Goal: Task Accomplishment & Management: Complete application form

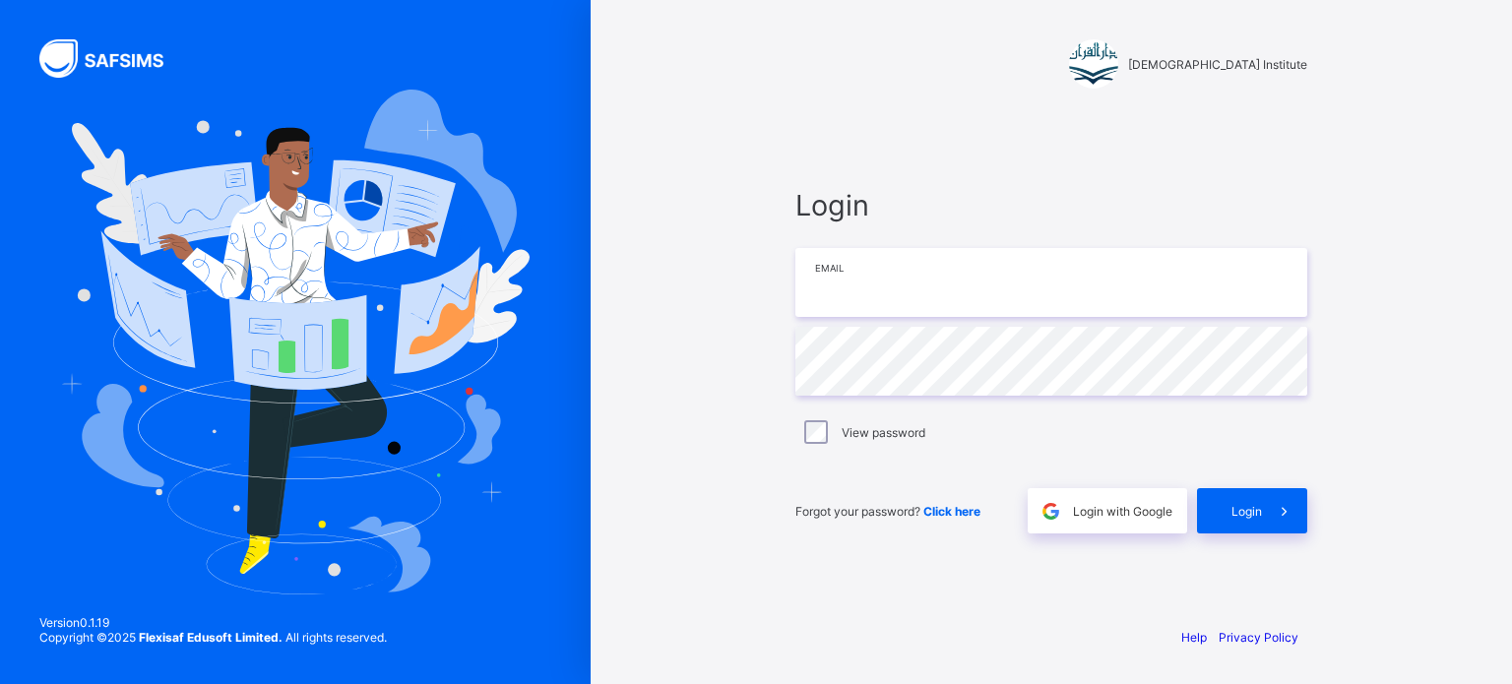
type input "**********"
click at [1243, 500] on div "Login" at bounding box center [1252, 510] width 110 height 45
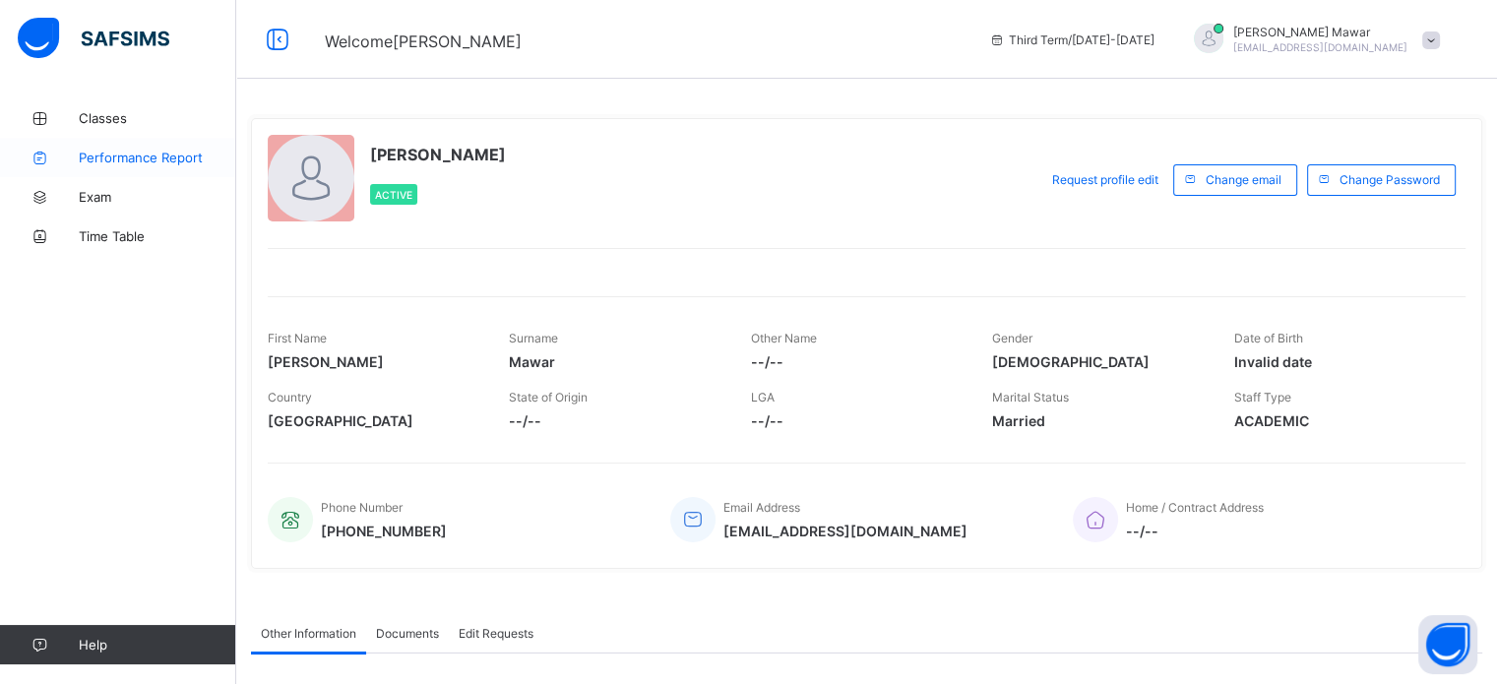
click at [171, 171] on link "Performance Report" at bounding box center [118, 157] width 236 height 39
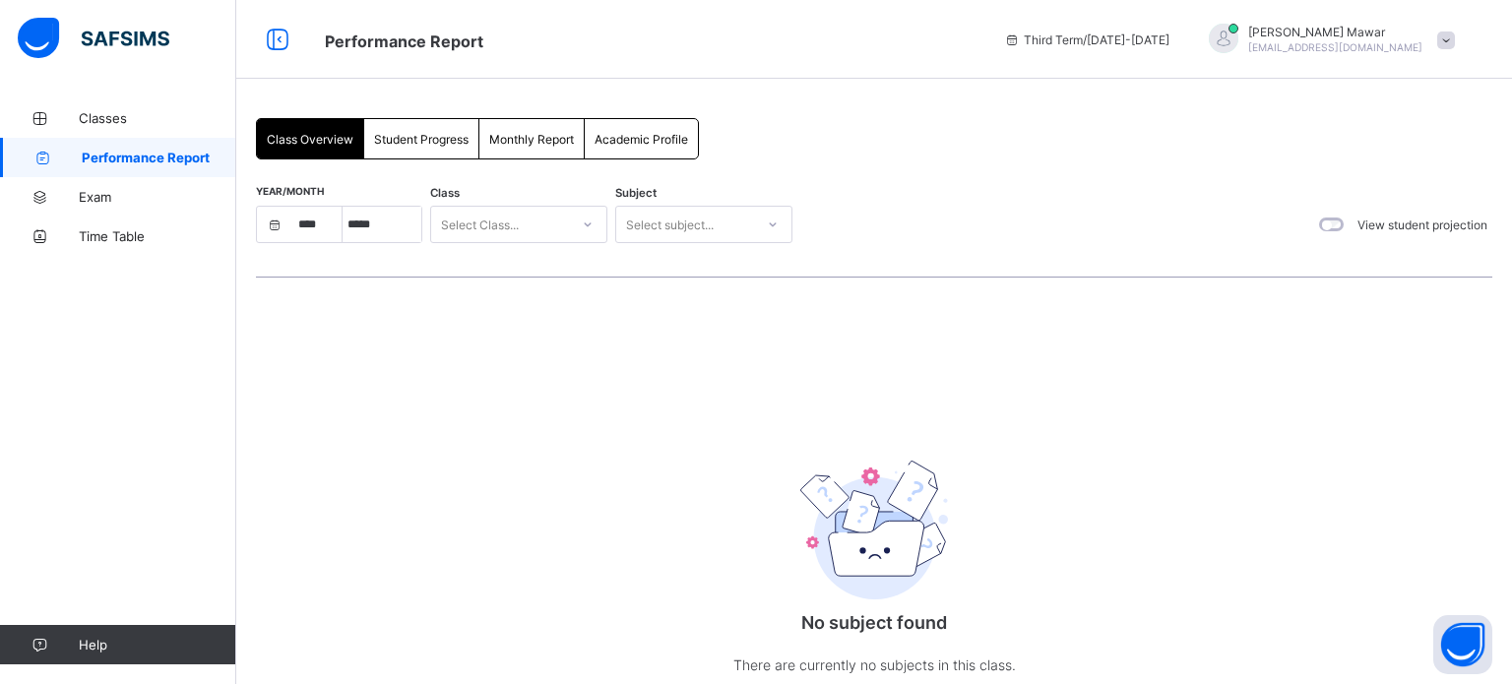
select select "****"
select select "*"
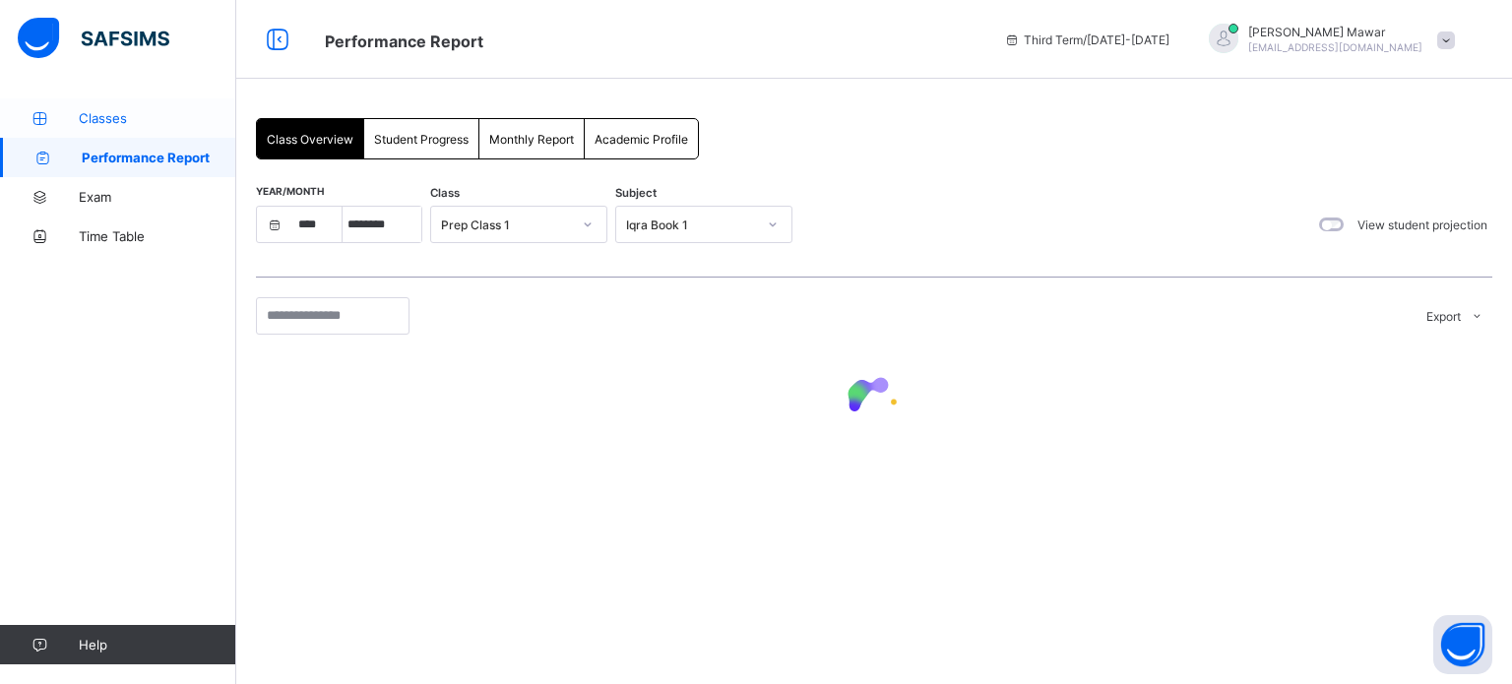
click at [121, 116] on span "Classes" at bounding box center [157, 118] width 157 height 16
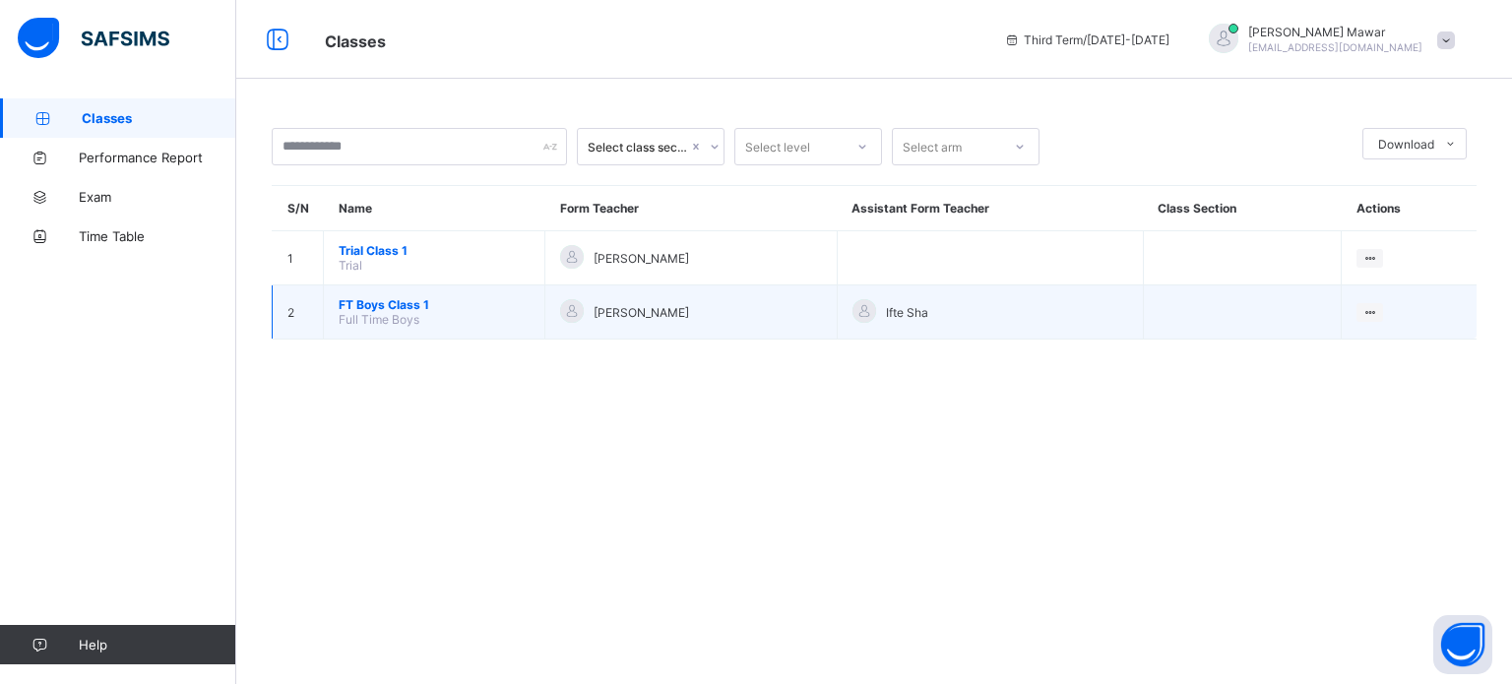
click at [350, 309] on span "FT Boys Class 1" at bounding box center [434, 304] width 191 height 15
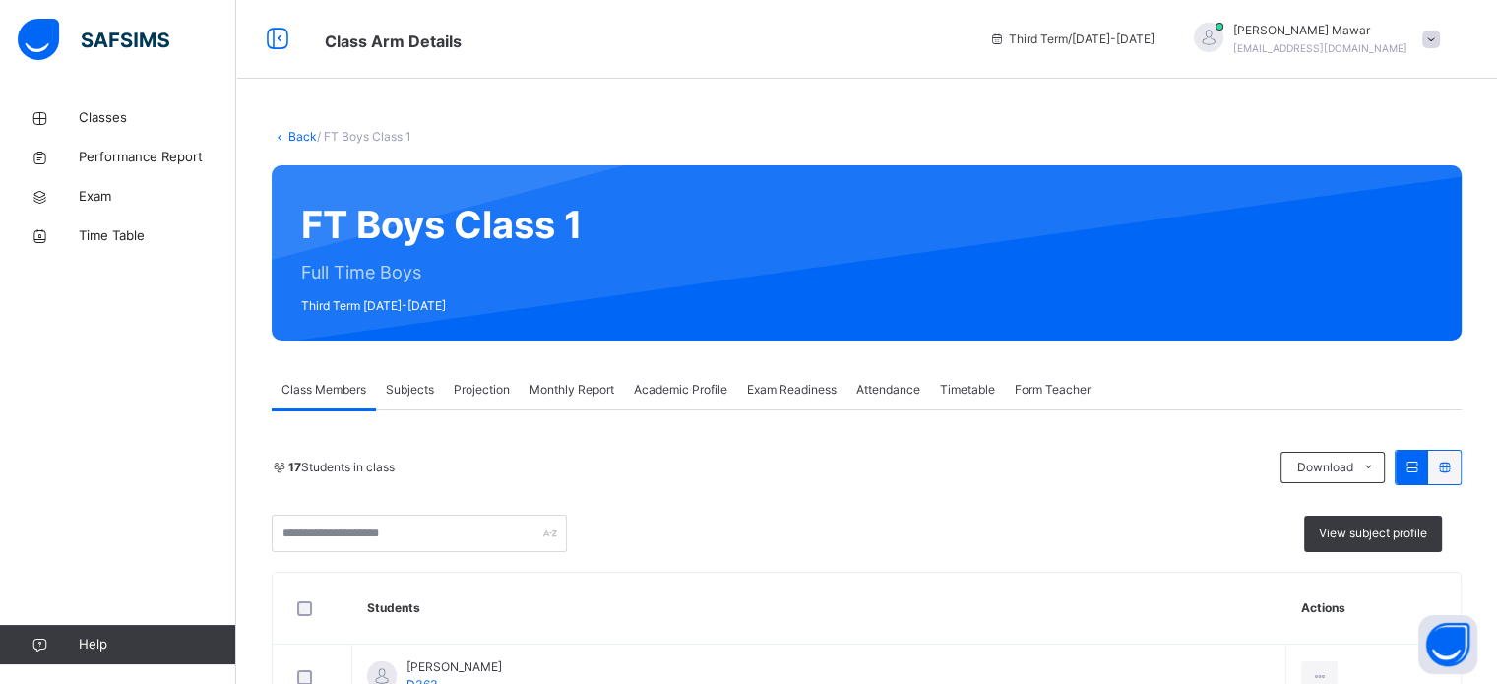
click at [468, 385] on span "Projection" at bounding box center [482, 390] width 56 height 18
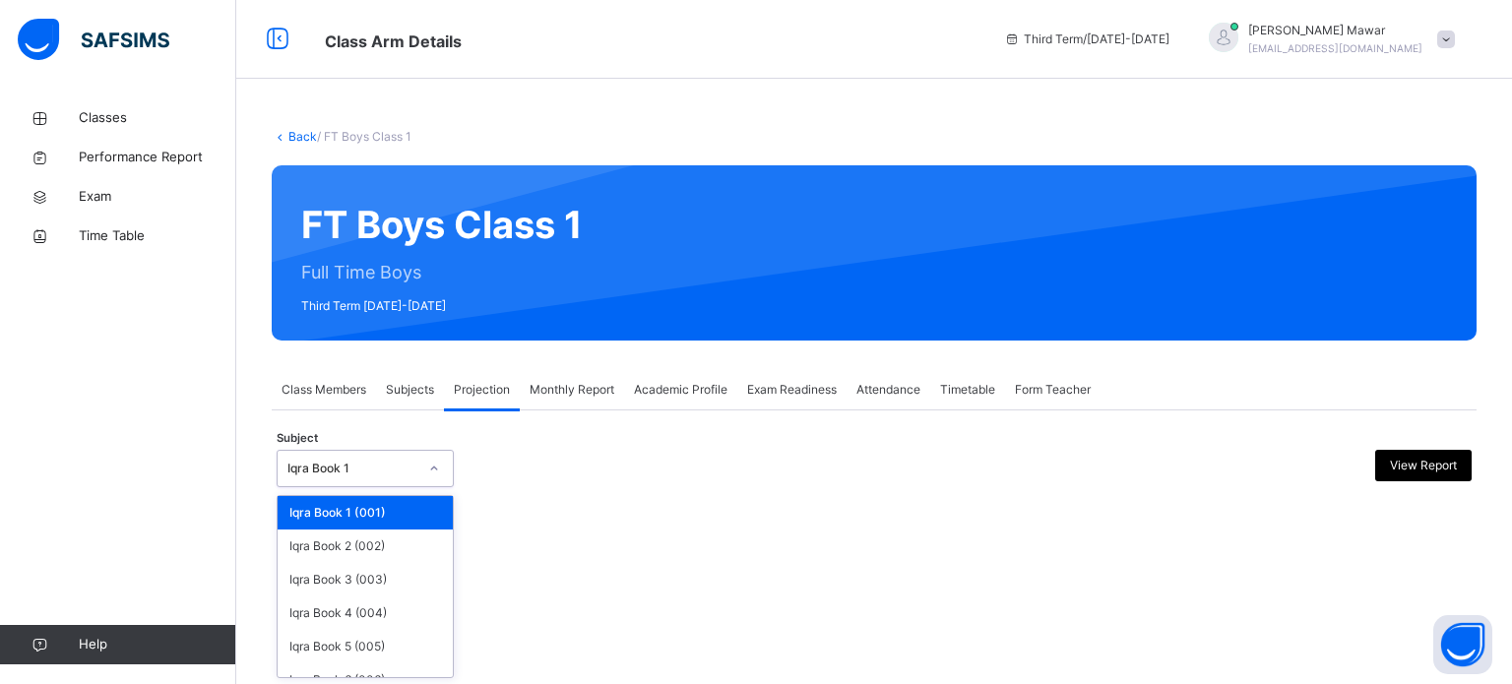
click at [373, 461] on div "Iqra Book 1" at bounding box center [352, 469] width 130 height 18
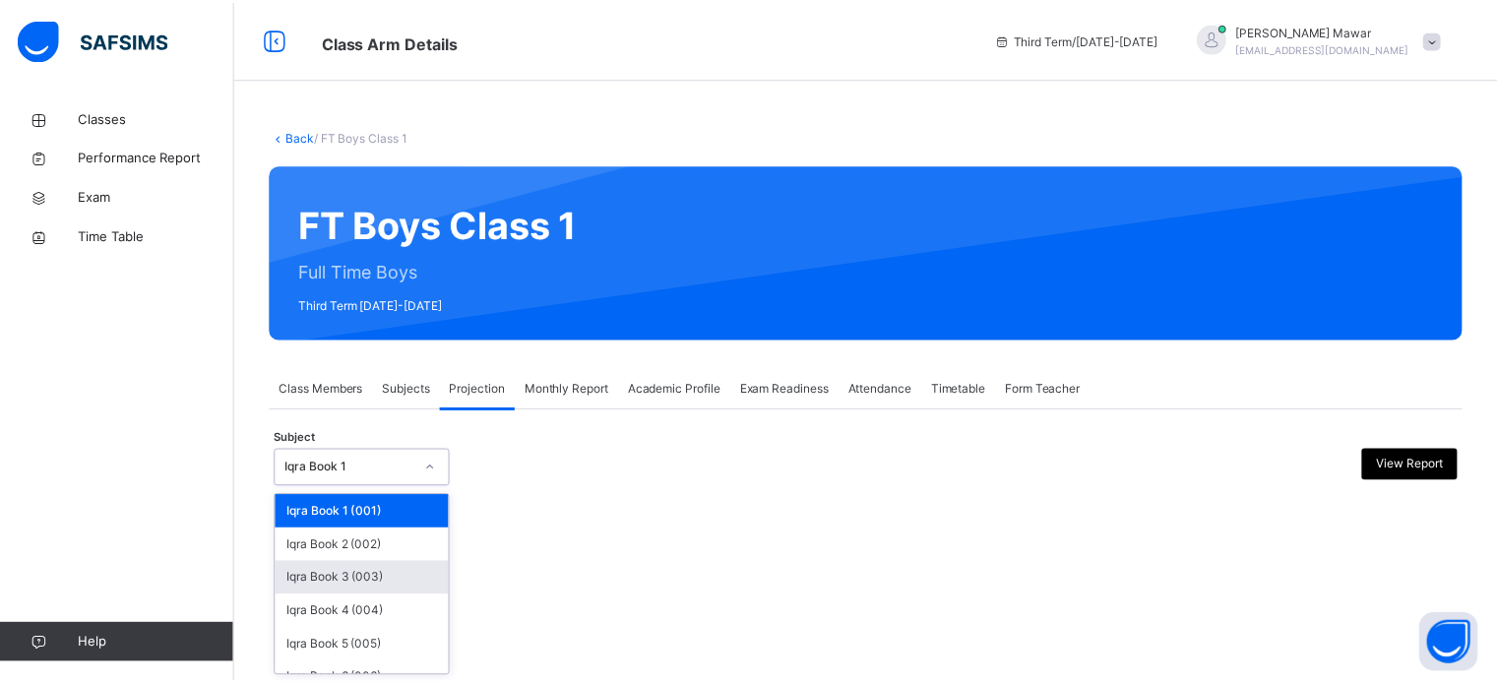
scroll to position [103, 0]
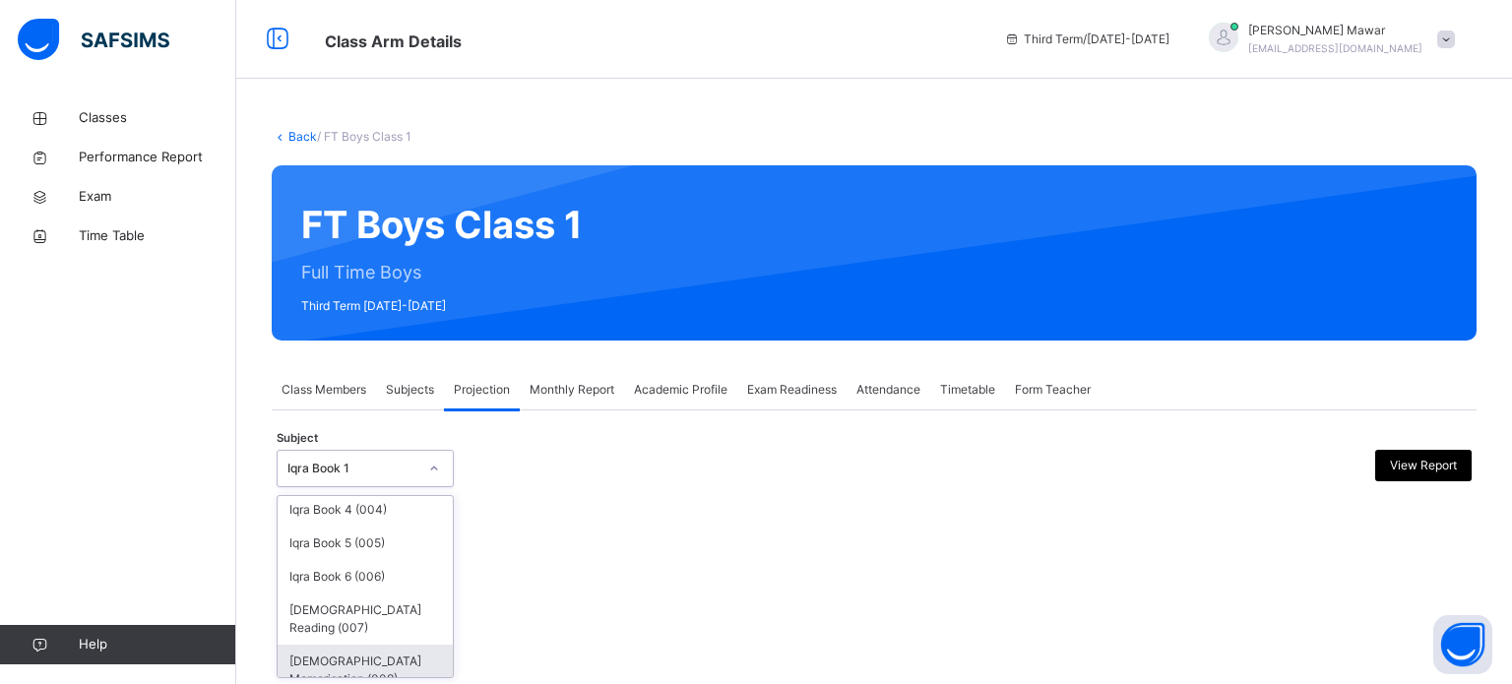
click at [354, 645] on div "[DEMOGRAPHIC_DATA] Memorisation (008)" at bounding box center [365, 670] width 175 height 51
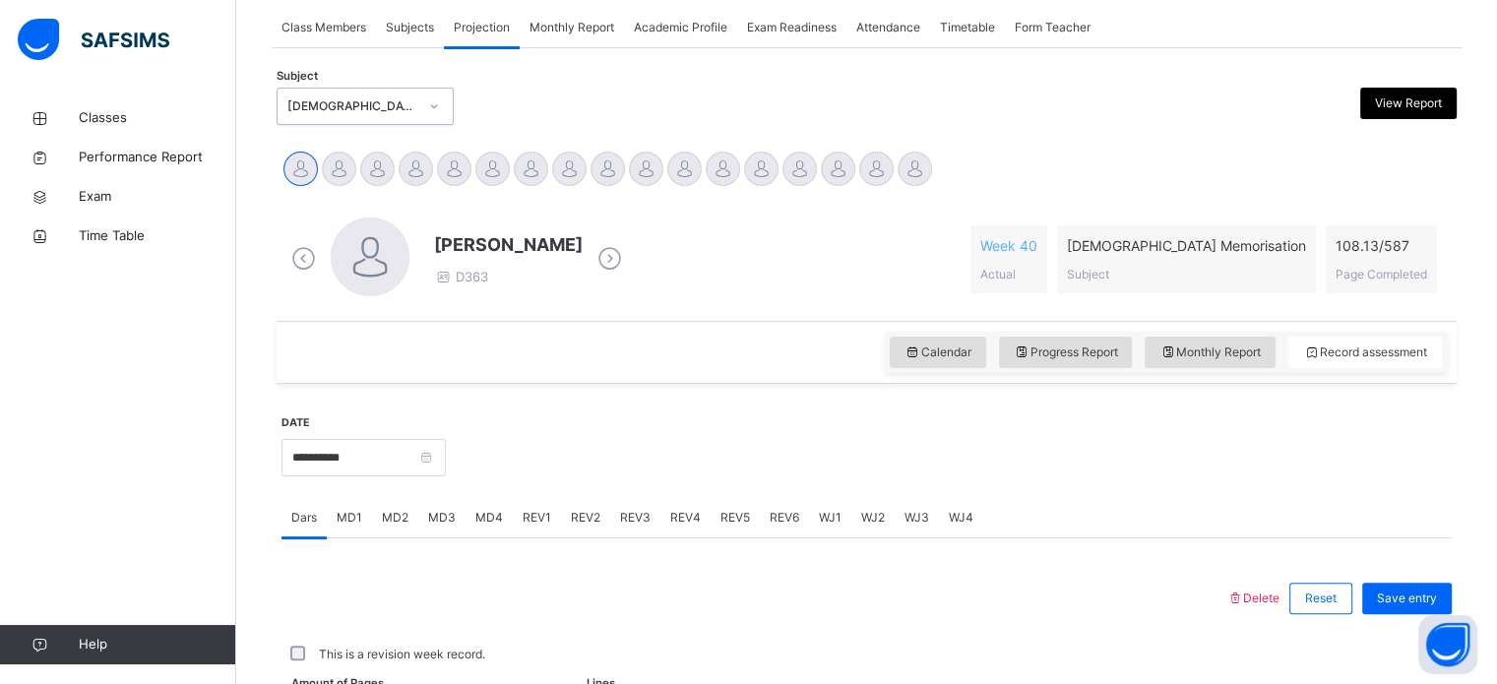
scroll to position [272, 0]
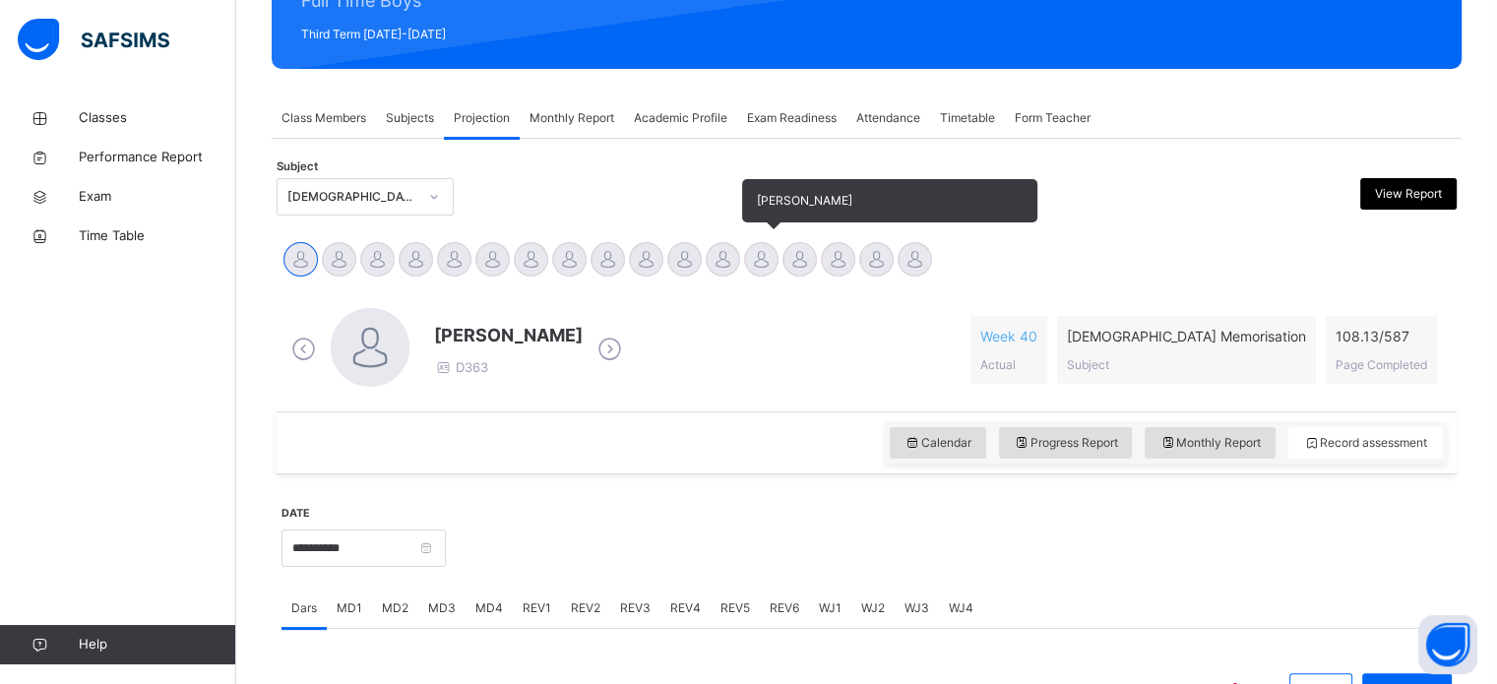
click at [758, 264] on div at bounding box center [761, 259] width 34 height 34
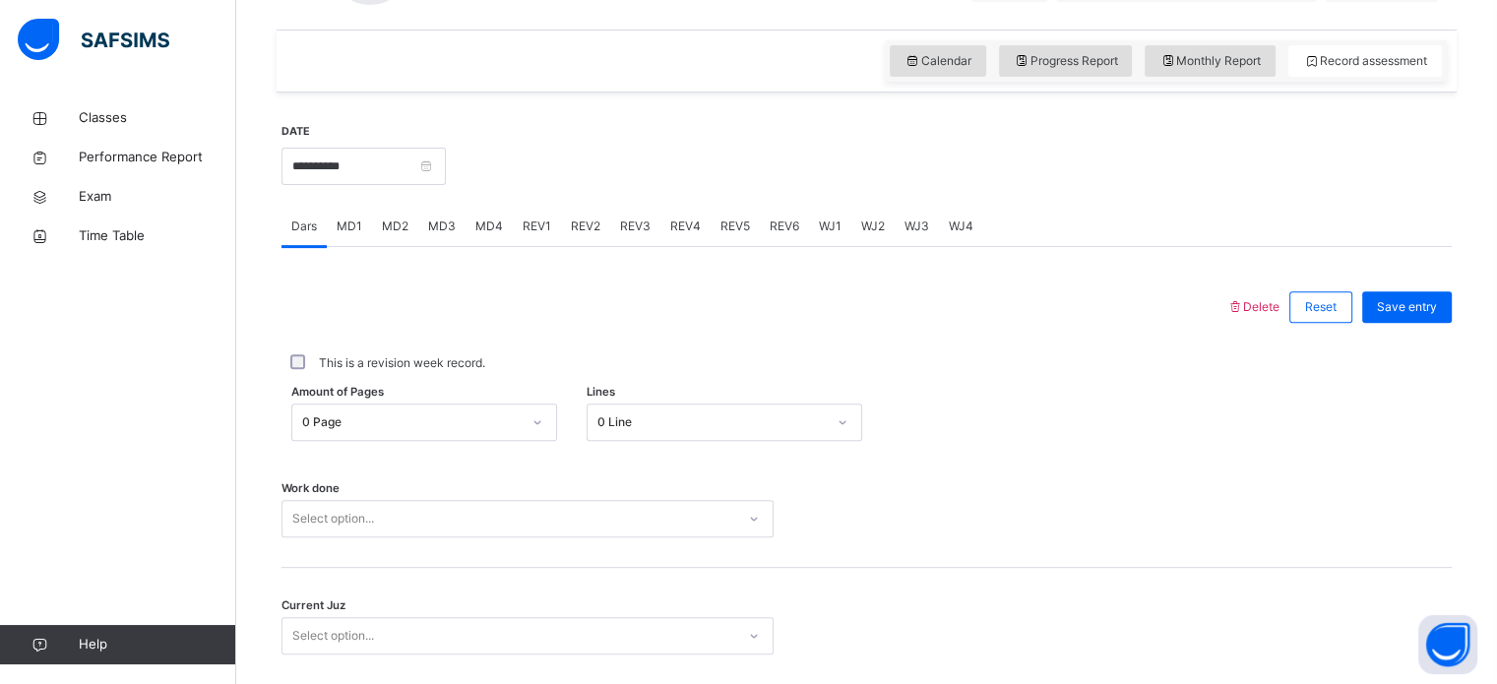
scroll to position [653, 0]
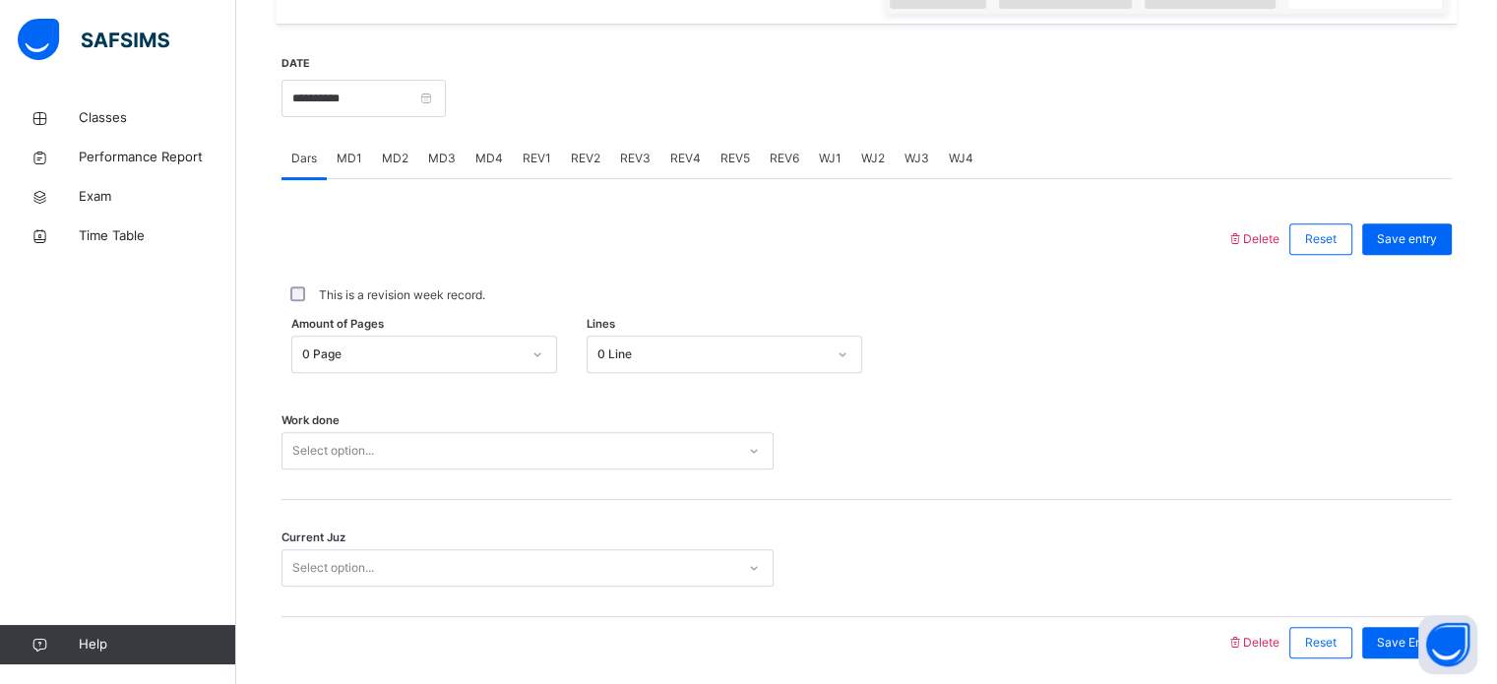
click at [402, 373] on div "0 Page" at bounding box center [424, 354] width 266 height 37
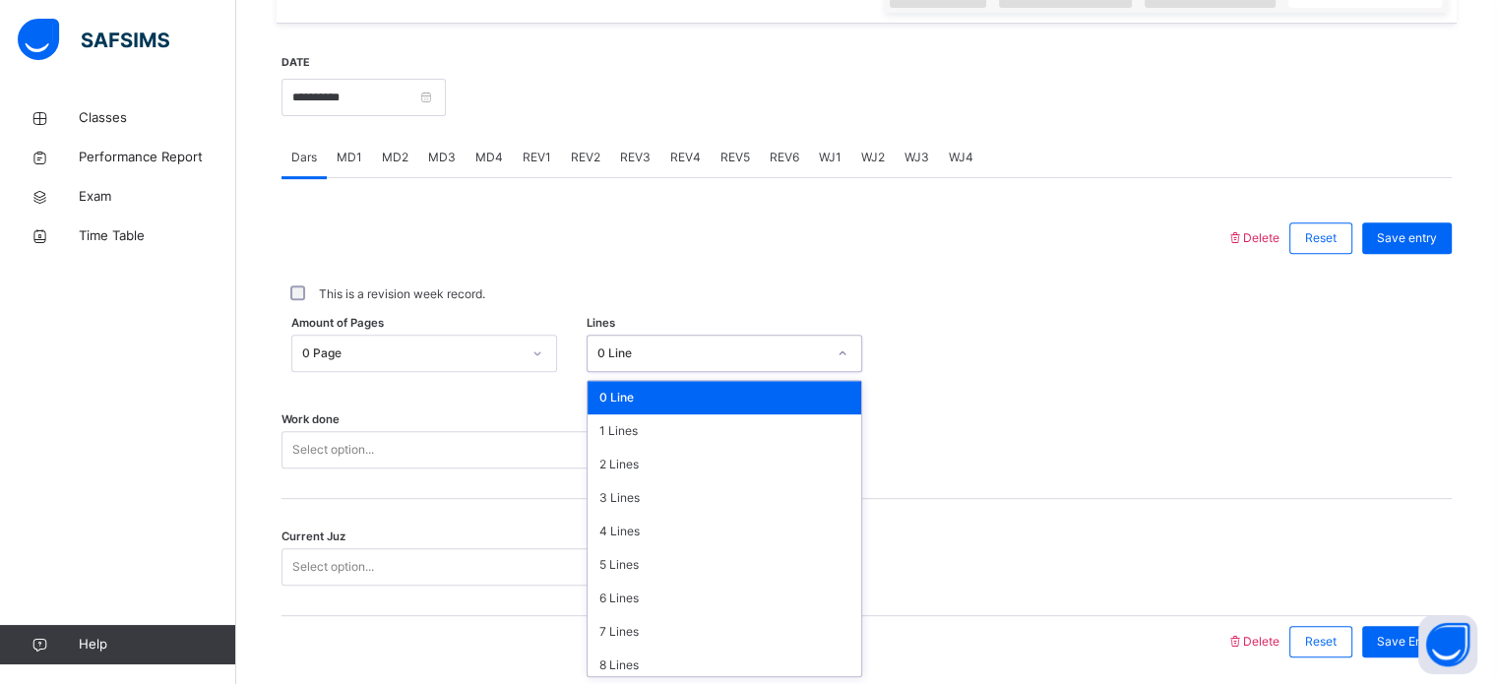
click at [662, 367] on div "0 Line" at bounding box center [725, 353] width 276 height 37
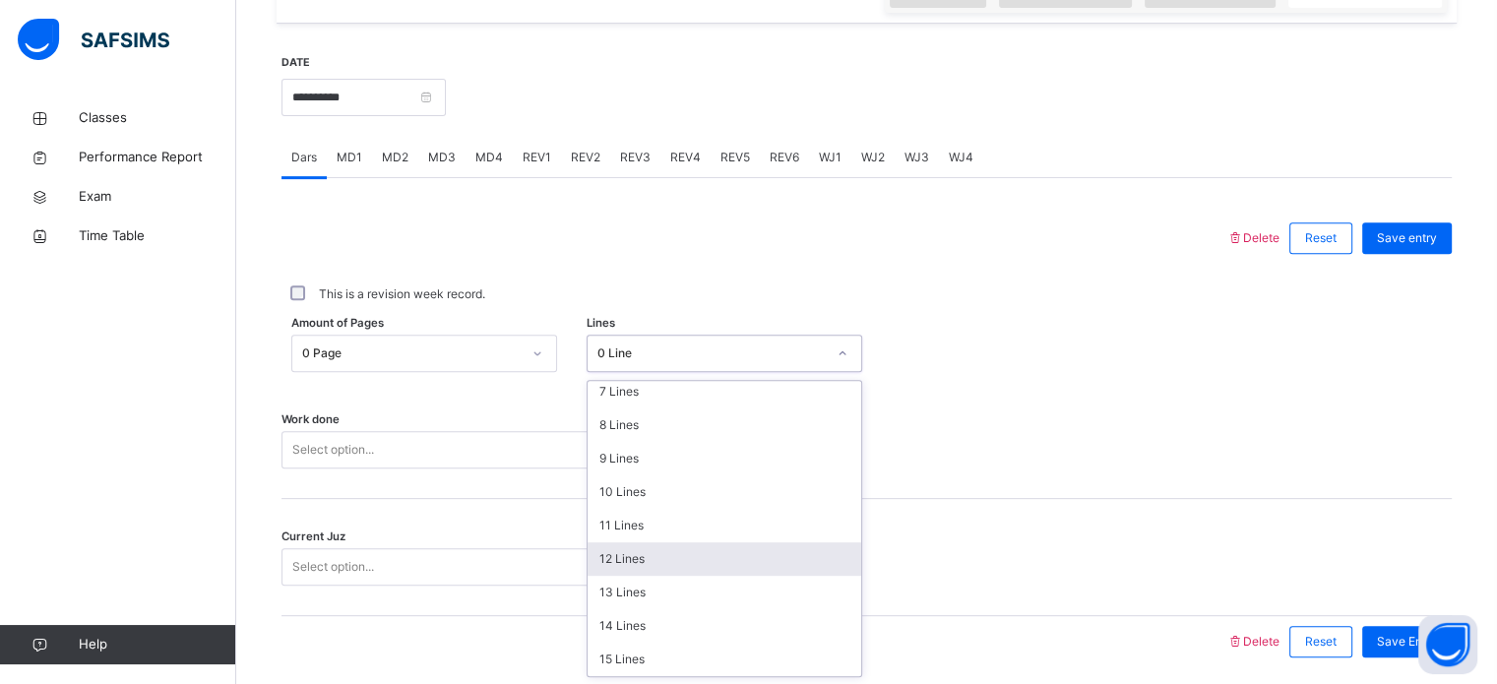
click at [622, 555] on div "12 Lines" at bounding box center [724, 558] width 274 height 33
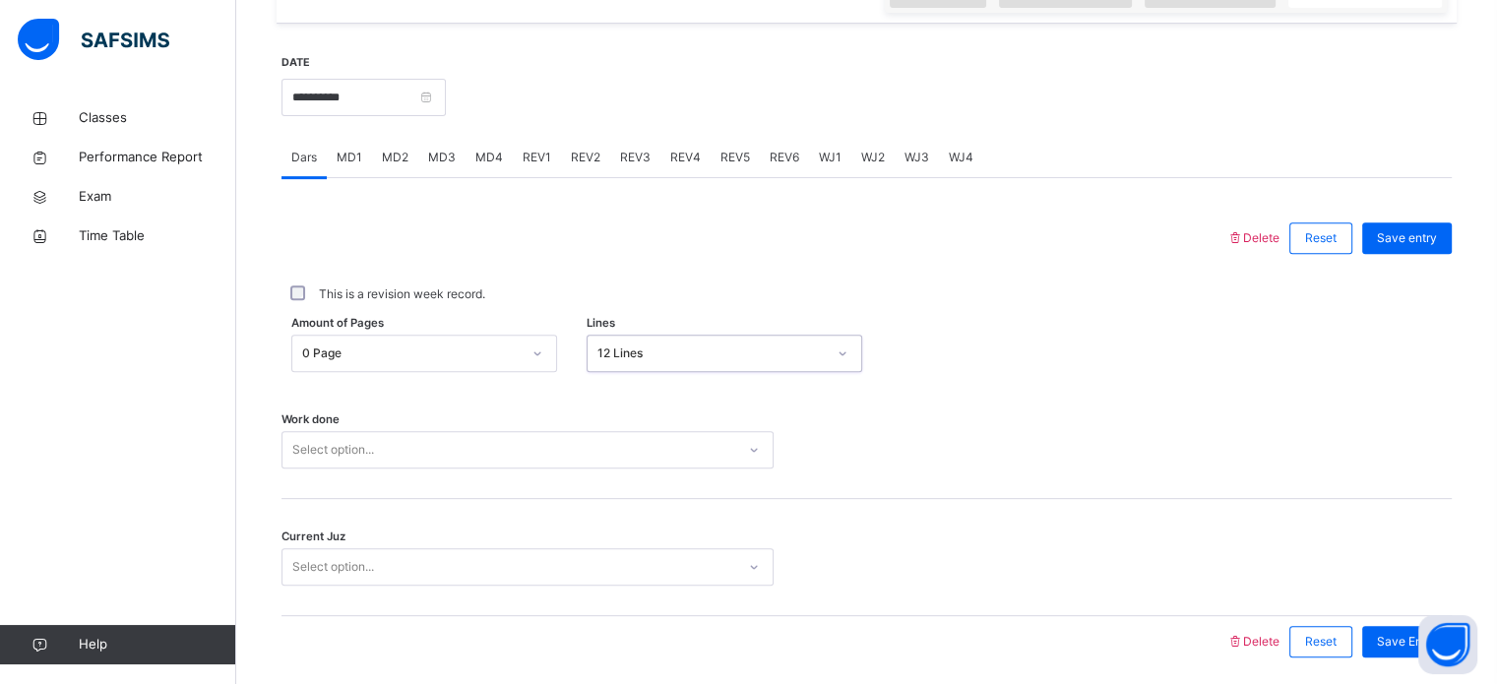
scroll to position [793, 0]
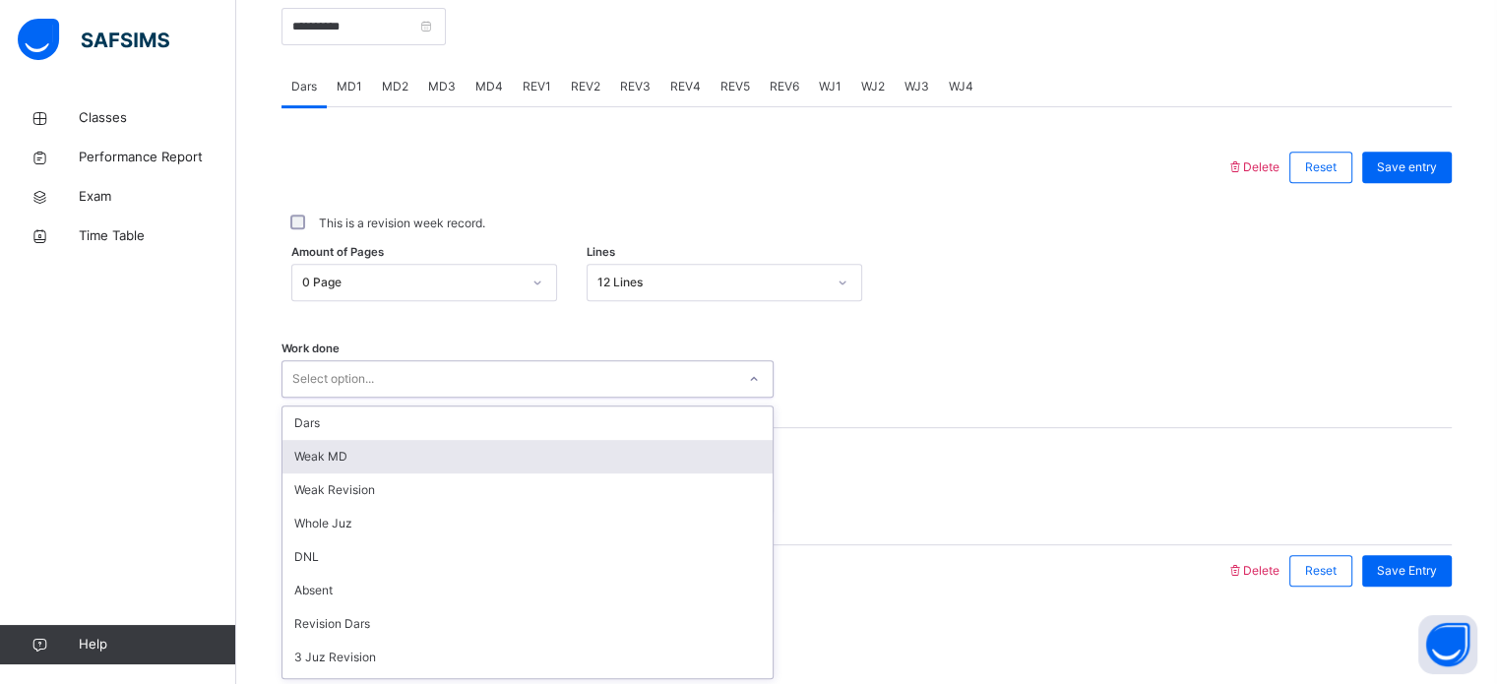
click at [433, 398] on div "option [PERSON_NAME] MD focused, 2 of 16. 16 results available. Use Up and Down…" at bounding box center [527, 378] width 492 height 37
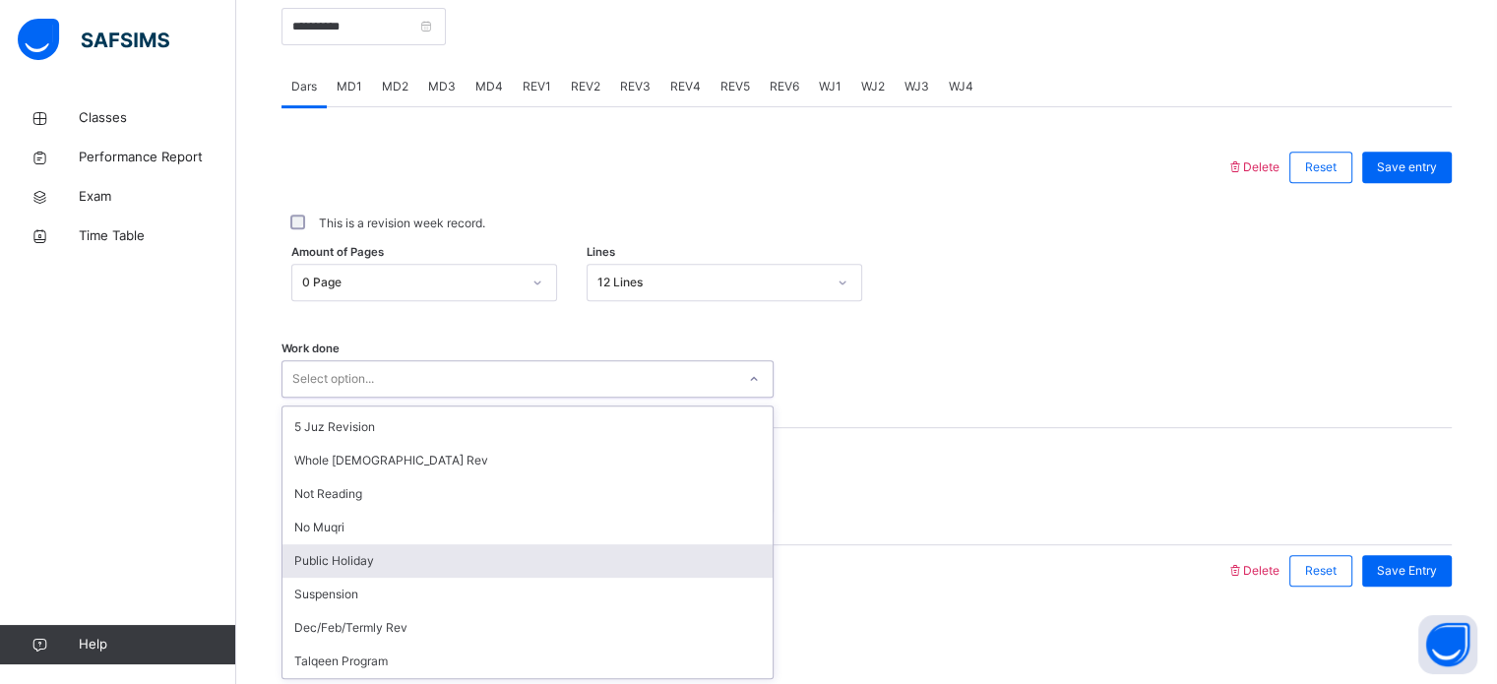
scroll to position [0, 0]
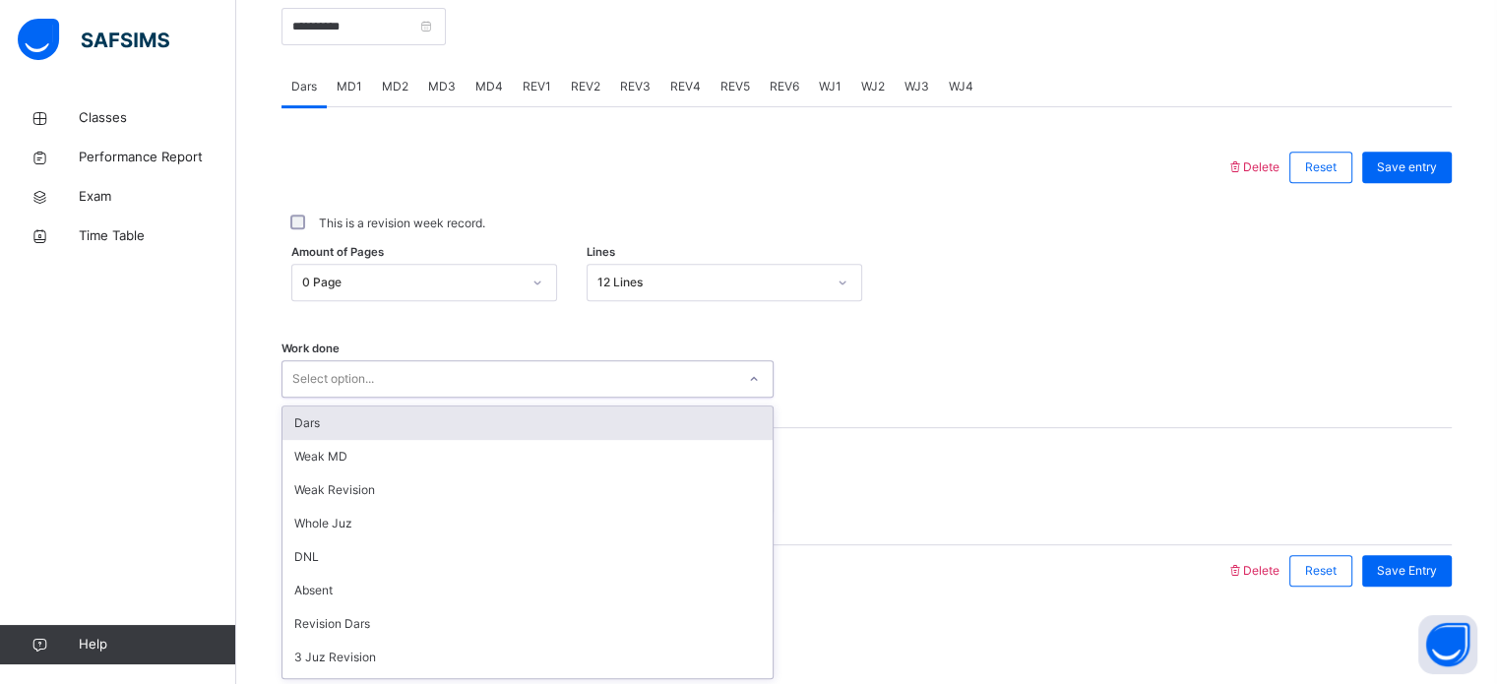
click at [400, 428] on div "Dars" at bounding box center [527, 422] width 490 height 33
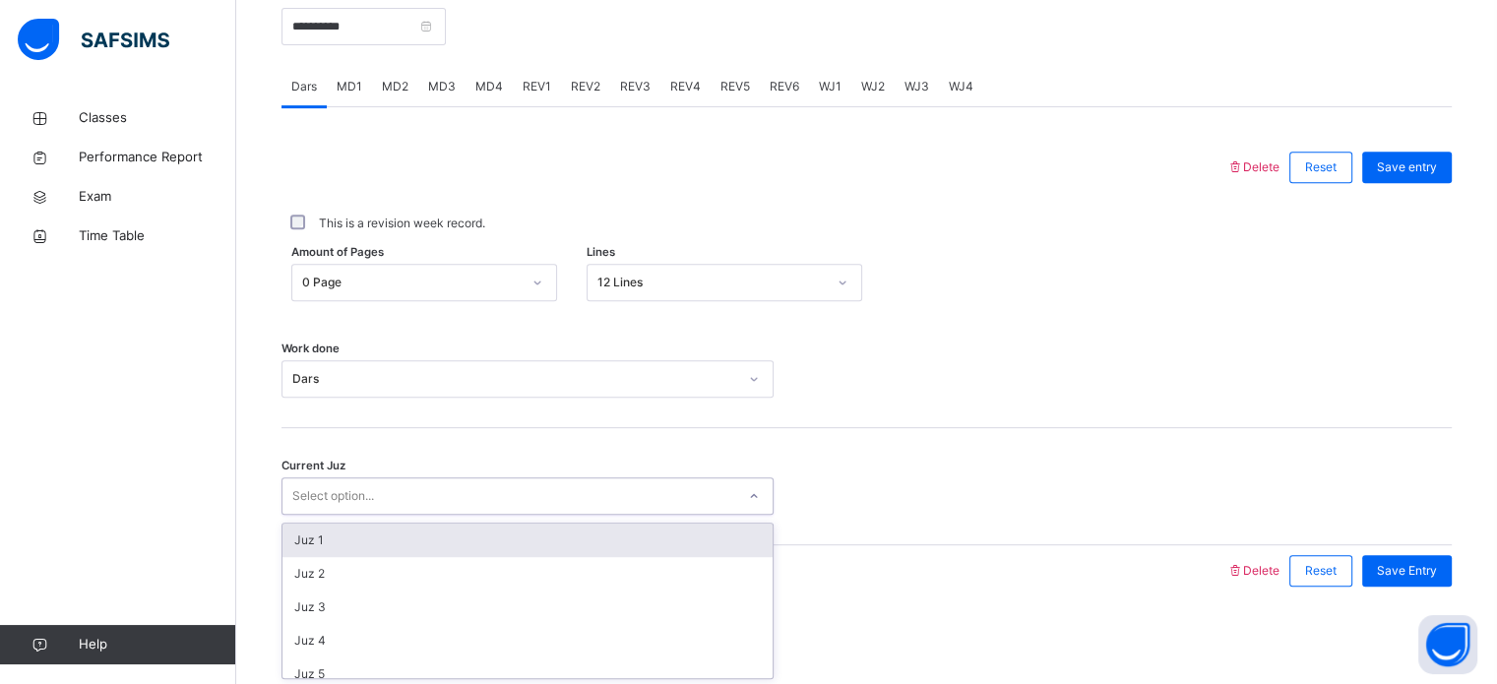
click at [370, 487] on div "Select option..." at bounding box center [333, 495] width 82 height 37
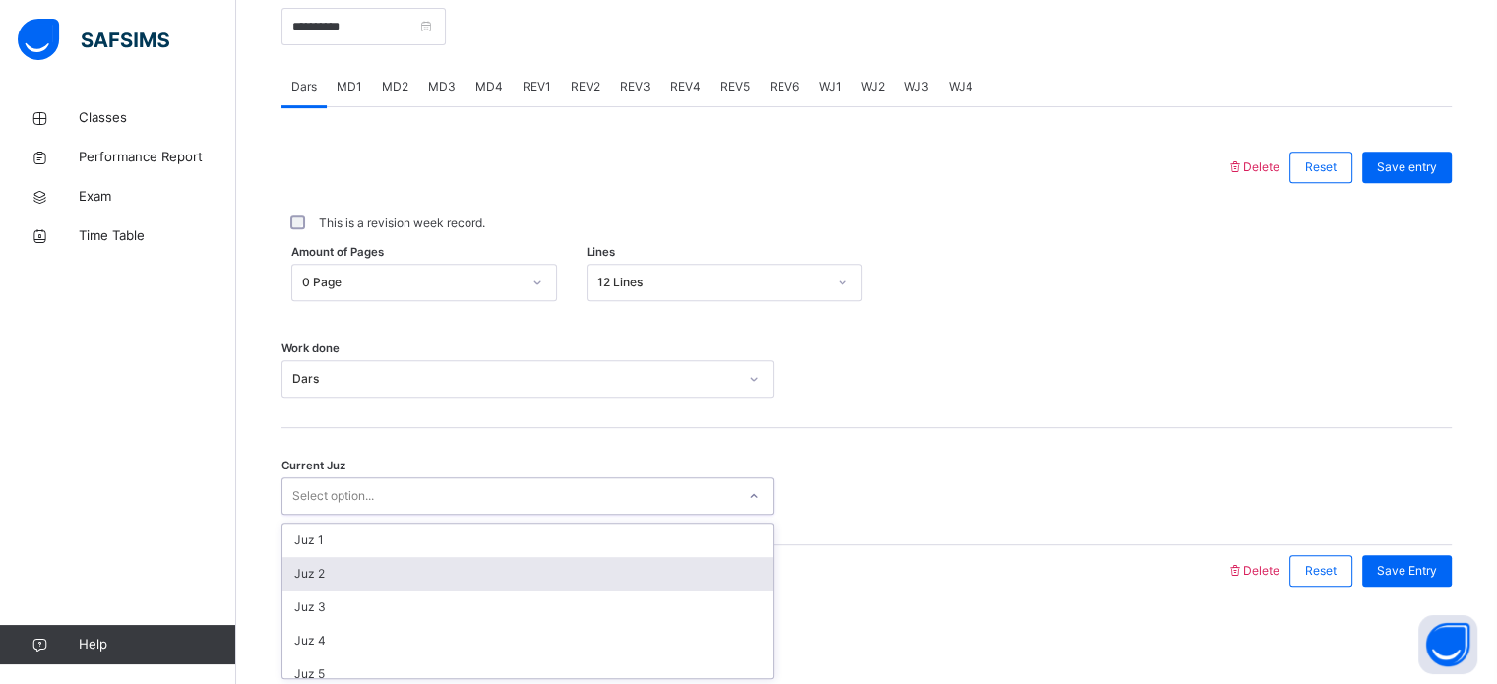
scroll to position [849, 0]
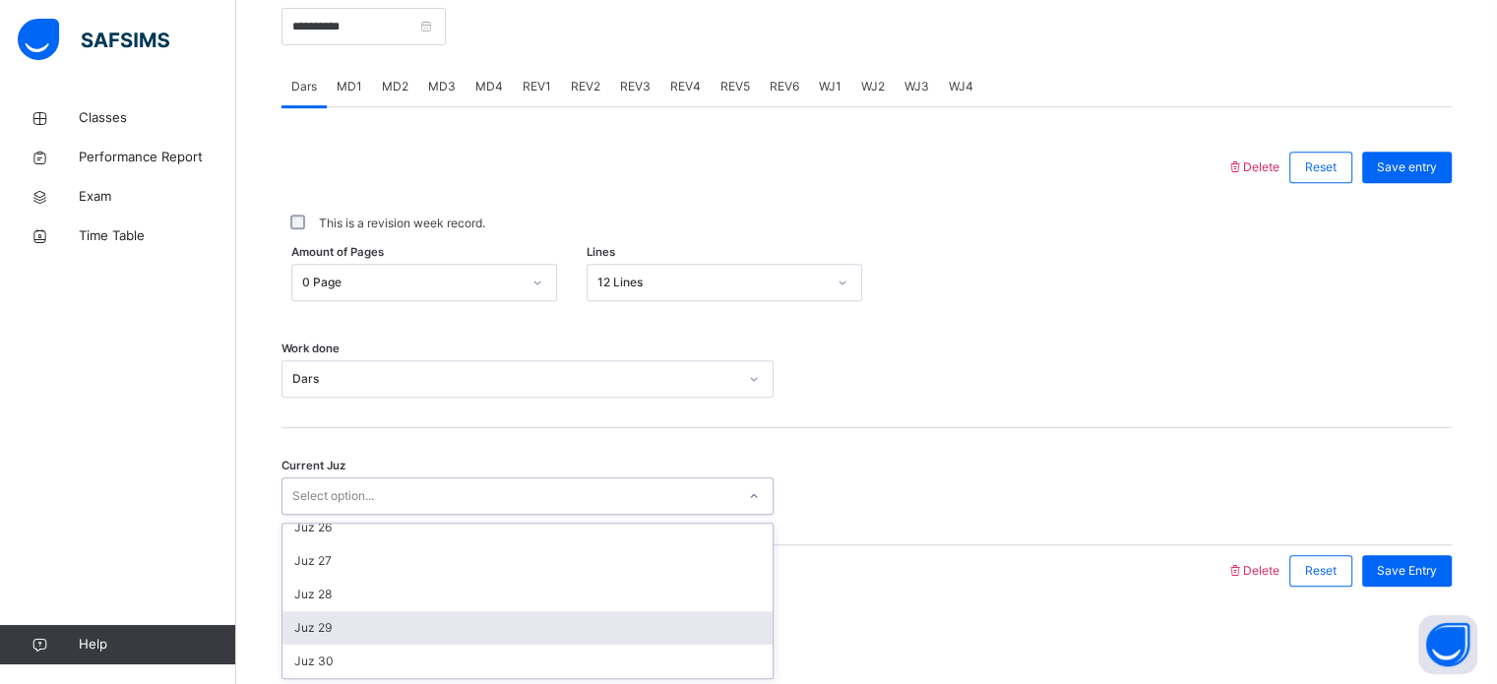
click at [361, 615] on div "Juz 29" at bounding box center [527, 627] width 490 height 33
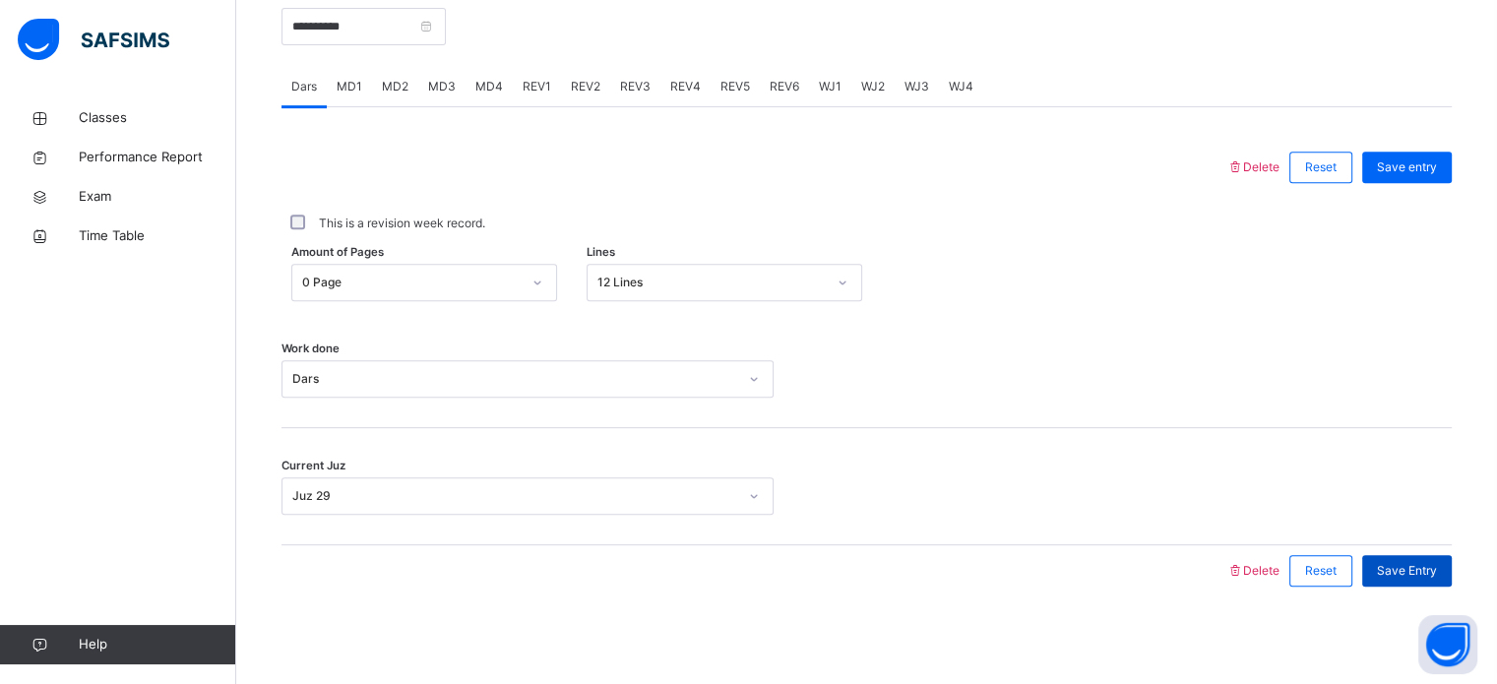
click at [1409, 567] on span "Save Entry" at bounding box center [1407, 571] width 60 height 18
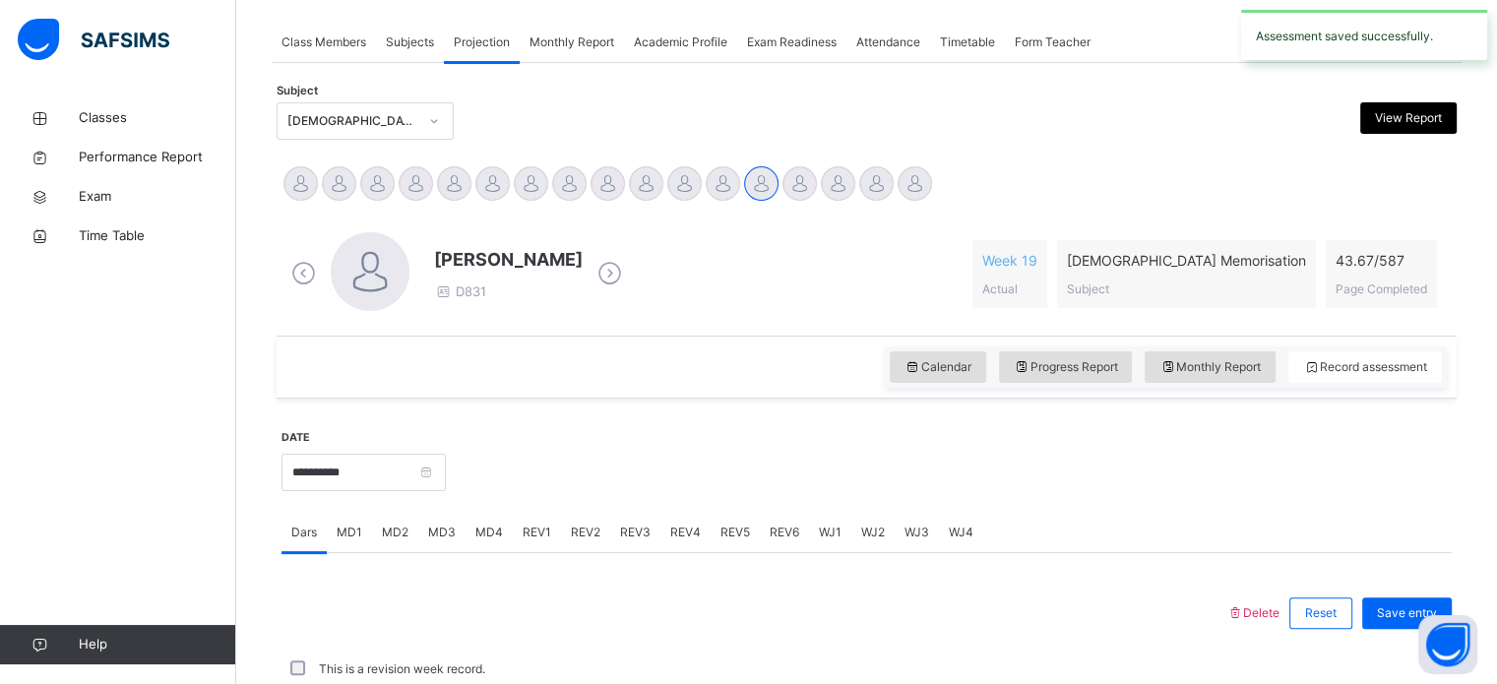
scroll to position [793, 0]
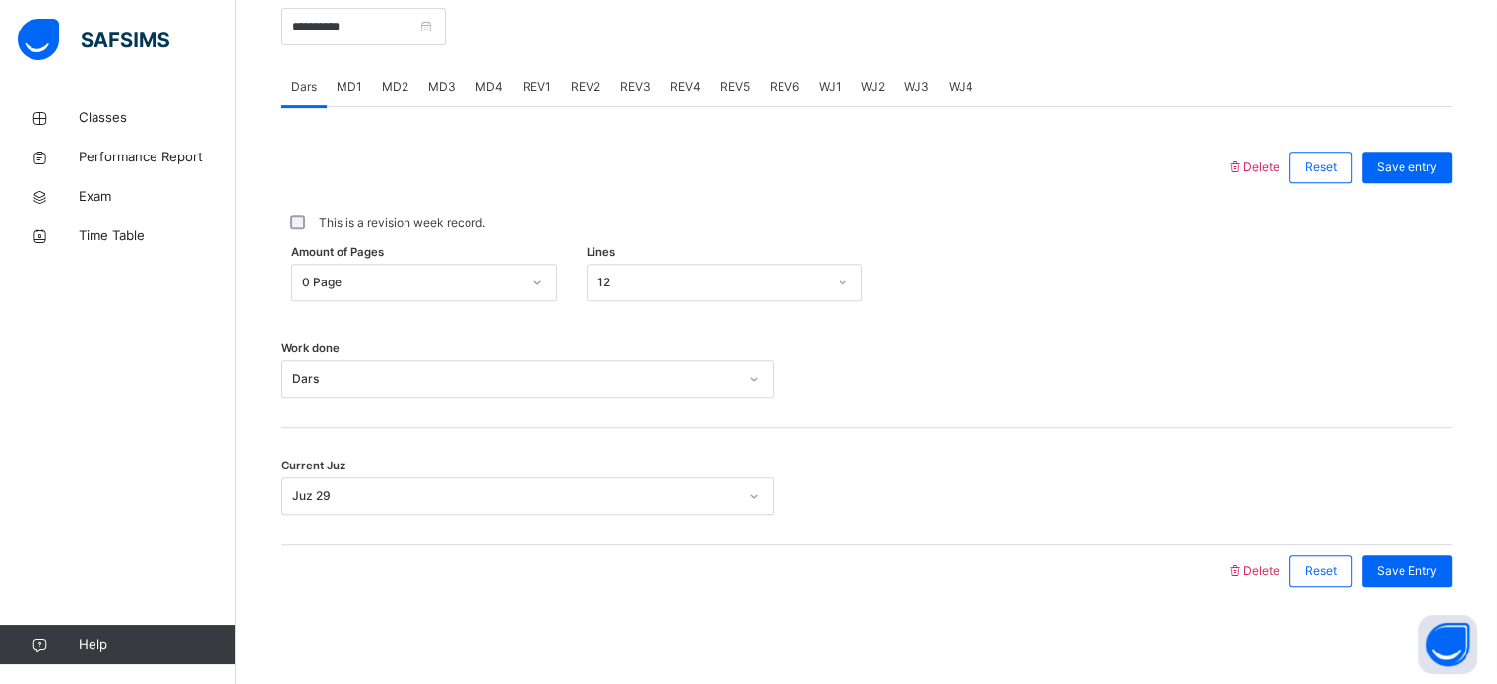
click at [390, 89] on span "MD2" at bounding box center [395, 87] width 27 height 18
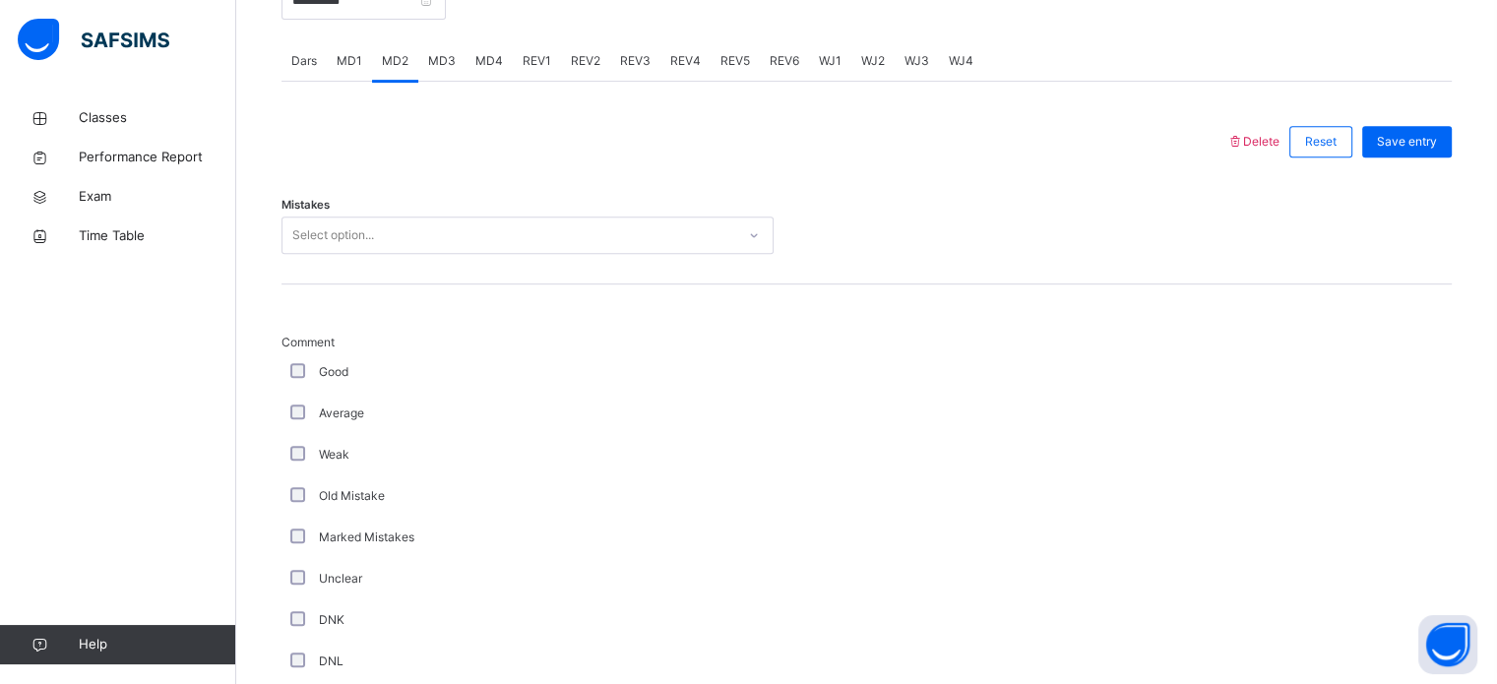
scroll to position [820, 0]
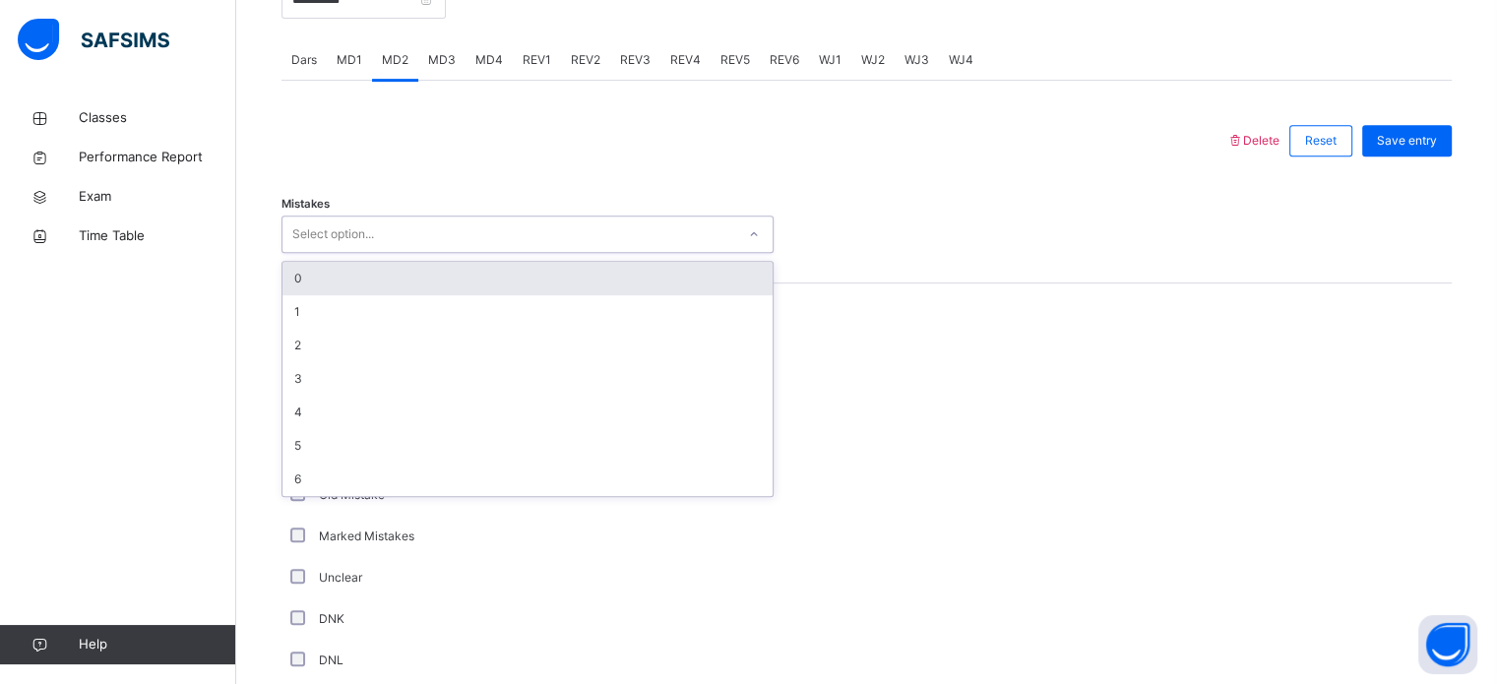
click at [405, 239] on div "Select option..." at bounding box center [508, 234] width 453 height 31
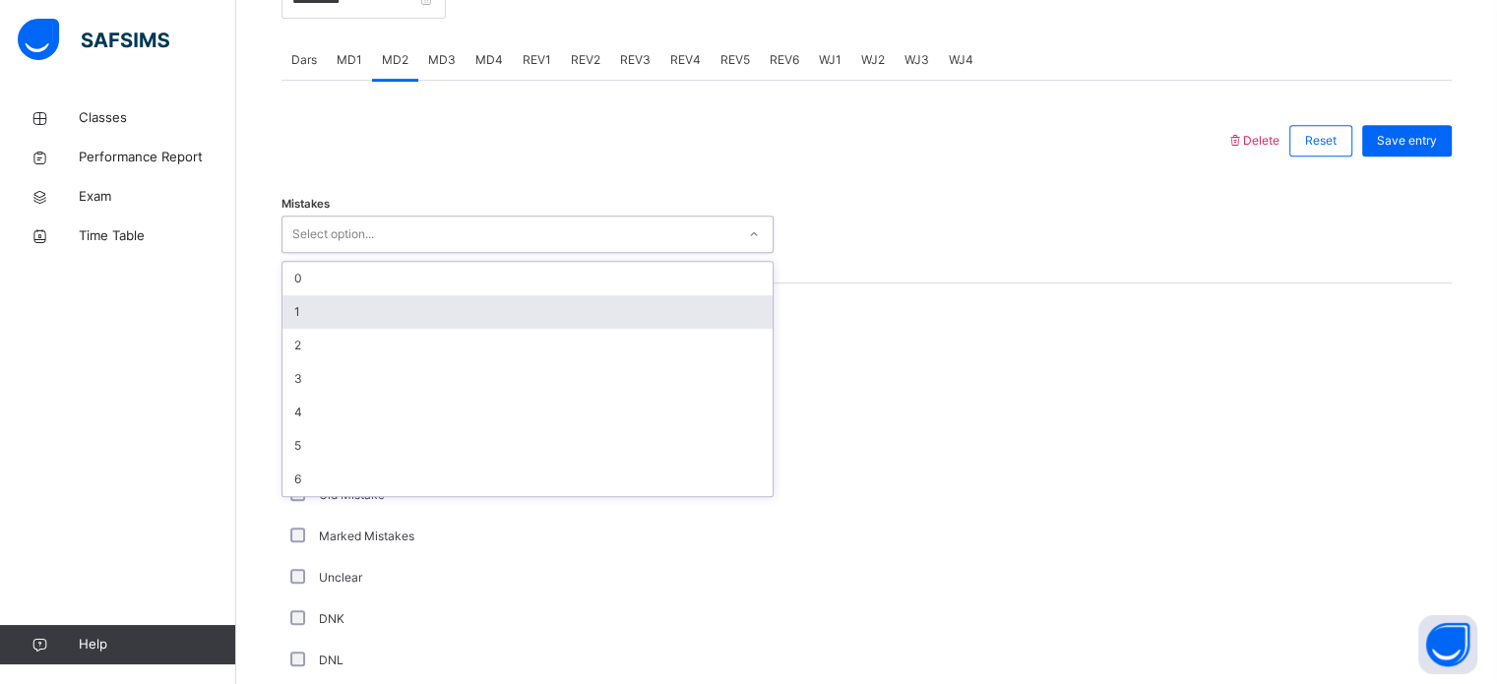
click at [366, 310] on div "1" at bounding box center [527, 311] width 490 height 33
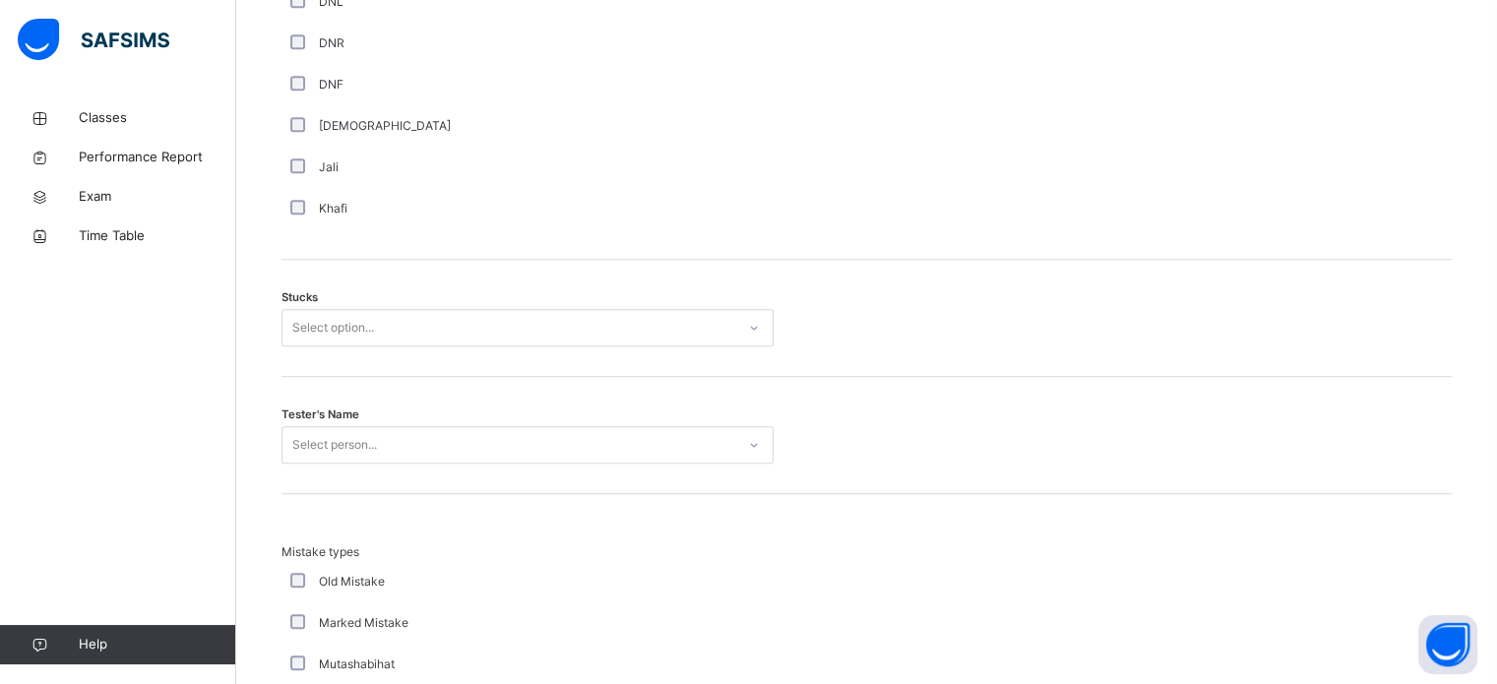
scroll to position [1530, 0]
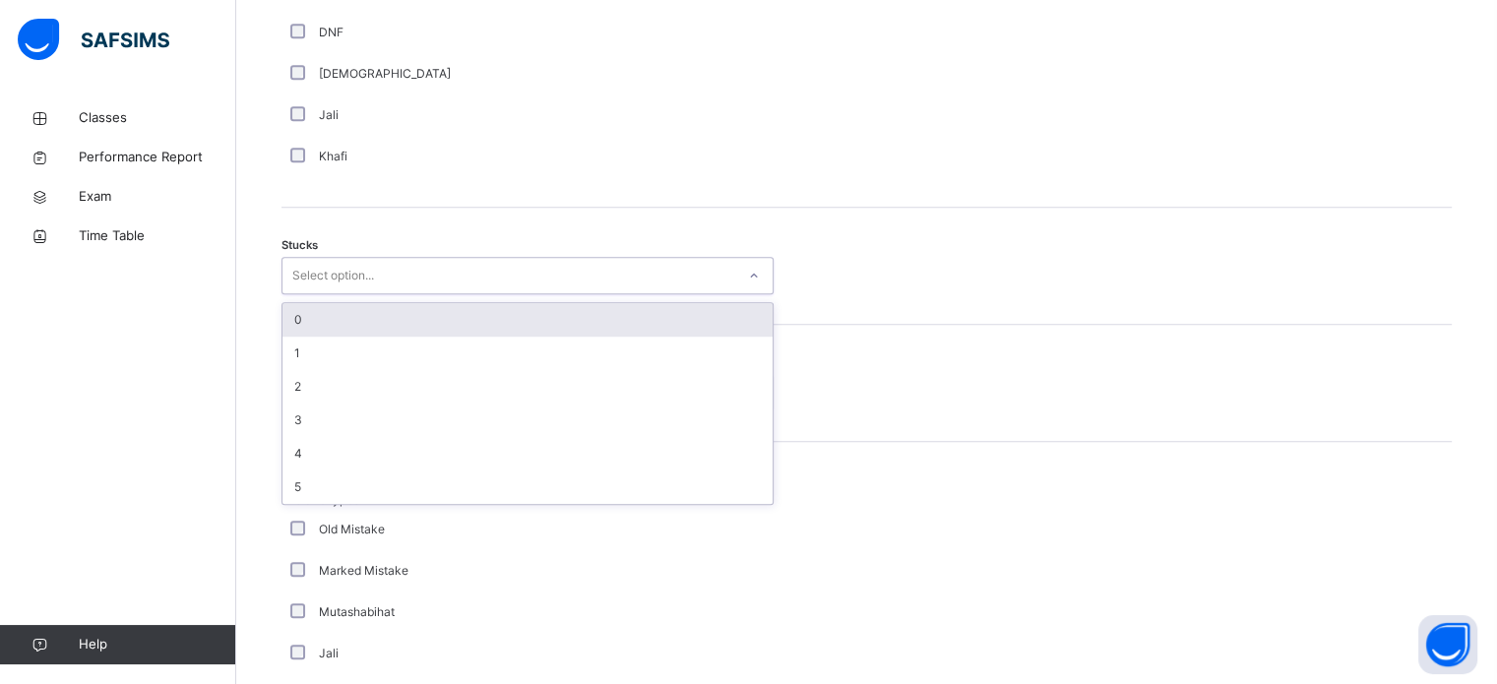
click at [358, 278] on div "Select option..." at bounding box center [333, 275] width 82 height 37
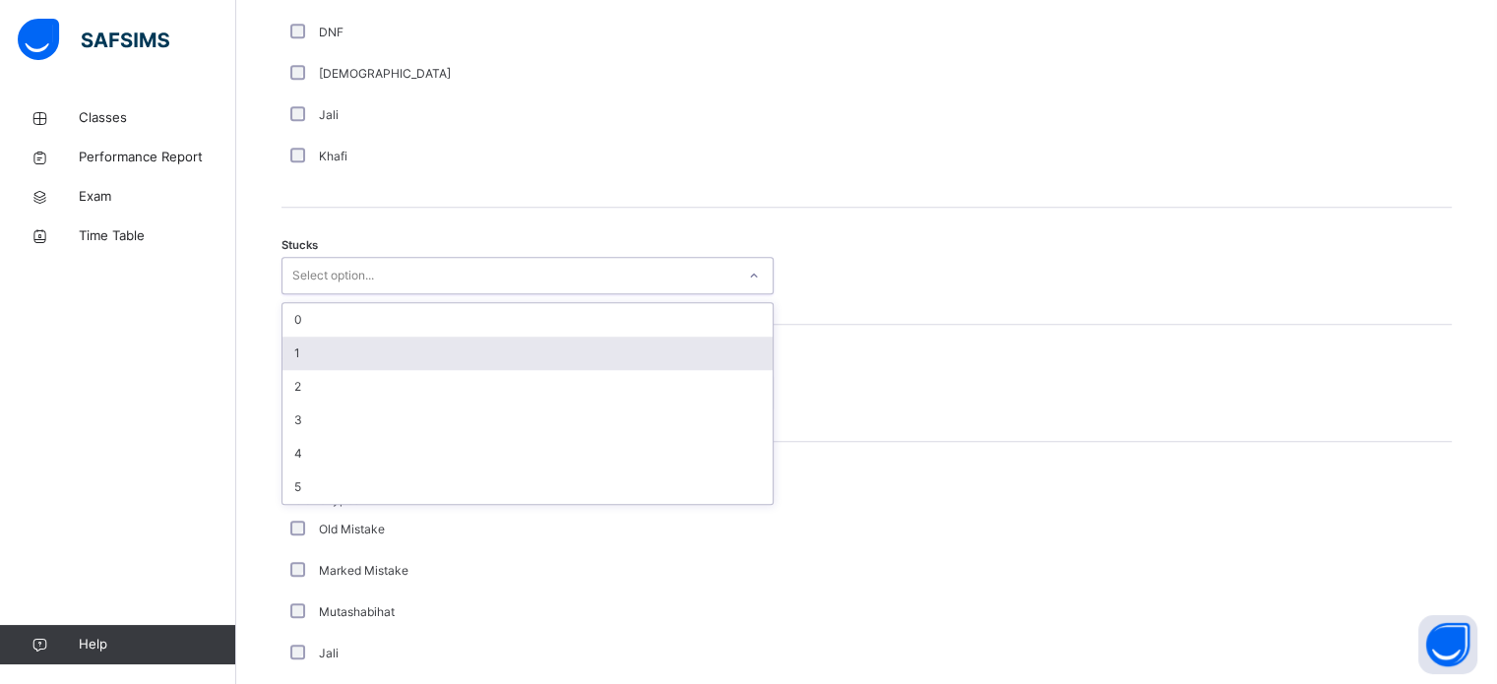
click at [346, 348] on div "1" at bounding box center [527, 353] width 490 height 33
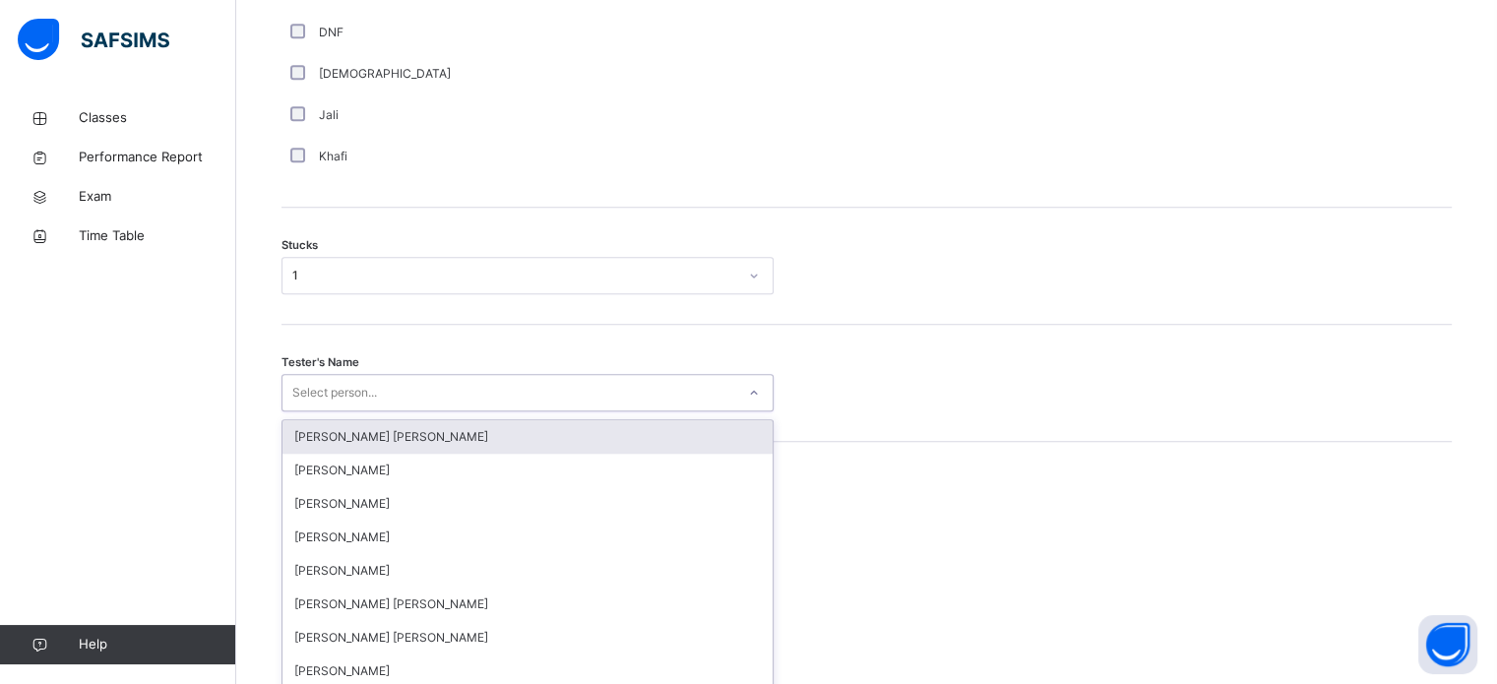
scroll to position [1569, 0]
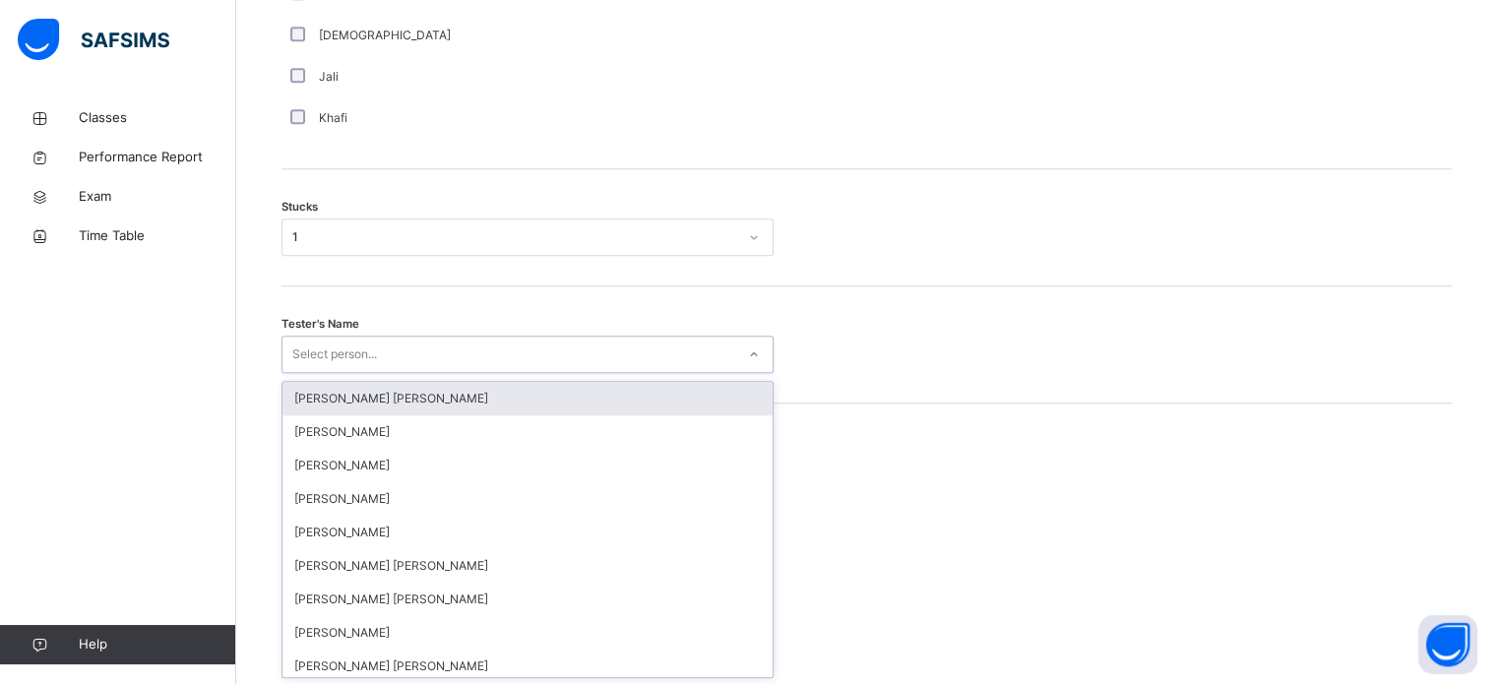
click at [334, 373] on div "Tester's Name option [PERSON_NAME] [PERSON_NAME] focused, 1 of 90. 90 results a…" at bounding box center [866, 344] width 1170 height 117
type input "****"
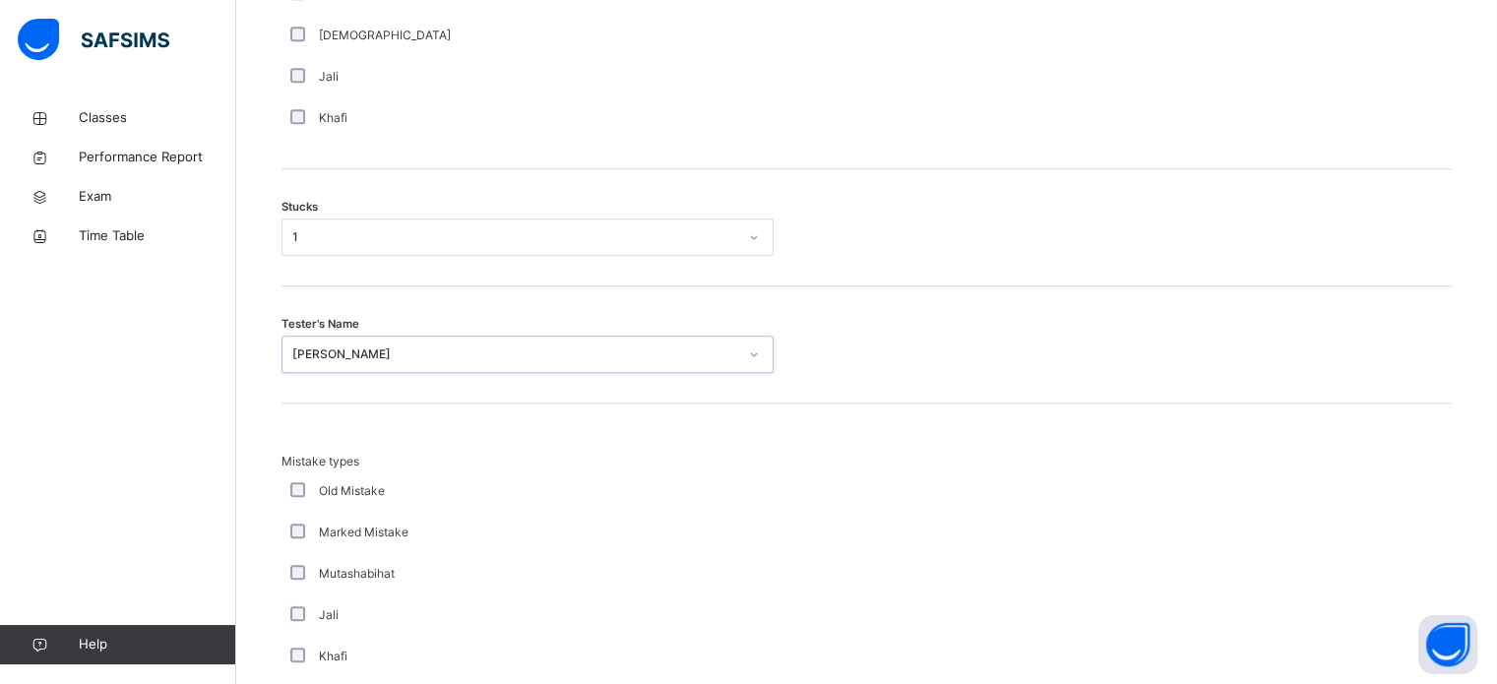
scroll to position [1930, 0]
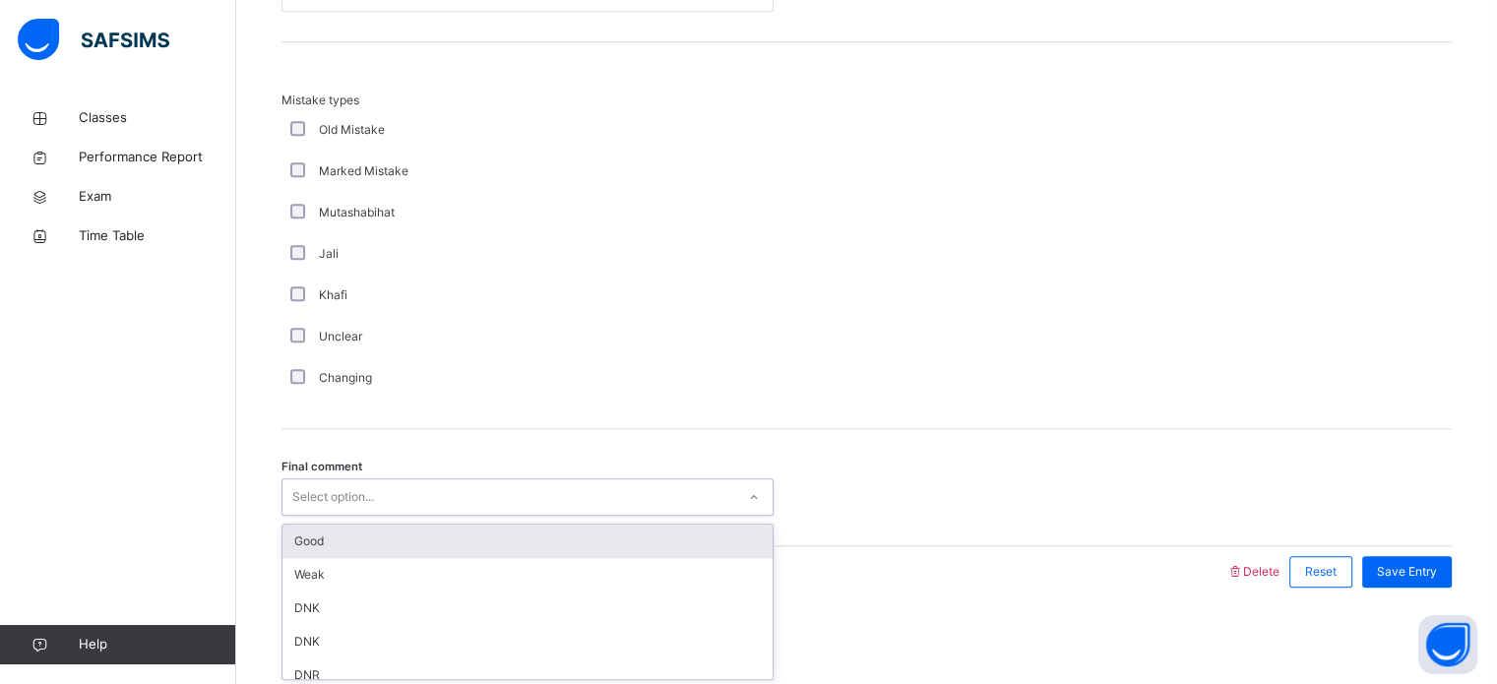
click at [341, 492] on div "Select option..." at bounding box center [333, 496] width 82 height 37
click at [339, 538] on div "Good" at bounding box center [527, 541] width 490 height 33
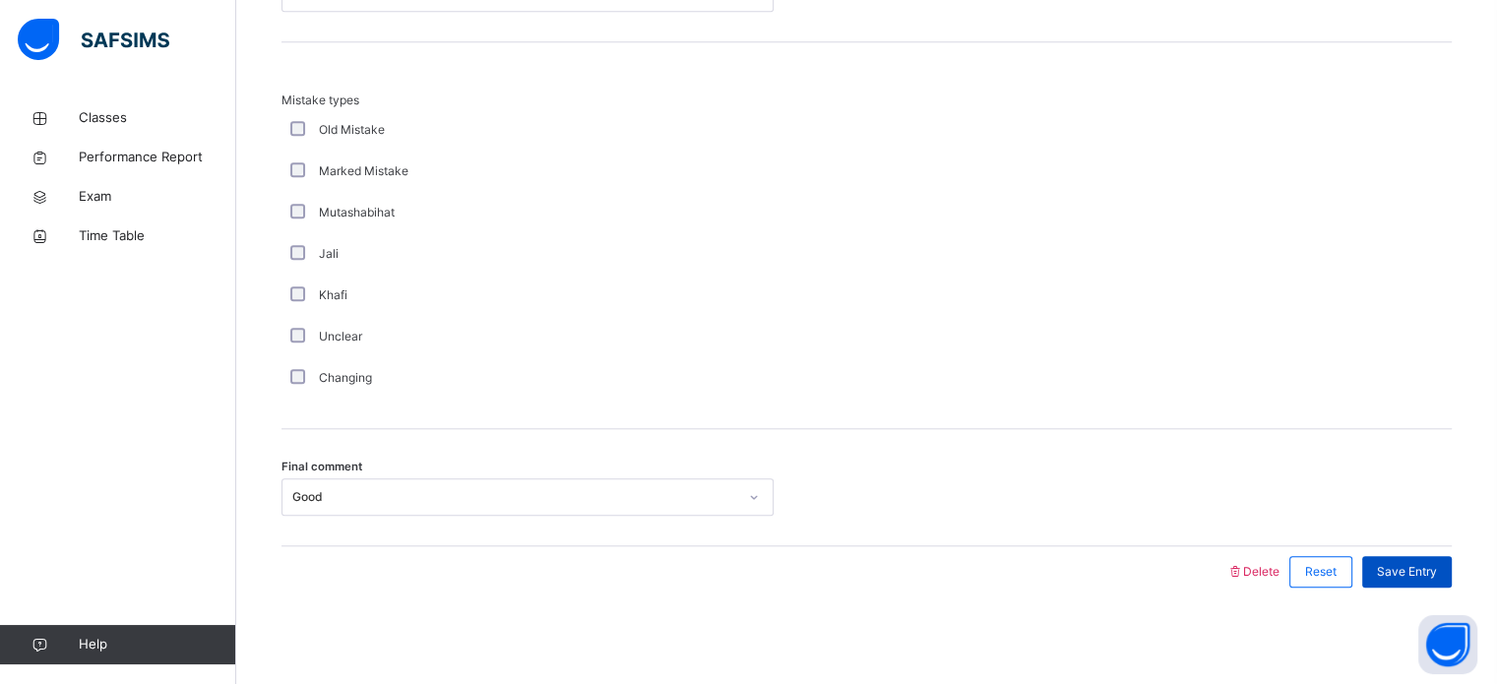
click at [1428, 565] on span "Save Entry" at bounding box center [1407, 572] width 60 height 18
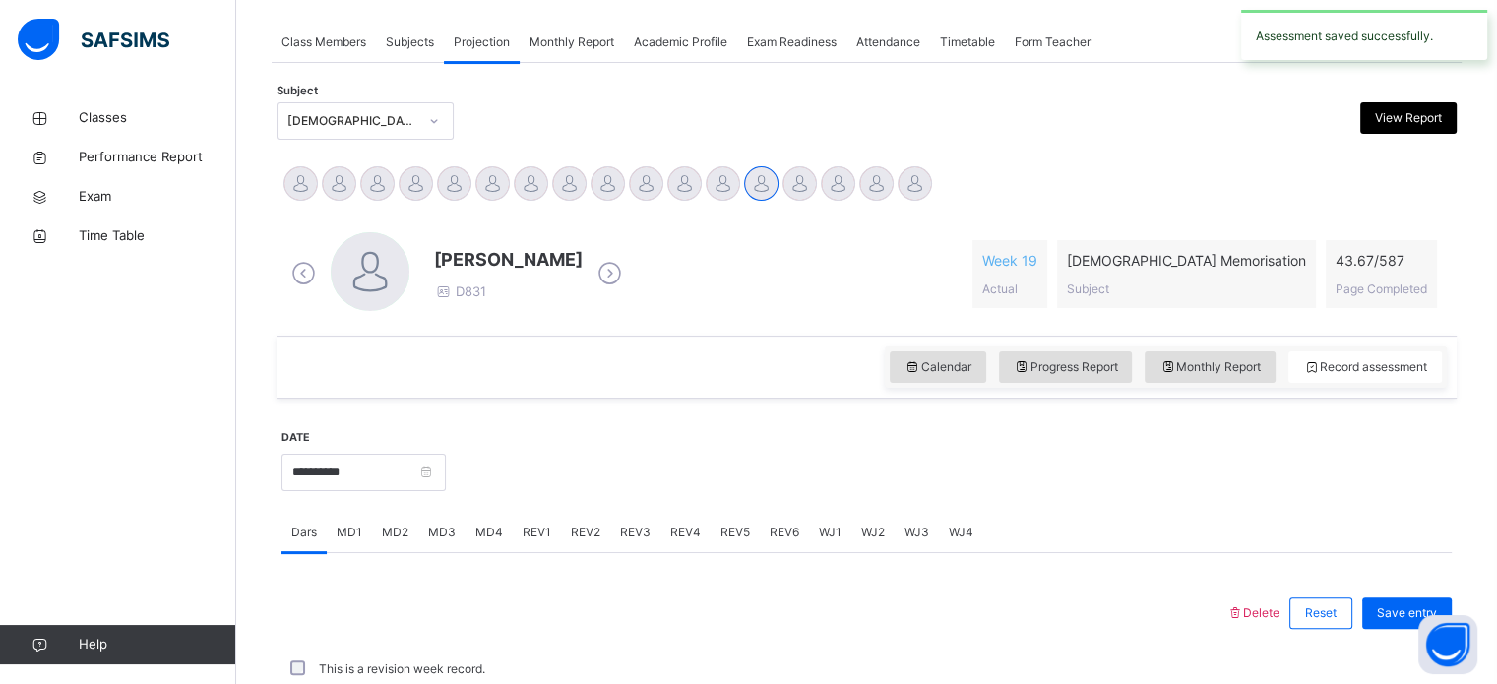
scroll to position [793, 0]
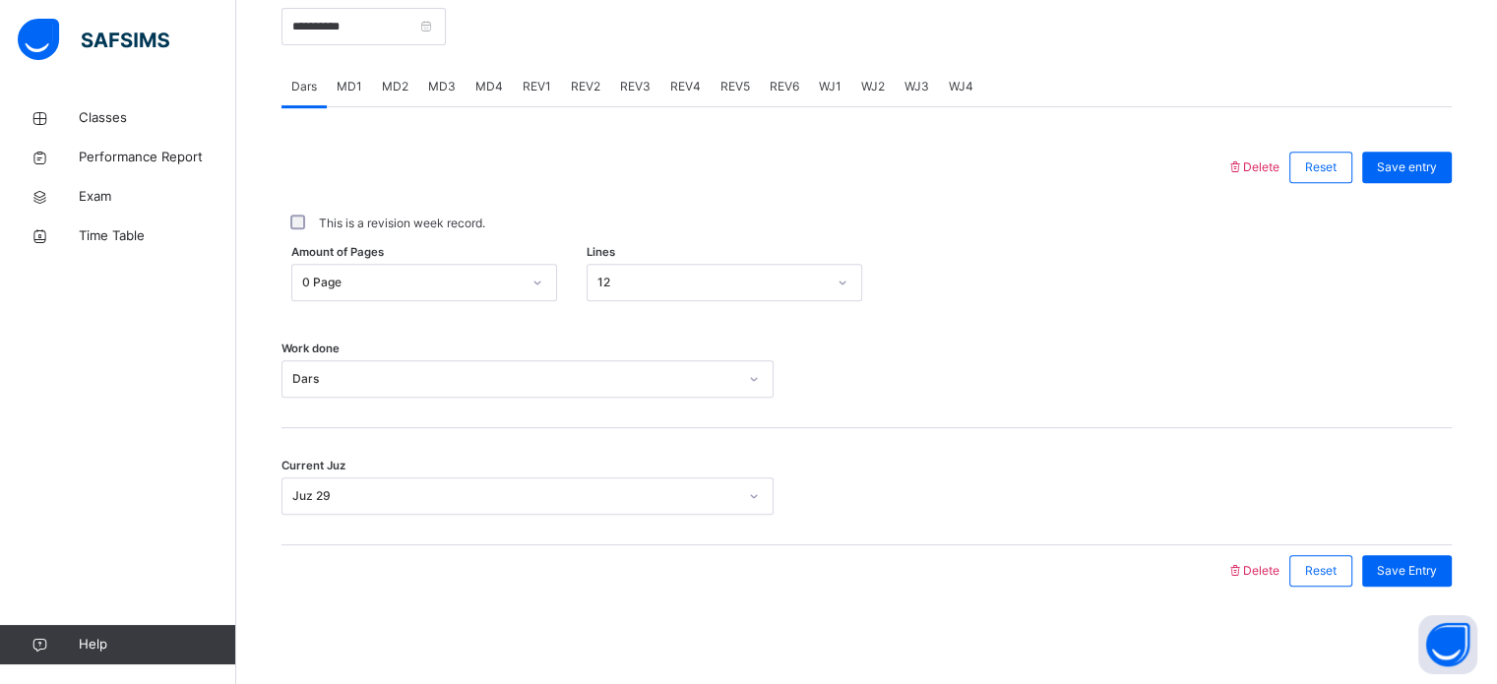
click at [482, 82] on span "MD4" at bounding box center [489, 87] width 28 height 18
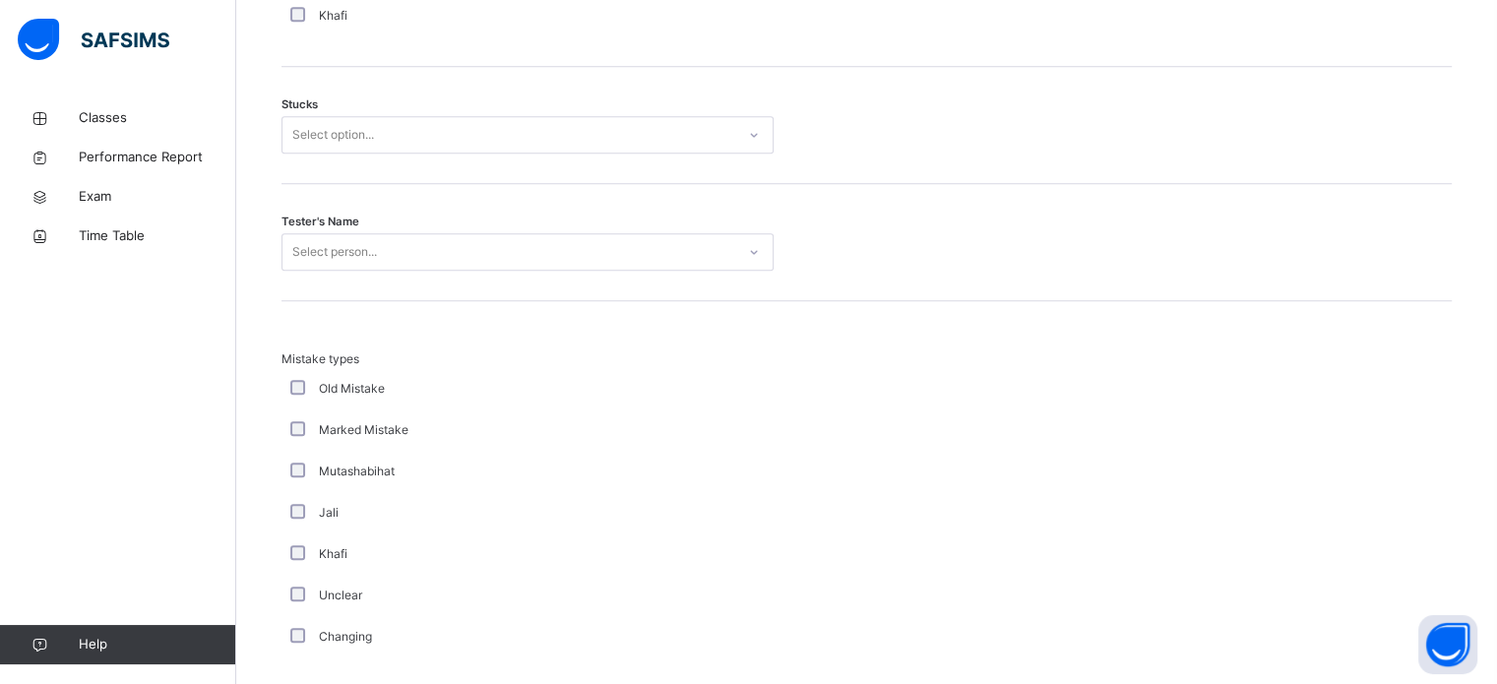
scroll to position [1669, 0]
click at [406, 113] on div "Stucks Select option..." at bounding box center [866, 127] width 1170 height 117
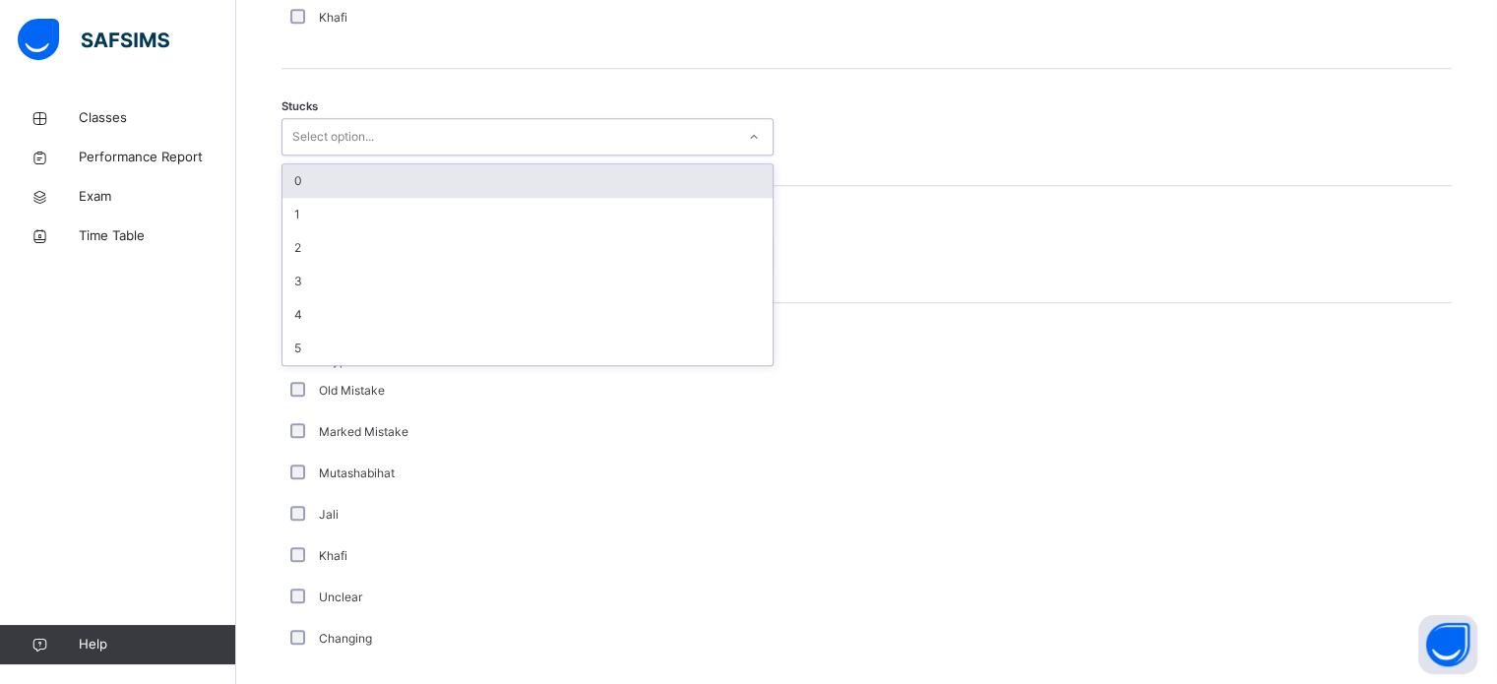
click at [402, 124] on div "Select option..." at bounding box center [508, 137] width 453 height 31
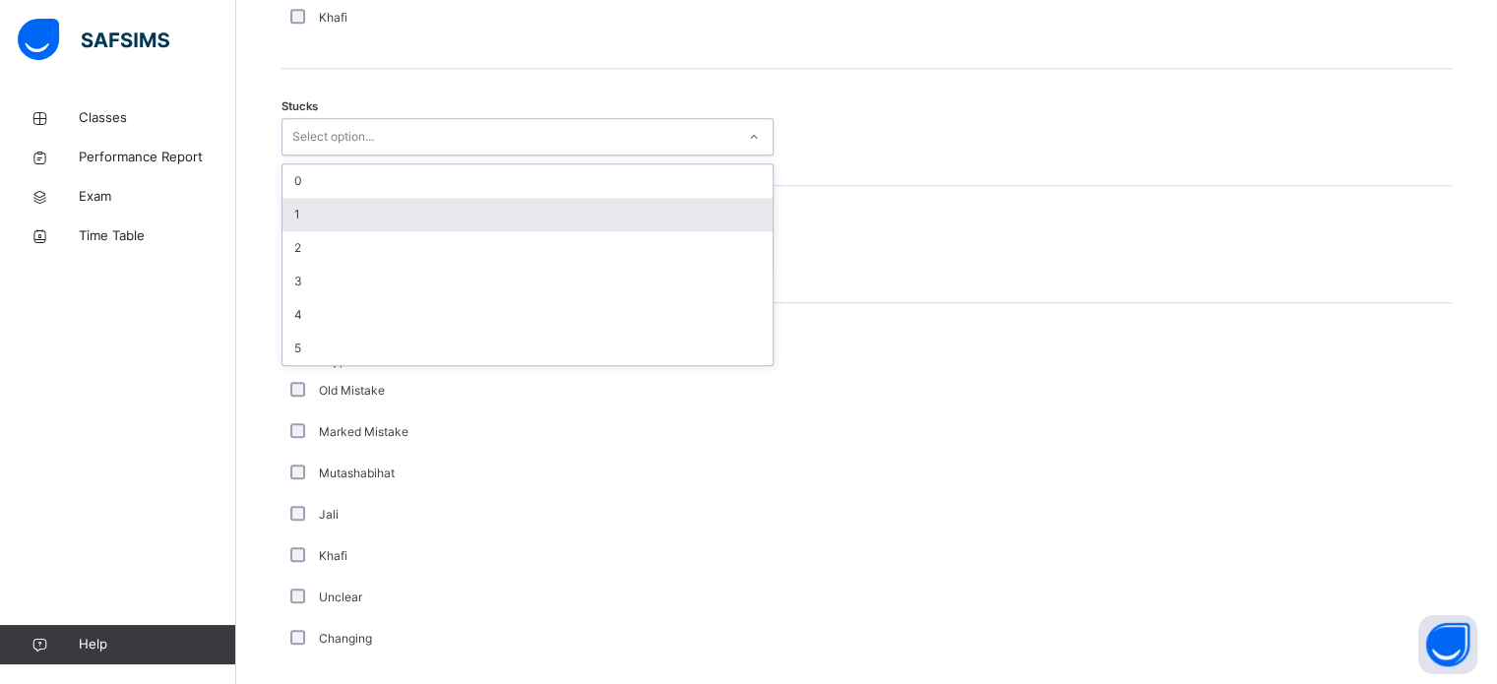
click at [367, 214] on div "1" at bounding box center [527, 214] width 490 height 33
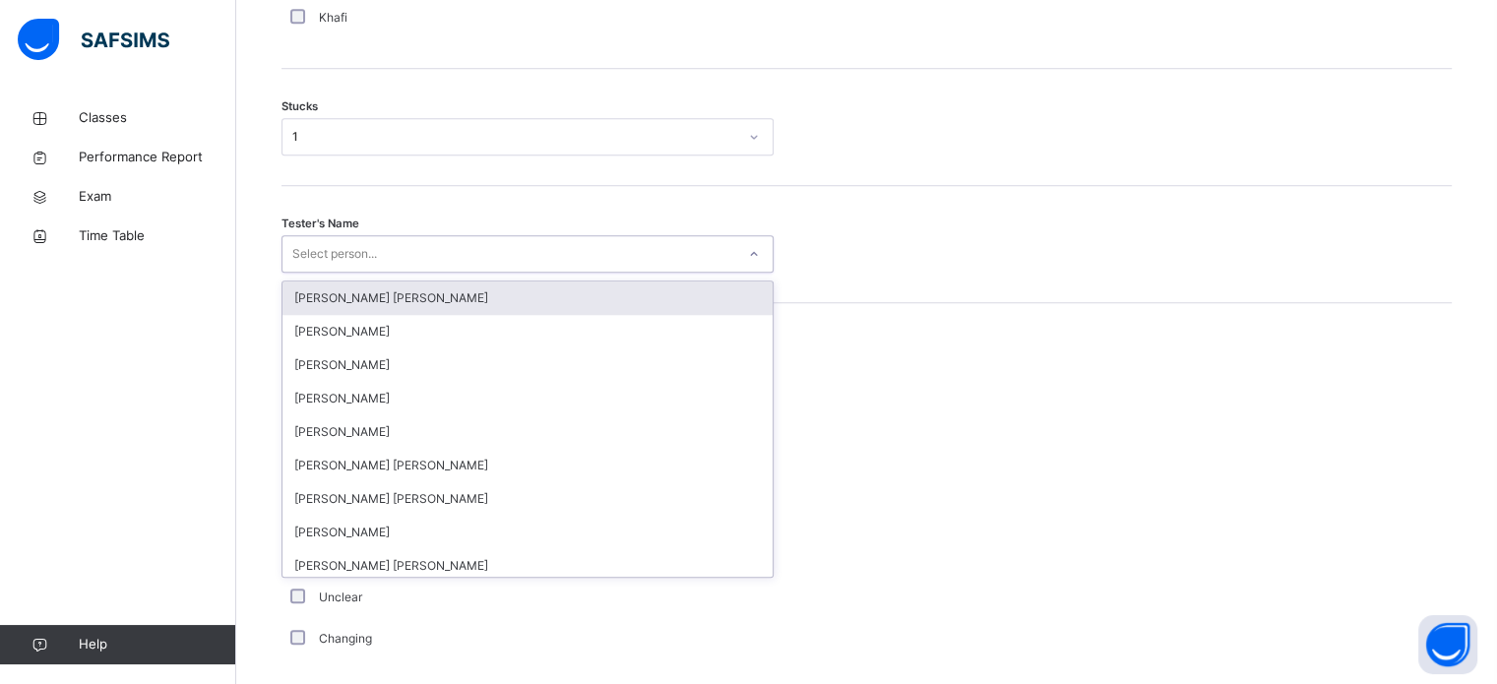
click at [346, 245] on div "Select person..." at bounding box center [334, 253] width 85 height 37
type input "***"
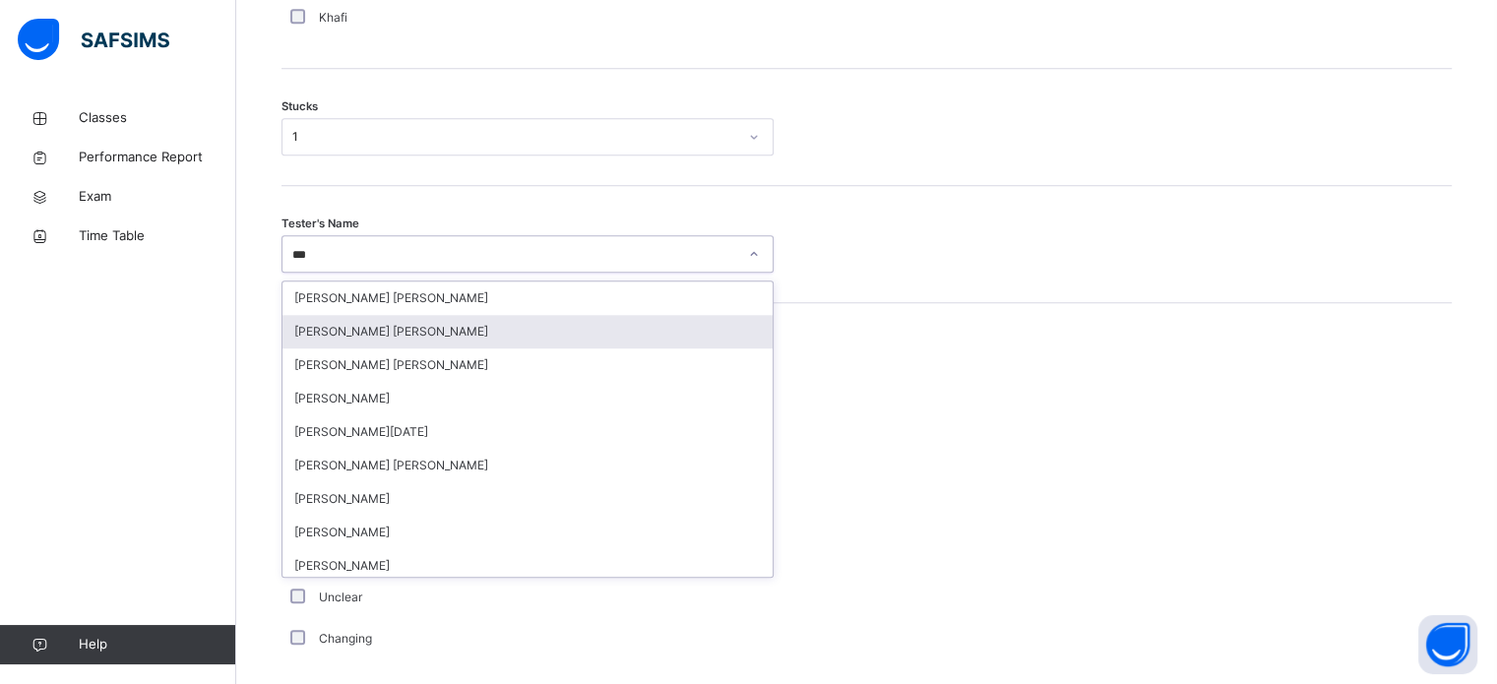
click at [388, 335] on div "[PERSON_NAME] [PERSON_NAME]" at bounding box center [527, 331] width 490 height 33
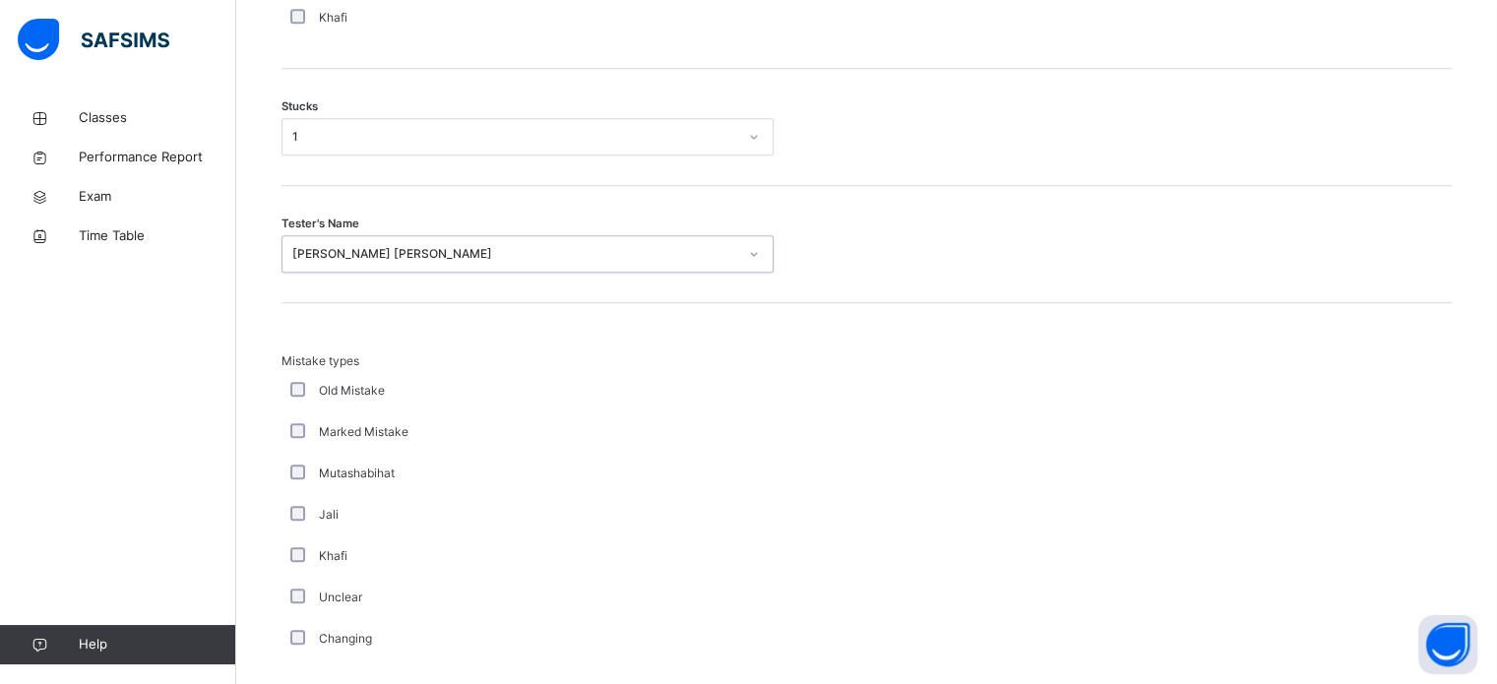
scroll to position [1930, 0]
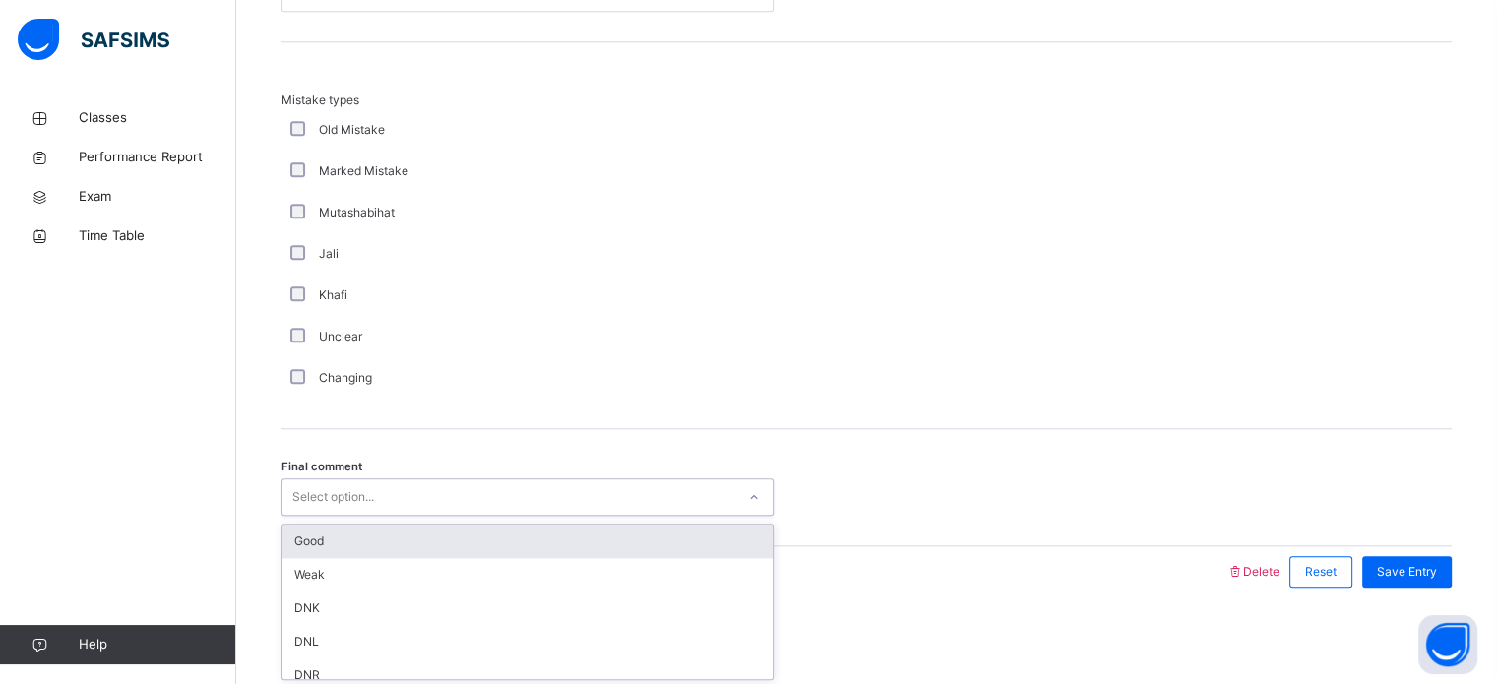
click at [362, 495] on div "Select option..." at bounding box center [333, 496] width 82 height 37
click at [361, 533] on div "Good" at bounding box center [527, 541] width 490 height 33
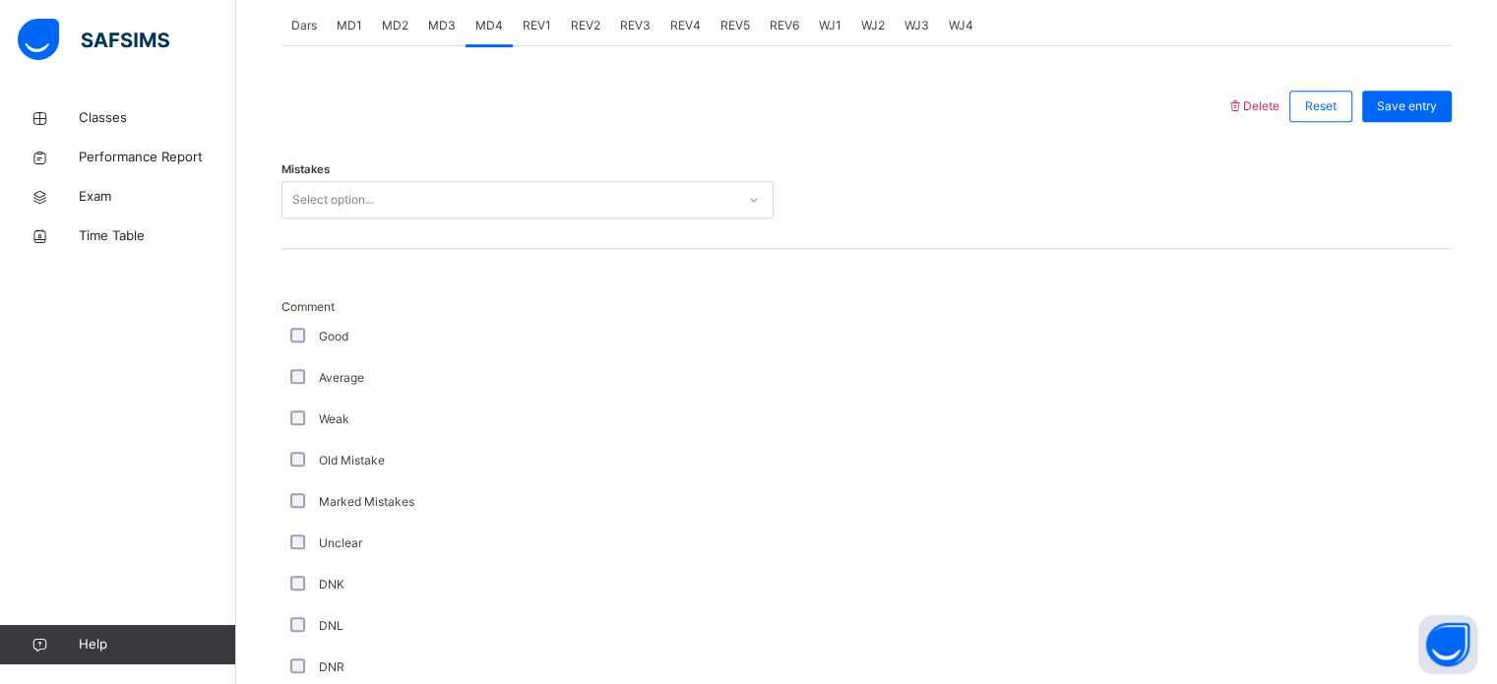
scroll to position [854, 0]
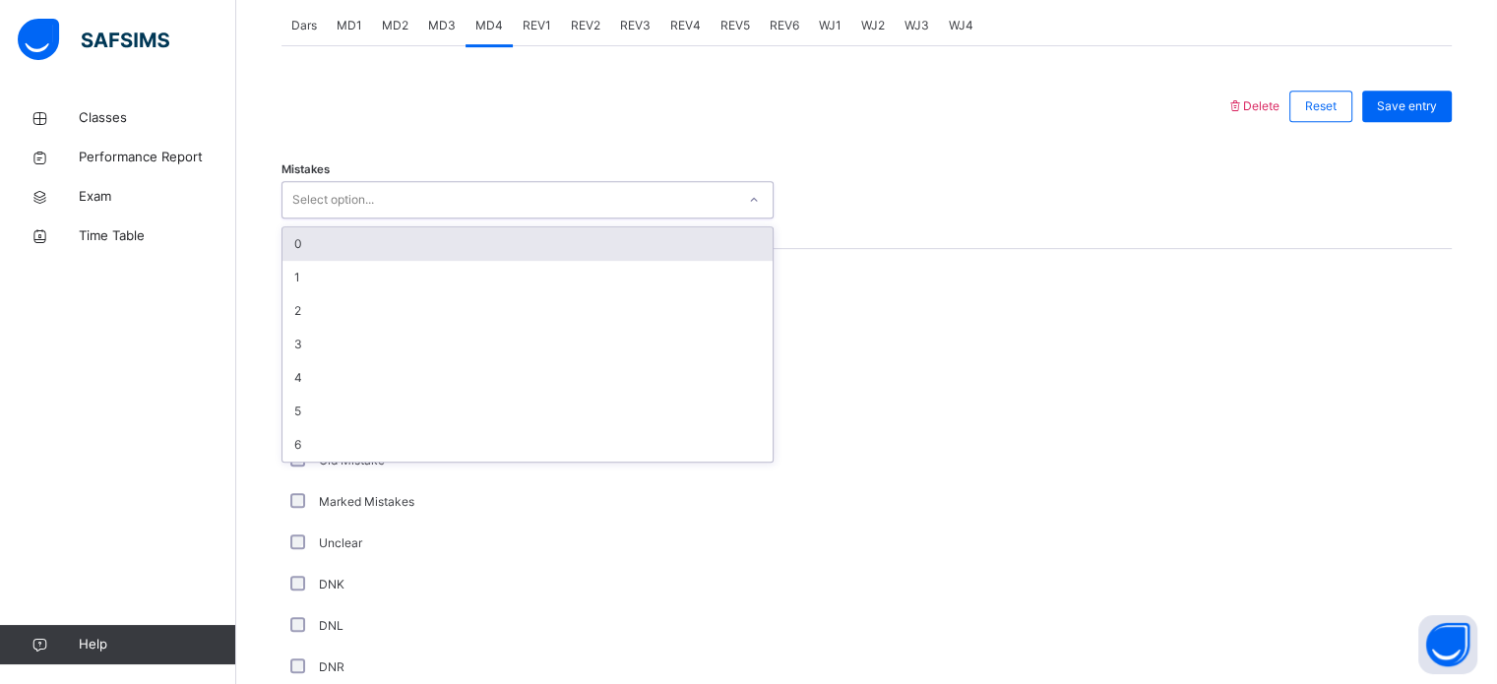
click at [558, 191] on div "Select option..." at bounding box center [508, 200] width 453 height 31
click at [518, 235] on div "0" at bounding box center [527, 243] width 490 height 33
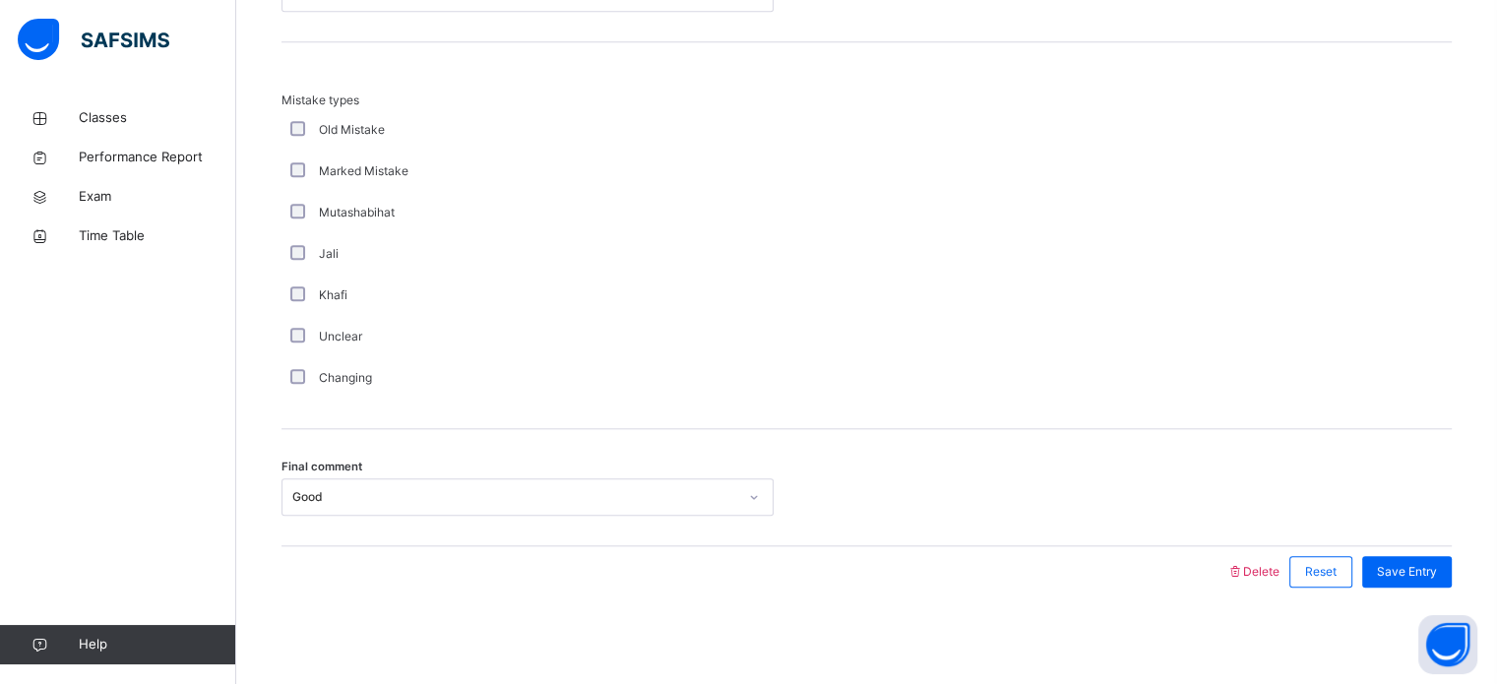
scroll to position [1929, 0]
click at [1406, 567] on span "Save Entry" at bounding box center [1407, 573] width 60 height 18
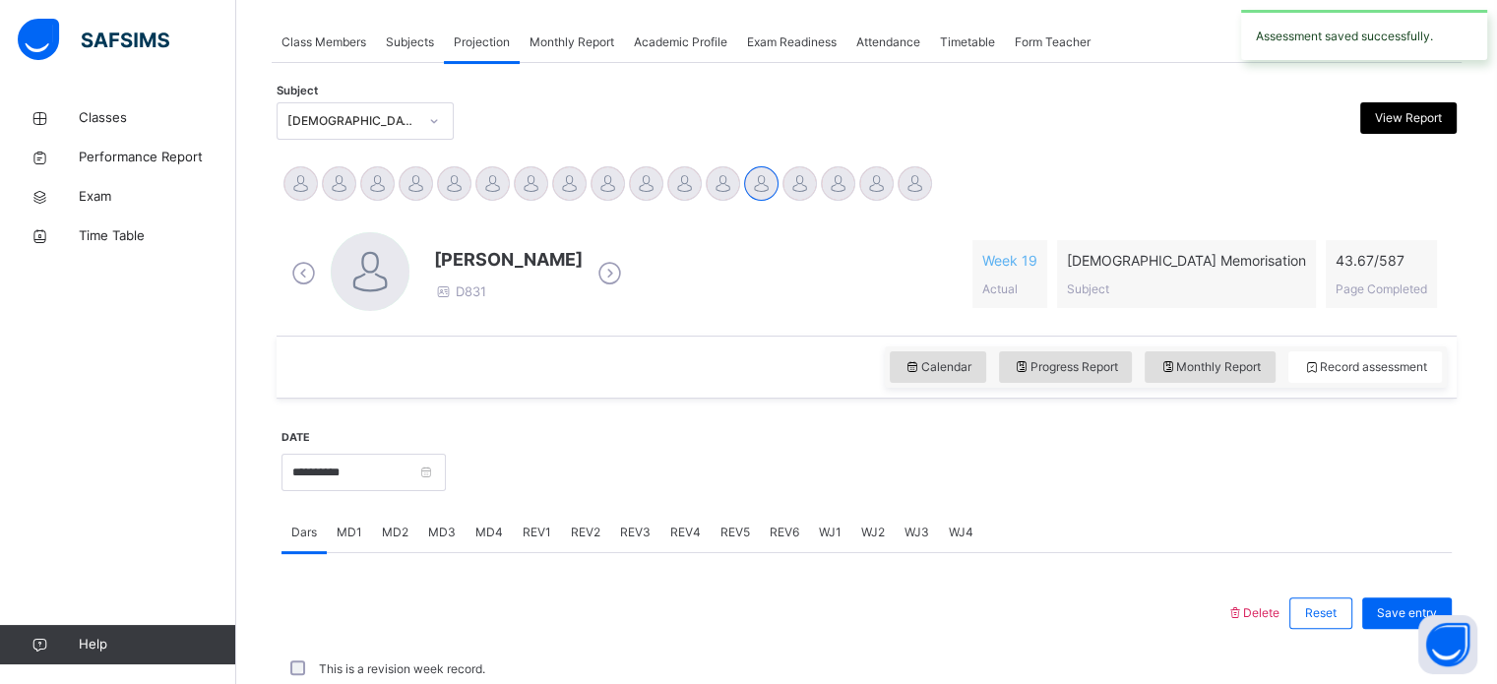
scroll to position [793, 0]
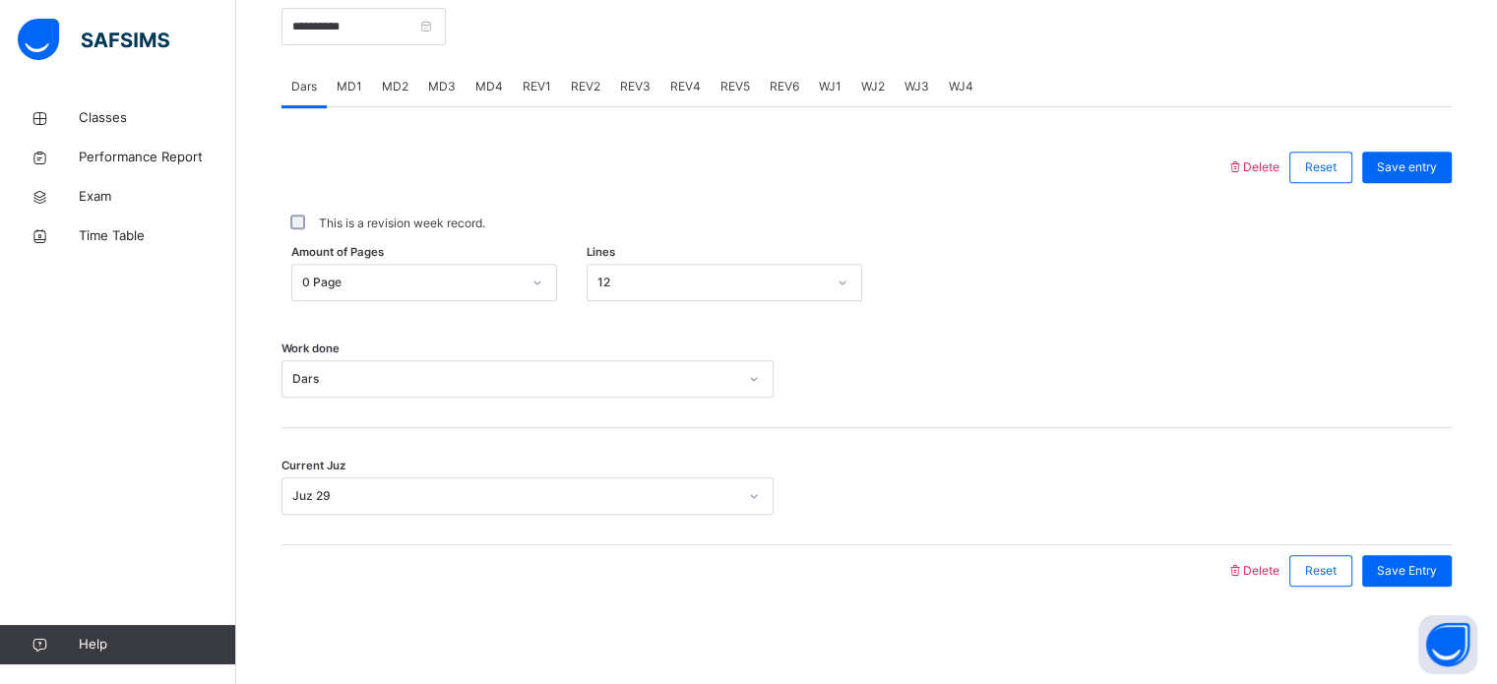
click at [499, 100] on div "MD4" at bounding box center [488, 86] width 47 height 39
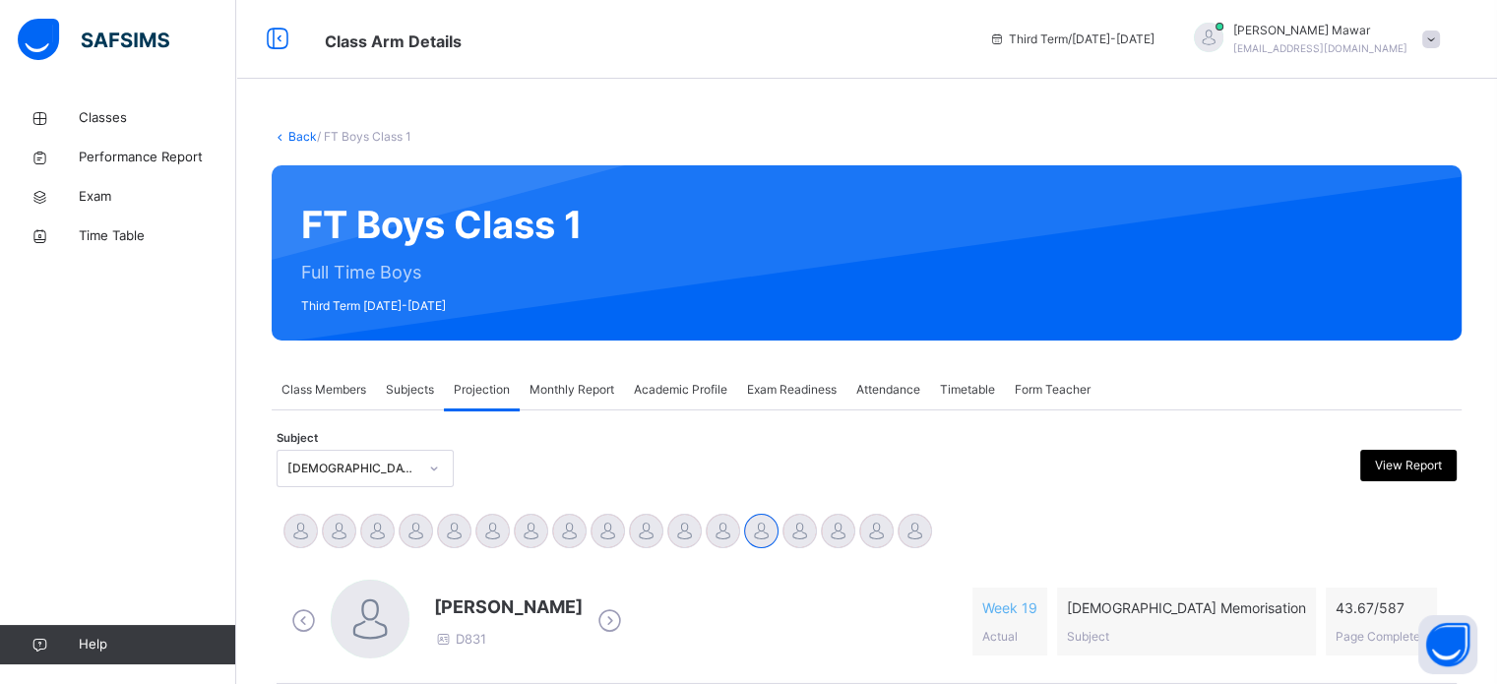
scroll to position [373, 0]
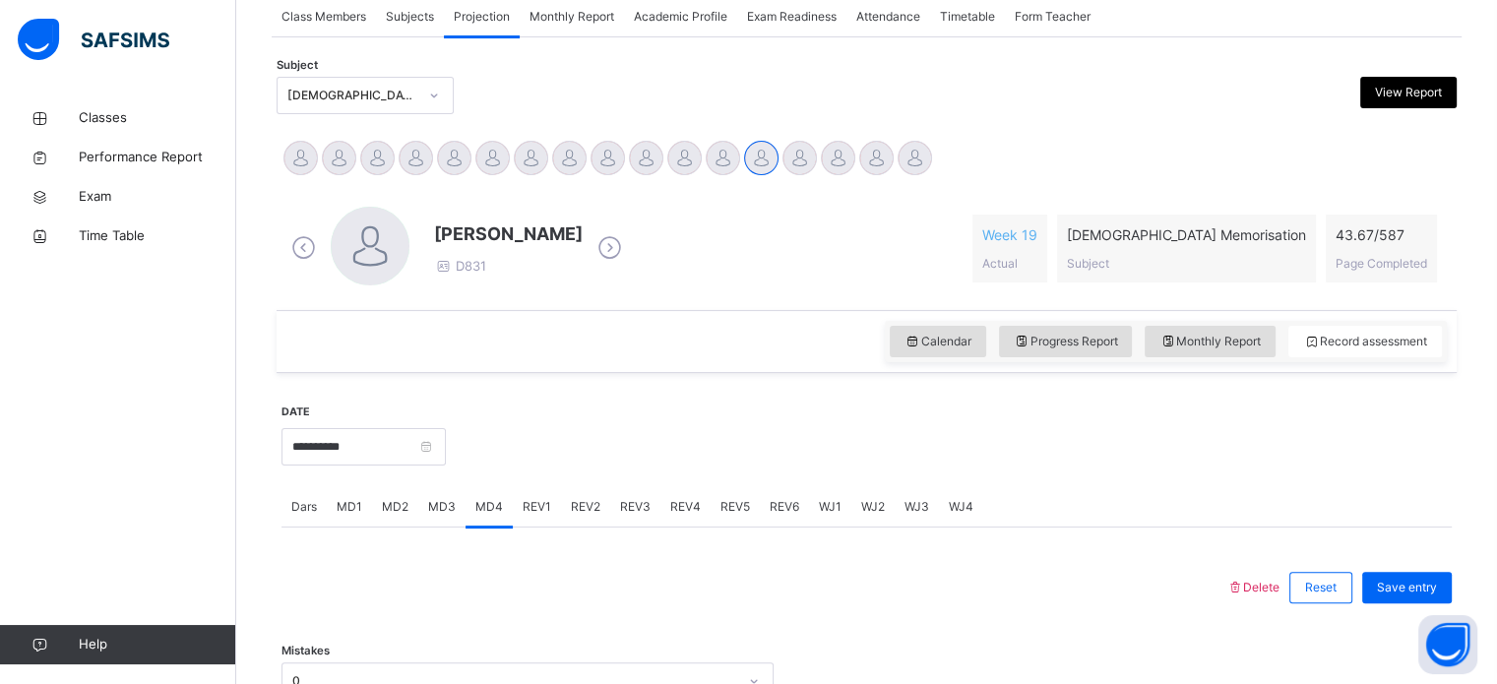
click at [544, 515] on div "REV1" at bounding box center [537, 506] width 48 height 39
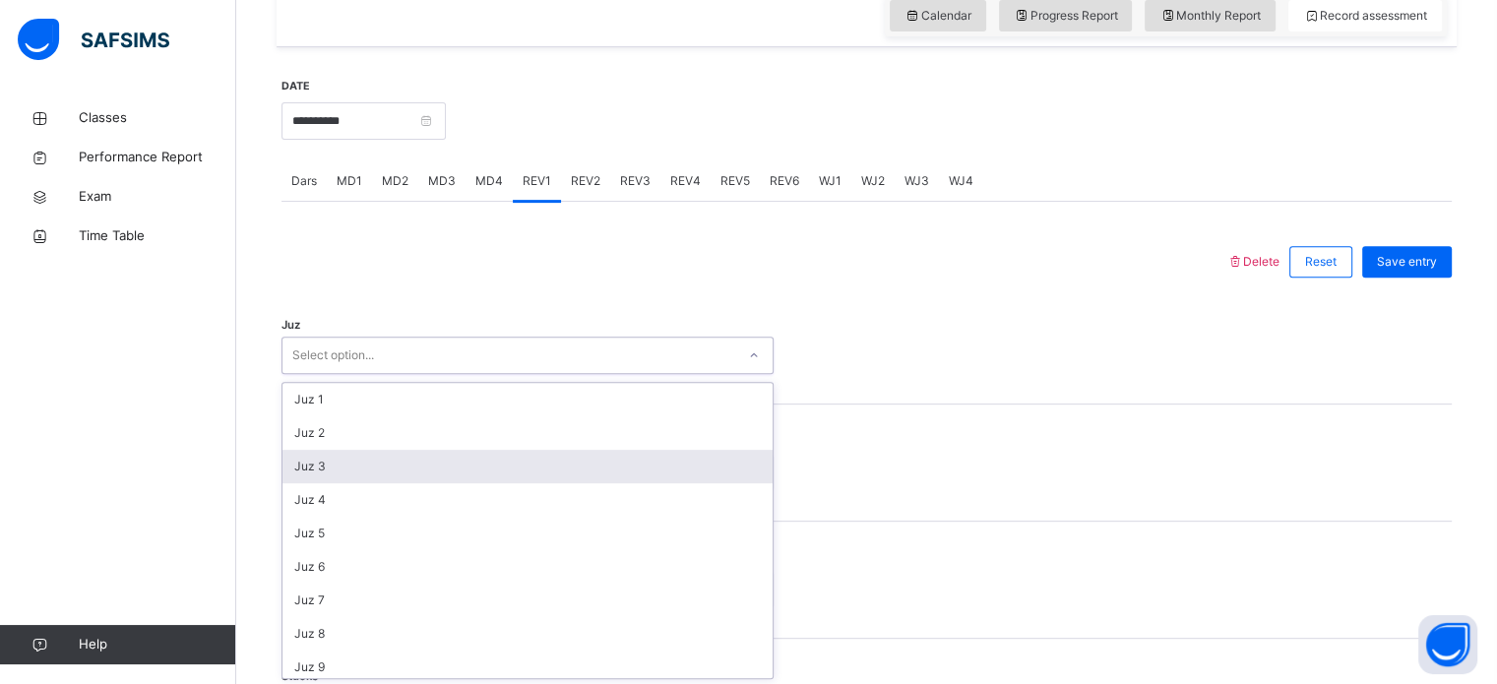
scroll to position [701, 0]
click at [413, 372] on div "option Juz 3 focused, 3 of 30. 30 results available. Use Up and Down to choose …" at bounding box center [527, 353] width 492 height 37
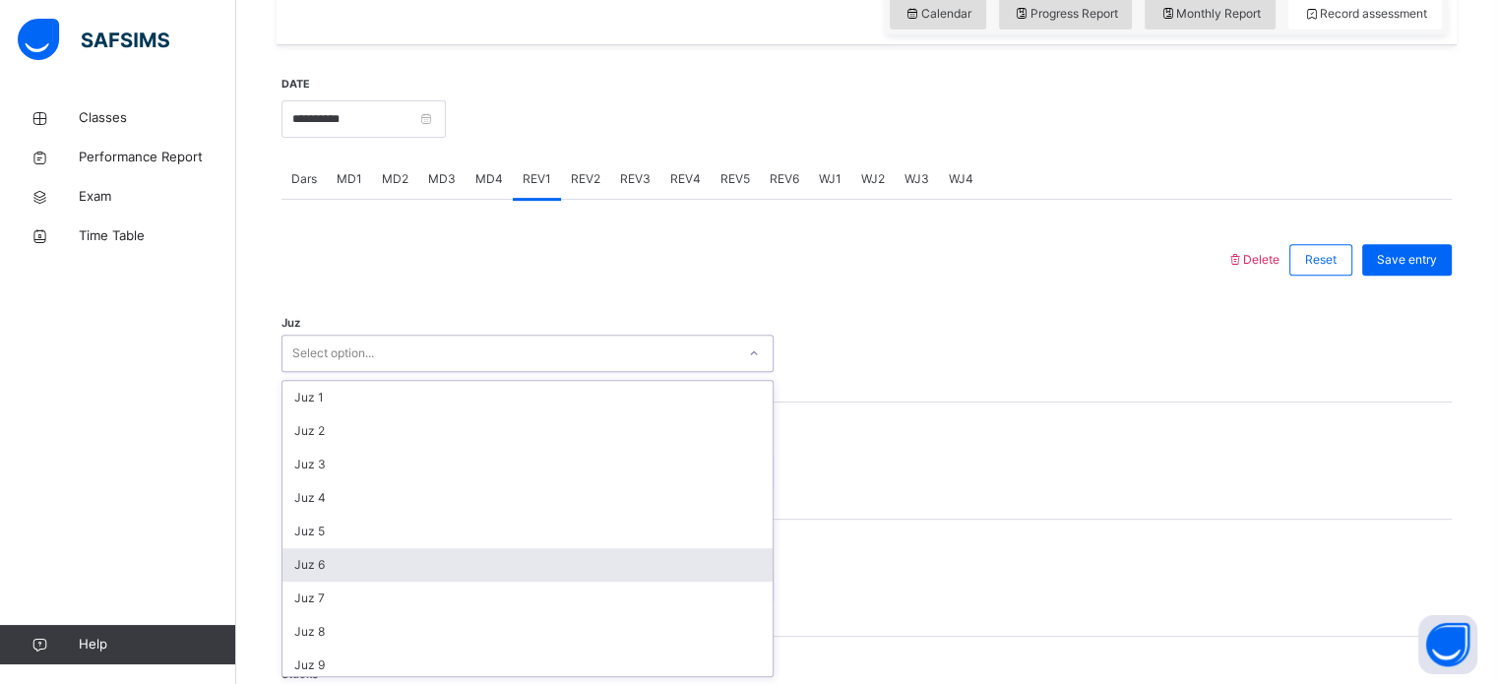
scroll to position [709, 0]
click at [378, 562] on div "Juz 27" at bounding box center [527, 558] width 490 height 33
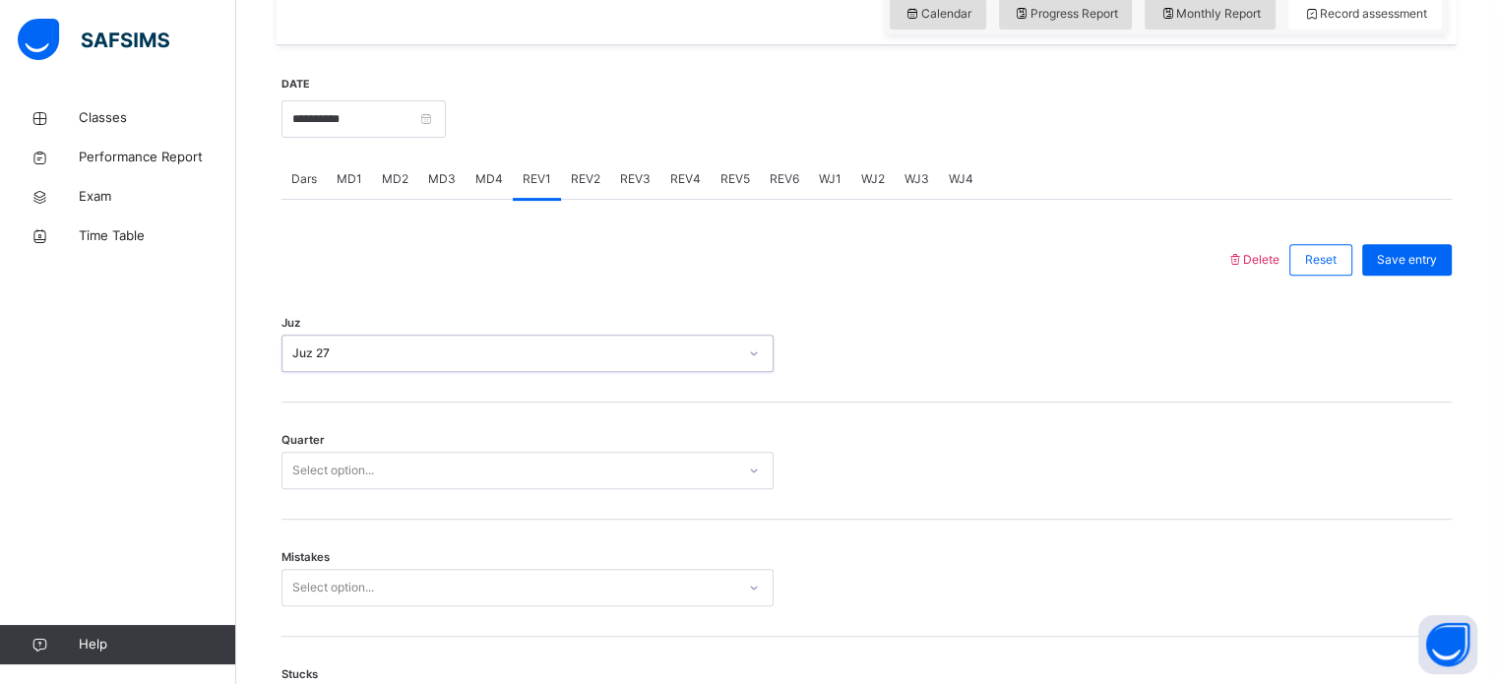
scroll to position [768, 0]
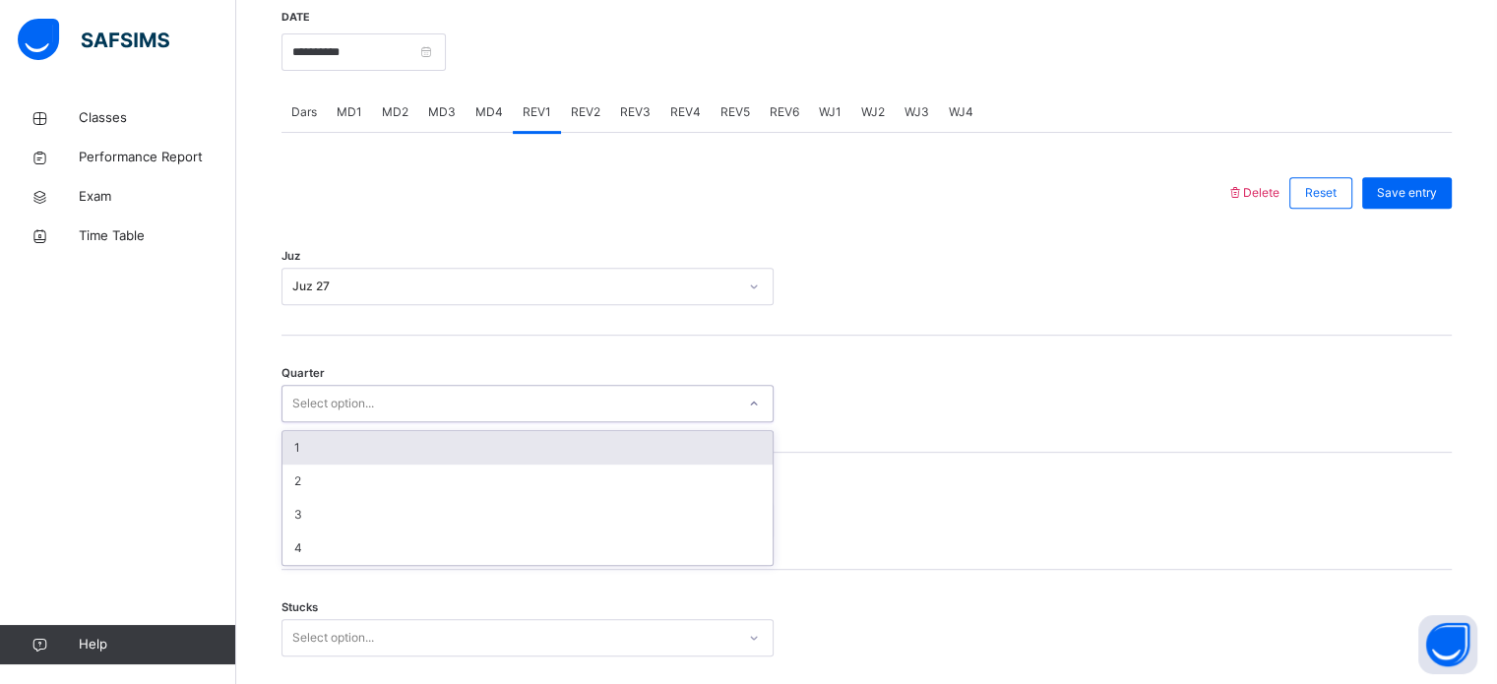
click at [381, 408] on div "Select option..." at bounding box center [508, 404] width 453 height 31
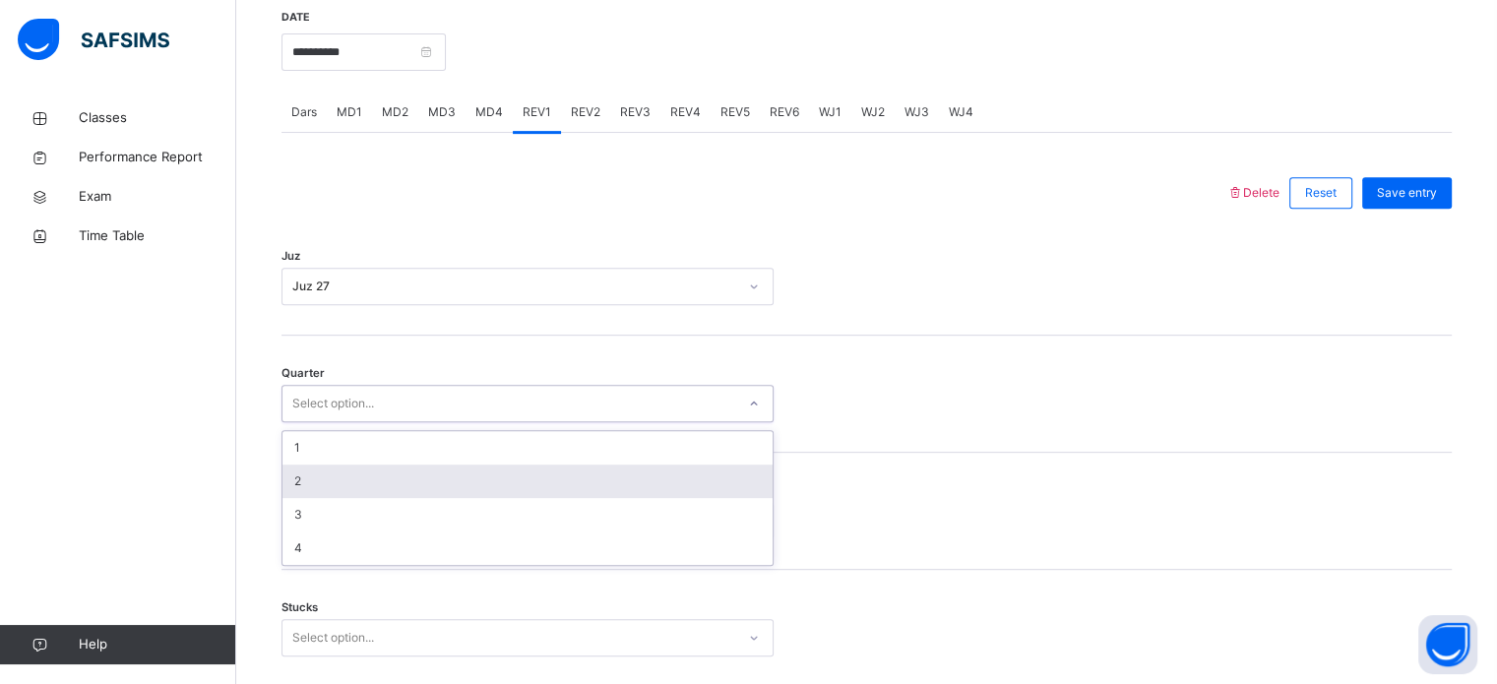
click at [366, 471] on div "2" at bounding box center [527, 480] width 490 height 33
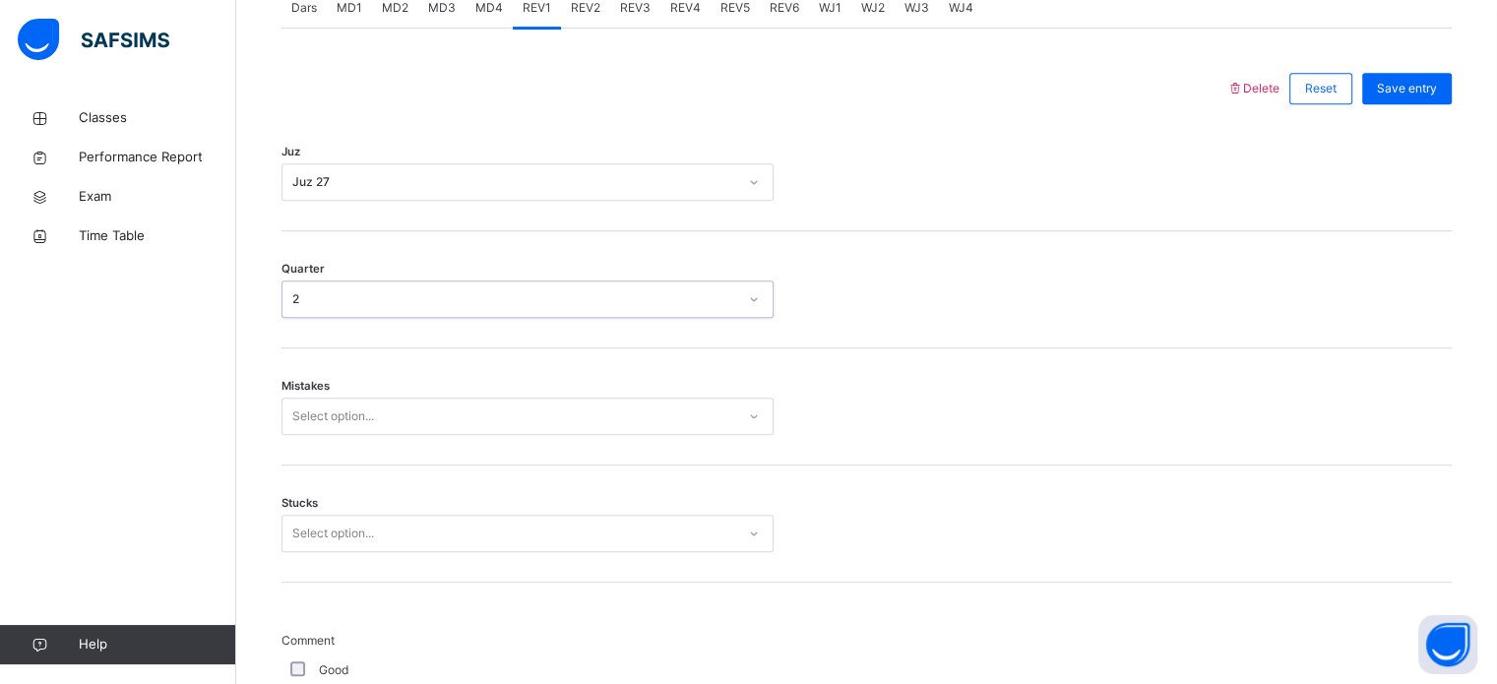
scroll to position [874, 0]
click at [355, 433] on div "Select option..." at bounding box center [527, 414] width 492 height 37
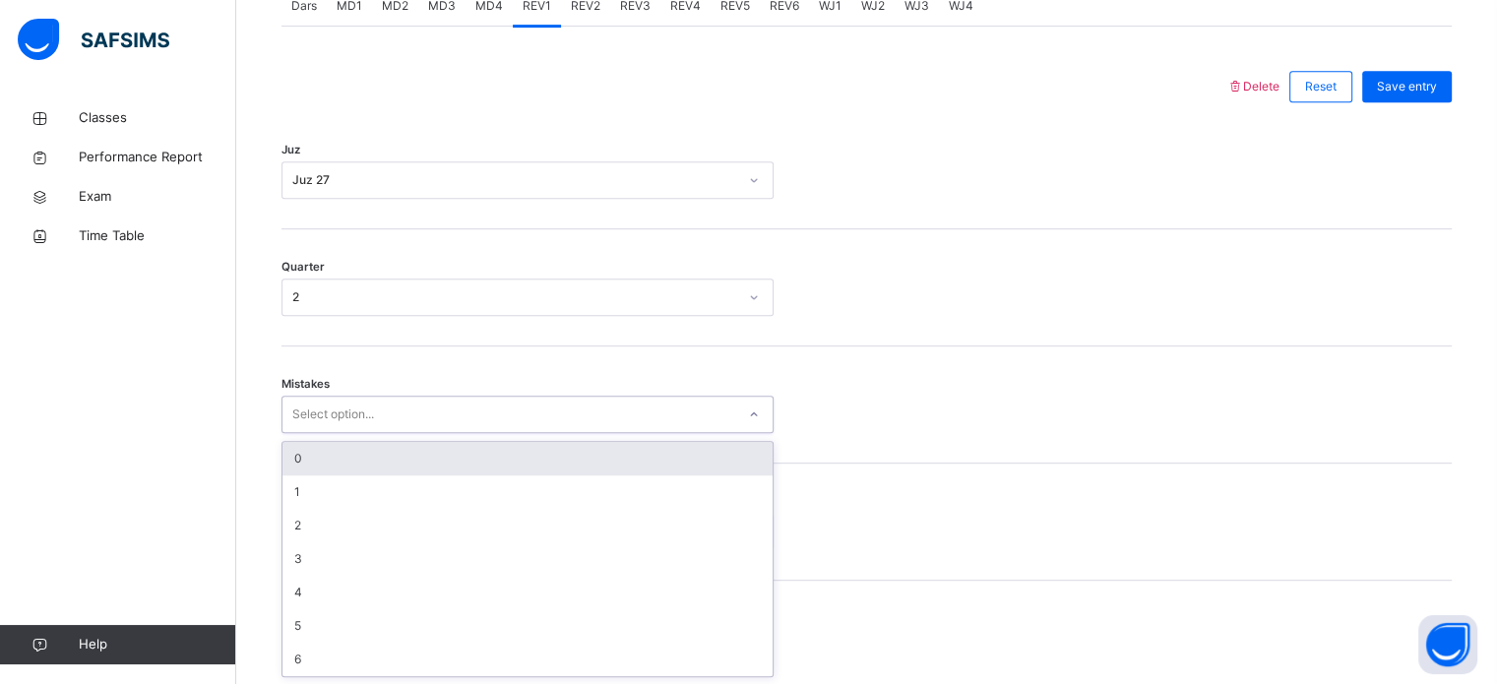
click at [374, 460] on div "0" at bounding box center [527, 458] width 490 height 33
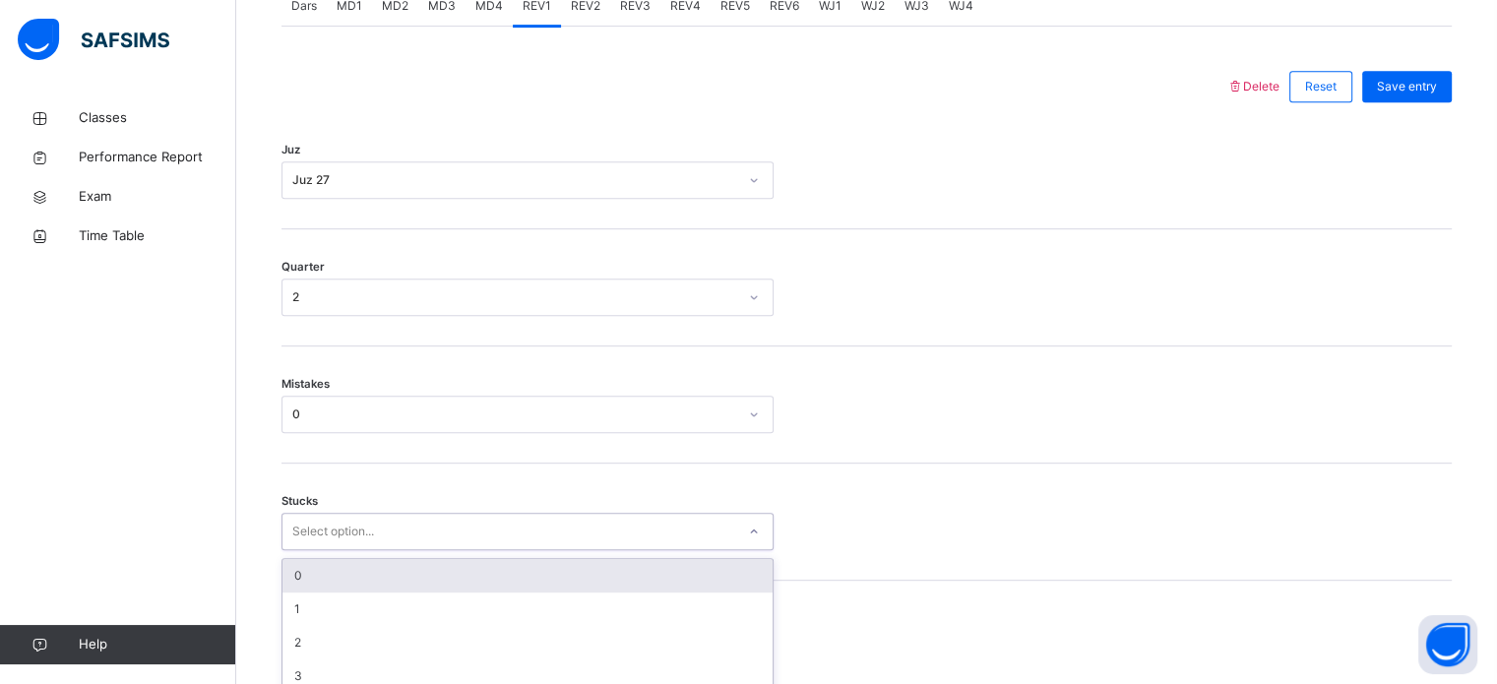
scroll to position [957, 0]
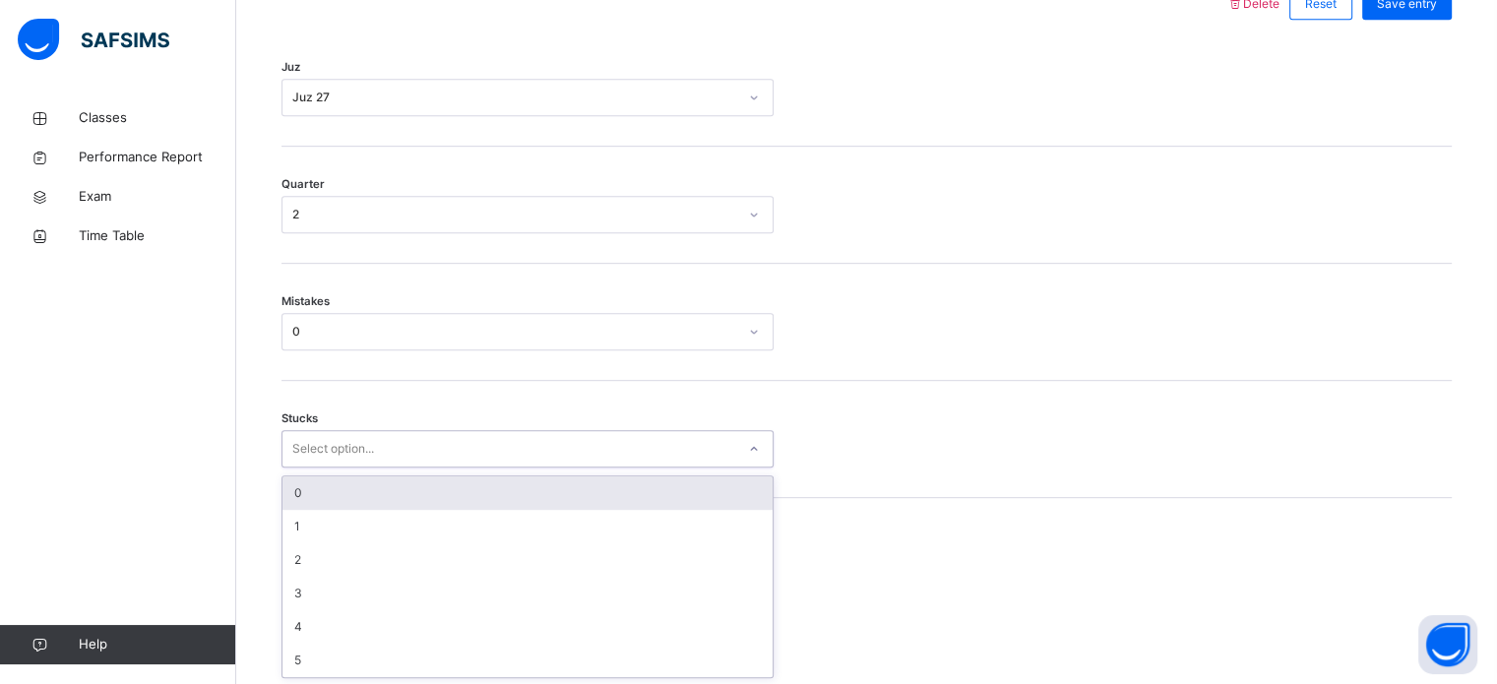
click at [342, 467] on div "option 0 focused, 1 of 6. 6 results available. Use Up and Down to choose option…" at bounding box center [527, 448] width 492 height 37
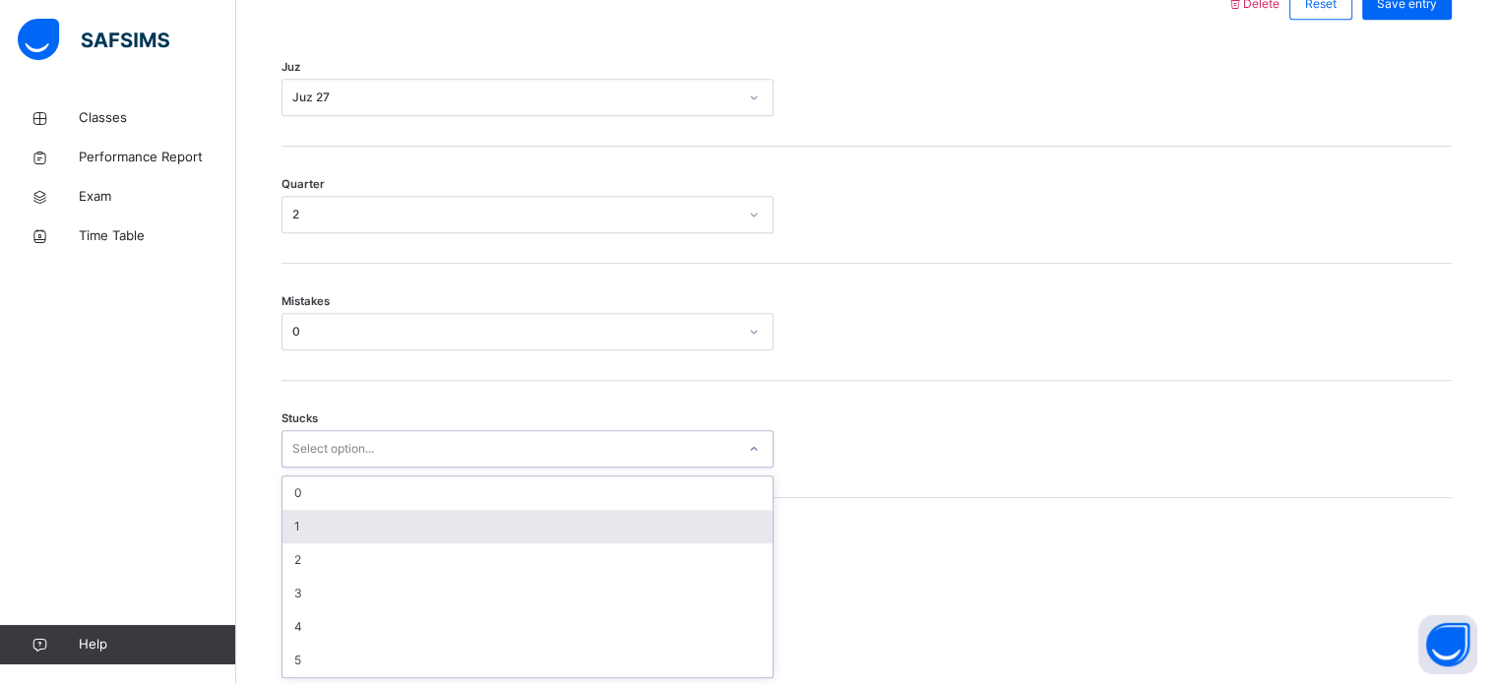
click at [342, 512] on div "1" at bounding box center [527, 526] width 490 height 33
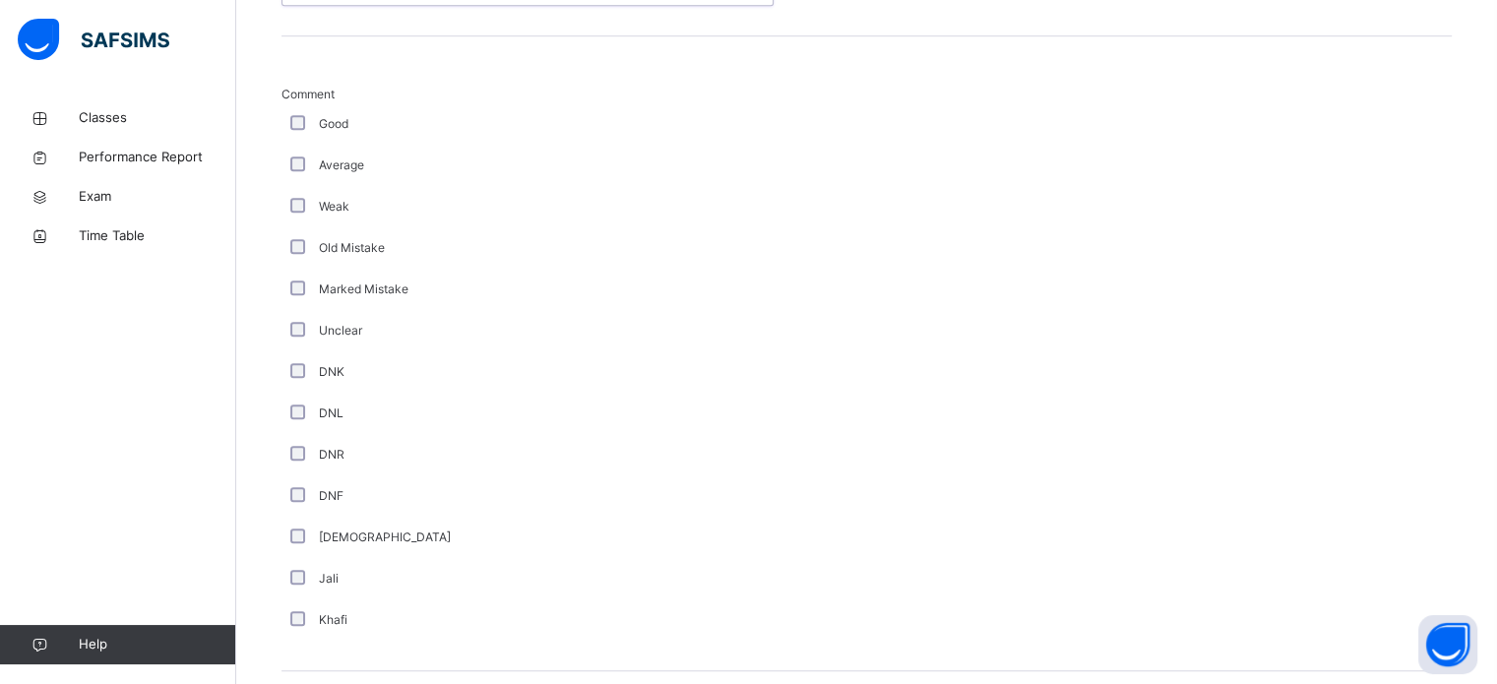
scroll to position [1442, 0]
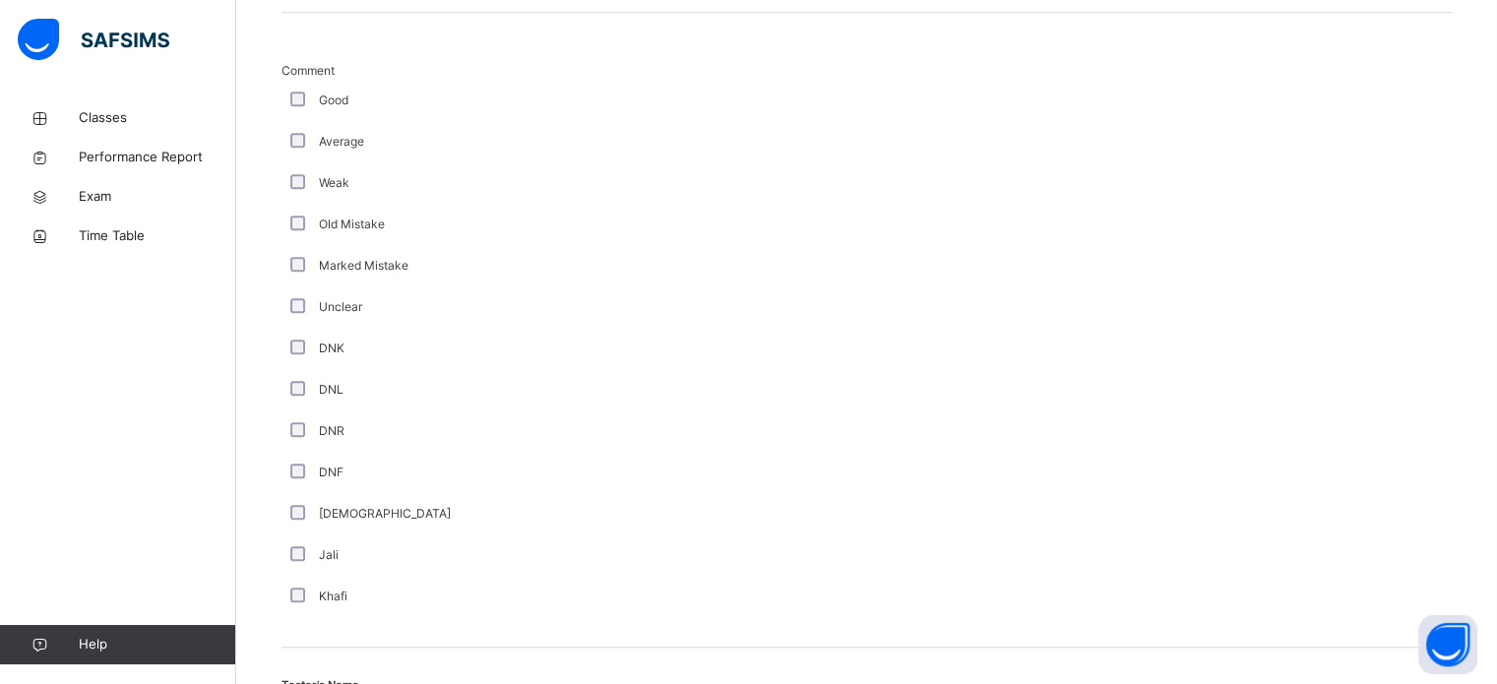
click at [305, 97] on div "Good" at bounding box center [527, 101] width 482 height 18
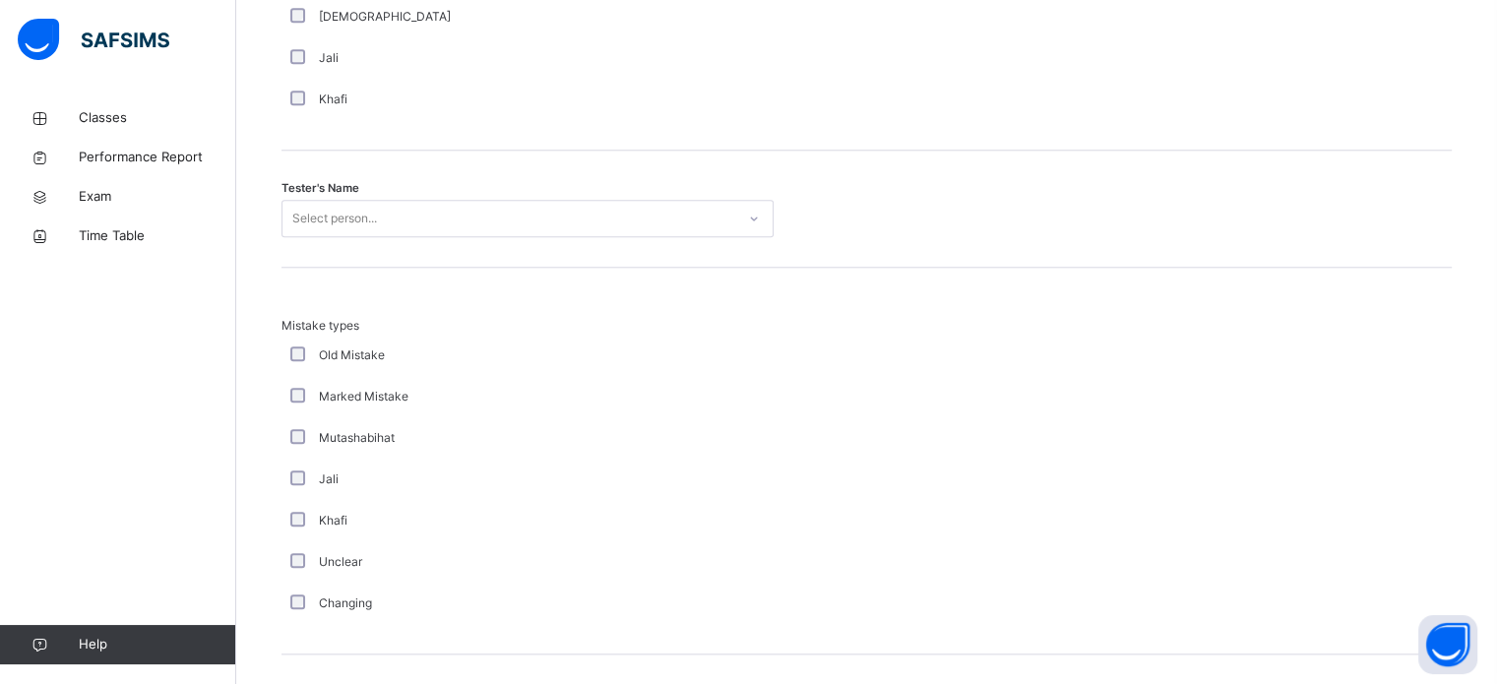
scroll to position [1957, 0]
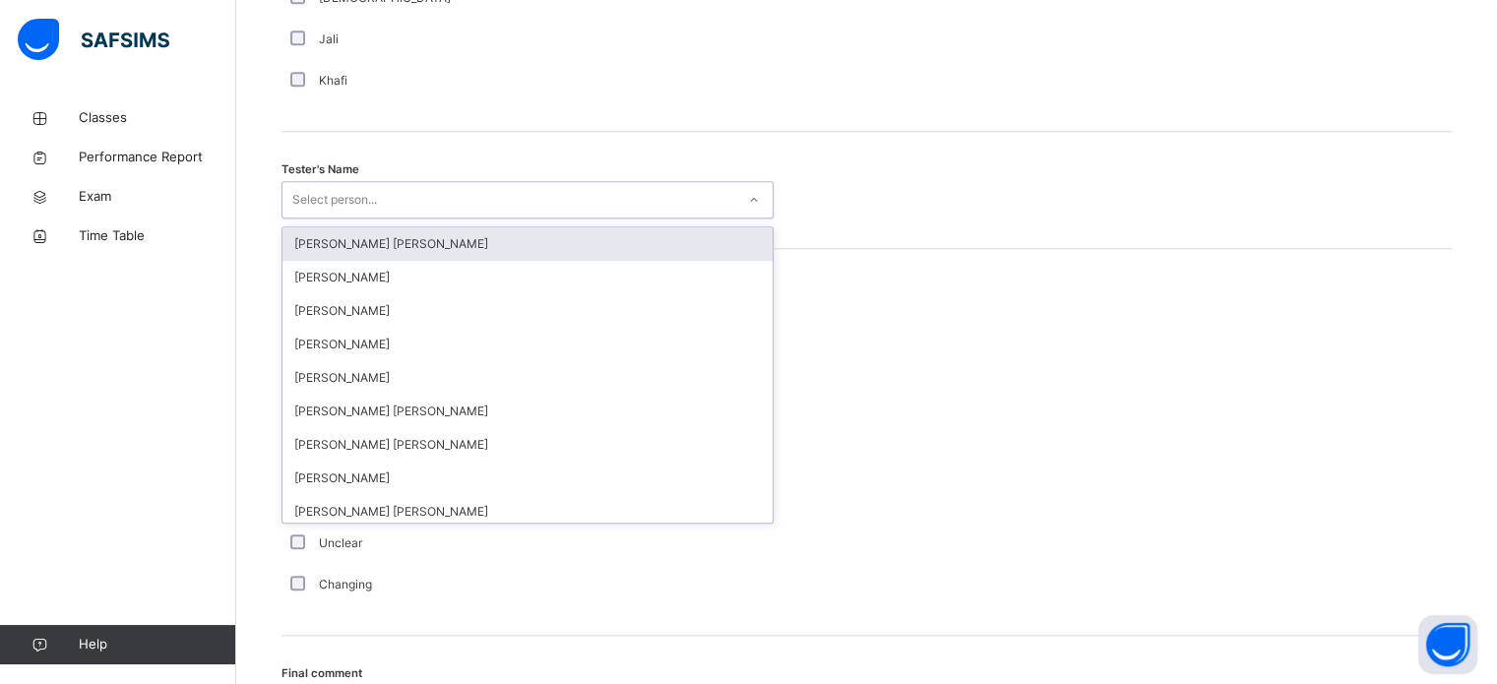
click at [322, 184] on div "Select person..." at bounding box center [334, 199] width 85 height 37
type input "***"
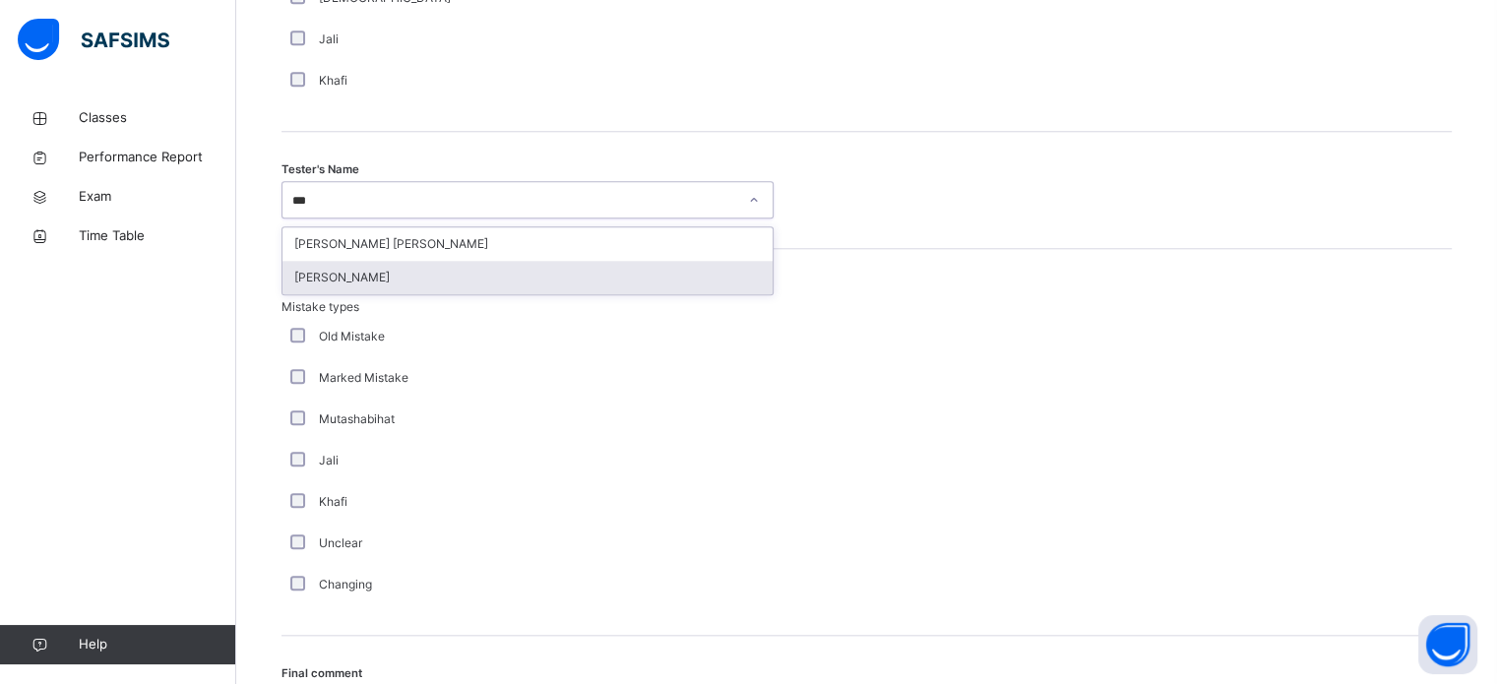
click at [380, 278] on div "[PERSON_NAME]" at bounding box center [527, 277] width 490 height 33
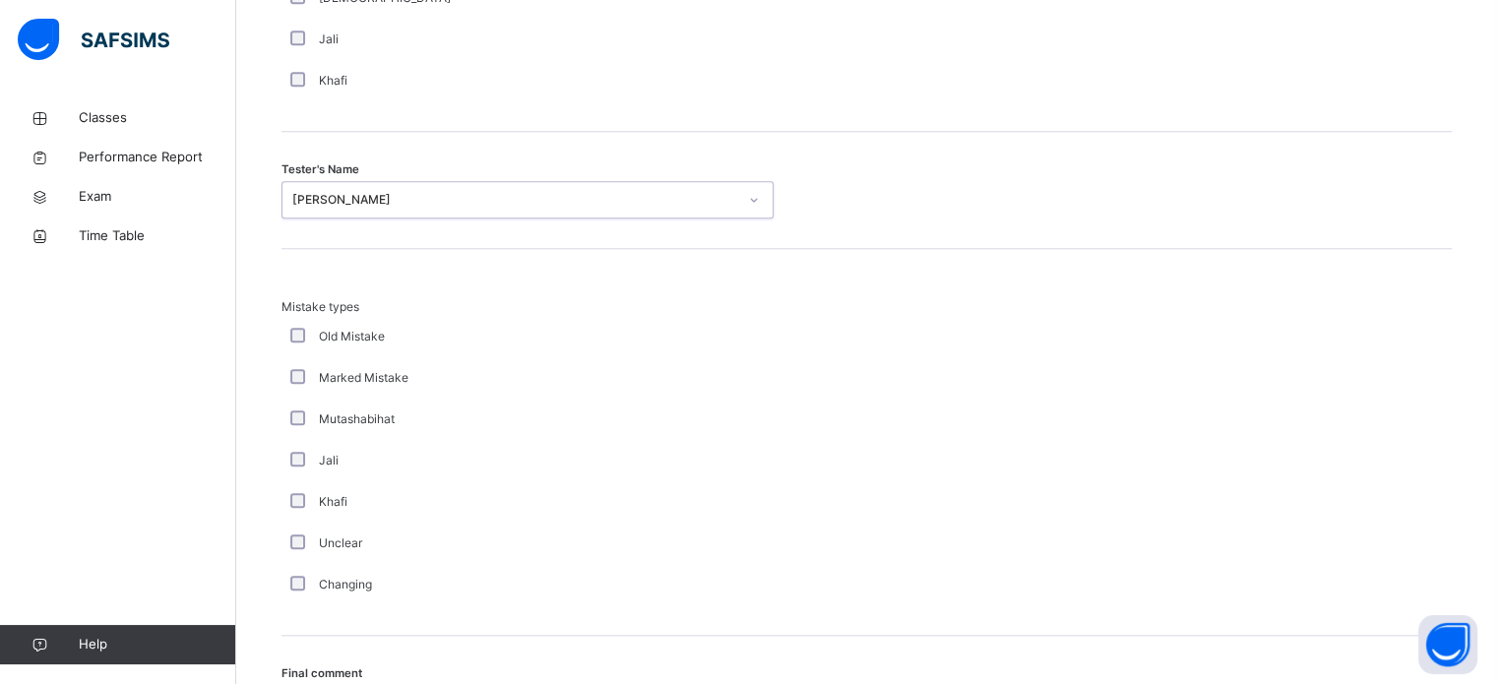
scroll to position [2164, 0]
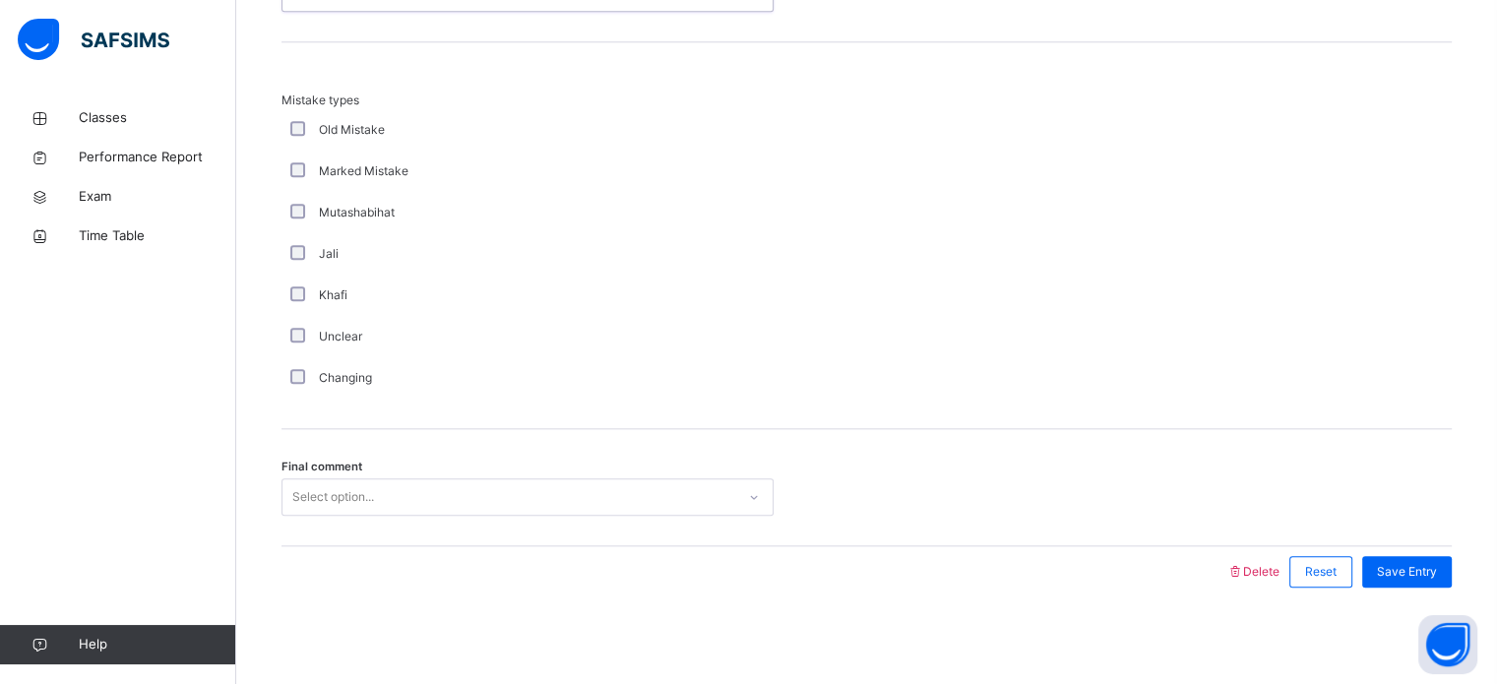
click at [311, 474] on div "Final comment Select option..." at bounding box center [866, 487] width 1170 height 117
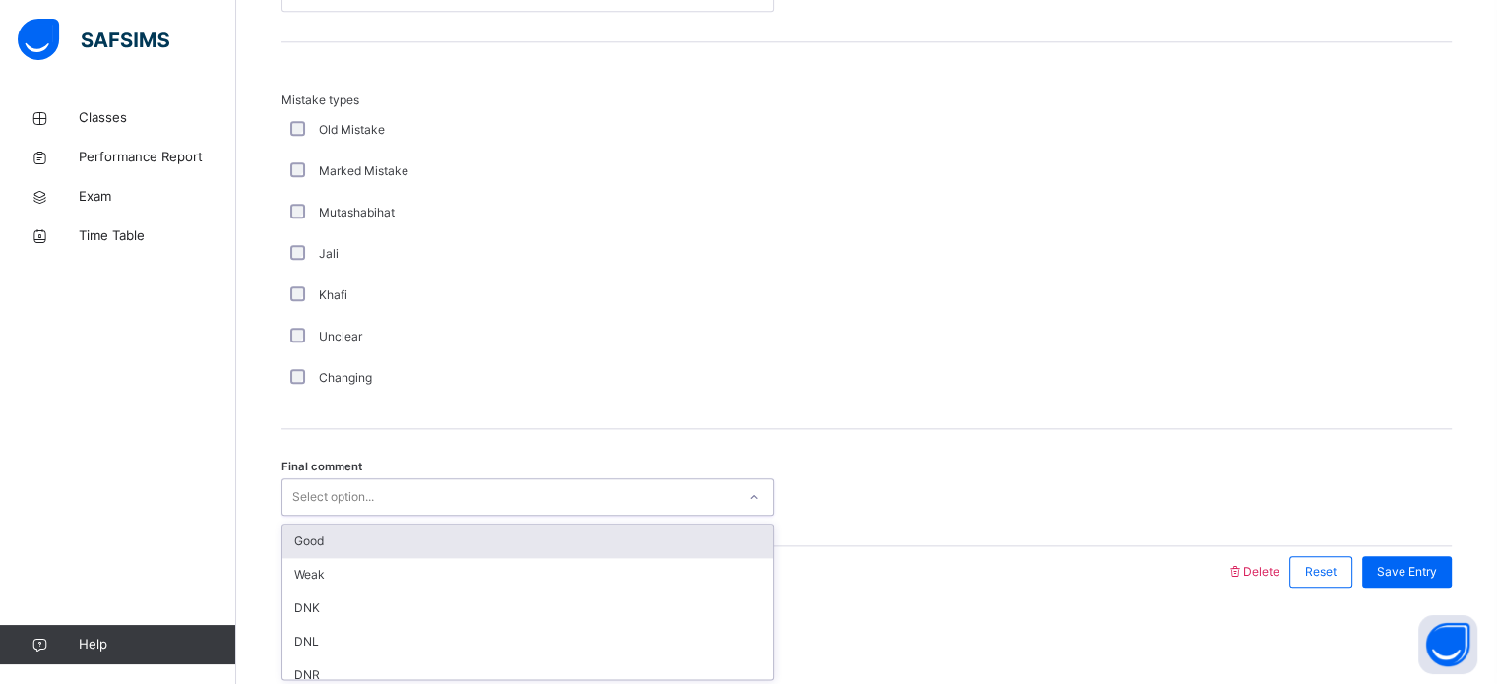
click at [311, 488] on div "Select option..." at bounding box center [333, 496] width 82 height 37
click at [315, 540] on div "Good" at bounding box center [527, 541] width 490 height 33
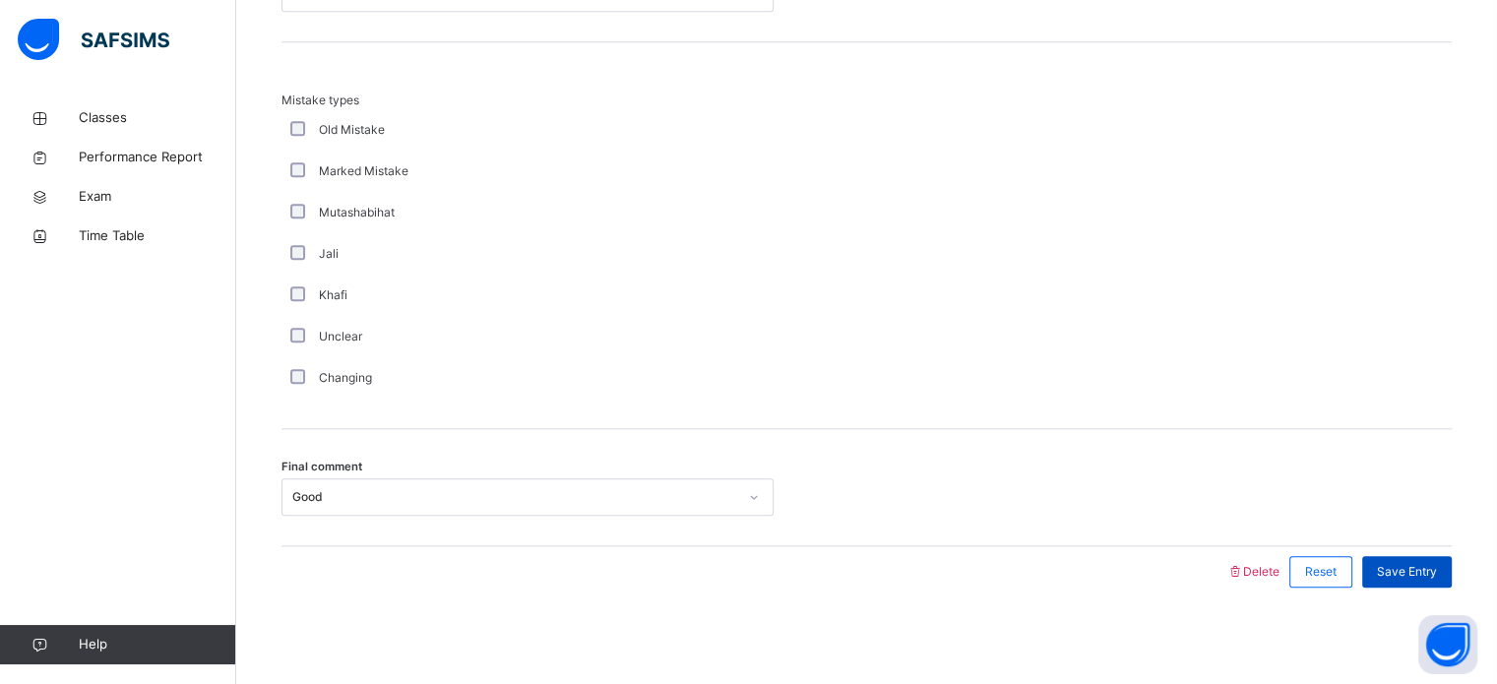
click at [1390, 561] on div "Save Entry" at bounding box center [1407, 571] width 90 height 31
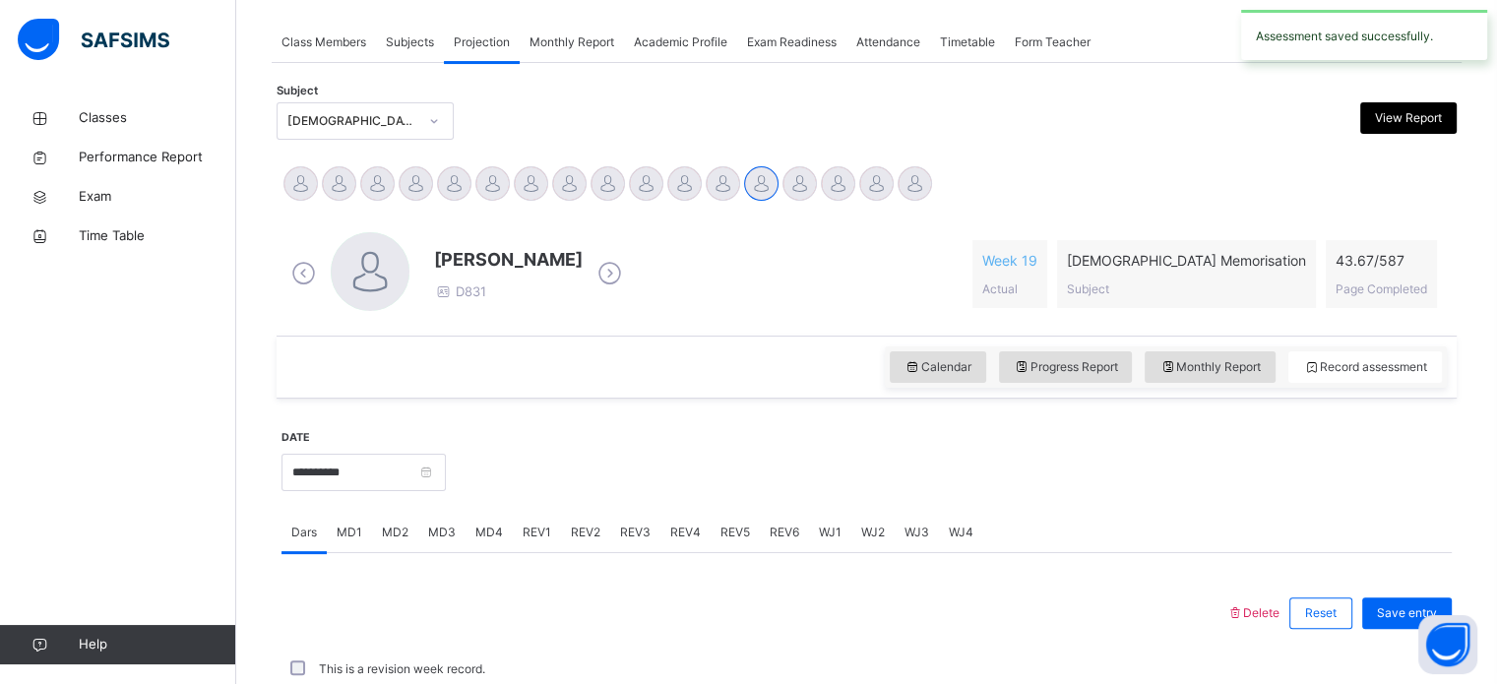
scroll to position [793, 0]
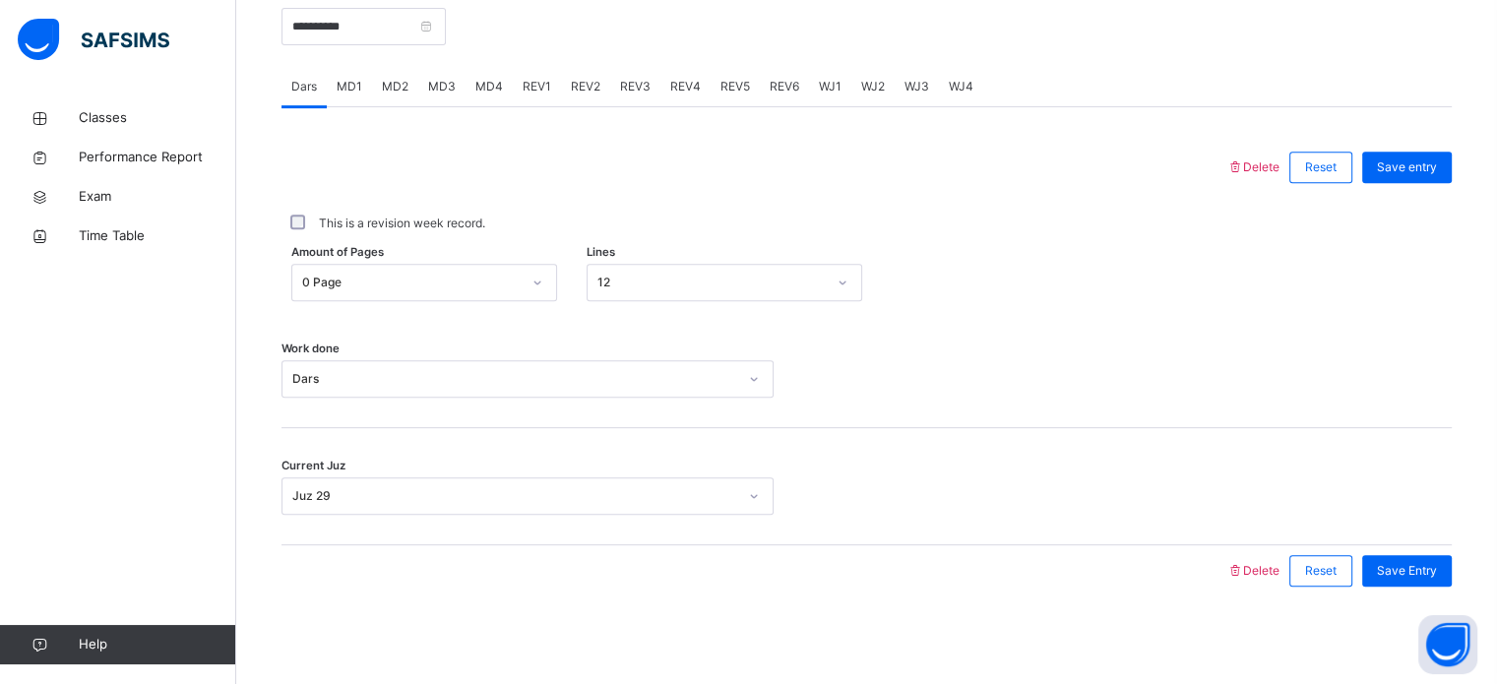
click at [596, 76] on div "REV2" at bounding box center [585, 86] width 49 height 39
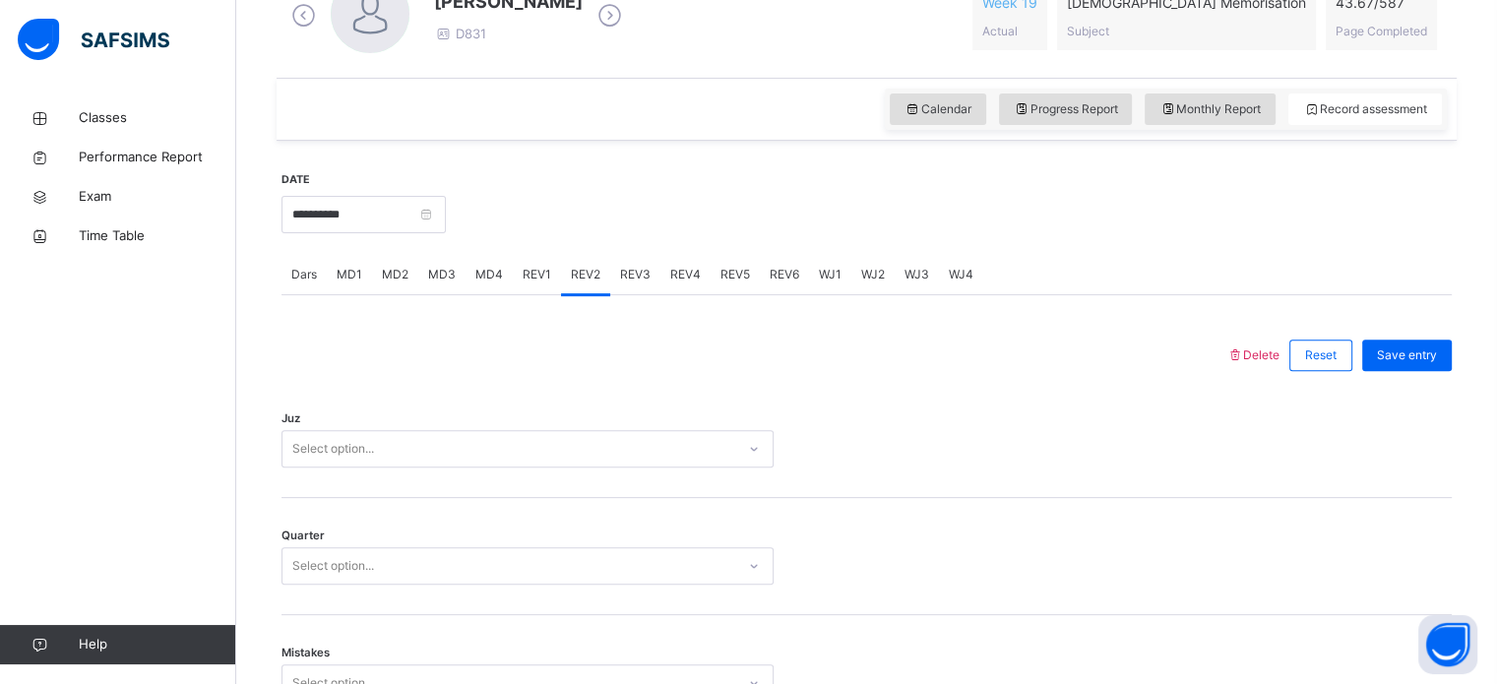
scroll to position [755, 0]
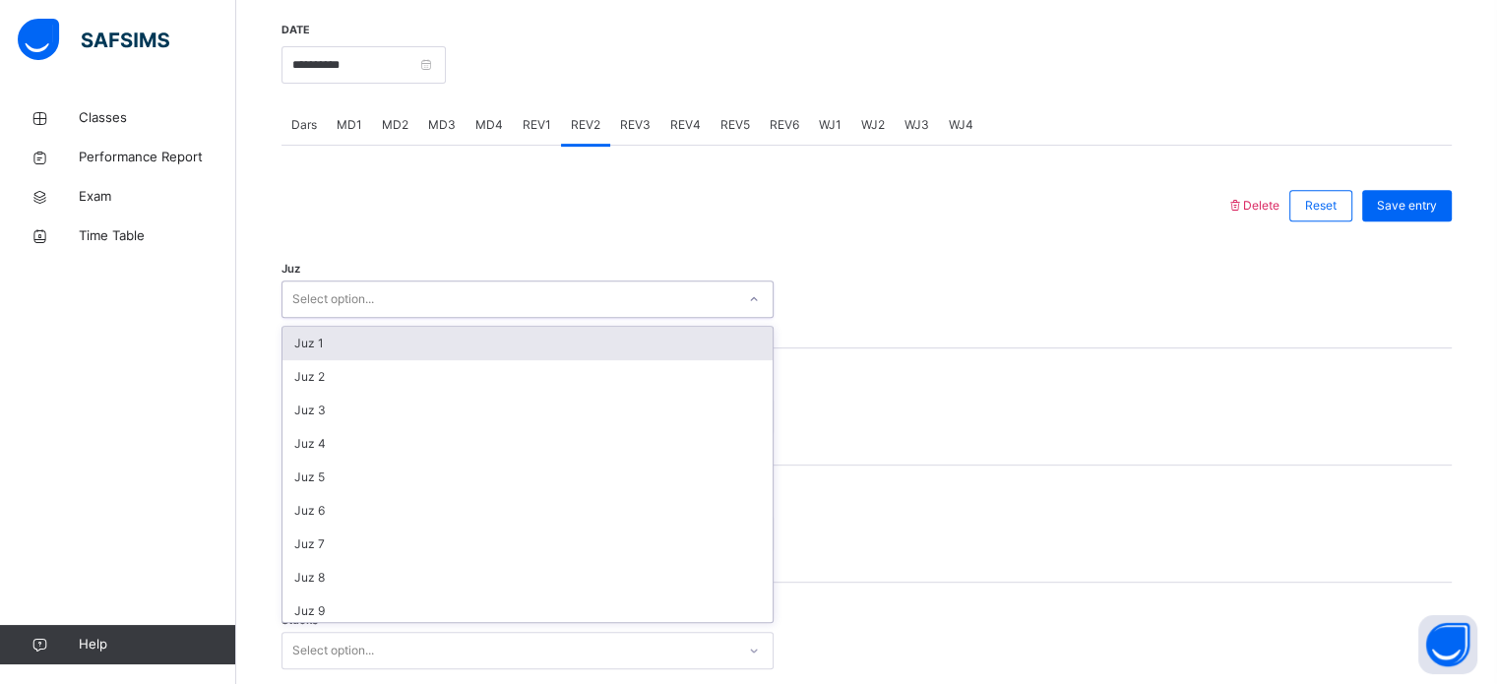
click at [343, 314] on div "Select option..." at bounding box center [527, 298] width 492 height 37
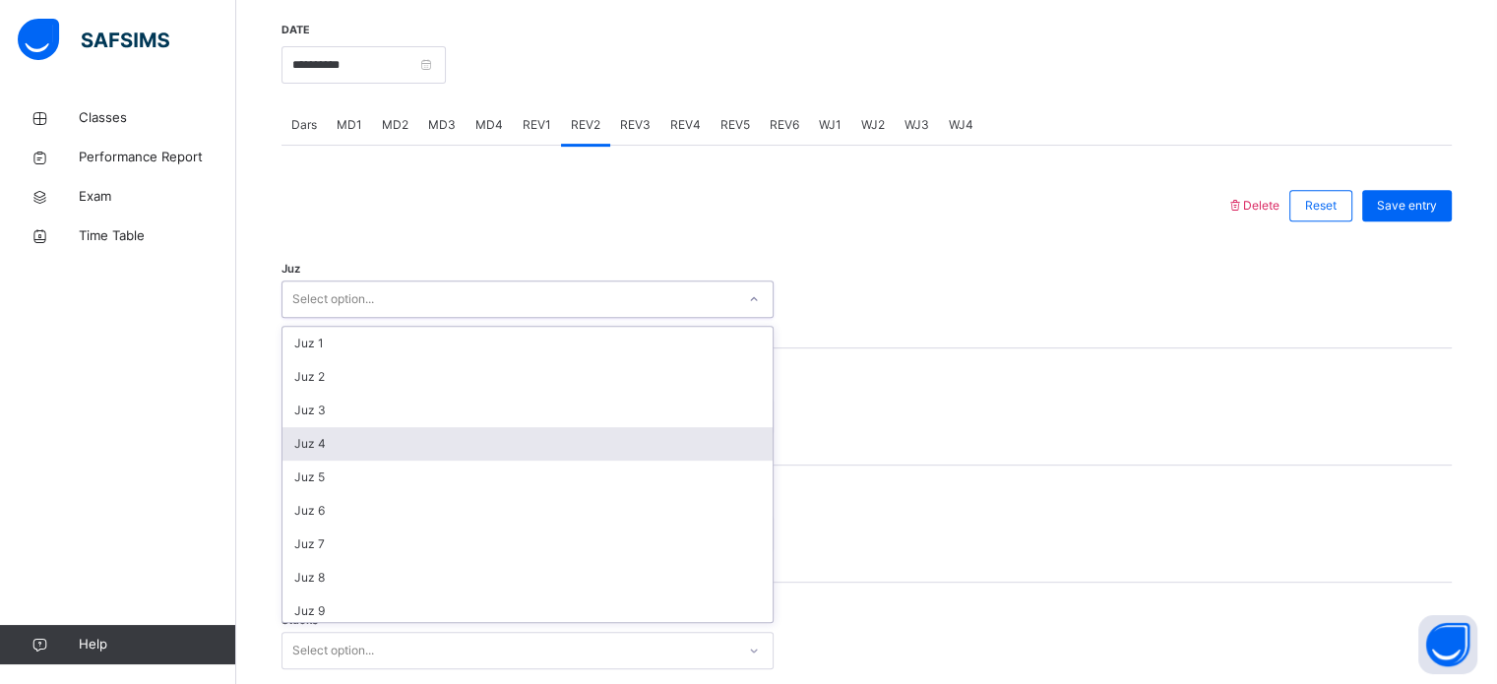
scroll to position [709, 0]
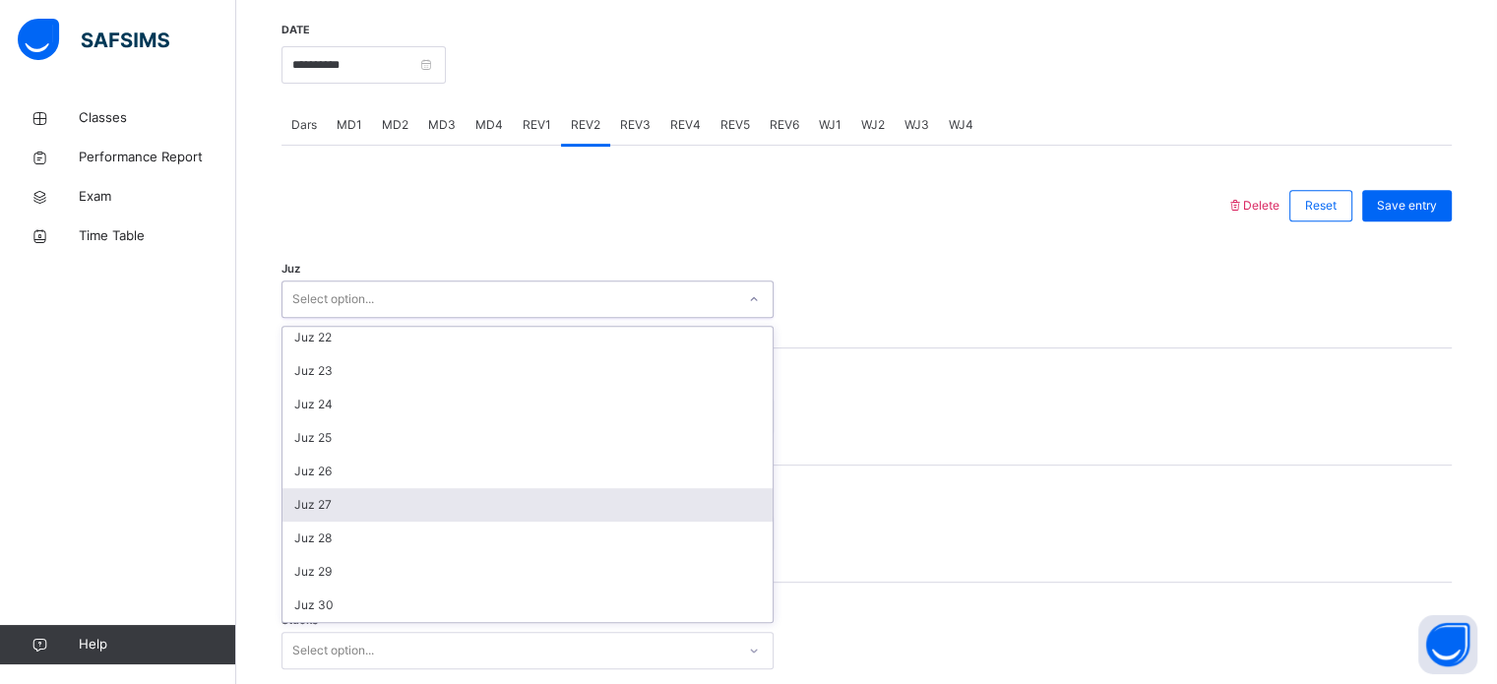
click at [323, 503] on div "Juz 27" at bounding box center [527, 504] width 490 height 33
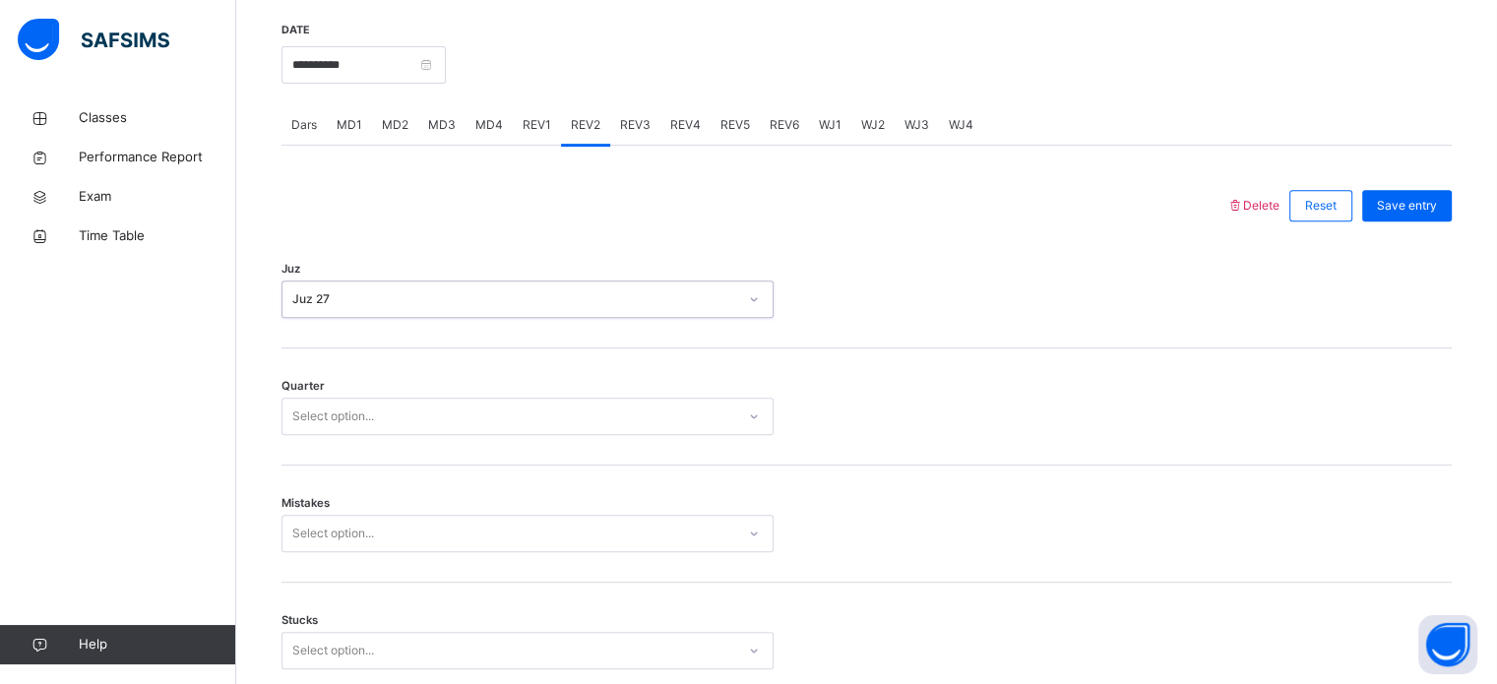
click at [342, 401] on div "Select option..." at bounding box center [333, 416] width 82 height 37
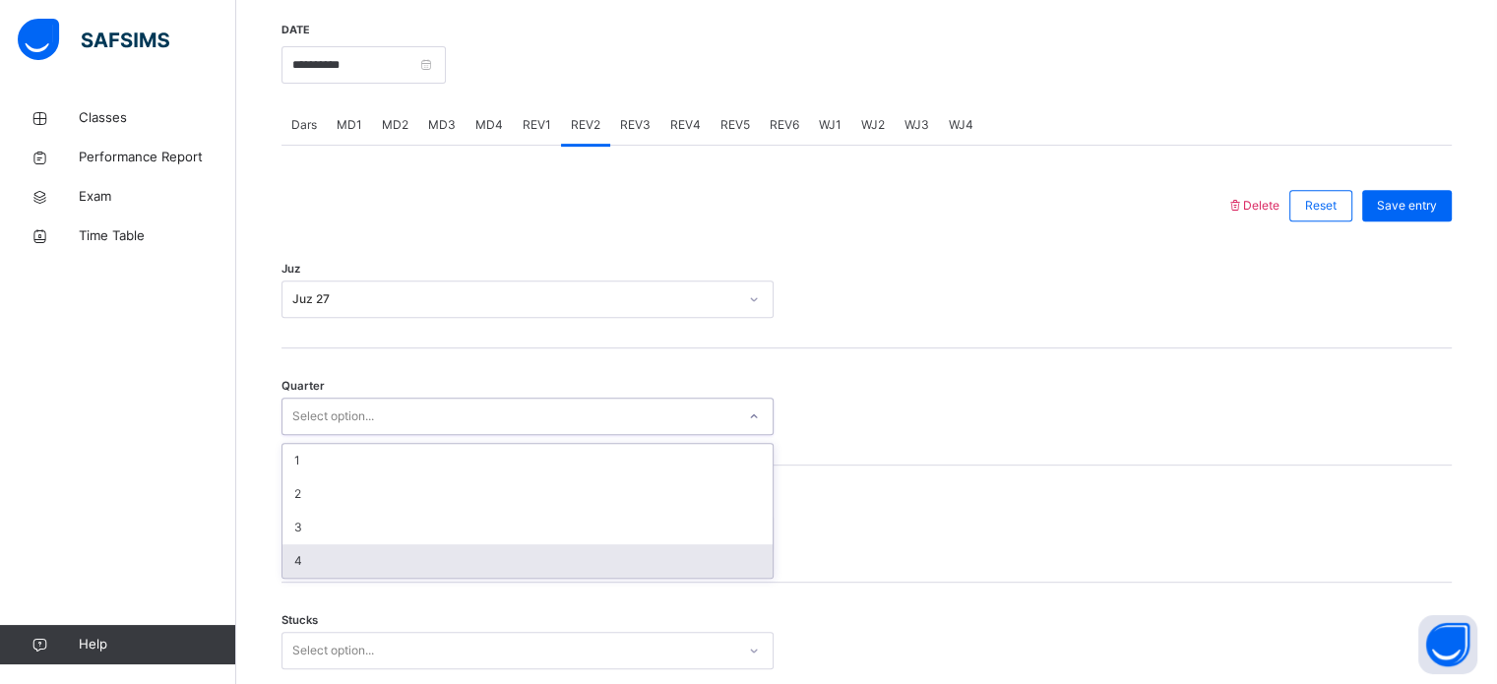
click at [318, 546] on div "4" at bounding box center [527, 560] width 490 height 33
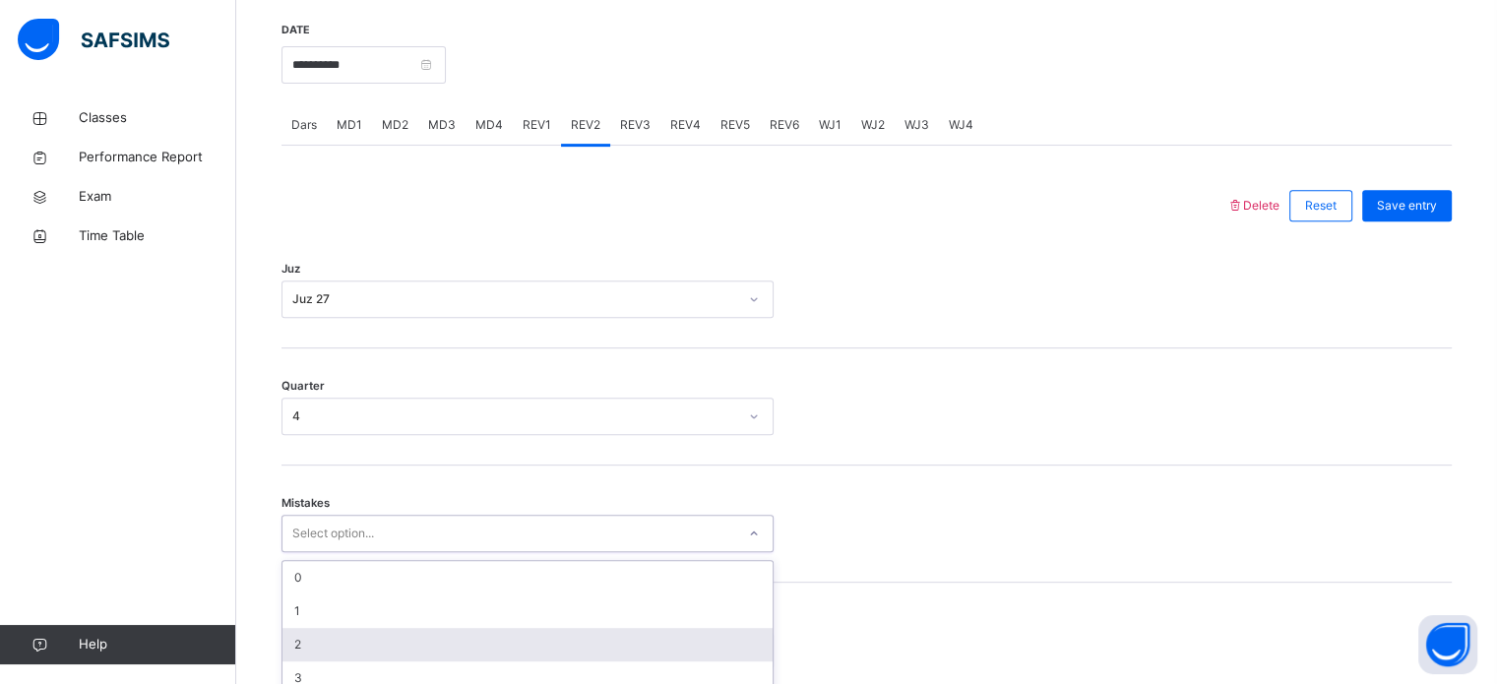
scroll to position [874, 0]
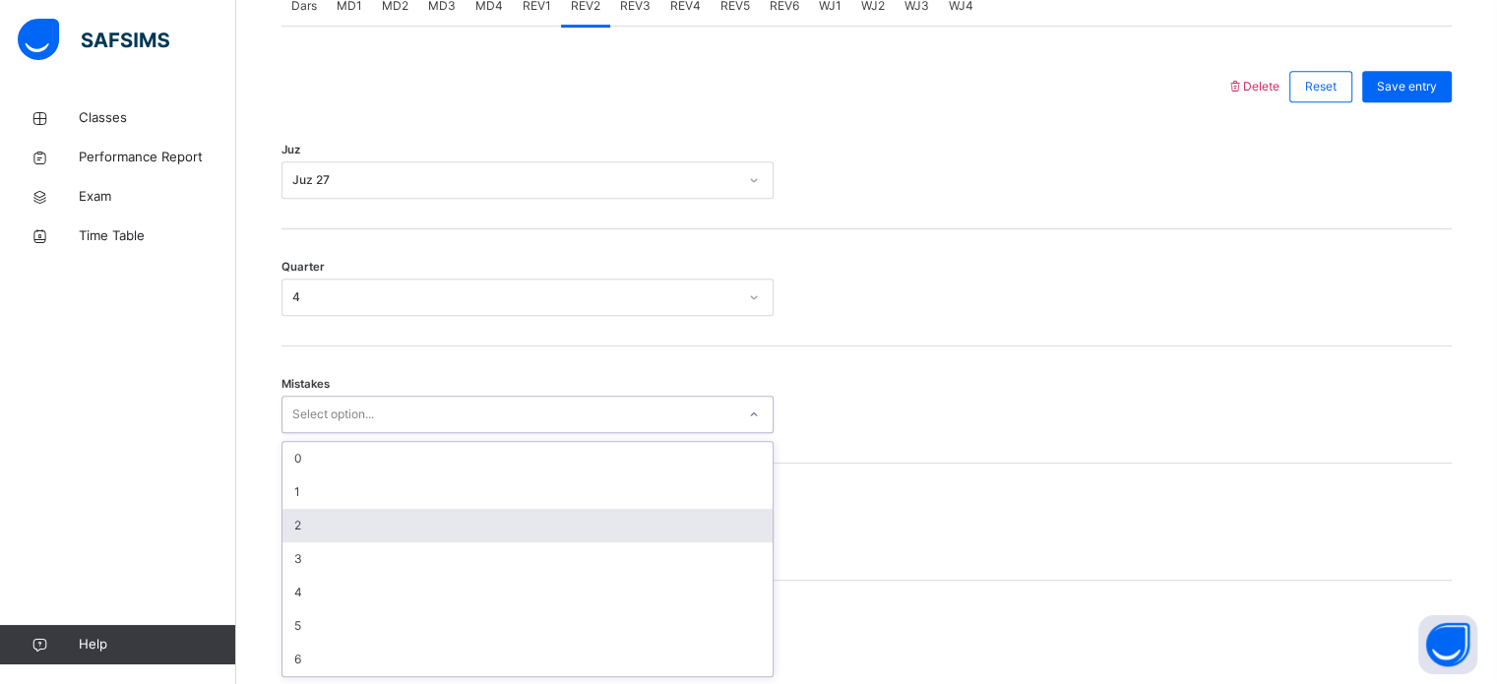
click at [331, 433] on div "option 2 focused, 3 of 7. 7 results available. Use Up and Down to choose option…" at bounding box center [527, 414] width 492 height 37
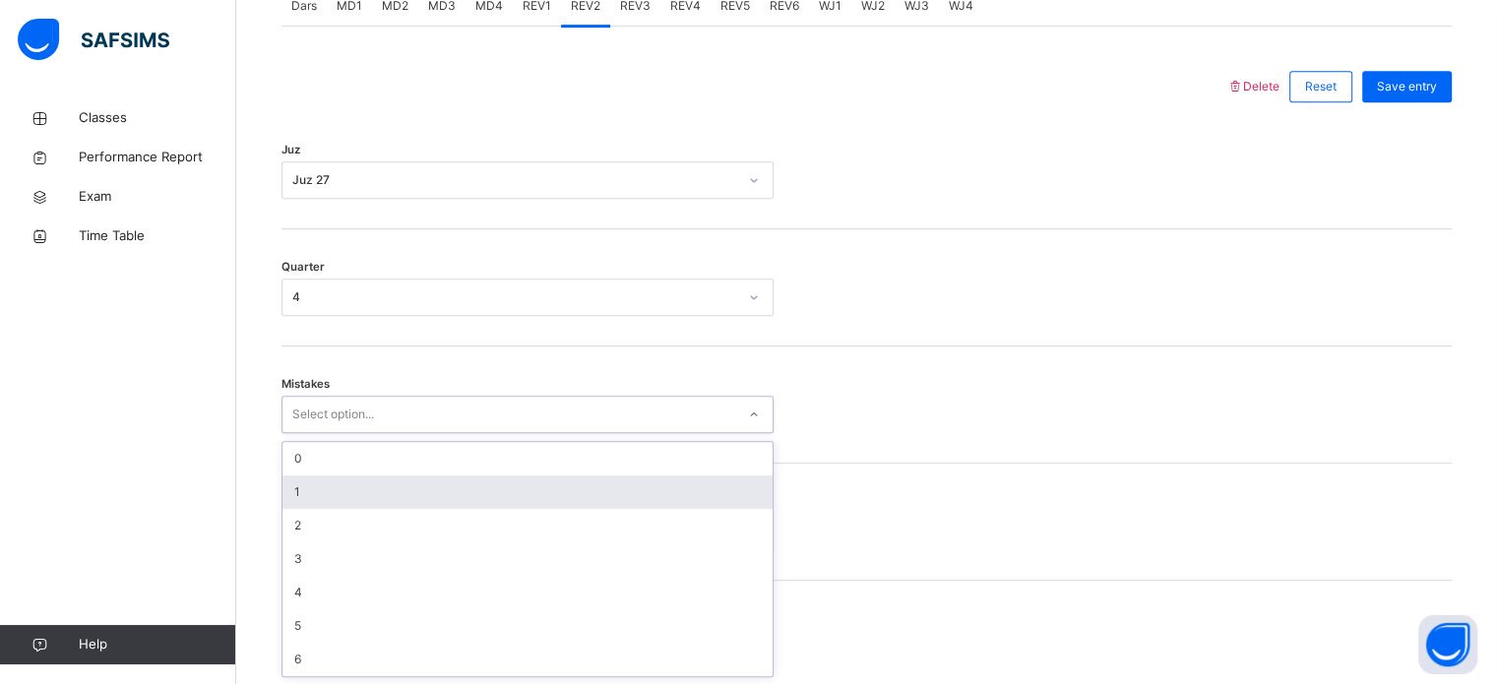
click at [345, 499] on div "1" at bounding box center [527, 491] width 490 height 33
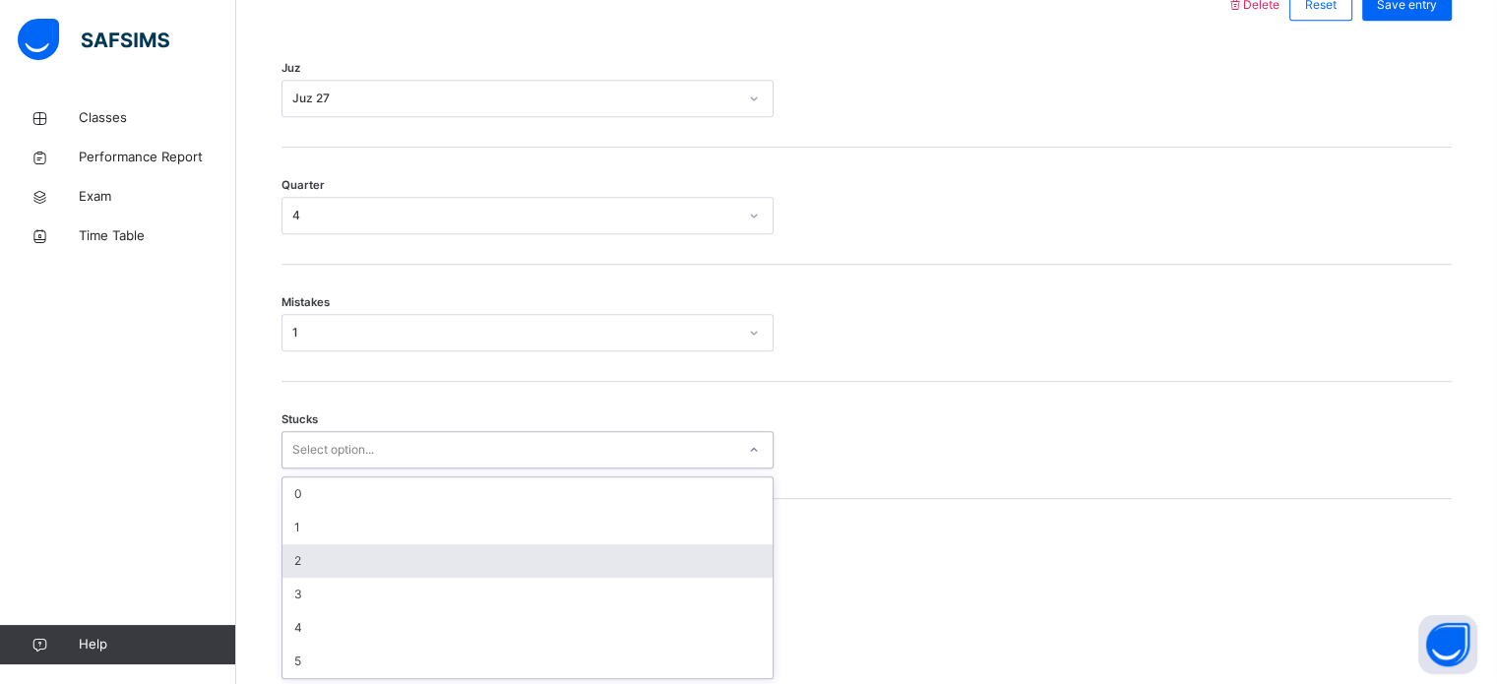
scroll to position [957, 0]
click at [335, 467] on div "option 2 focused, 3 of 6. 6 results available. Use Up and Down to choose option…" at bounding box center [527, 448] width 492 height 37
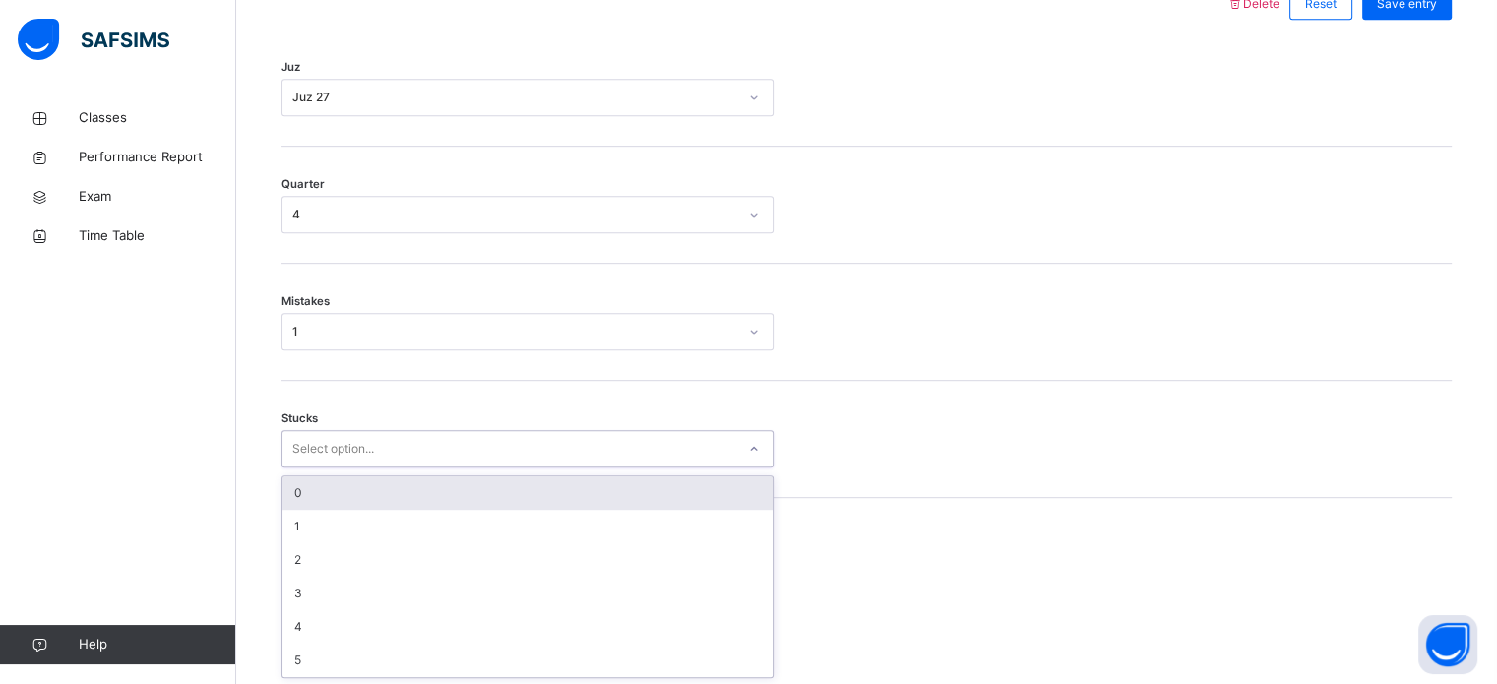
click at [358, 487] on div "0" at bounding box center [527, 492] width 490 height 33
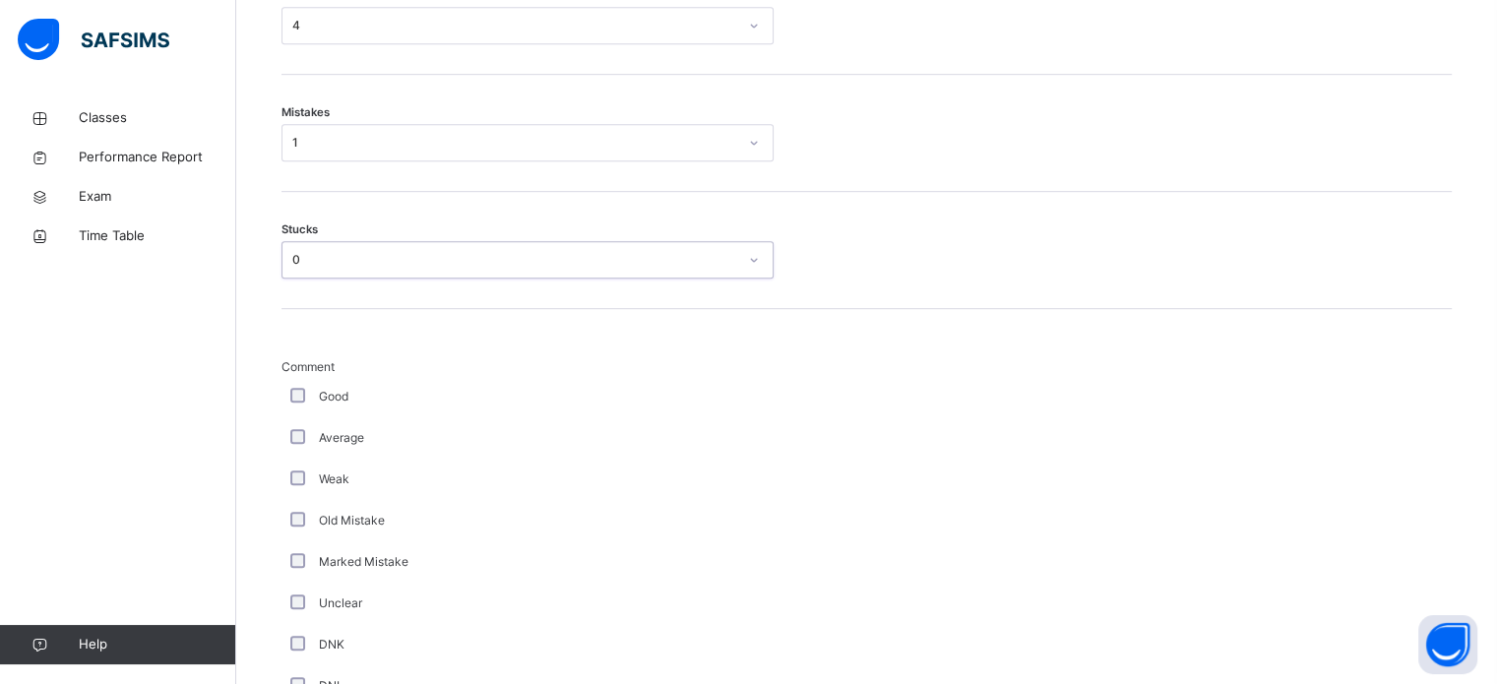
scroll to position [1145, 0]
click at [305, 392] on div "Good" at bounding box center [527, 397] width 482 height 18
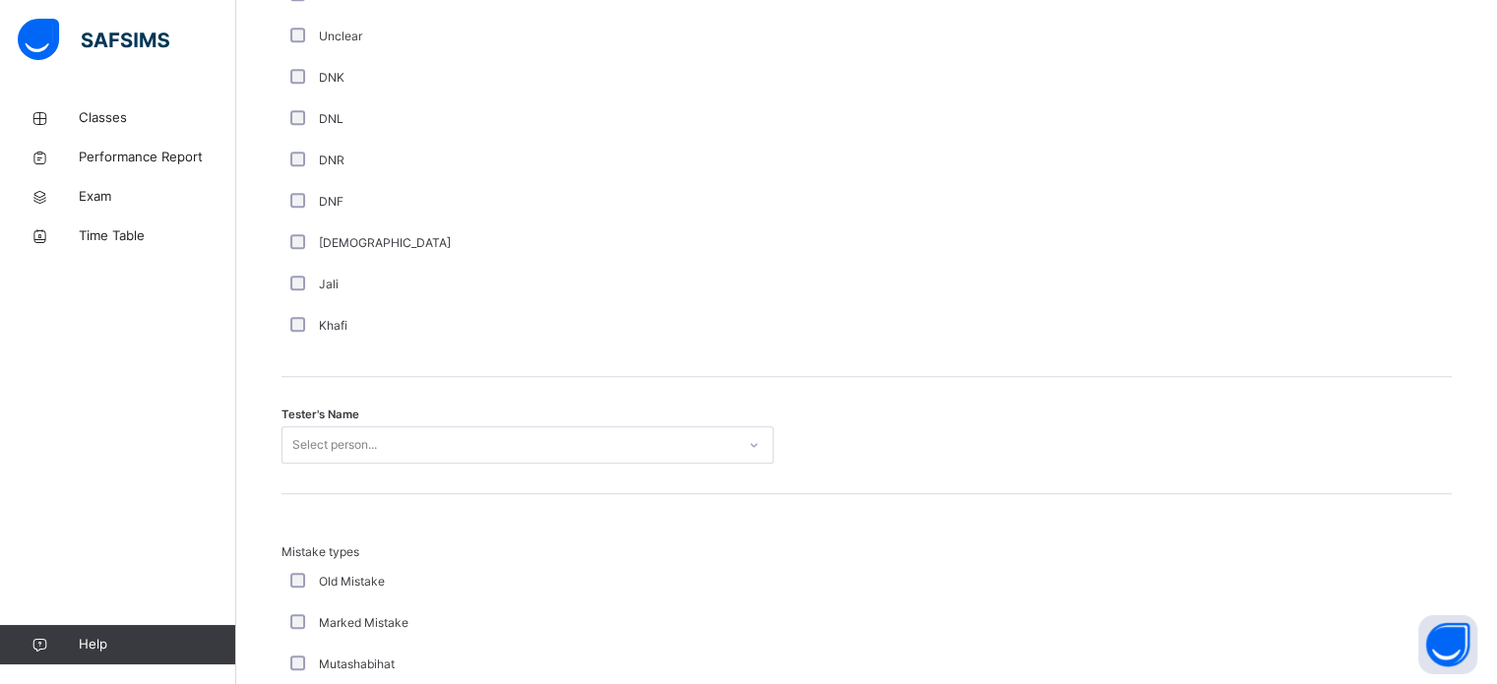
scroll to position [1894, 0]
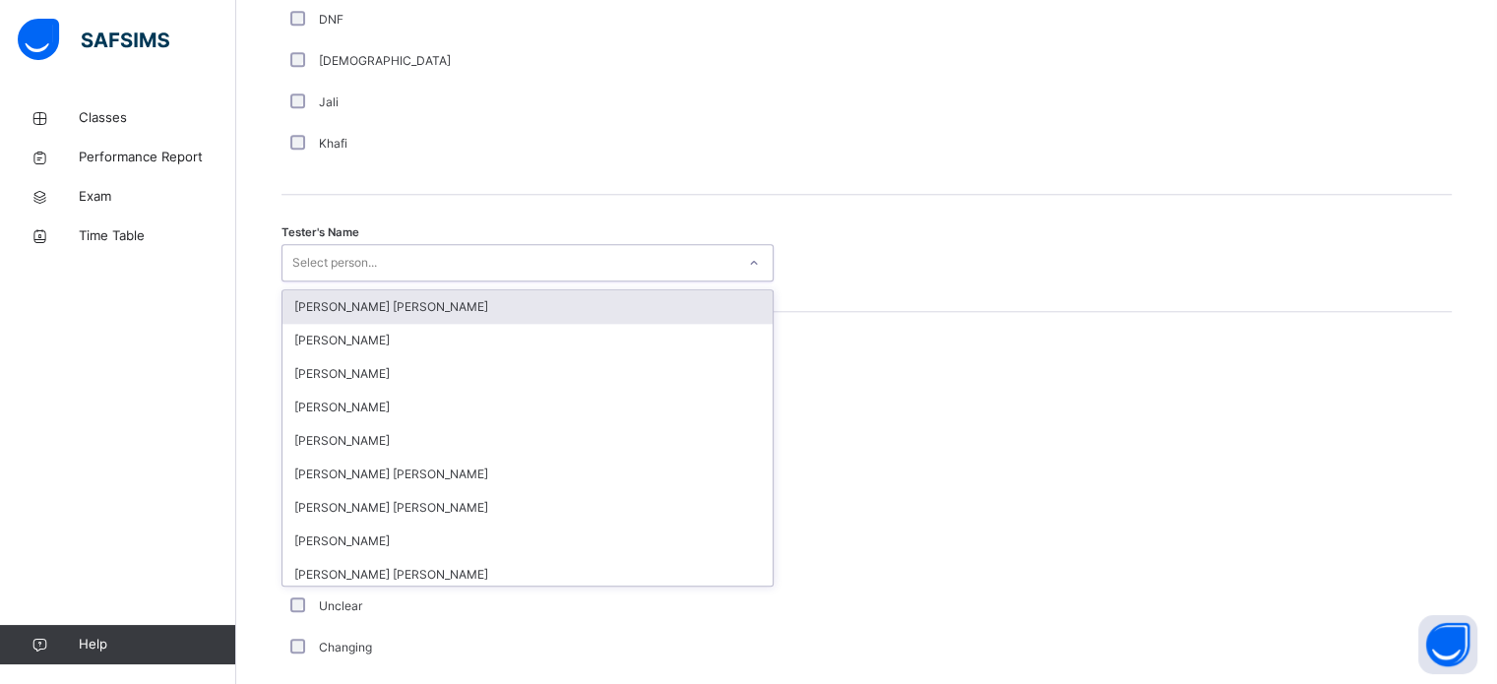
click at [364, 259] on div "Select person..." at bounding box center [334, 262] width 85 height 37
type input "***"
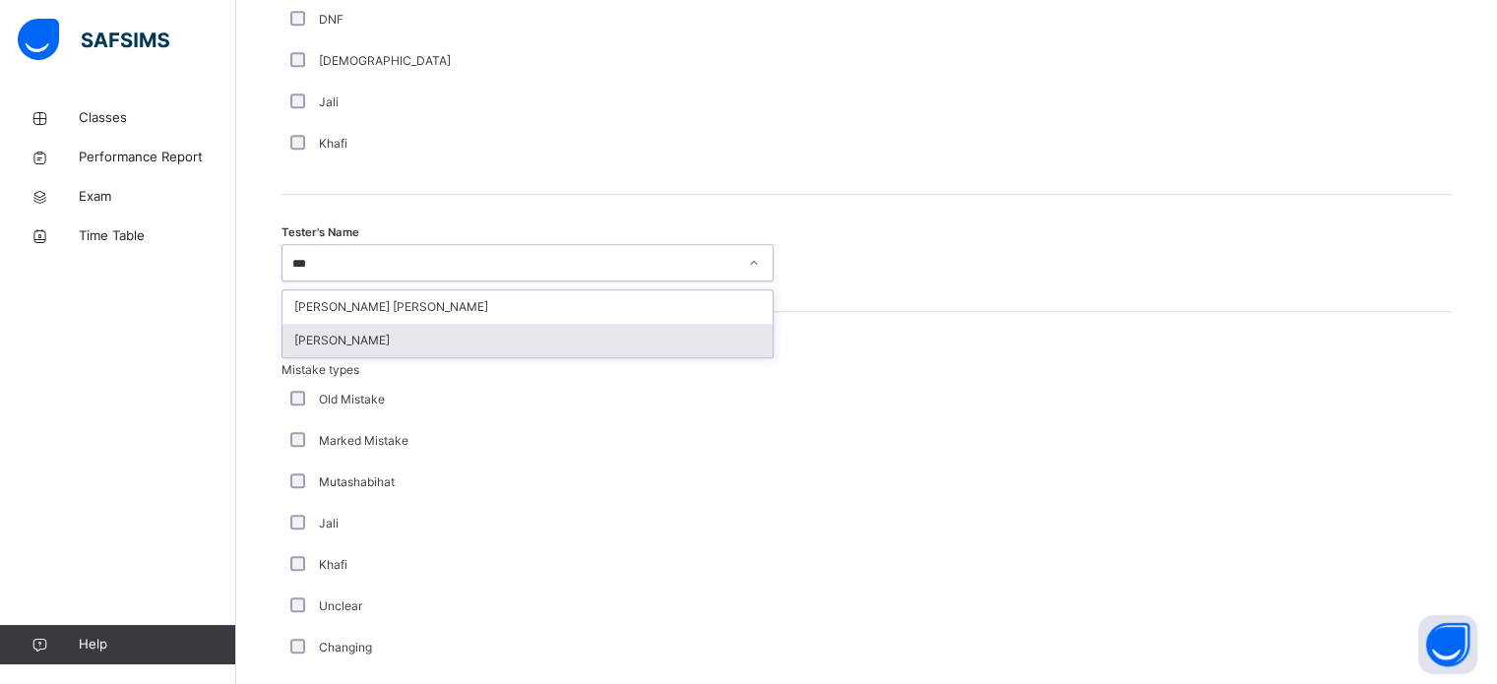
click at [362, 337] on div "[PERSON_NAME]" at bounding box center [527, 340] width 490 height 33
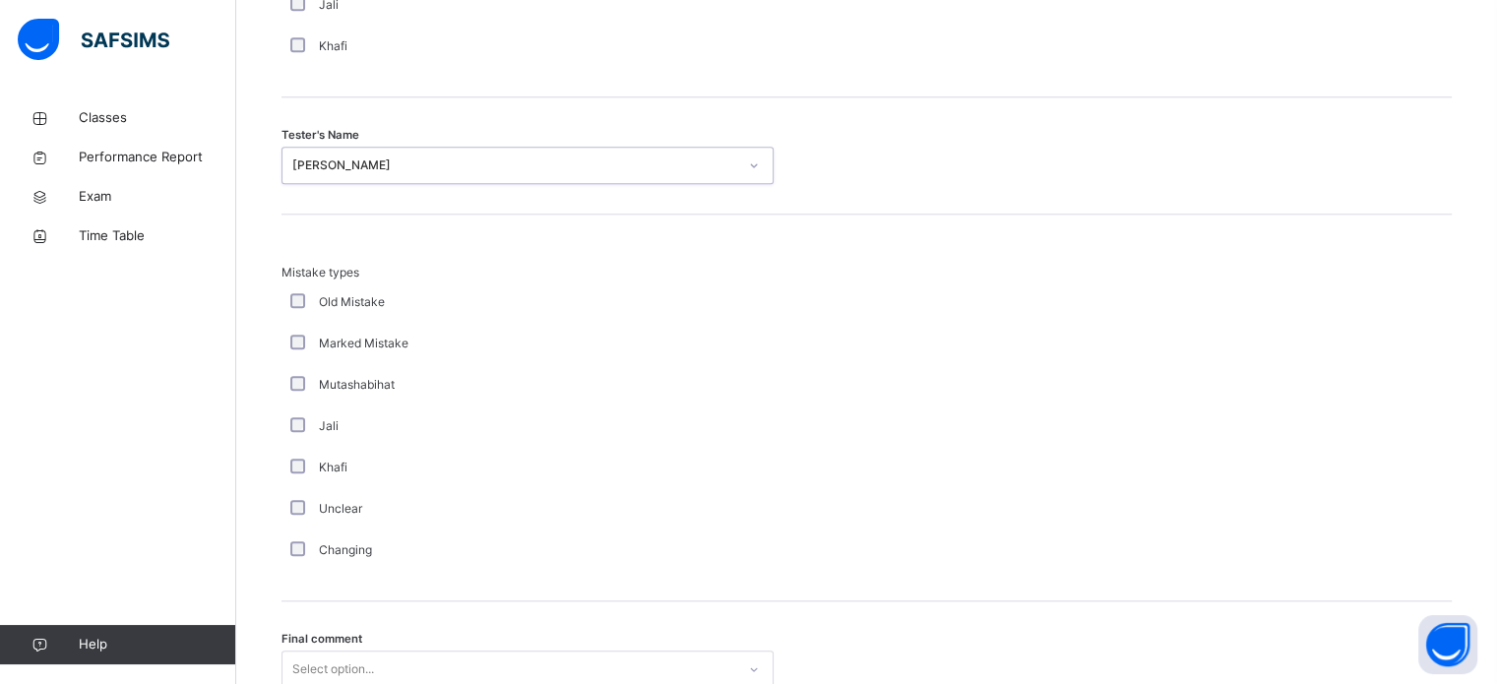
scroll to position [2164, 0]
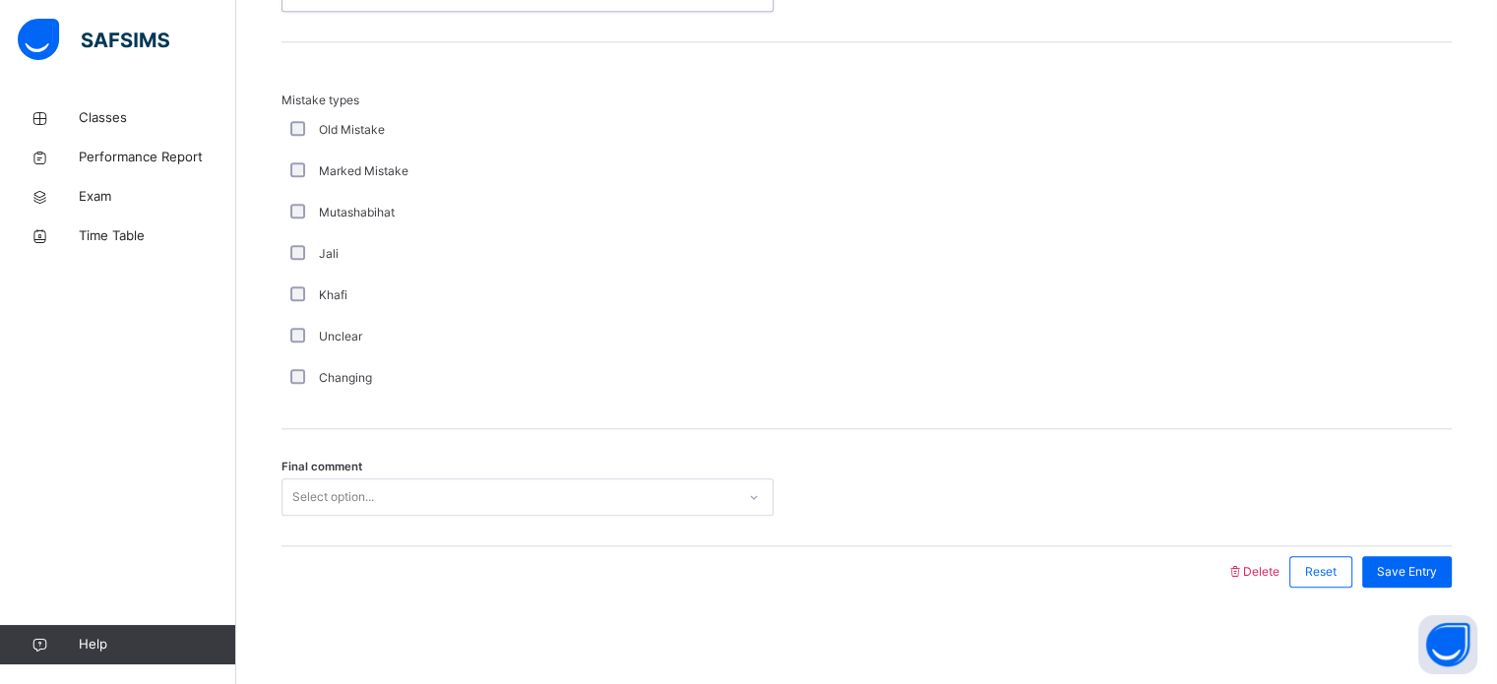
click at [316, 487] on div "Select option..." at bounding box center [333, 496] width 82 height 37
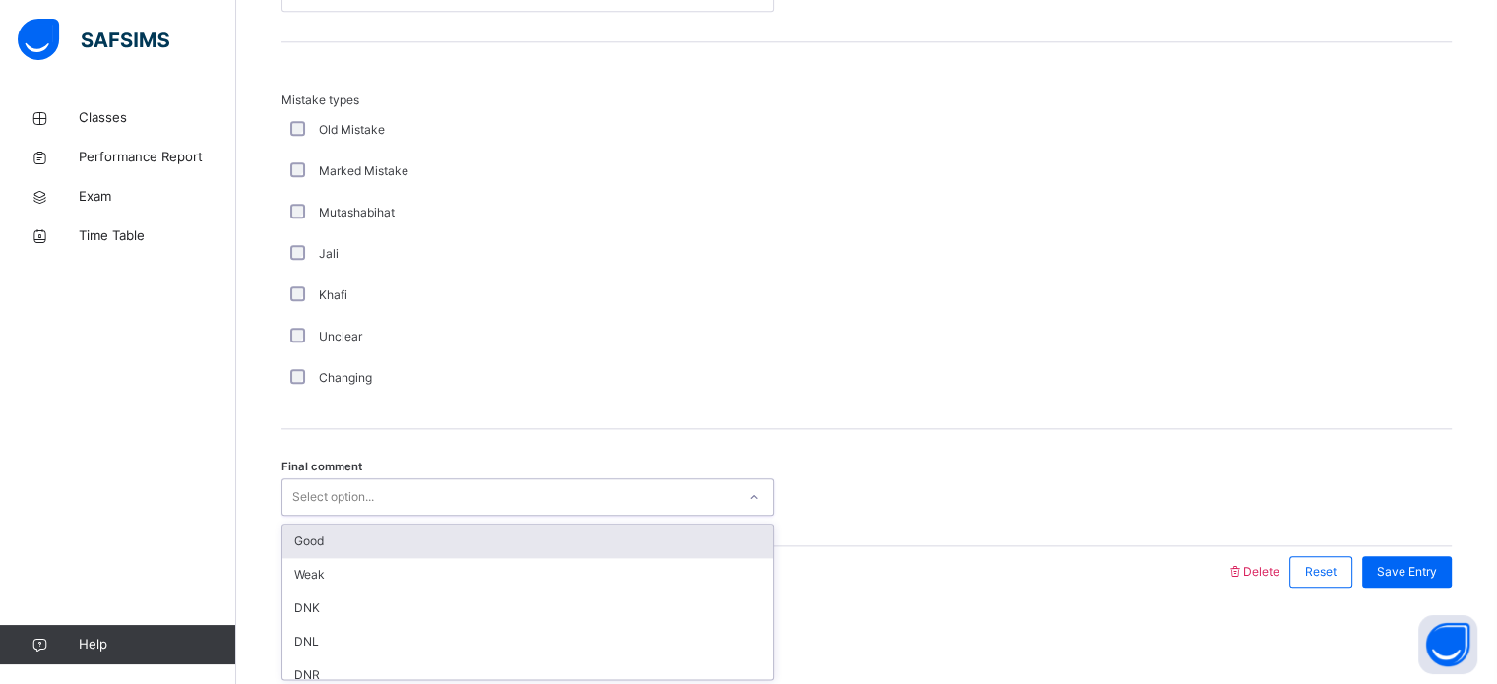
click at [320, 535] on div "Good" at bounding box center [527, 541] width 490 height 33
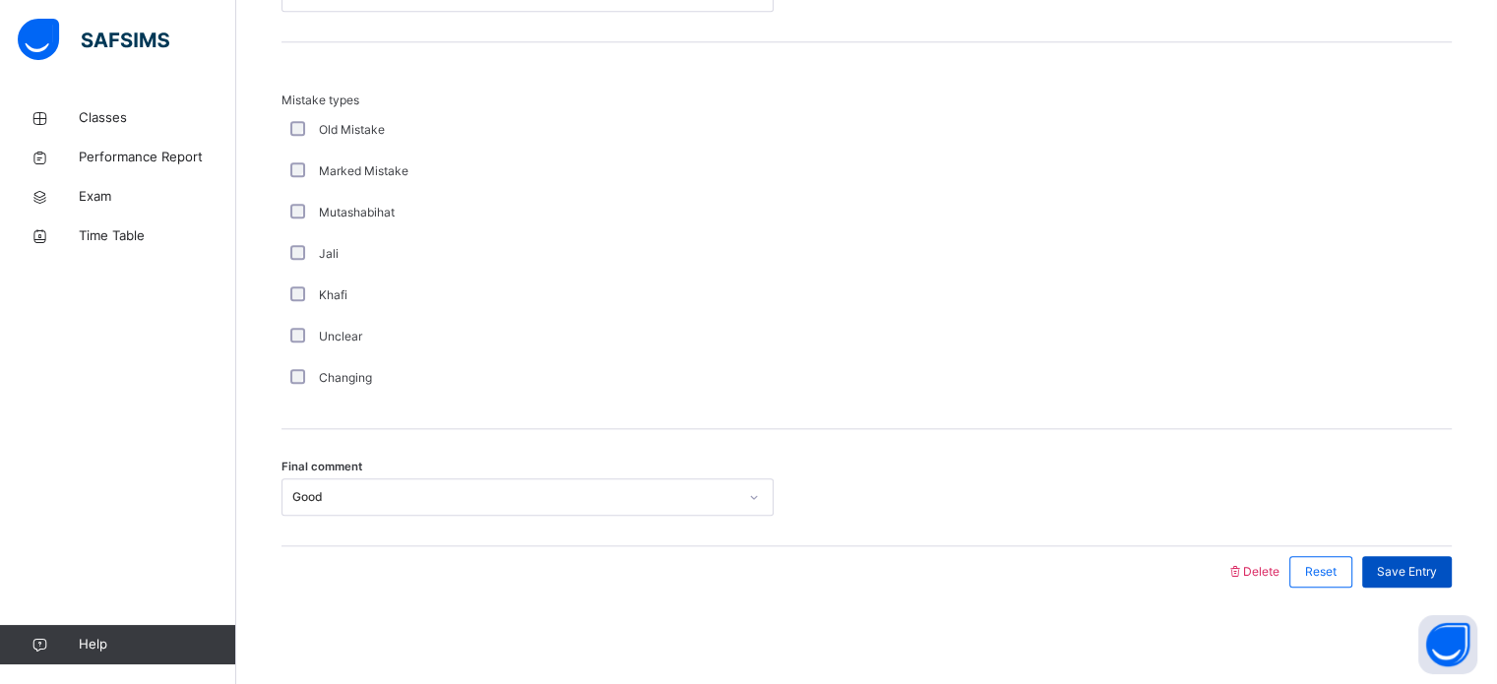
click at [1416, 571] on span "Save Entry" at bounding box center [1407, 572] width 60 height 18
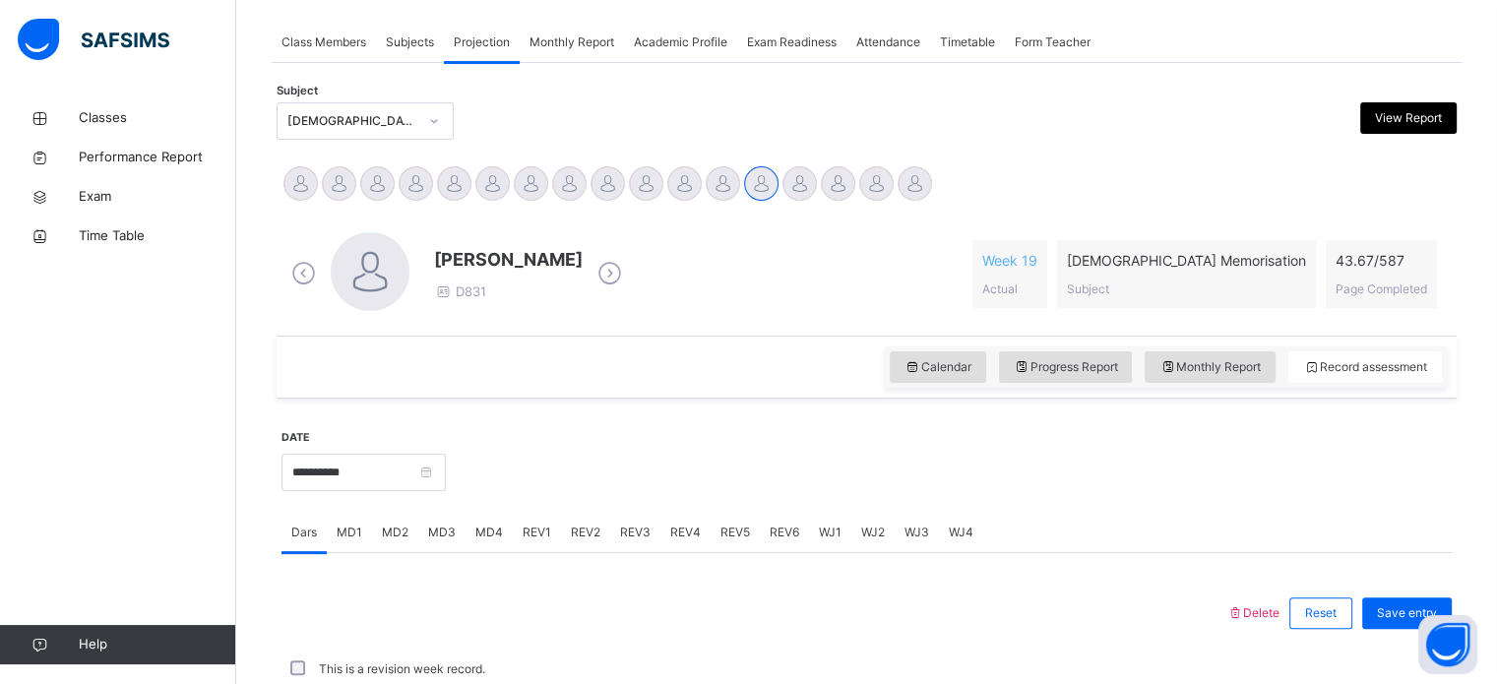
scroll to position [793, 0]
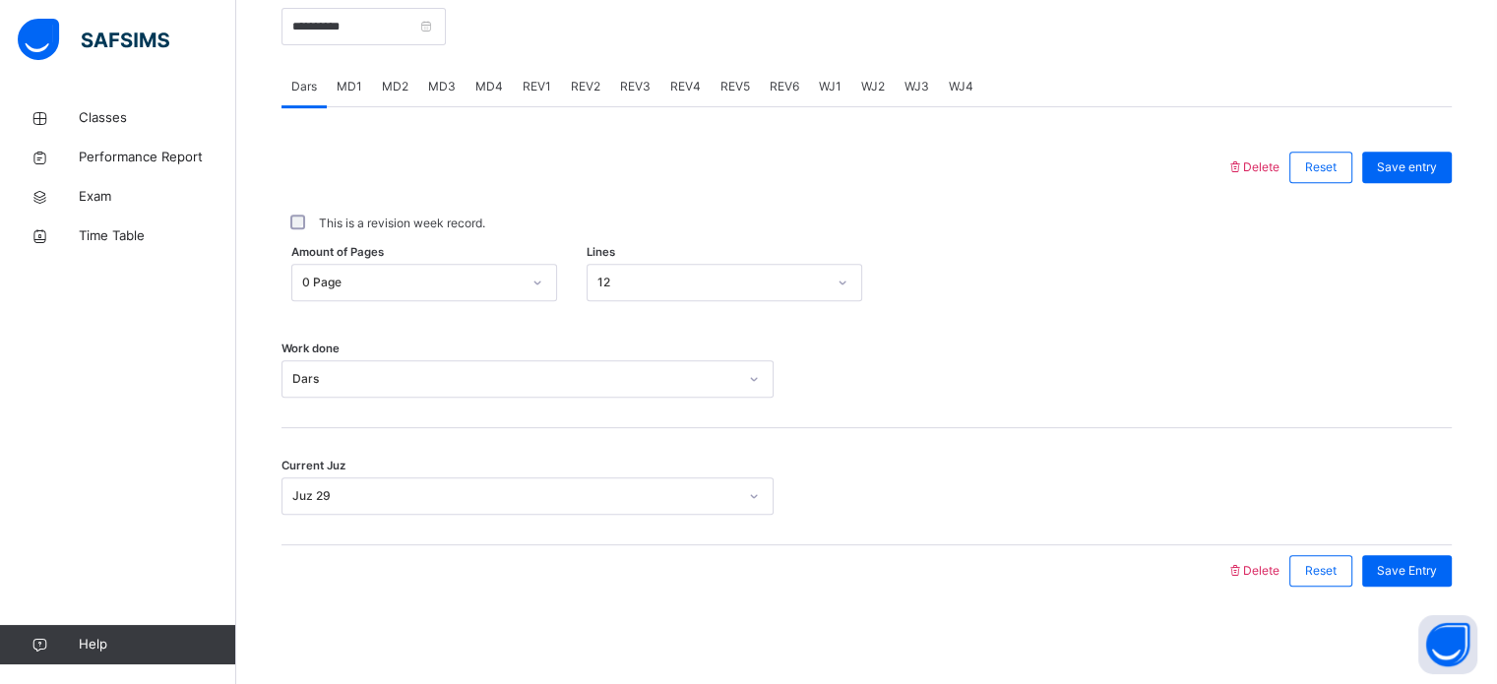
click at [642, 90] on span "REV3" at bounding box center [635, 87] width 31 height 18
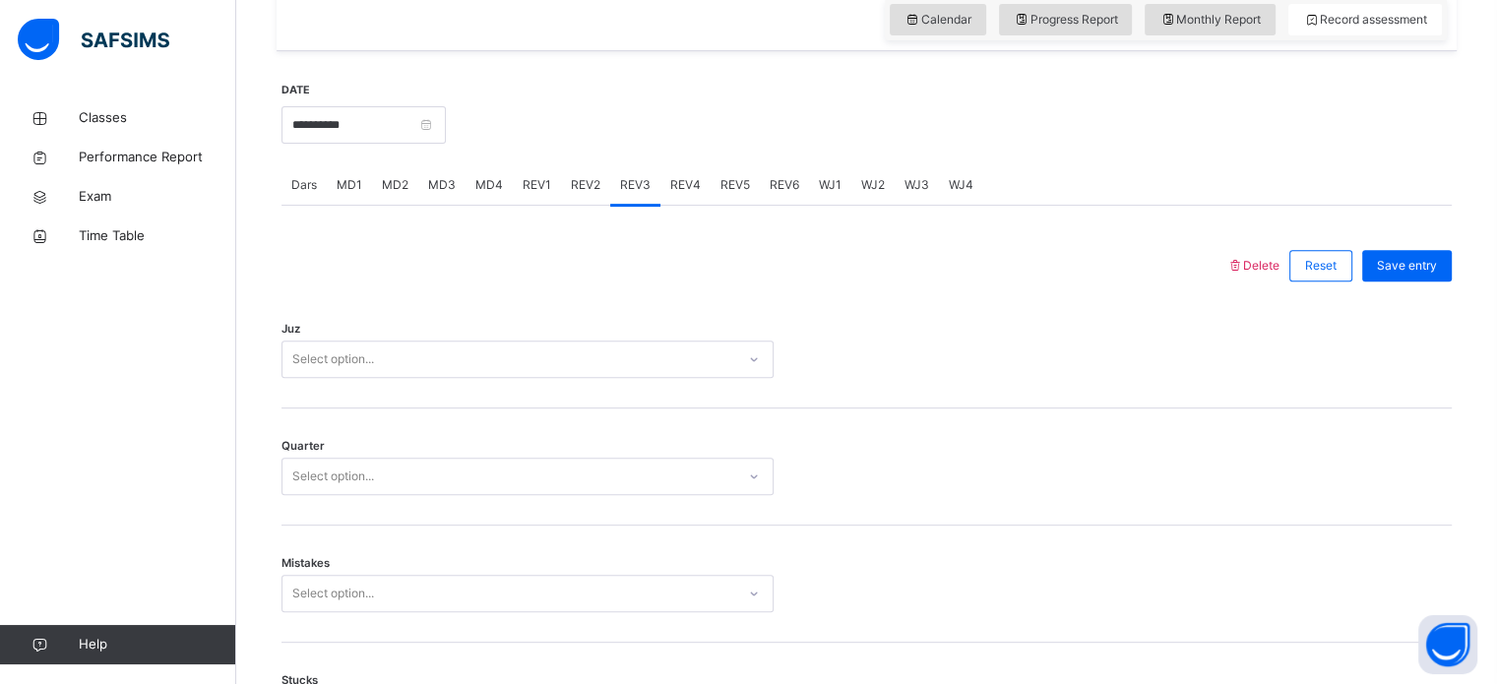
scroll to position [694, 0]
click at [372, 338] on div "Juz Select option..." at bounding box center [866, 350] width 1170 height 117
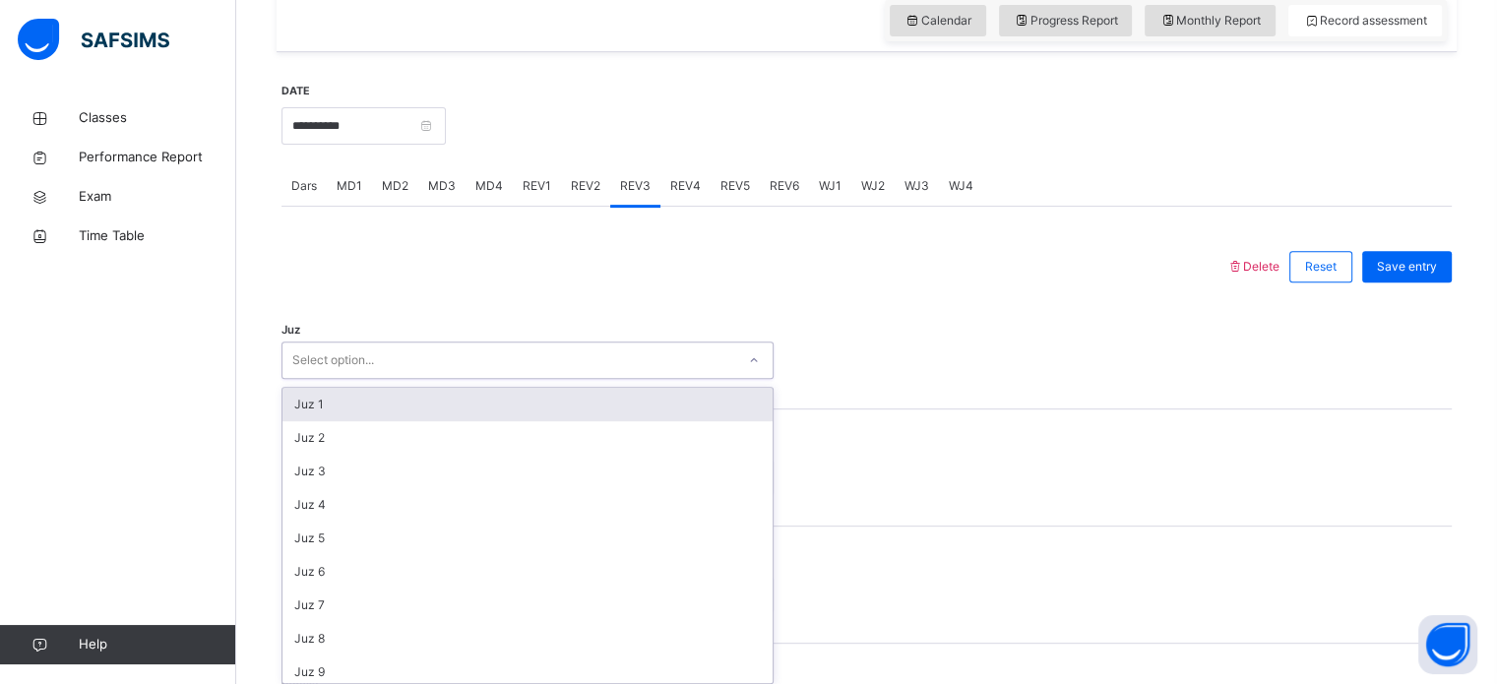
click at [366, 356] on div "Select option..." at bounding box center [333, 359] width 82 height 37
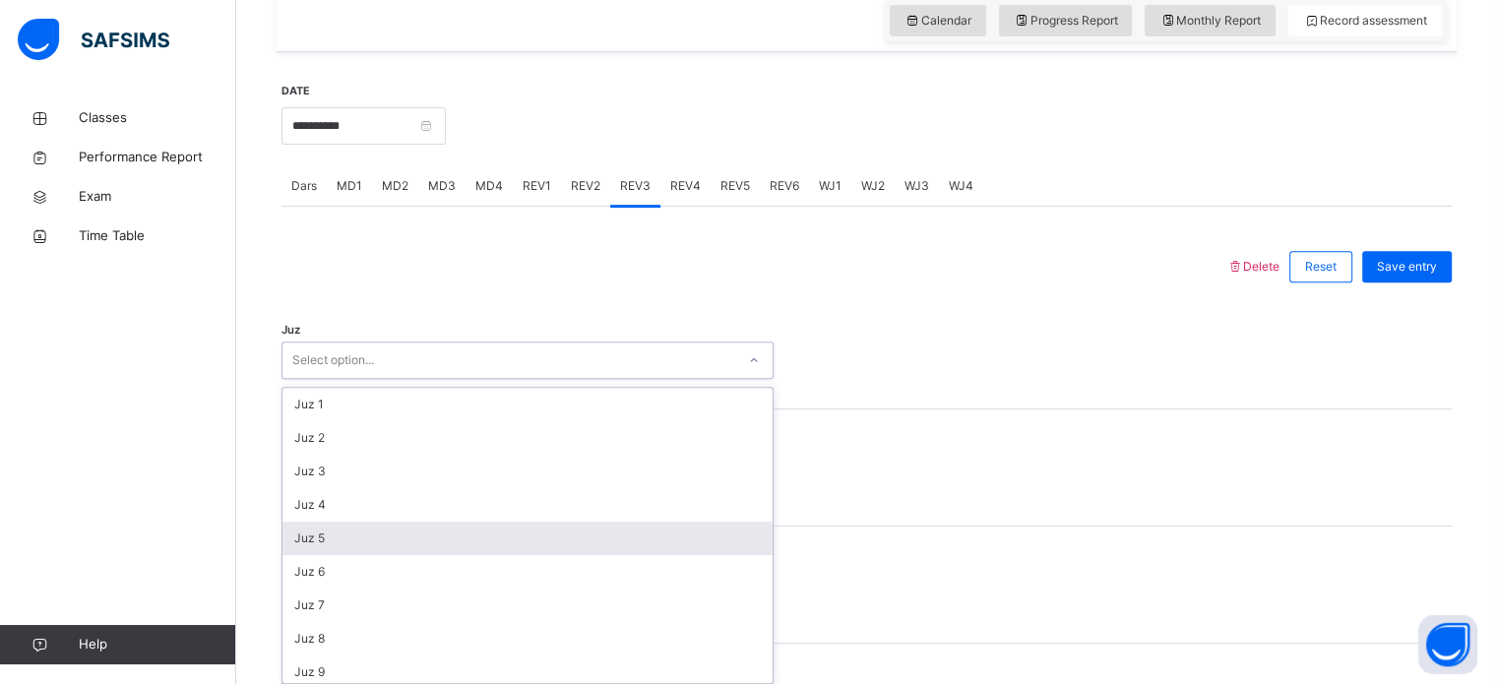
scroll to position [709, 0]
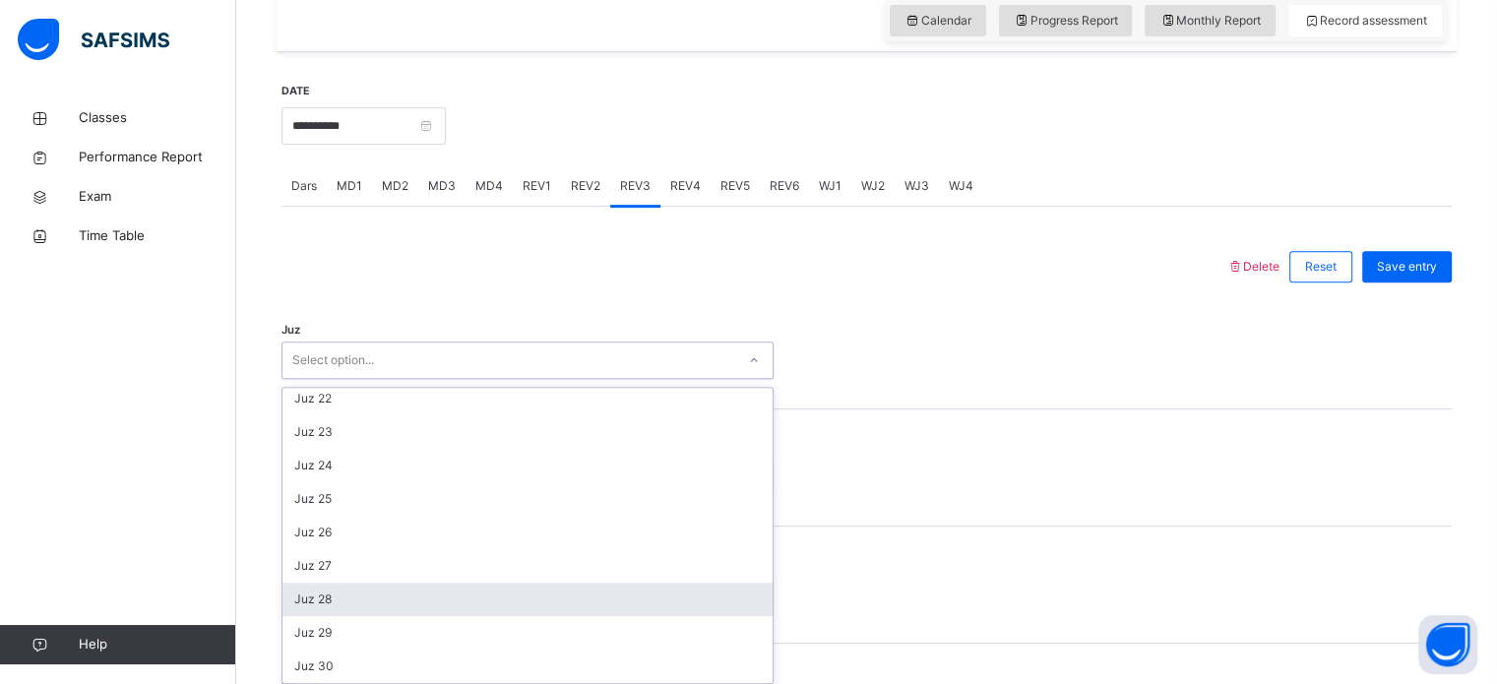
click at [335, 589] on div "Juz 28" at bounding box center [527, 599] width 490 height 33
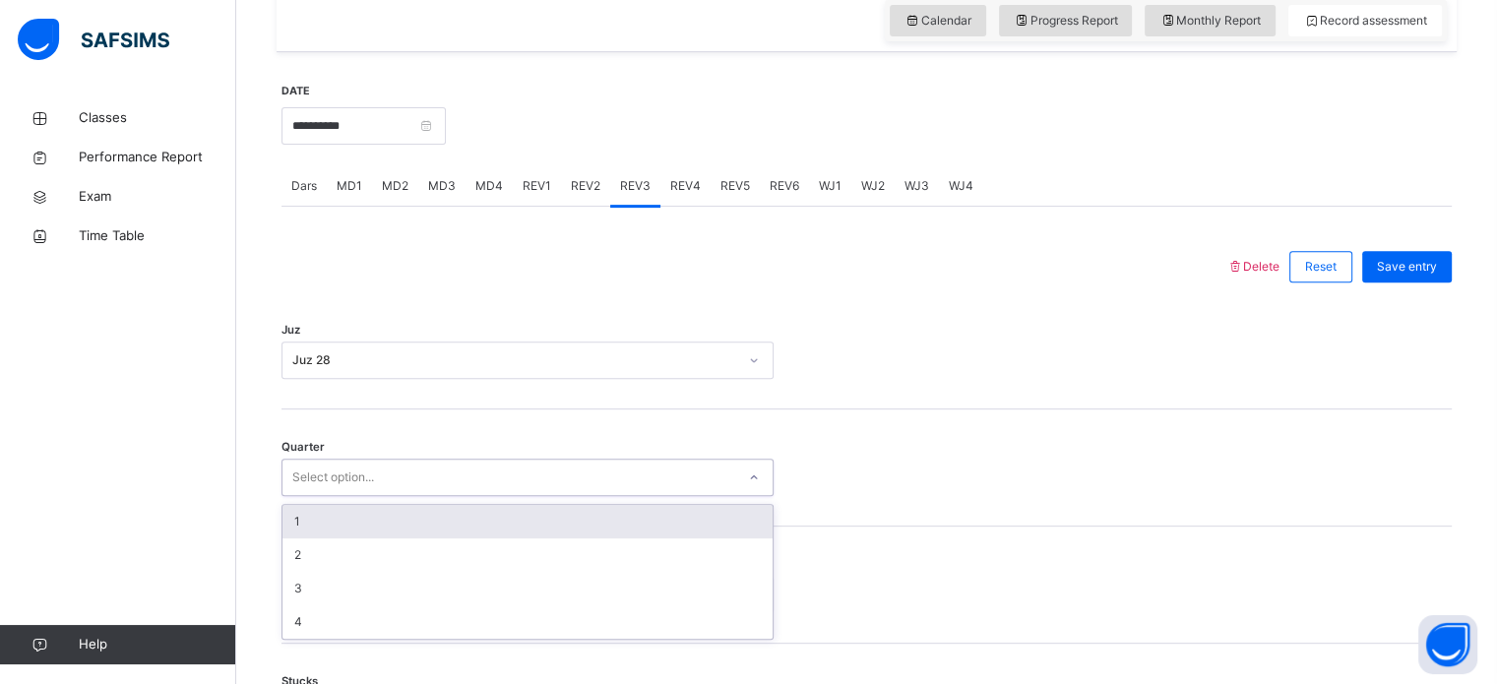
click at [365, 478] on div "Select option..." at bounding box center [333, 477] width 82 height 37
click at [349, 525] on div "1" at bounding box center [527, 521] width 490 height 33
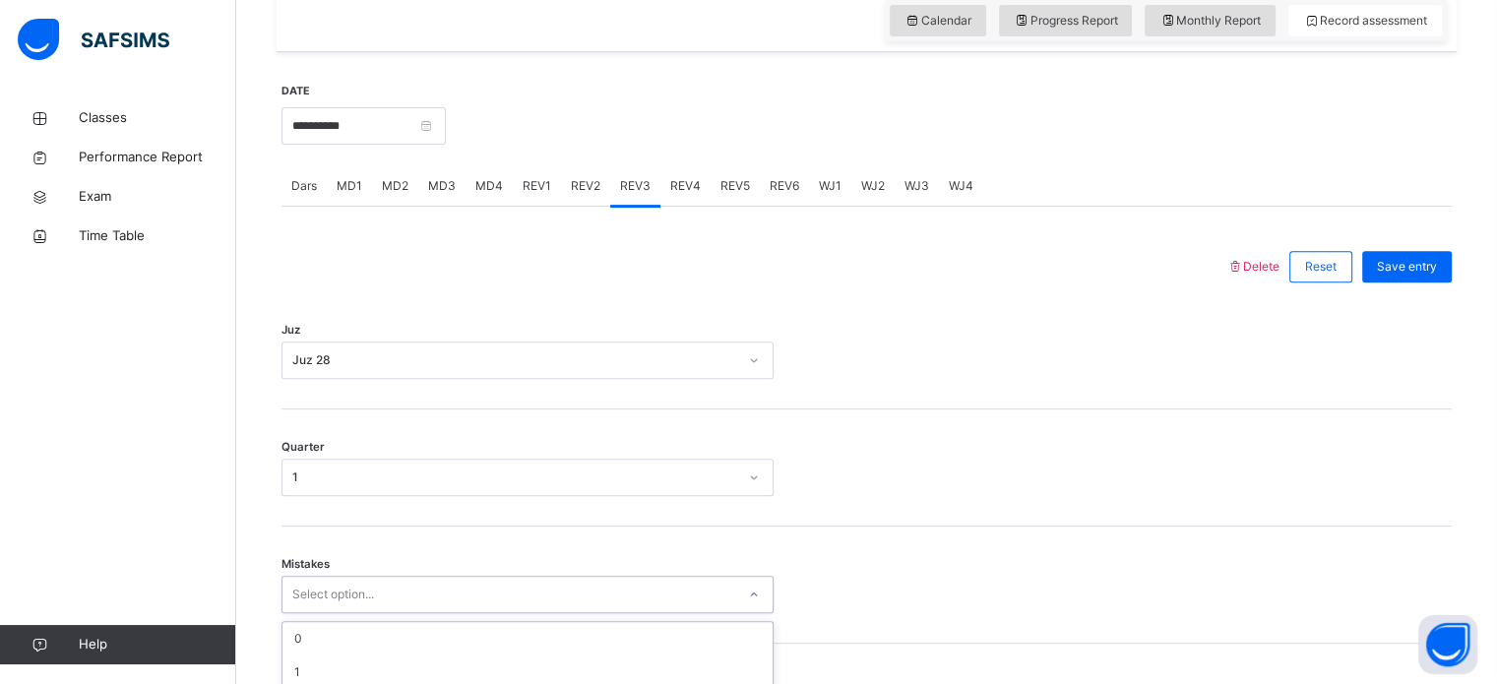
scroll to position [874, 0]
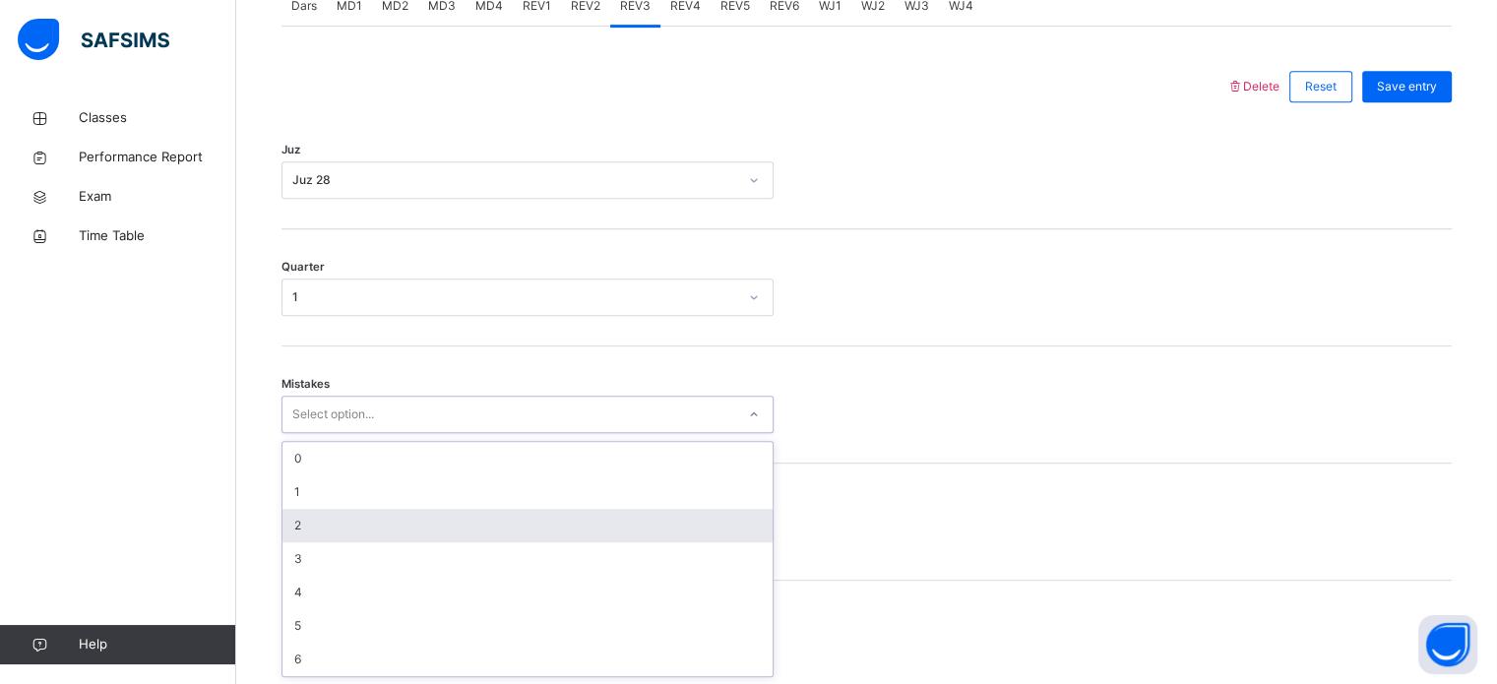
click at [330, 433] on div "option 2 focused, 3 of 7. 7 results available. Use Up and Down to choose option…" at bounding box center [527, 414] width 492 height 37
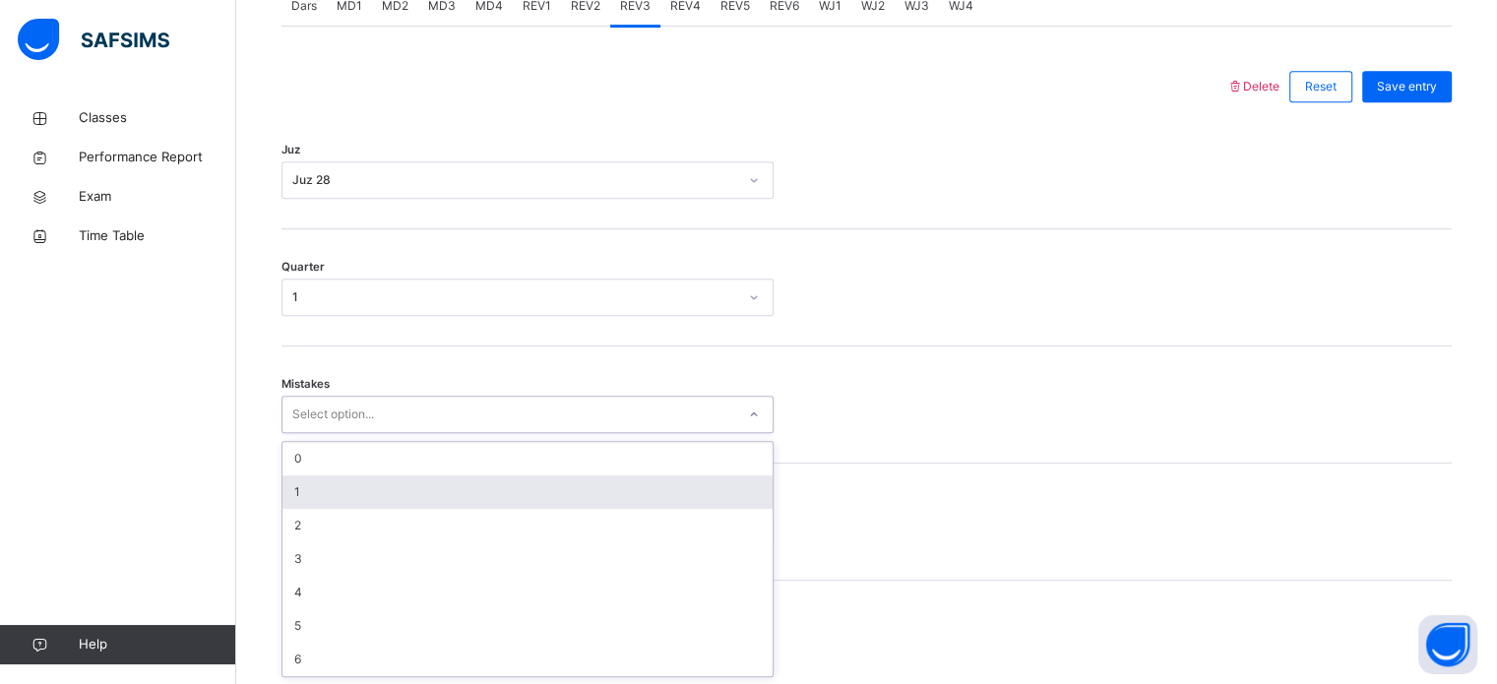
click at [354, 503] on div "1" at bounding box center [527, 491] width 490 height 33
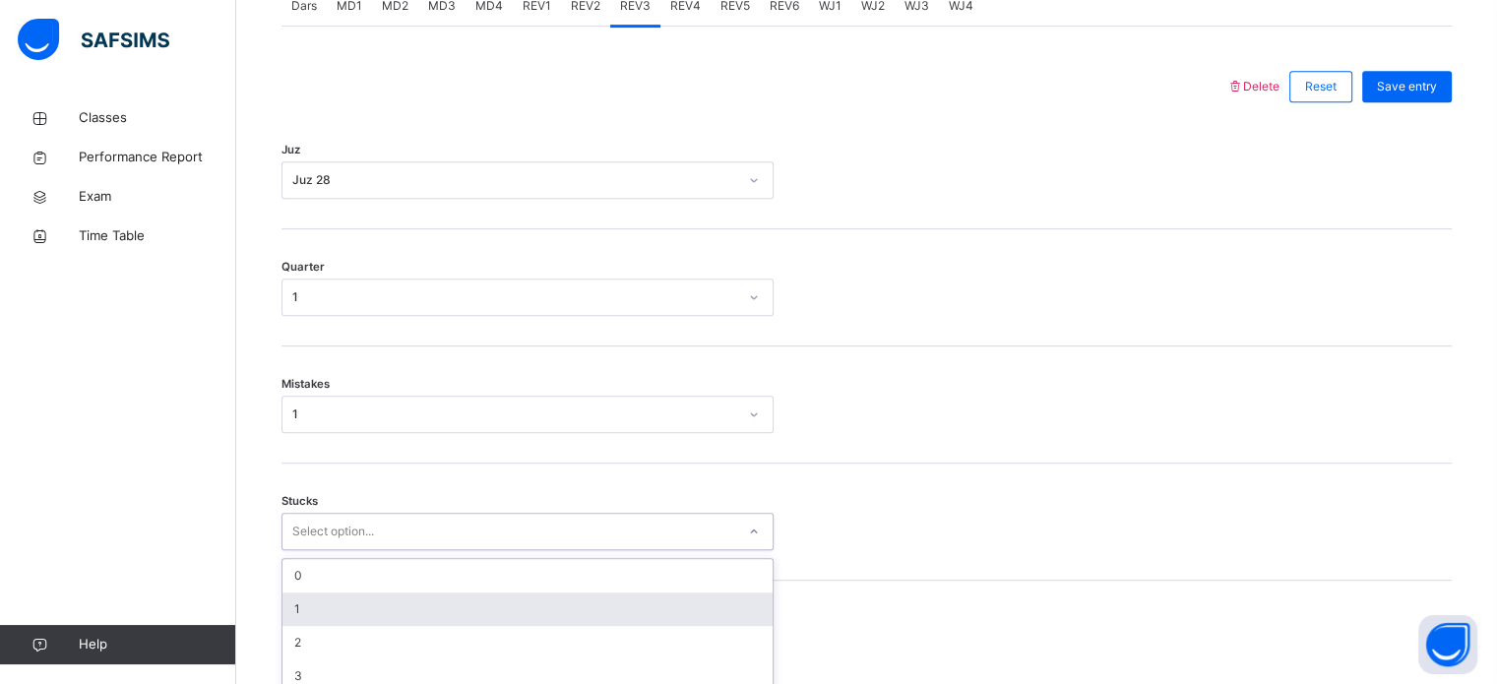
scroll to position [957, 0]
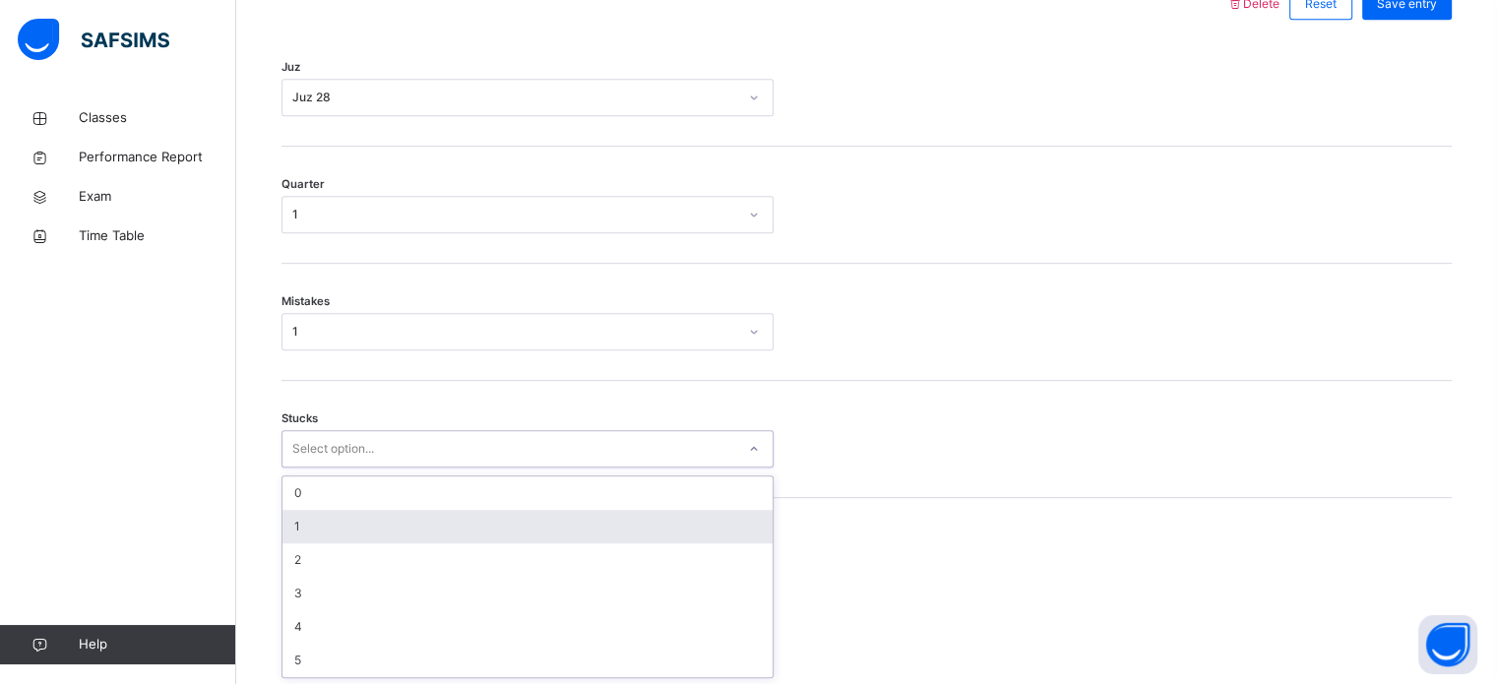
click at [339, 467] on div "option 1 focused, 2 of 6. 6 results available. Use Up and Down to choose option…" at bounding box center [527, 448] width 492 height 37
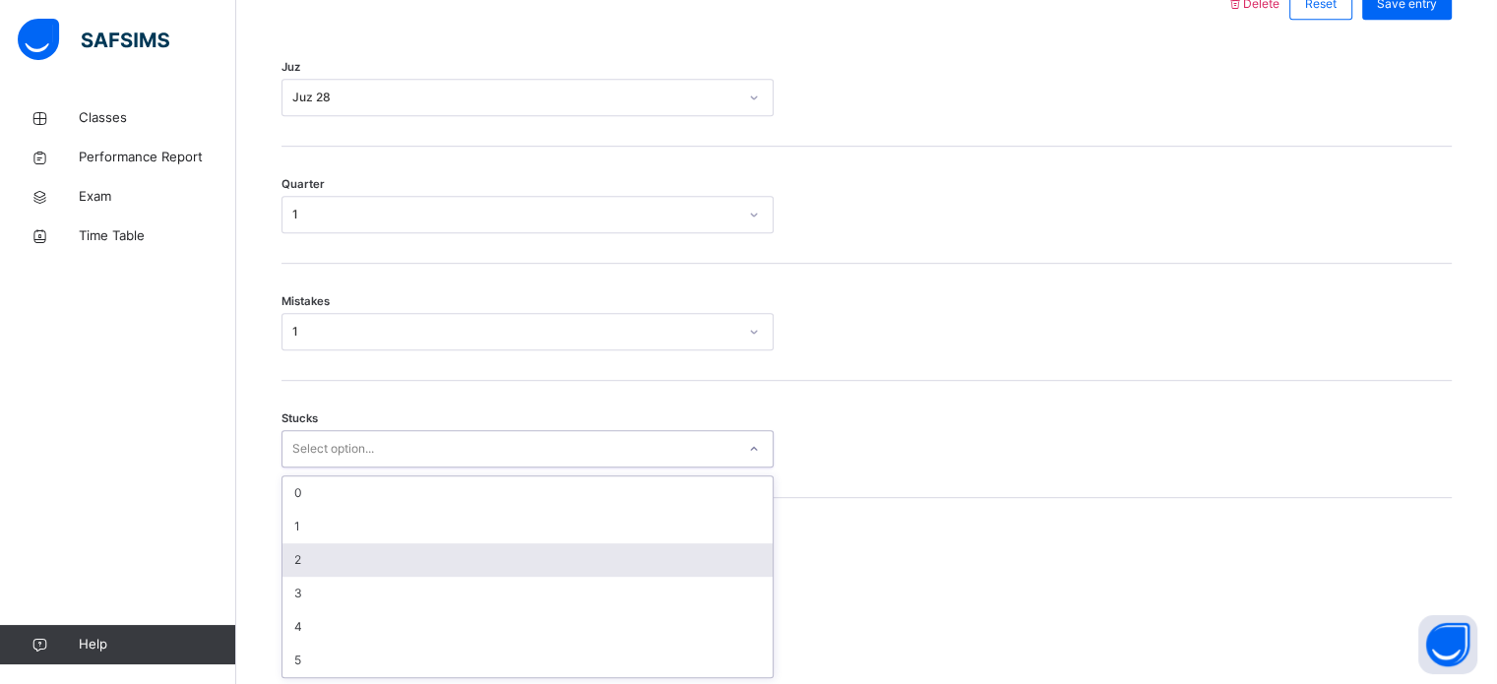
click at [336, 555] on div "2" at bounding box center [527, 559] width 490 height 33
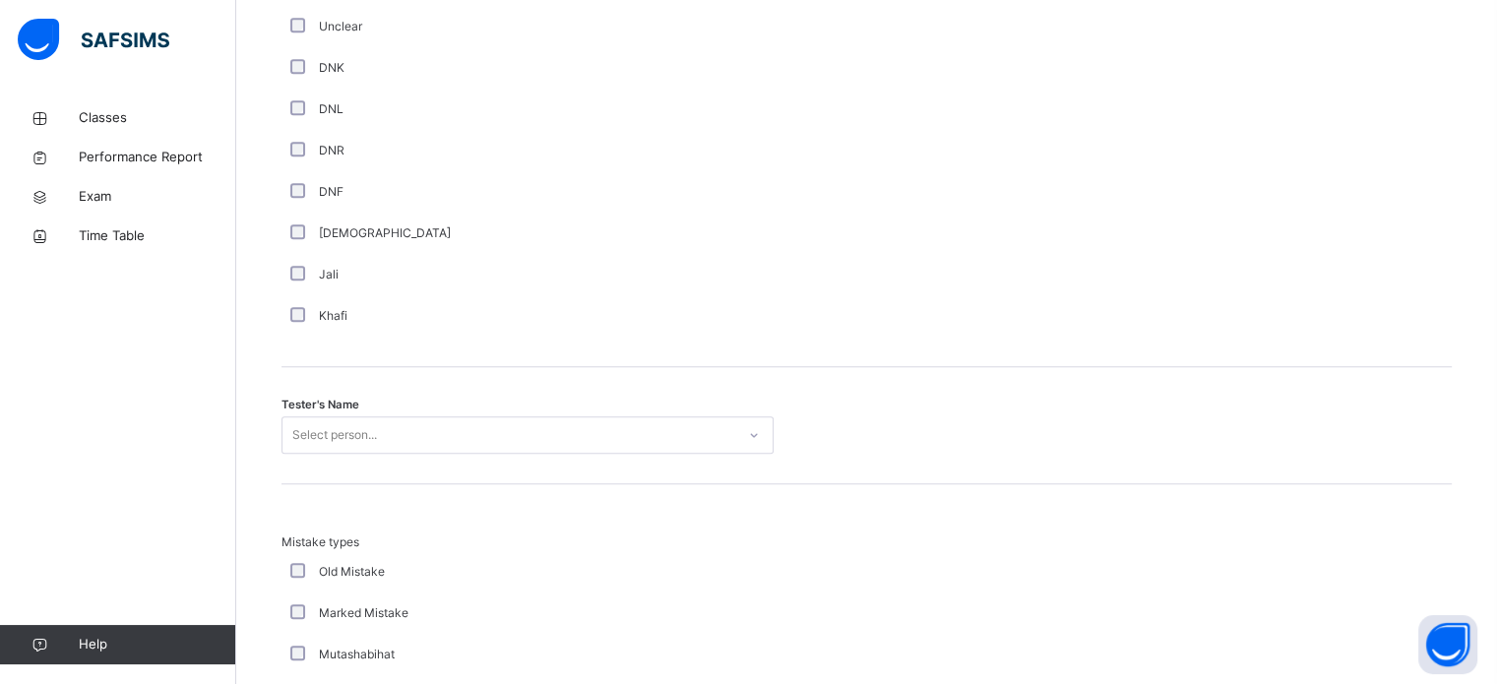
scroll to position [1840, 0]
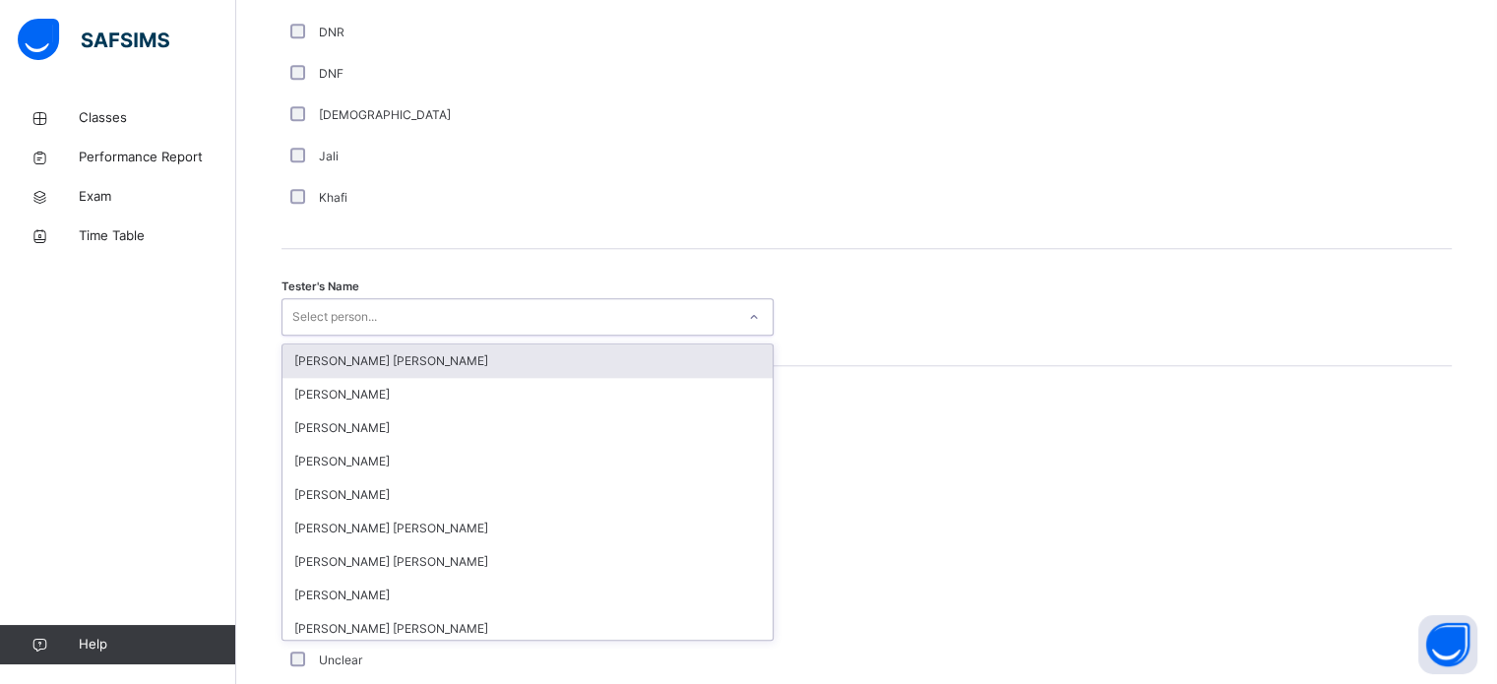
click at [406, 314] on div "Select person..." at bounding box center [508, 317] width 453 height 31
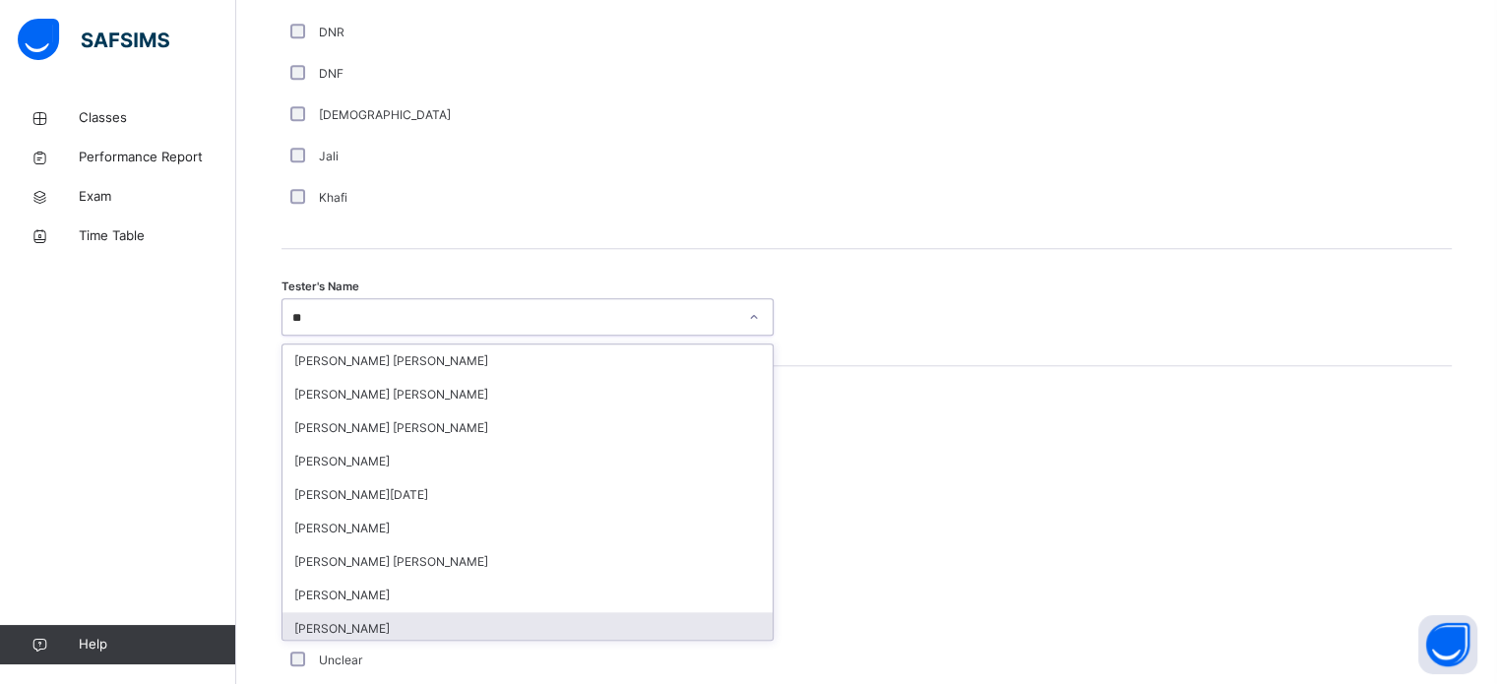
type input "*"
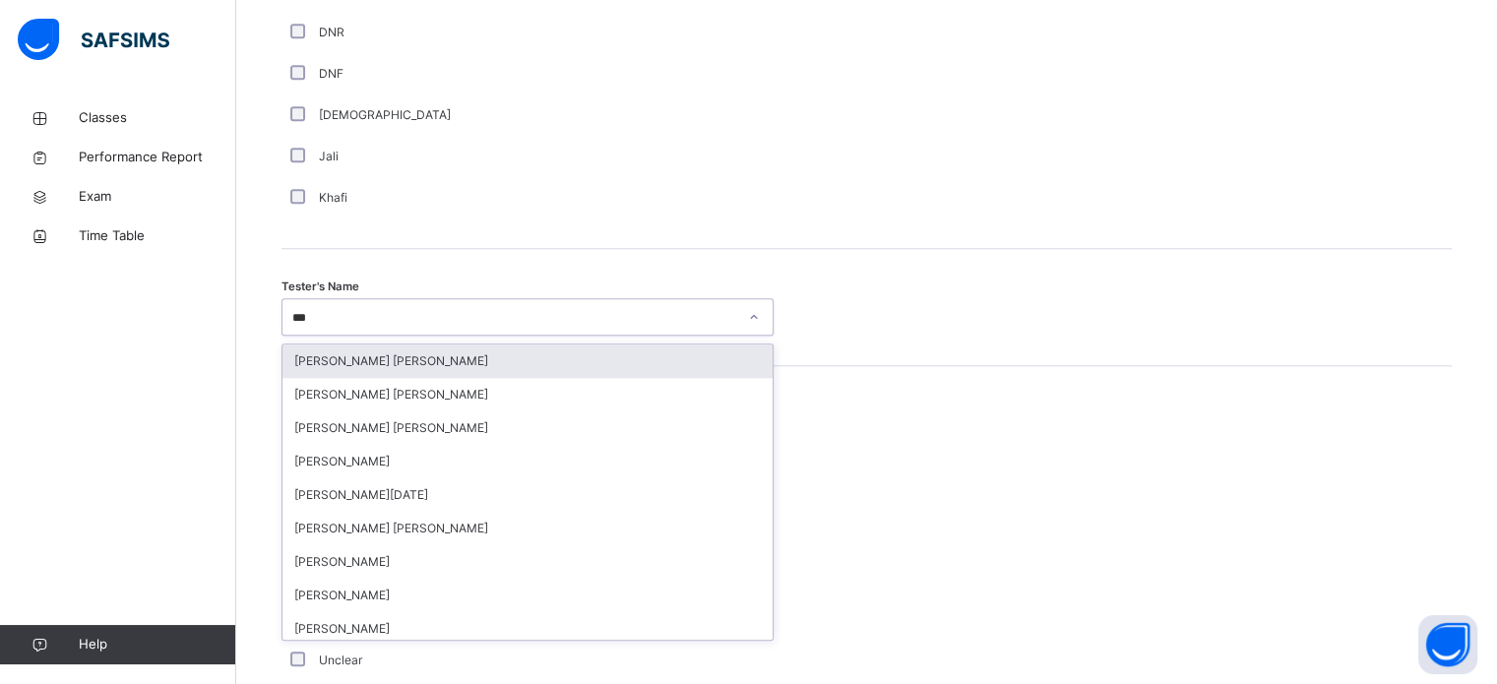
type input "****"
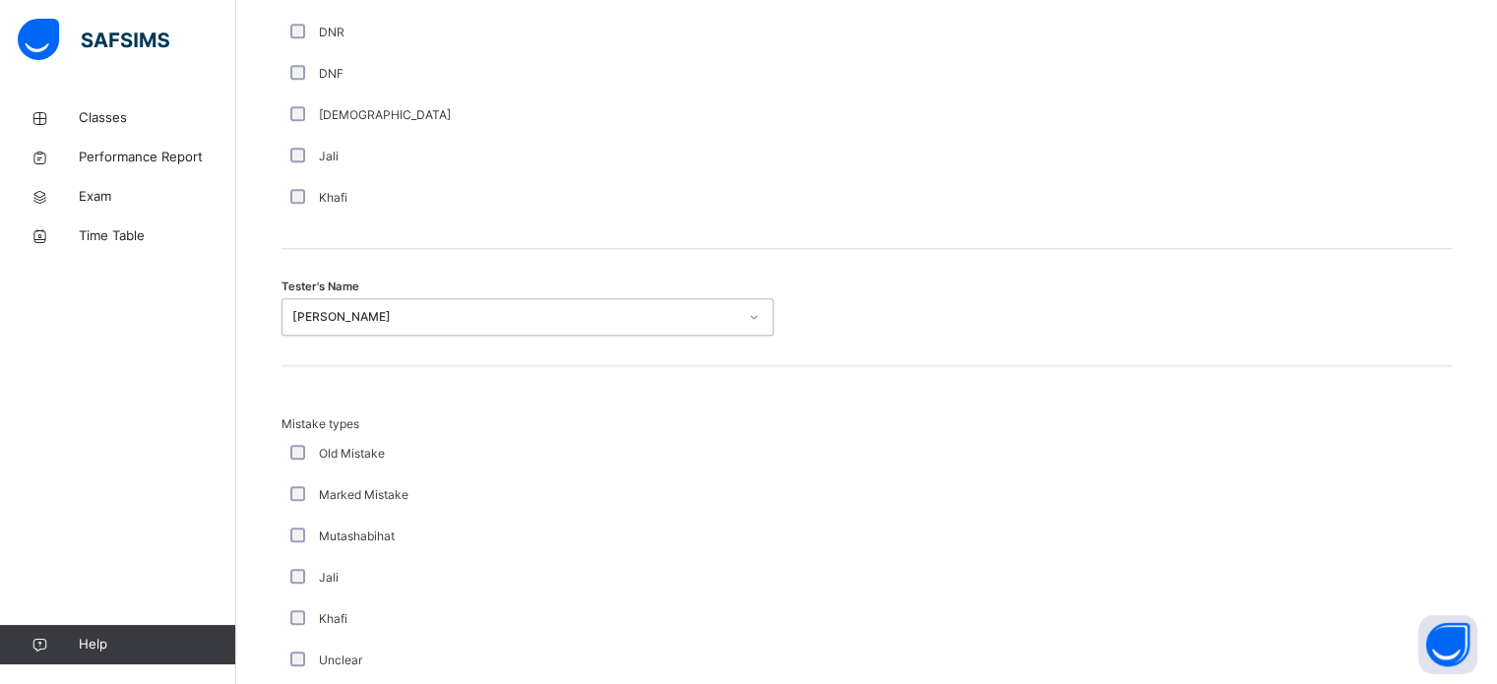
scroll to position [2164, 0]
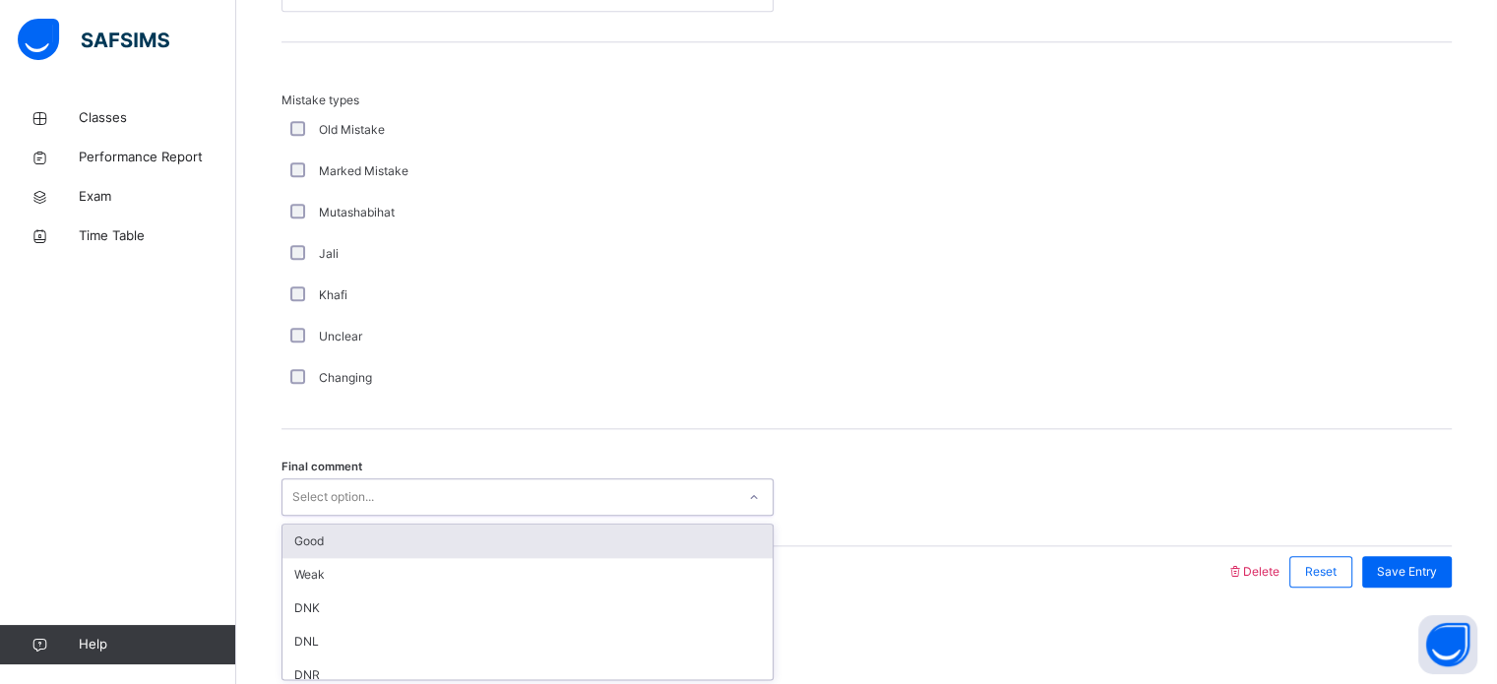
click at [340, 495] on div "Select option..." at bounding box center [333, 496] width 82 height 37
click at [342, 547] on div "Good" at bounding box center [527, 541] width 490 height 33
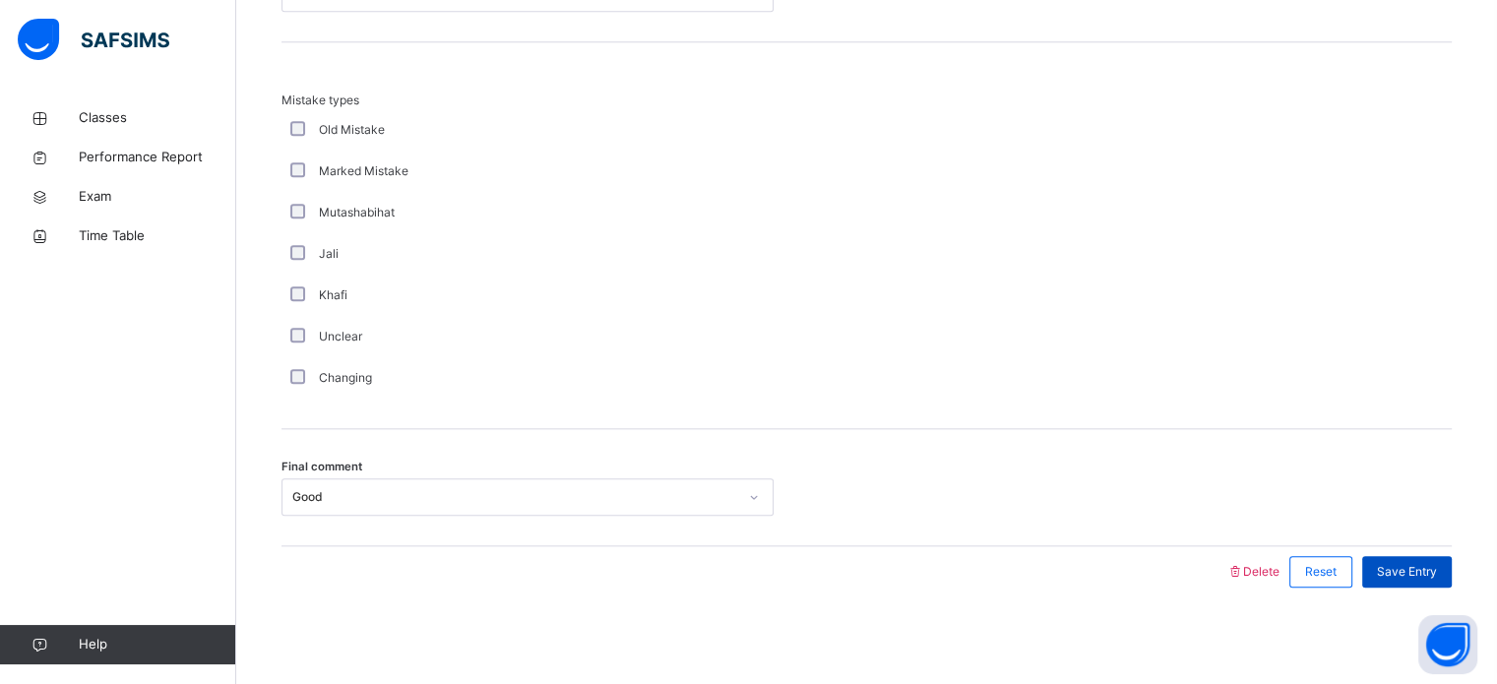
click at [1437, 566] on span "Save Entry" at bounding box center [1407, 572] width 60 height 18
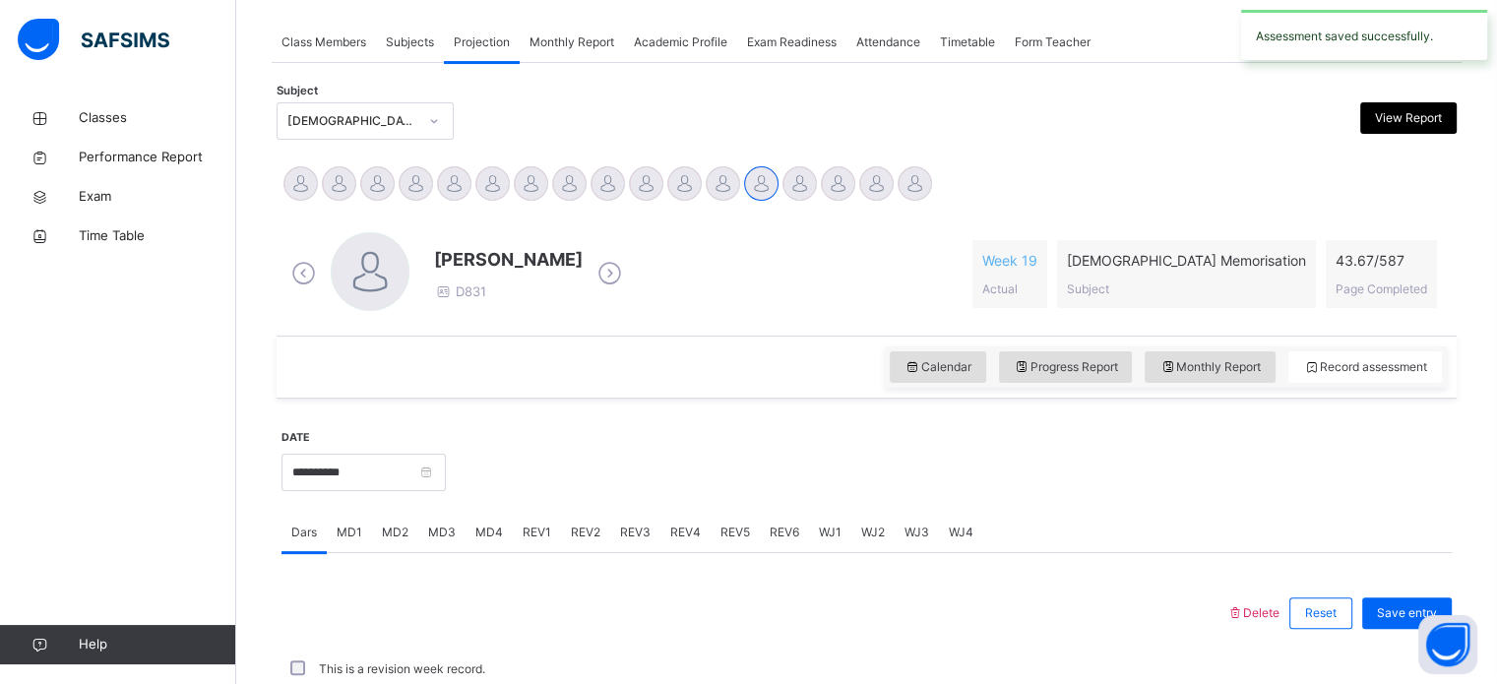
scroll to position [793, 0]
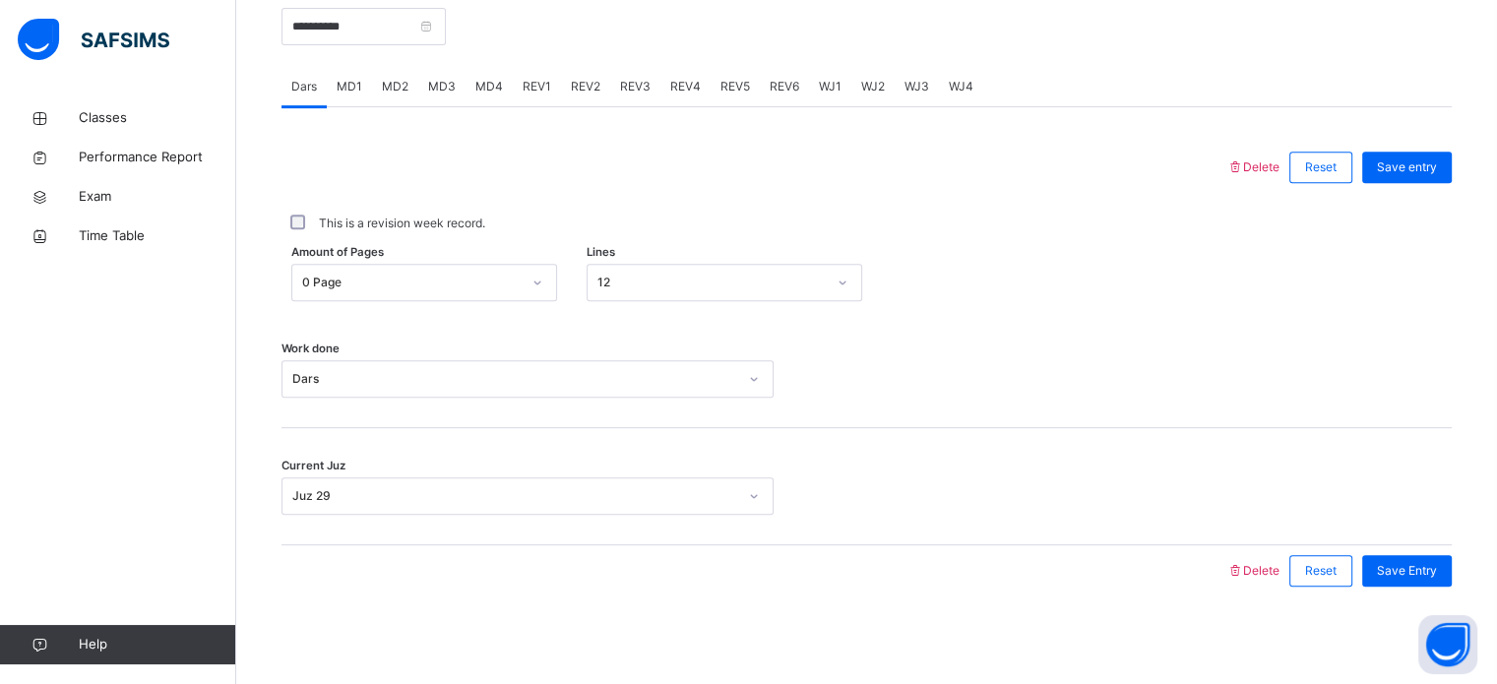
click at [628, 89] on span "REV3" at bounding box center [635, 87] width 31 height 18
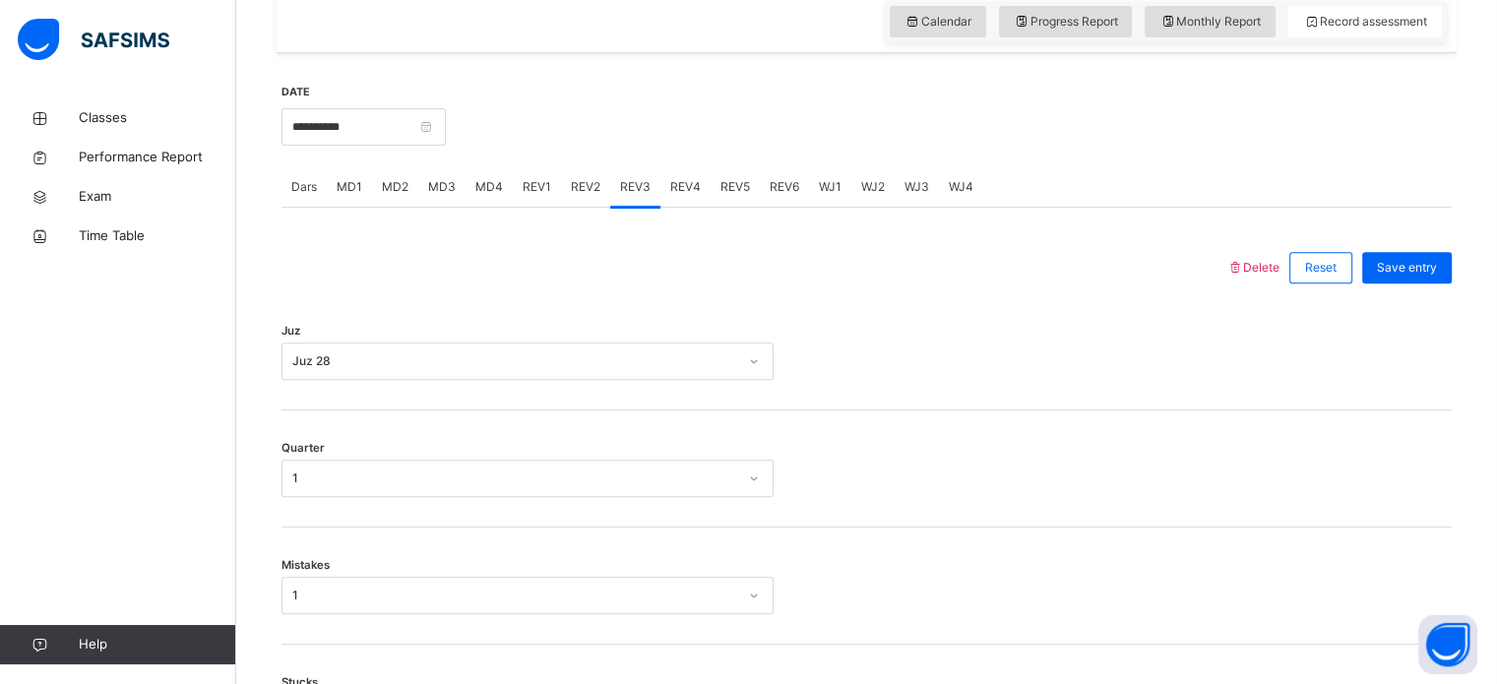
scroll to position [657, 0]
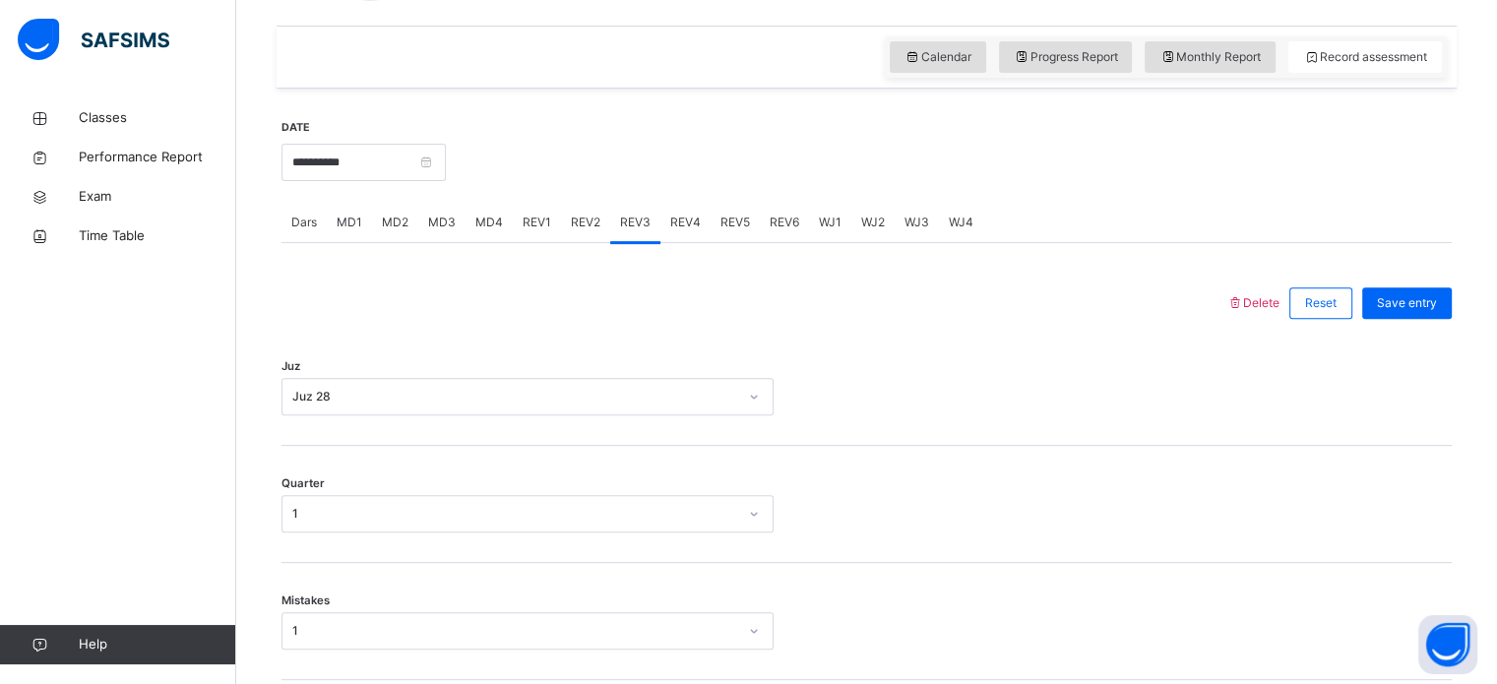
click at [688, 217] on span "REV4" at bounding box center [685, 223] width 31 height 18
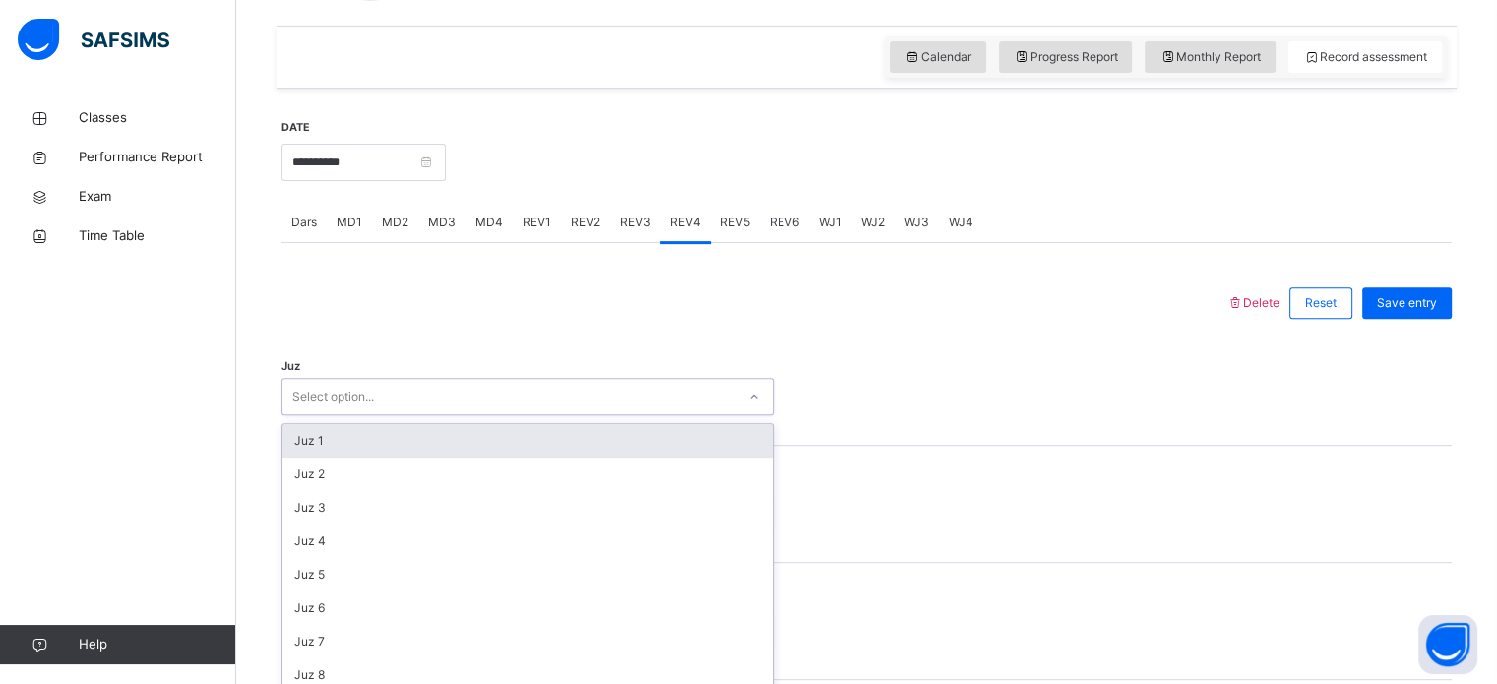
scroll to position [701, 0]
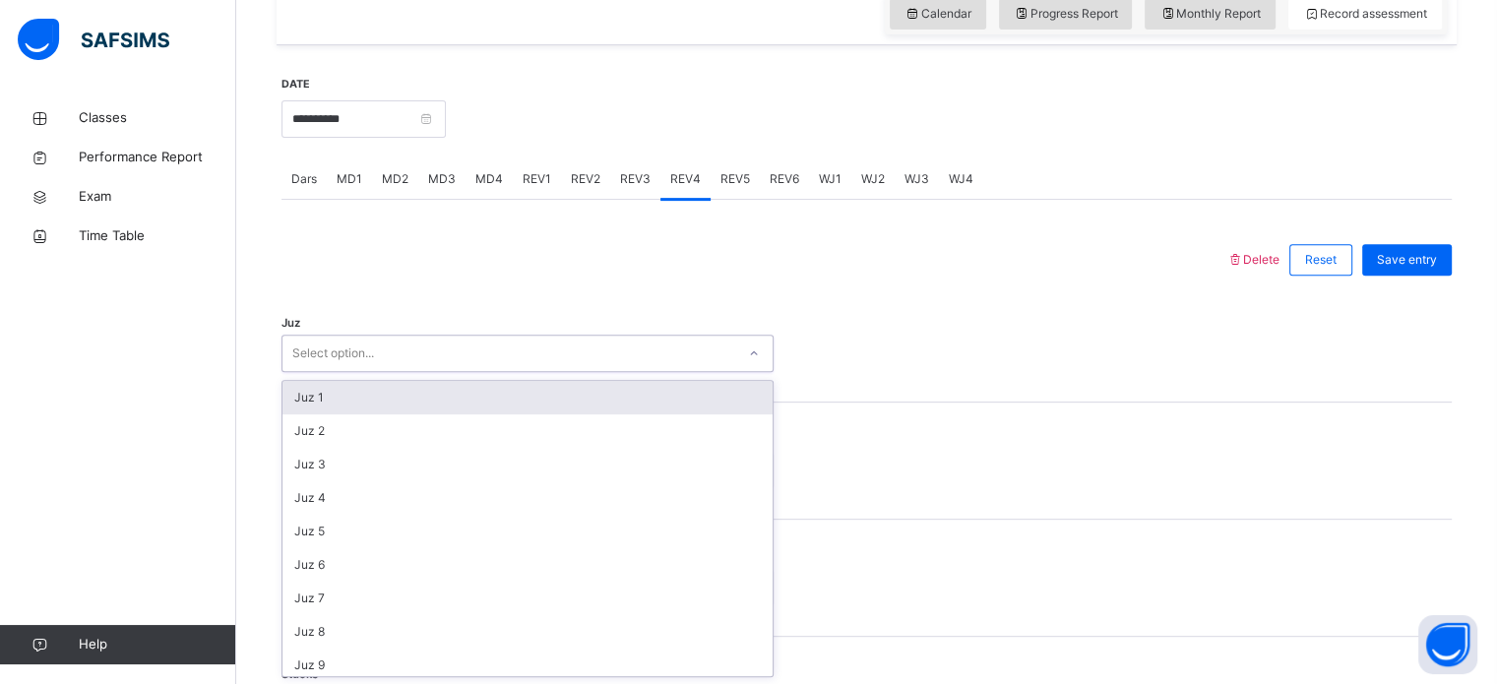
click at [398, 372] on div "option Juz 1 focused, 1 of 30. 30 results available. Use Up and Down to choose …" at bounding box center [527, 353] width 492 height 37
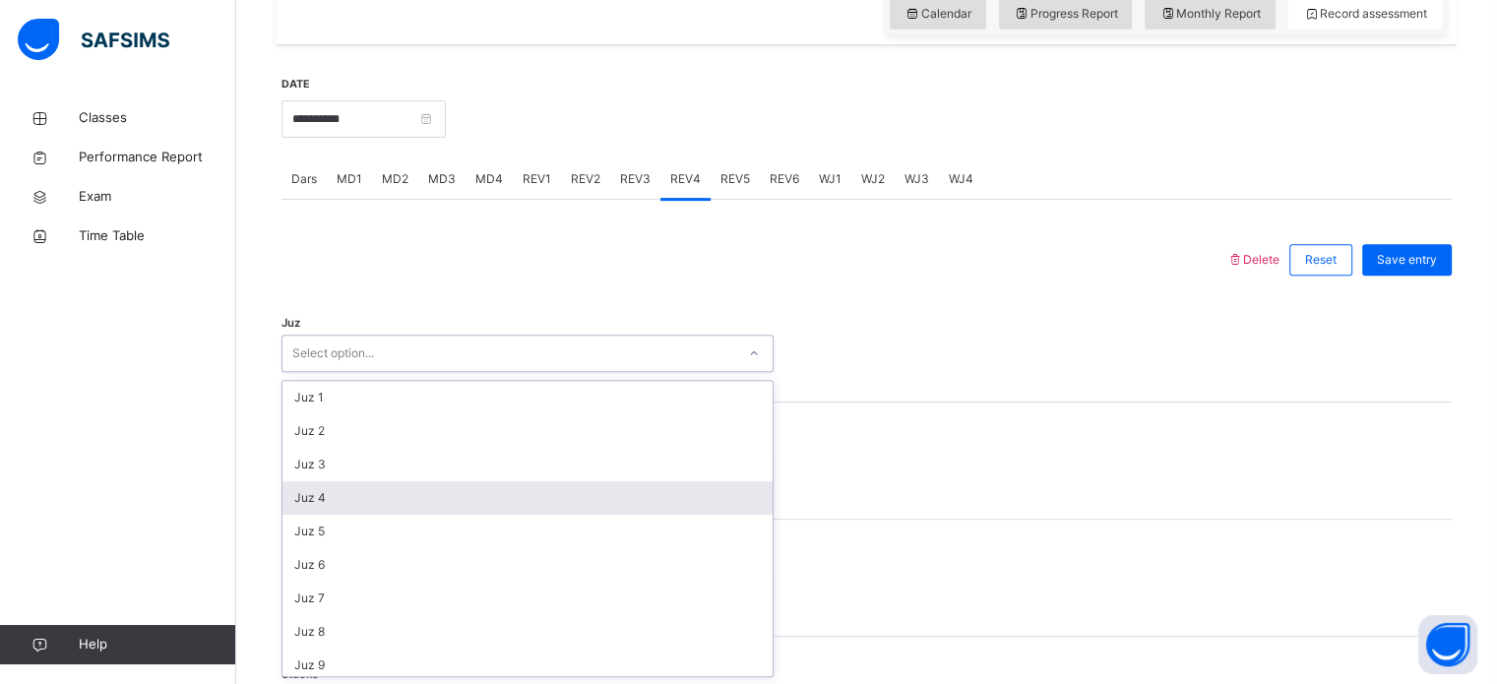
scroll to position [709, 0]
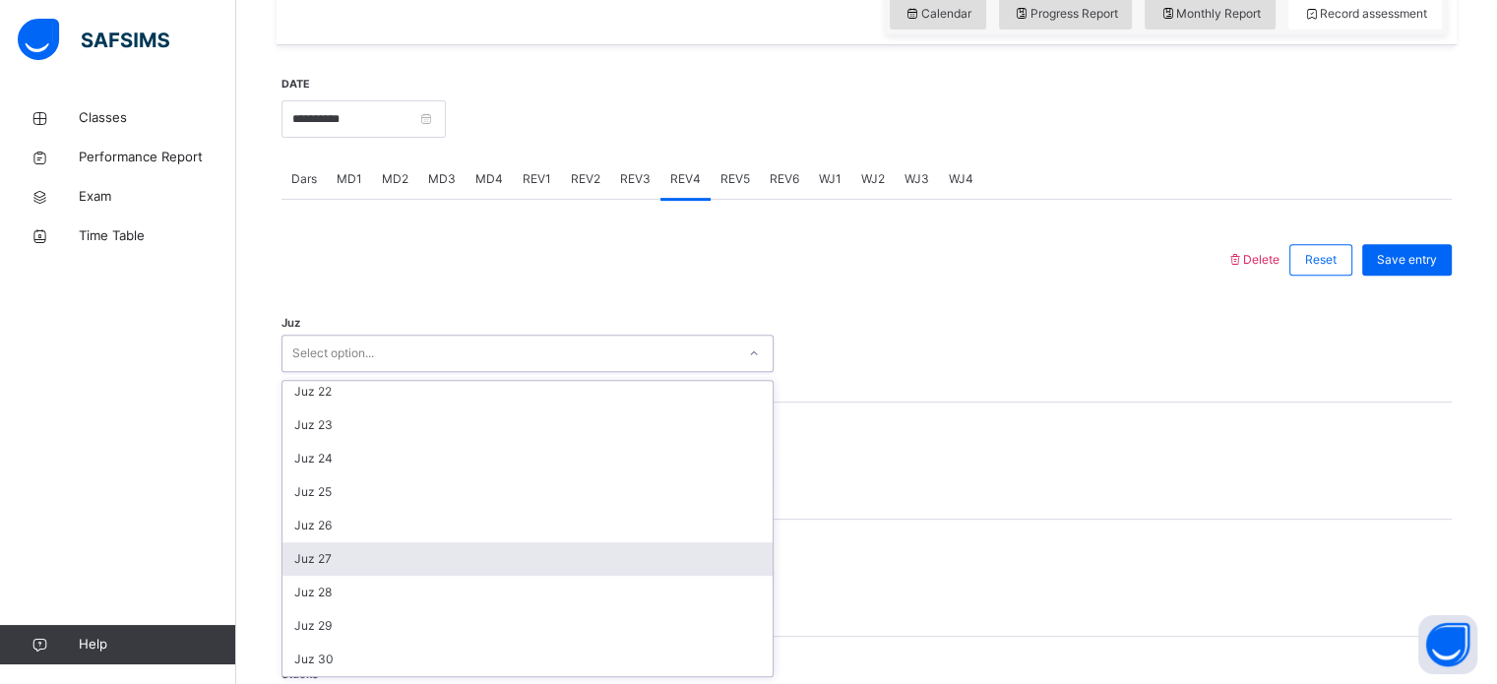
click at [357, 555] on div "Juz 27" at bounding box center [527, 558] width 490 height 33
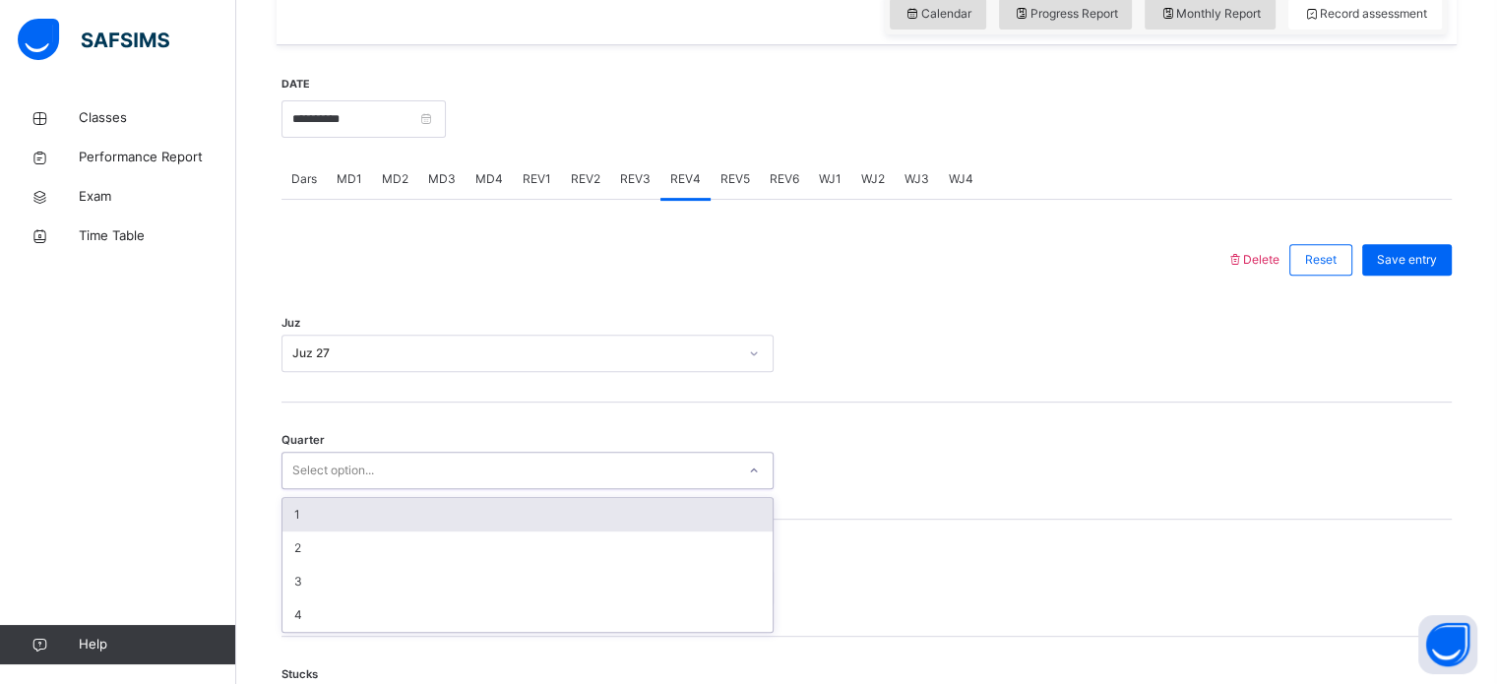
click at [386, 454] on div "Select option..." at bounding box center [527, 470] width 492 height 37
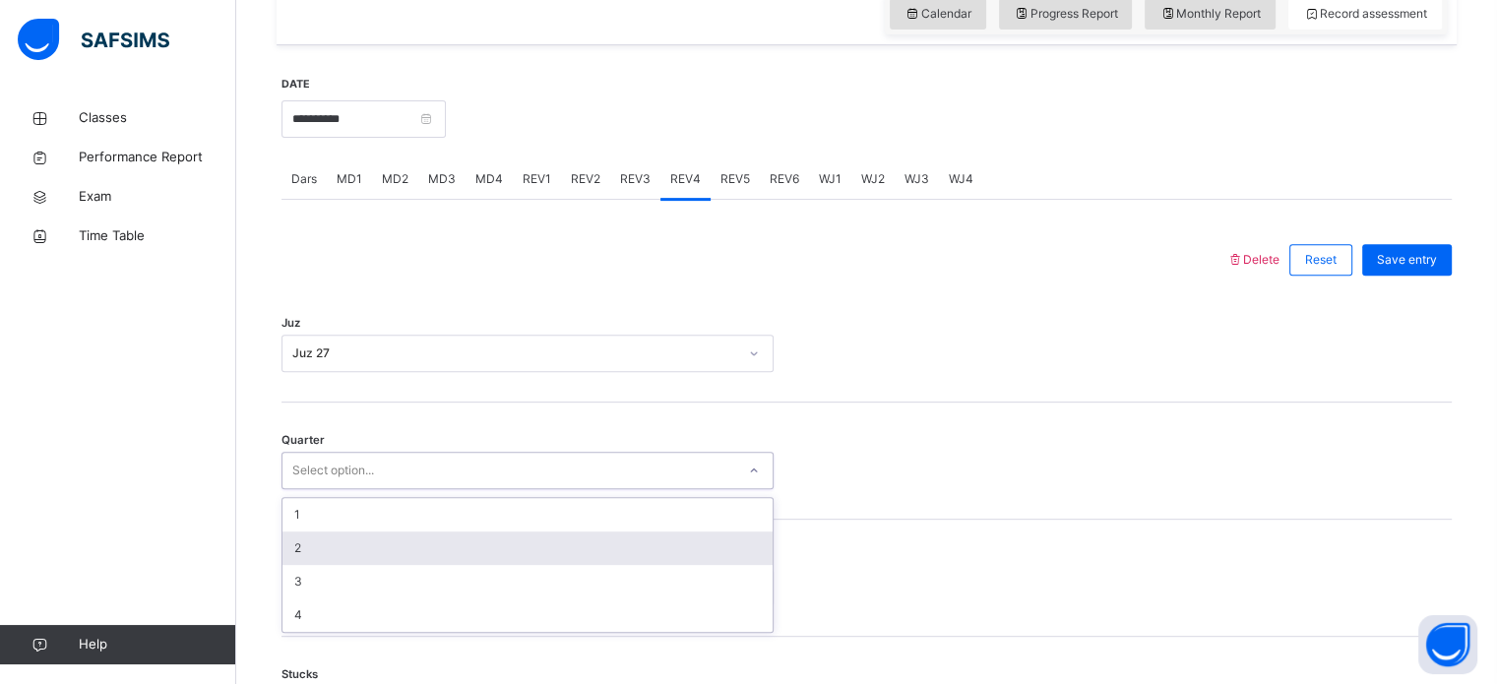
click at [366, 531] on div "2" at bounding box center [527, 547] width 490 height 33
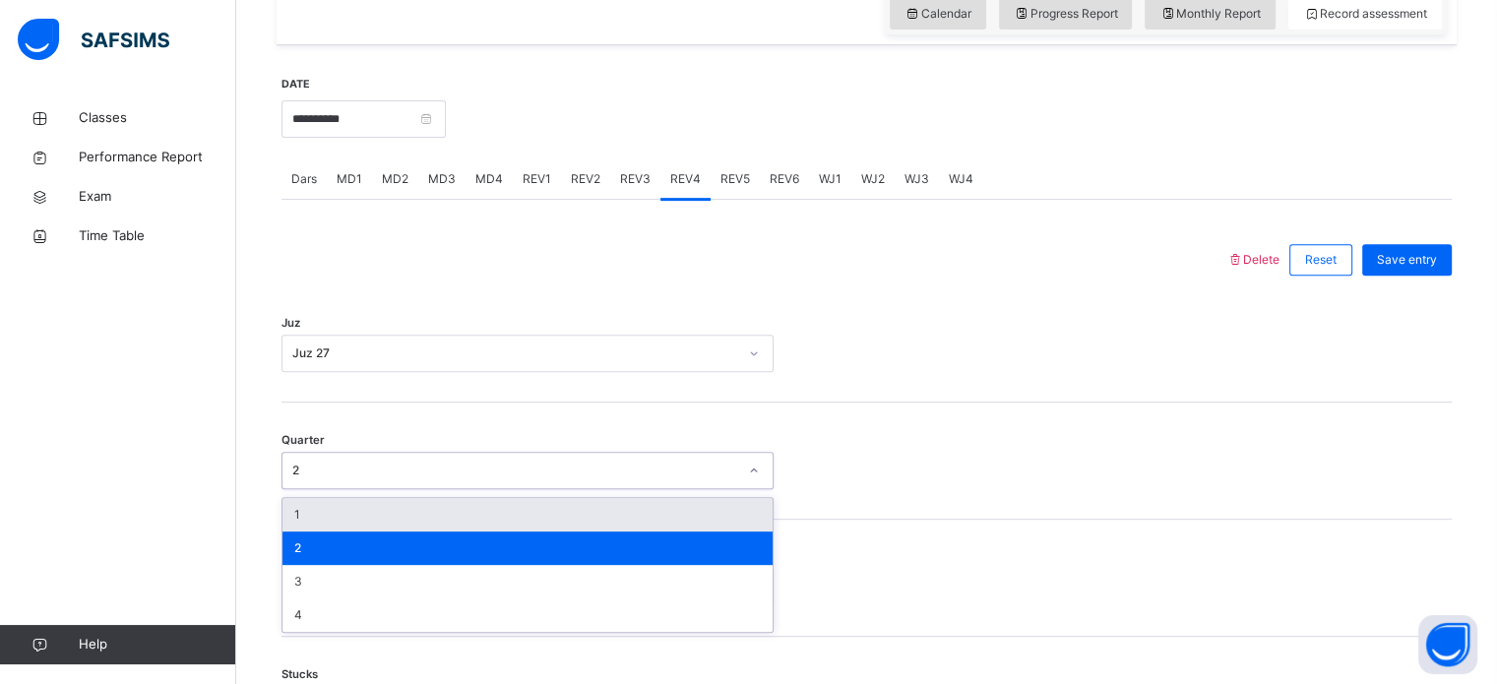
click at [379, 475] on div "2" at bounding box center [514, 471] width 445 height 18
click at [371, 519] on div "1" at bounding box center [527, 514] width 490 height 33
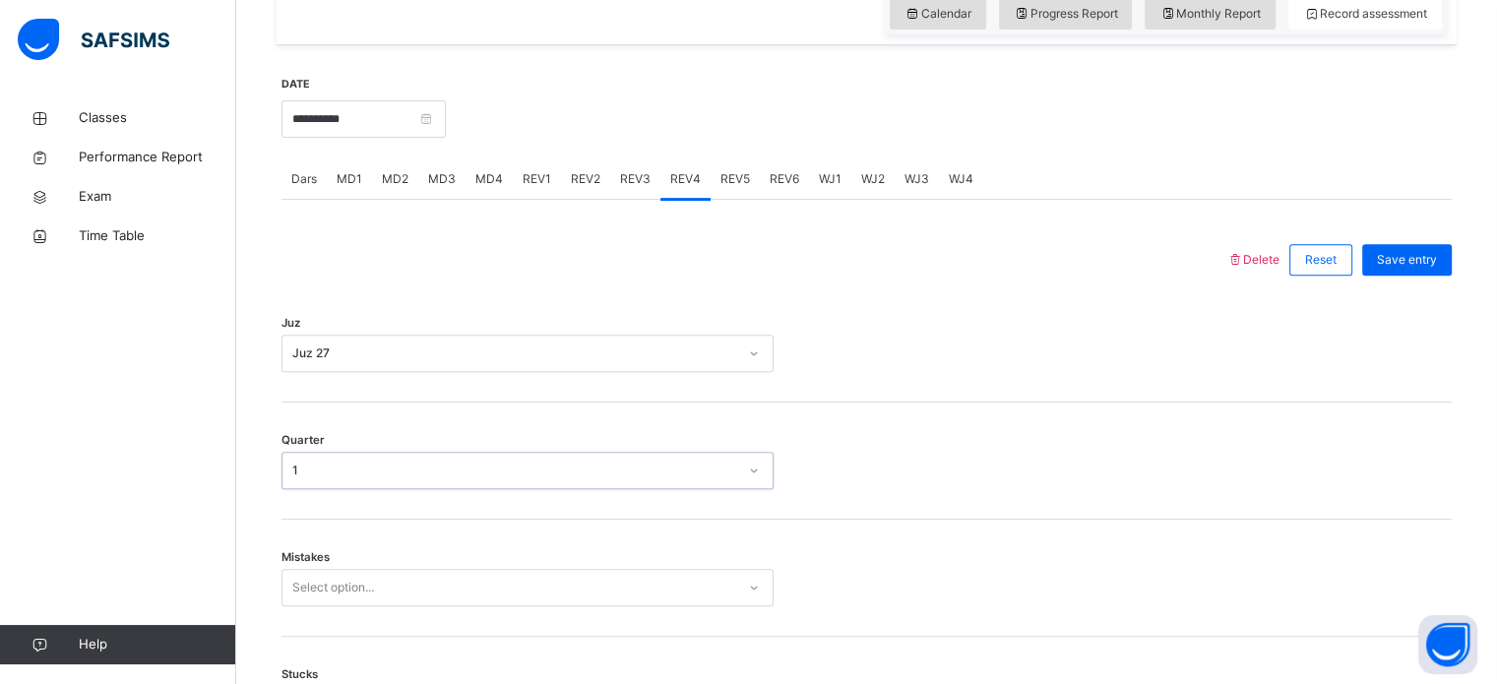
scroll to position [874, 0]
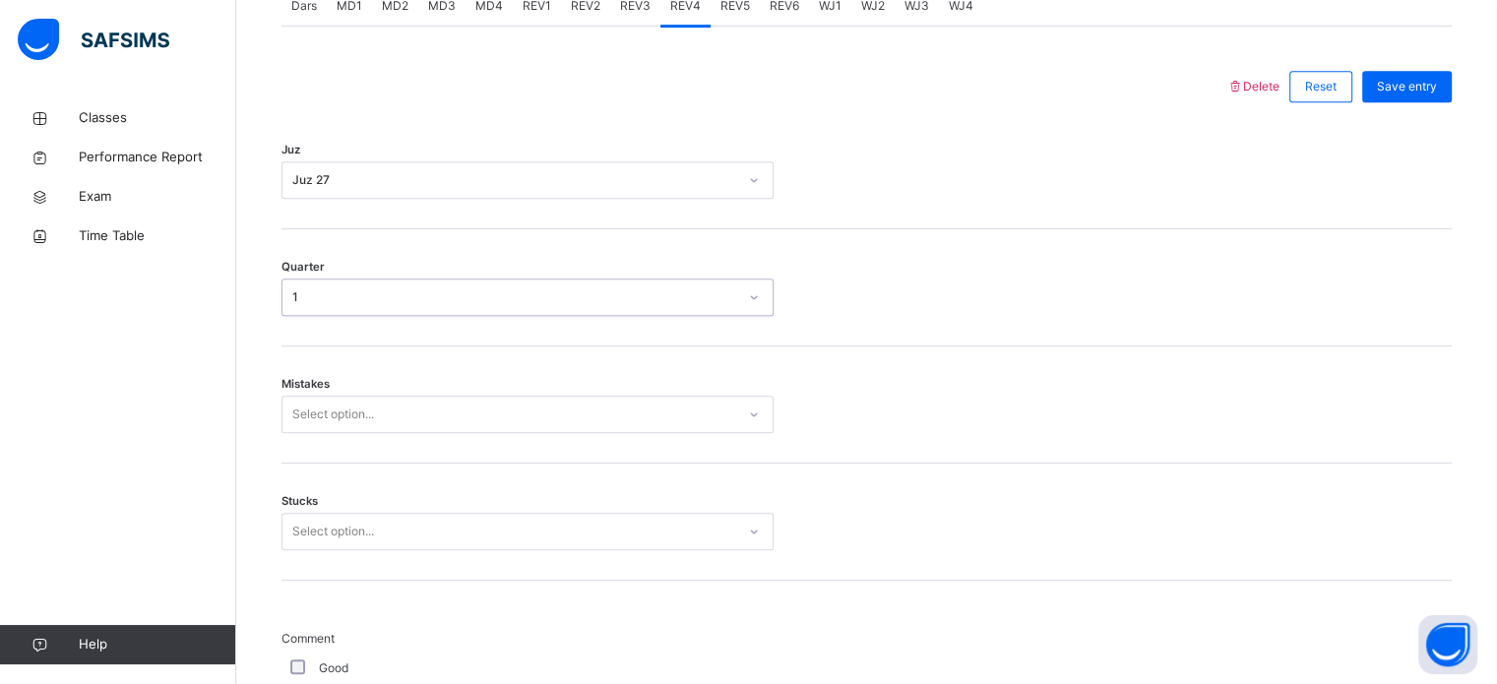
click at [339, 433] on div "Select option..." at bounding box center [527, 414] width 492 height 37
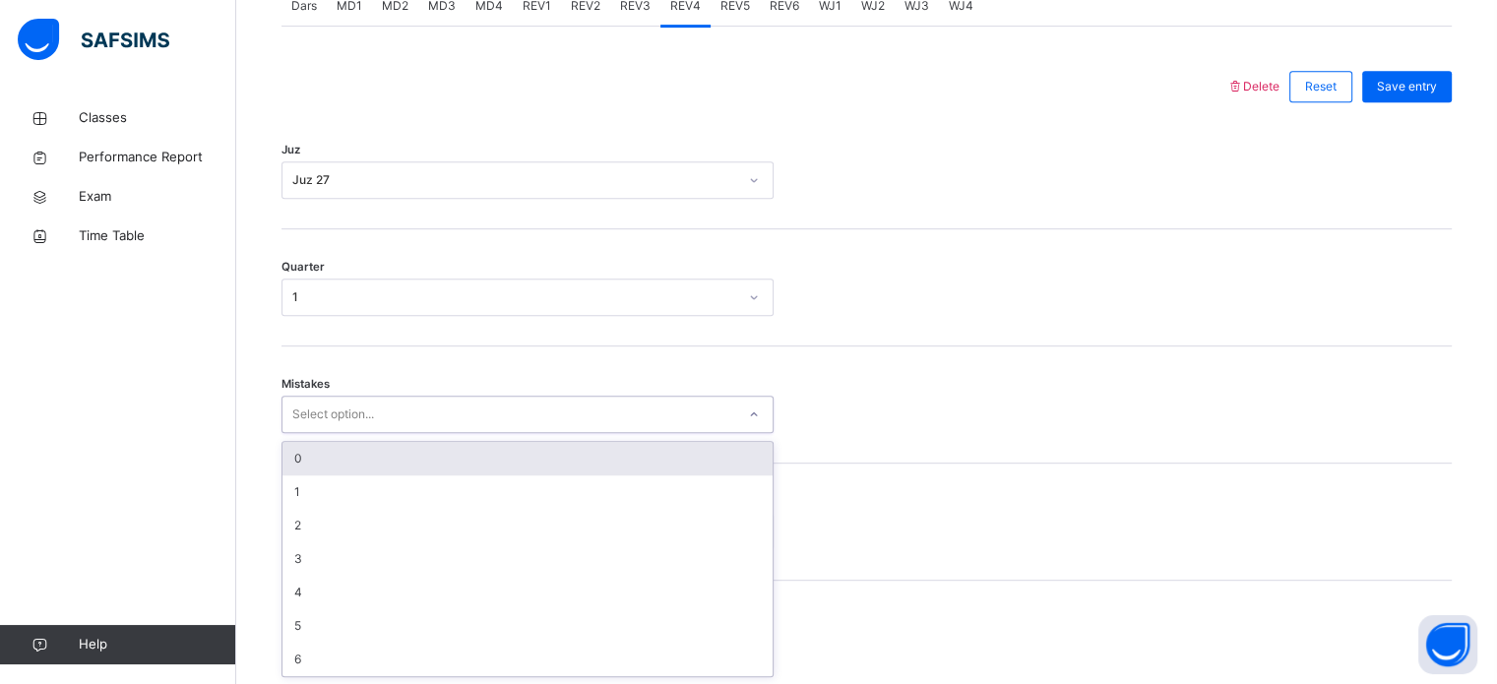
click at [394, 454] on div "0" at bounding box center [527, 458] width 490 height 33
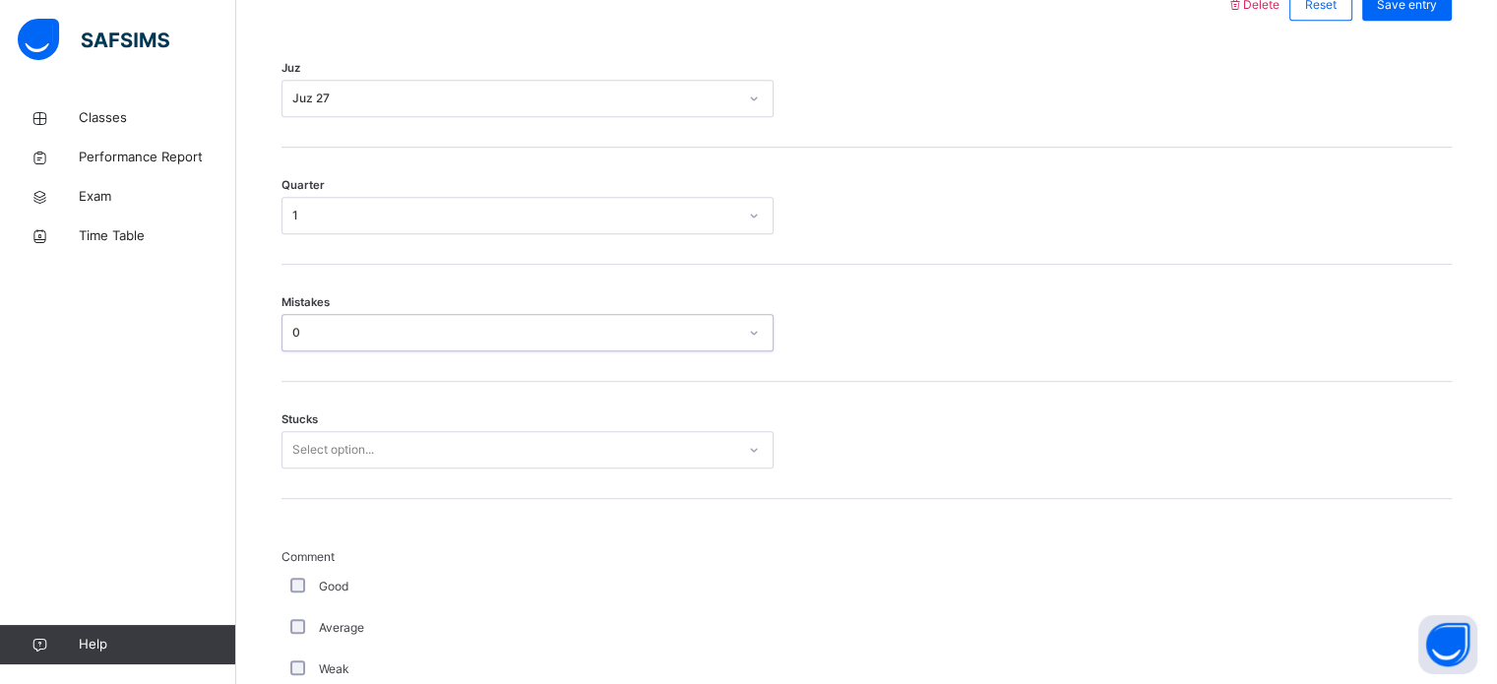
scroll to position [957, 0]
click at [360, 467] on div "Select option..." at bounding box center [527, 448] width 492 height 37
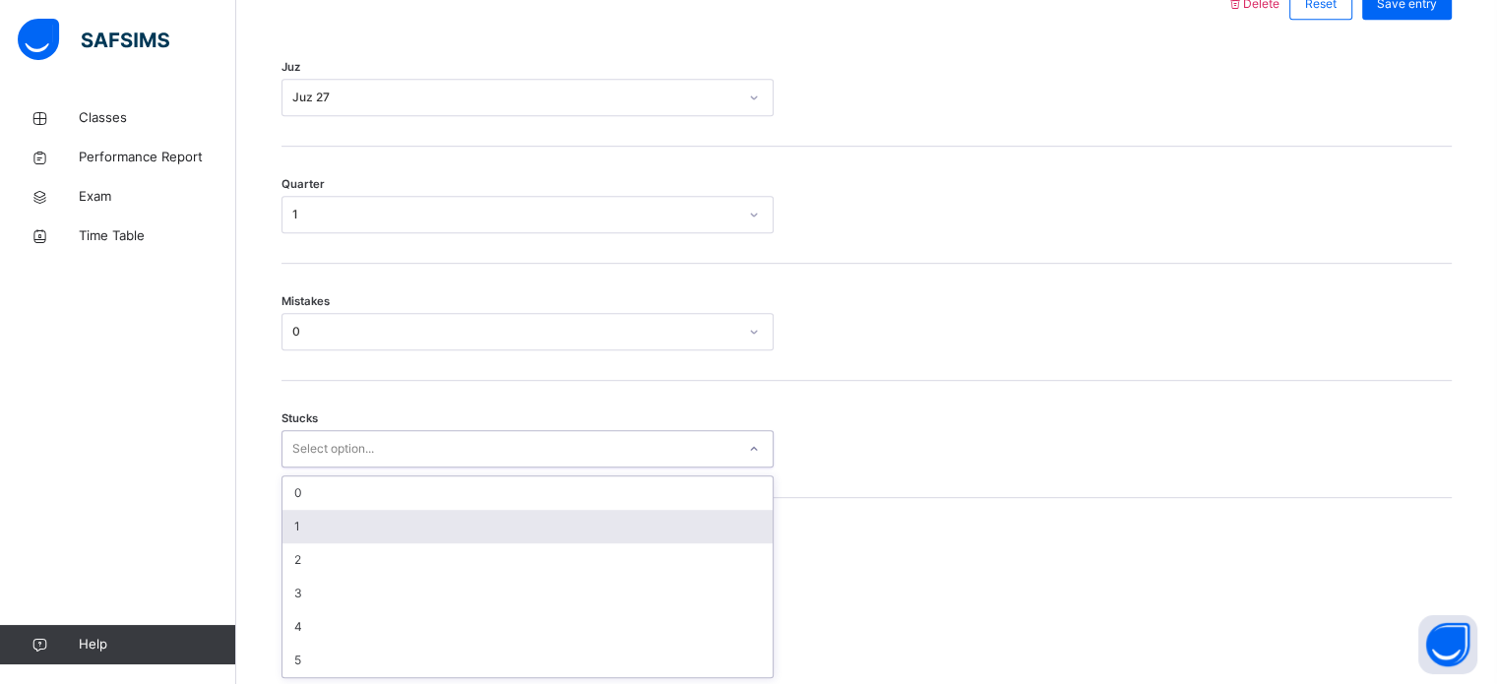
click at [354, 536] on div "1" at bounding box center [527, 526] width 490 height 33
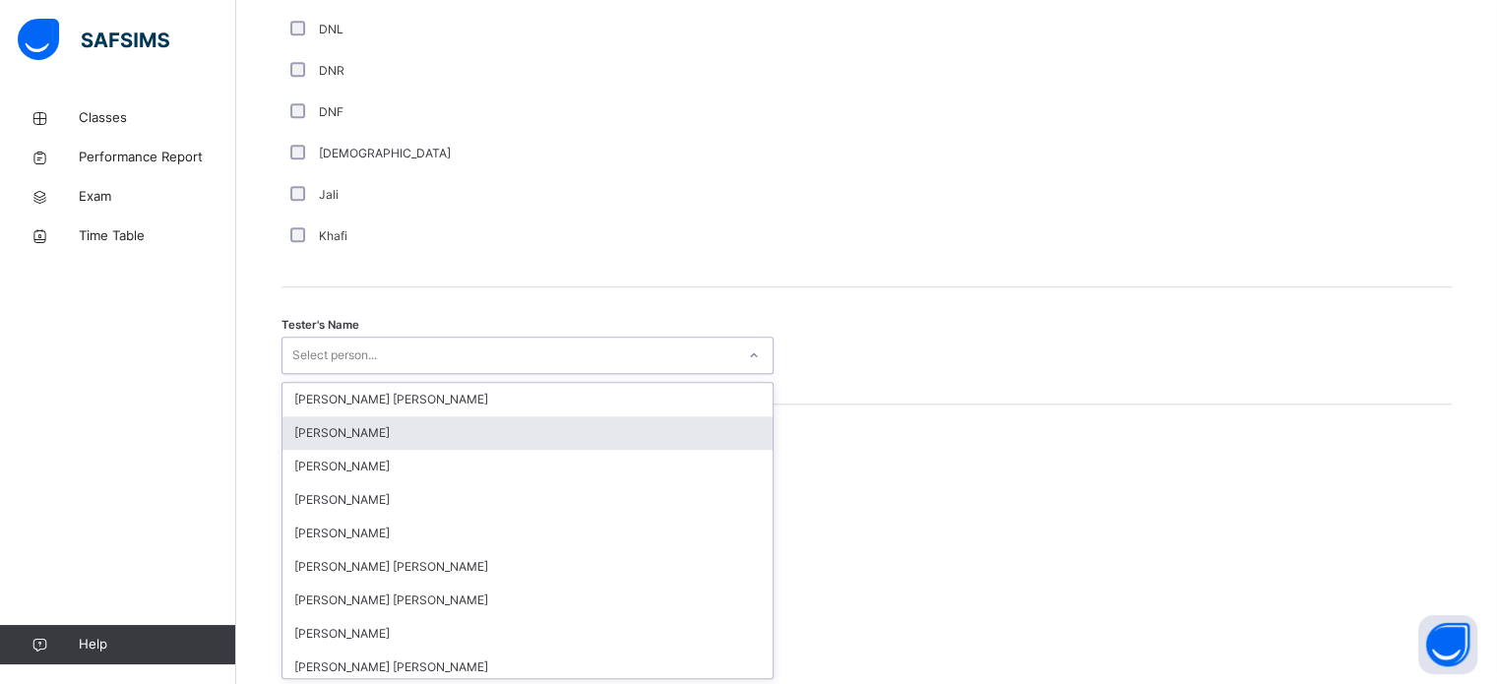
scroll to position [1803, 0]
click at [359, 373] on div "option [PERSON_NAME] focused, 2 of 90. 90 results available. Use Up and Down to…" at bounding box center [527, 354] width 492 height 37
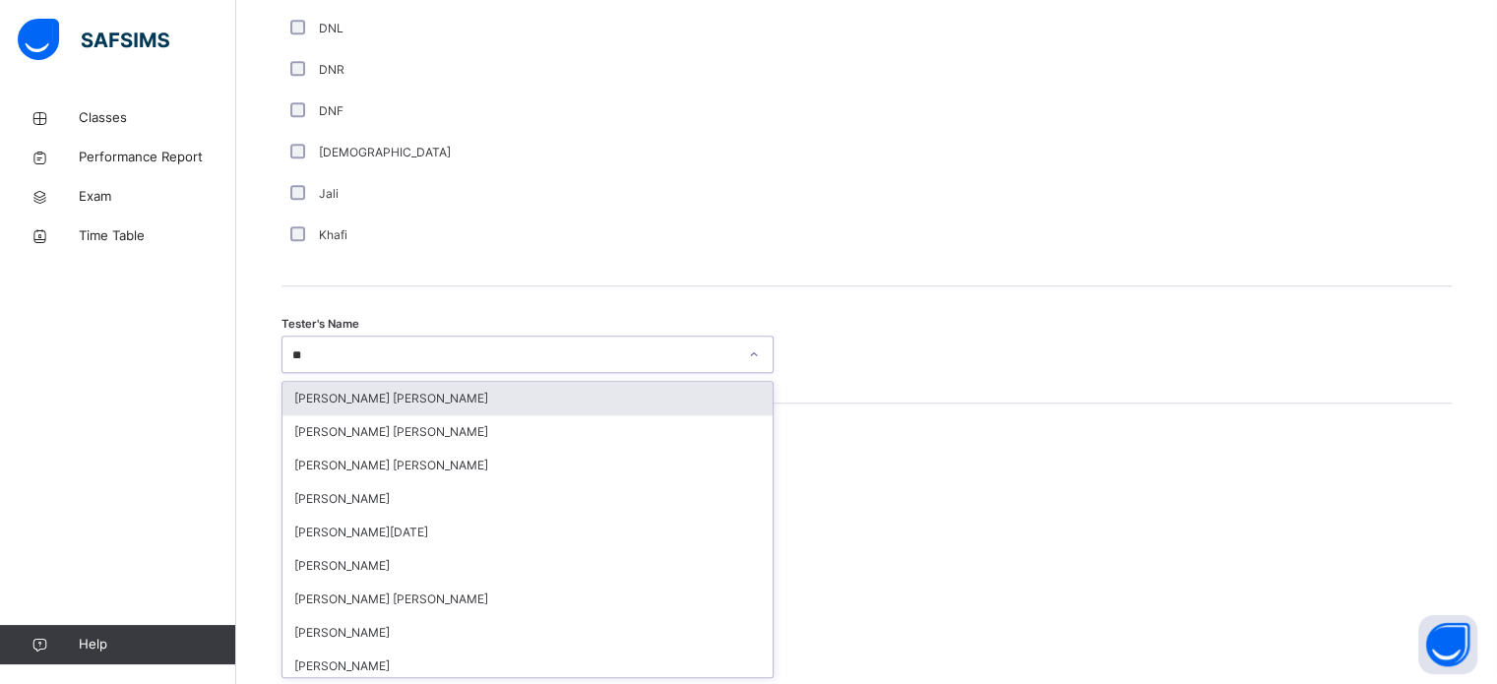
type input "***"
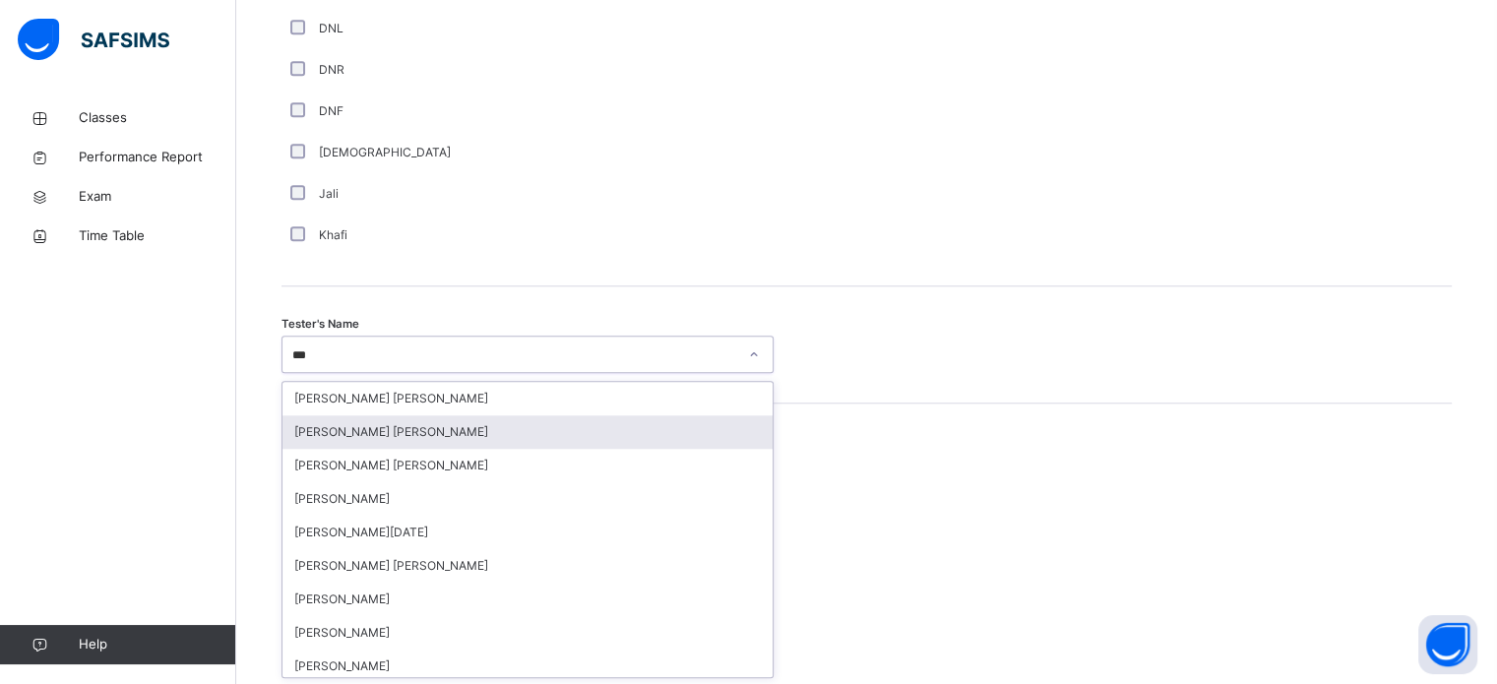
click at [363, 428] on div "[PERSON_NAME] [PERSON_NAME]" at bounding box center [527, 431] width 490 height 33
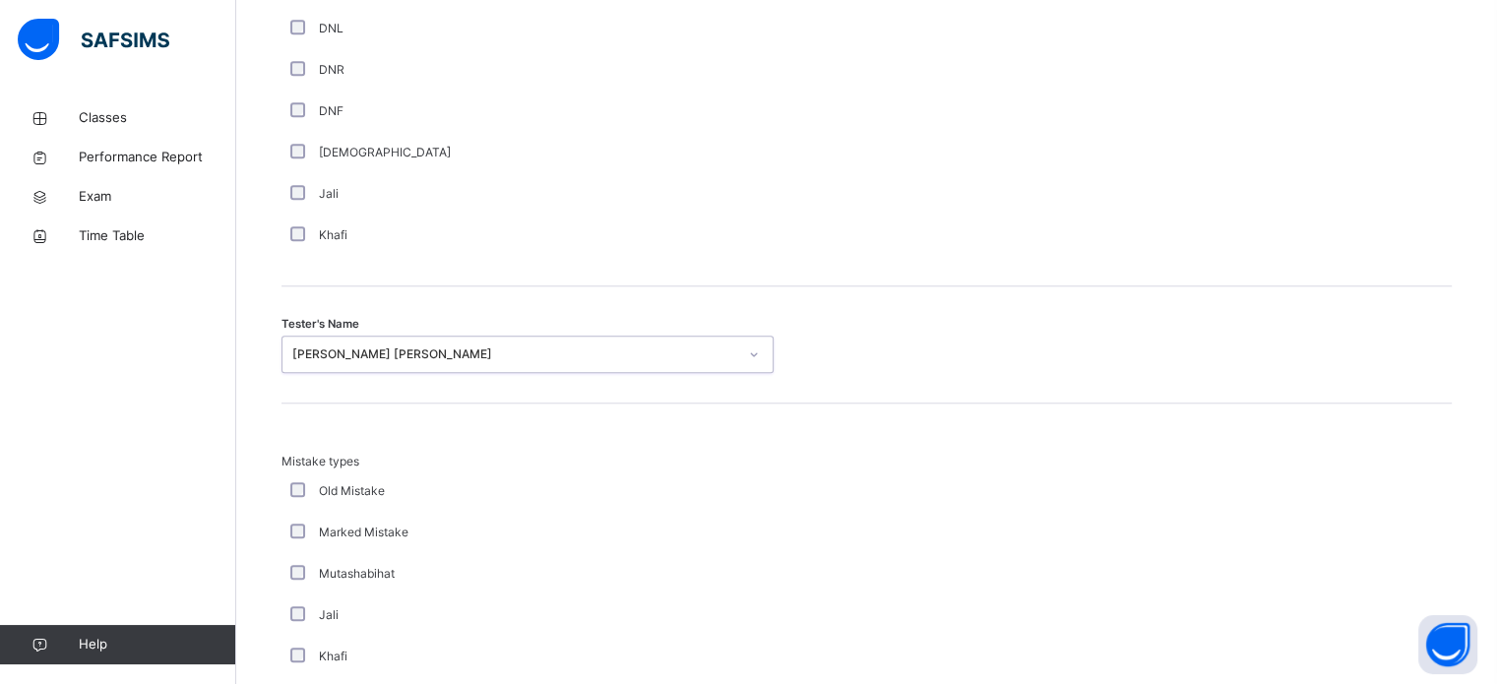
scroll to position [2164, 0]
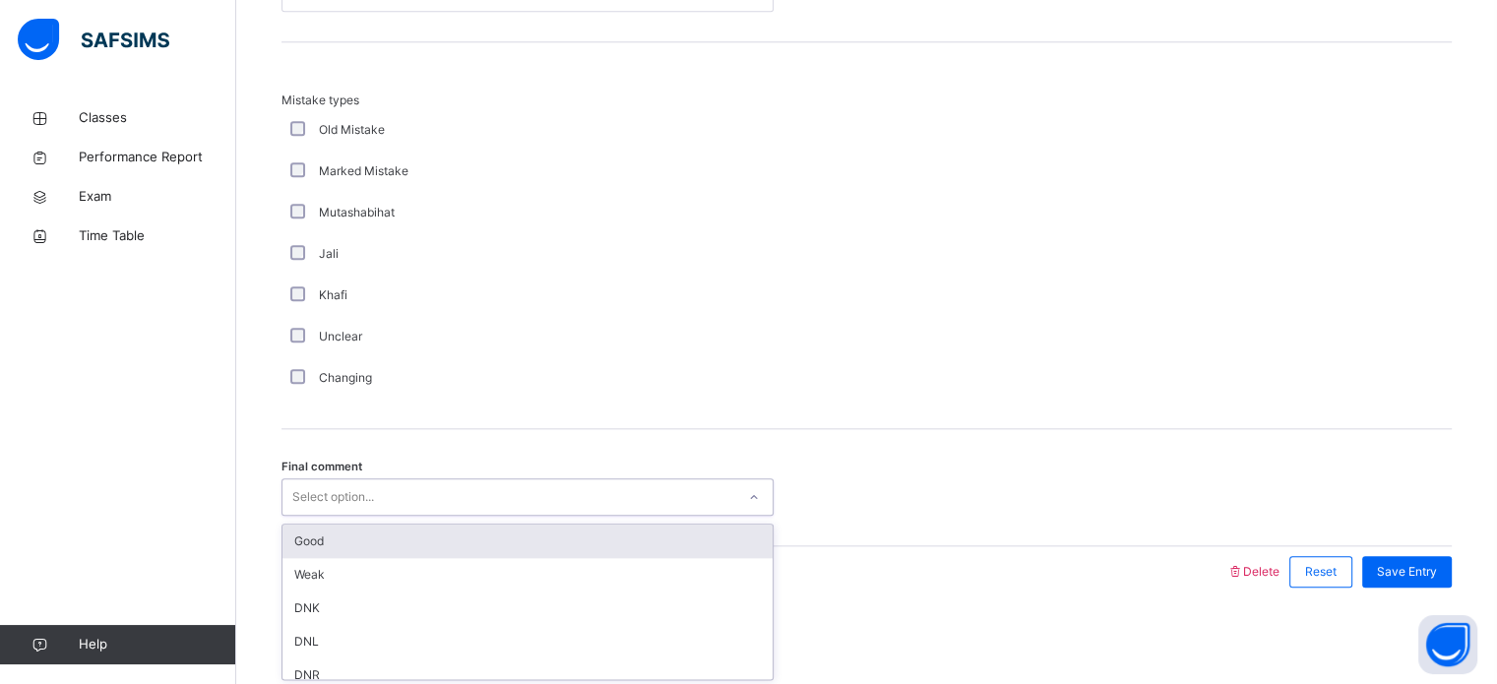
click at [350, 491] on div "Select option..." at bounding box center [333, 496] width 82 height 37
click at [352, 530] on div "Good" at bounding box center [527, 541] width 490 height 33
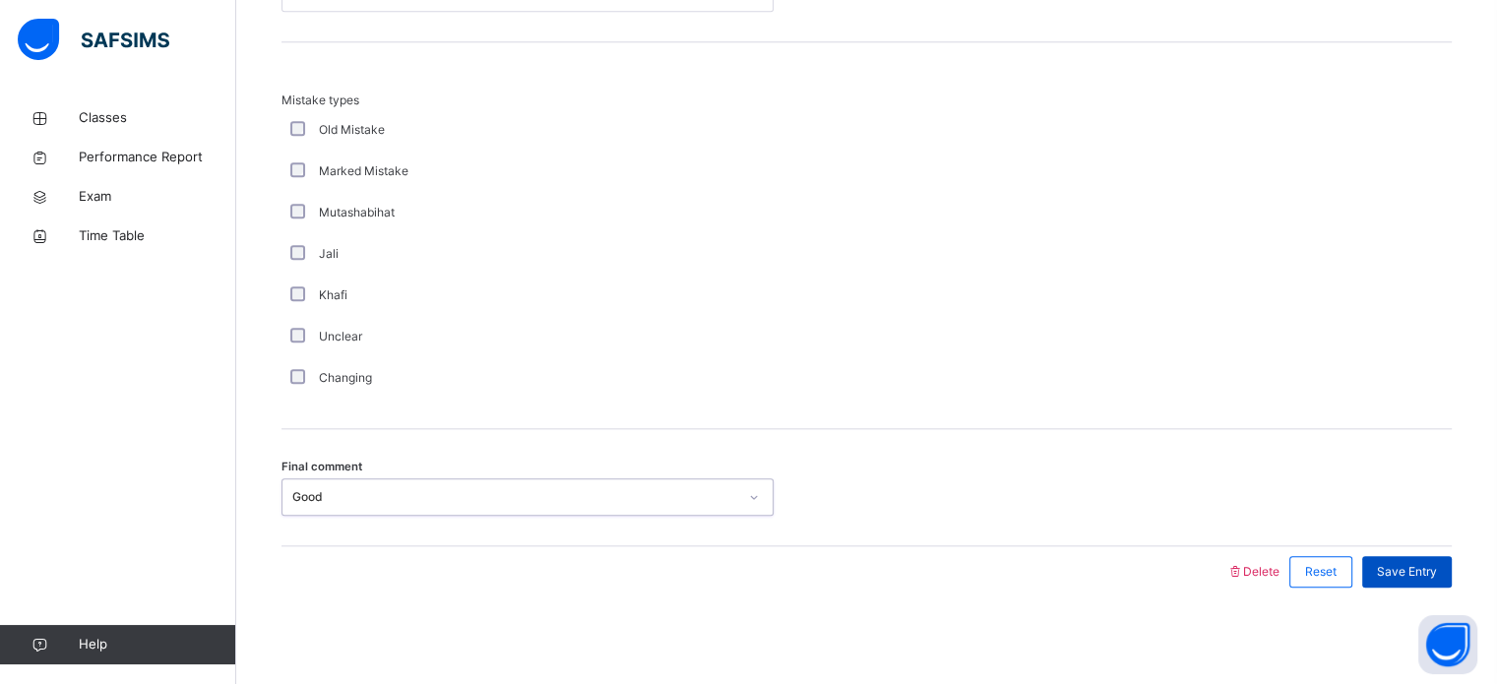
click at [1411, 557] on div "Save Entry" at bounding box center [1407, 571] width 90 height 31
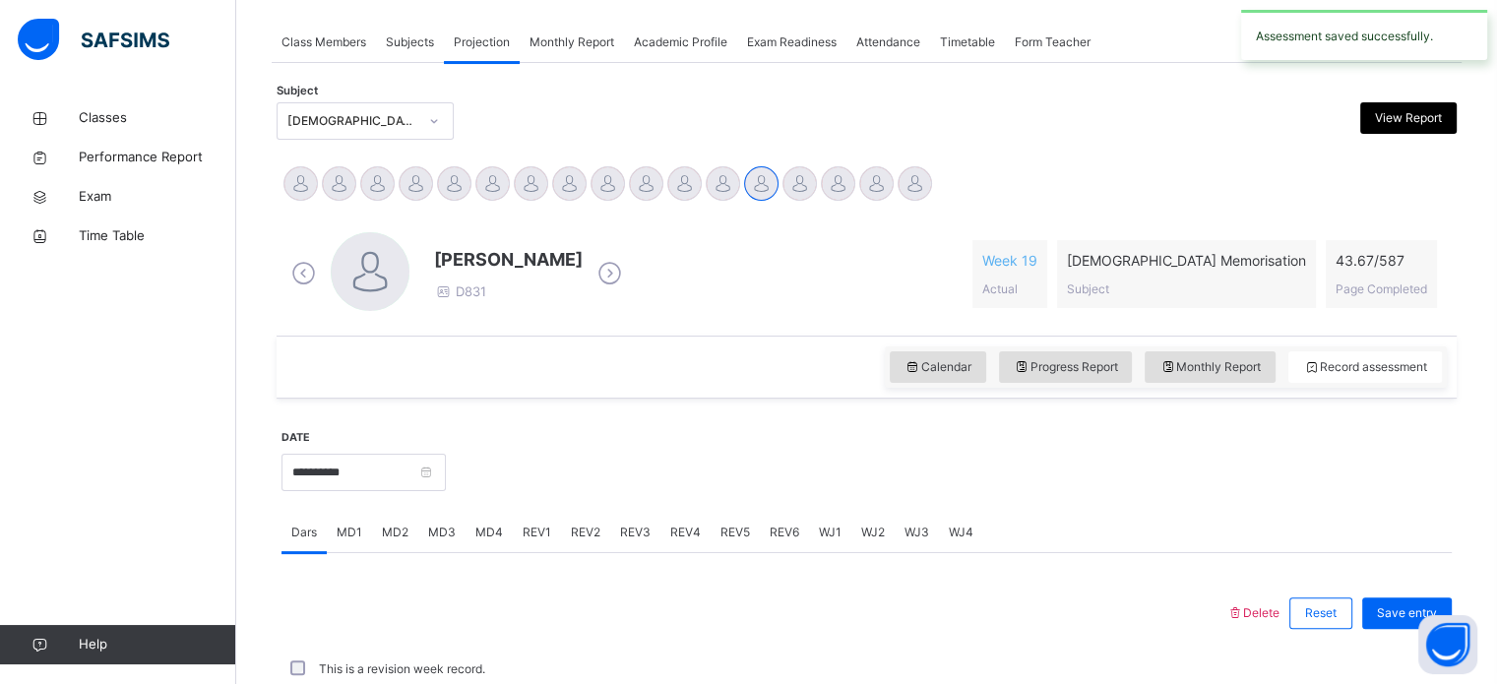
scroll to position [793, 0]
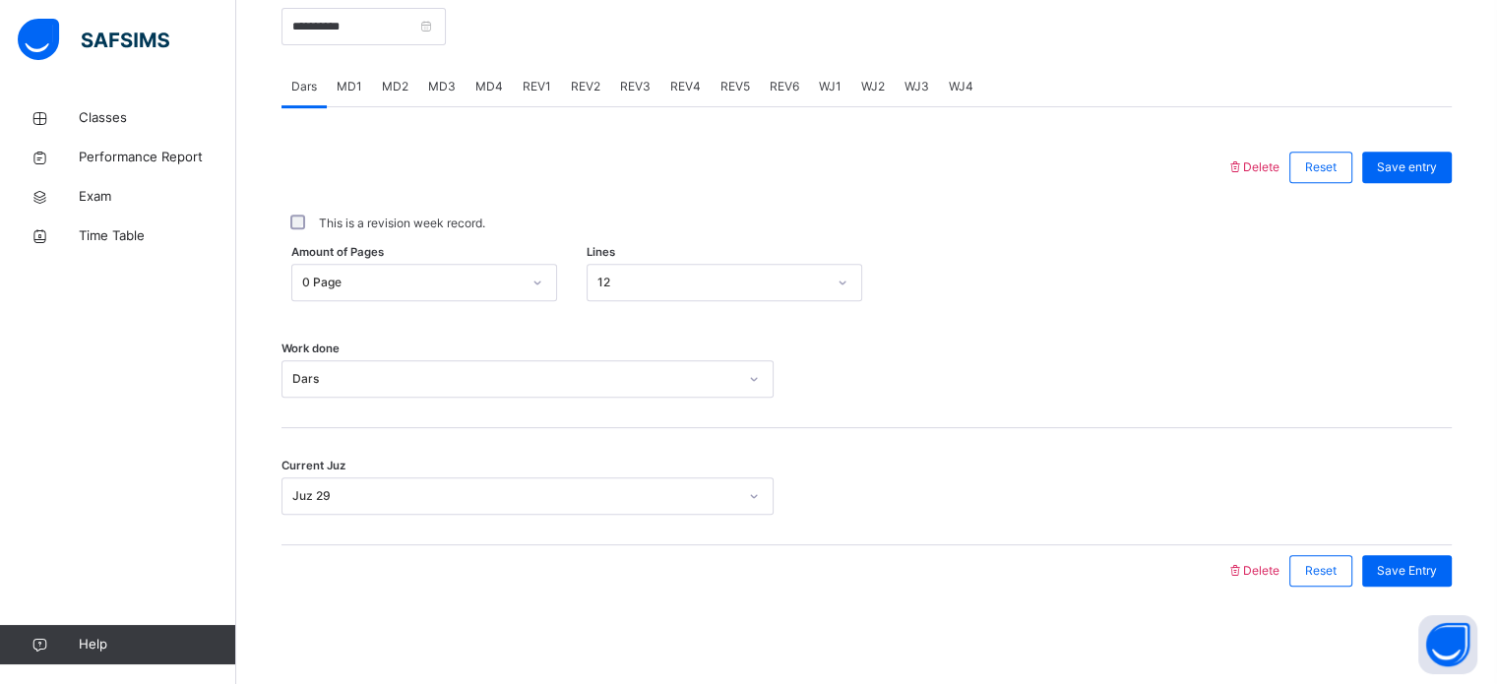
click at [697, 78] on div "REV4" at bounding box center [685, 86] width 50 height 39
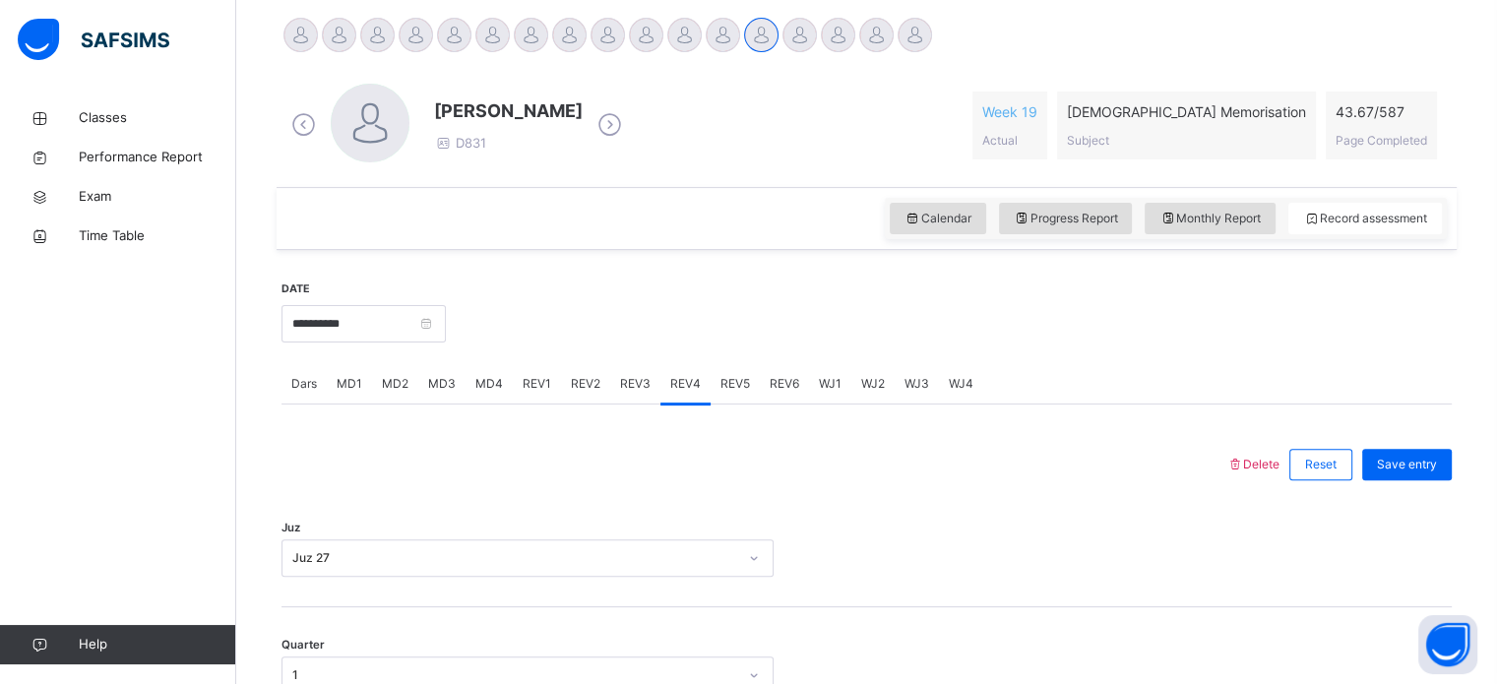
scroll to position [646, 0]
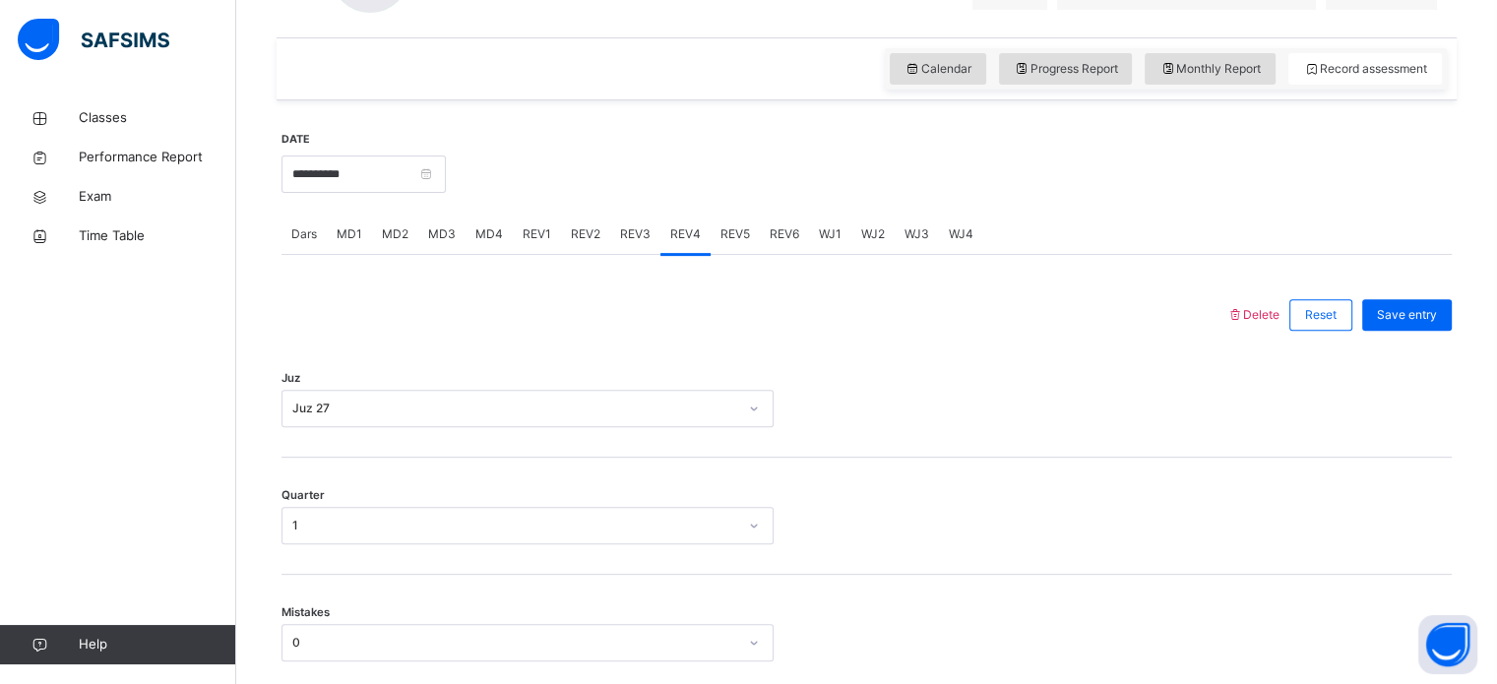
click at [730, 226] on span "REV5" at bounding box center [735, 234] width 30 height 18
click at [424, 383] on div "Juz Select option..." at bounding box center [866, 398] width 1170 height 117
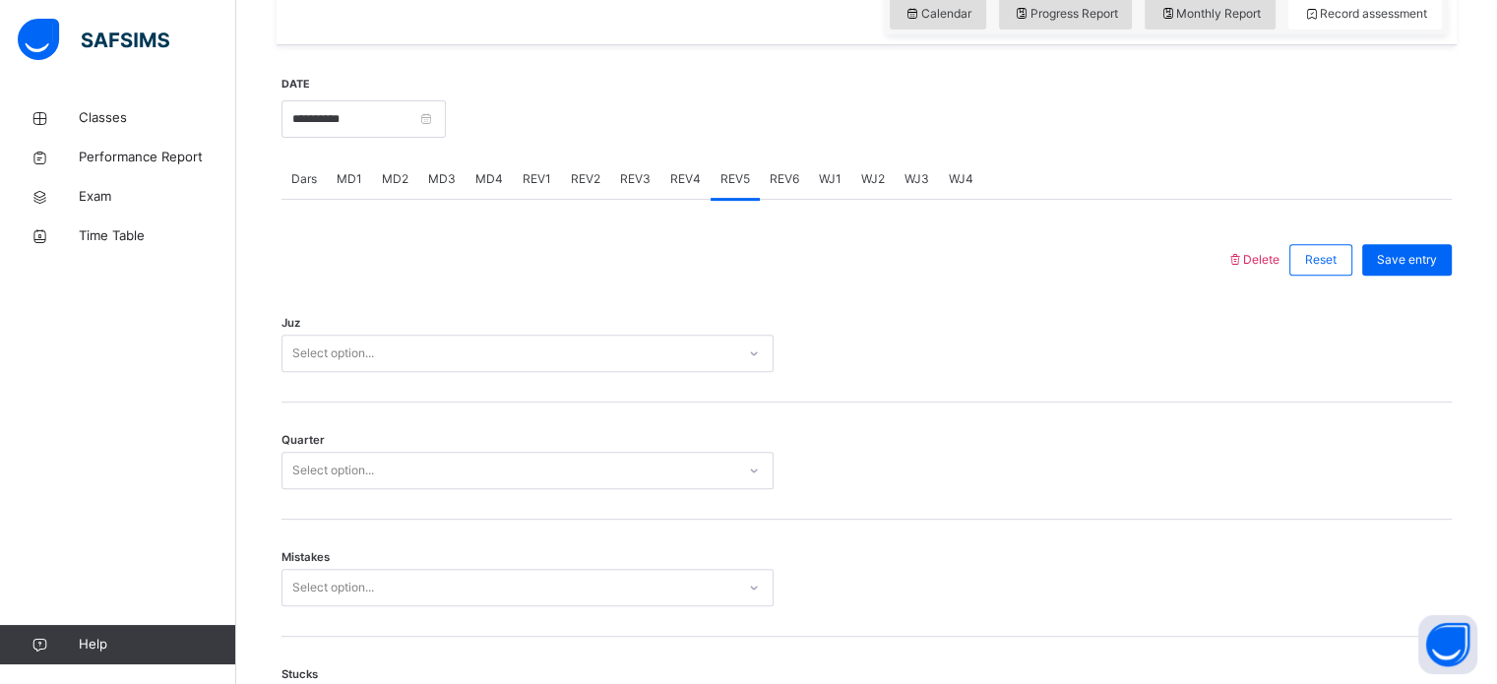
click at [420, 372] on div "Select option..." at bounding box center [527, 353] width 492 height 37
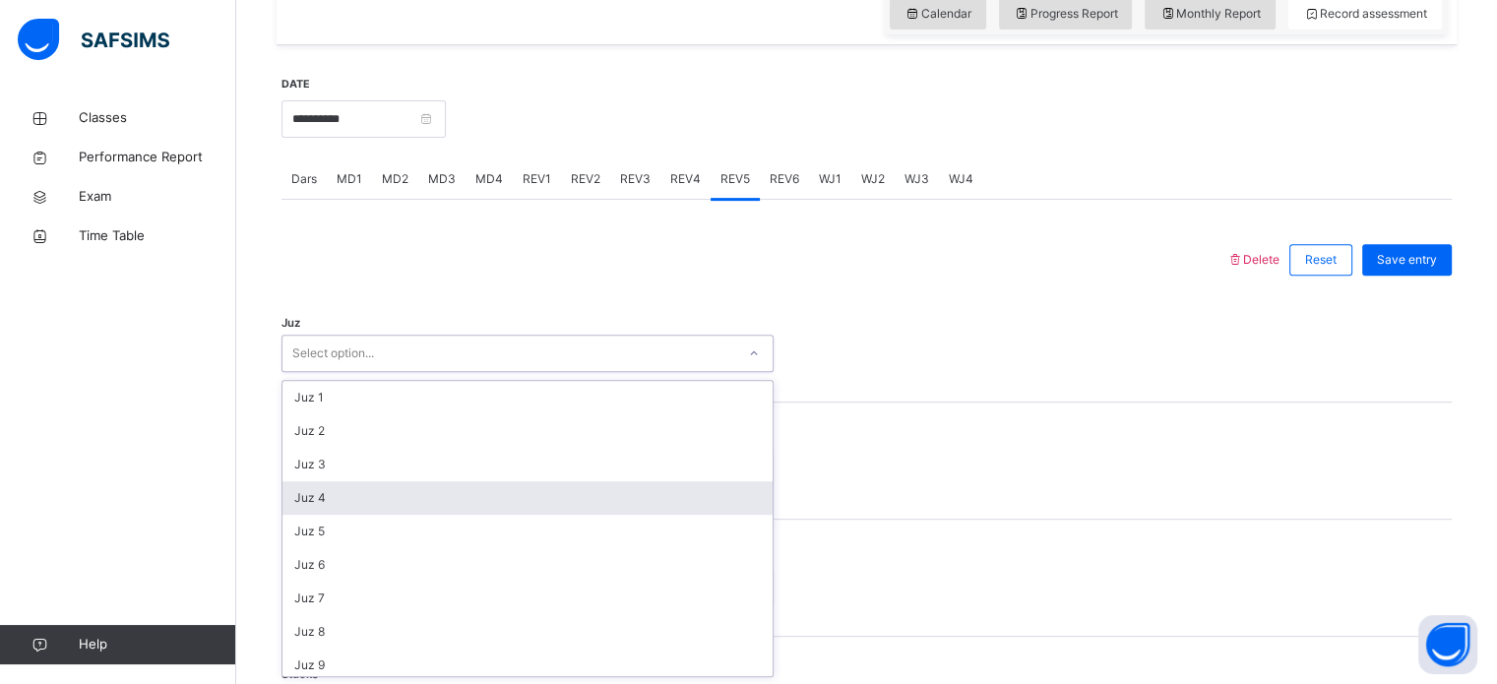
scroll to position [709, 0]
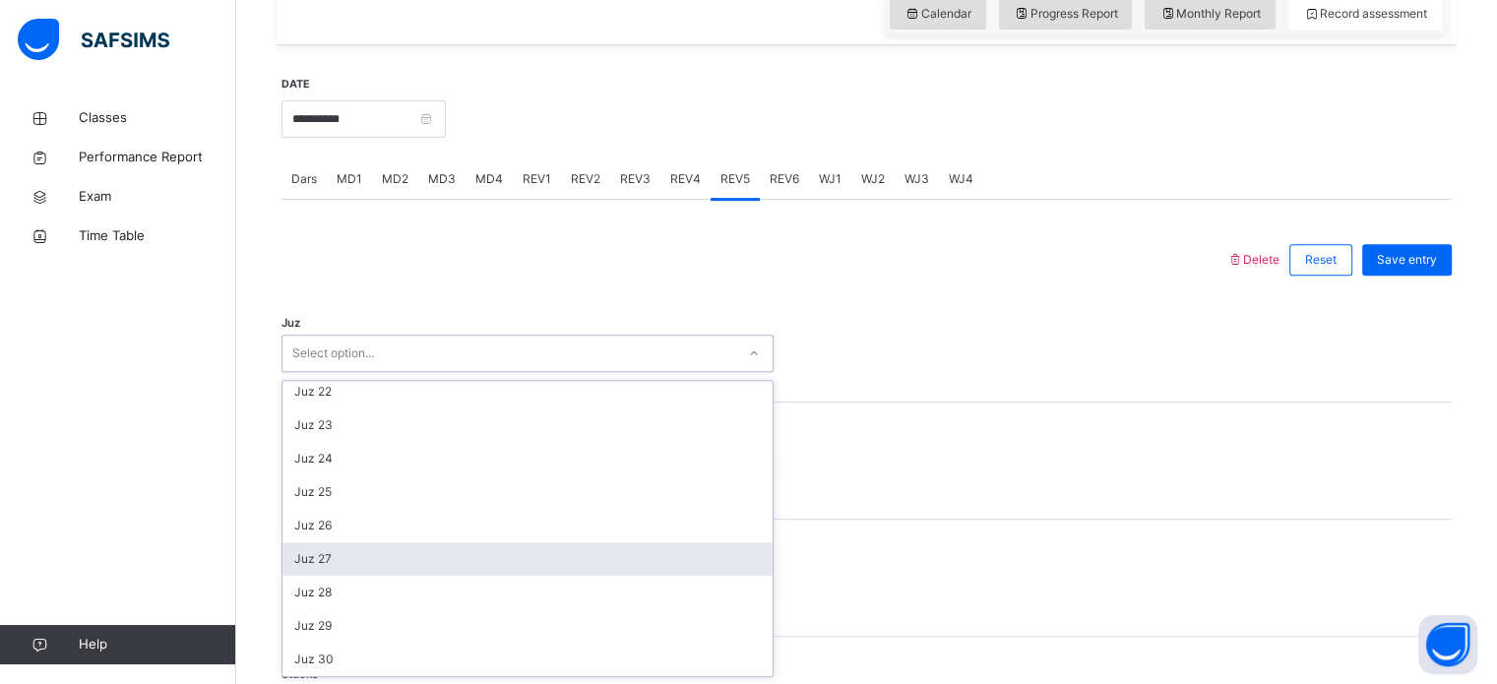
click at [383, 556] on div "Juz 27" at bounding box center [527, 558] width 490 height 33
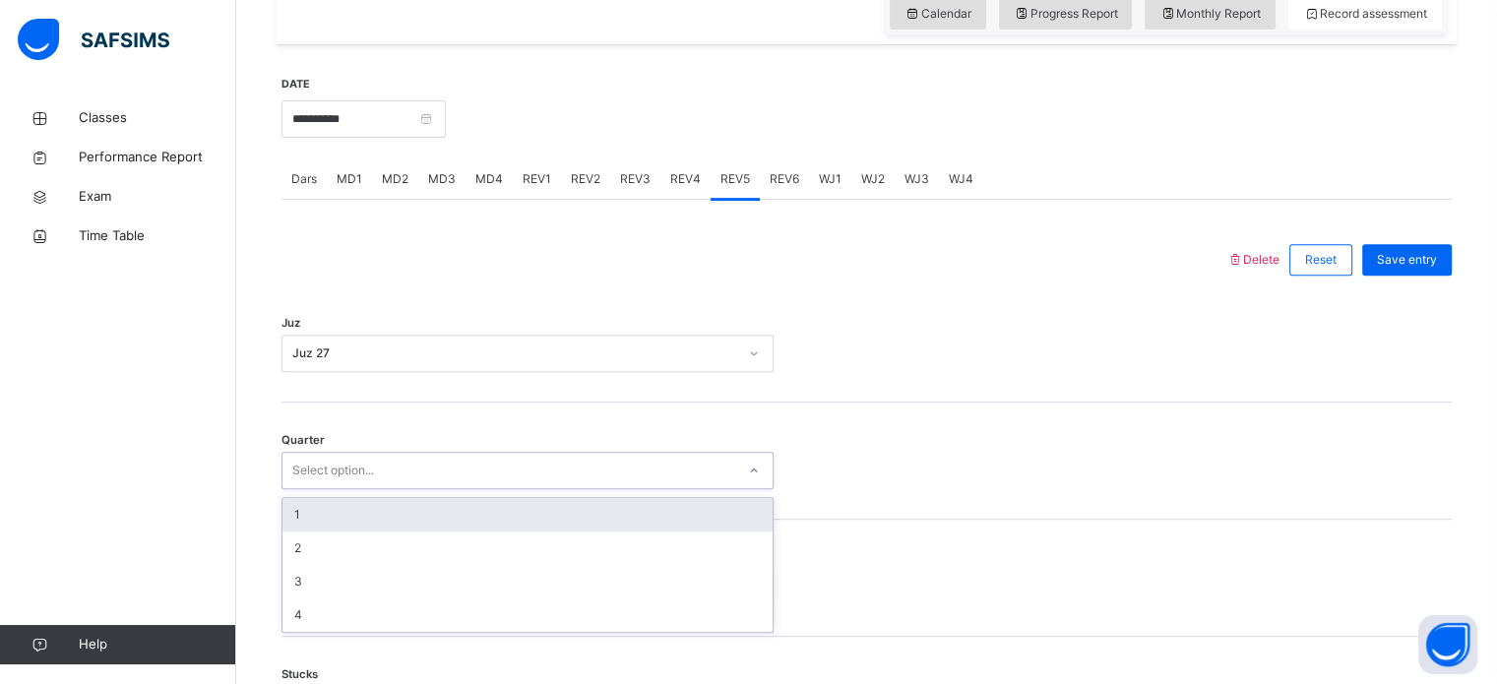
click at [355, 467] on div "Select option..." at bounding box center [333, 470] width 82 height 37
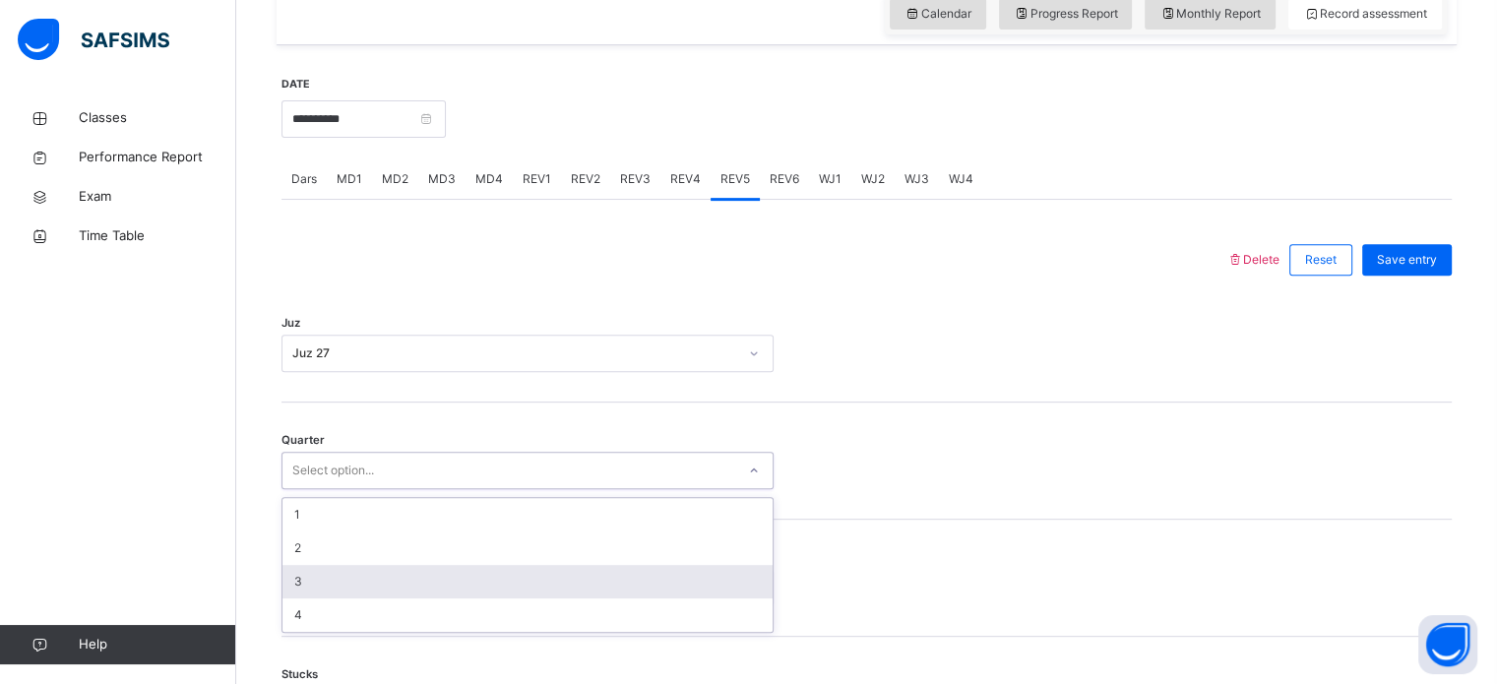
click at [335, 590] on div "3" at bounding box center [527, 581] width 490 height 33
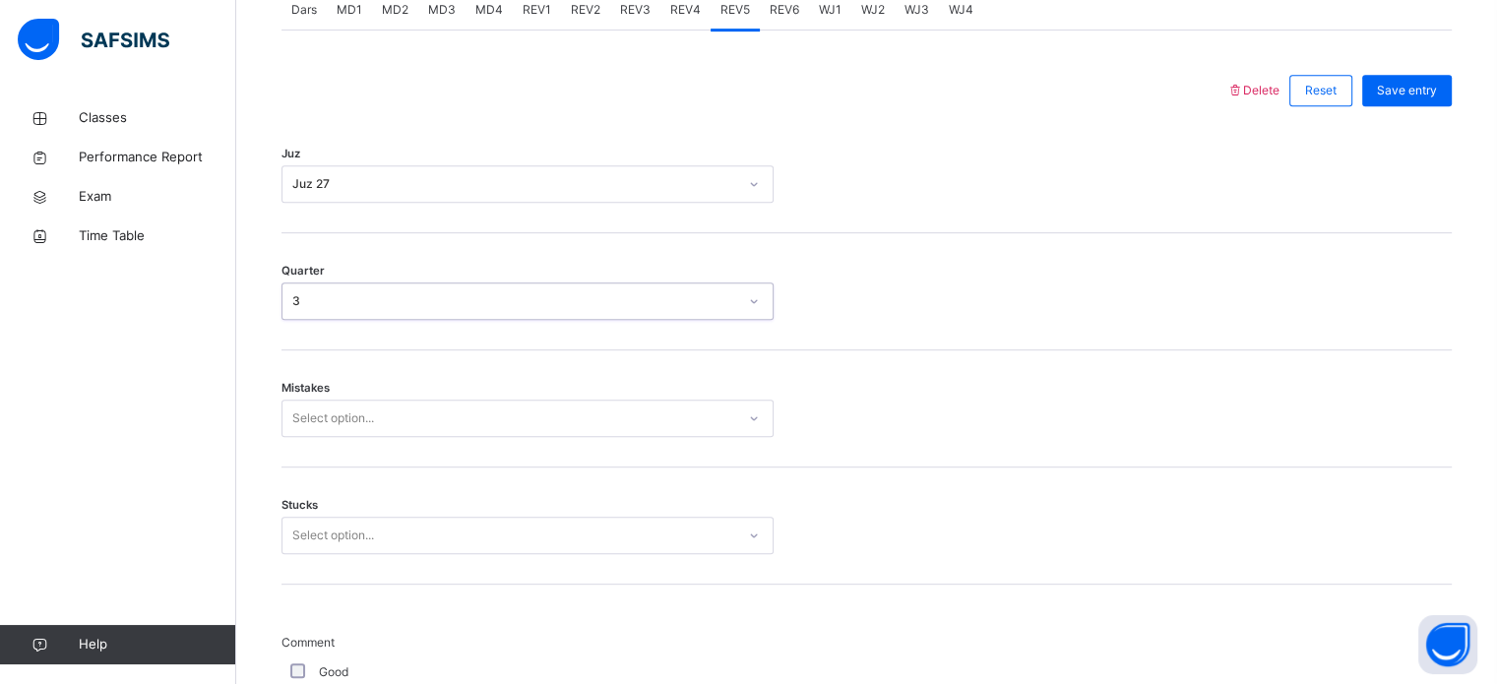
scroll to position [874, 0]
click at [339, 433] on div "Select option..." at bounding box center [527, 414] width 492 height 37
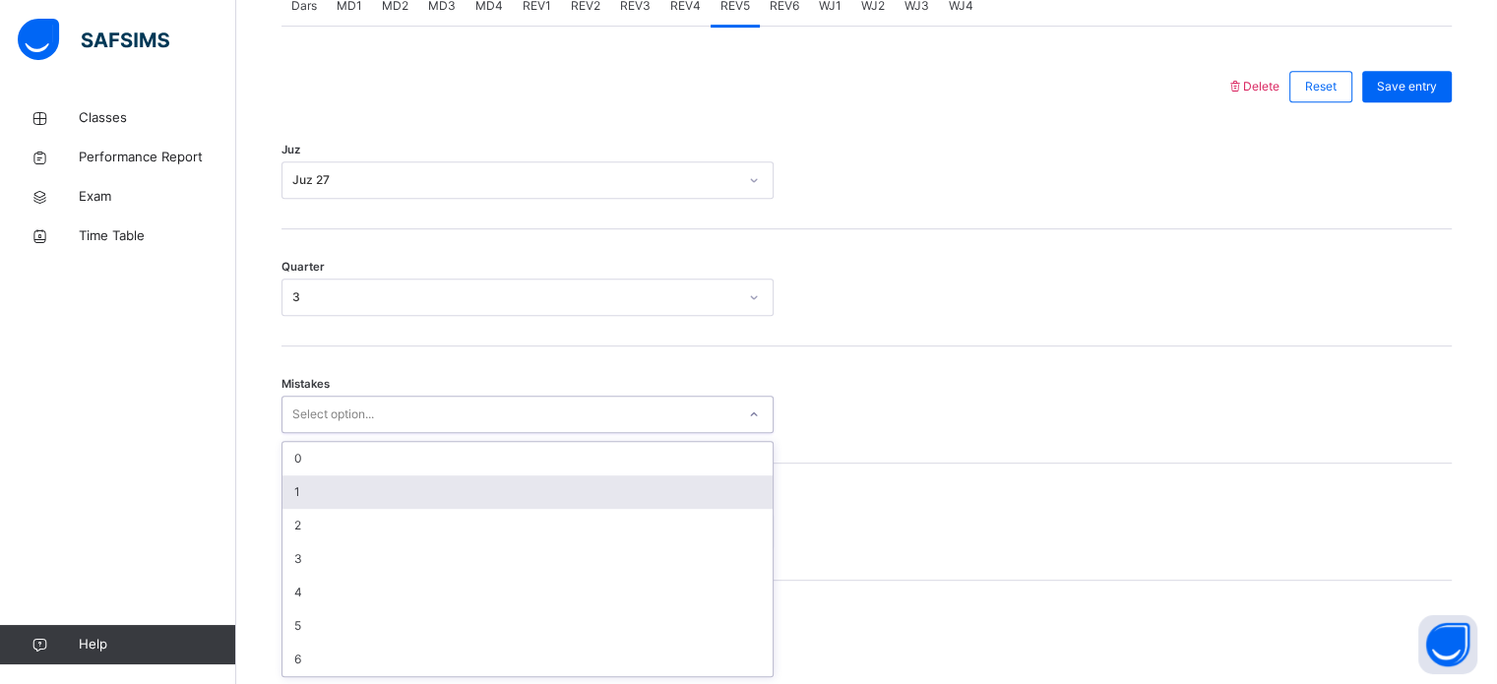
click at [373, 481] on div "1" at bounding box center [527, 491] width 490 height 33
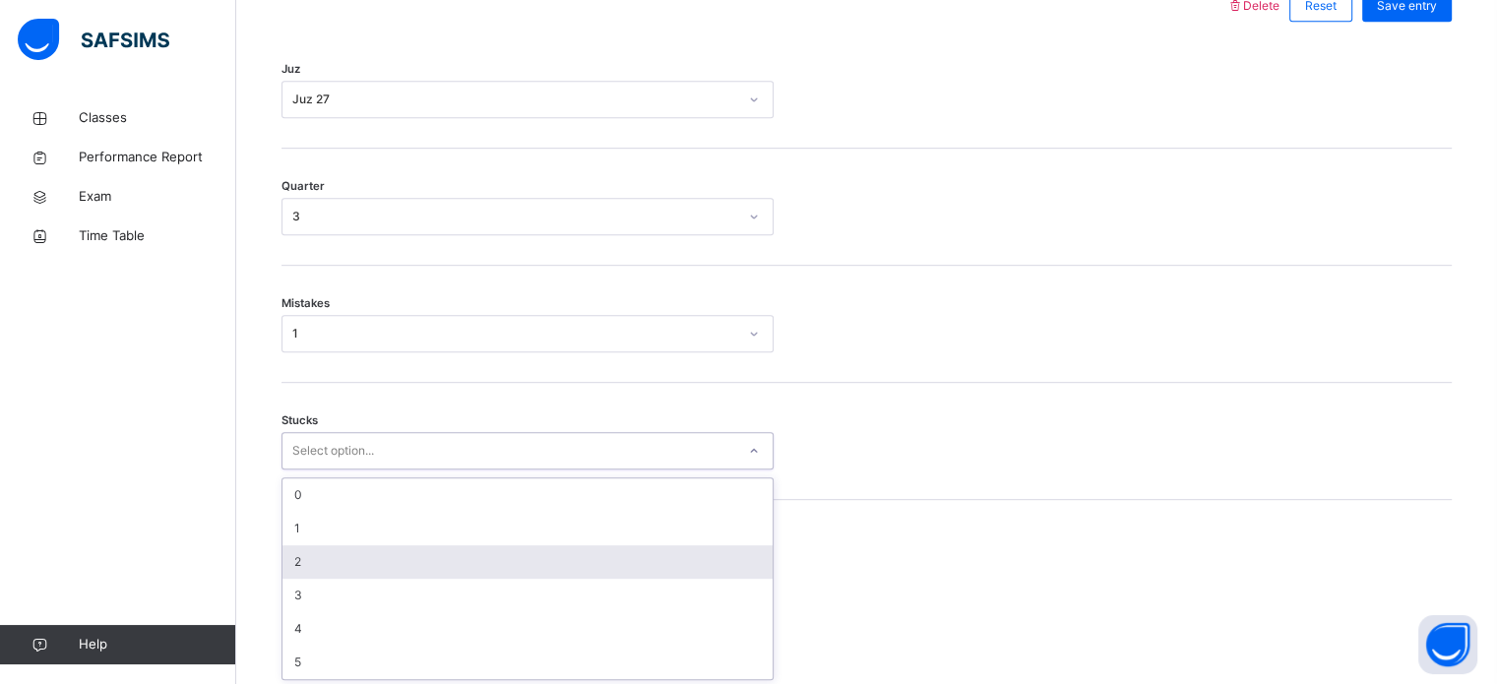
scroll to position [957, 0]
click at [358, 467] on div "option 2 focused, 3 of 6. 6 results available. Use Up and Down to choose option…" at bounding box center [527, 448] width 492 height 37
click at [363, 543] on div "2" at bounding box center [527, 559] width 490 height 33
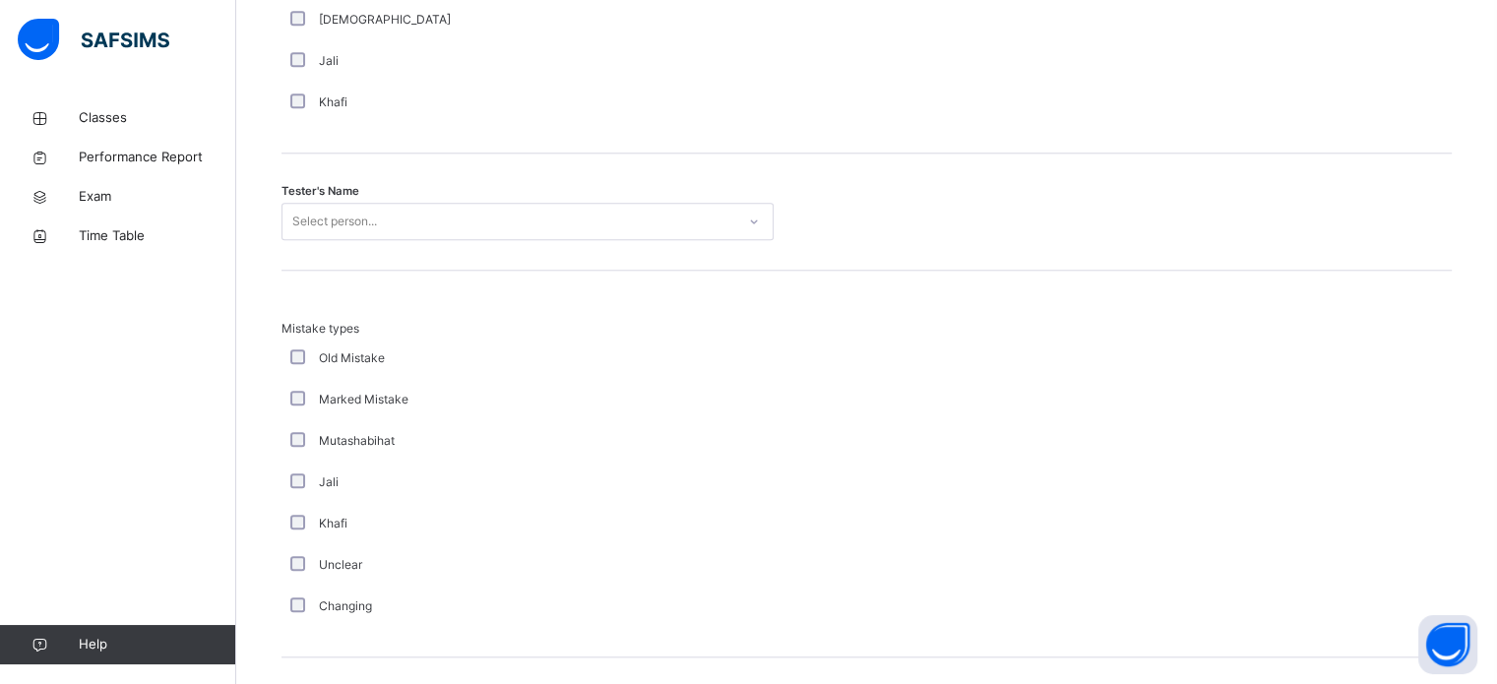
scroll to position [2011, 0]
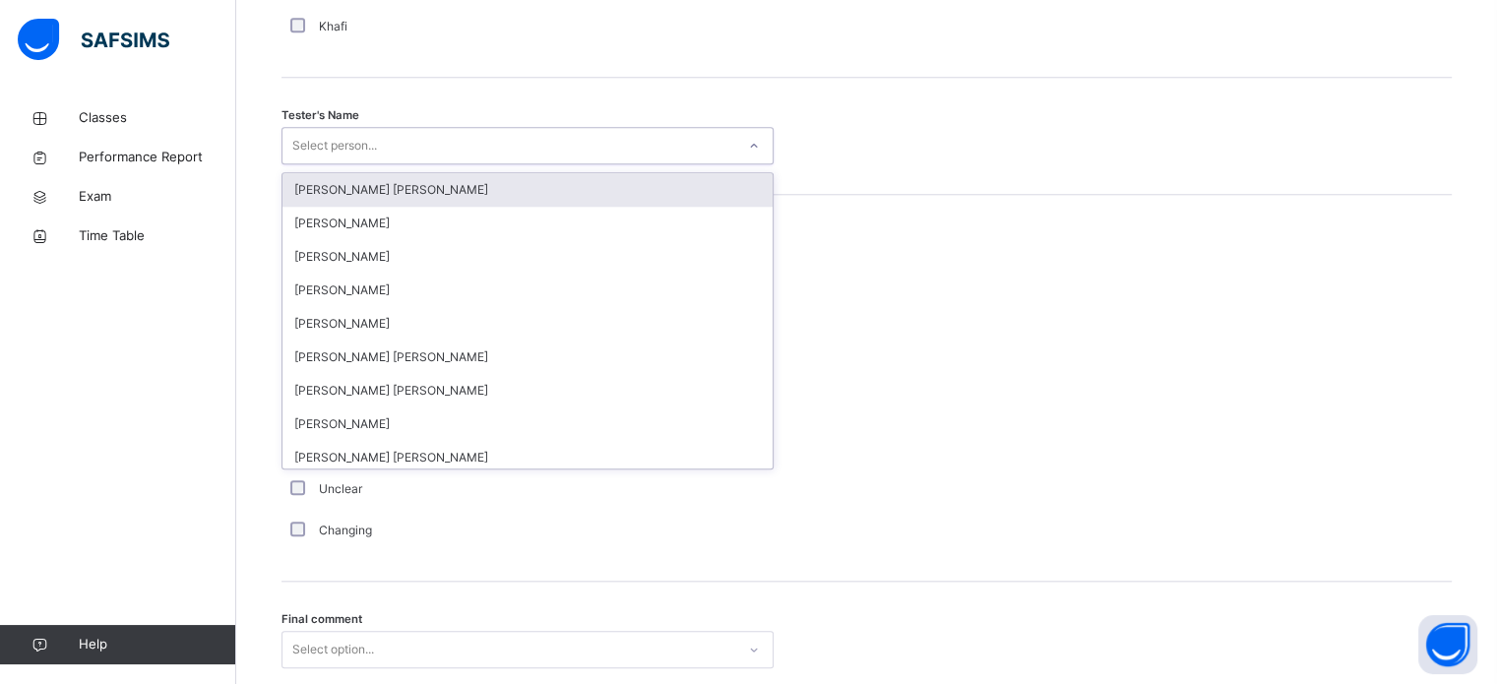
click at [445, 144] on div "Select person..." at bounding box center [508, 146] width 453 height 31
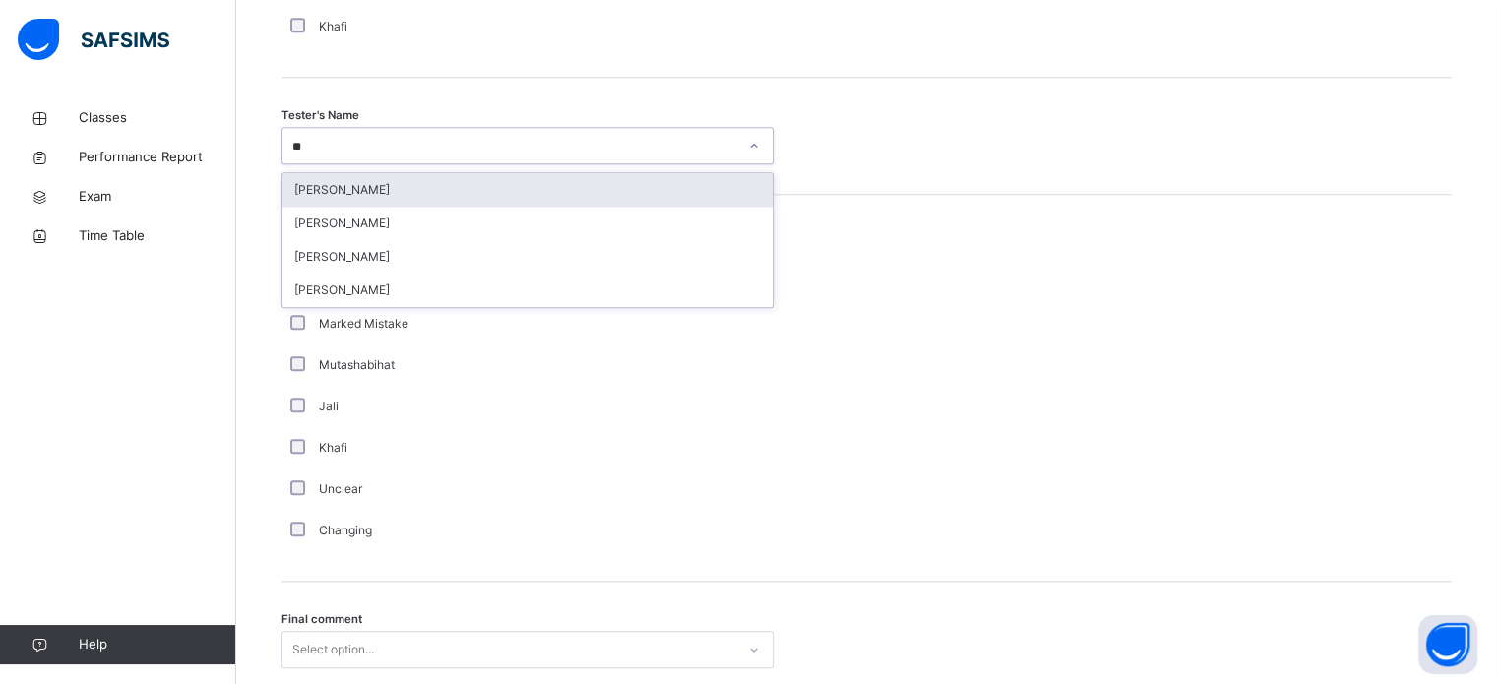
type input "***"
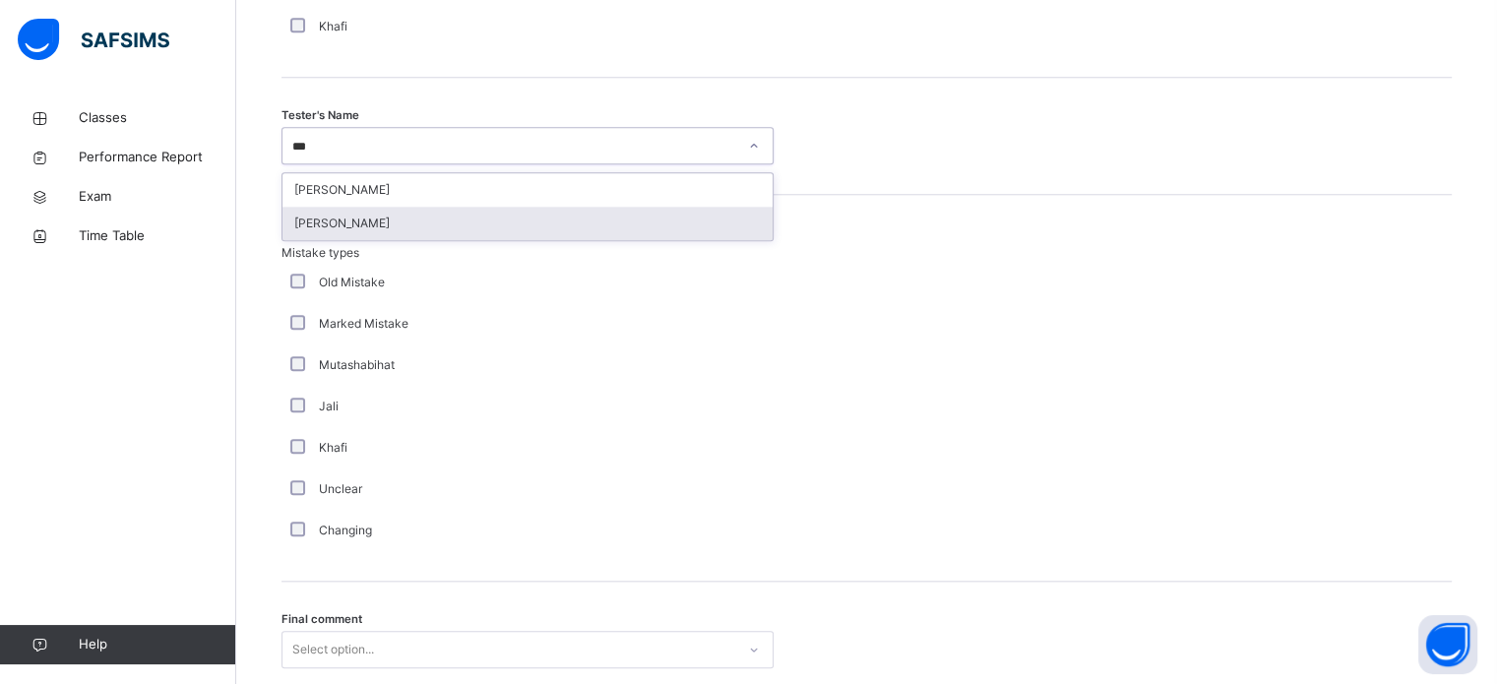
click at [434, 216] on div "[PERSON_NAME]" at bounding box center [527, 223] width 490 height 33
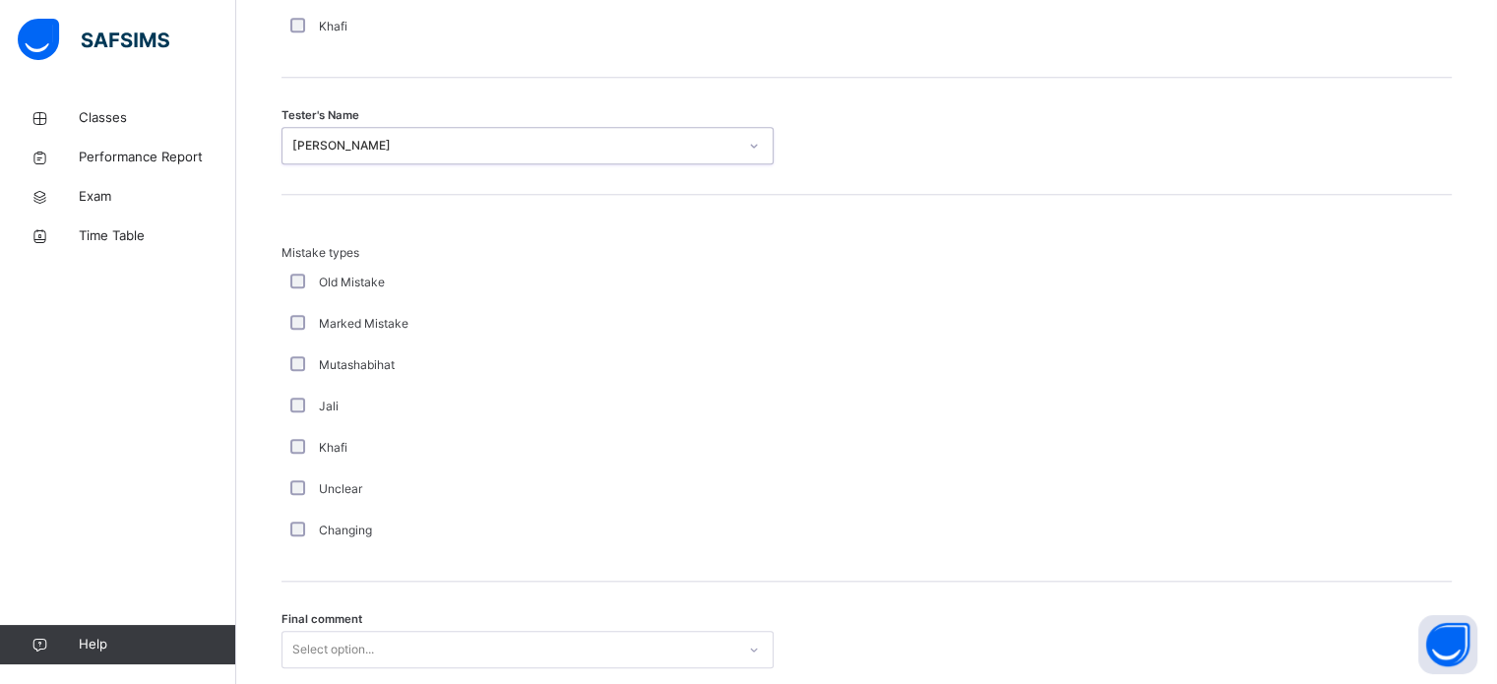
scroll to position [2164, 0]
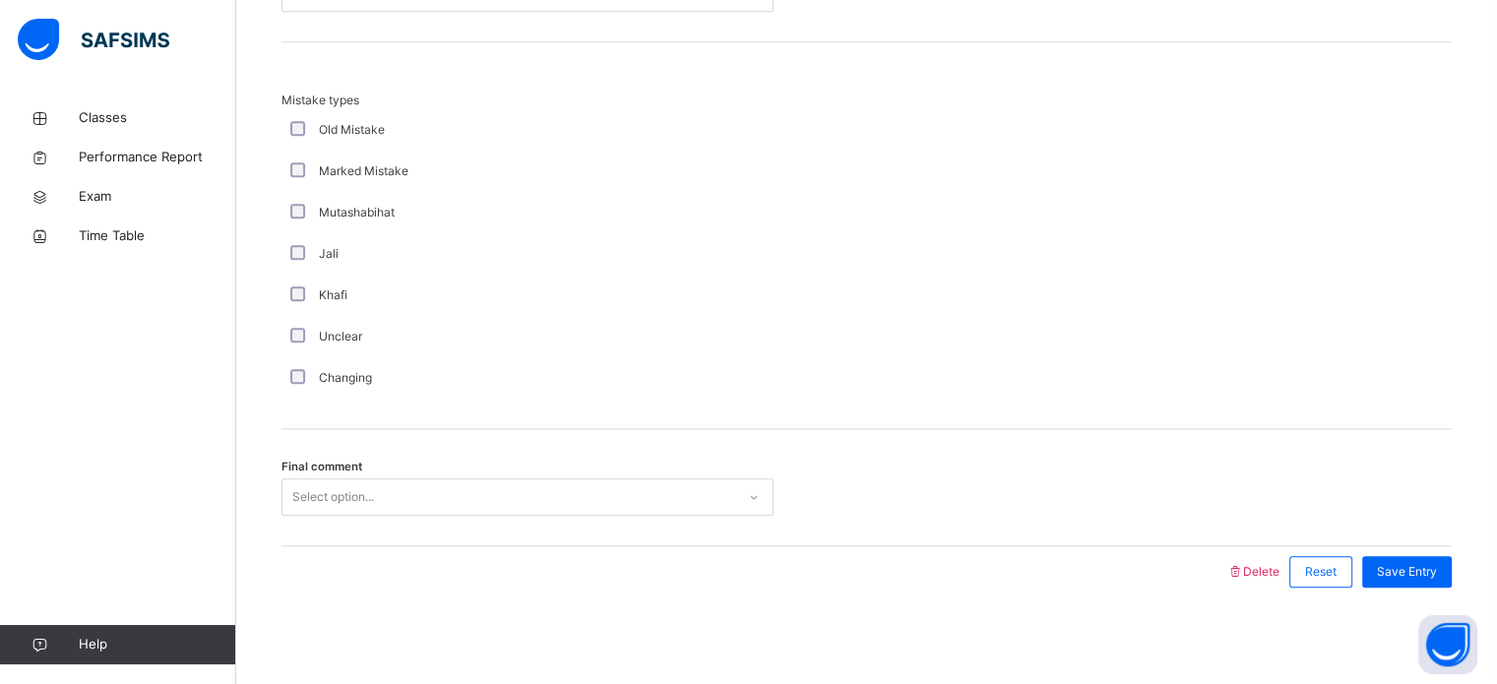
drag, startPoint x: 356, startPoint y: 527, endPoint x: 374, endPoint y: 507, distance: 27.2
click at [374, 507] on div "Final comment Select option..." at bounding box center [866, 487] width 1170 height 117
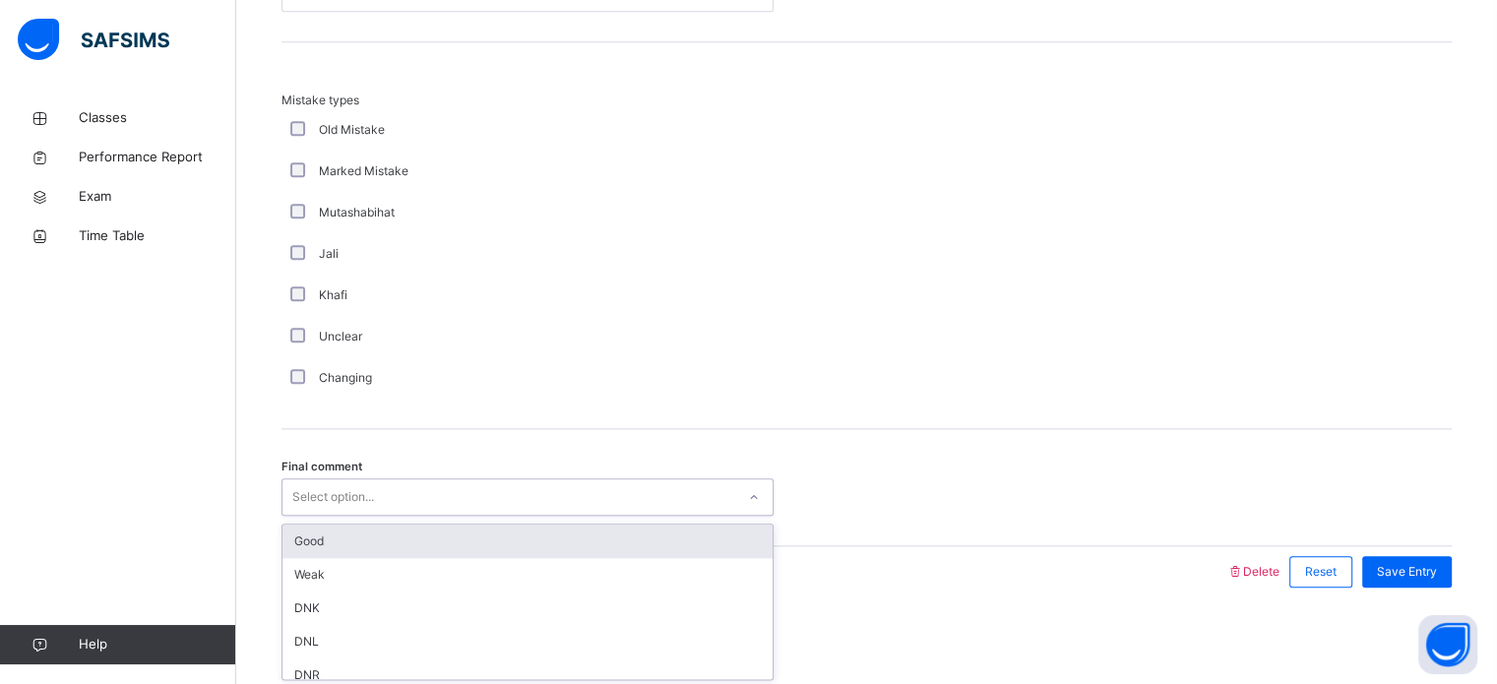
click at [391, 499] on div "Select option..." at bounding box center [508, 497] width 453 height 31
click at [394, 526] on div "Good" at bounding box center [527, 541] width 490 height 33
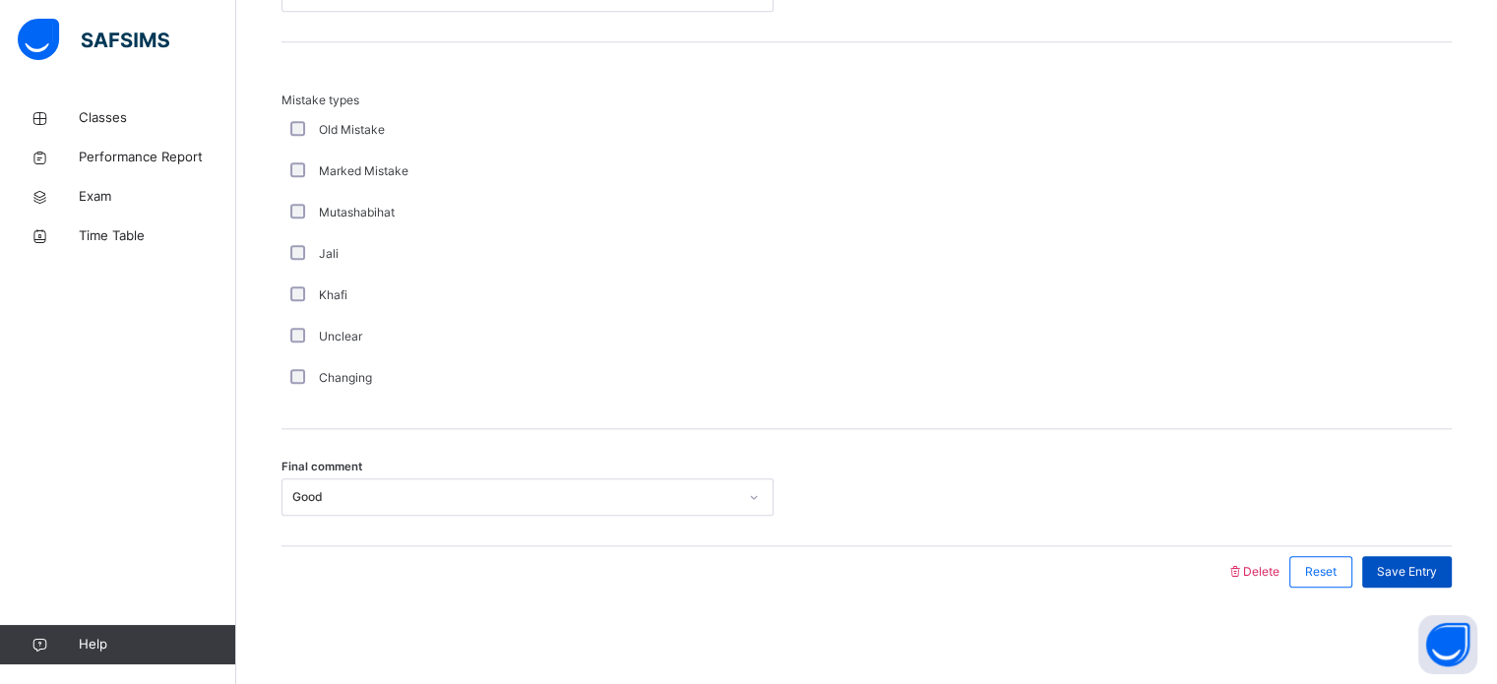
click at [1433, 557] on div "Save Entry" at bounding box center [1407, 571] width 90 height 31
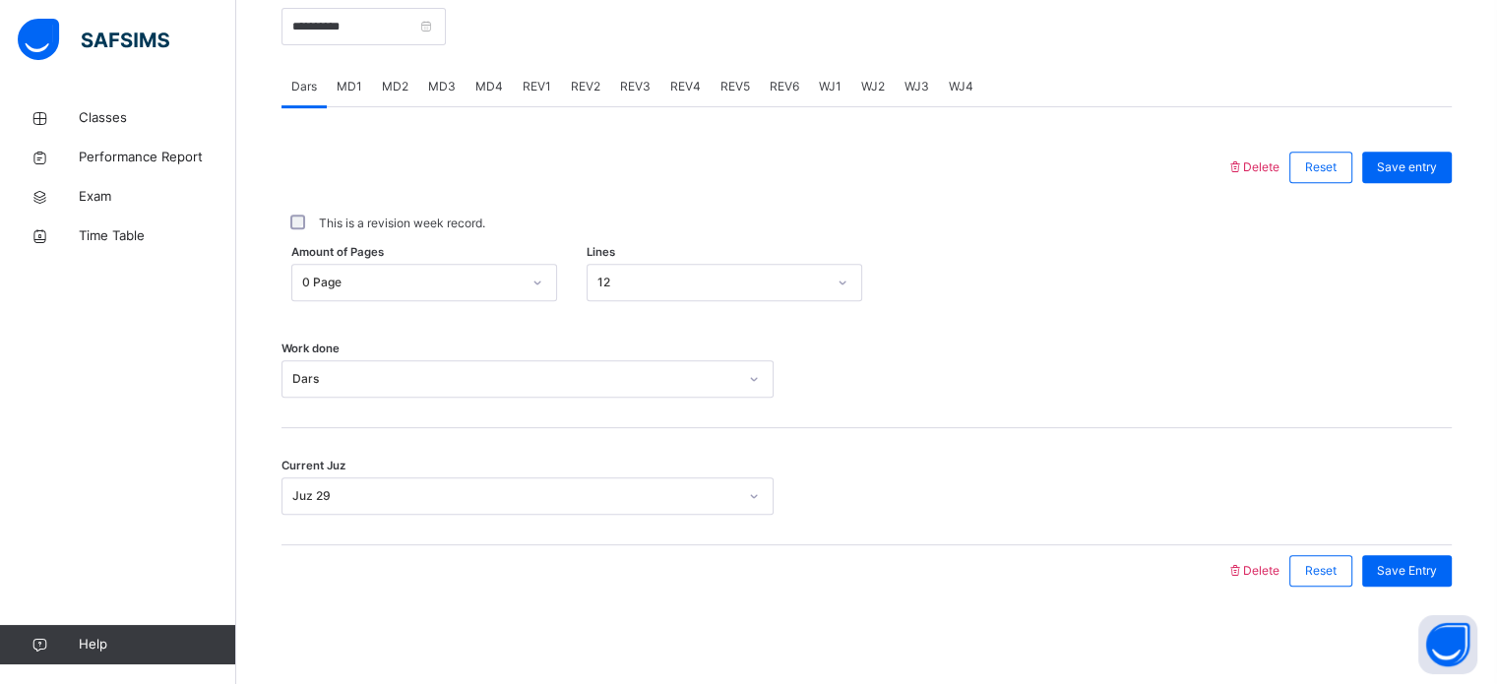
scroll to position [670, 0]
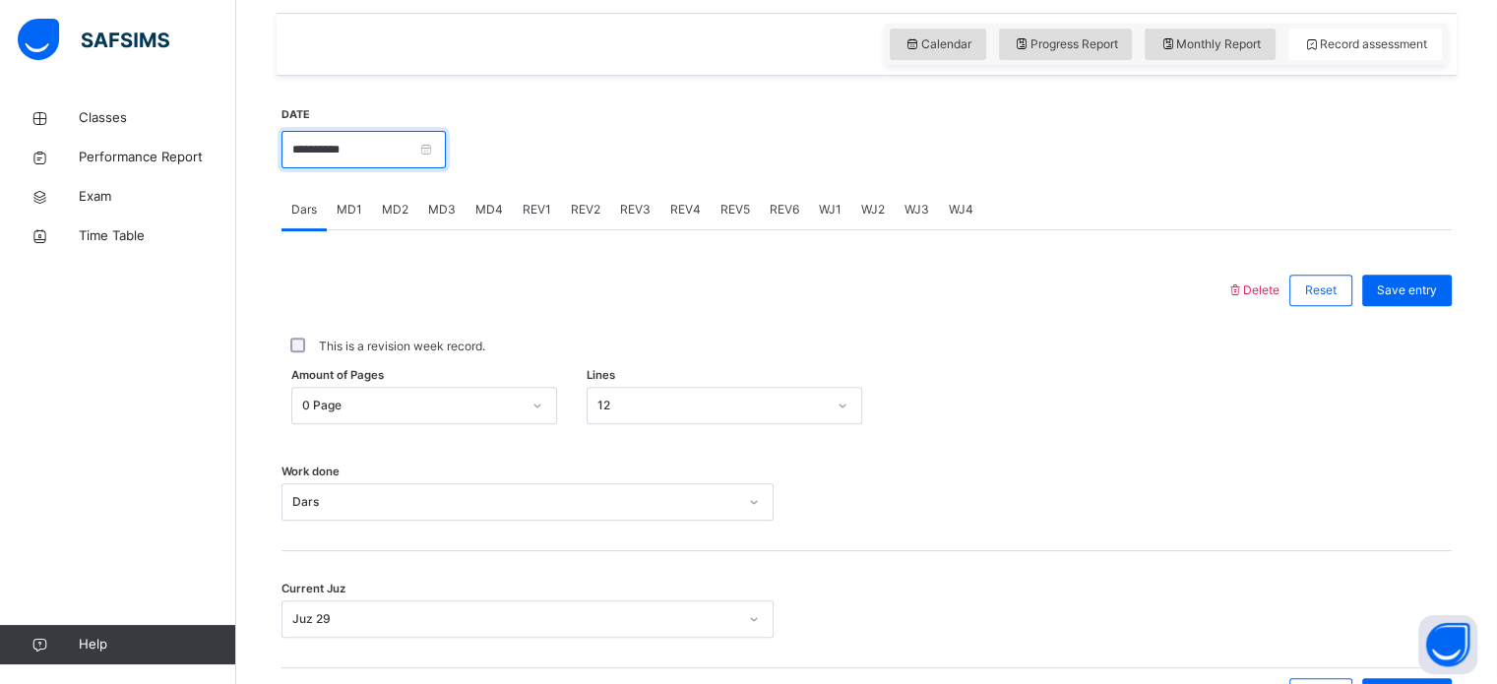
click at [298, 158] on input "**********" at bounding box center [363, 149] width 164 height 37
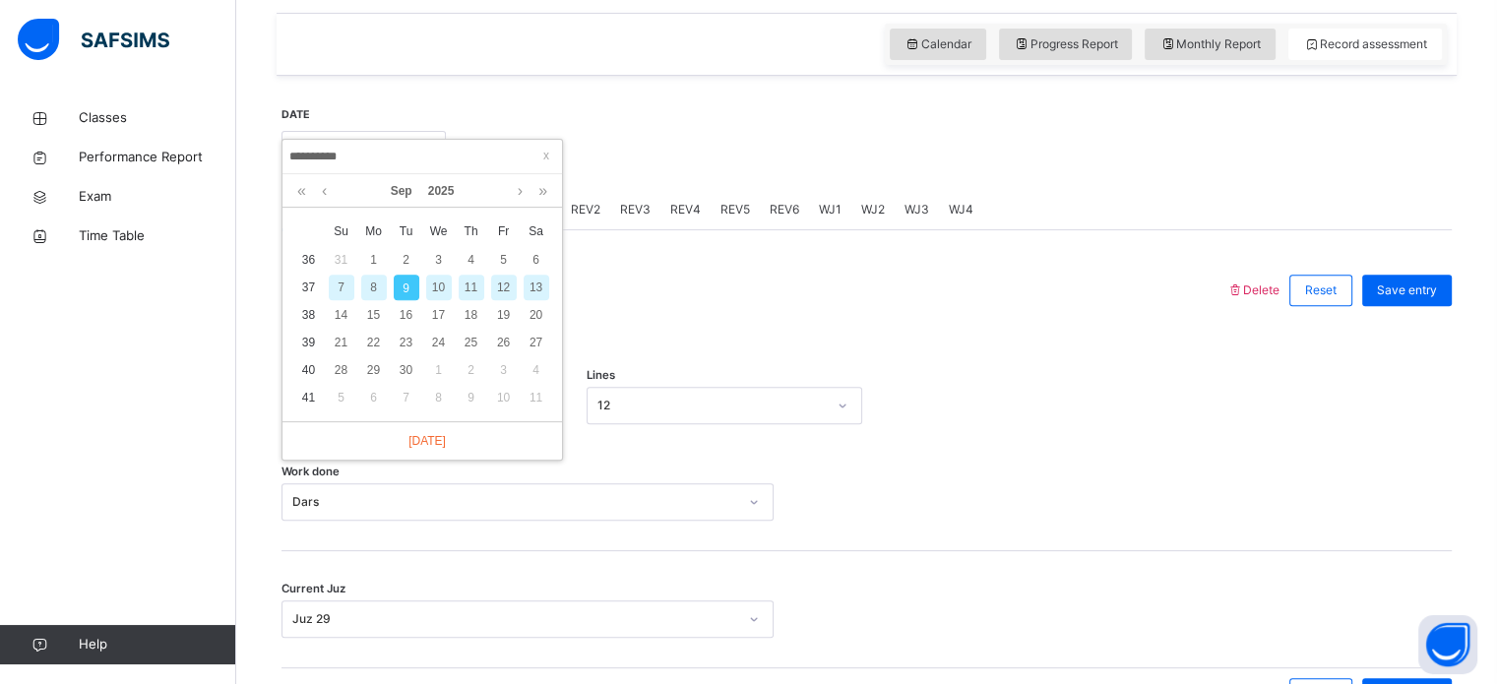
click at [365, 290] on div "8" at bounding box center [374, 288] width 26 height 26
type input "**********"
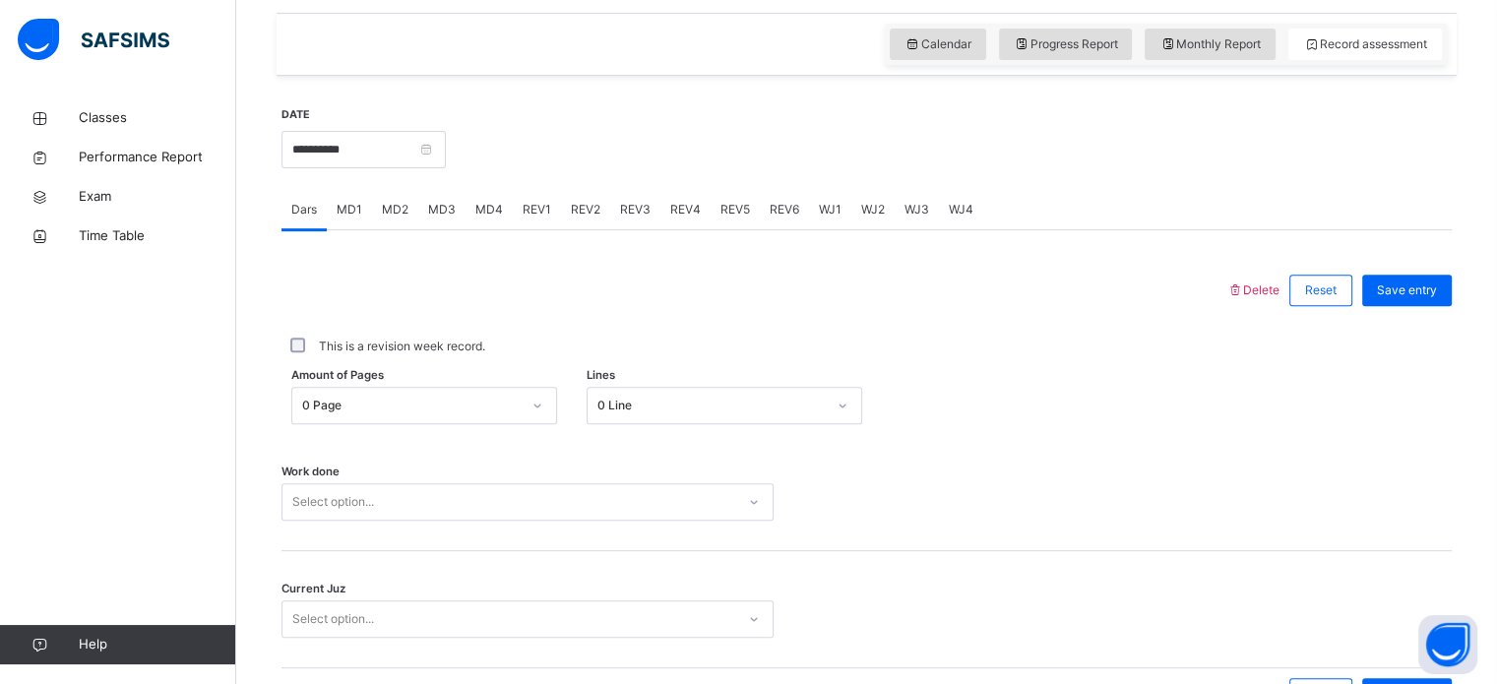
scroll to position [722, 0]
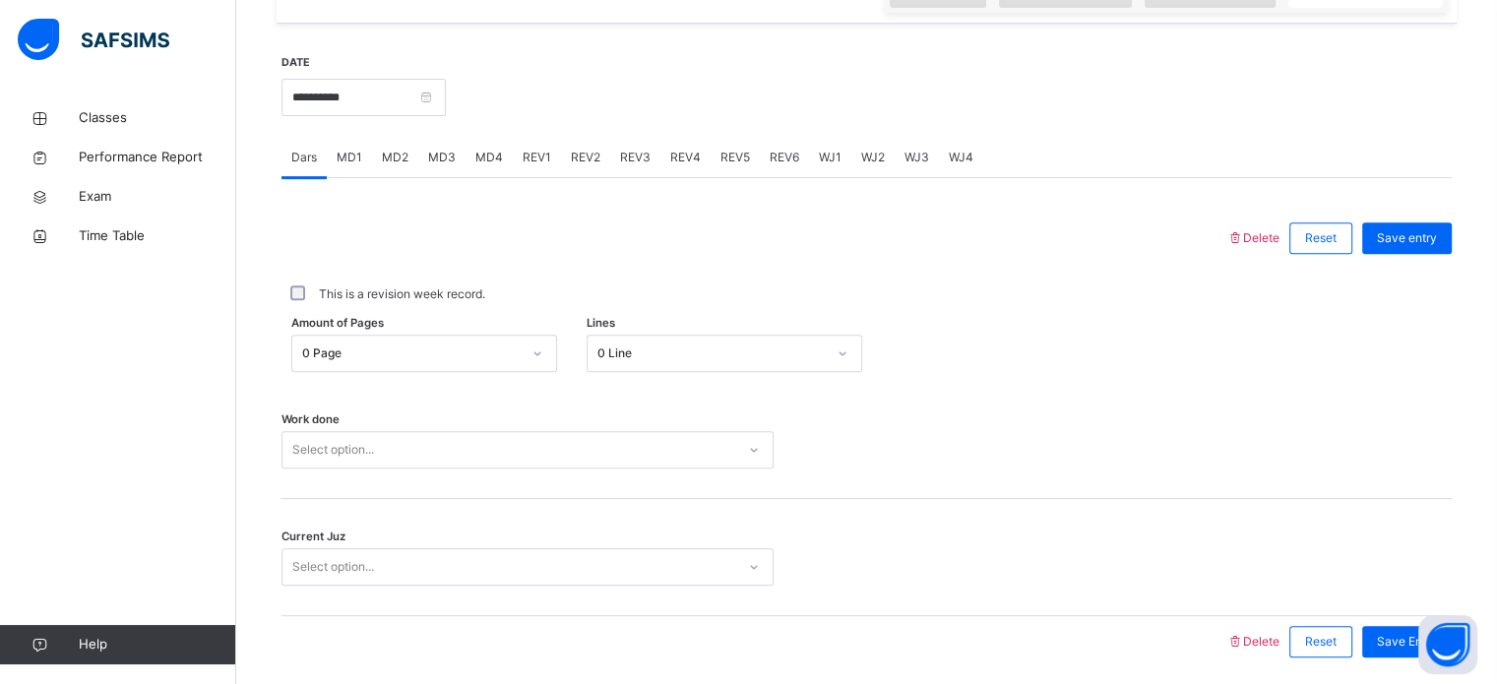
click at [669, 372] on div "0 Line" at bounding box center [725, 353] width 276 height 37
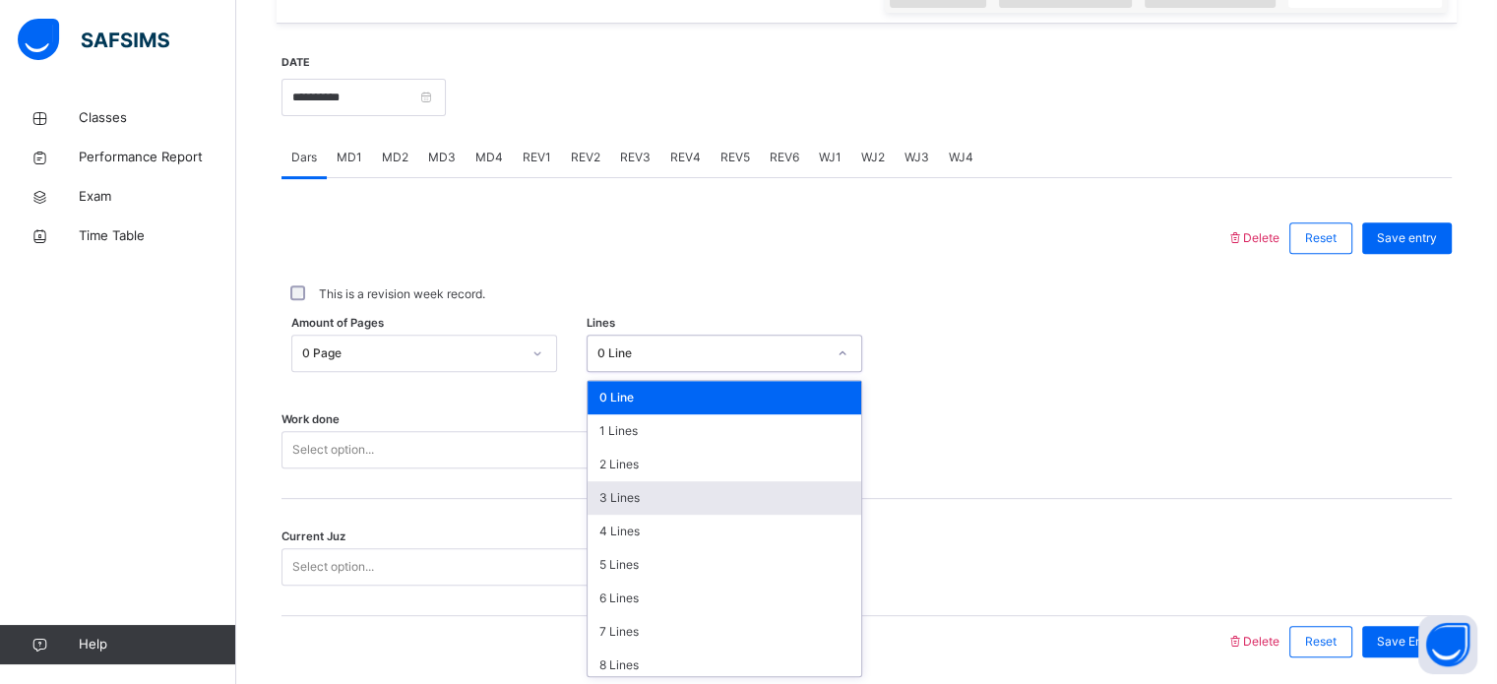
scroll to position [240, 0]
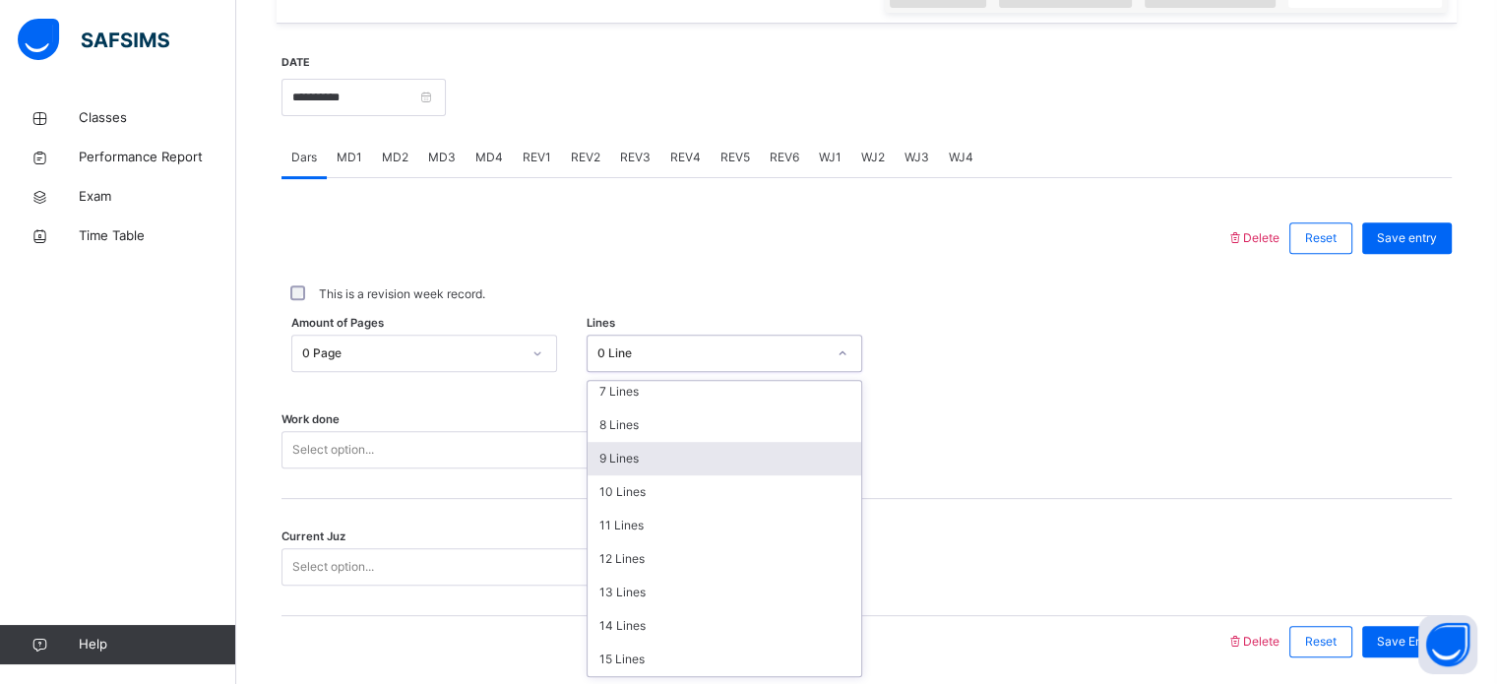
click at [655, 454] on div "9 Lines" at bounding box center [724, 458] width 274 height 33
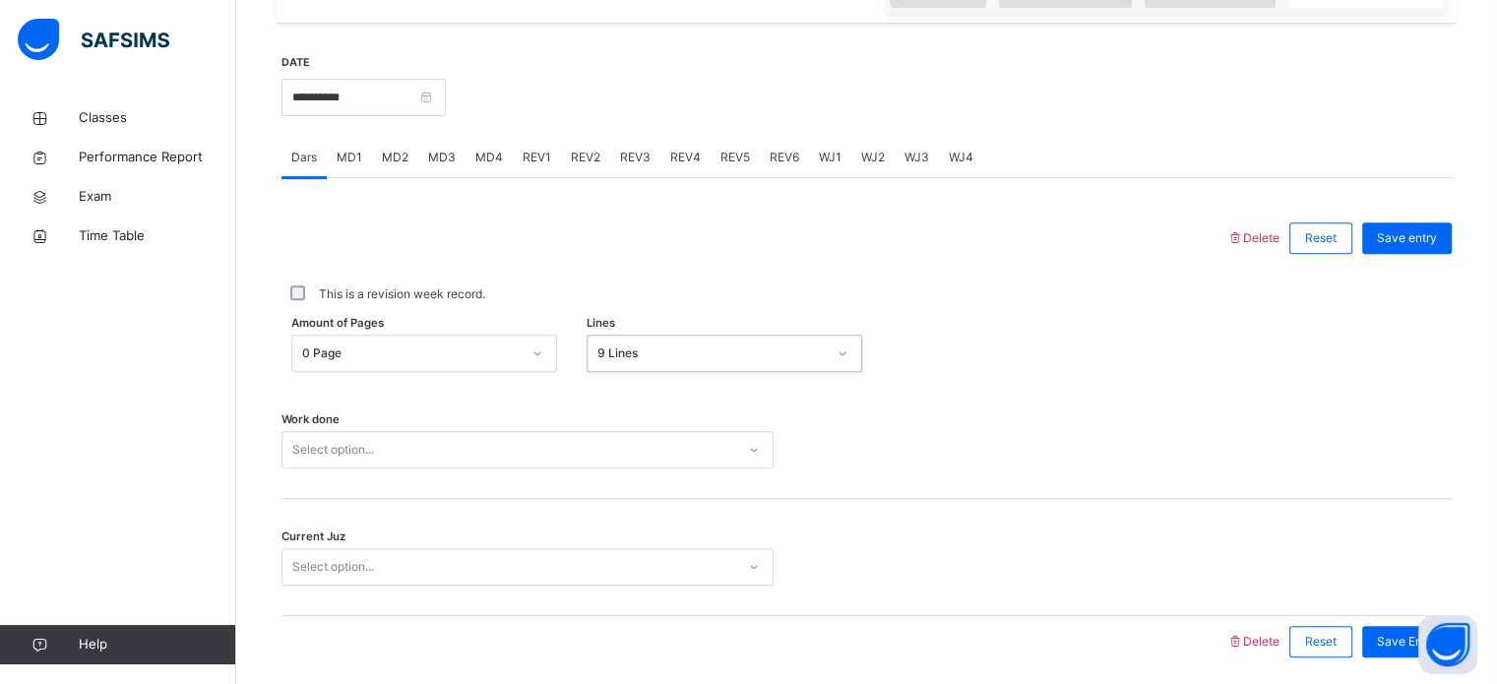
scroll to position [793, 0]
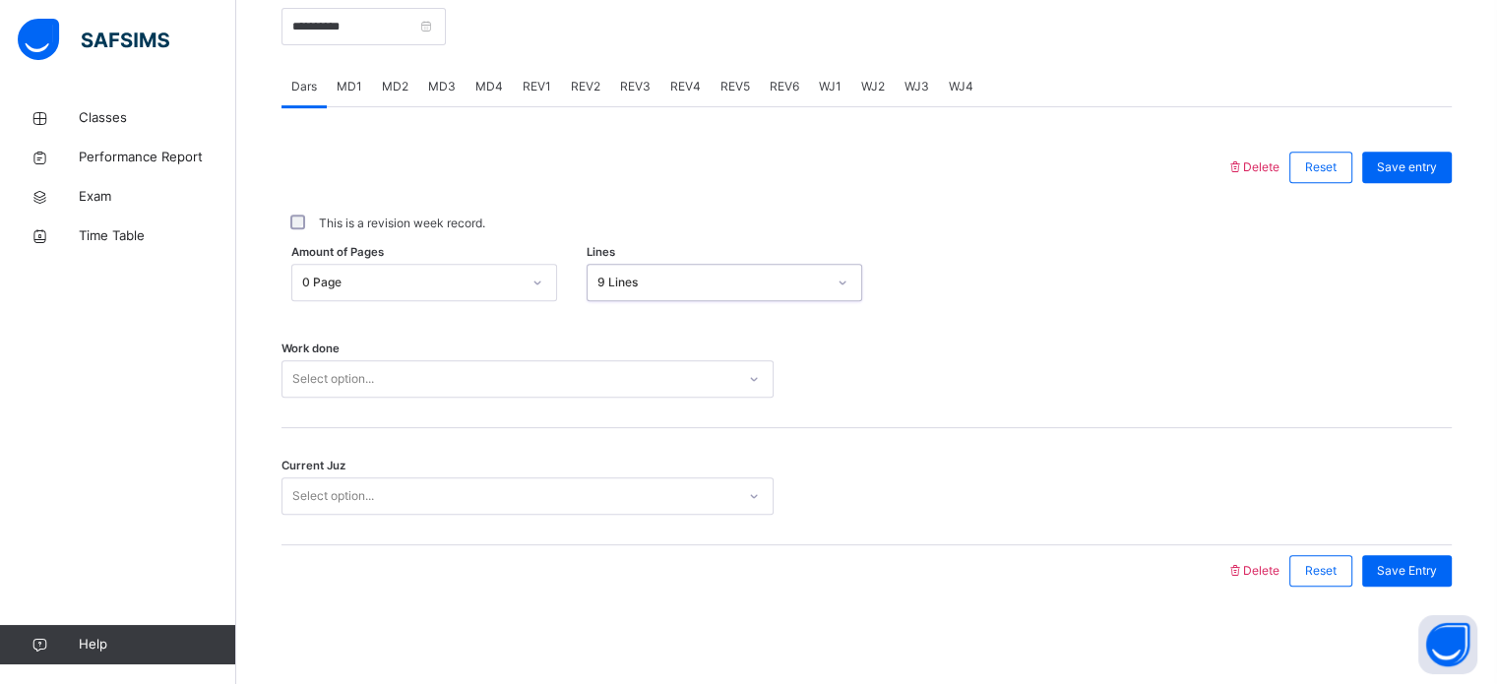
click at [496, 398] on div "Select option..." at bounding box center [527, 378] width 492 height 37
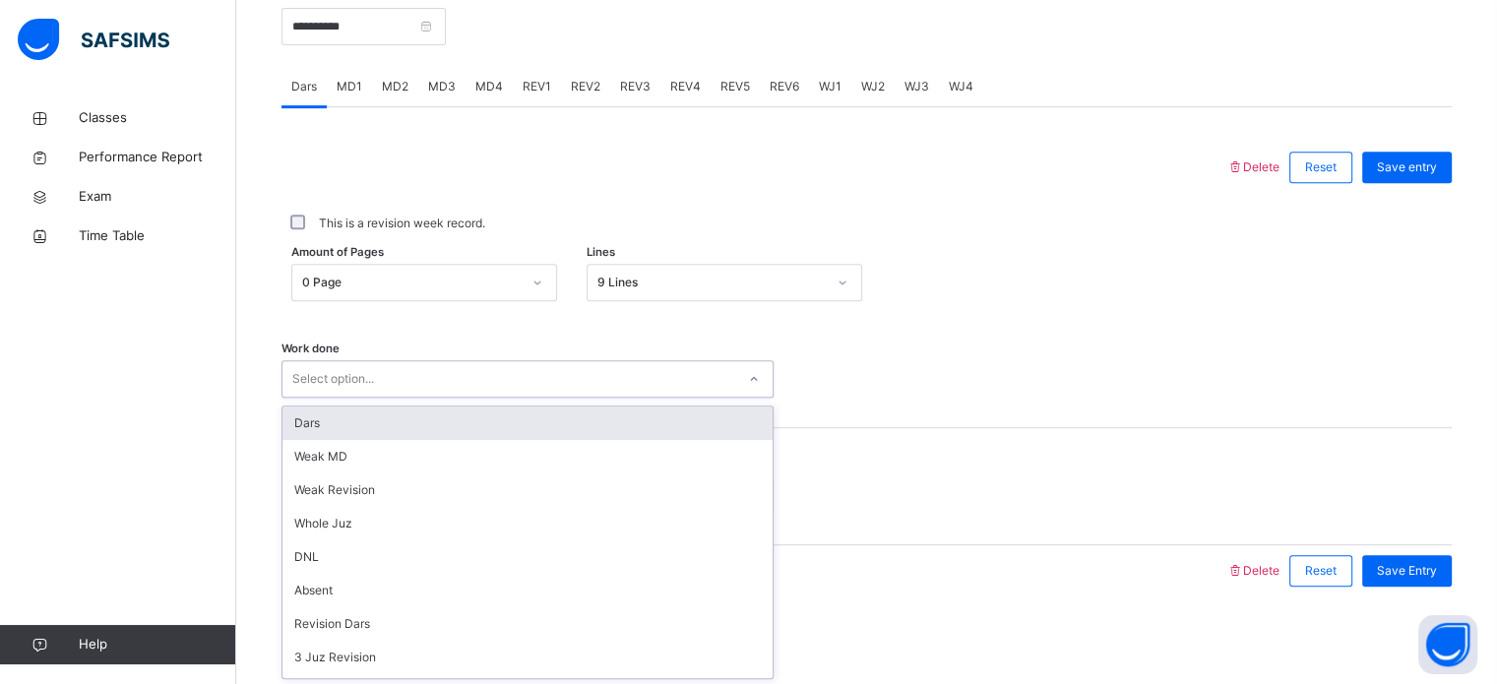
click at [445, 427] on div "Dars" at bounding box center [527, 422] width 490 height 33
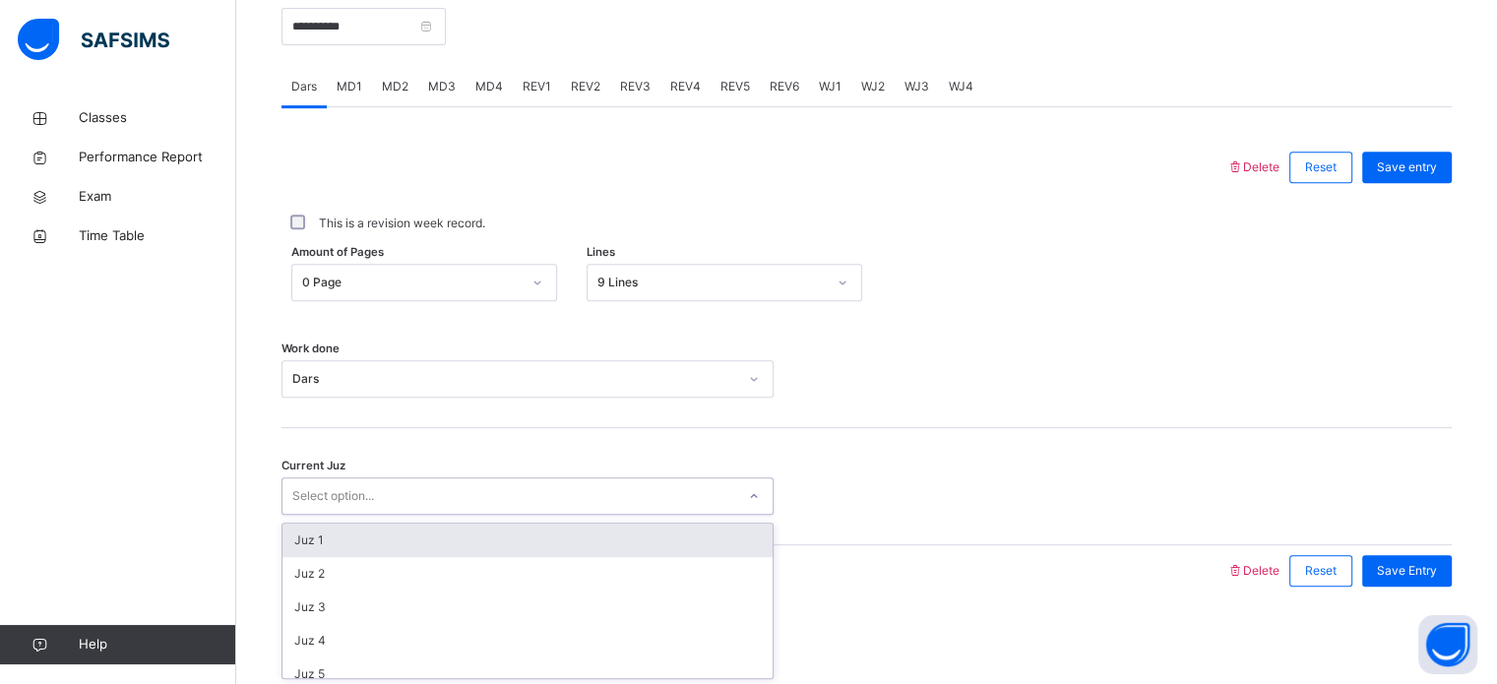
click at [354, 495] on div "Select option..." at bounding box center [333, 495] width 82 height 37
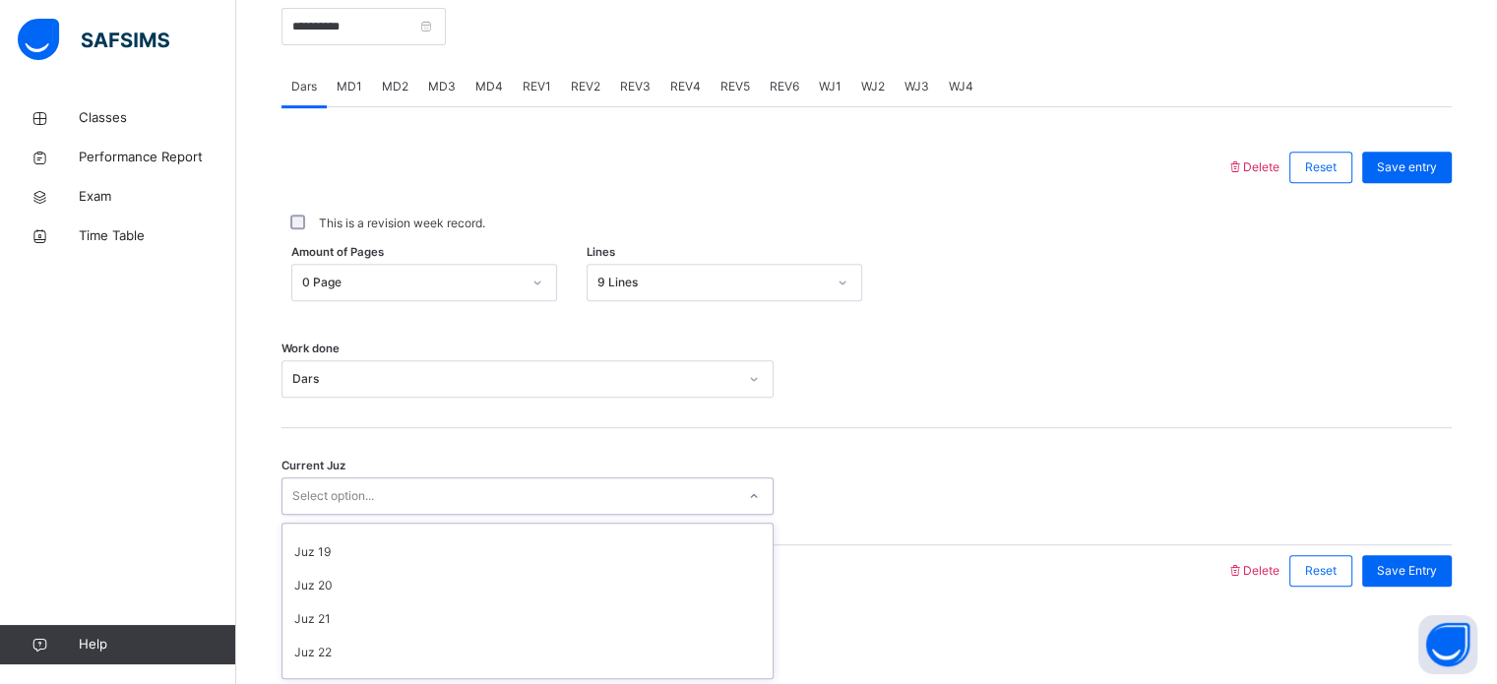
scroll to position [849, 0]
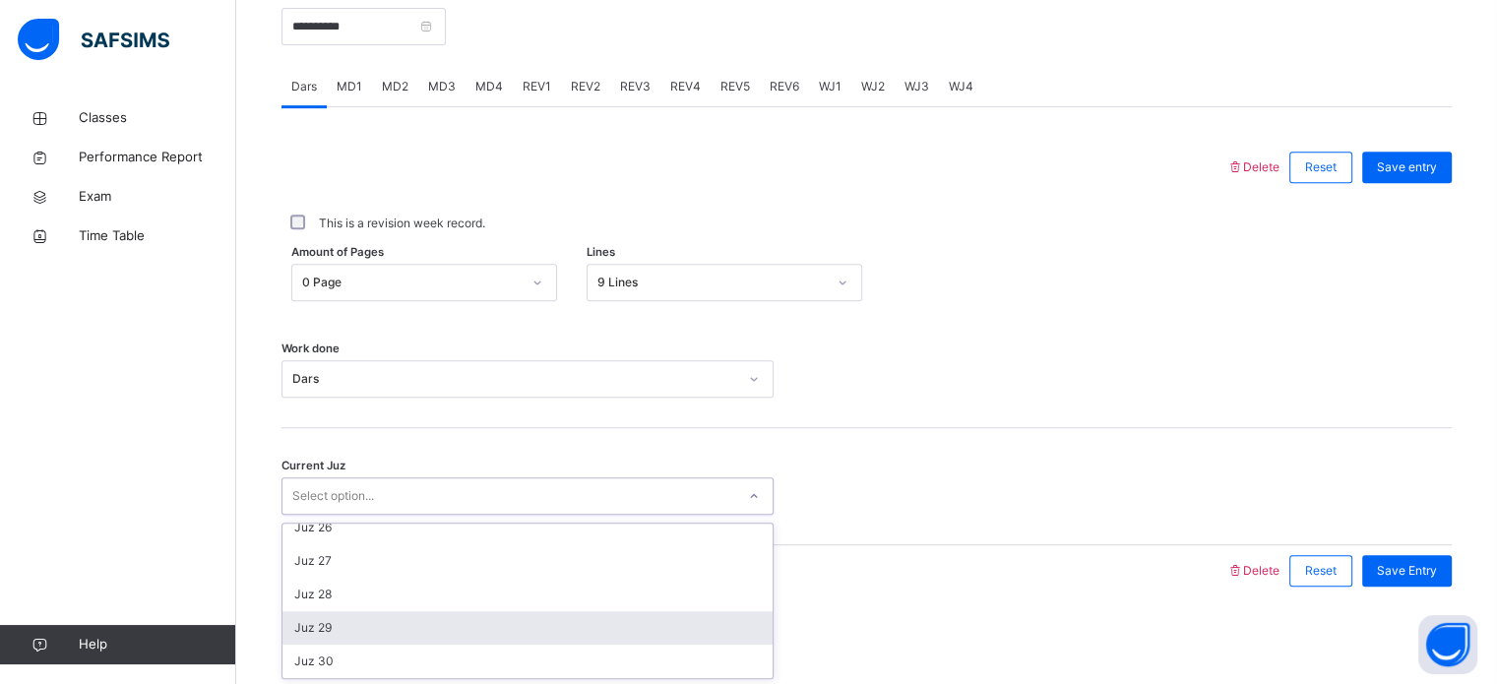
click at [340, 627] on div "Juz 29" at bounding box center [527, 627] width 490 height 33
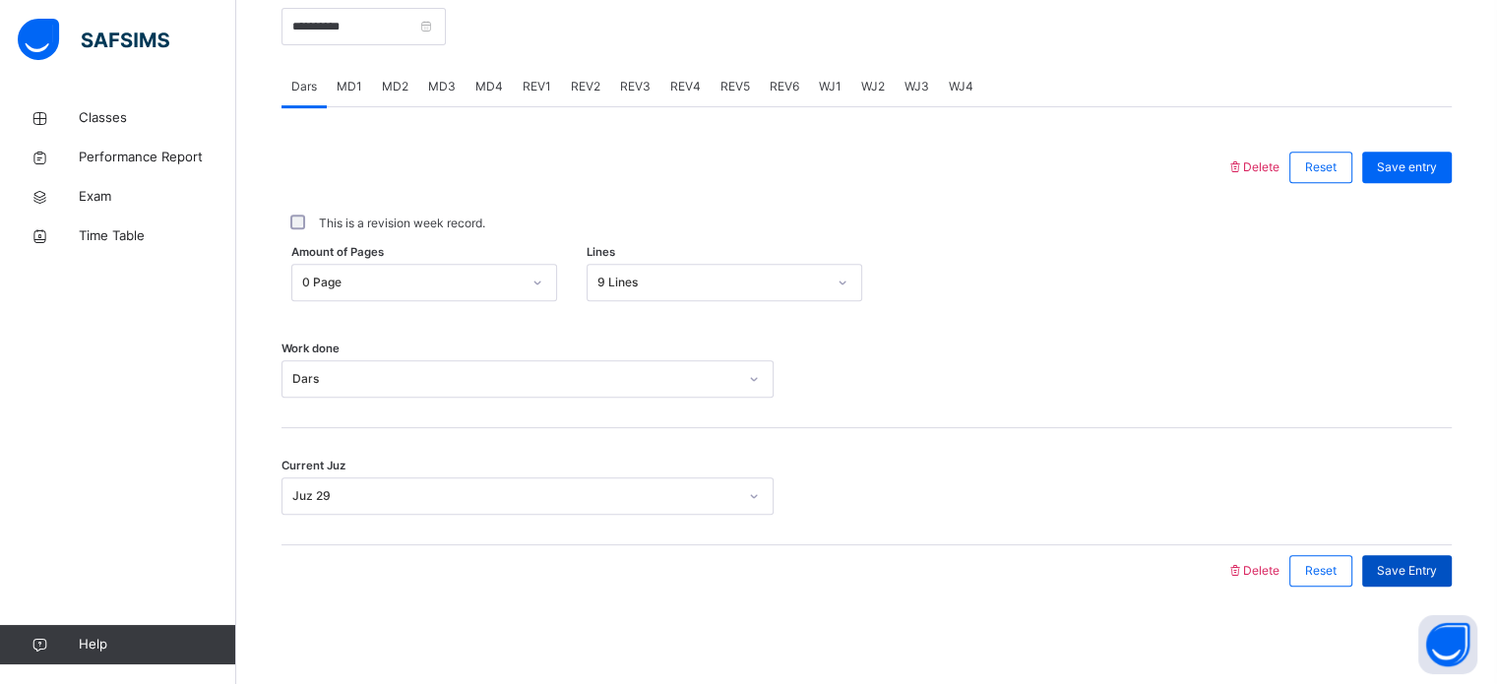
click at [1425, 578] on div "Save Entry" at bounding box center [1407, 570] width 90 height 31
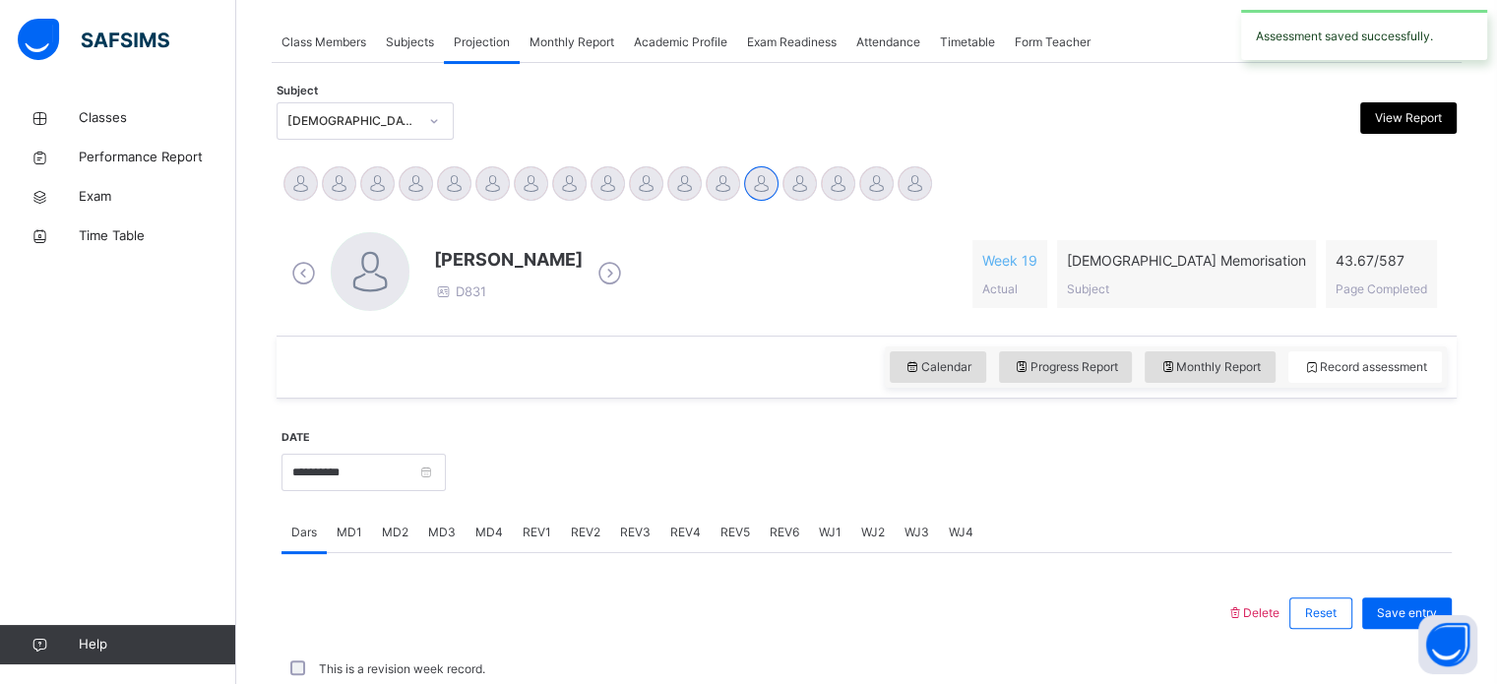
scroll to position [793, 0]
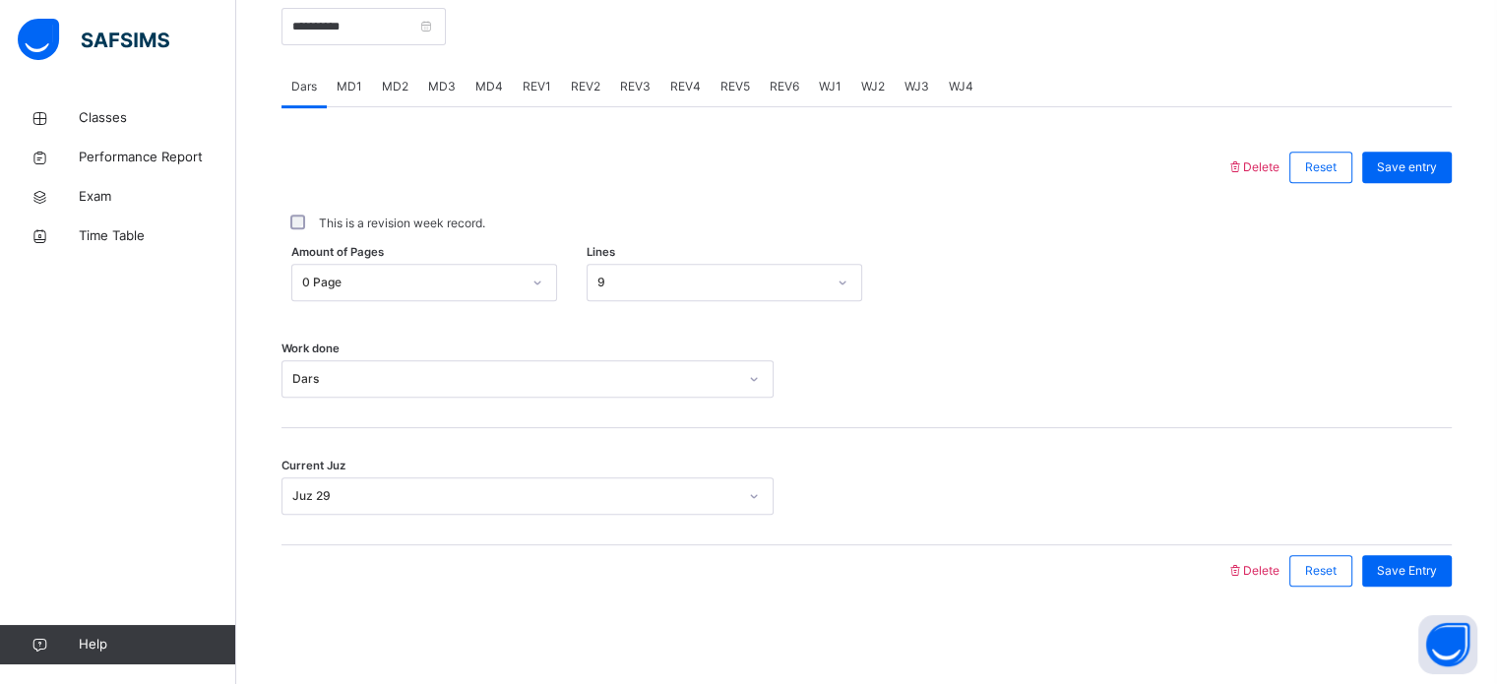
click at [489, 88] on span "MD4" at bounding box center [489, 87] width 28 height 18
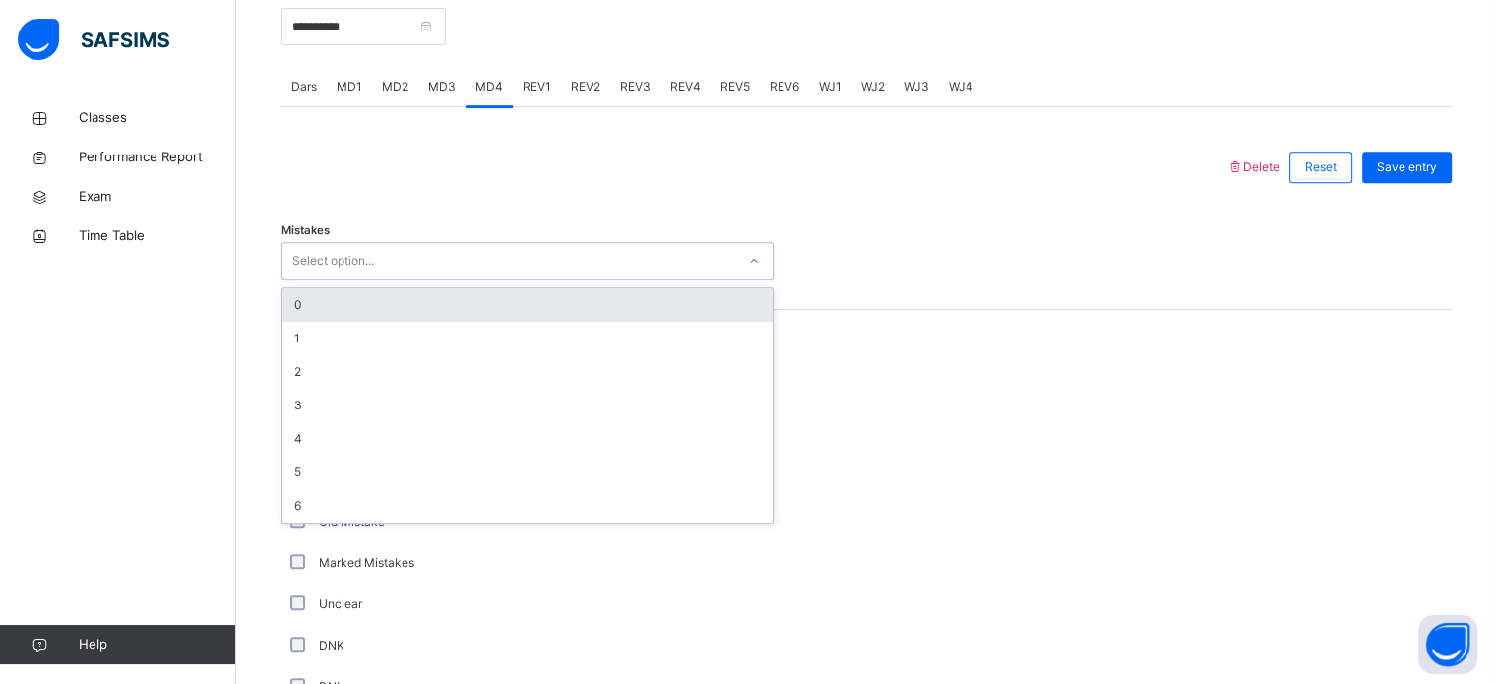
click at [389, 275] on div "Select option..." at bounding box center [527, 260] width 492 height 37
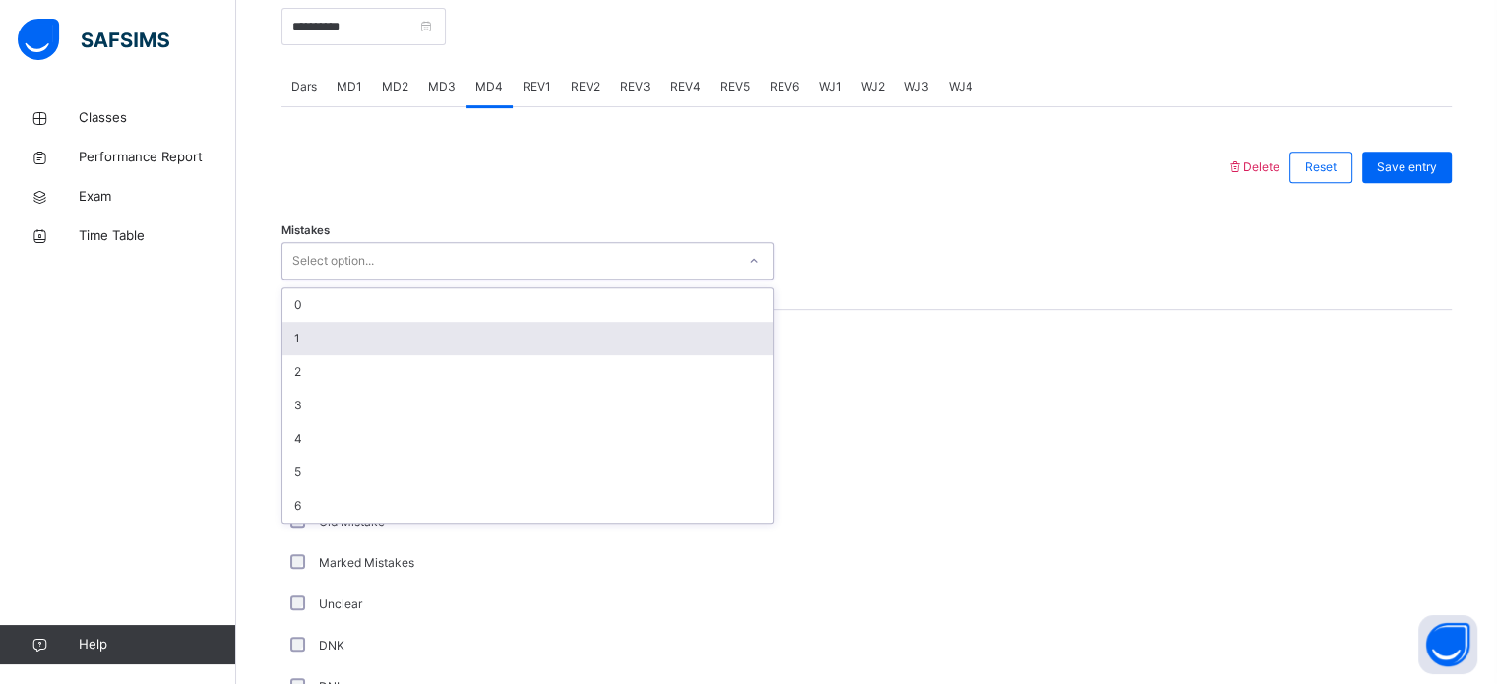
click at [364, 326] on div "1" at bounding box center [527, 338] width 490 height 33
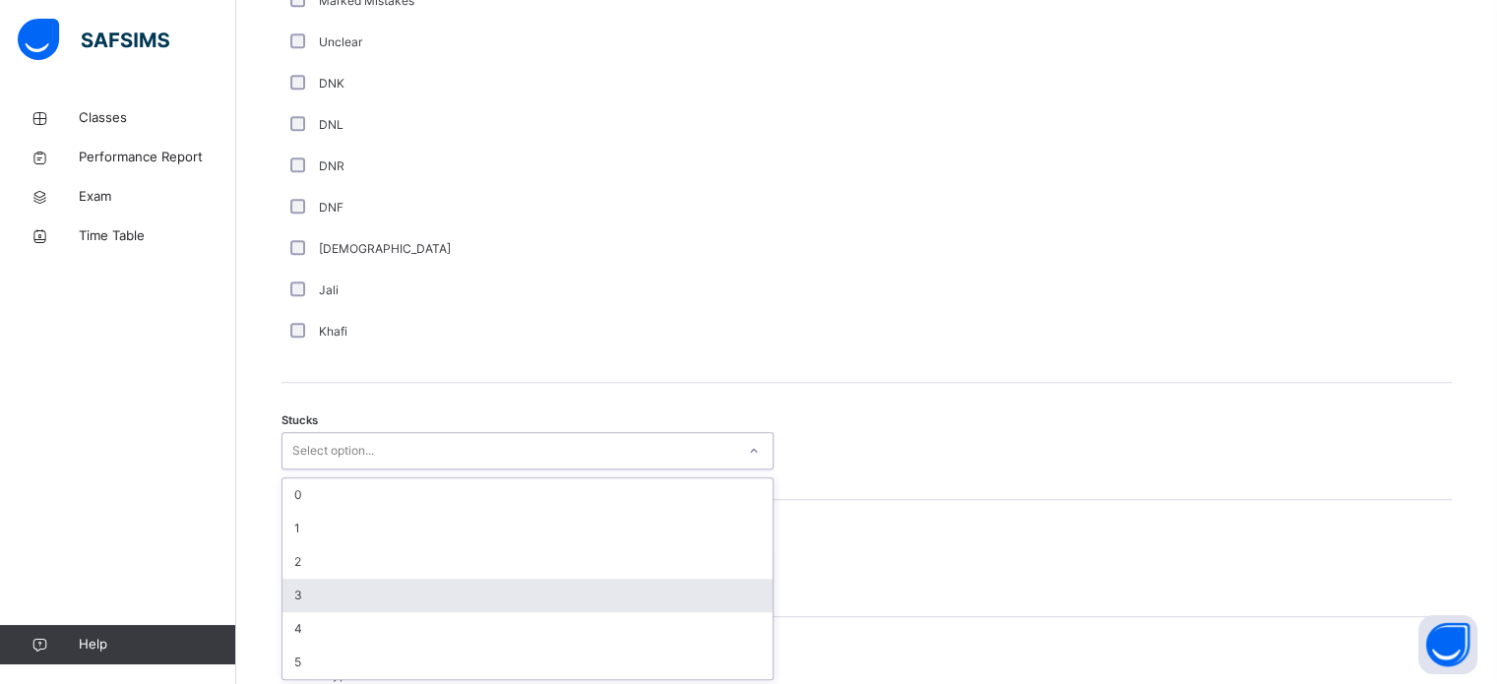
scroll to position [1358, 0]
click at [310, 466] on div "option 3 focused, 4 of 6. 6 results available. Use Up and Down to choose option…" at bounding box center [527, 447] width 492 height 37
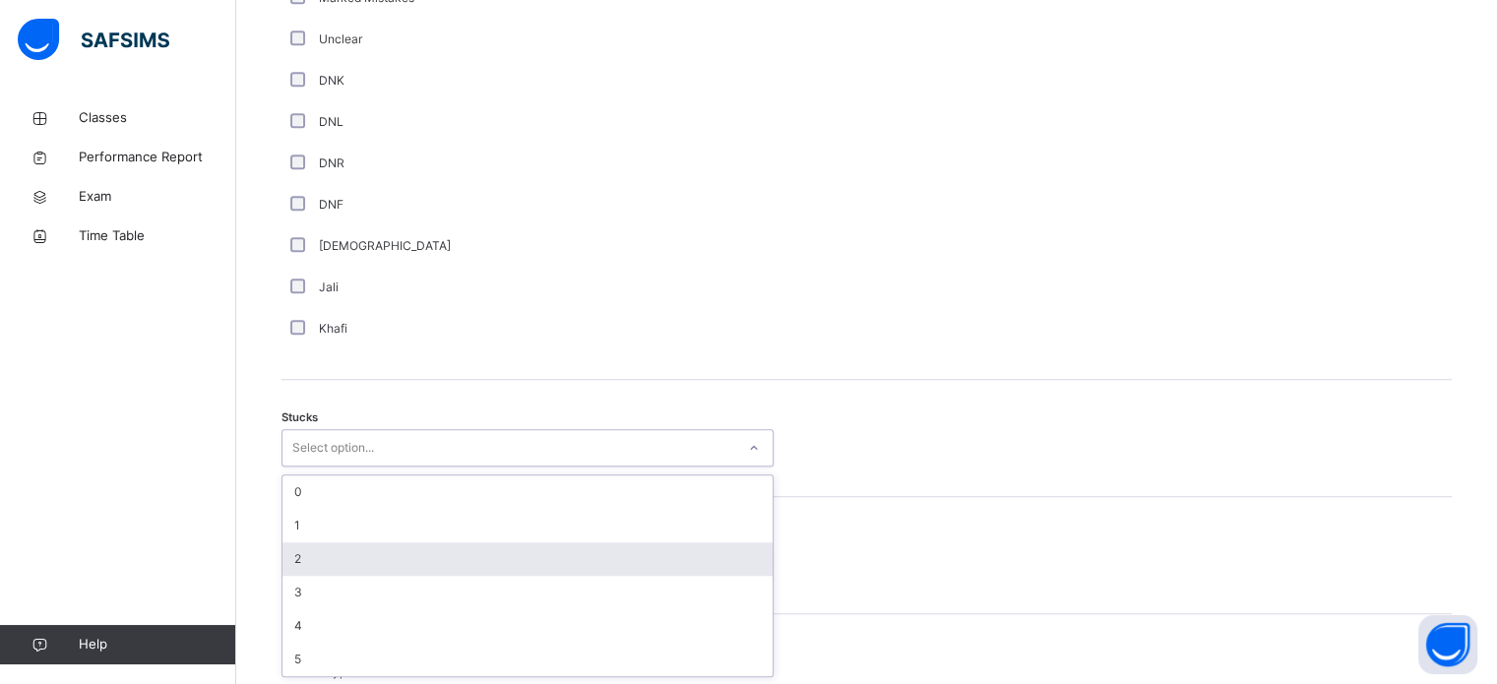
click at [326, 554] on div "2" at bounding box center [527, 558] width 490 height 33
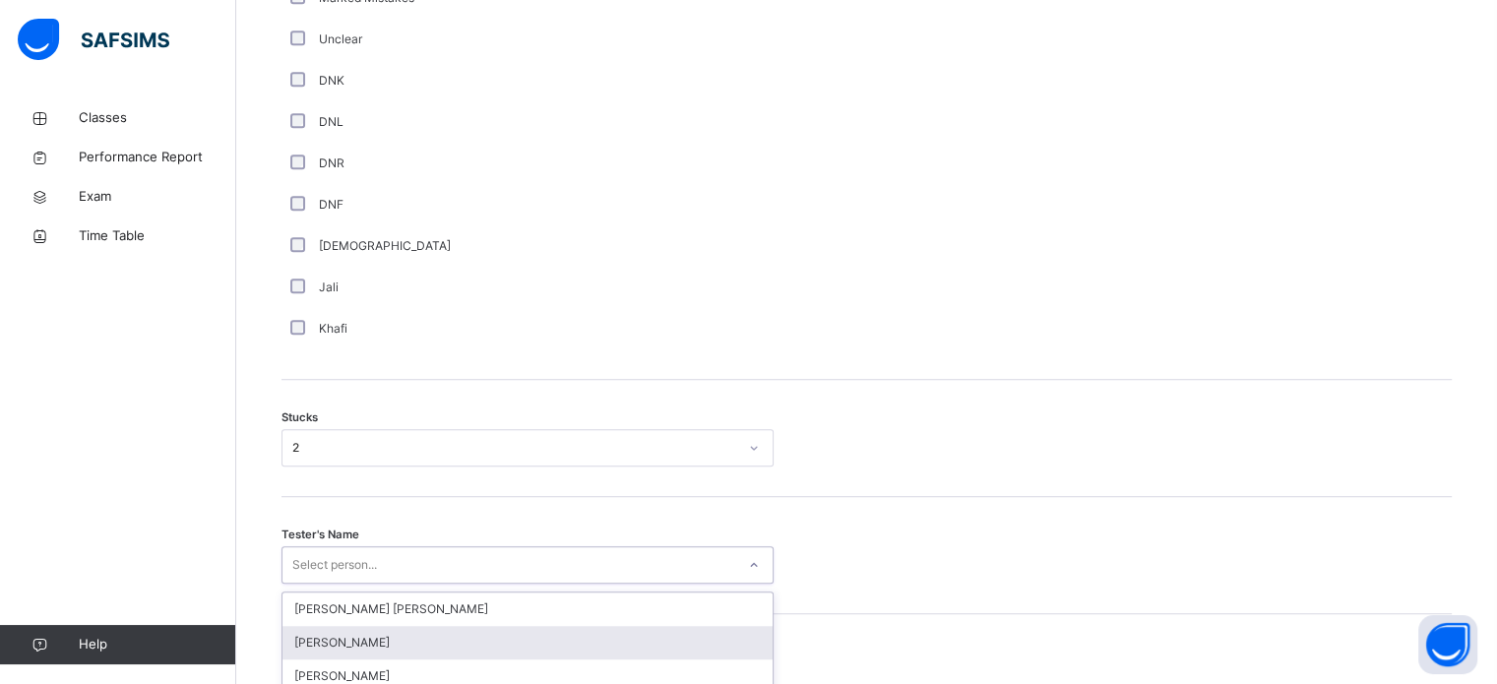
scroll to position [1569, 0]
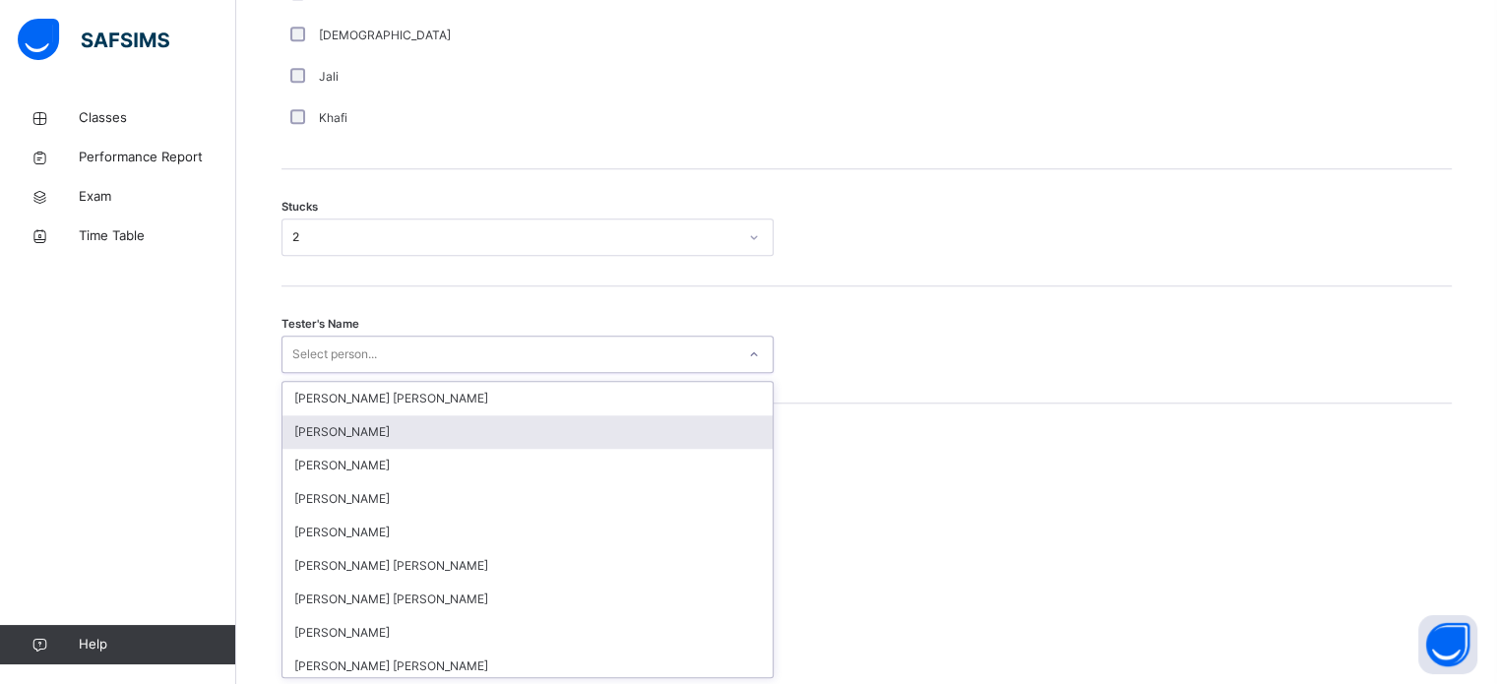
click at [326, 373] on div "option [PERSON_NAME] focused, 2 of 90. 90 results available. Use Up and Down to…" at bounding box center [527, 354] width 492 height 37
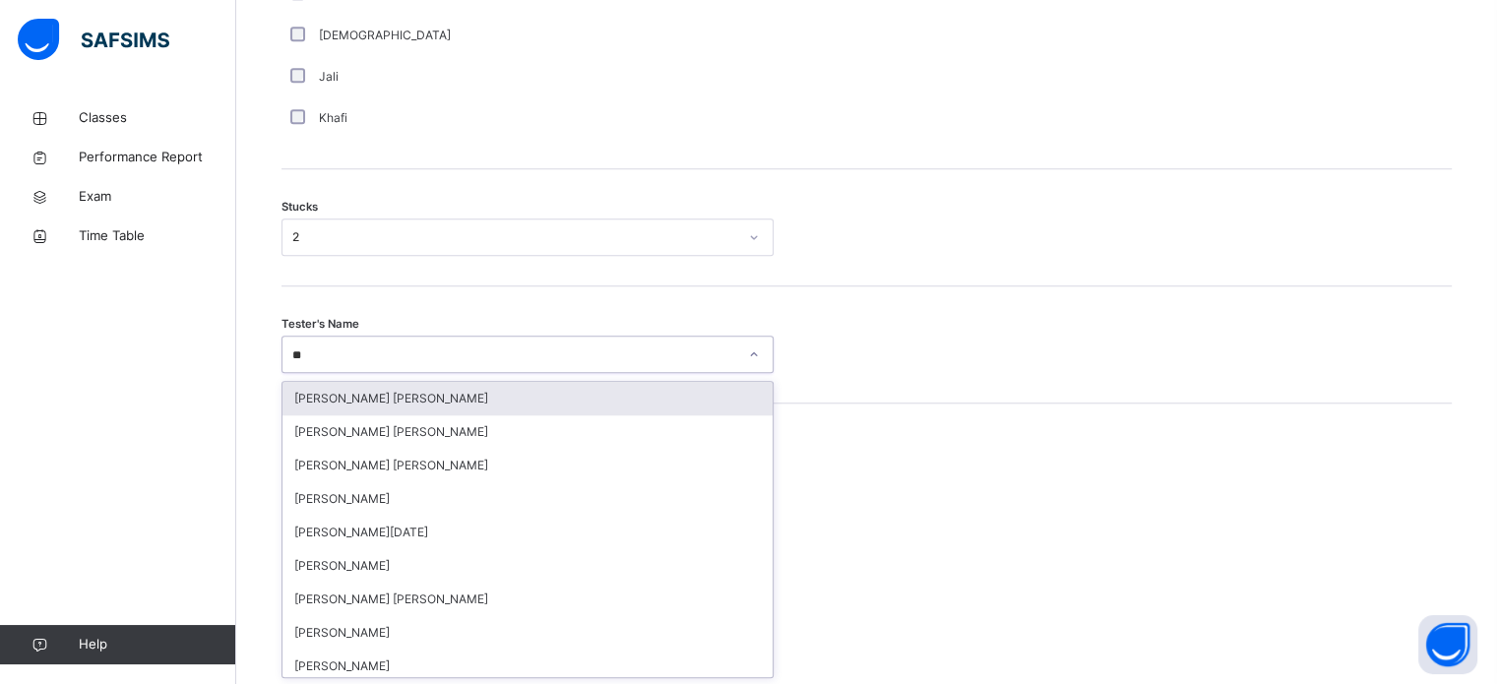
type input "***"
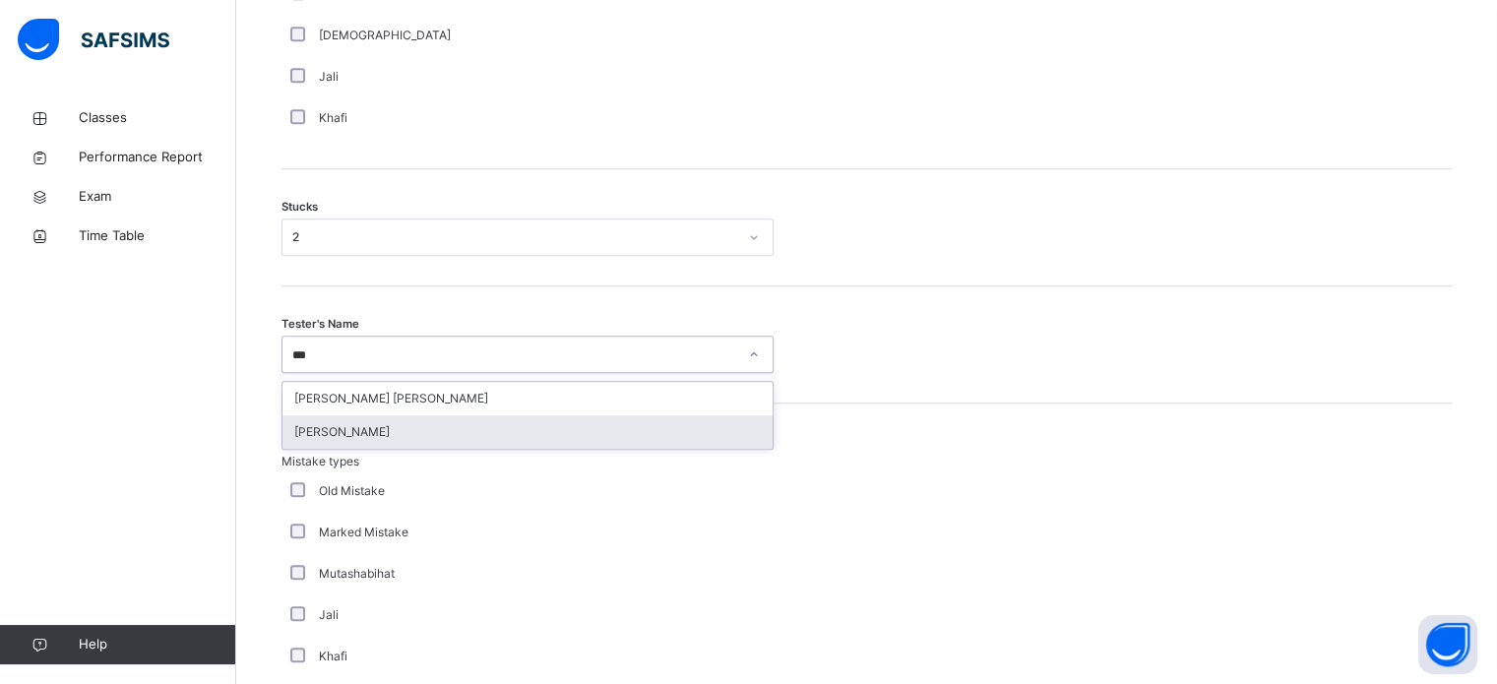
click at [378, 442] on div "[PERSON_NAME]" at bounding box center [527, 431] width 490 height 33
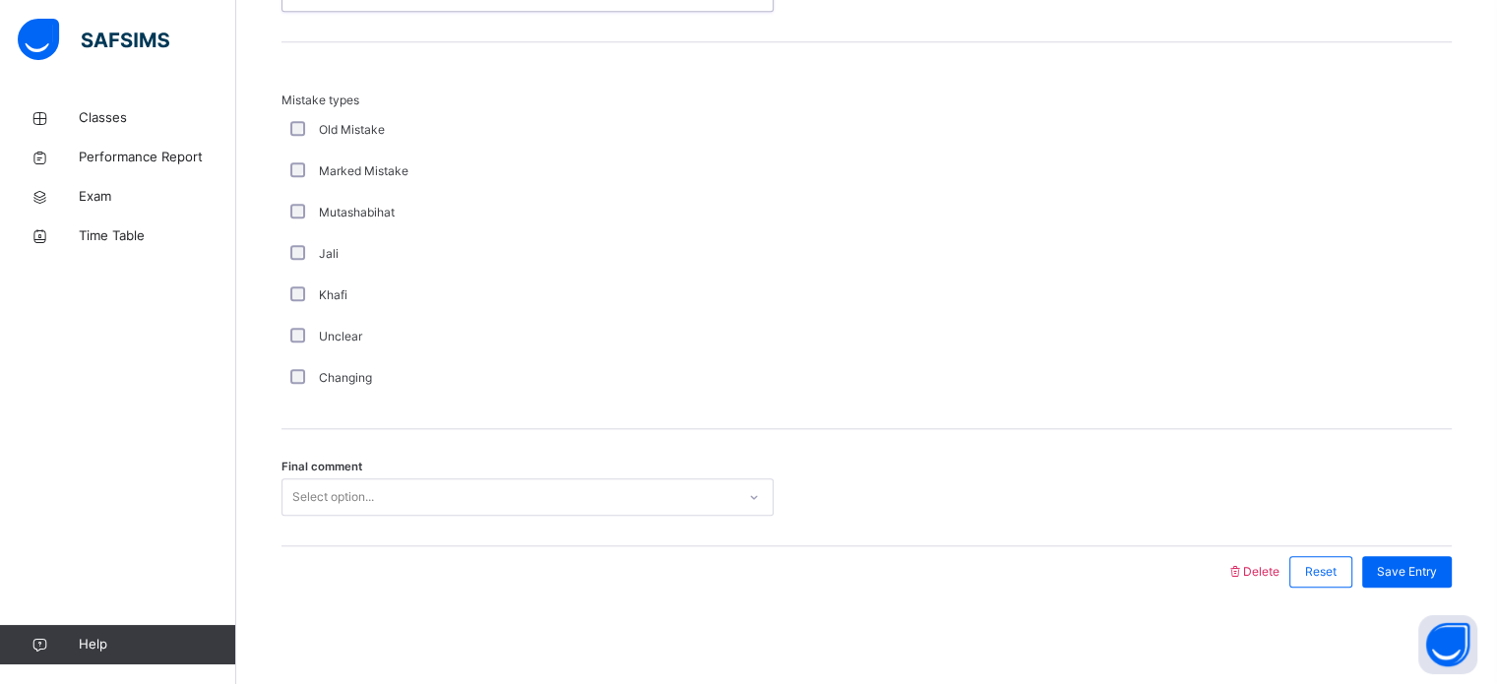
scroll to position [1930, 0]
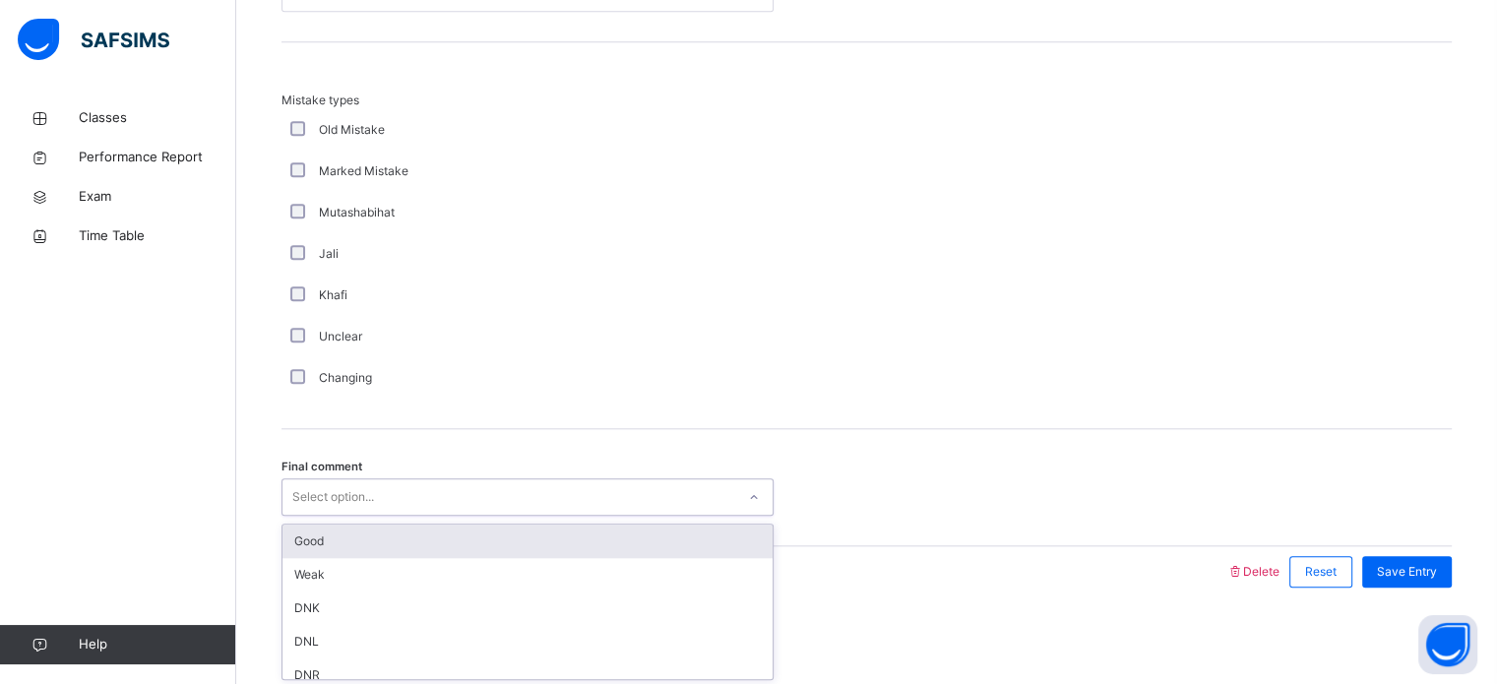
click at [332, 499] on div "Select option..." at bounding box center [333, 496] width 82 height 37
click at [329, 529] on div "Good" at bounding box center [527, 541] width 490 height 33
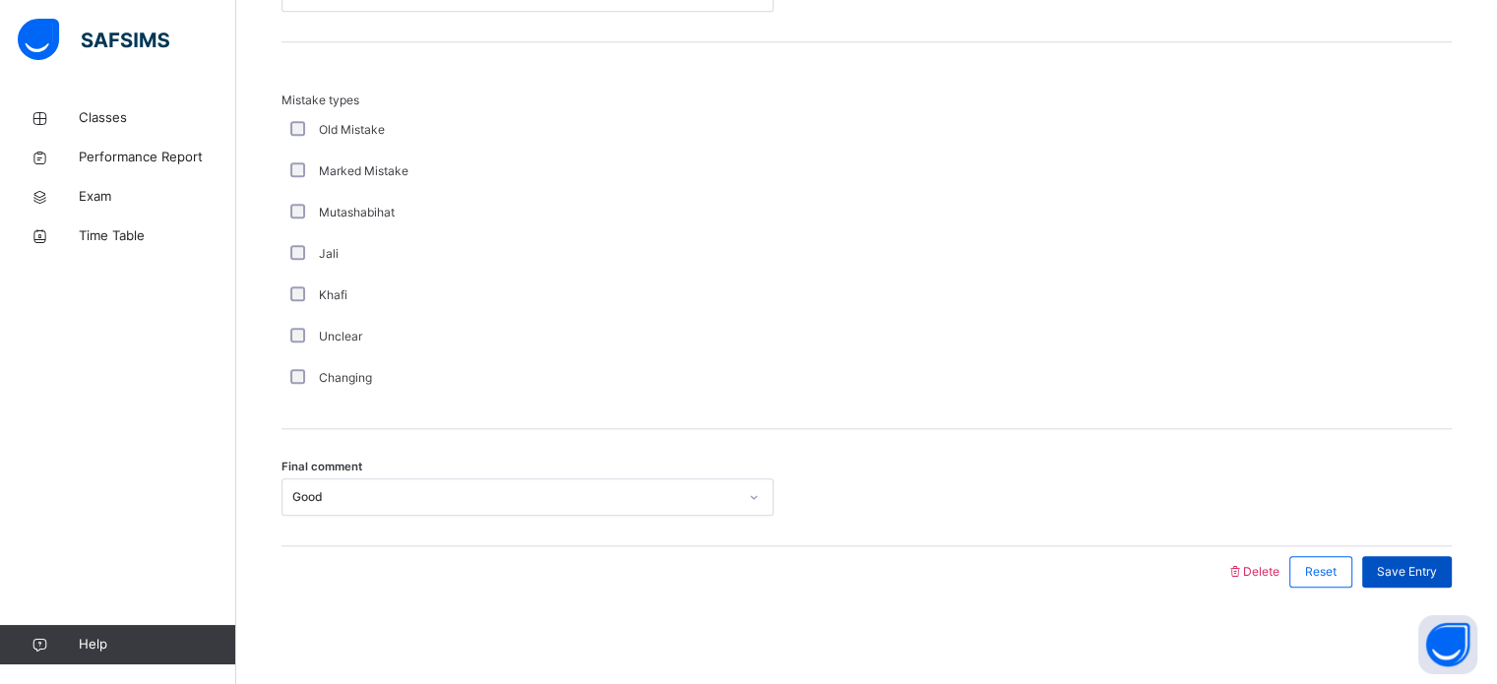
click at [1392, 558] on div "Save Entry" at bounding box center [1407, 571] width 90 height 31
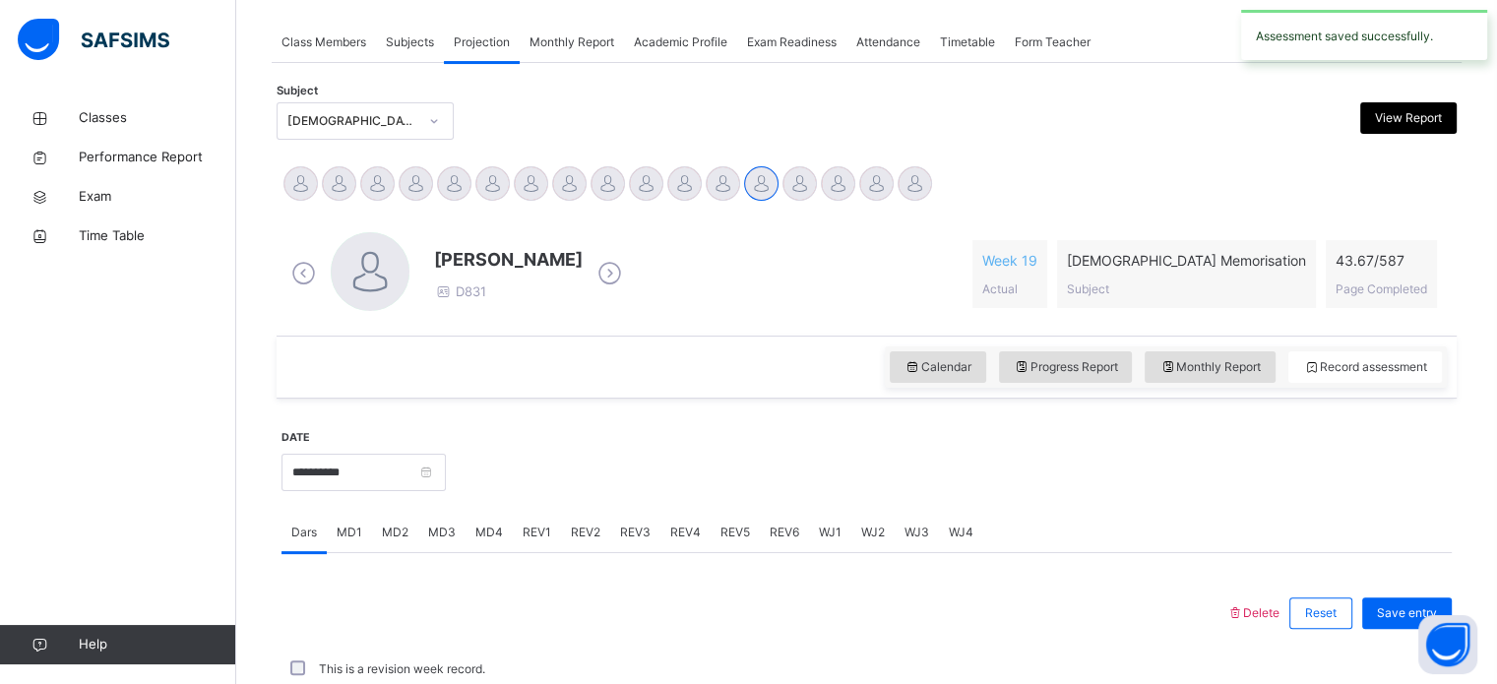
scroll to position [793, 0]
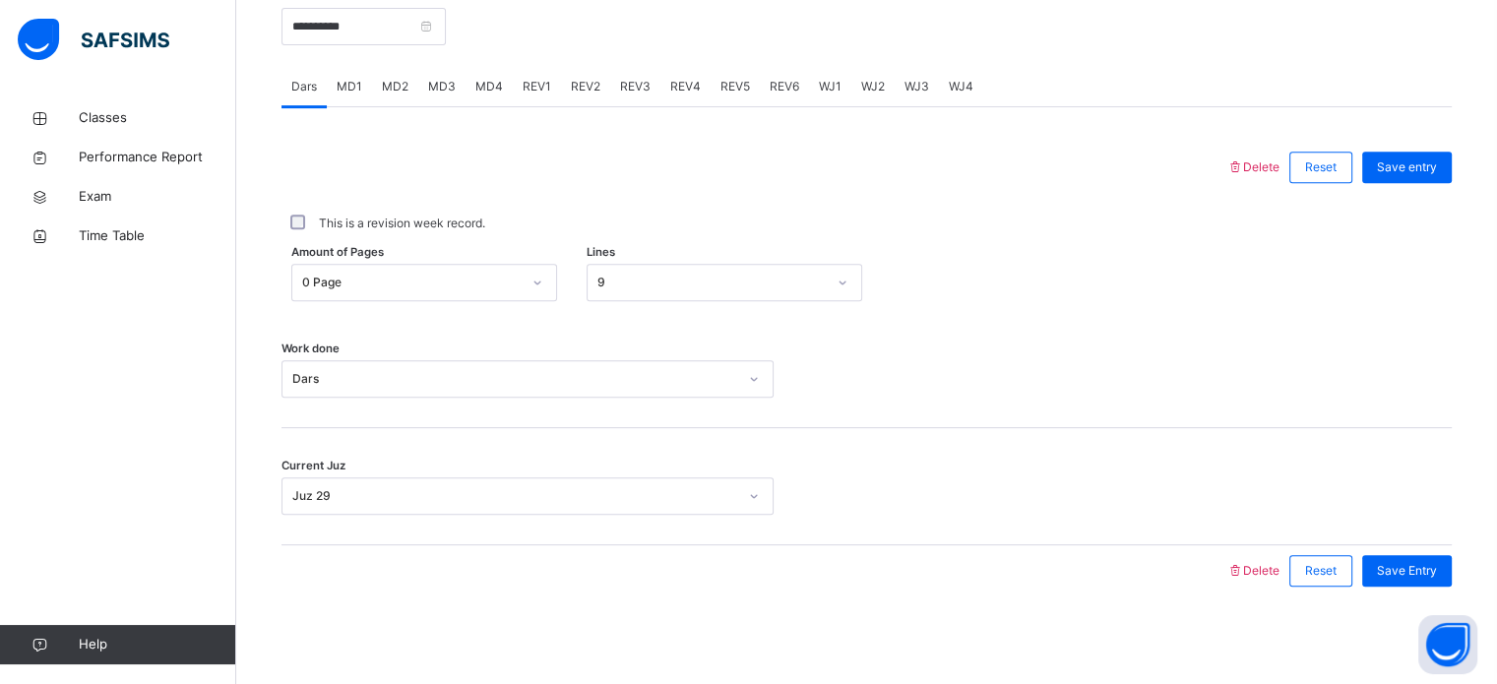
click at [443, 91] on span "MD3" at bounding box center [442, 87] width 28 height 18
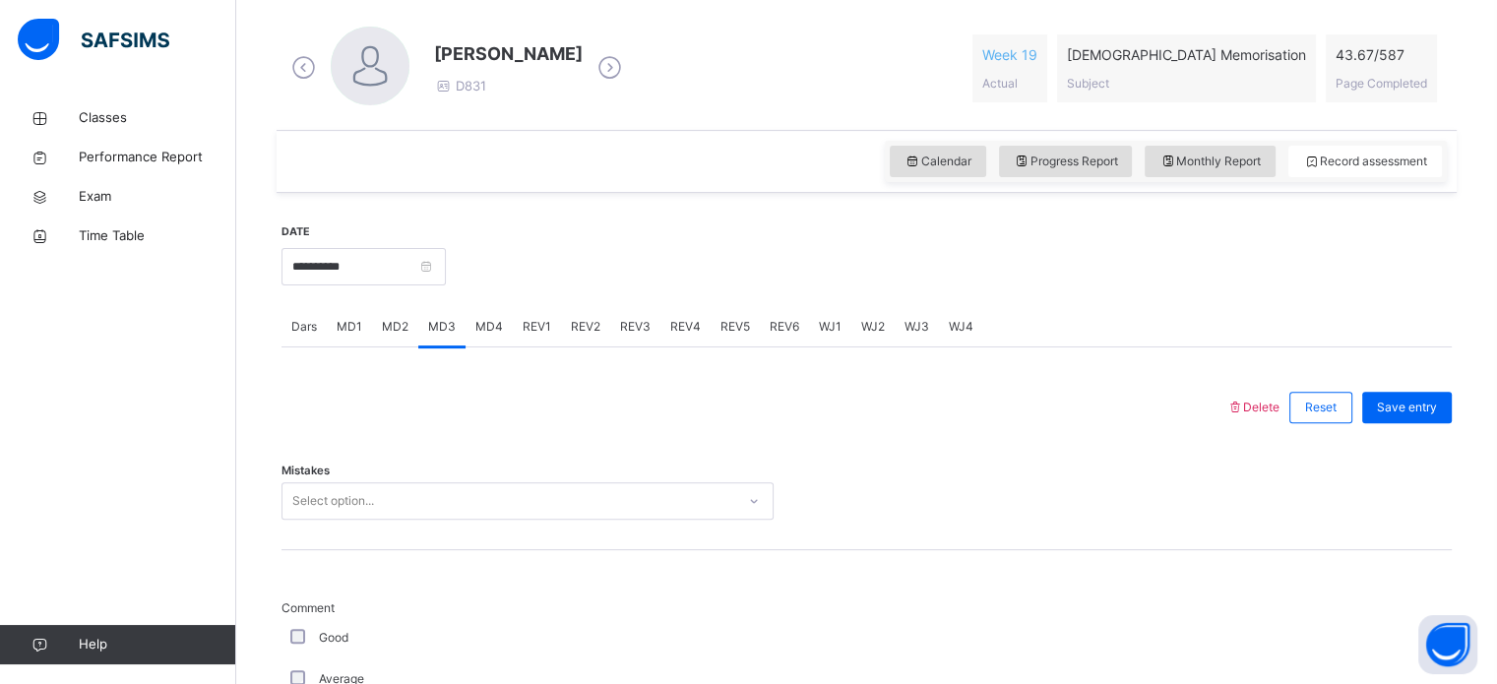
scroll to position [640, 0]
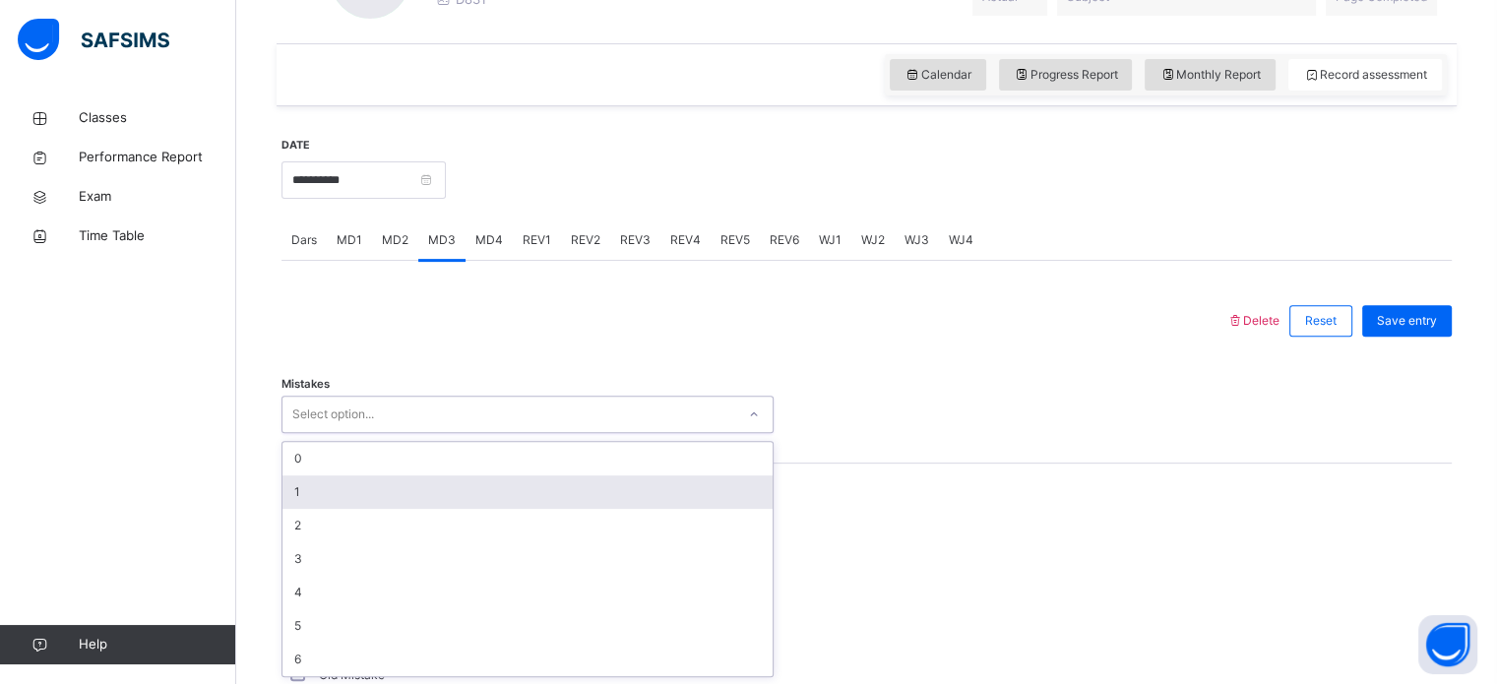
click at [362, 433] on div "option 1 focused, 2 of 7. 7 results available. Use Up and Down to choose option…" at bounding box center [527, 414] width 492 height 37
click at [363, 495] on div "1" at bounding box center [527, 491] width 490 height 33
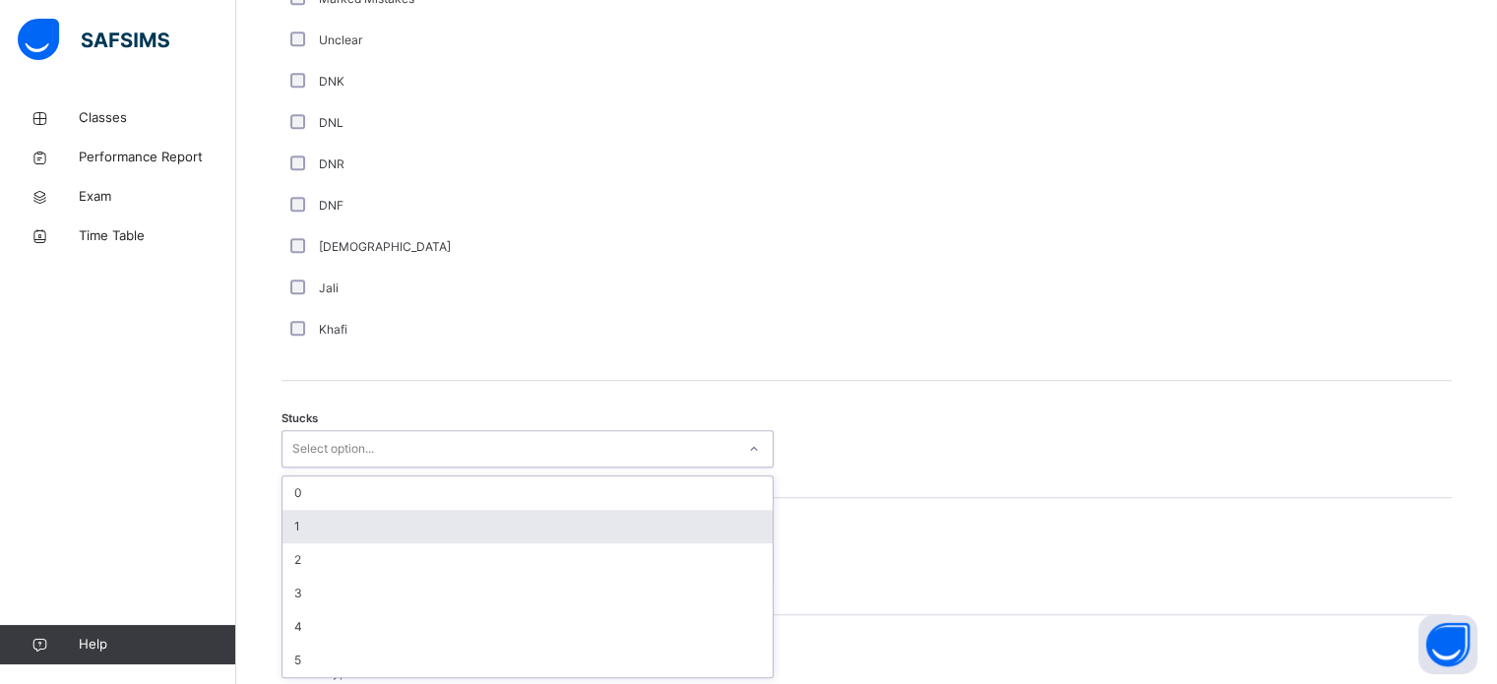
scroll to position [1358, 0]
click at [329, 466] on div "option 1 focused, 2 of 6. 6 results available. Use Up and Down to choose option…" at bounding box center [527, 447] width 492 height 37
click at [329, 516] on div "1" at bounding box center [527, 525] width 490 height 33
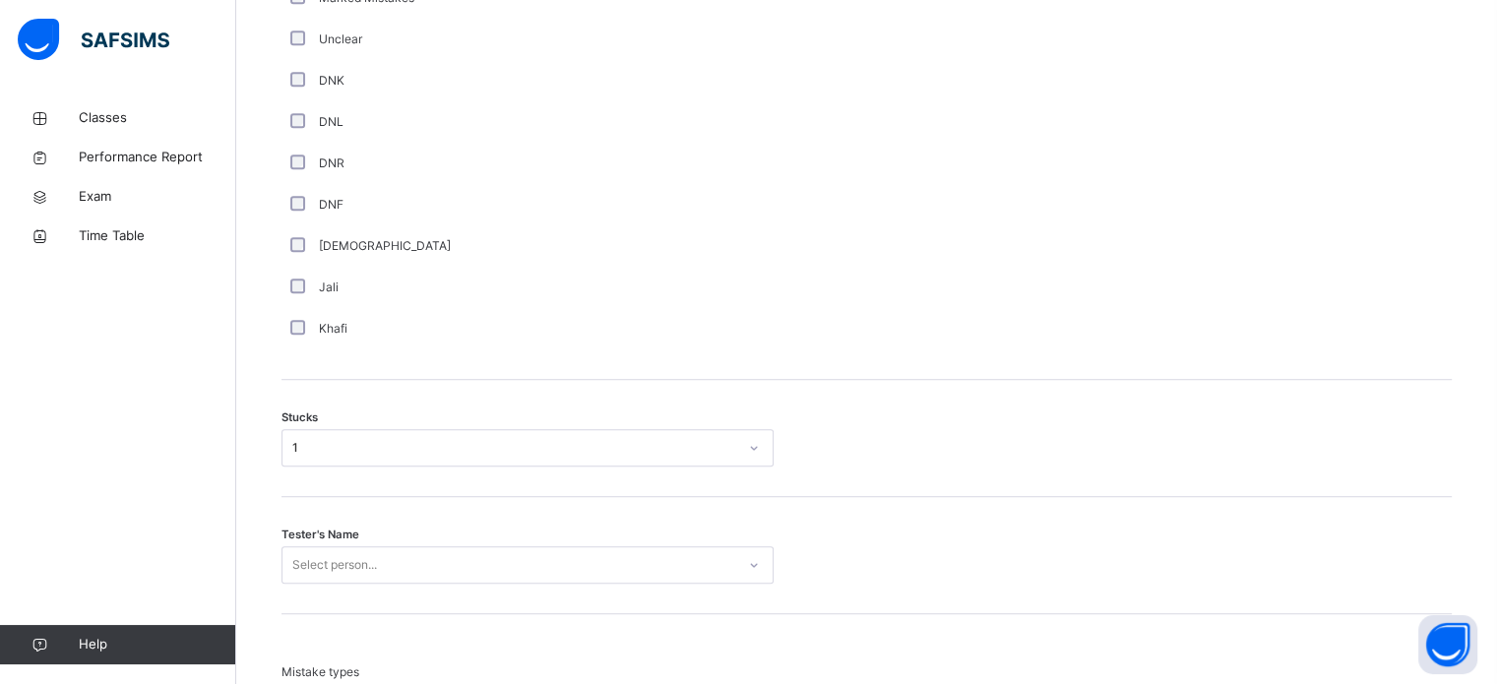
click at [329, 516] on div "Tester's Name Select person..." at bounding box center [866, 555] width 1170 height 117
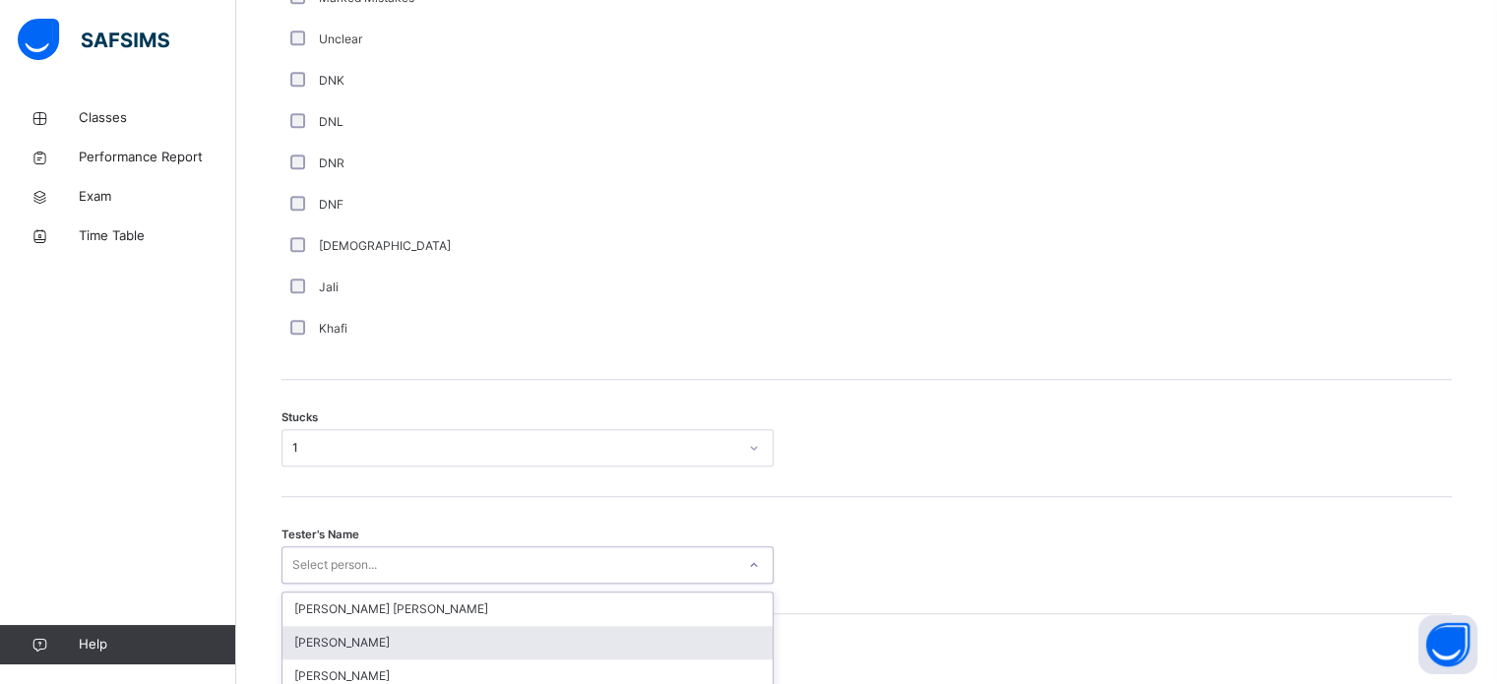
scroll to position [1569, 0]
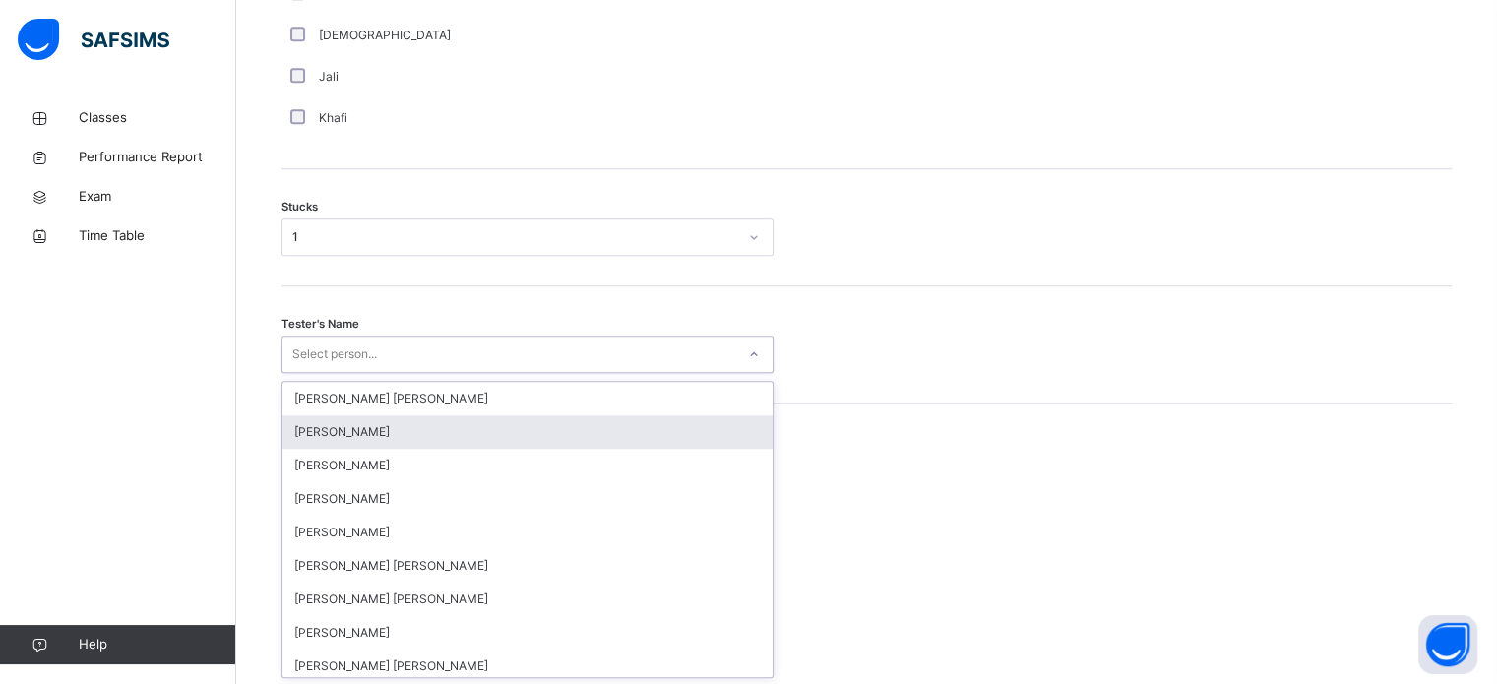
click at [320, 373] on div "option [PERSON_NAME] focused, 2 of 90. 90 results available. Use Up and Down to…" at bounding box center [527, 354] width 492 height 37
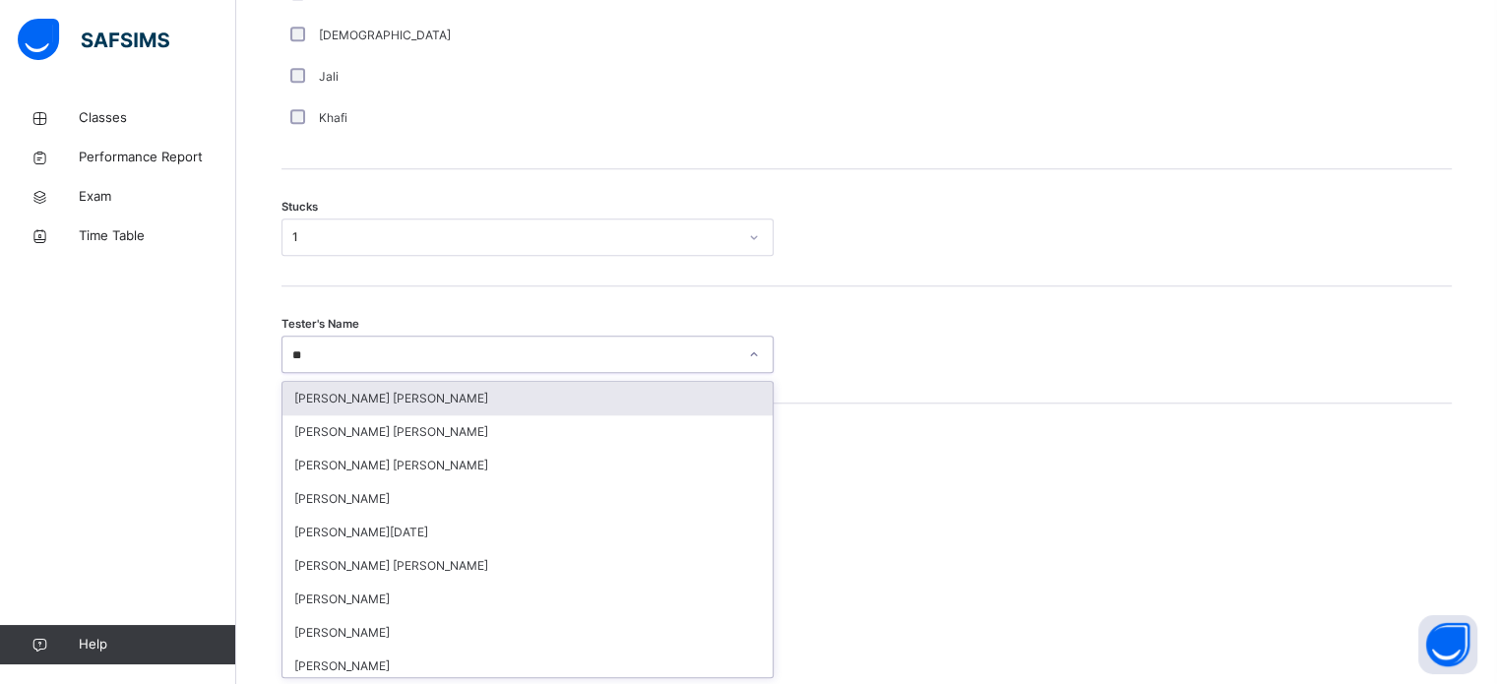
type input "*"
type input "***"
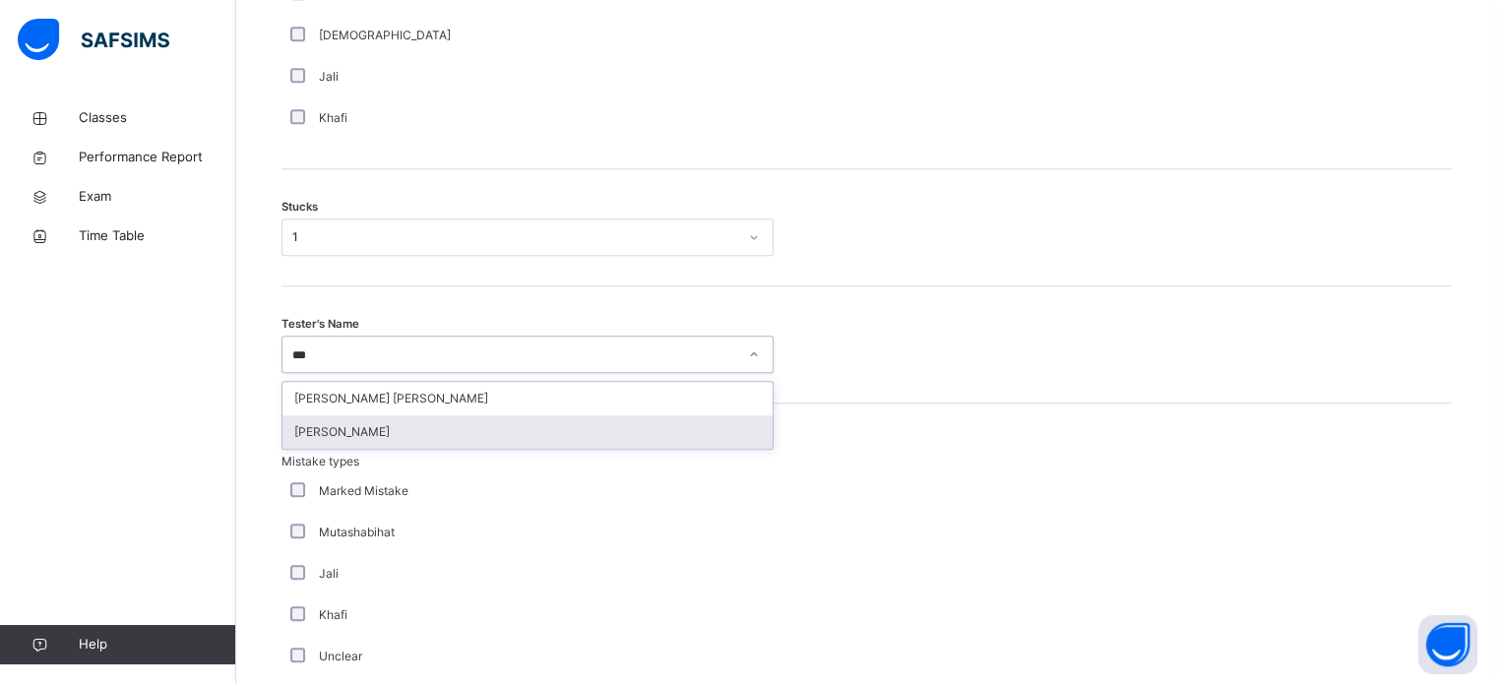
click at [410, 437] on div "[PERSON_NAME]" at bounding box center [527, 431] width 490 height 33
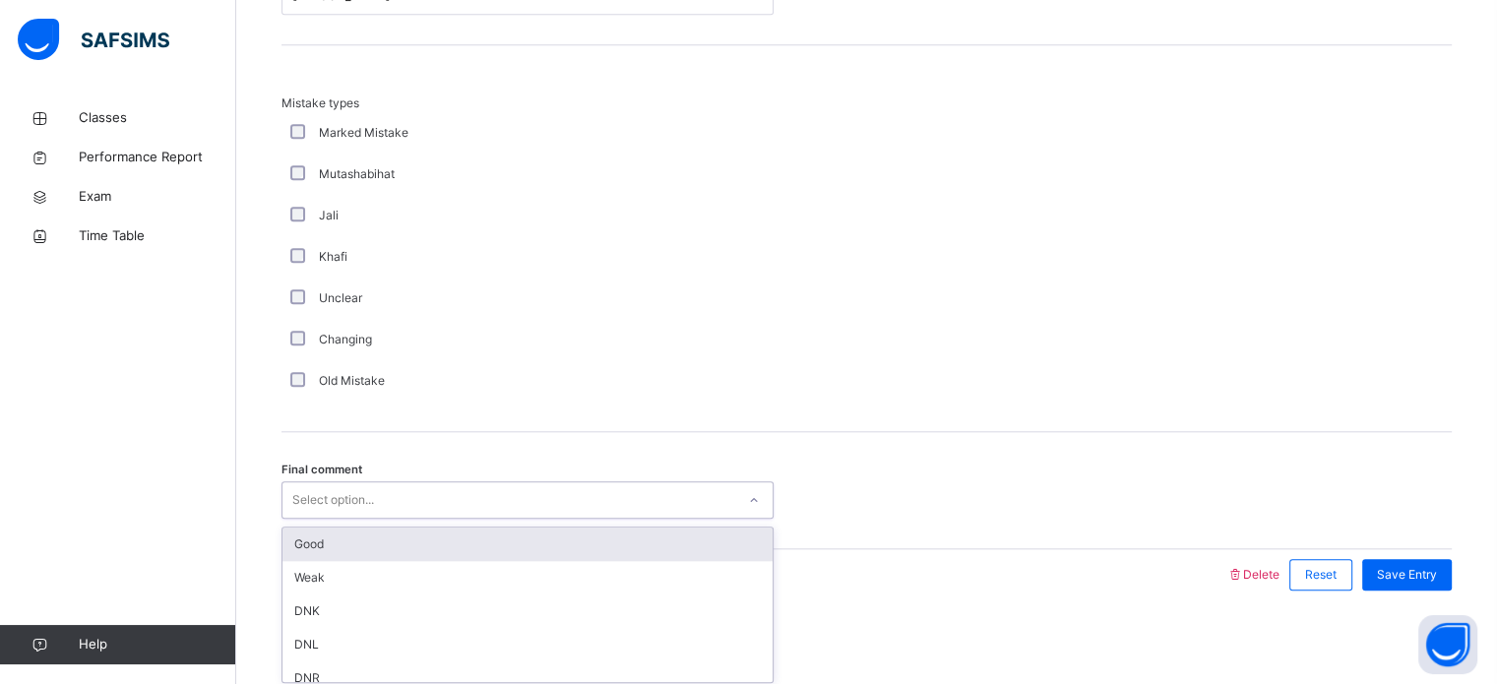
scroll to position [1930, 0]
click at [350, 492] on div "Select option..." at bounding box center [333, 496] width 82 height 37
click at [338, 546] on div "Good" at bounding box center [527, 541] width 490 height 33
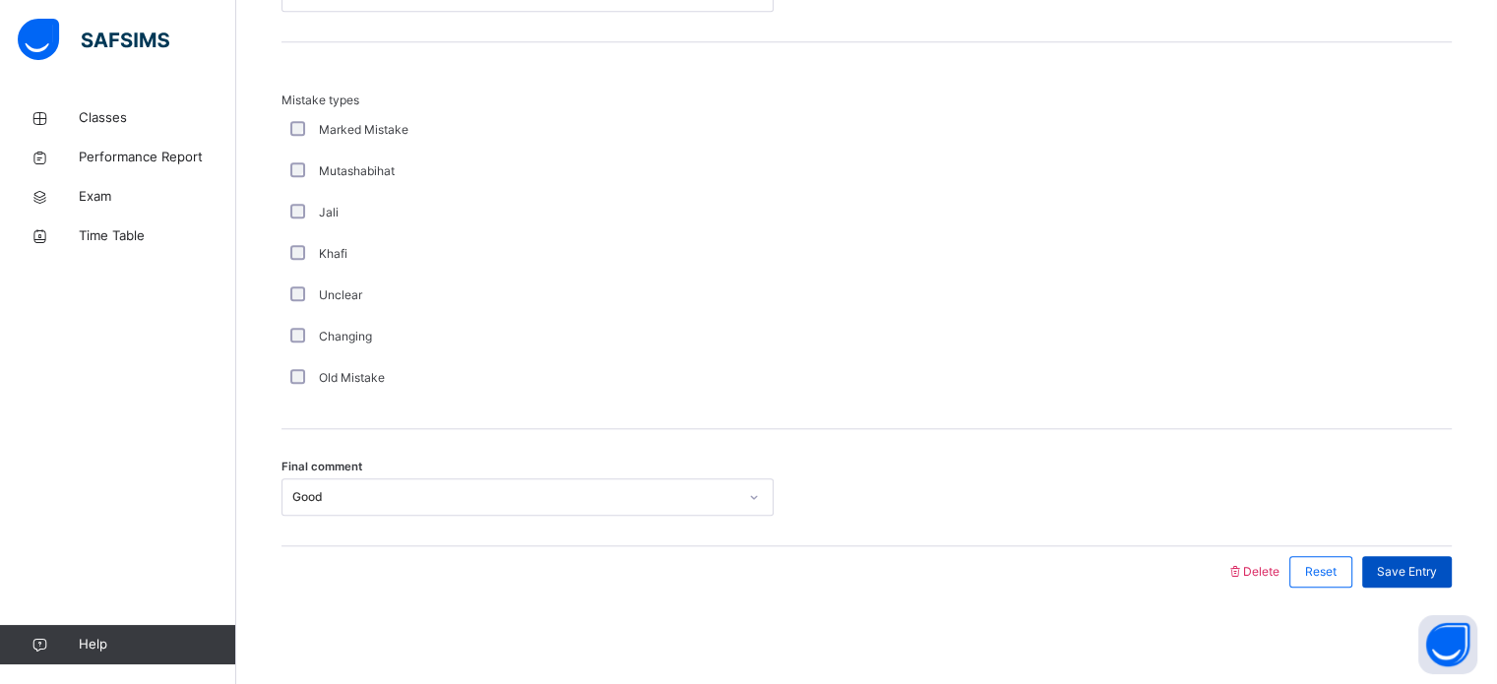
click at [1412, 563] on span "Save Entry" at bounding box center [1407, 572] width 60 height 18
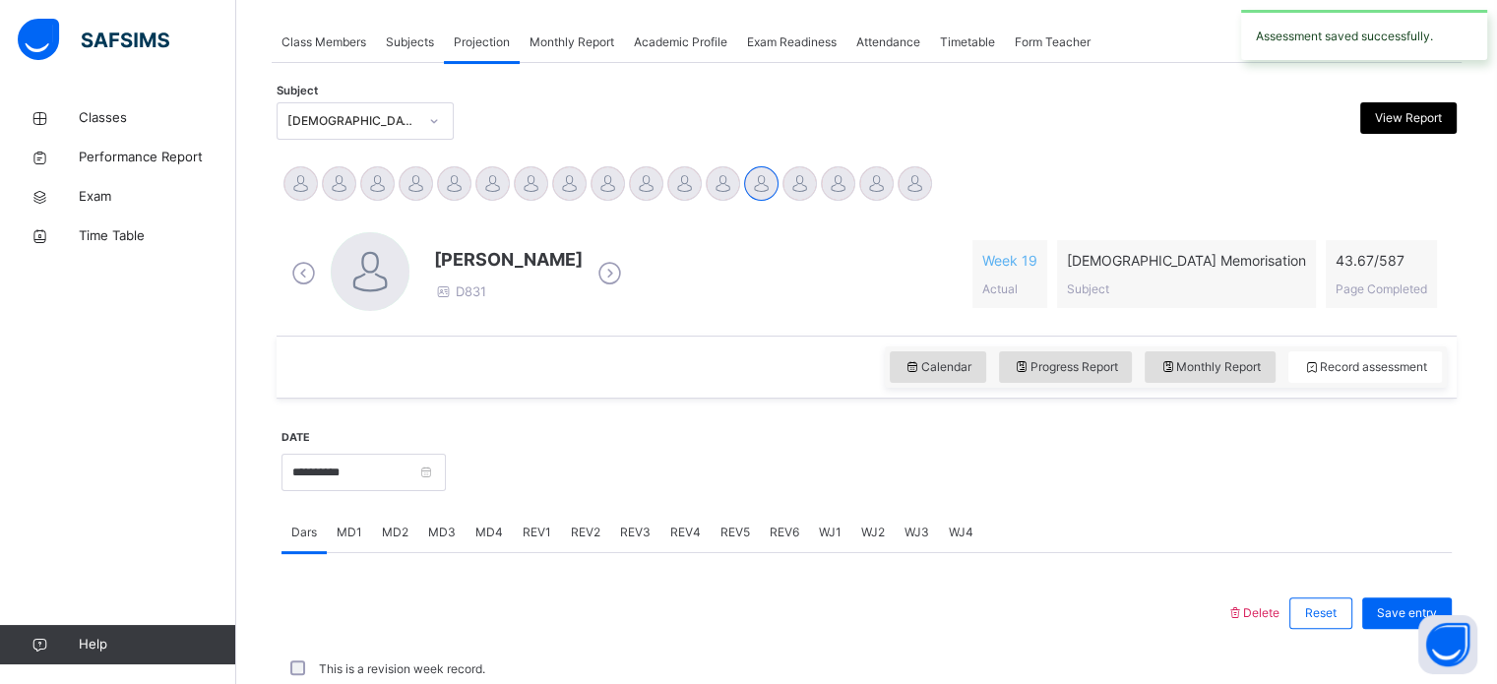
scroll to position [793, 0]
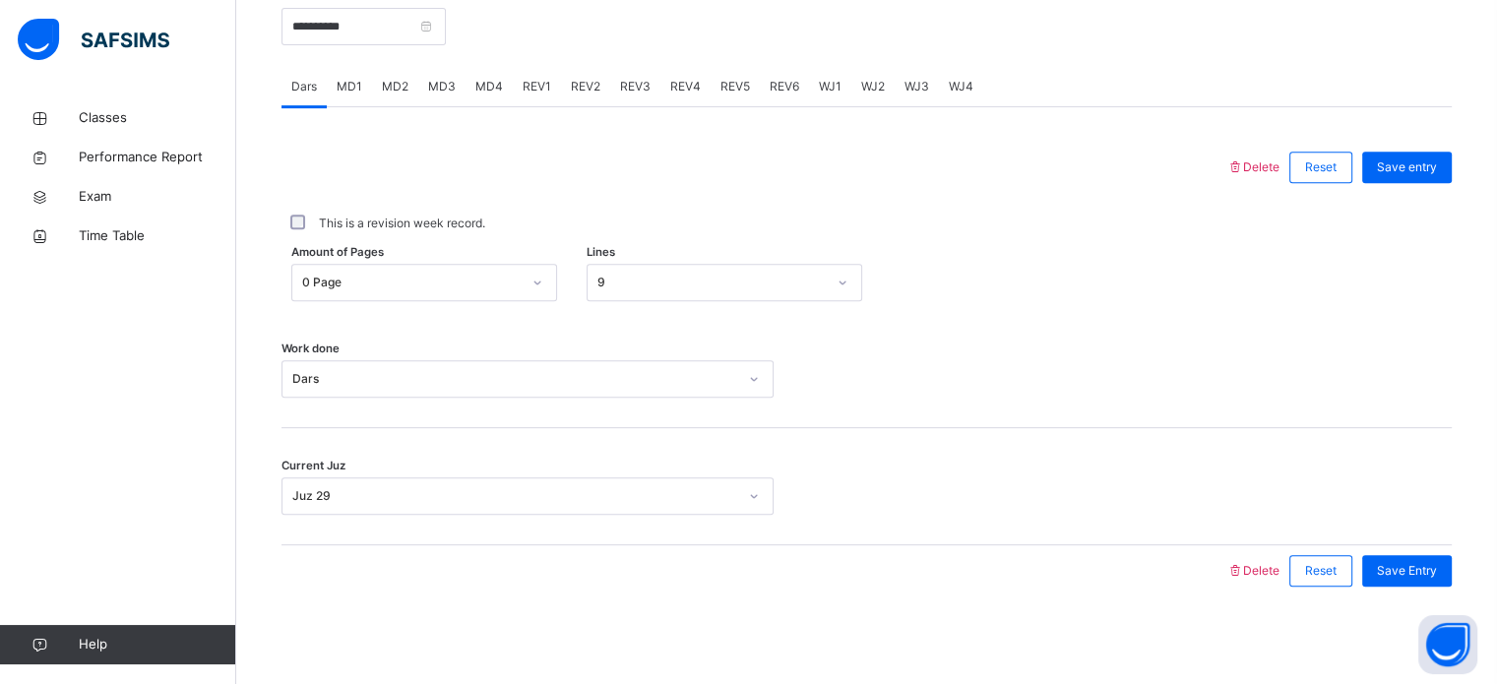
click at [528, 90] on span "REV1" at bounding box center [537, 87] width 29 height 18
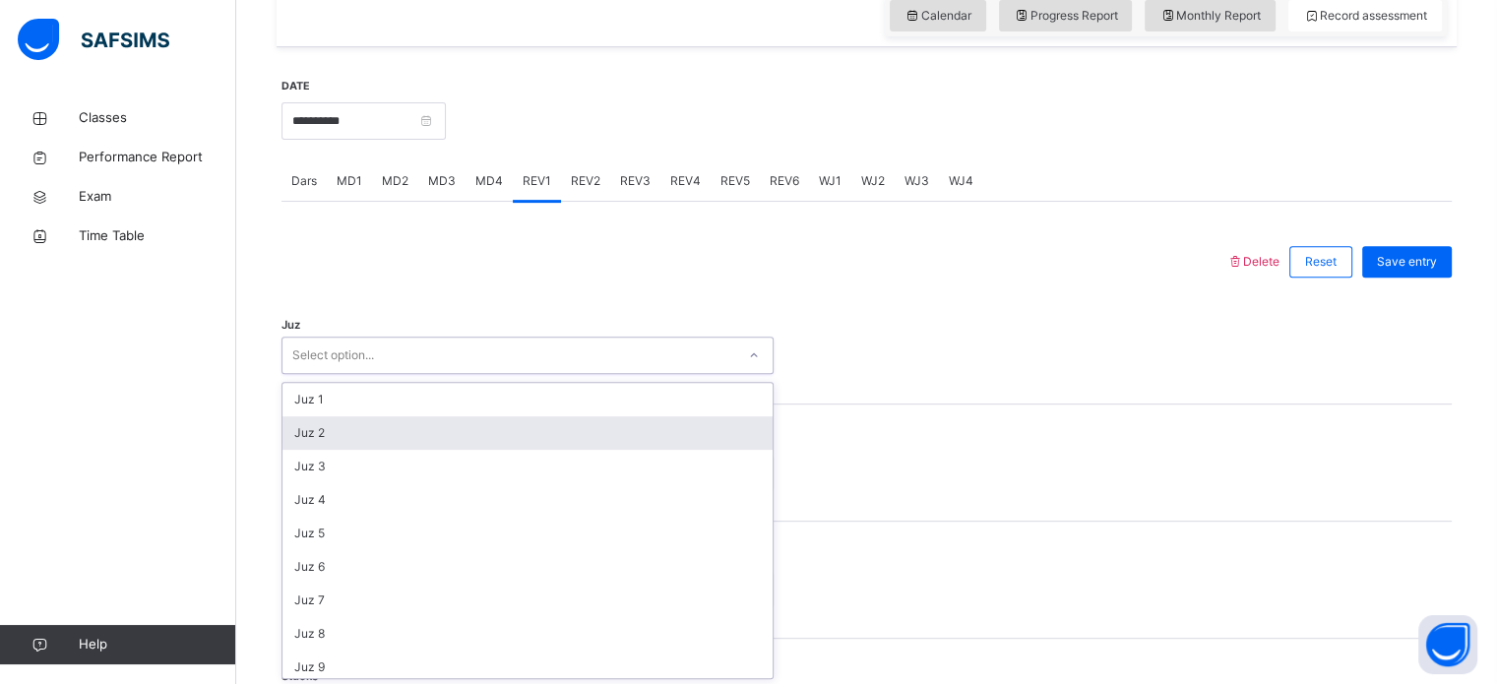
scroll to position [701, 0]
click at [333, 372] on div "option Juz 2 focused, 2 of 30. 30 results available. Use Up and Down to choose …" at bounding box center [527, 353] width 492 height 37
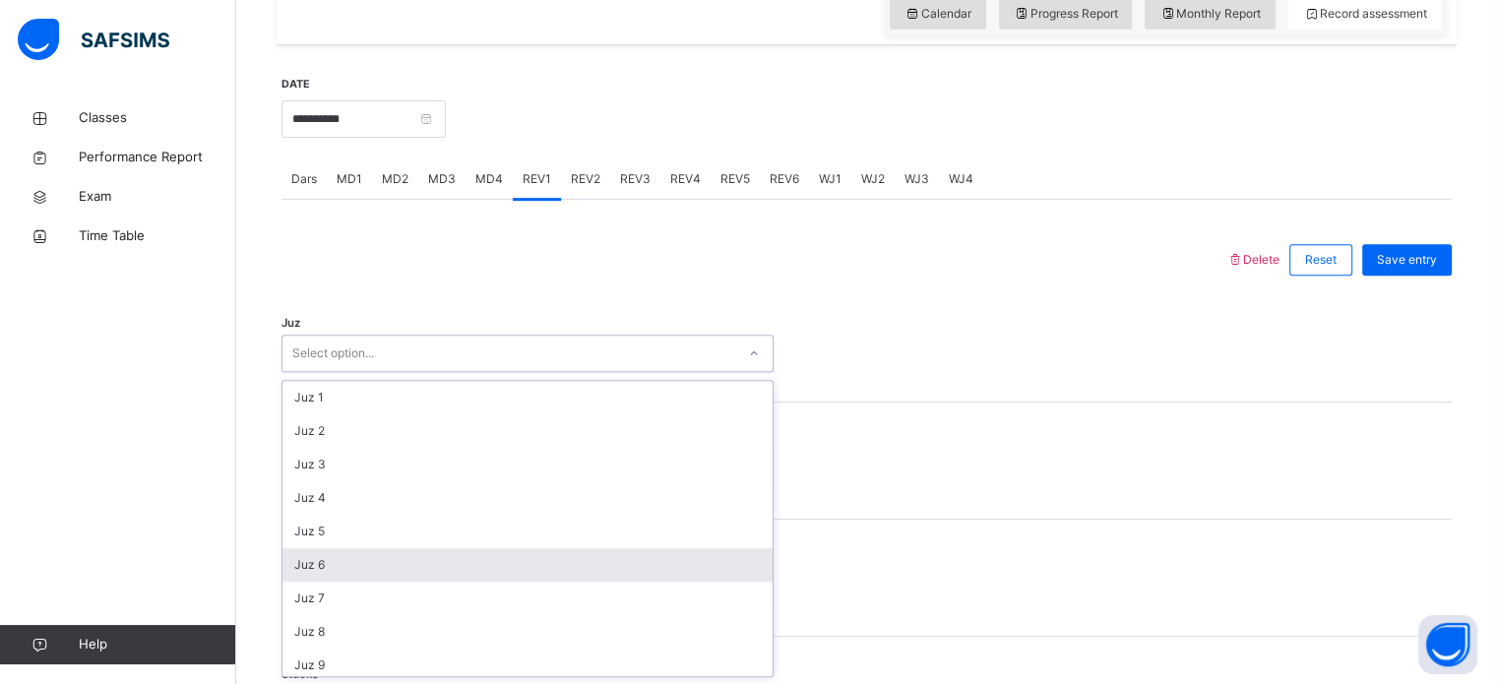
scroll to position [709, 0]
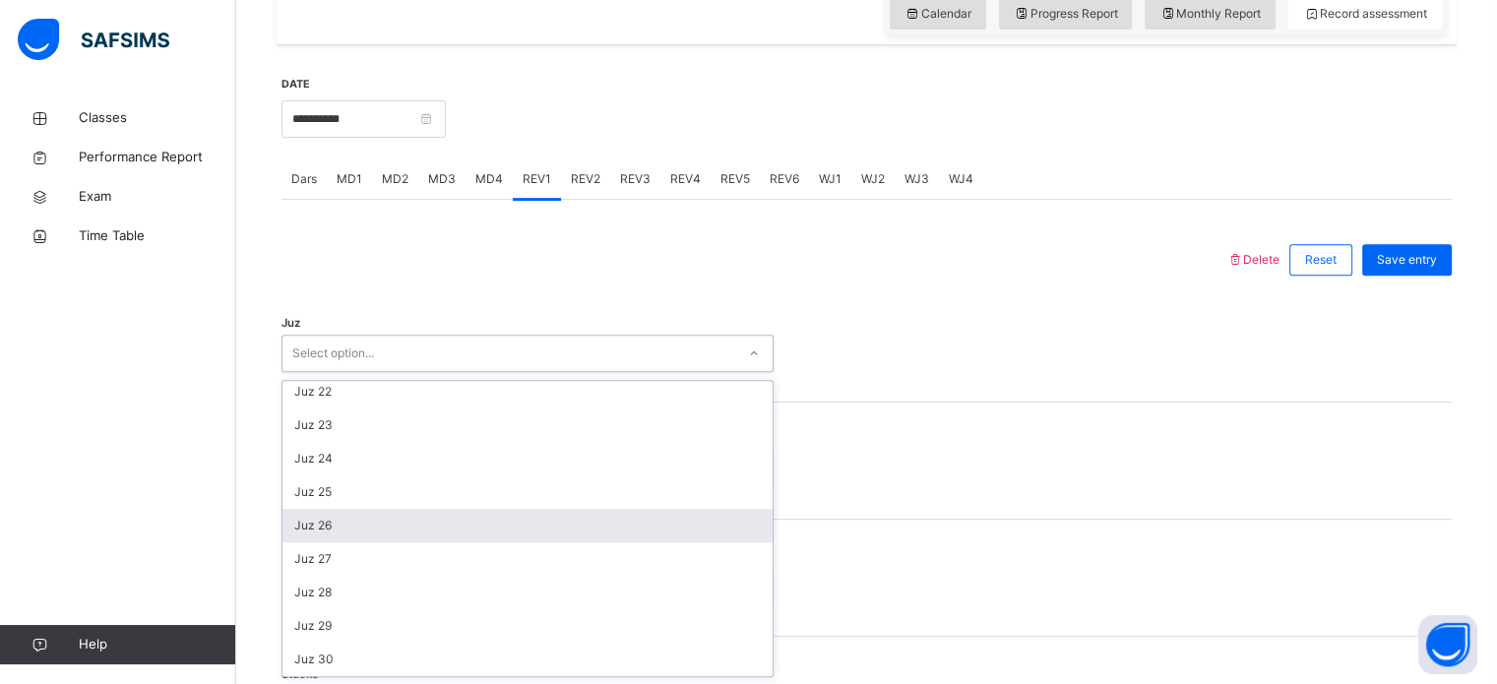
click at [345, 538] on div "Juz 26" at bounding box center [527, 525] width 490 height 33
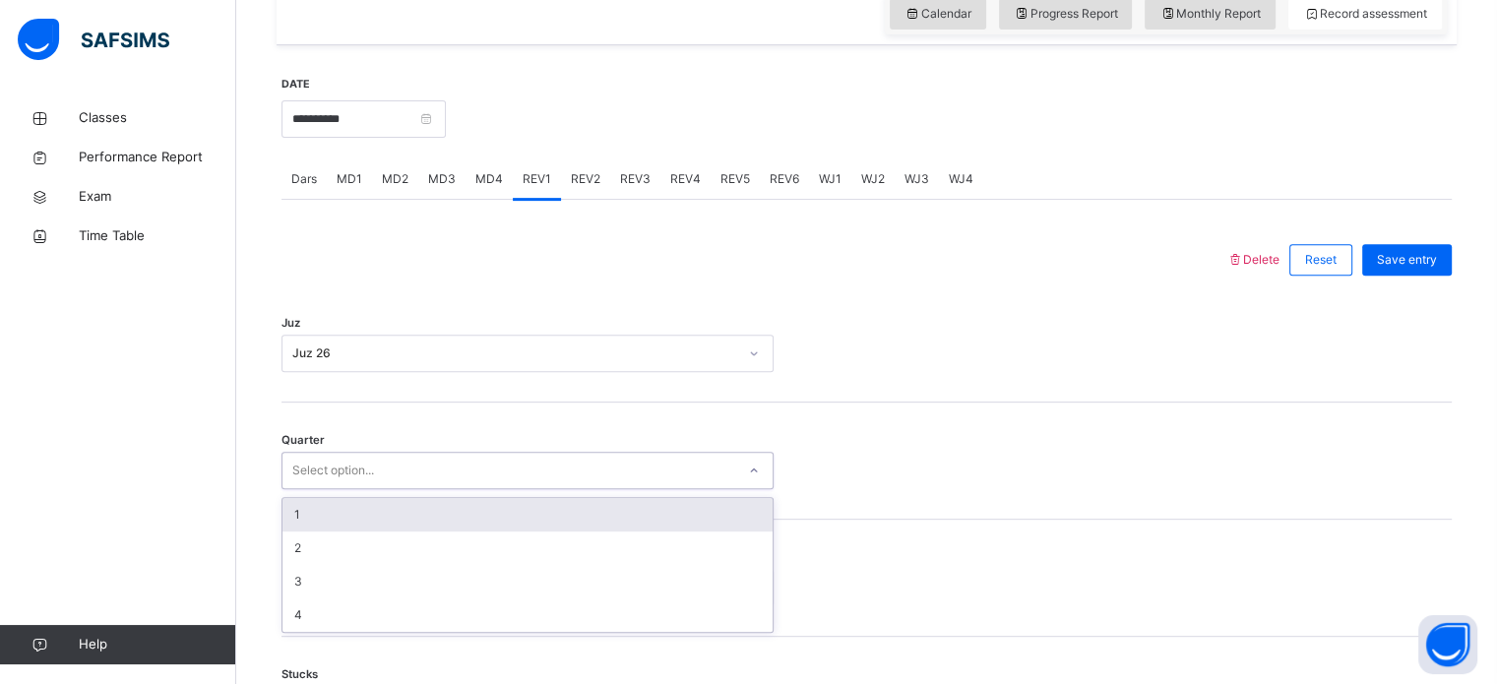
click at [346, 468] on div "Select option..." at bounding box center [333, 470] width 82 height 37
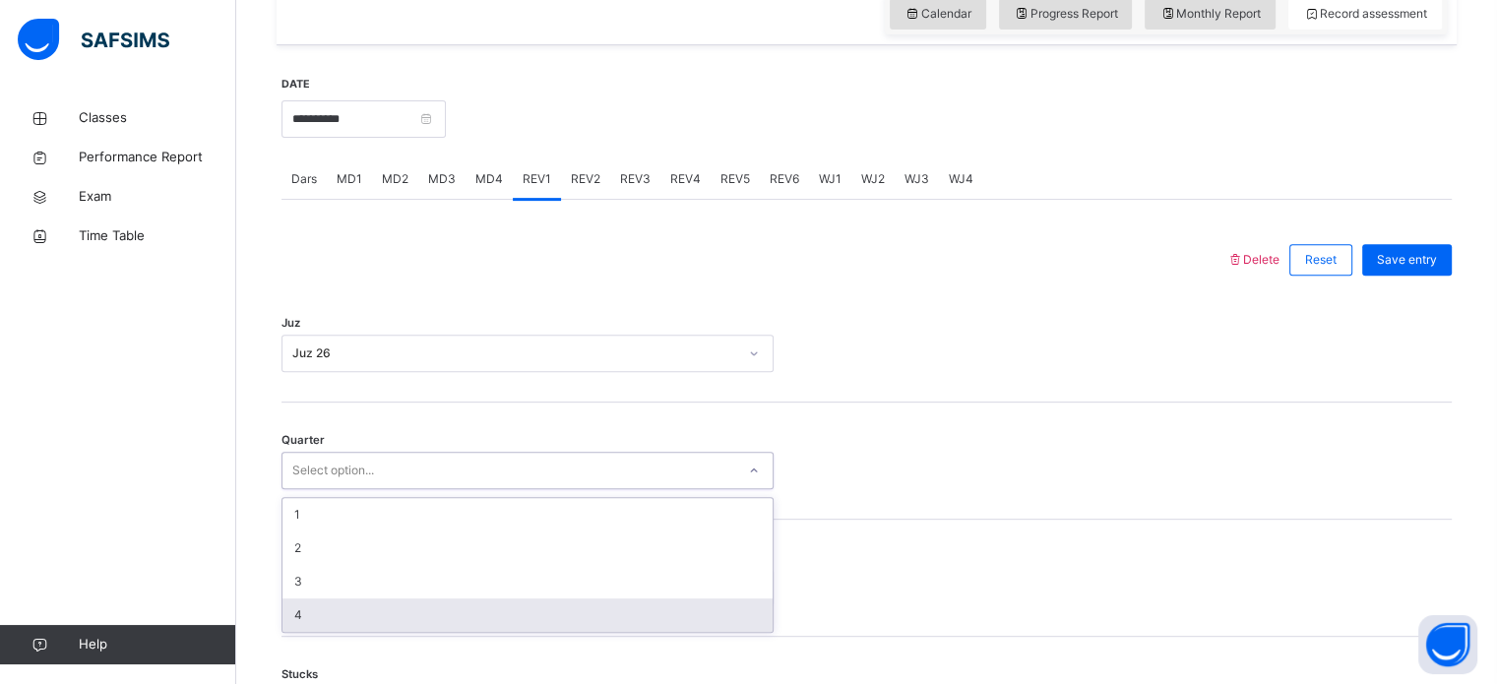
click at [334, 607] on div "4" at bounding box center [527, 614] width 490 height 33
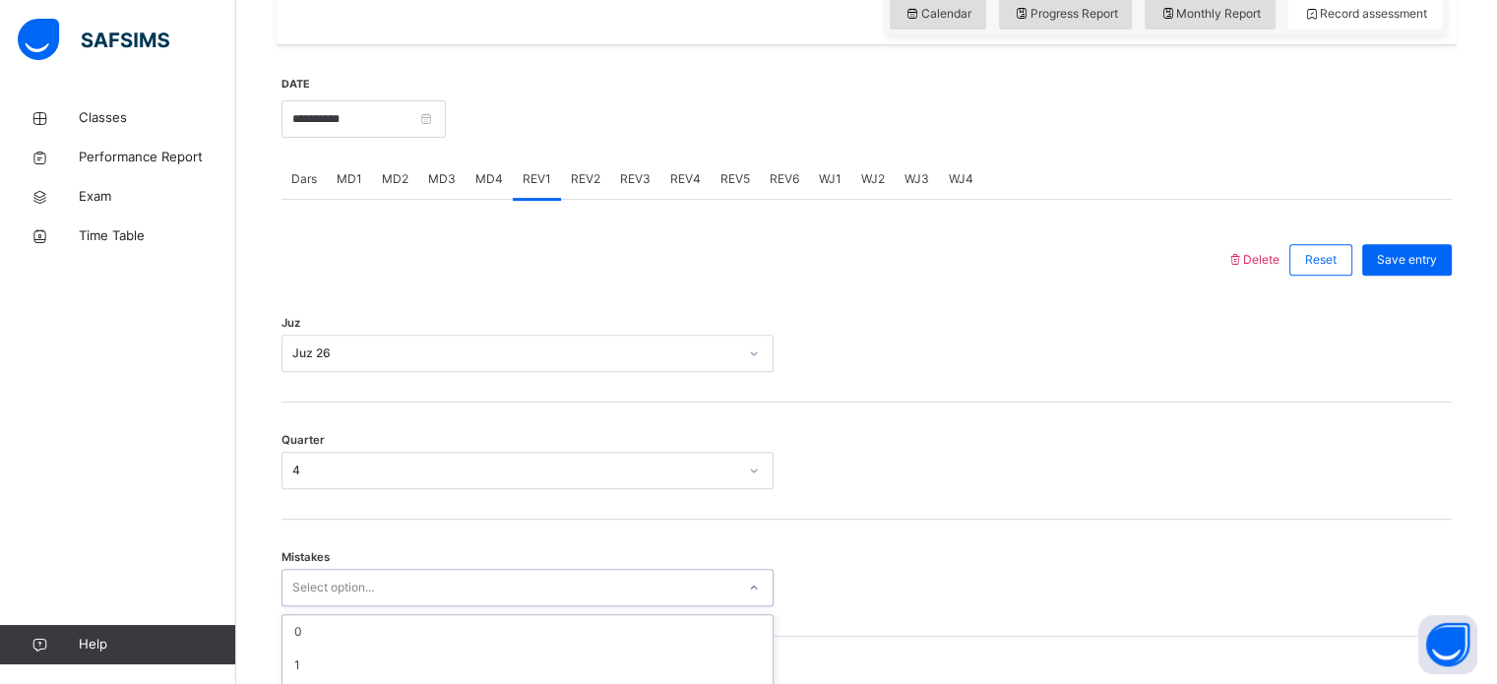
scroll to position [874, 0]
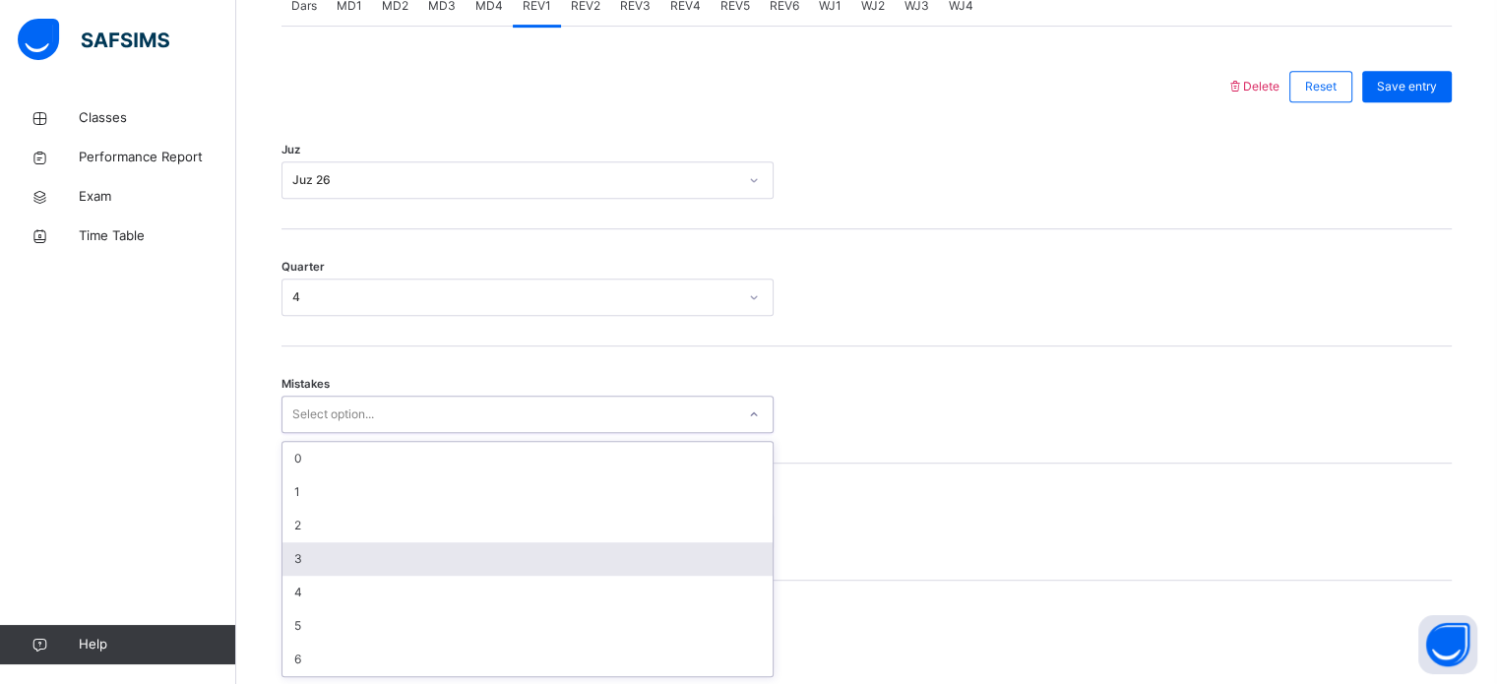
click at [330, 433] on div "option 3 focused, 4 of 7. 7 results available. Use Up and Down to choose option…" at bounding box center [527, 414] width 492 height 37
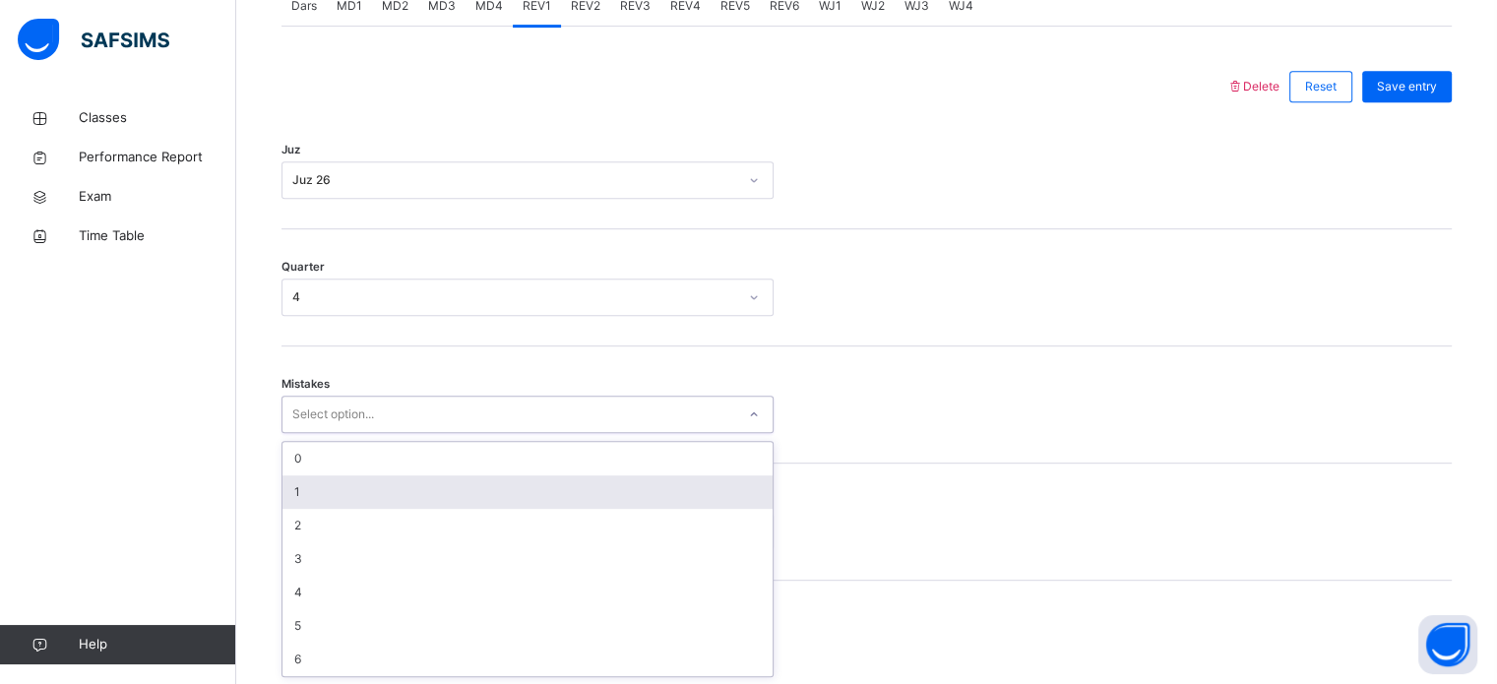
click at [348, 503] on div "1" at bounding box center [527, 491] width 490 height 33
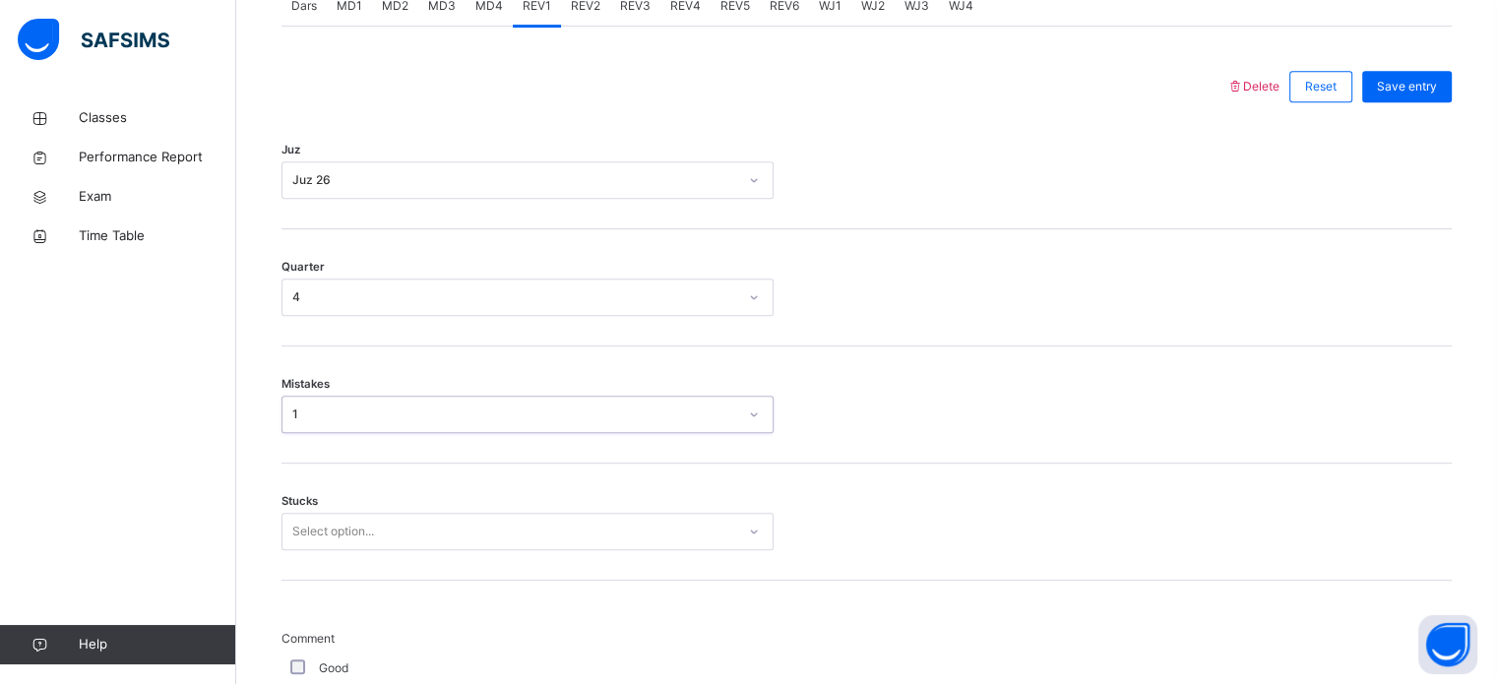
scroll to position [957, 0]
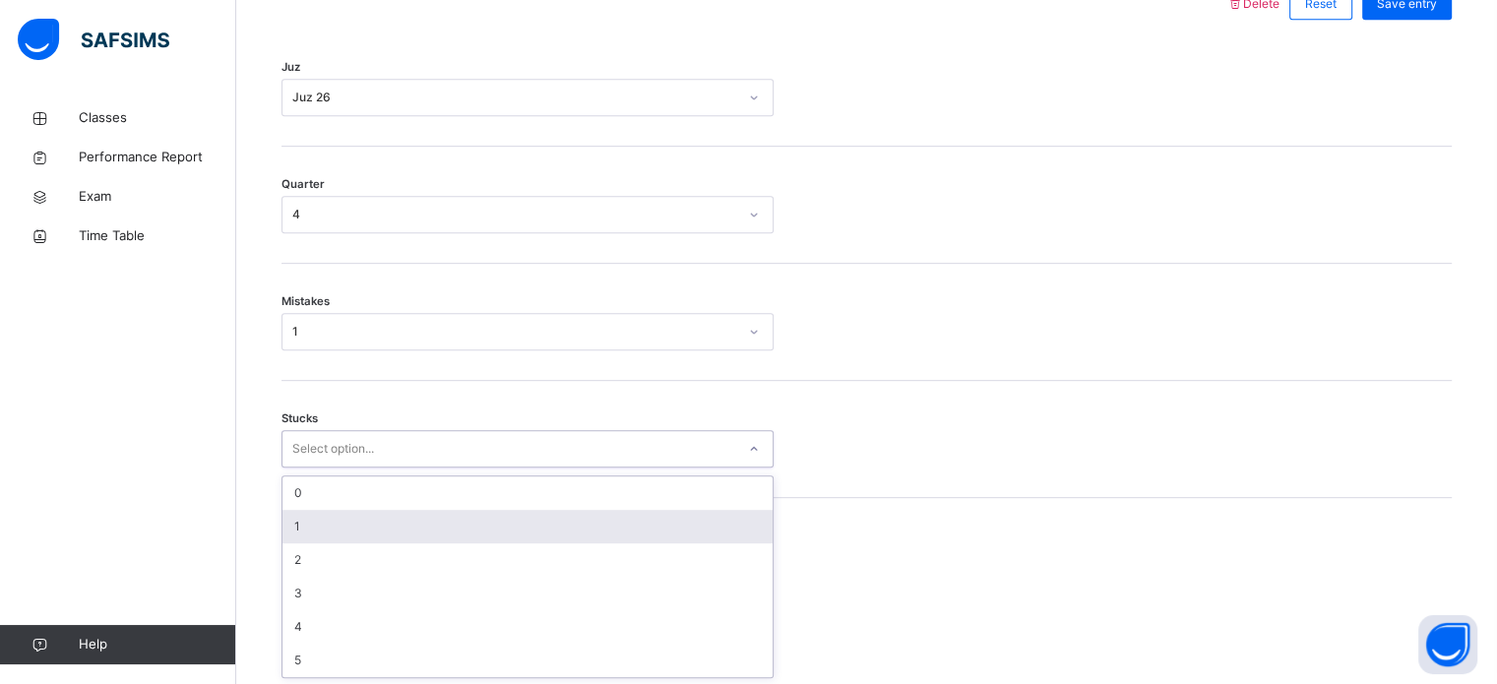
click at [323, 467] on div "option 1 focused, 2 of 6. 6 results available. Use Up and Down to choose option…" at bounding box center [527, 448] width 492 height 37
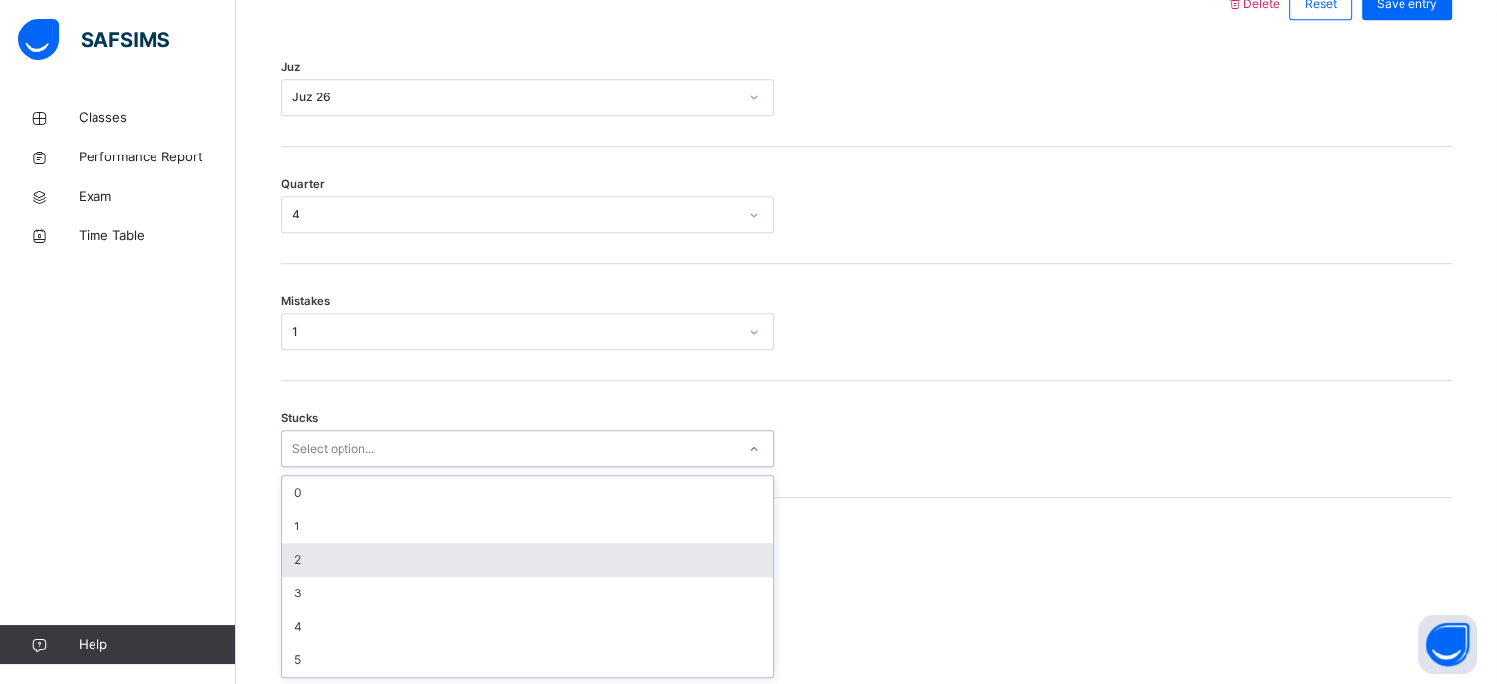
click at [319, 547] on div "2" at bounding box center [527, 559] width 490 height 33
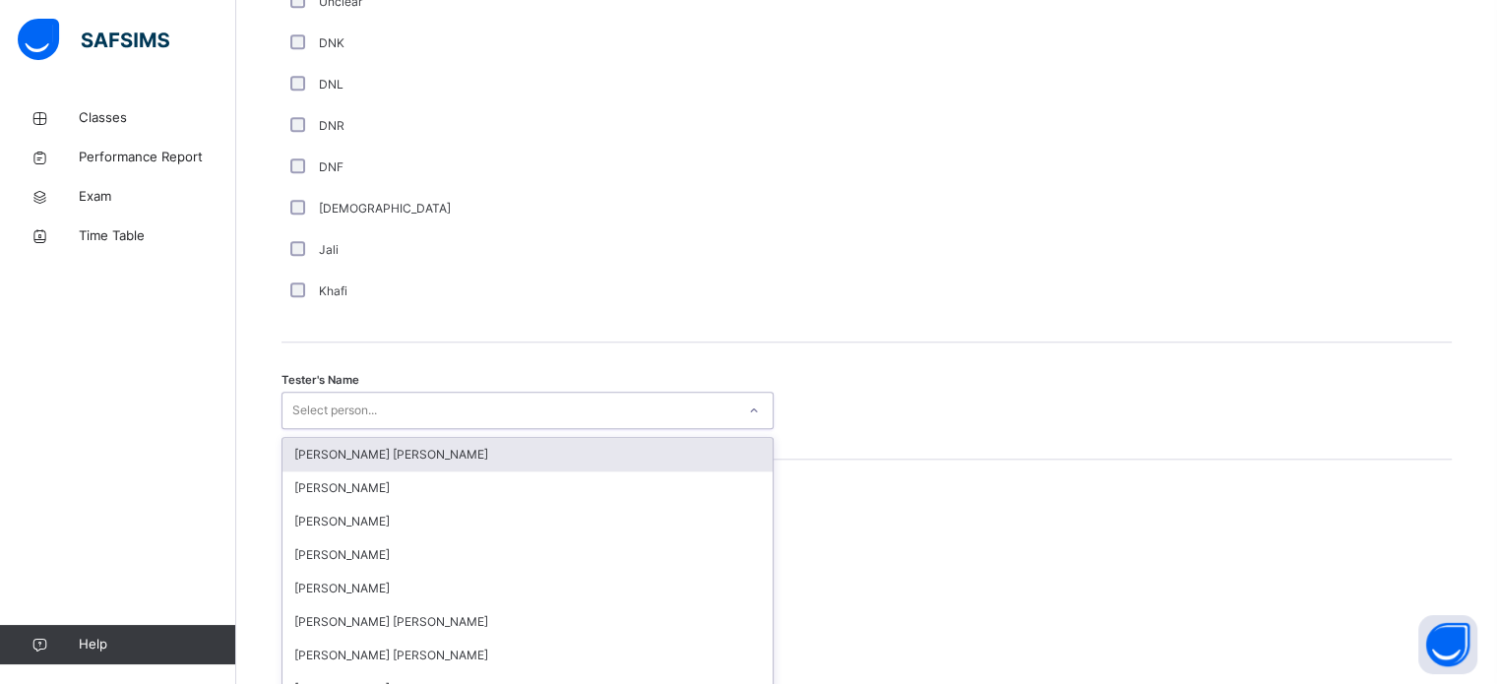
scroll to position [1803, 0]
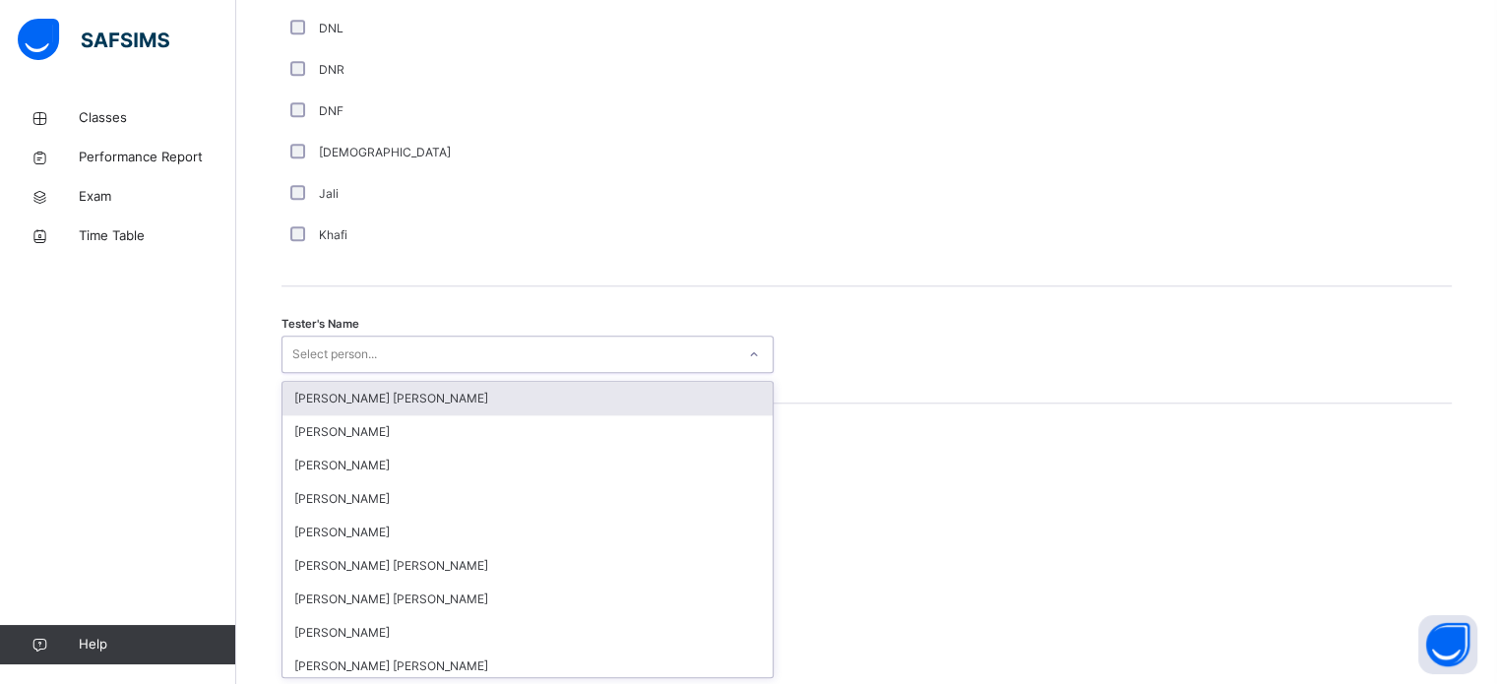
click at [413, 373] on div "option [PERSON_NAME] [PERSON_NAME] focused, 1 of 90. 90 results available. Use …" at bounding box center [527, 354] width 492 height 37
type input "****"
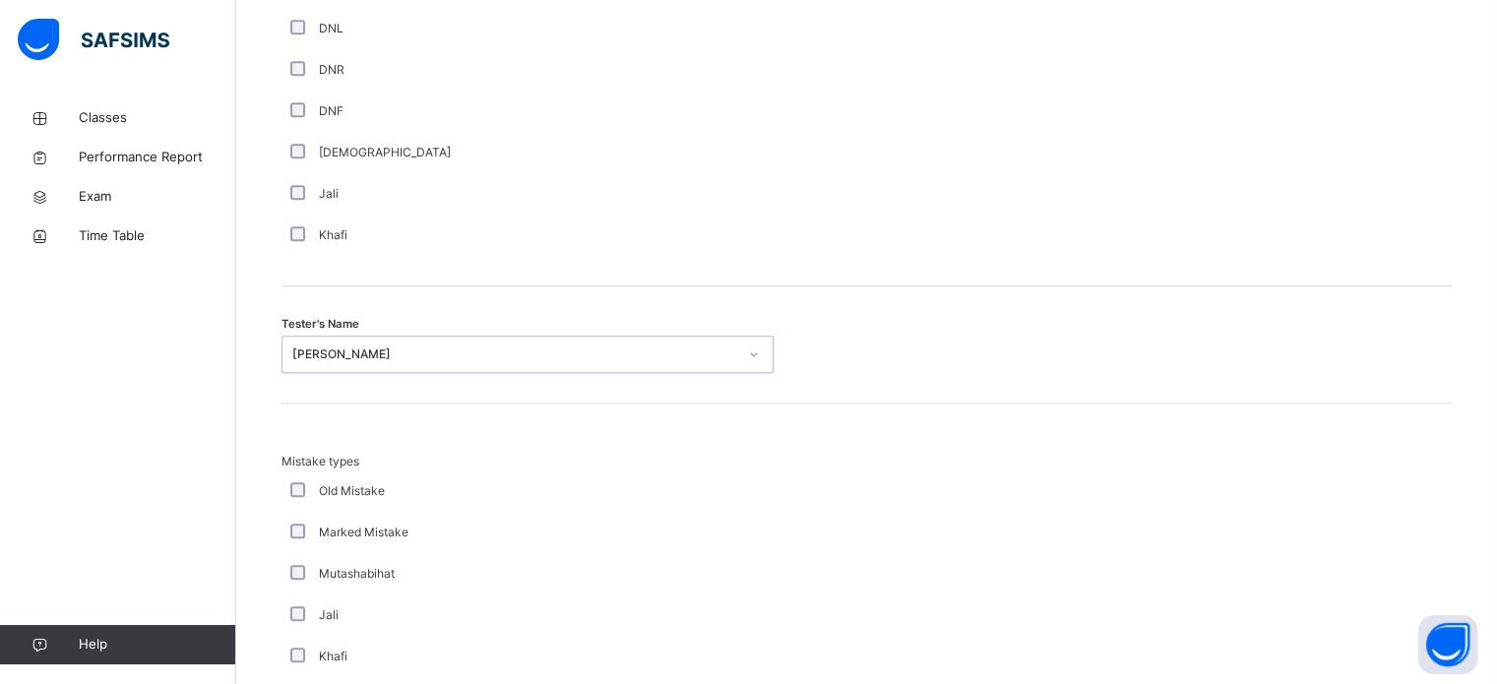
scroll to position [2164, 0]
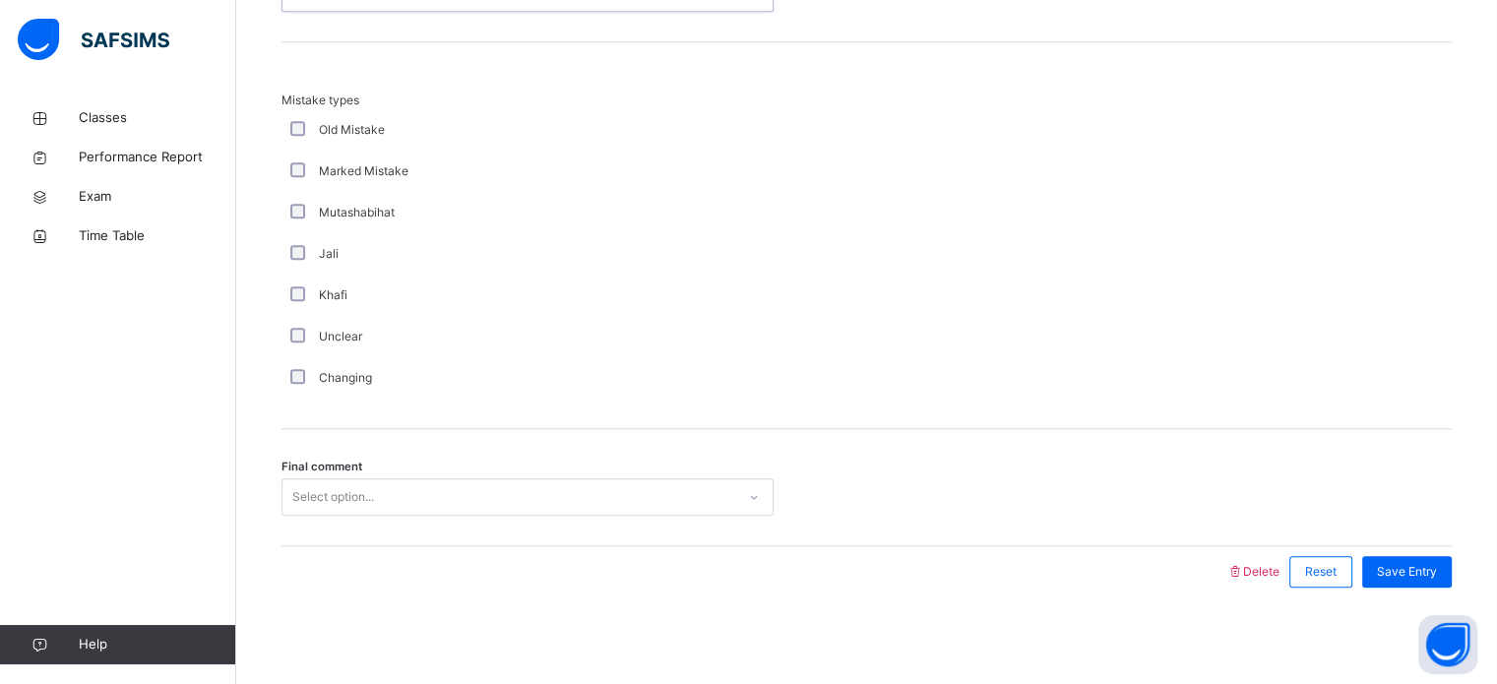
click at [354, 478] on div "Select option..." at bounding box center [527, 496] width 492 height 37
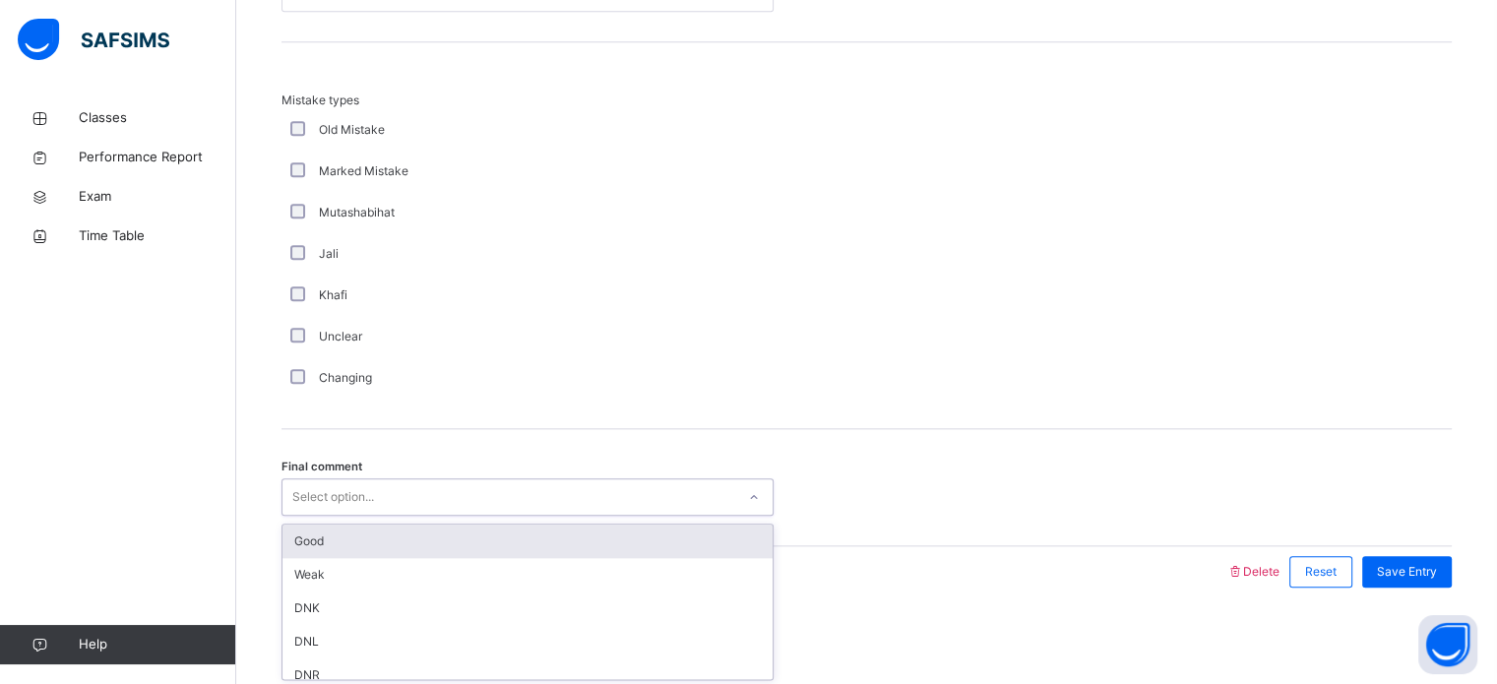
click at [332, 534] on div "Good" at bounding box center [527, 541] width 490 height 33
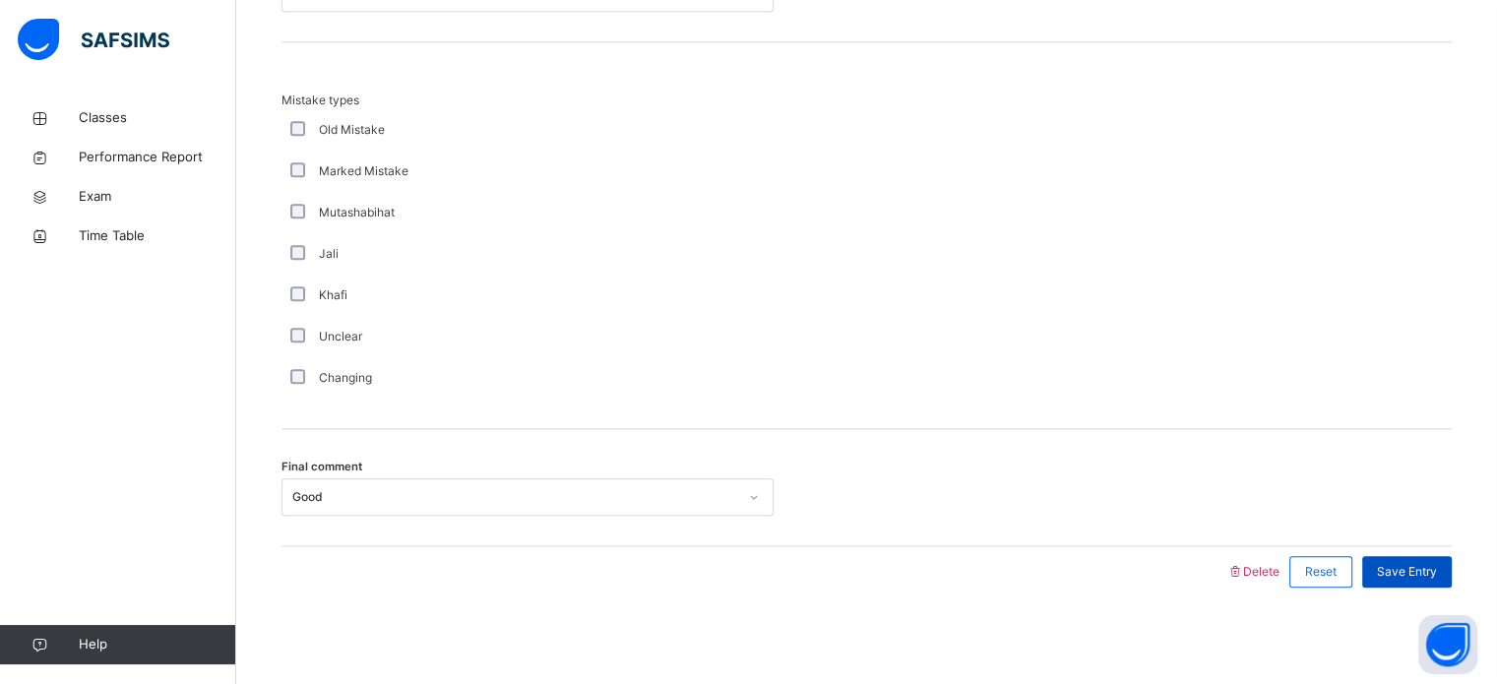
click at [1437, 568] on span "Save Entry" at bounding box center [1407, 572] width 60 height 18
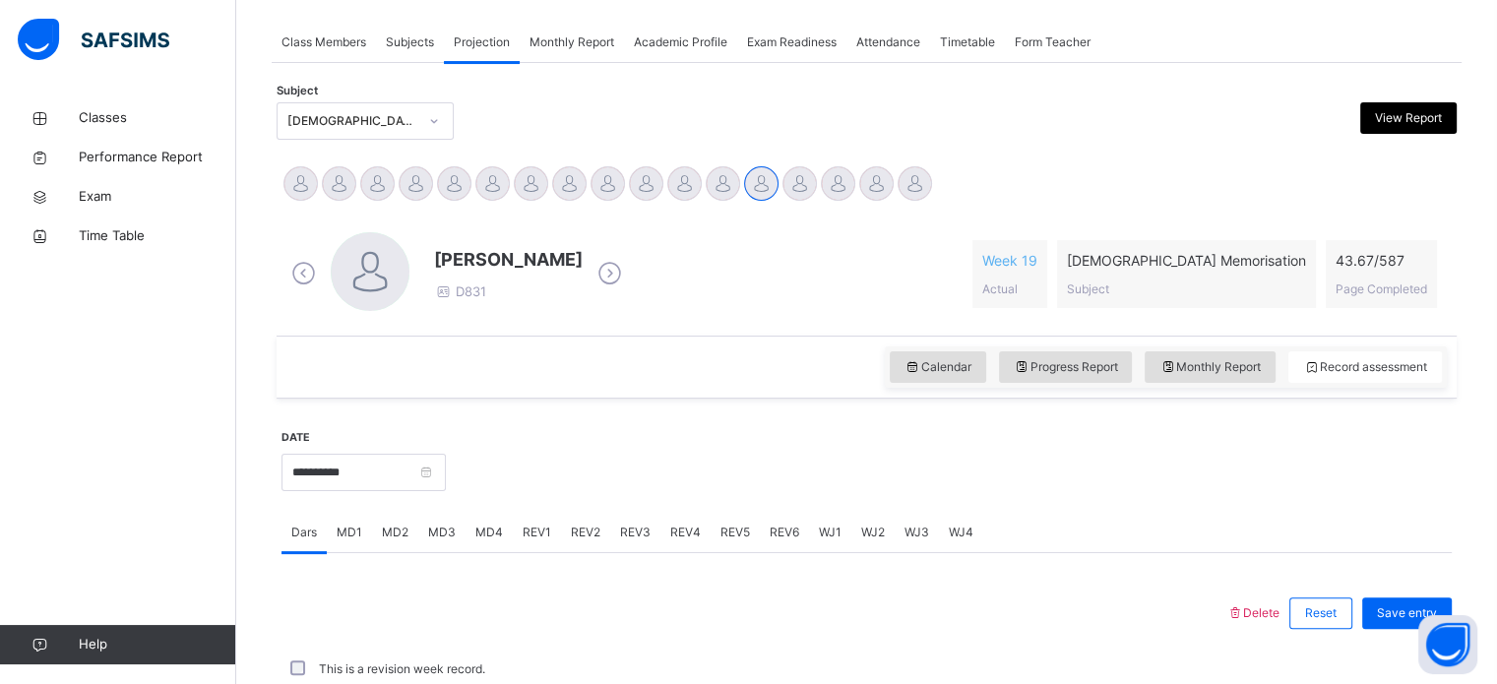
scroll to position [793, 0]
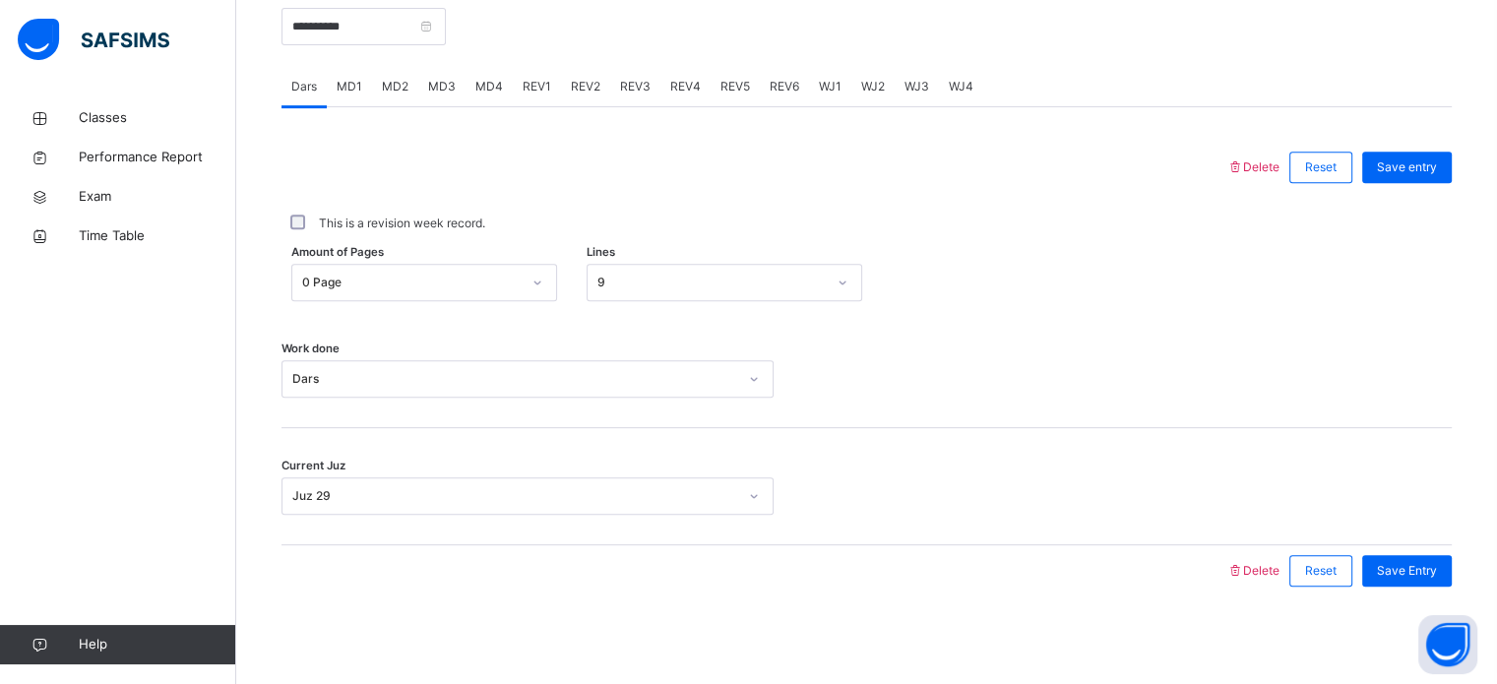
click at [506, 83] on div "MD4" at bounding box center [488, 86] width 47 height 39
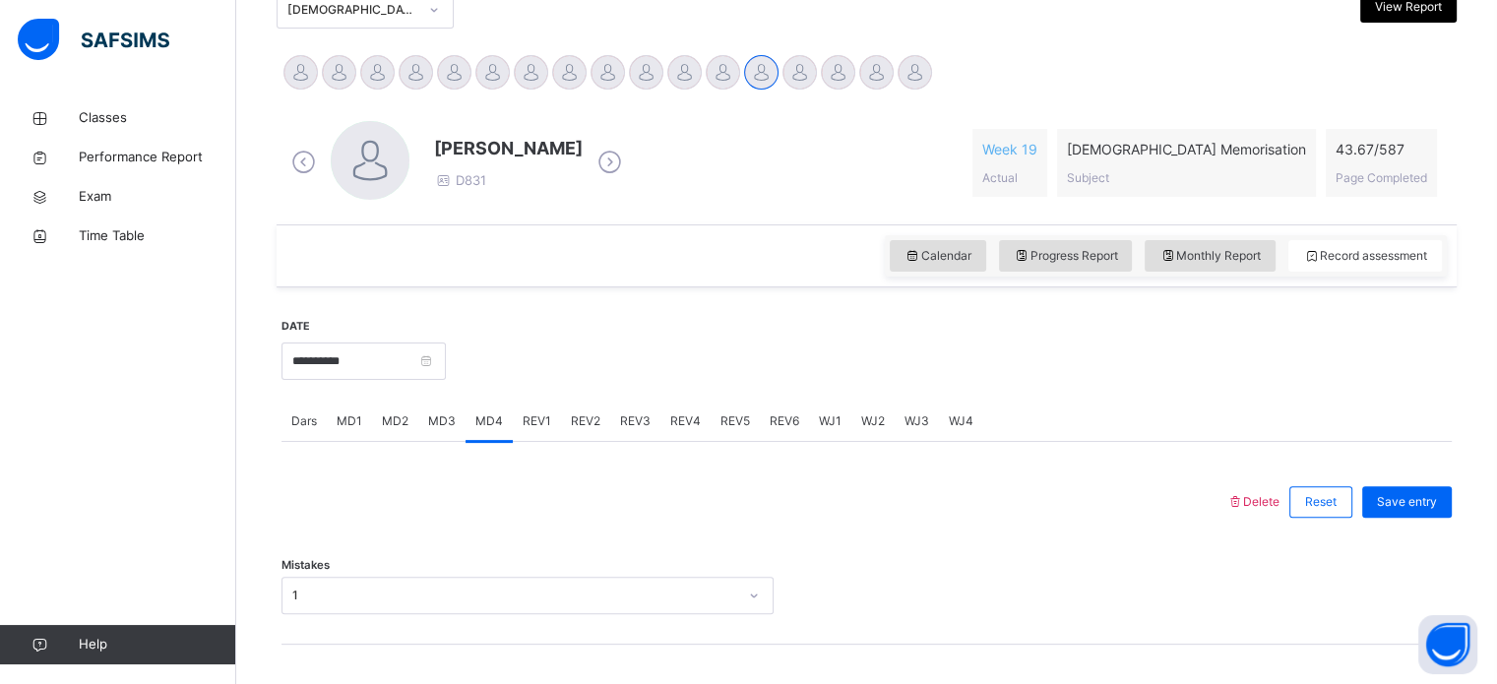
scroll to position [460, 0]
click at [536, 421] on span "REV1" at bounding box center [537, 420] width 29 height 18
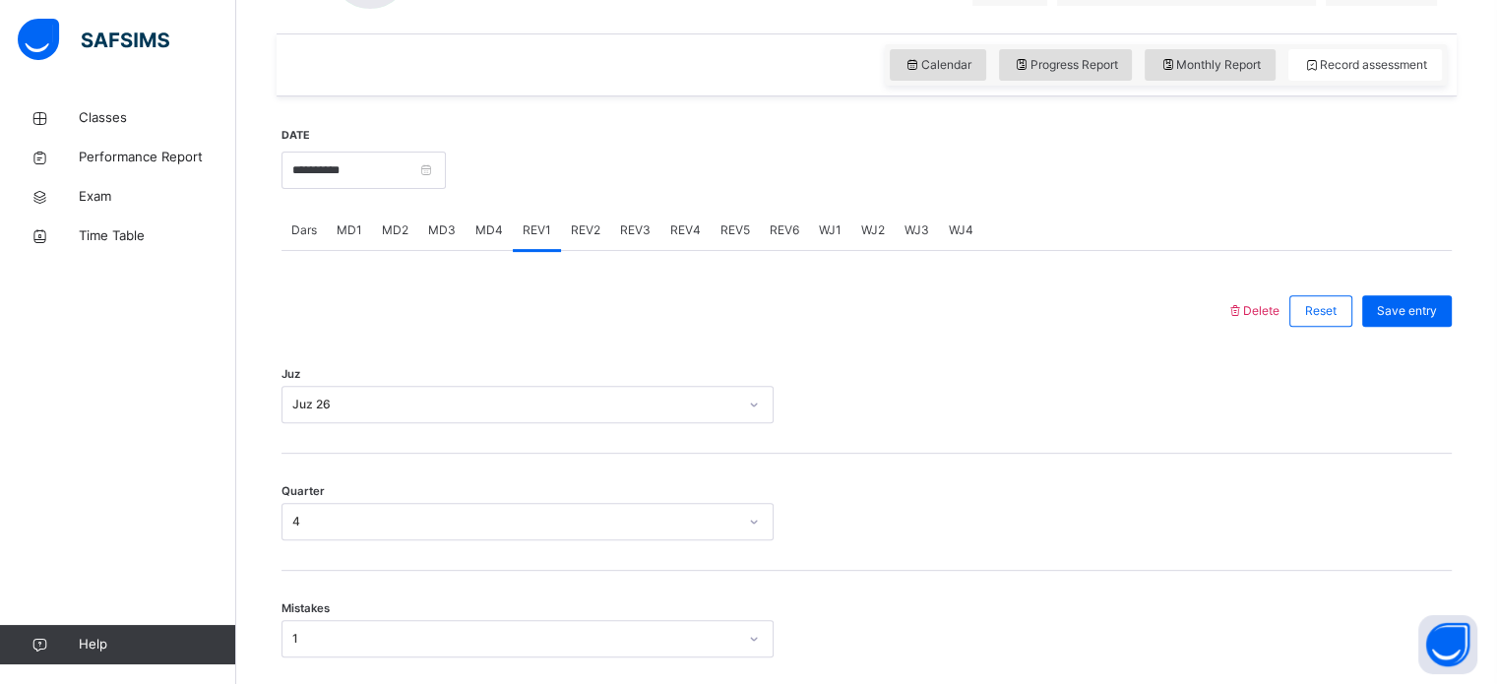
scroll to position [664, 0]
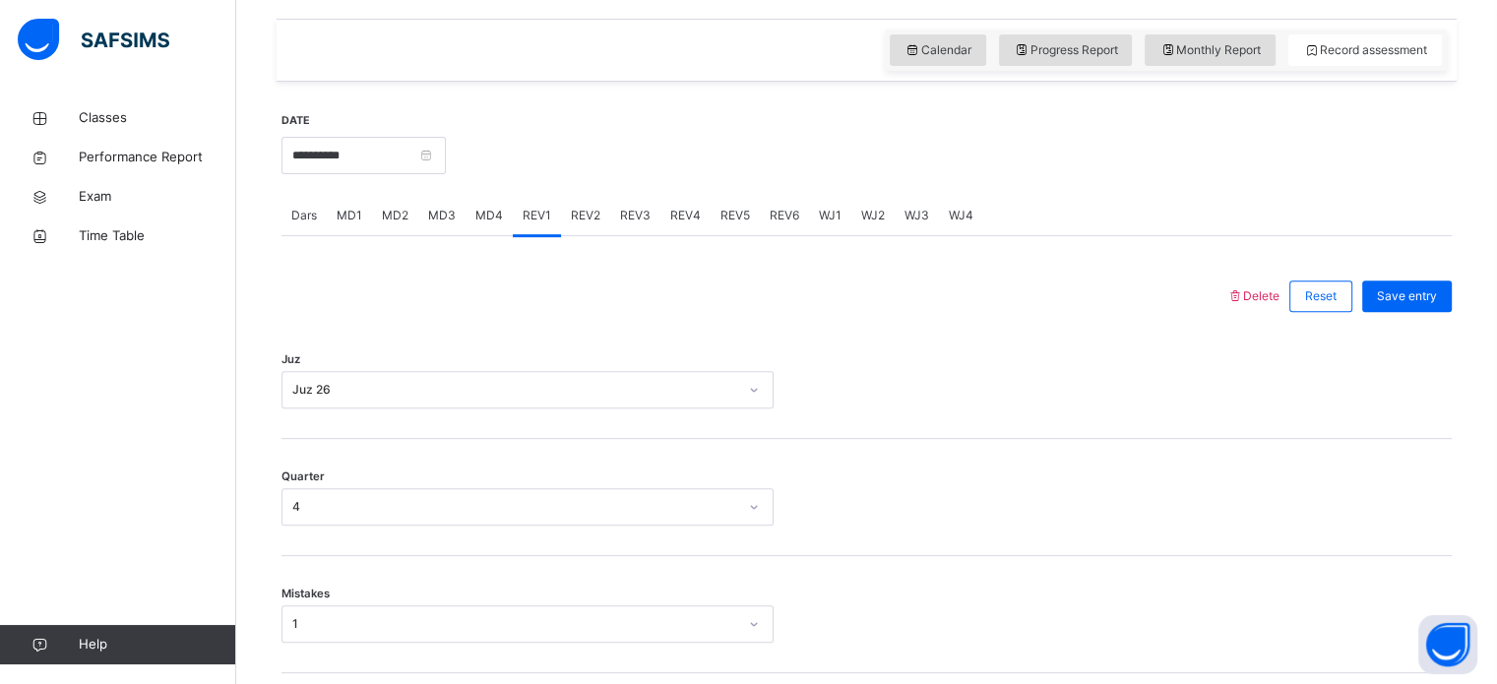
click at [587, 216] on span "REV2" at bounding box center [586, 216] width 30 height 18
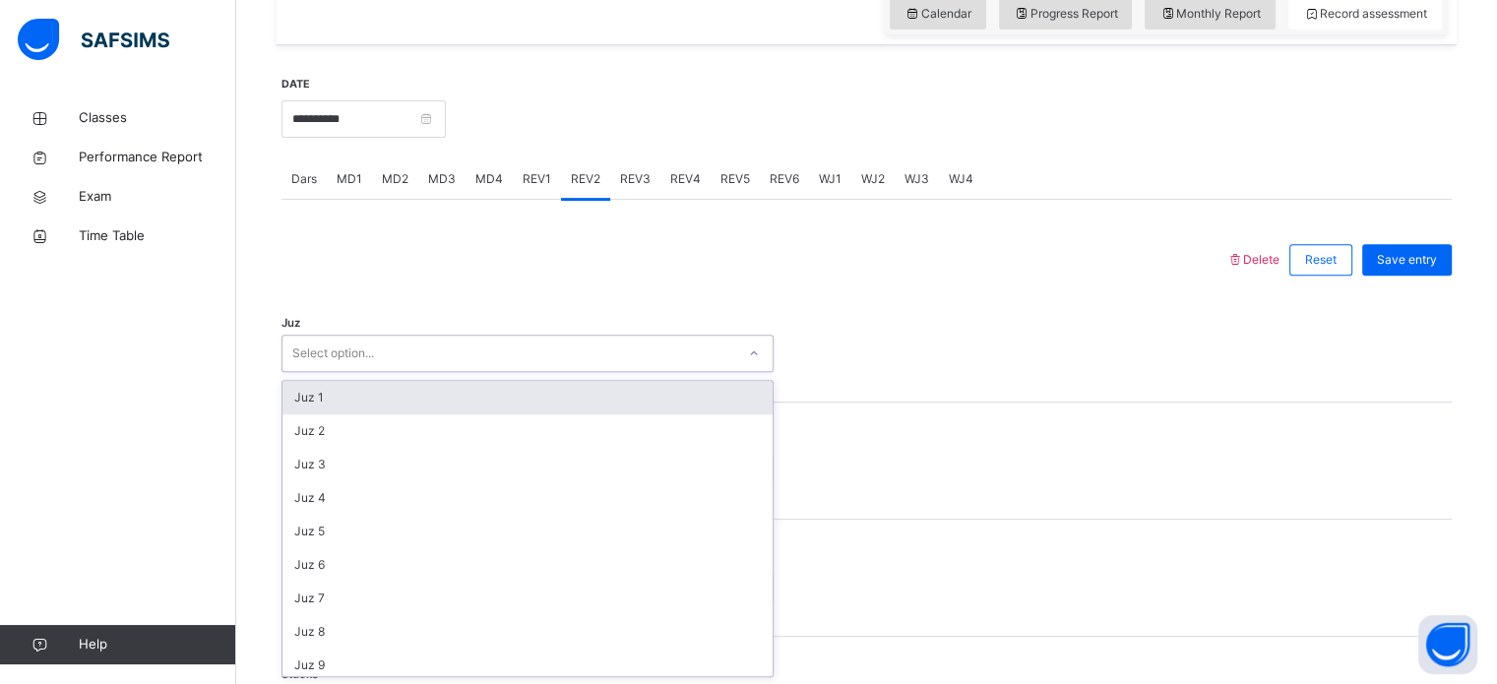
click at [377, 377] on div "Juz option Juz 1 focused, 1 of 30. 30 results available. Use Up and Down to cho…" at bounding box center [866, 343] width 1170 height 117
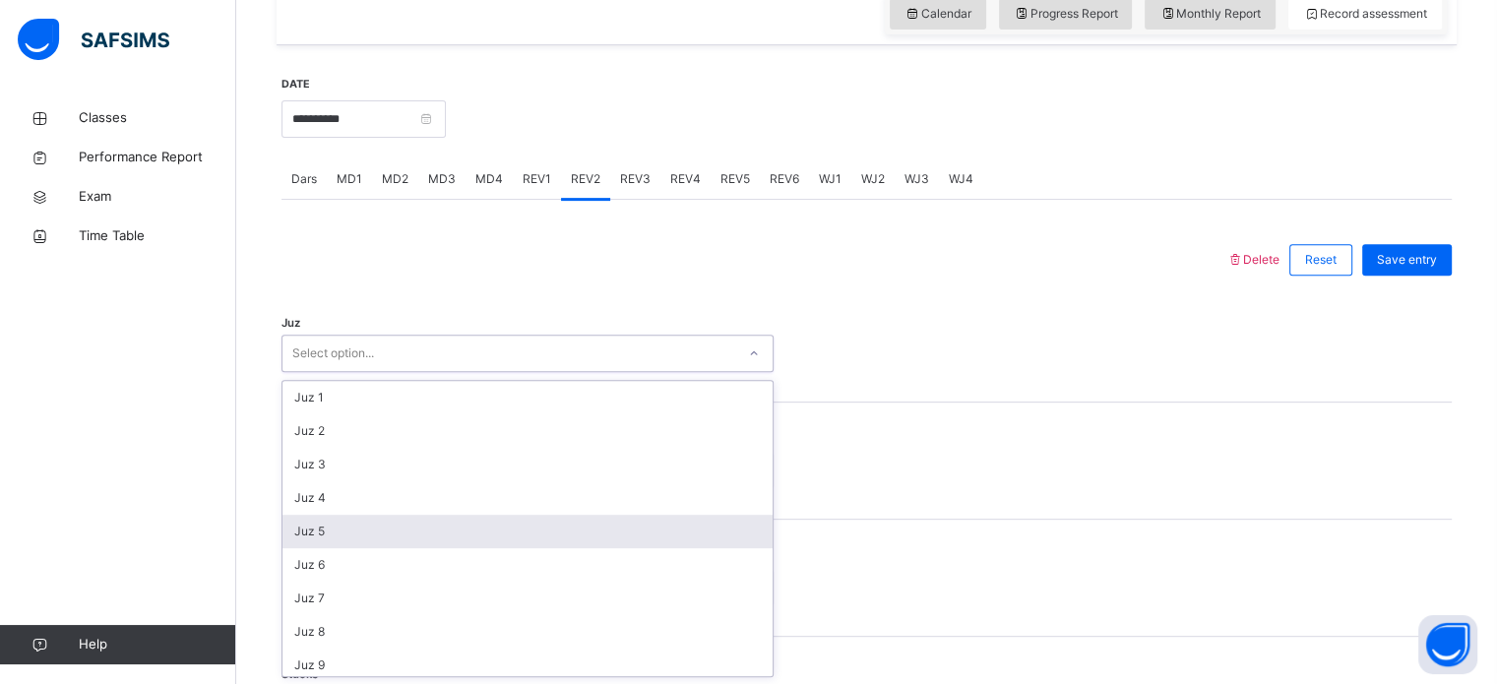
scroll to position [709, 0]
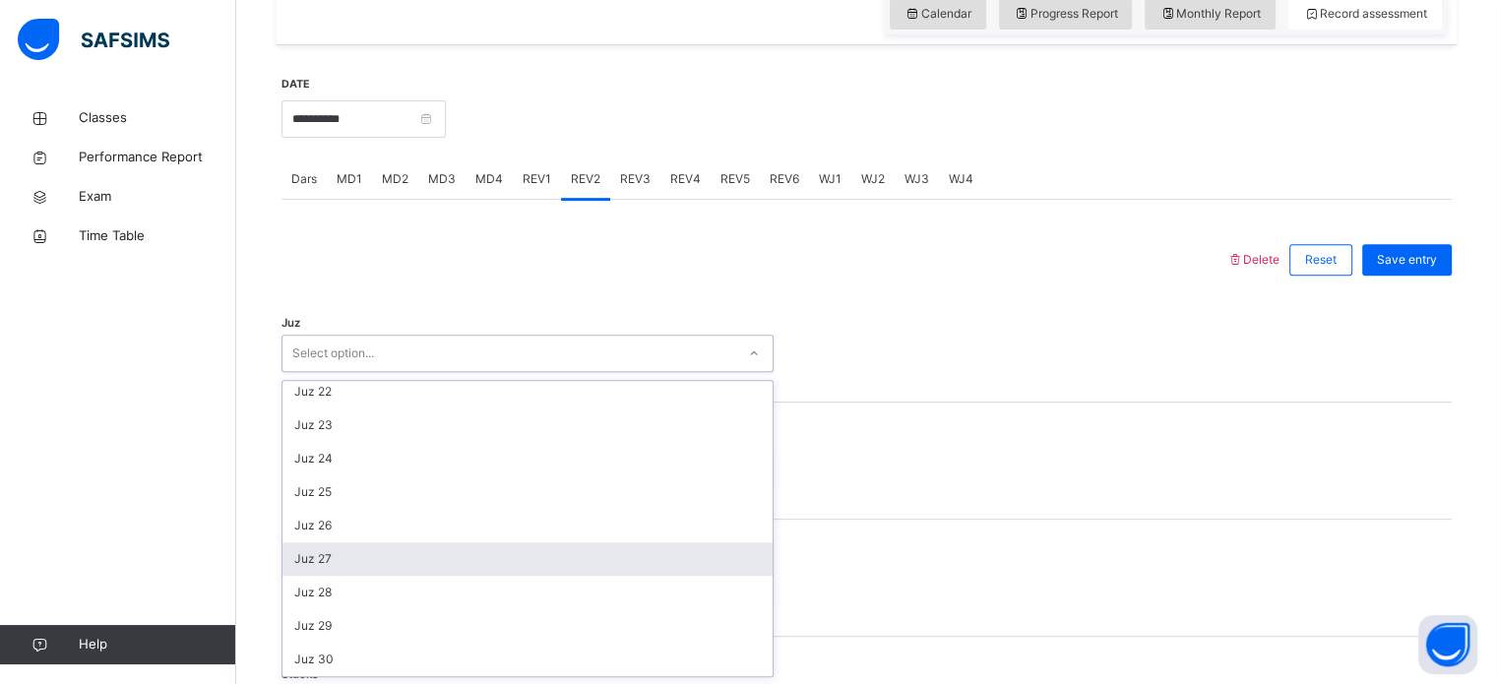
click at [335, 555] on div "Juz 27" at bounding box center [527, 558] width 490 height 33
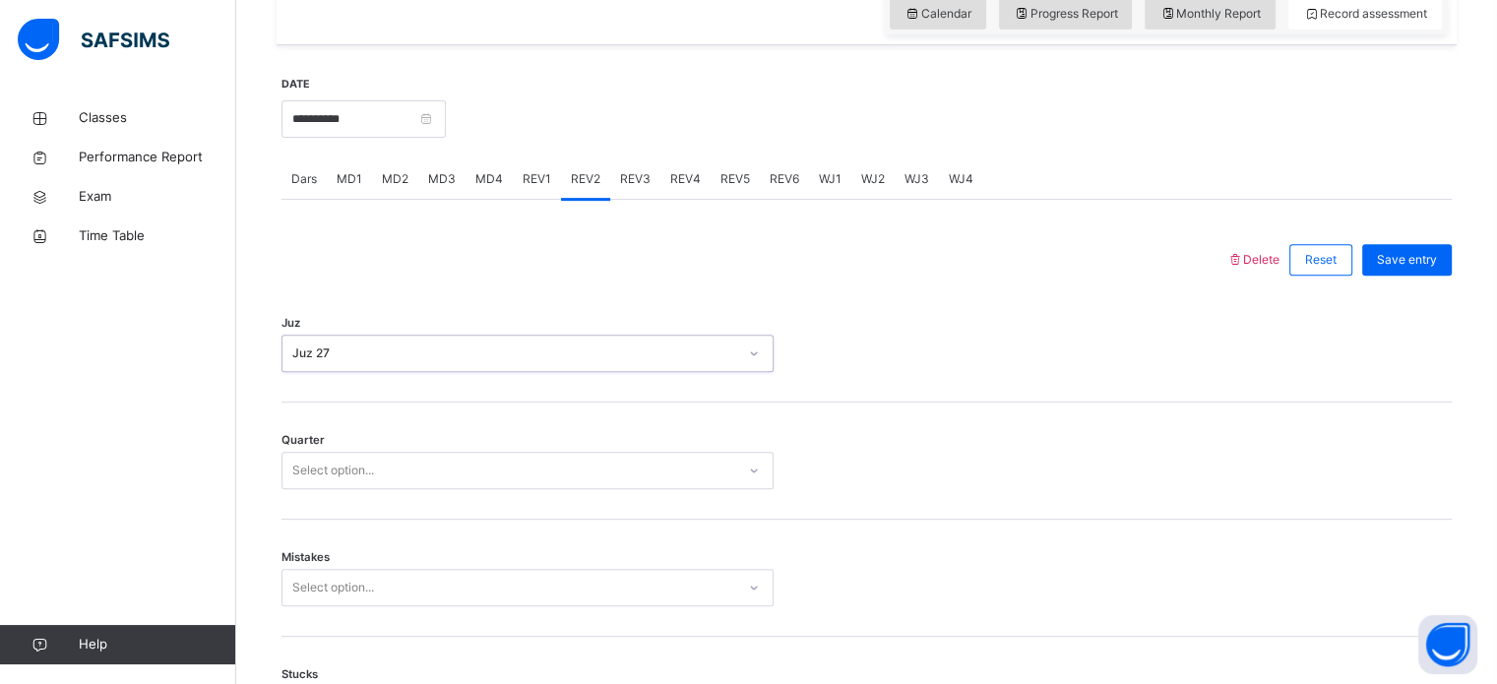
click at [338, 470] on div "Select option..." at bounding box center [333, 470] width 82 height 37
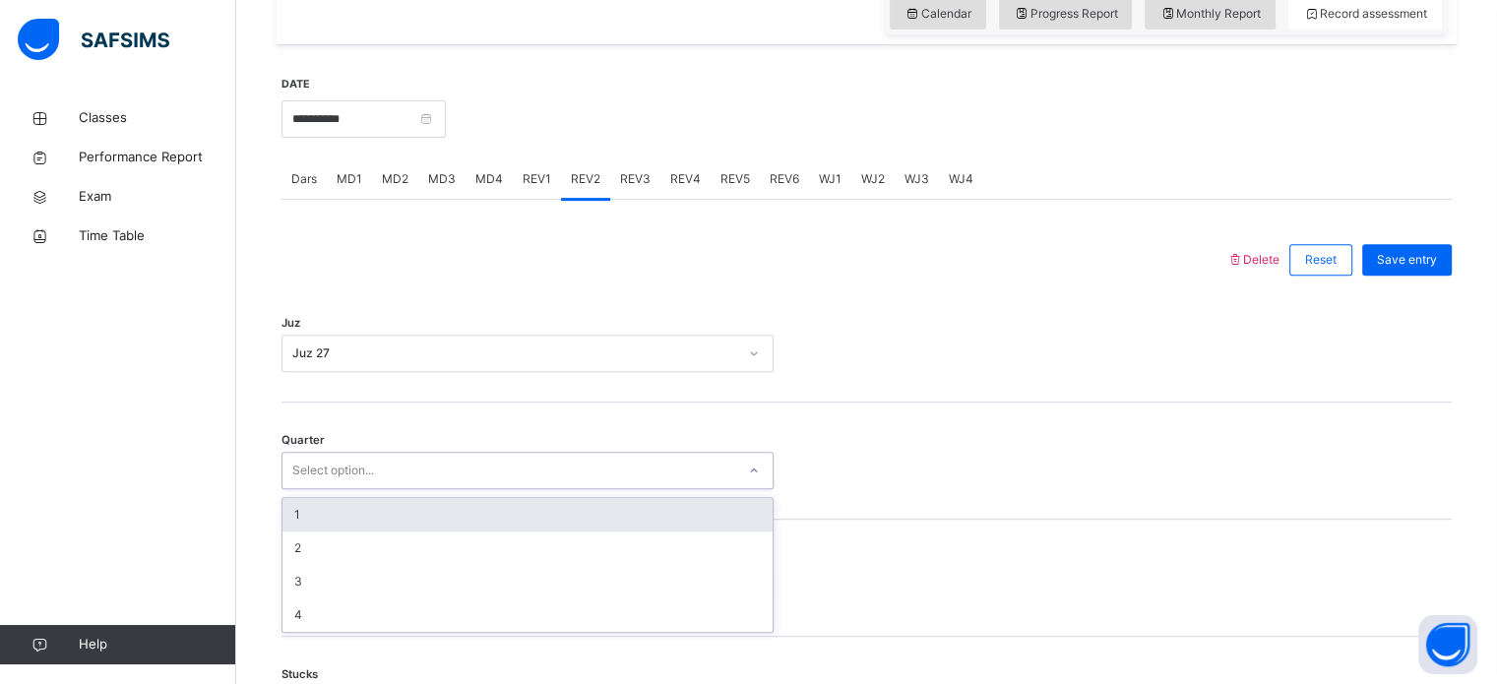
click at [335, 510] on div "1" at bounding box center [527, 514] width 490 height 33
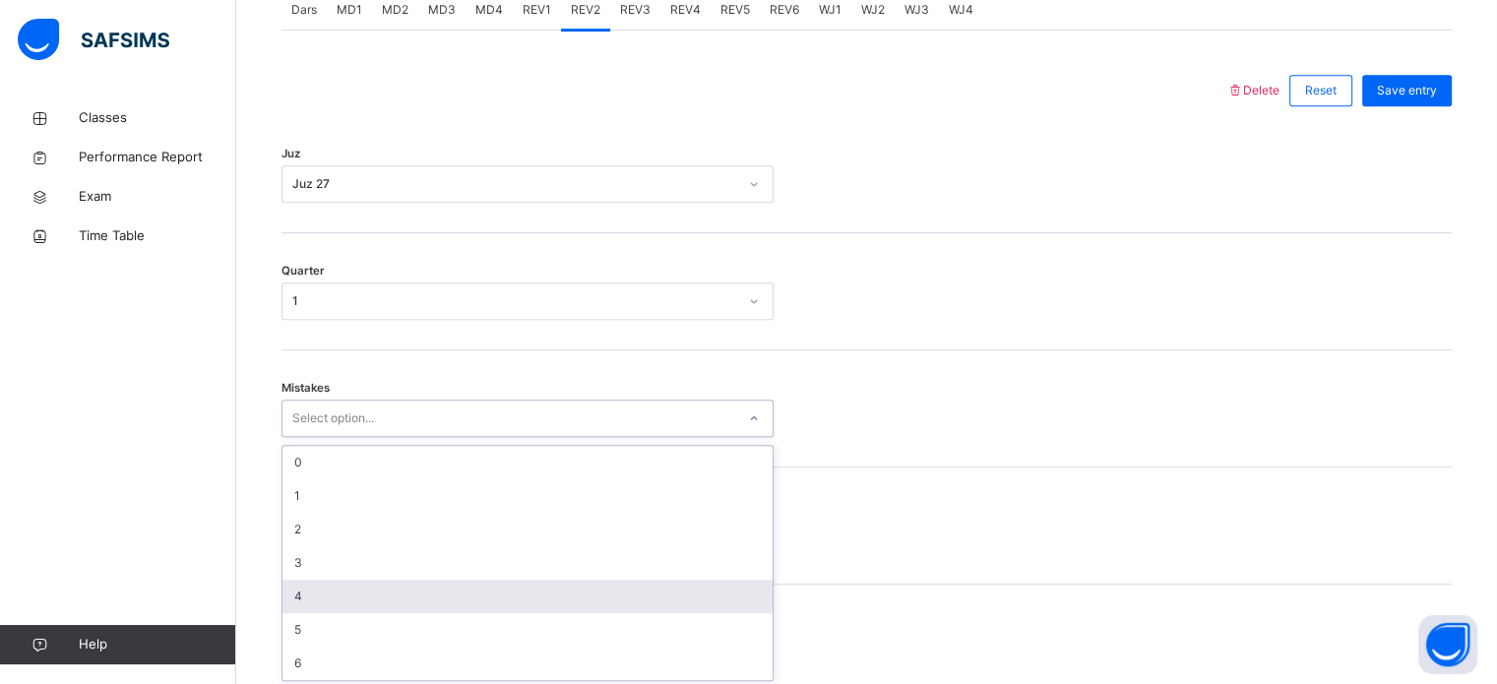
scroll to position [874, 0]
click at [319, 433] on div "option 4 focused, 5 of 7. 7 results available. Use Up and Down to choose option…" at bounding box center [527, 414] width 492 height 37
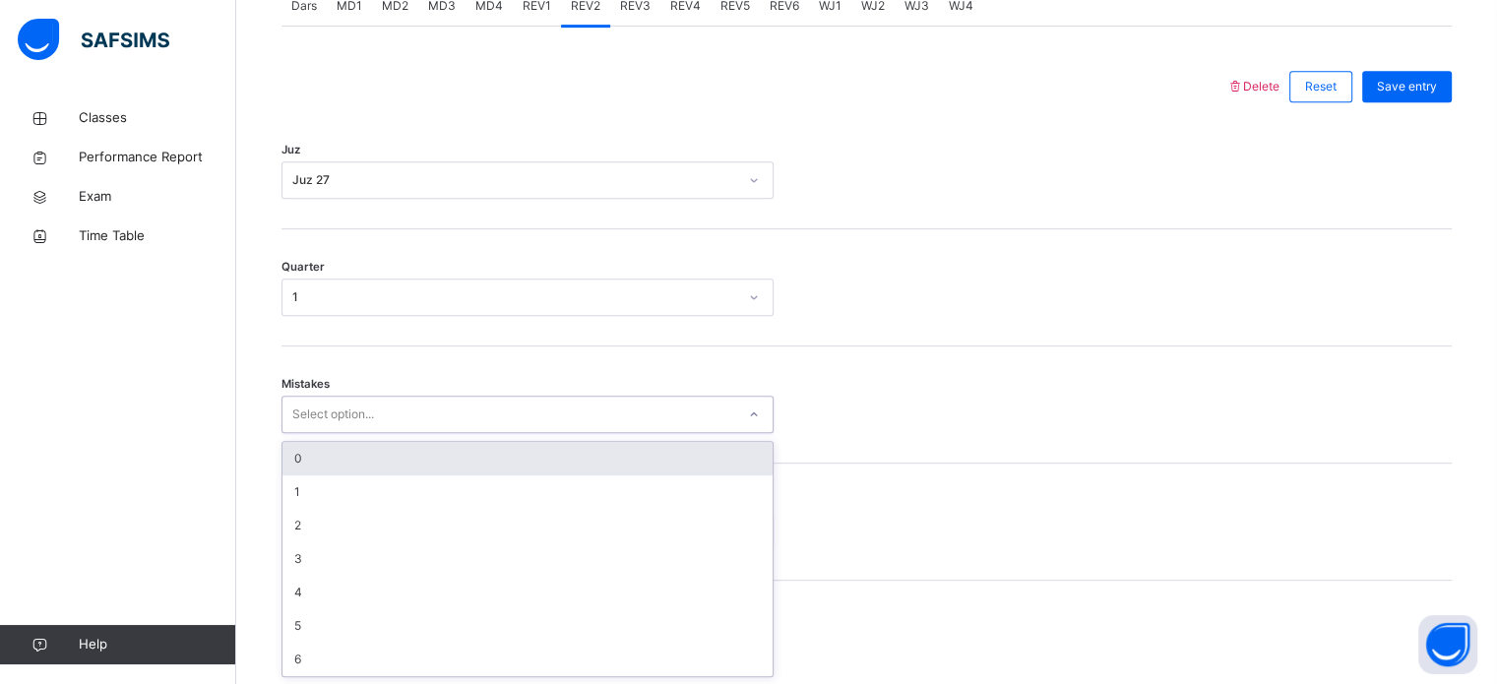
click at [335, 471] on div "0" at bounding box center [527, 458] width 490 height 33
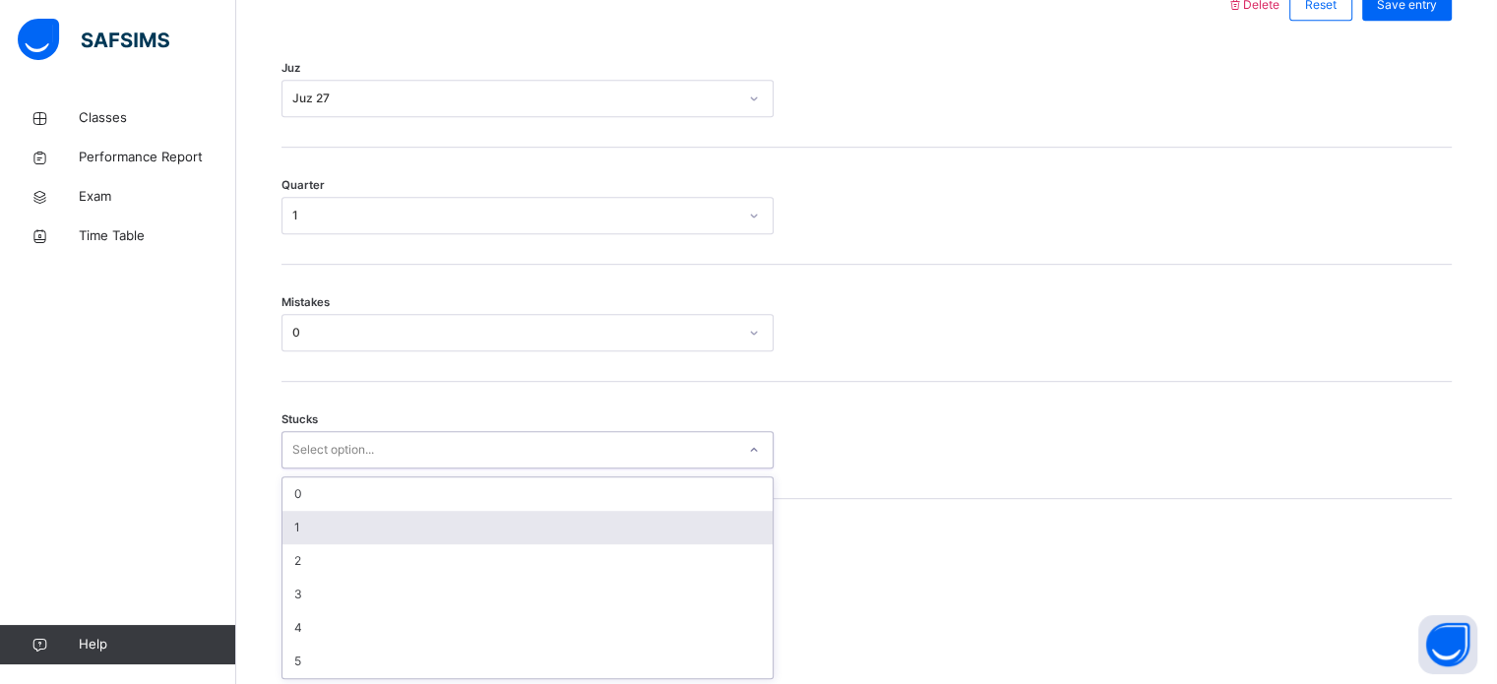
scroll to position [957, 0]
click at [321, 467] on div "option 1 focused, 2 of 6. 6 results available. Use Up and Down to choose option…" at bounding box center [527, 448] width 492 height 37
click at [321, 526] on div "1" at bounding box center [527, 526] width 490 height 33
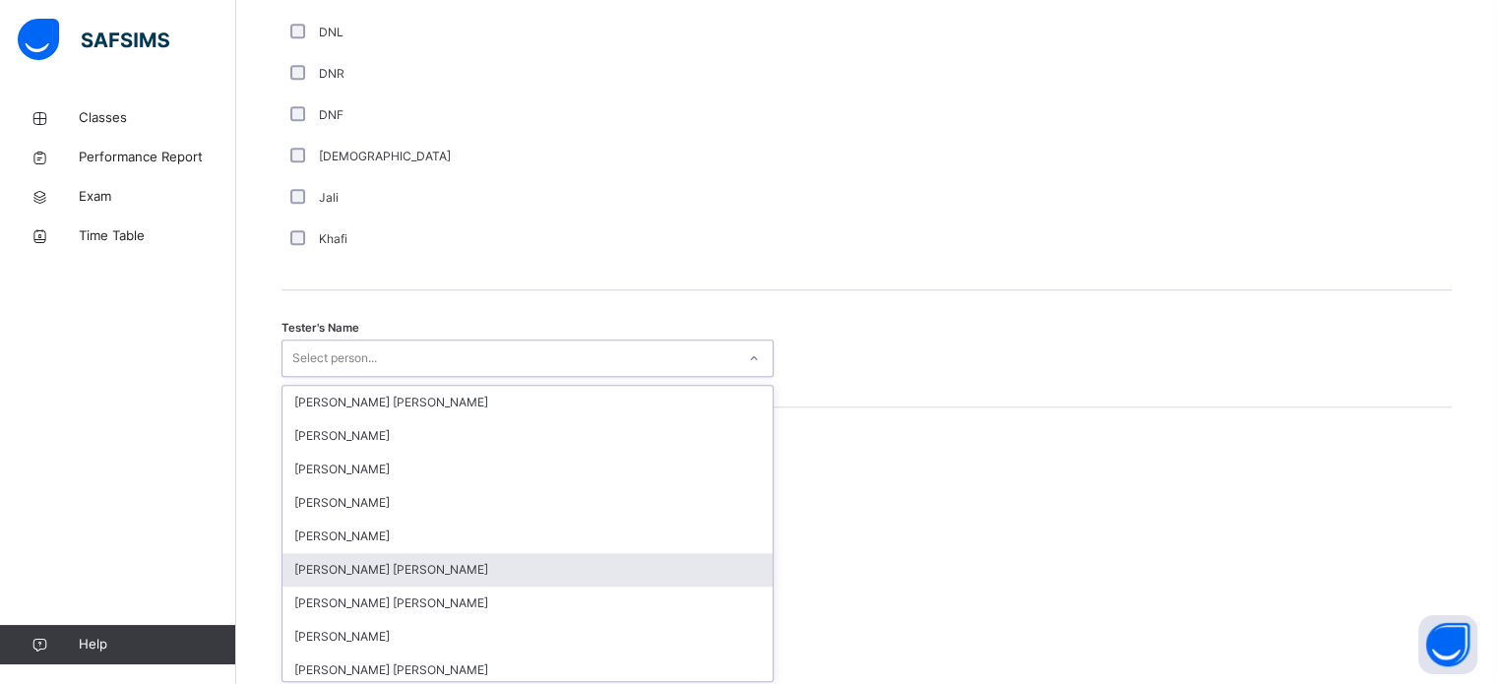
scroll to position [1803, 0]
click at [323, 373] on div "option [PERSON_NAME] [PERSON_NAME] focused, 6 of 90. 90 results available. Use …" at bounding box center [527, 354] width 492 height 37
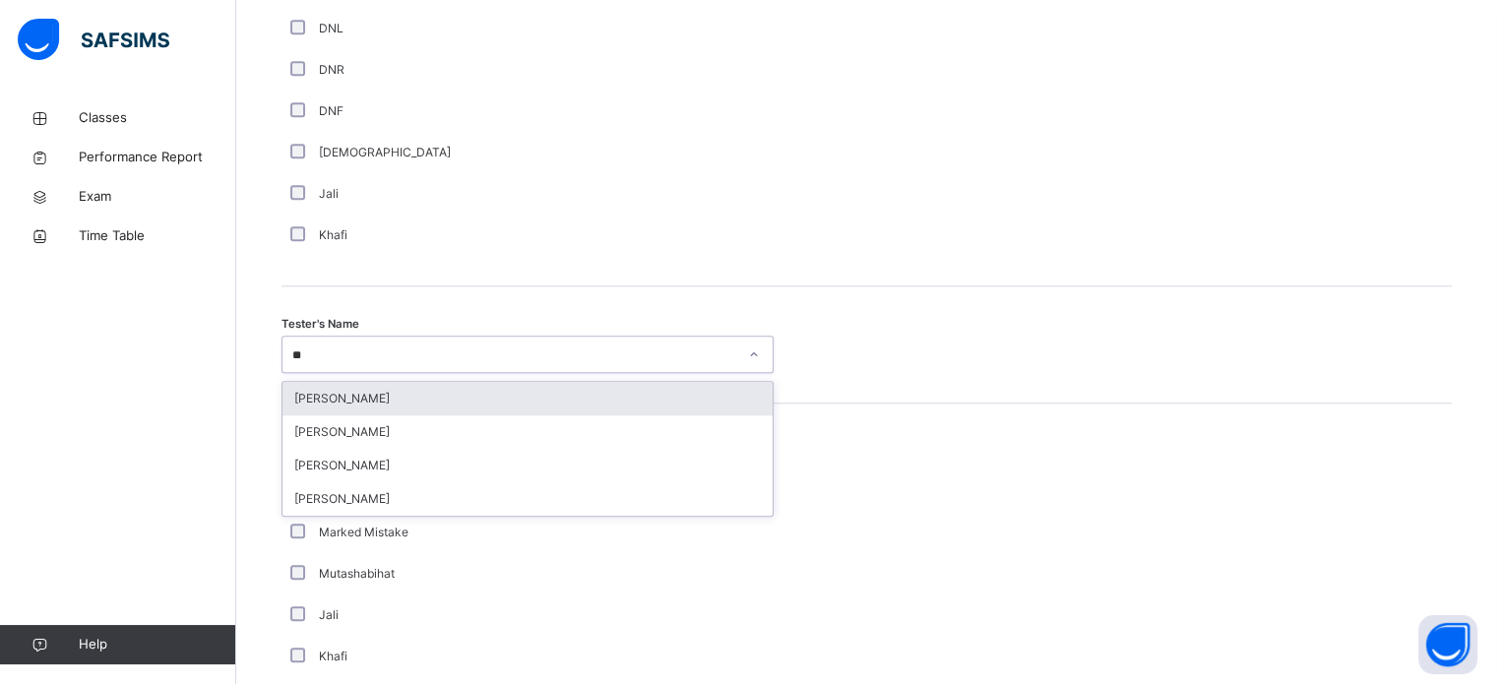
type input "***"
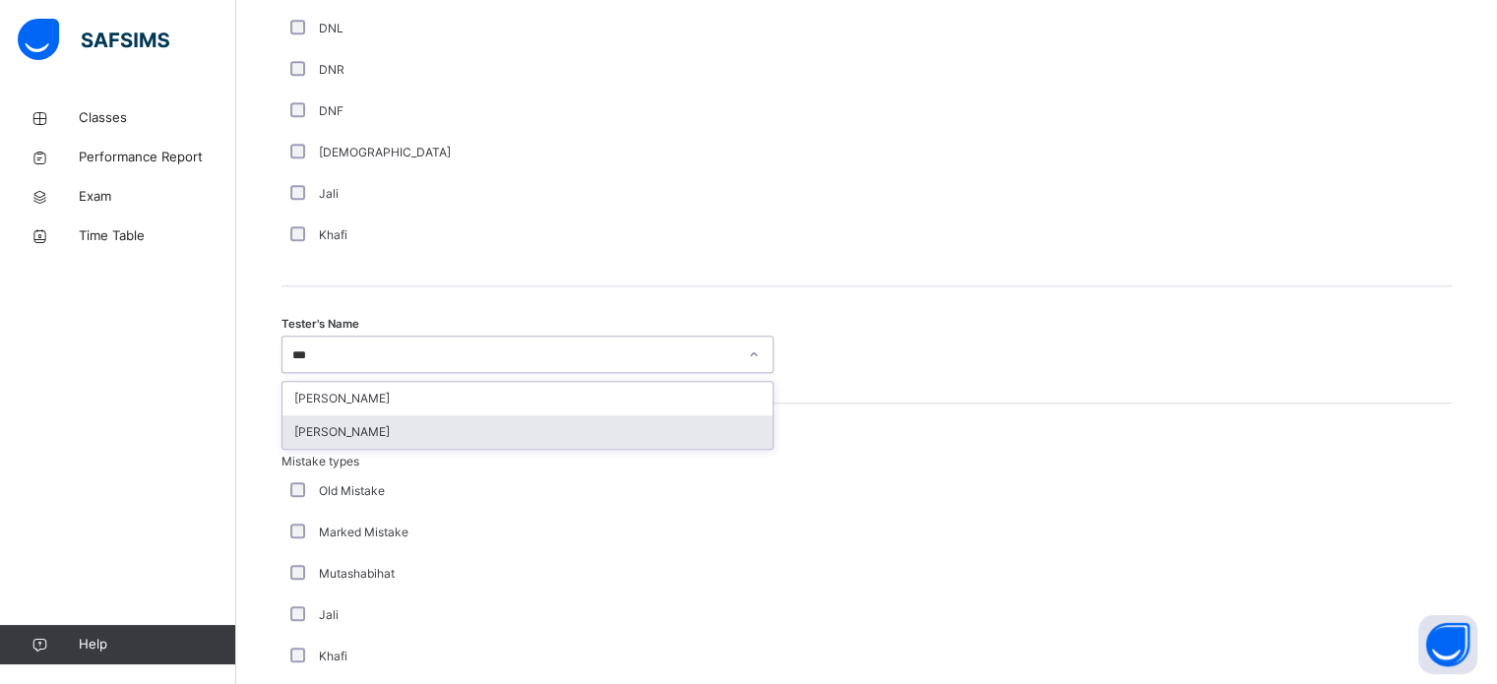
click at [452, 436] on div "[PERSON_NAME]" at bounding box center [527, 431] width 490 height 33
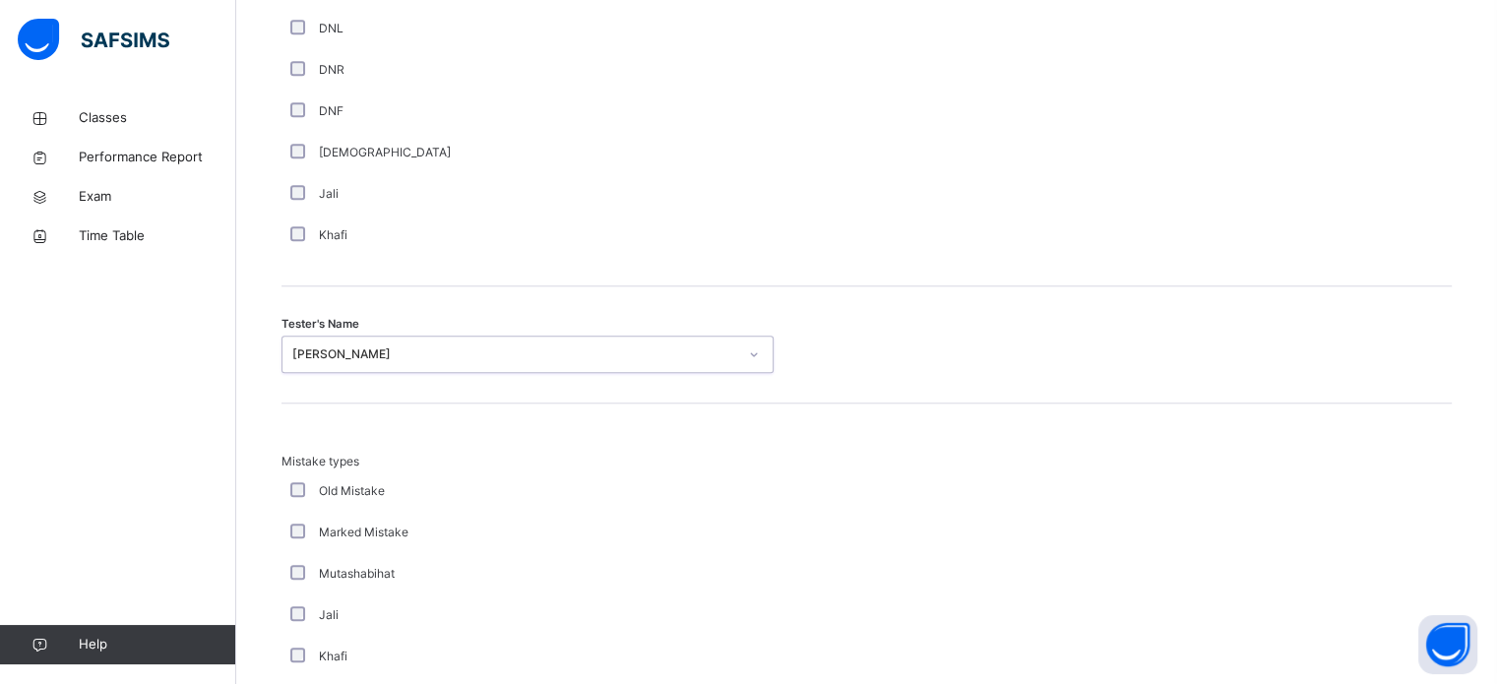
scroll to position [2164, 0]
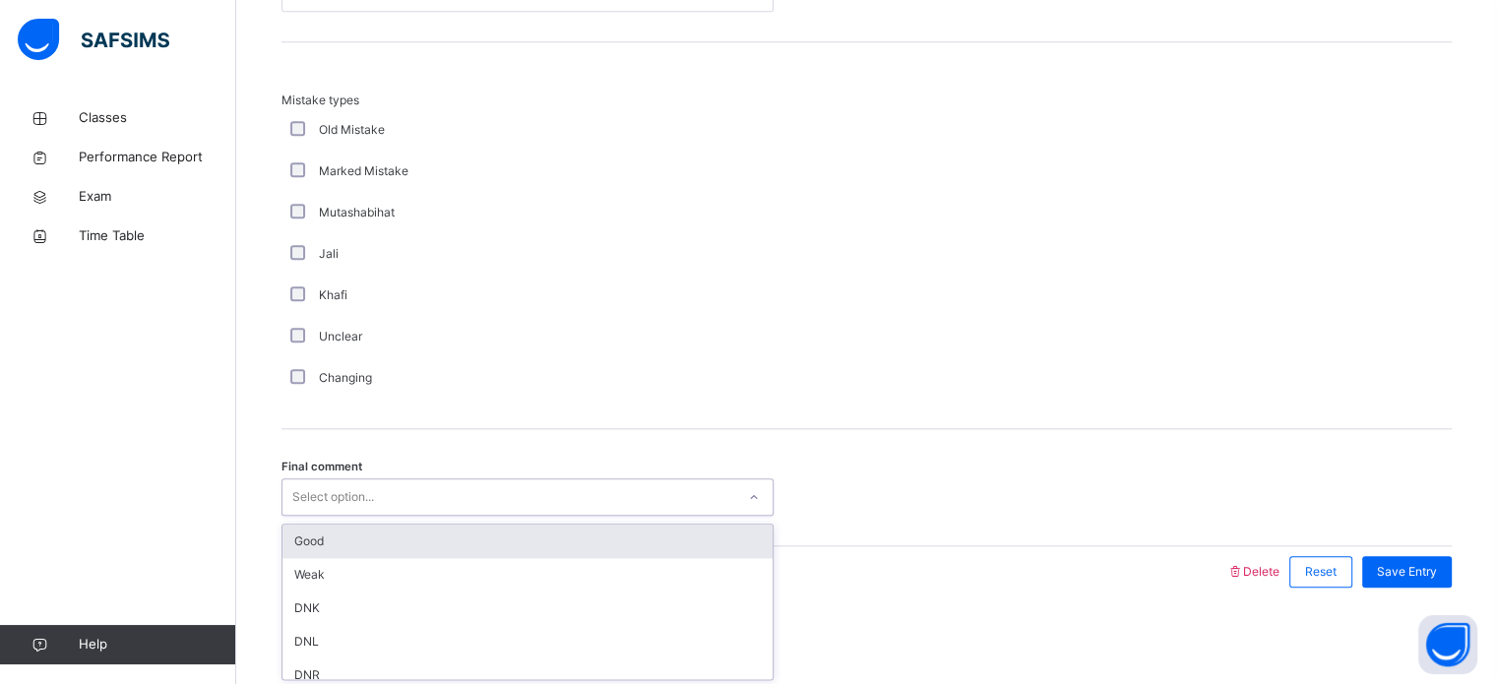
click at [308, 499] on div "Select option..." at bounding box center [333, 496] width 82 height 37
click at [303, 541] on div "Good" at bounding box center [527, 541] width 490 height 33
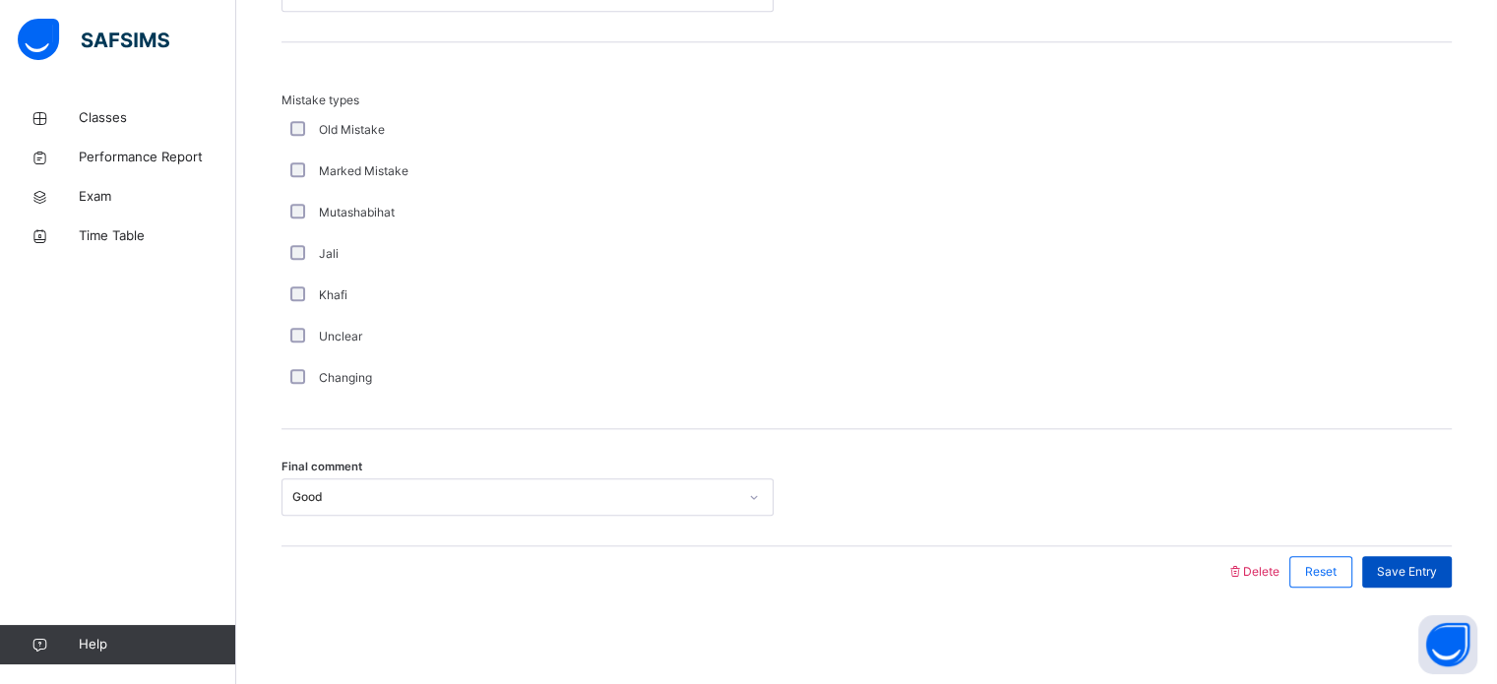
click at [1413, 566] on span "Save Entry" at bounding box center [1407, 572] width 60 height 18
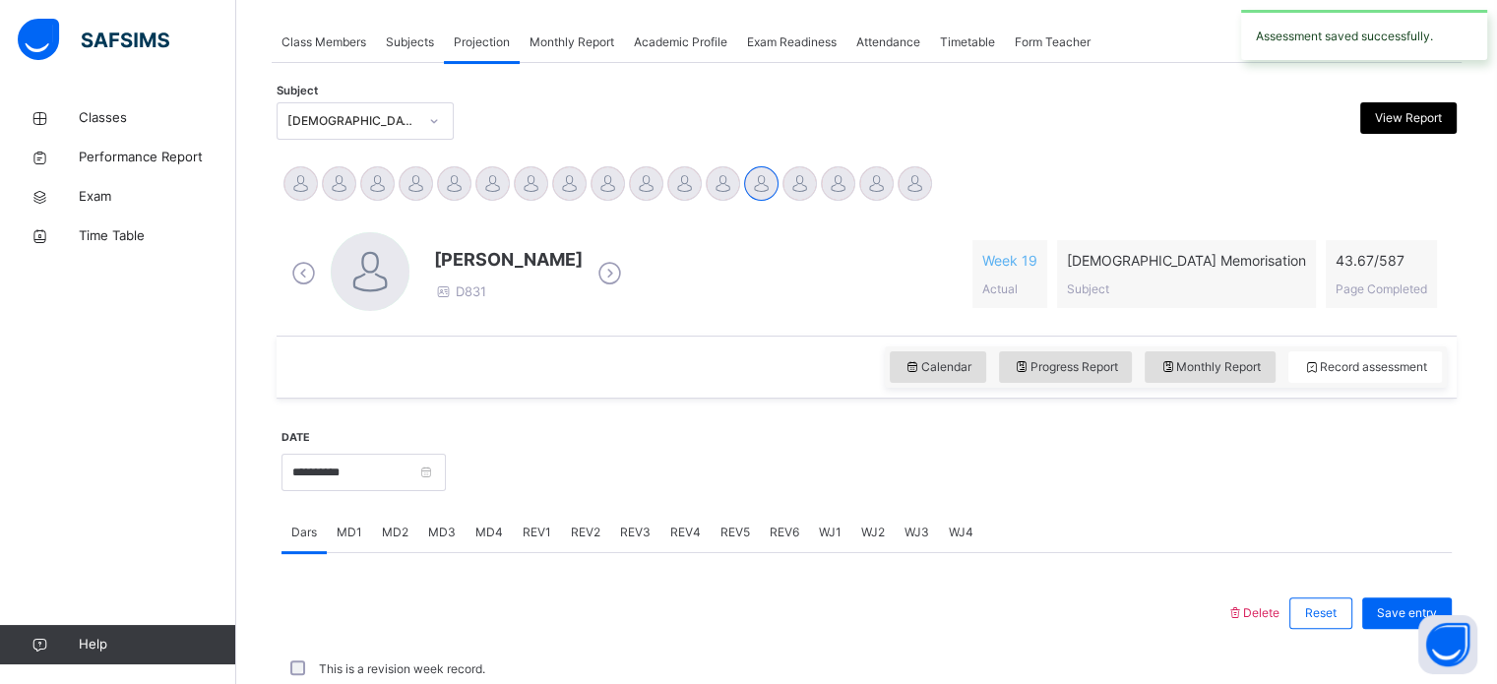
scroll to position [793, 0]
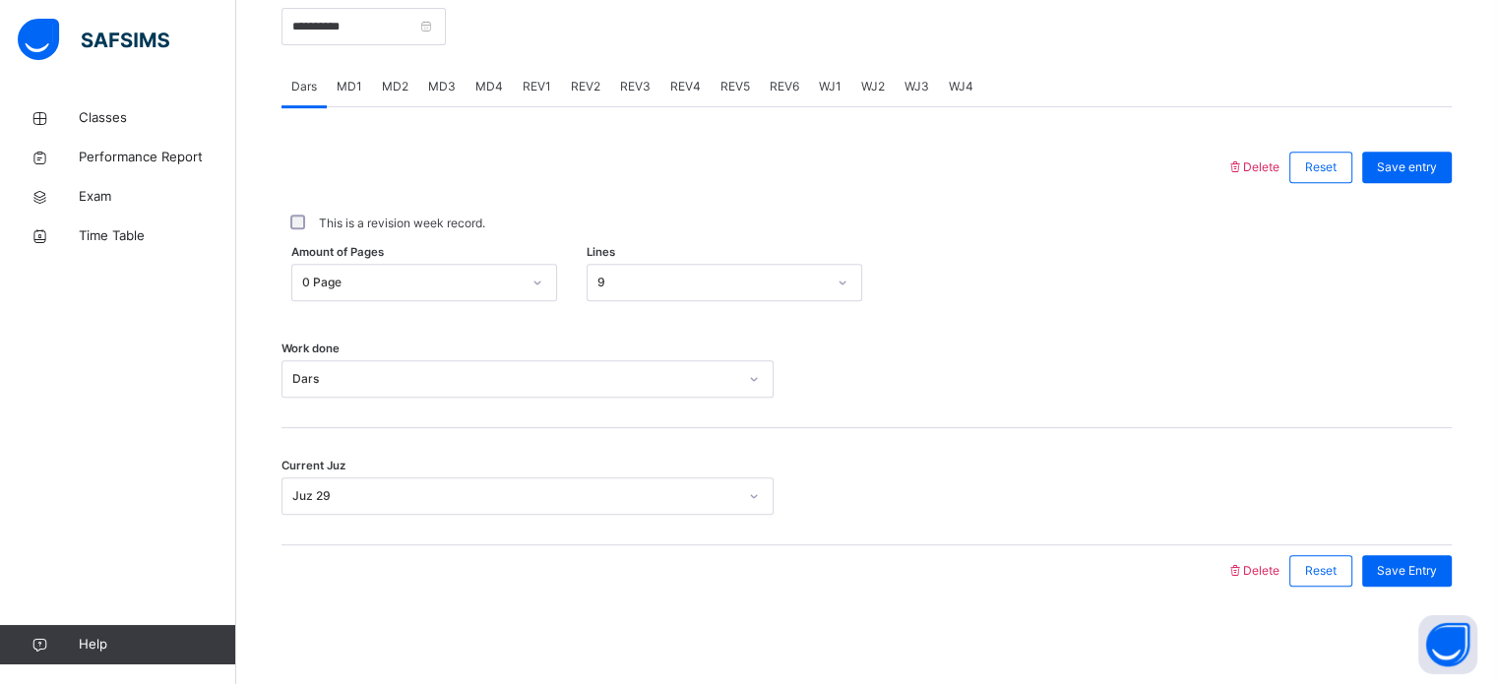
click at [583, 88] on span "REV2" at bounding box center [586, 87] width 30 height 18
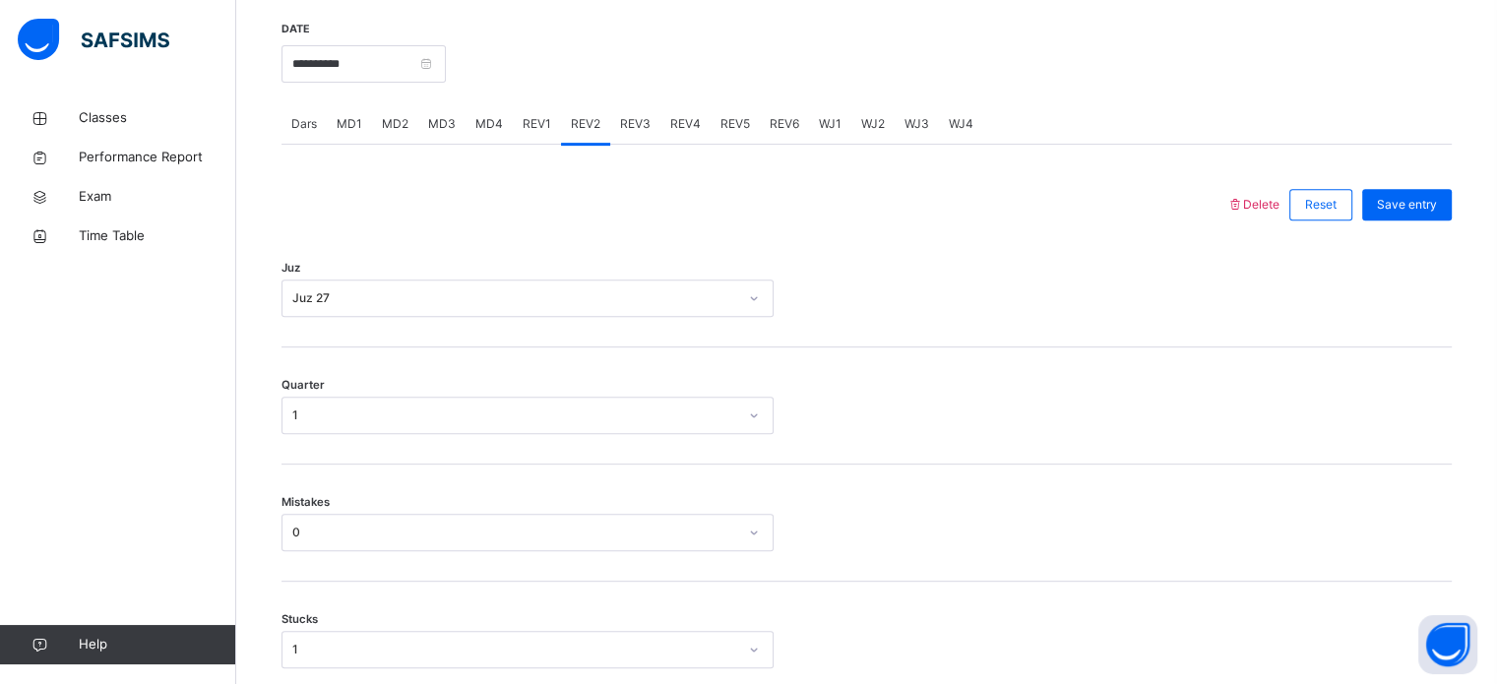
scroll to position [719, 0]
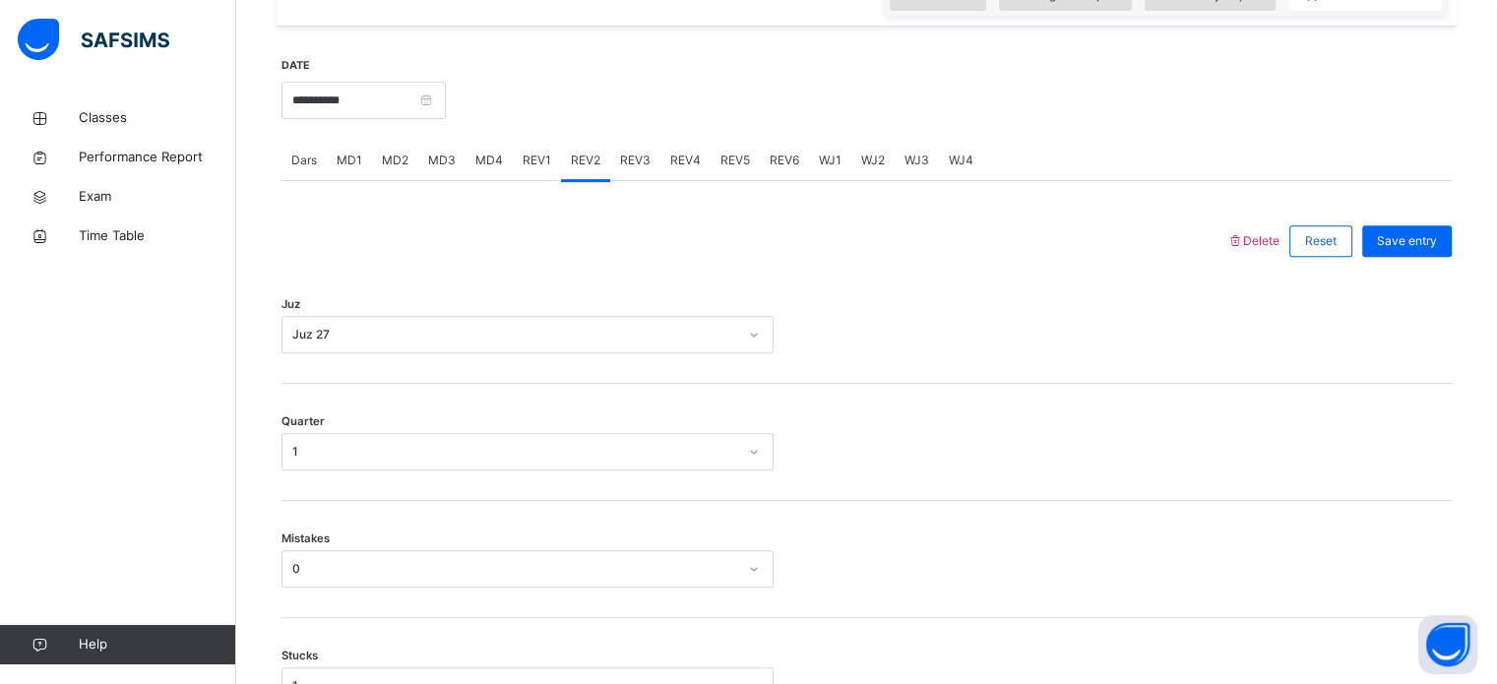
click at [626, 155] on span "REV3" at bounding box center [635, 161] width 31 height 18
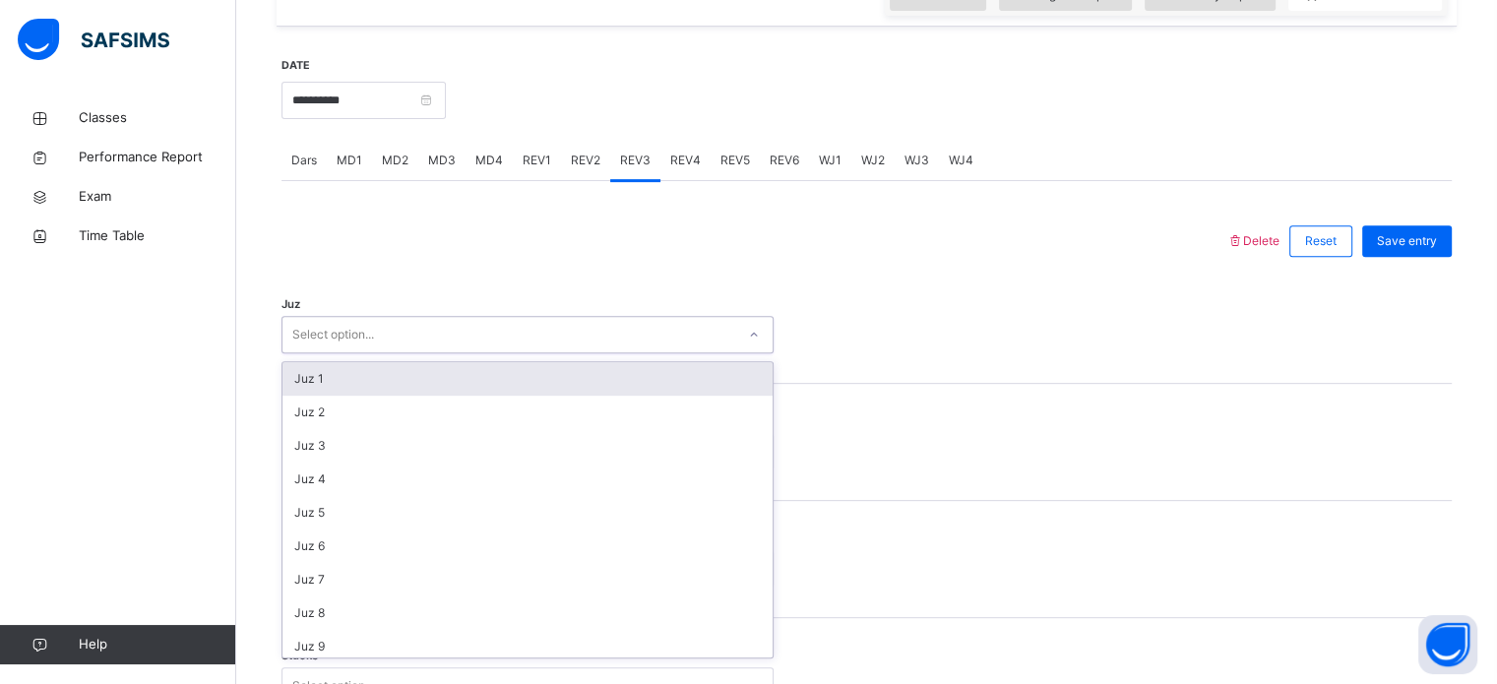
click at [344, 342] on div "Select option..." at bounding box center [333, 334] width 82 height 37
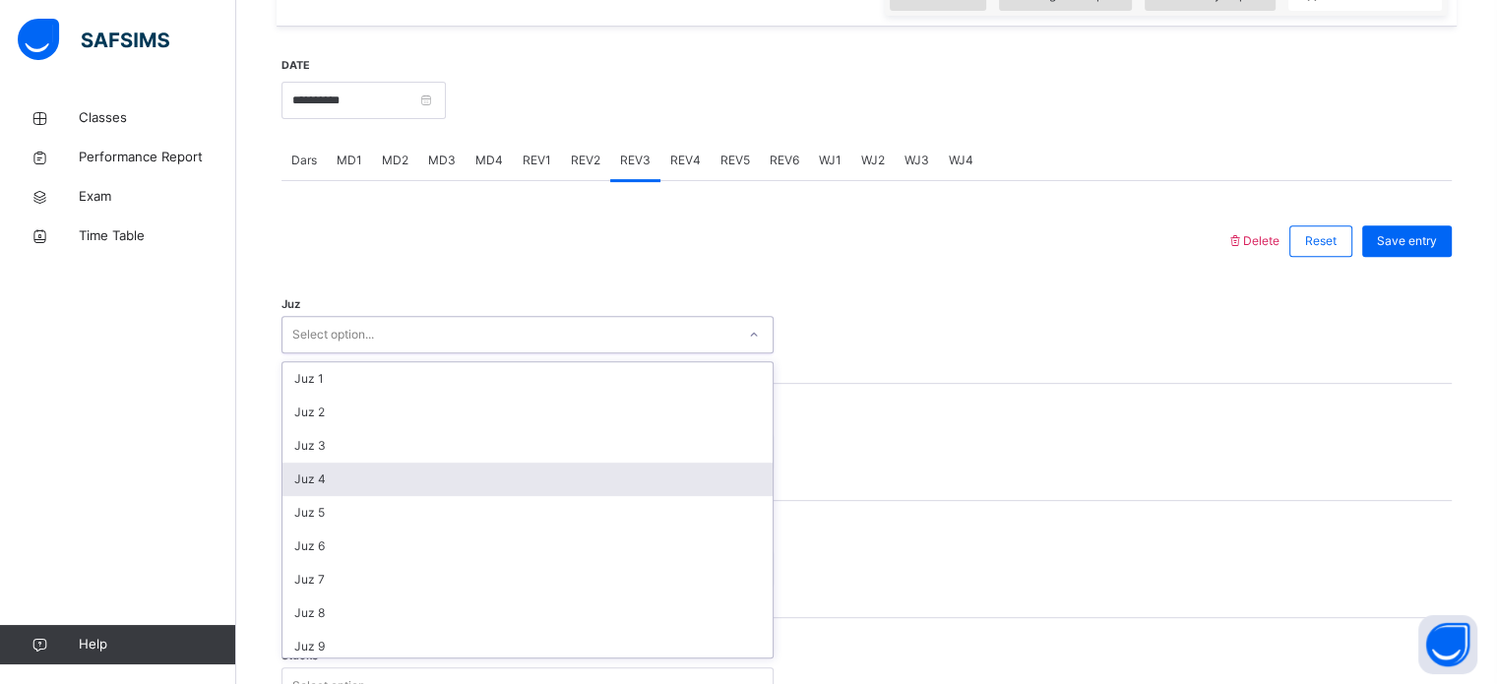
scroll to position [709, 0]
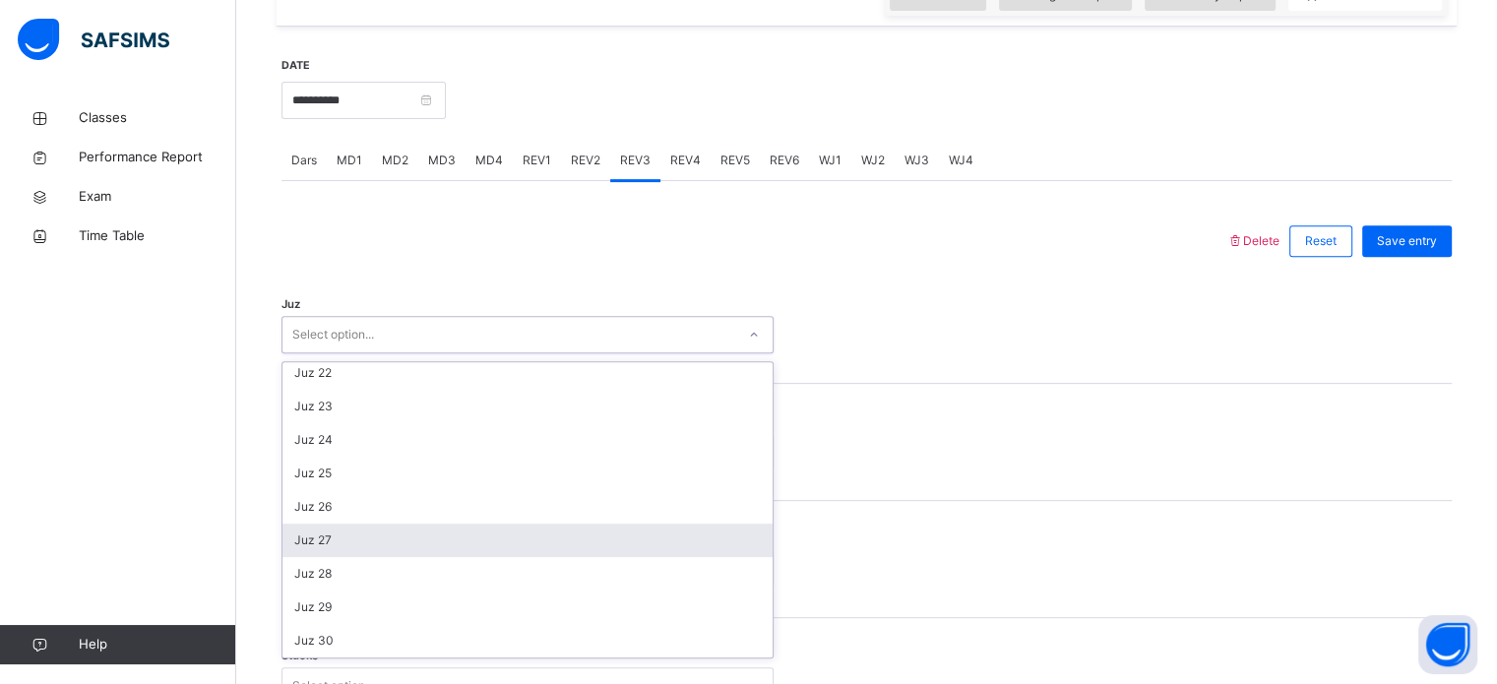
click at [320, 544] on div "Juz 27" at bounding box center [527, 540] width 490 height 33
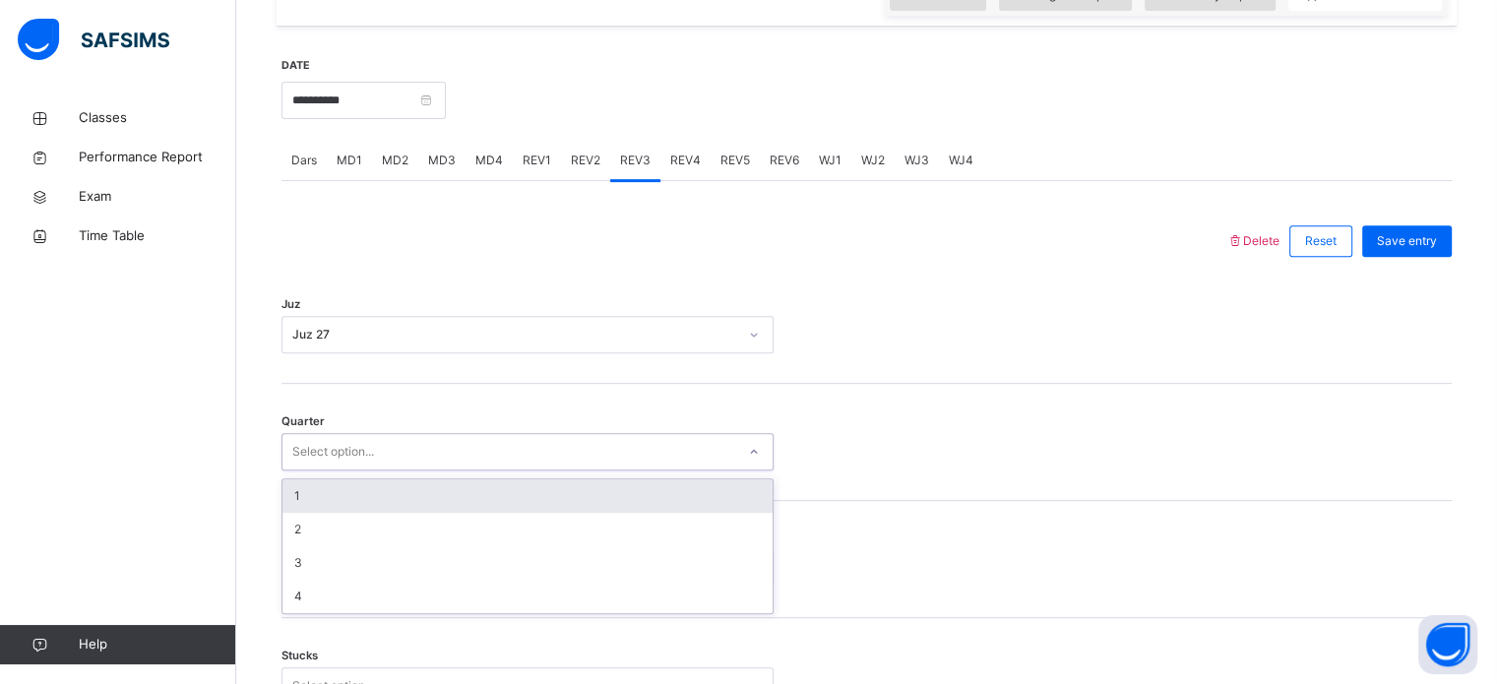
click at [350, 444] on div "Select option..." at bounding box center [333, 451] width 82 height 37
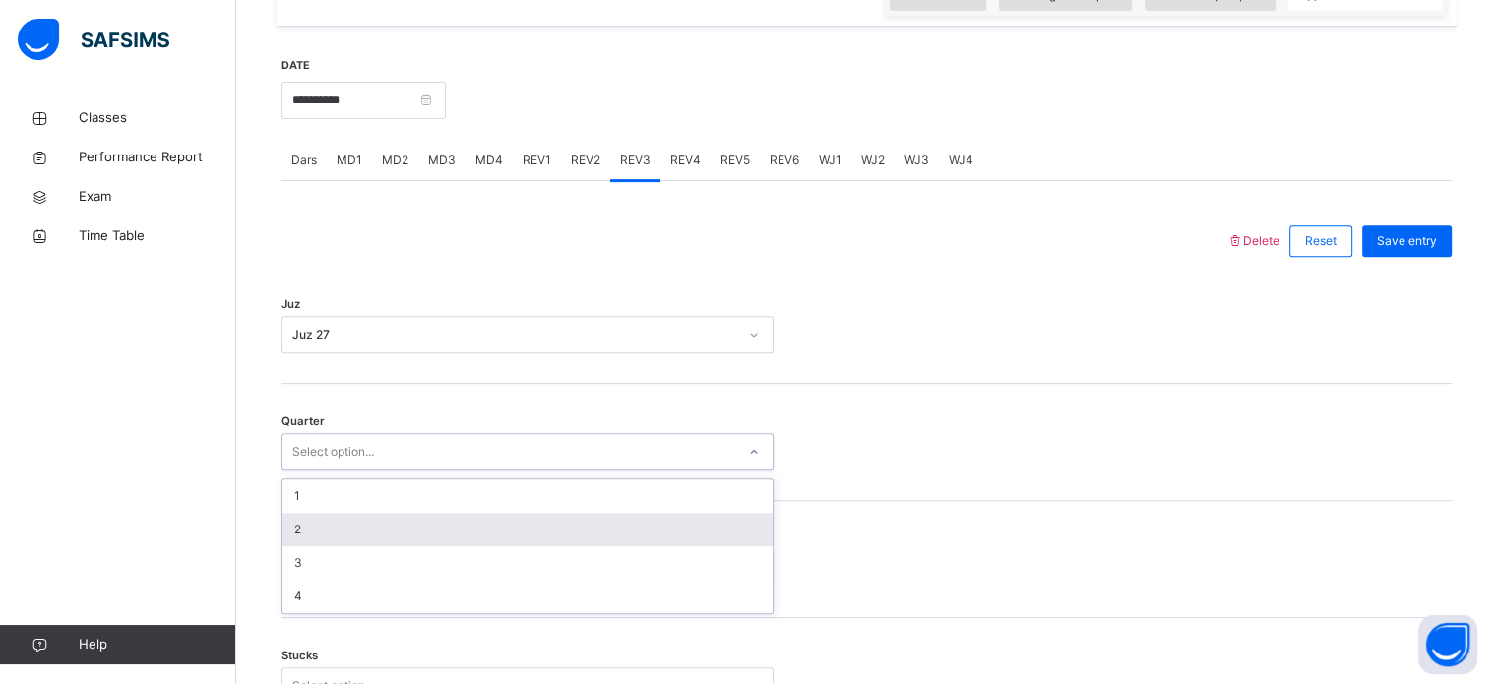
click at [331, 530] on div "2" at bounding box center [527, 529] width 490 height 33
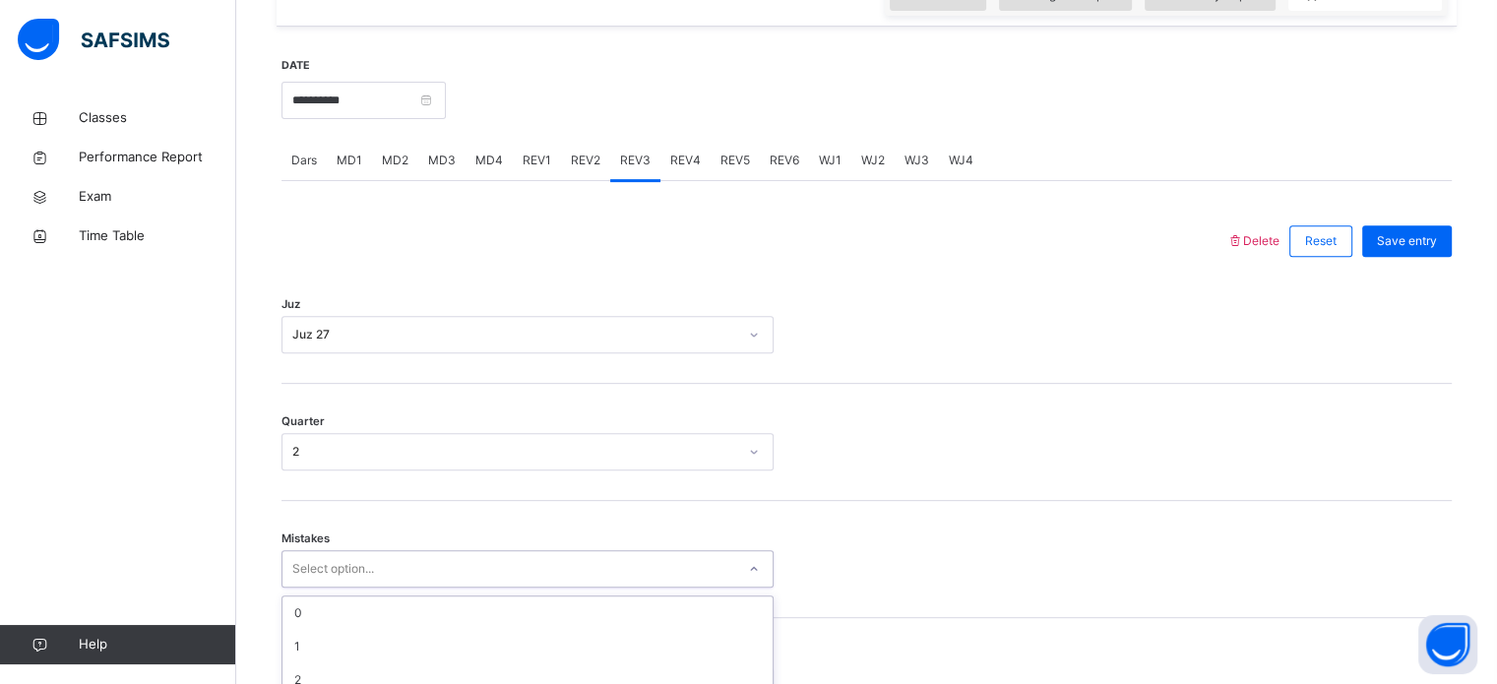
scroll to position [874, 0]
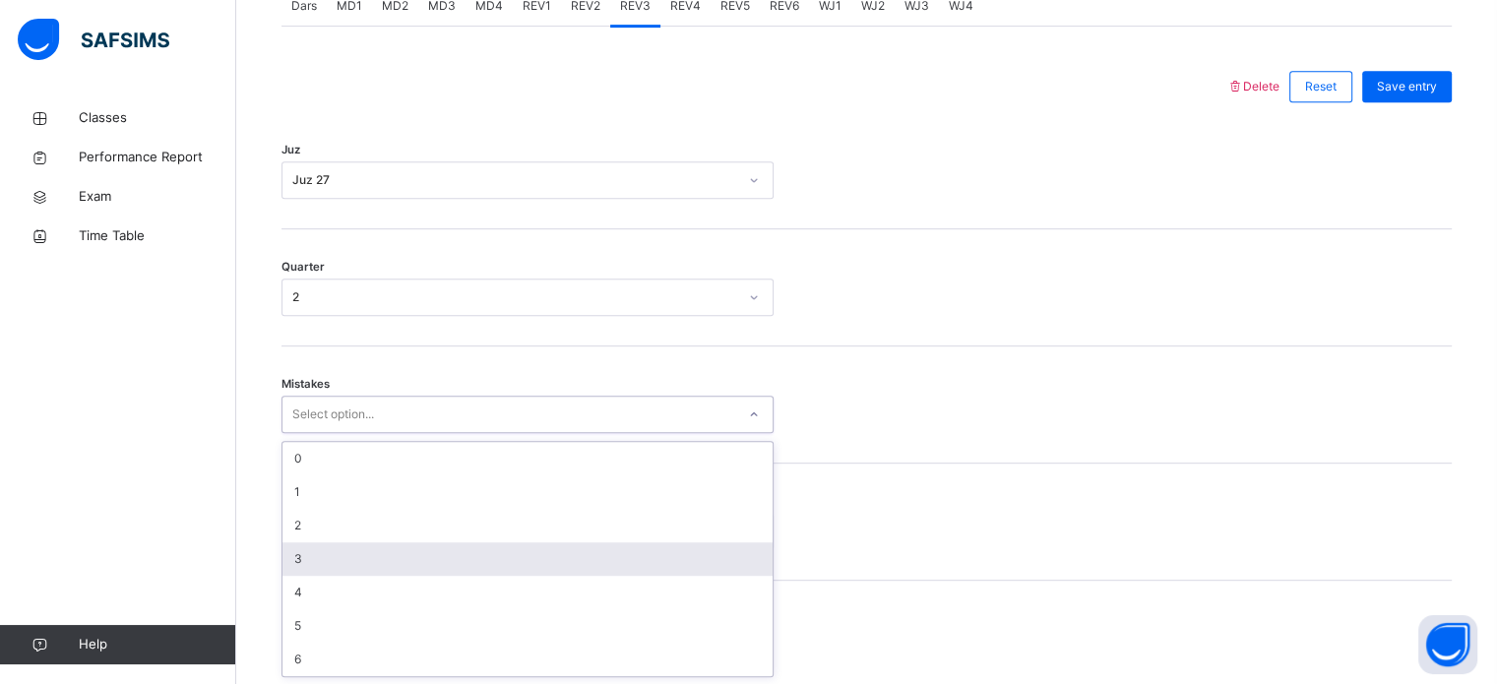
click at [325, 433] on div "option 3 focused, 4 of 7. 7 results available. Use Up and Down to choose option…" at bounding box center [527, 414] width 492 height 37
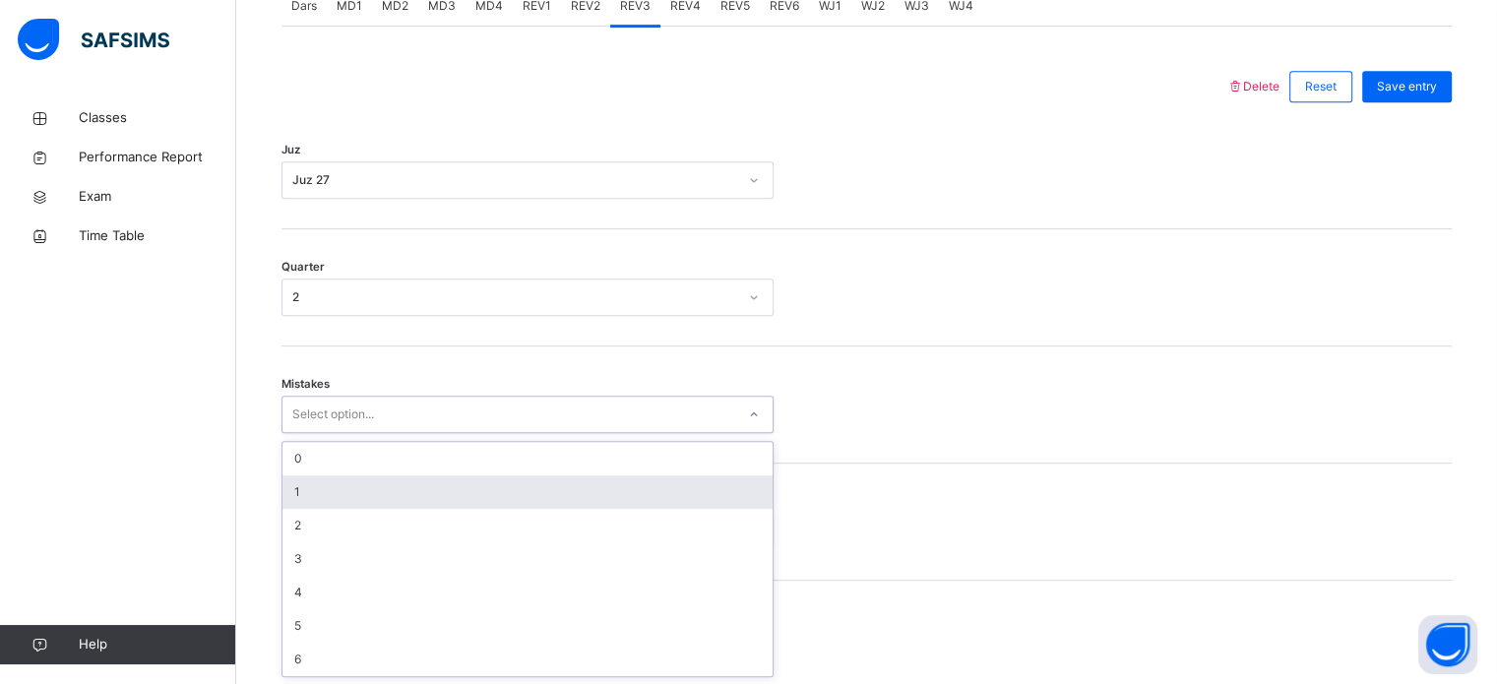
click at [344, 499] on div "1" at bounding box center [527, 491] width 490 height 33
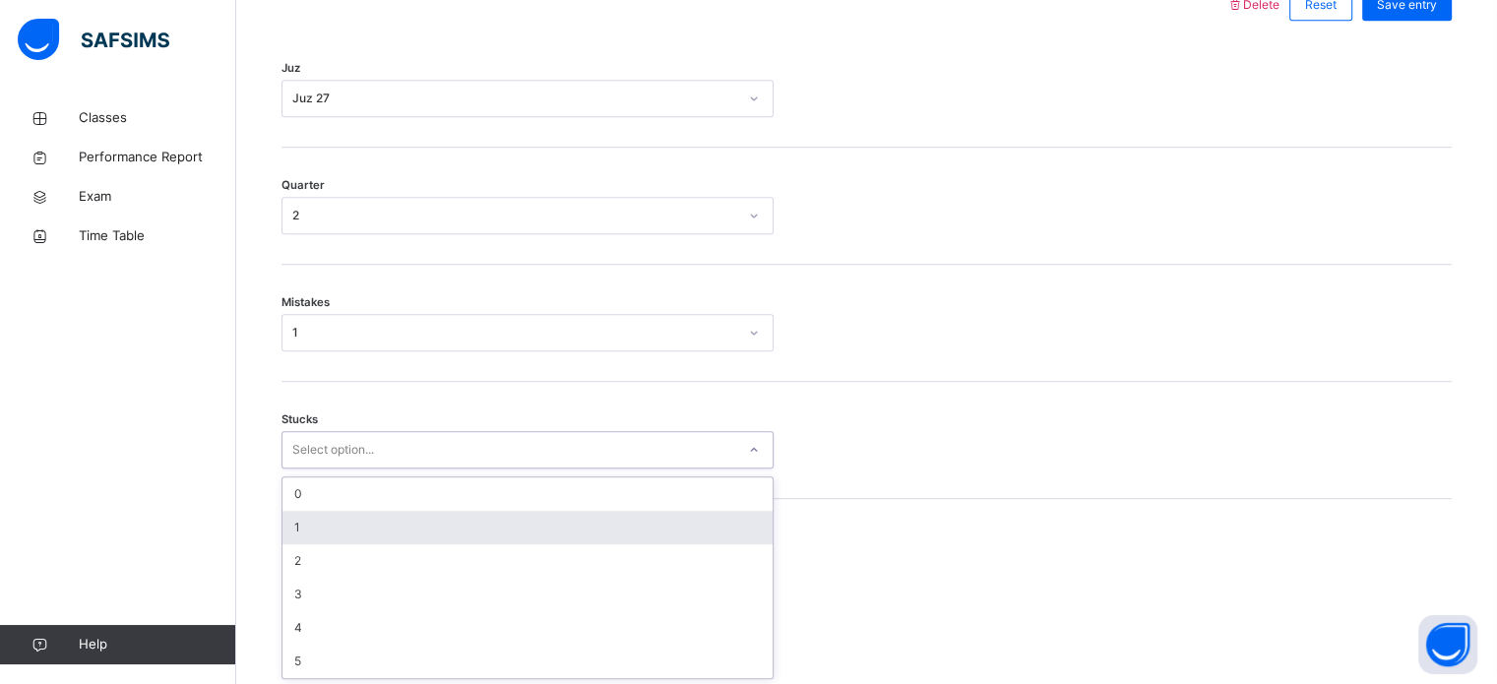
scroll to position [957, 0]
click at [335, 467] on div "option 1 focused, 2 of 6. 6 results available. Use Up and Down to choose option…" at bounding box center [527, 448] width 492 height 37
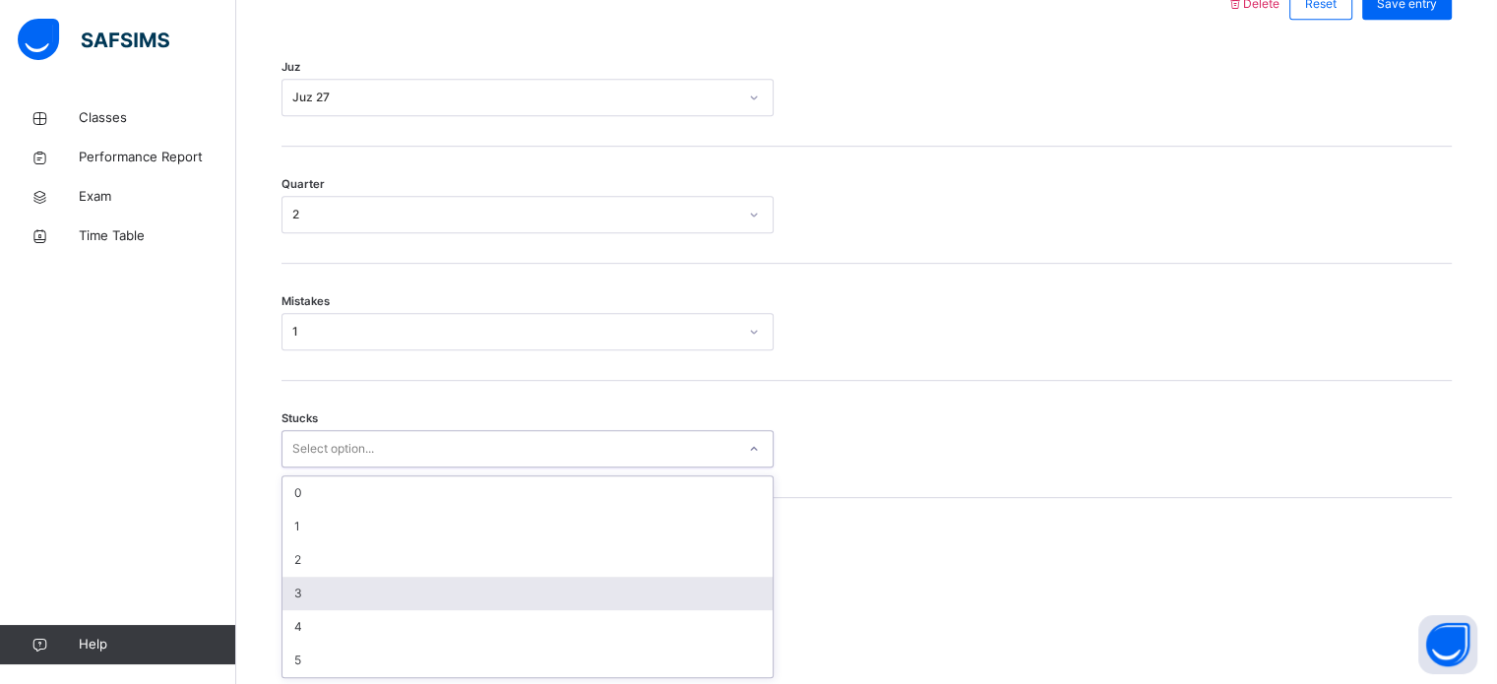
click at [327, 580] on div "3" at bounding box center [527, 593] width 490 height 33
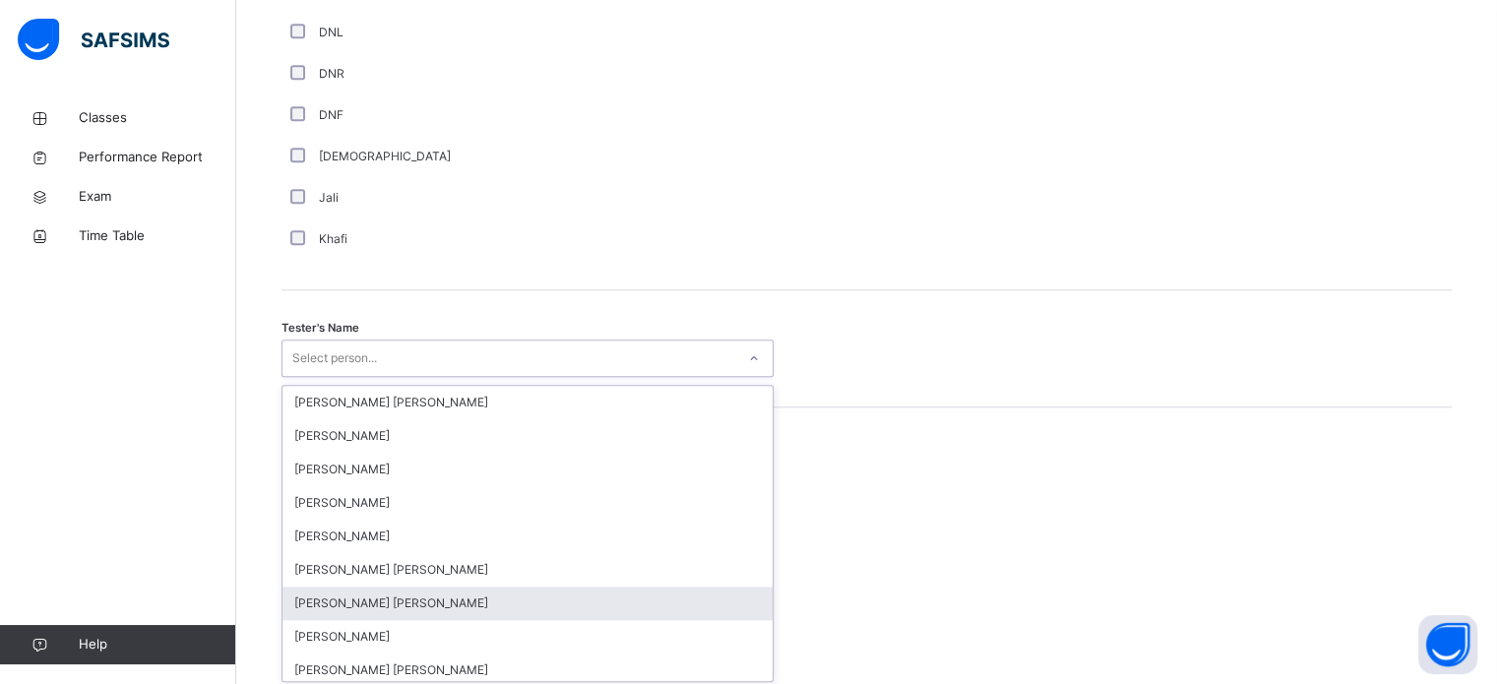
scroll to position [1803, 0]
click at [309, 373] on div "option [PERSON_NAME] [PERSON_NAME] focused, 7 of 90. 90 results available. Use …" at bounding box center [527, 354] width 492 height 37
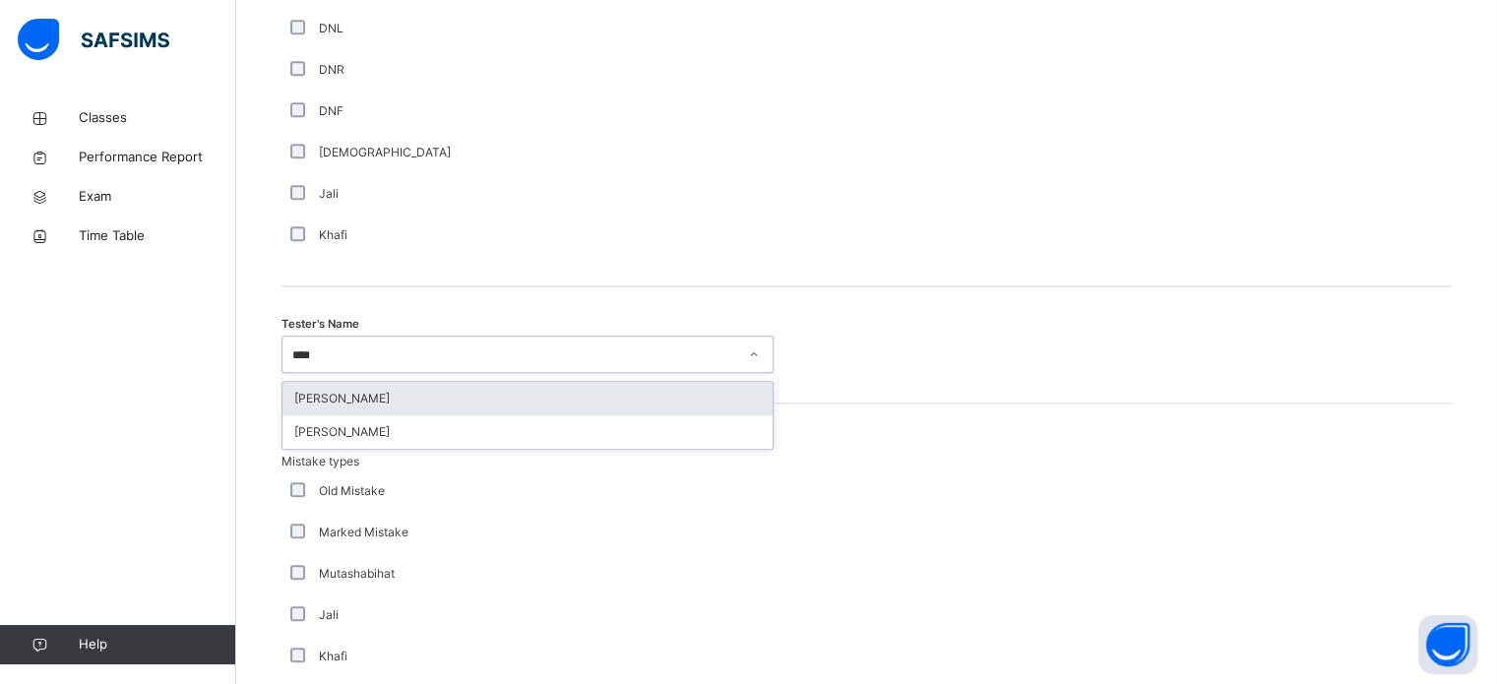
type input "*****"
click at [374, 428] on div "[PERSON_NAME]" at bounding box center [527, 431] width 490 height 33
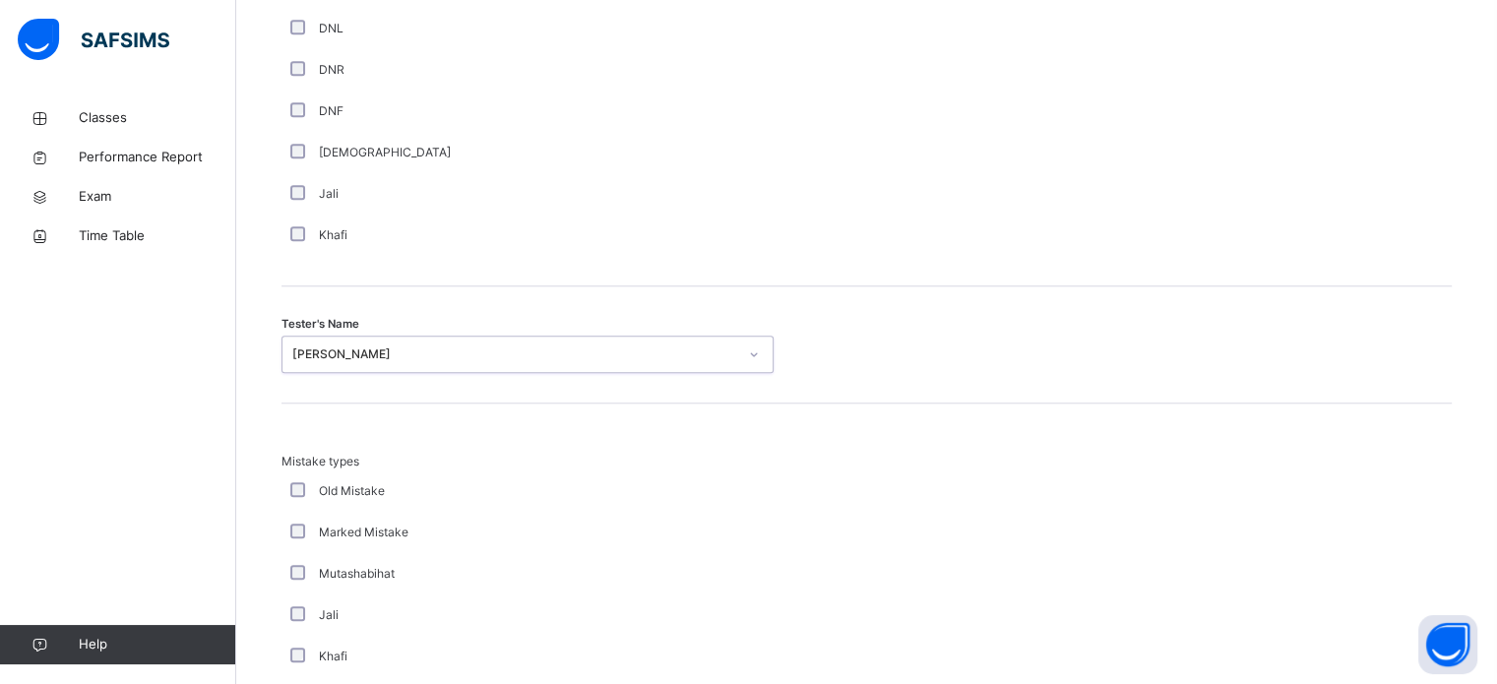
scroll to position [2164, 0]
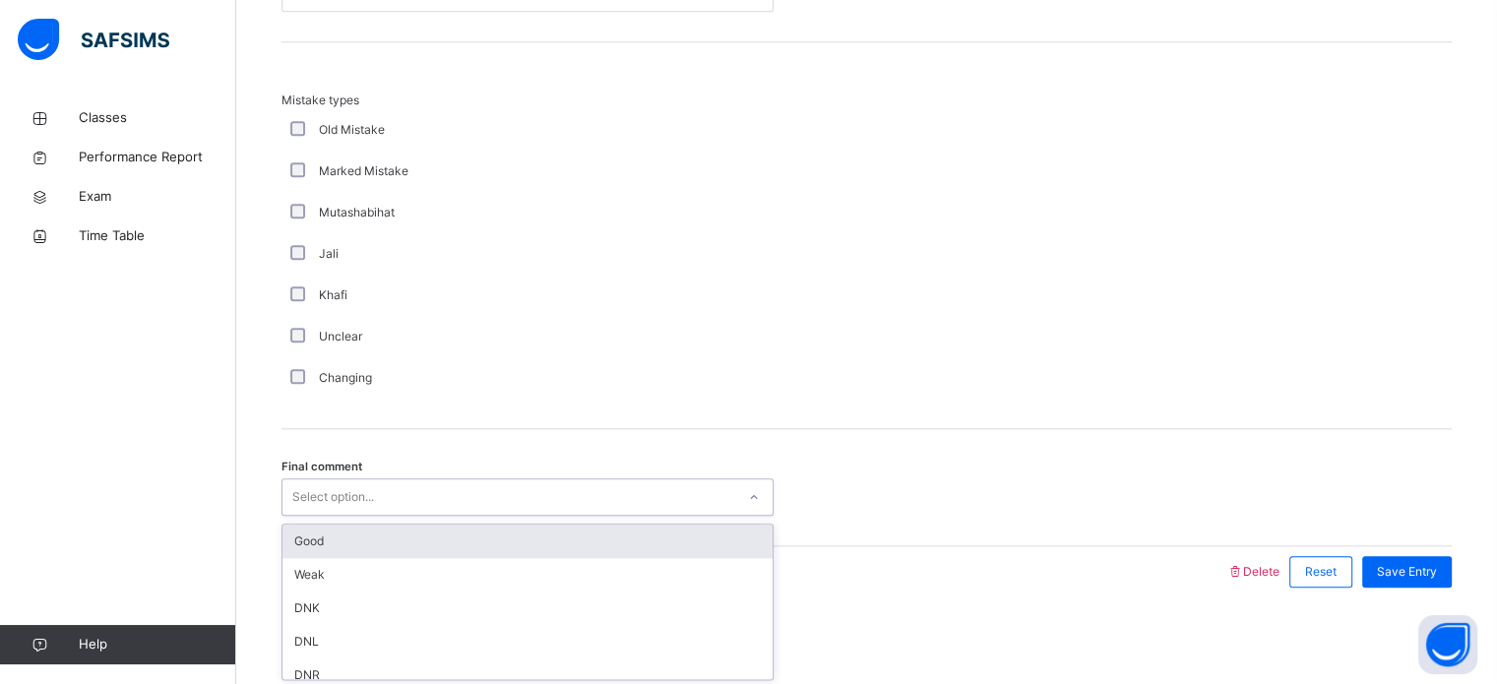
click at [323, 495] on div "Select option..." at bounding box center [333, 496] width 82 height 37
click at [328, 534] on div "Good" at bounding box center [527, 541] width 490 height 33
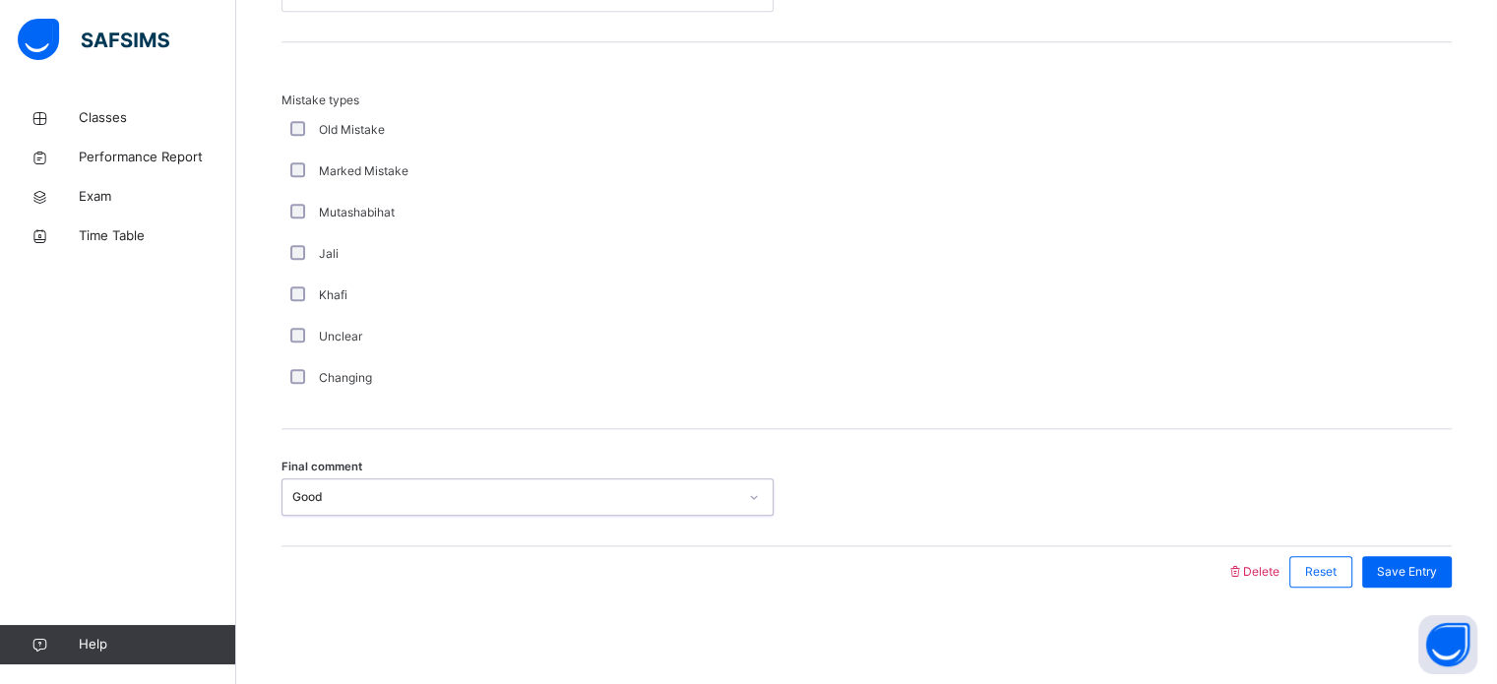
click at [350, 495] on div "Good" at bounding box center [514, 497] width 445 height 18
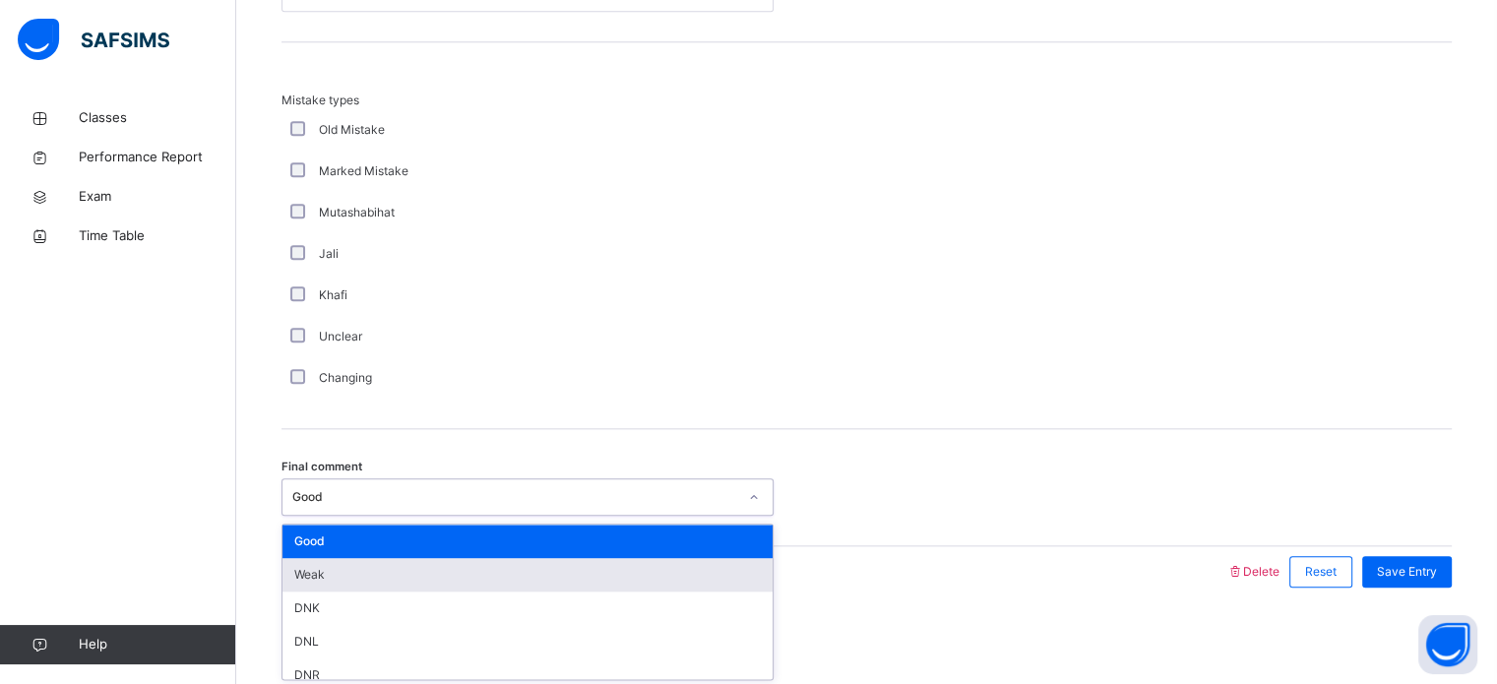
click at [332, 573] on div "Weak" at bounding box center [527, 574] width 490 height 33
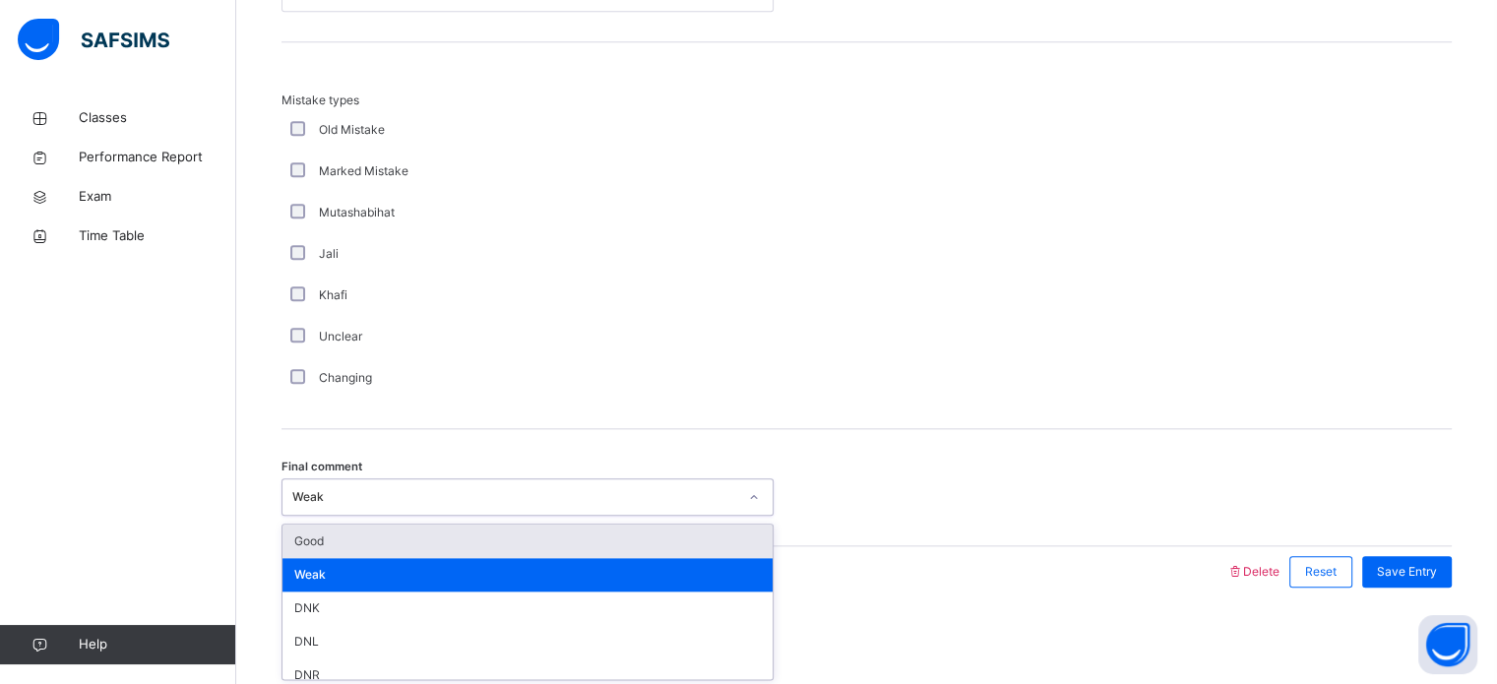
click at [559, 505] on div "Weak" at bounding box center [508, 497] width 453 height 31
click at [532, 536] on div "Good" at bounding box center [527, 541] width 490 height 33
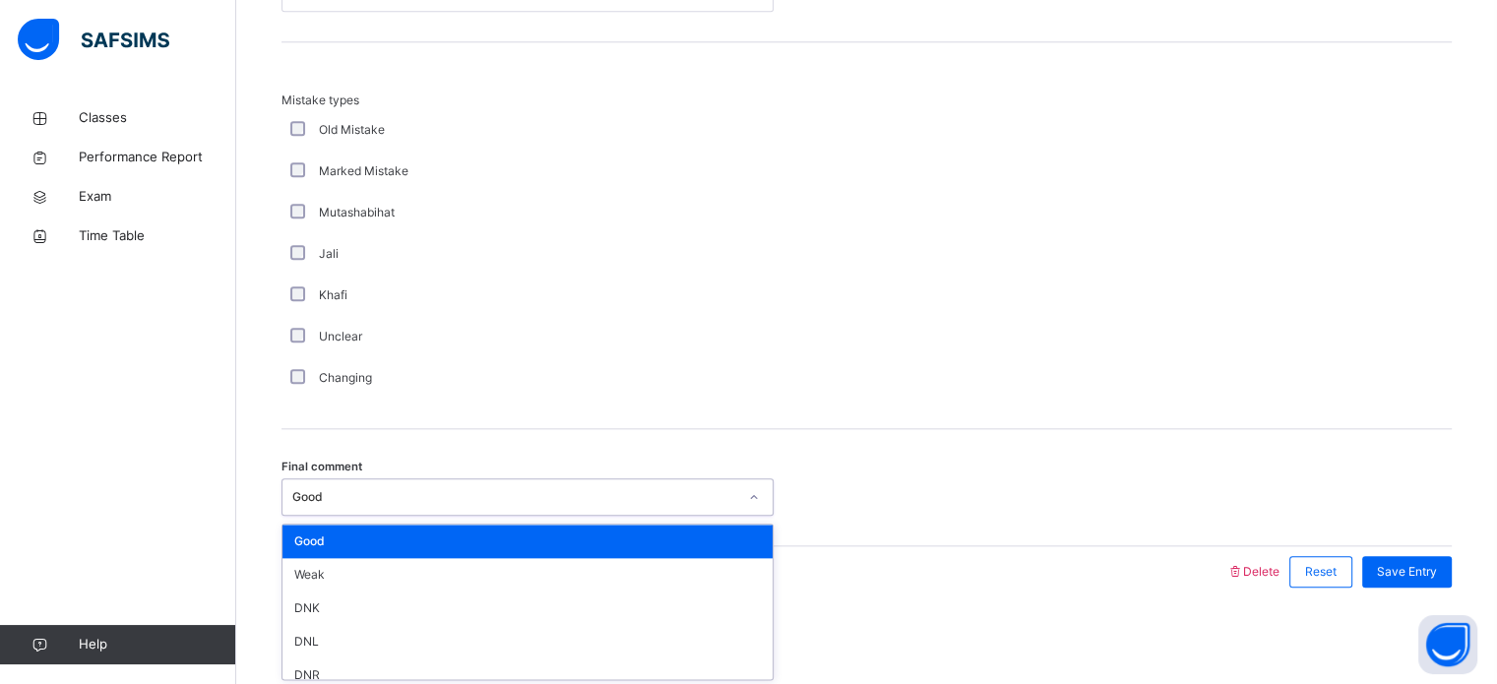
click at [543, 506] on div "Good" at bounding box center [508, 497] width 453 height 31
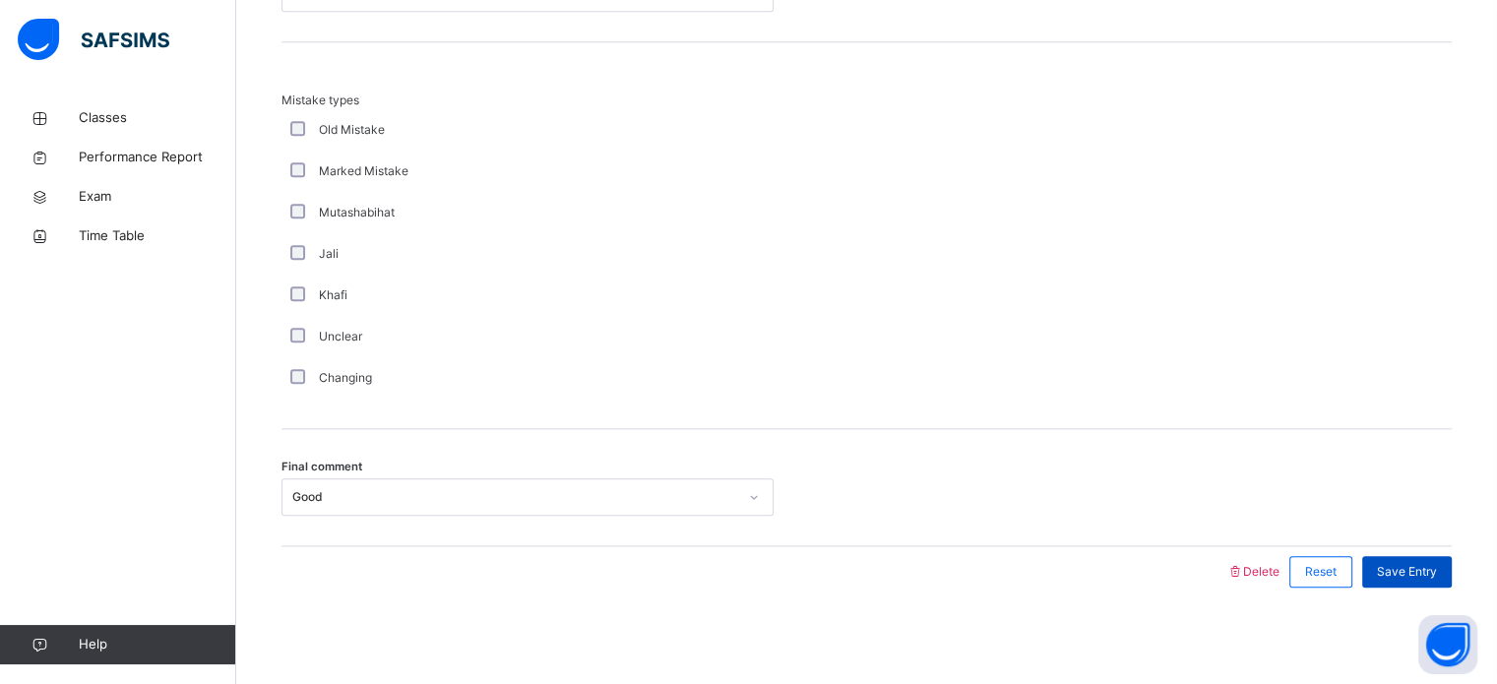
click at [1426, 570] on span "Save Entry" at bounding box center [1407, 572] width 60 height 18
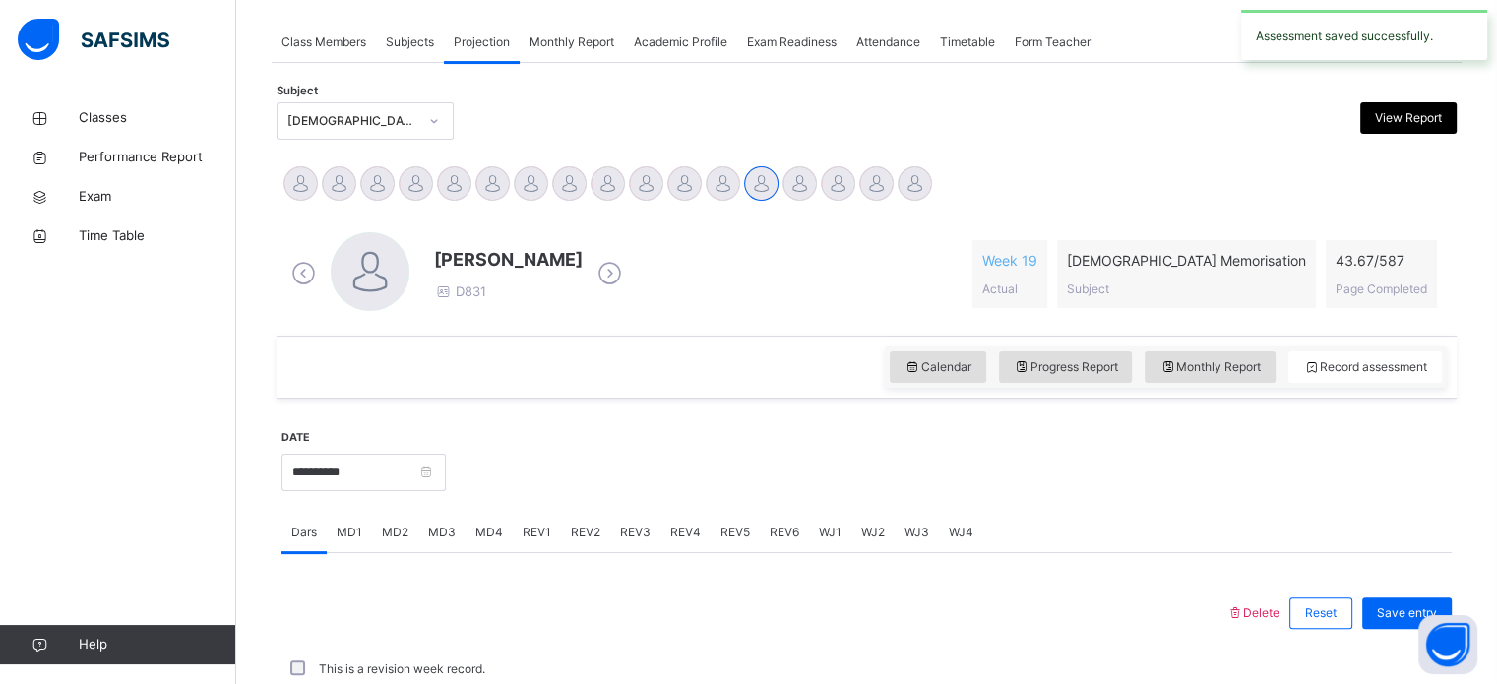
scroll to position [793, 0]
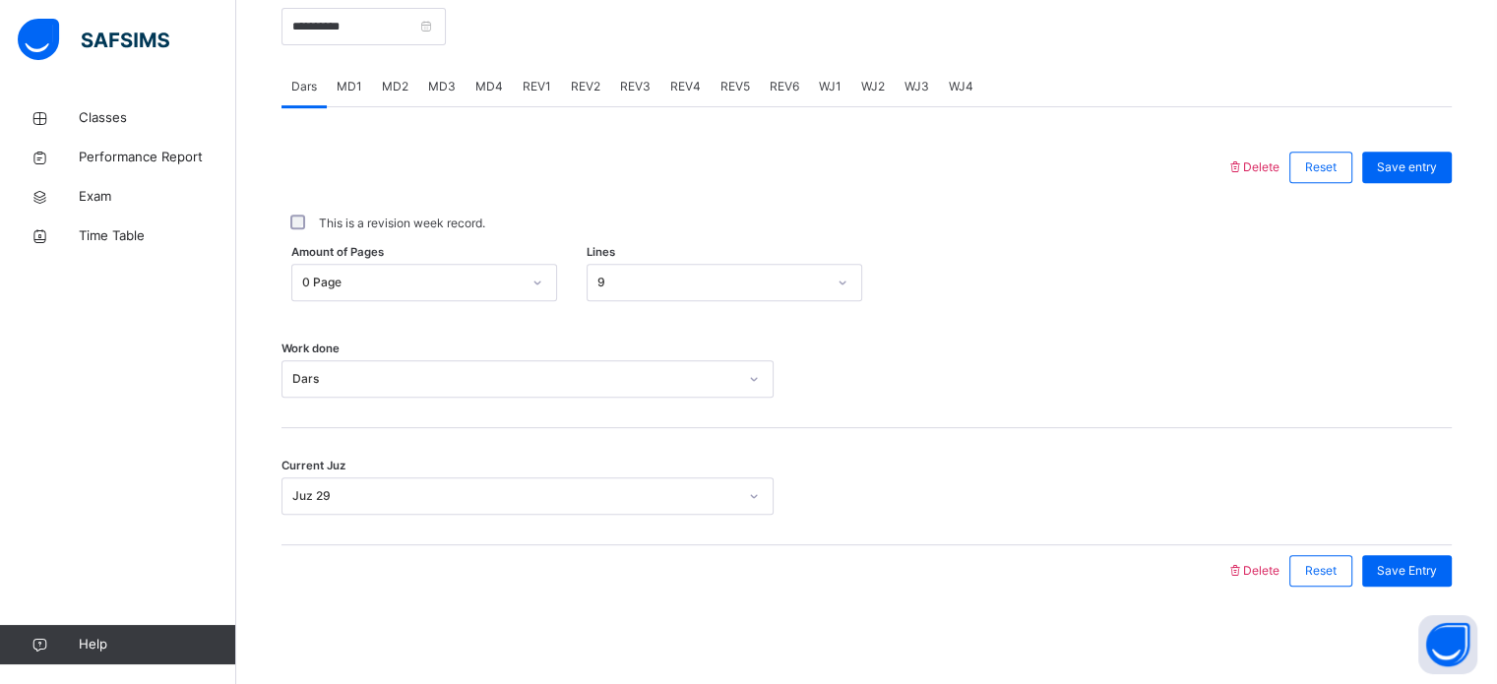
click at [688, 79] on span "REV4" at bounding box center [685, 87] width 31 height 18
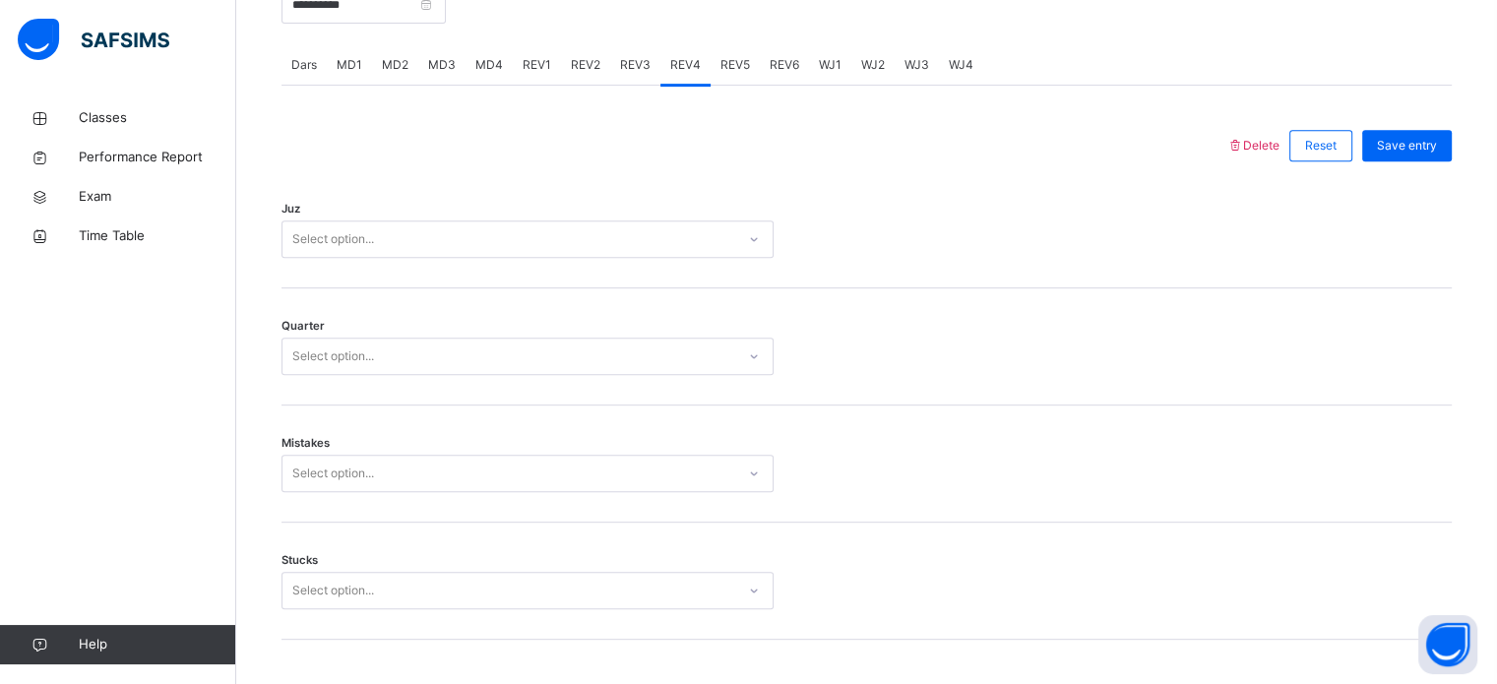
scroll to position [814, 0]
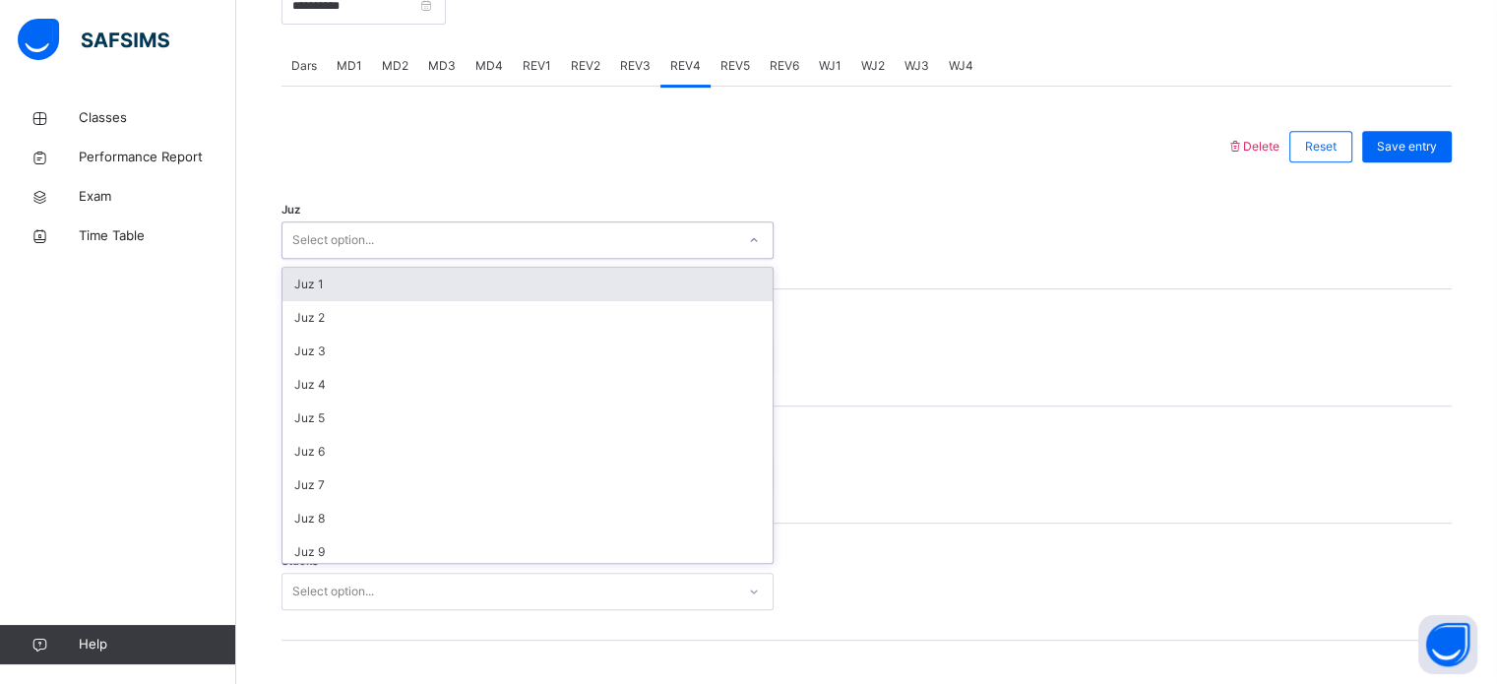
click at [336, 241] on div "Select option..." at bounding box center [333, 239] width 82 height 37
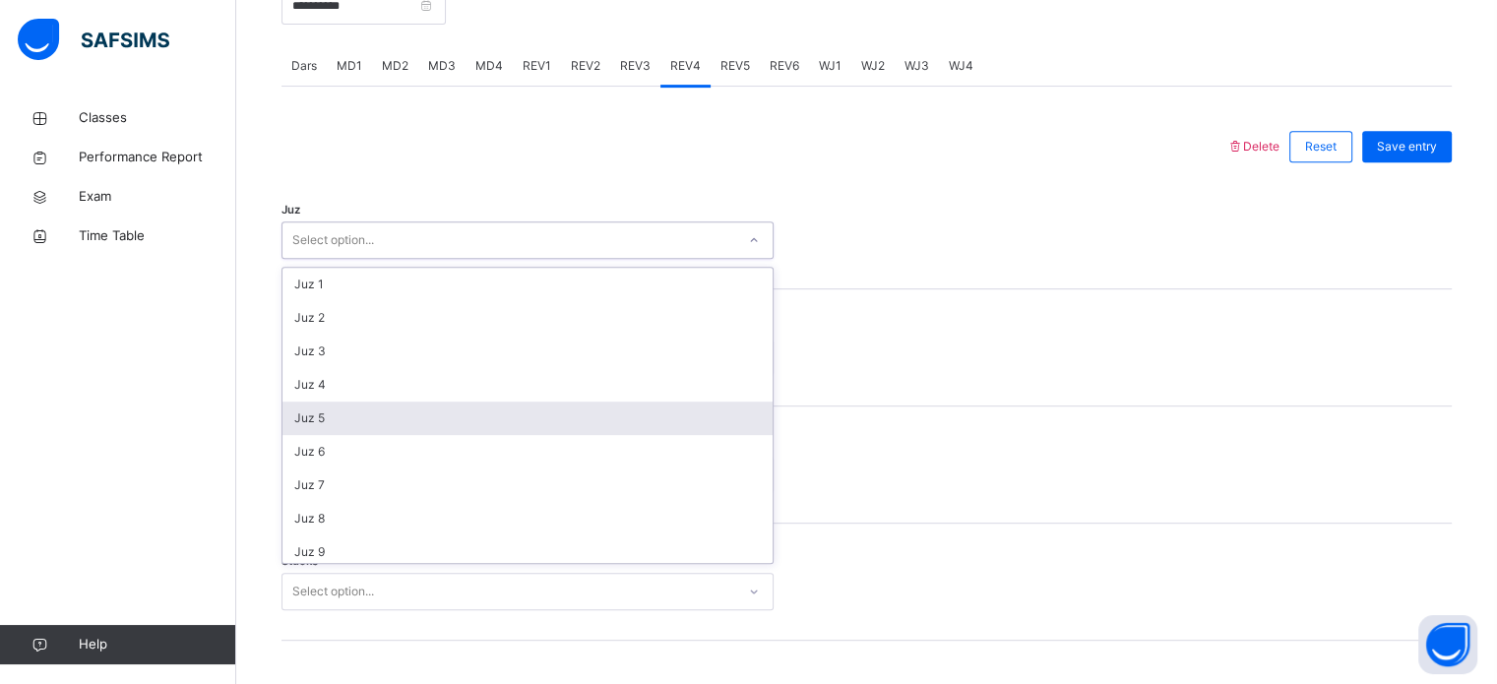
scroll to position [709, 0]
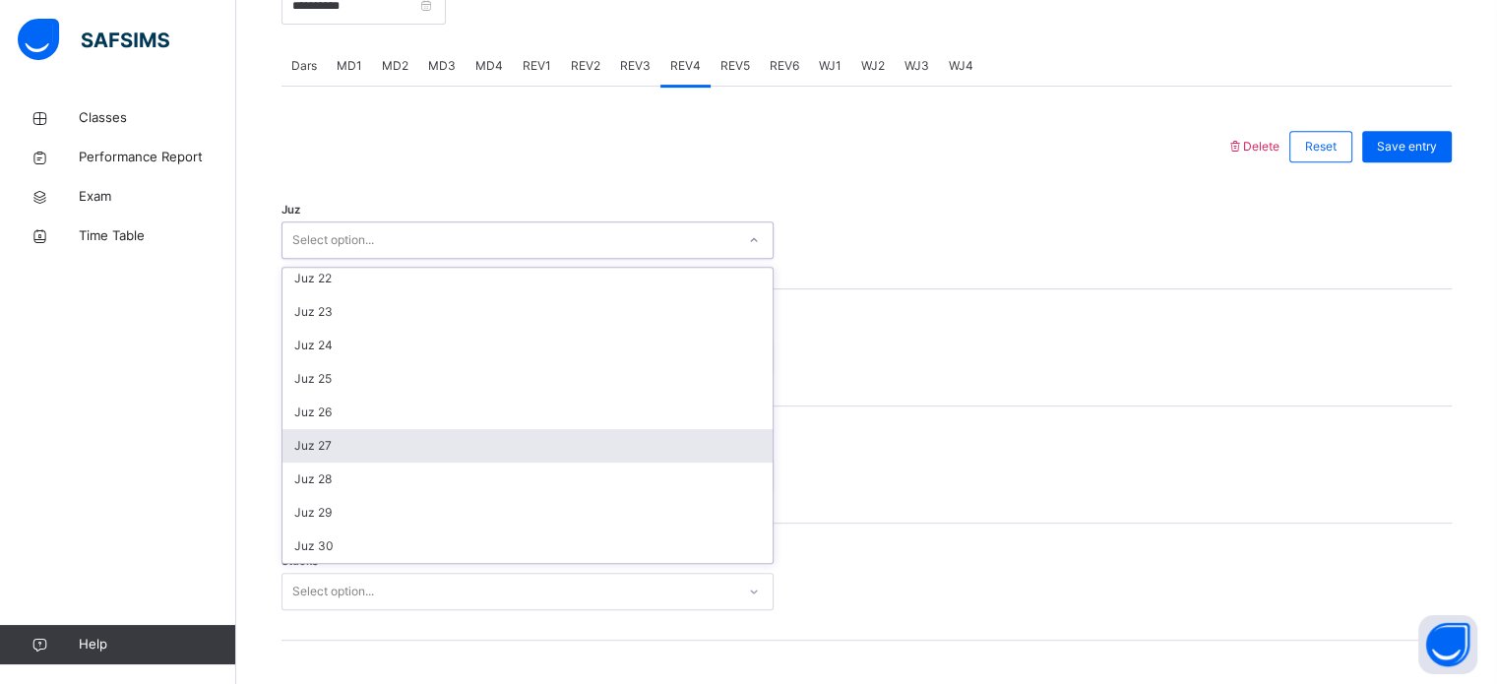
click at [326, 447] on div "Juz 27" at bounding box center [527, 445] width 490 height 33
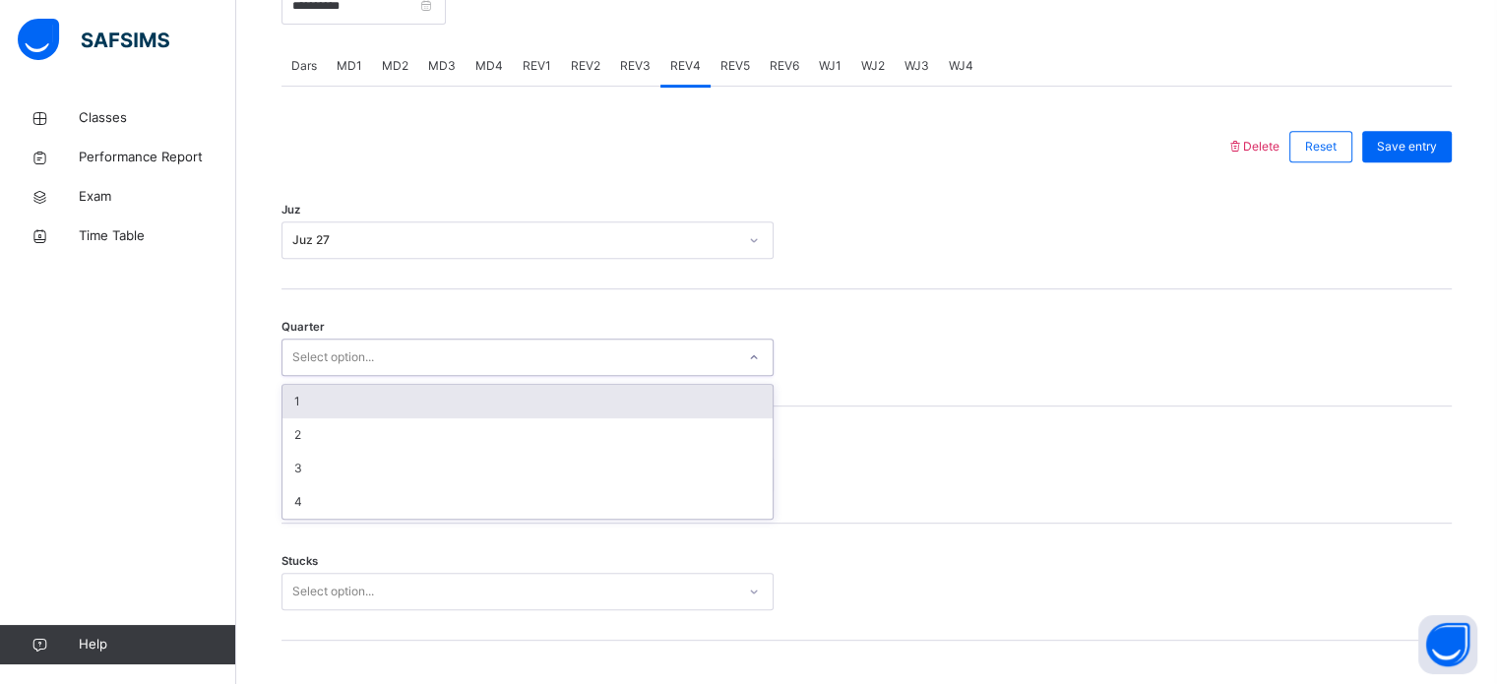
click at [342, 351] on div "Select option..." at bounding box center [333, 357] width 82 height 37
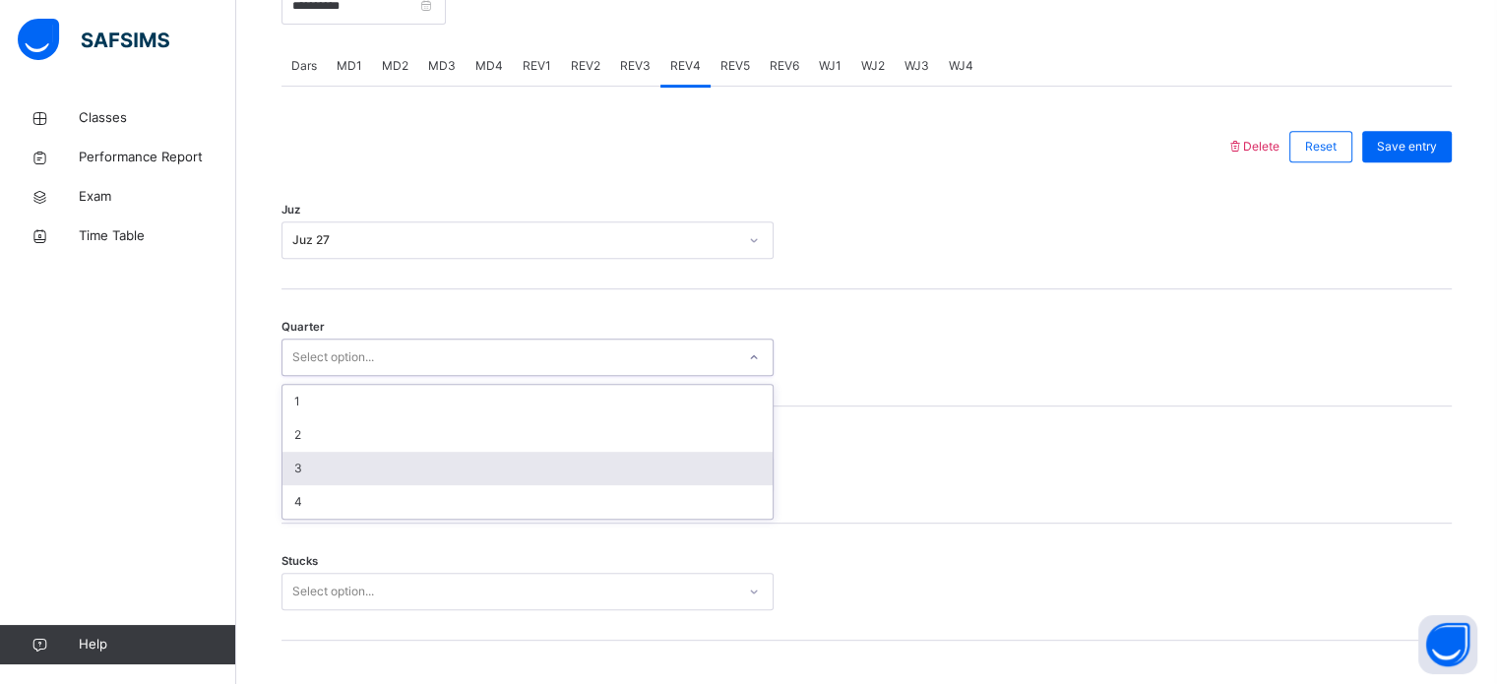
click at [328, 464] on div "3" at bounding box center [527, 468] width 490 height 33
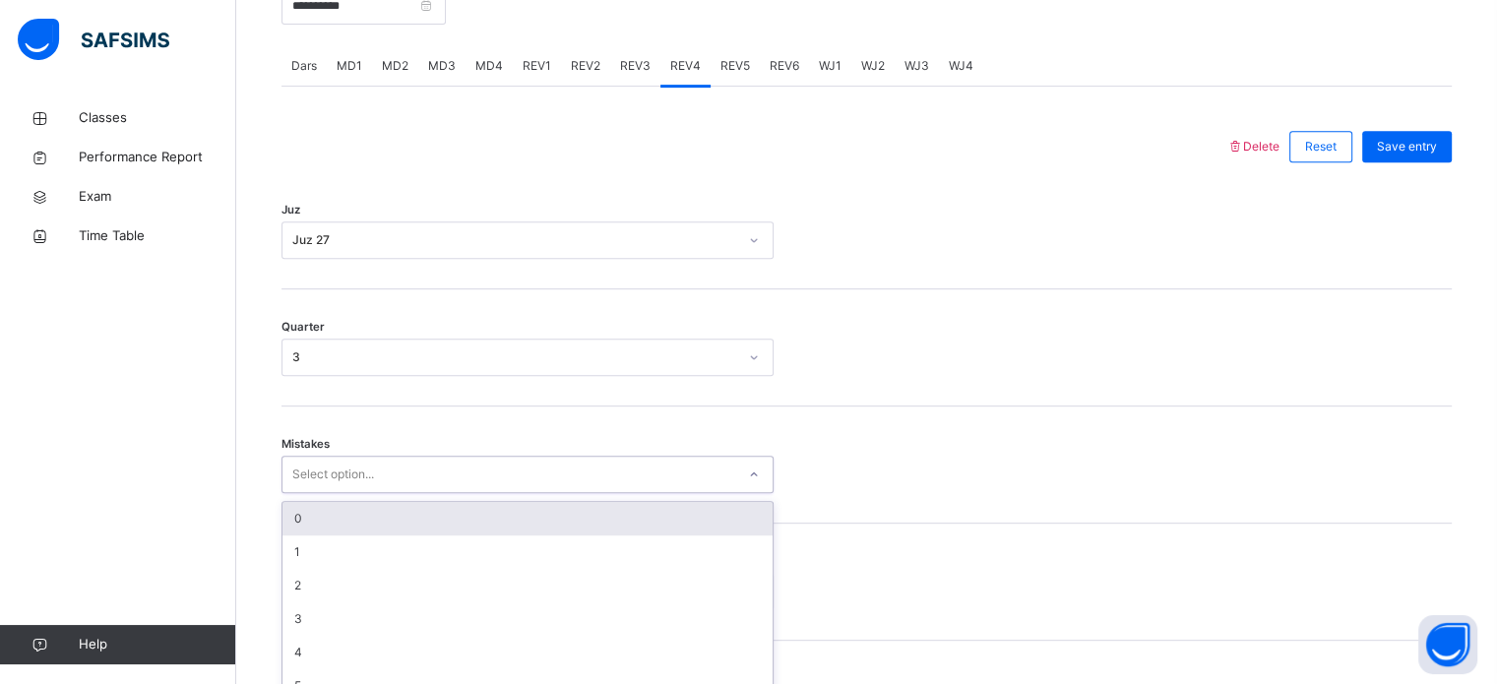
scroll to position [874, 0]
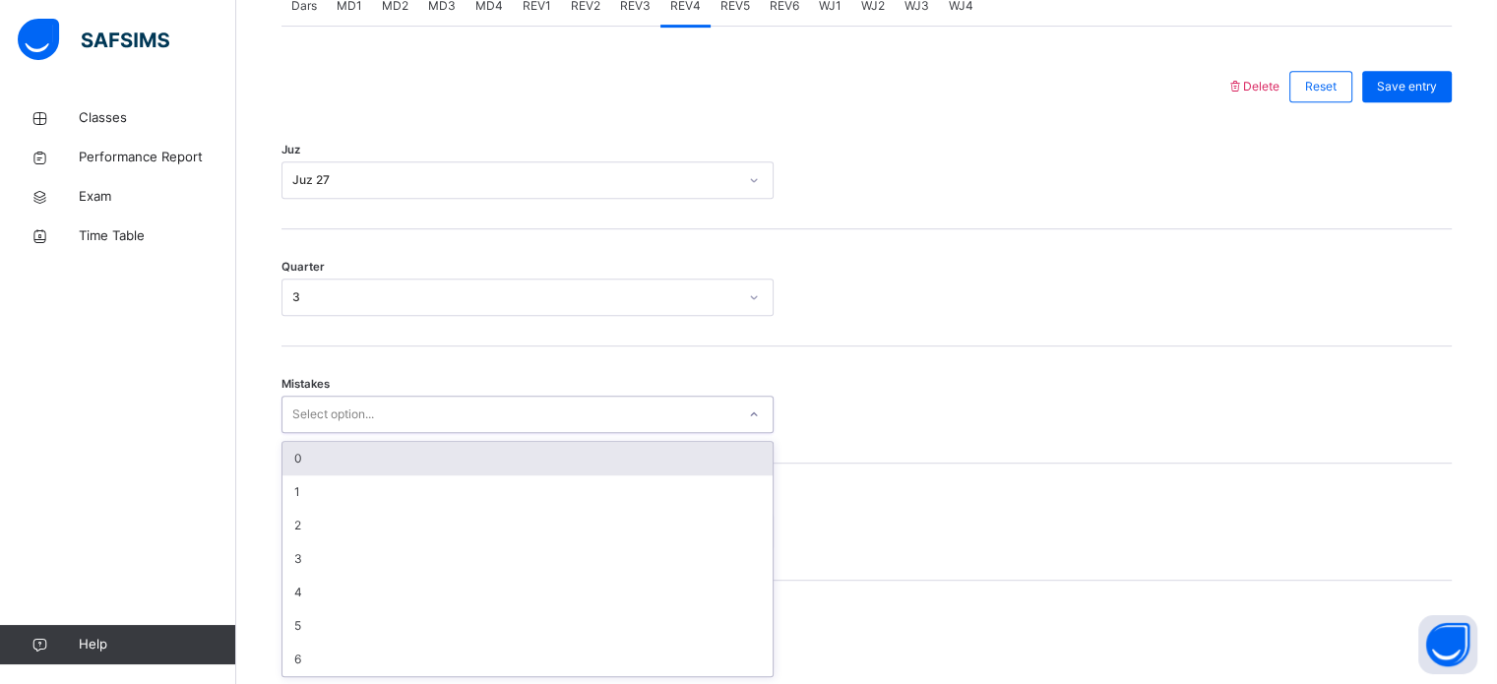
click at [327, 433] on div "option 0 focused, 1 of 7. 7 results available. Use Up and Down to choose option…" at bounding box center [527, 414] width 492 height 37
click at [328, 466] on div "0" at bounding box center [527, 458] width 490 height 33
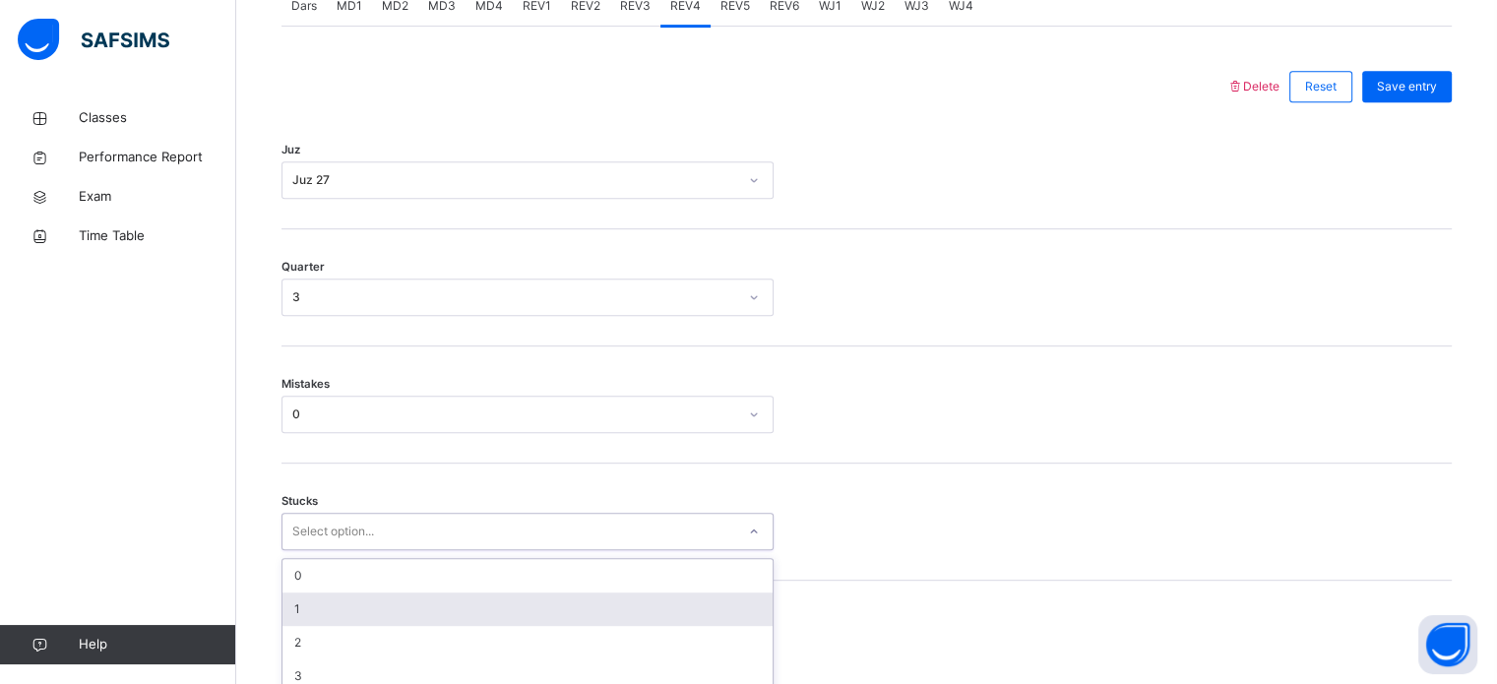
scroll to position [957, 0]
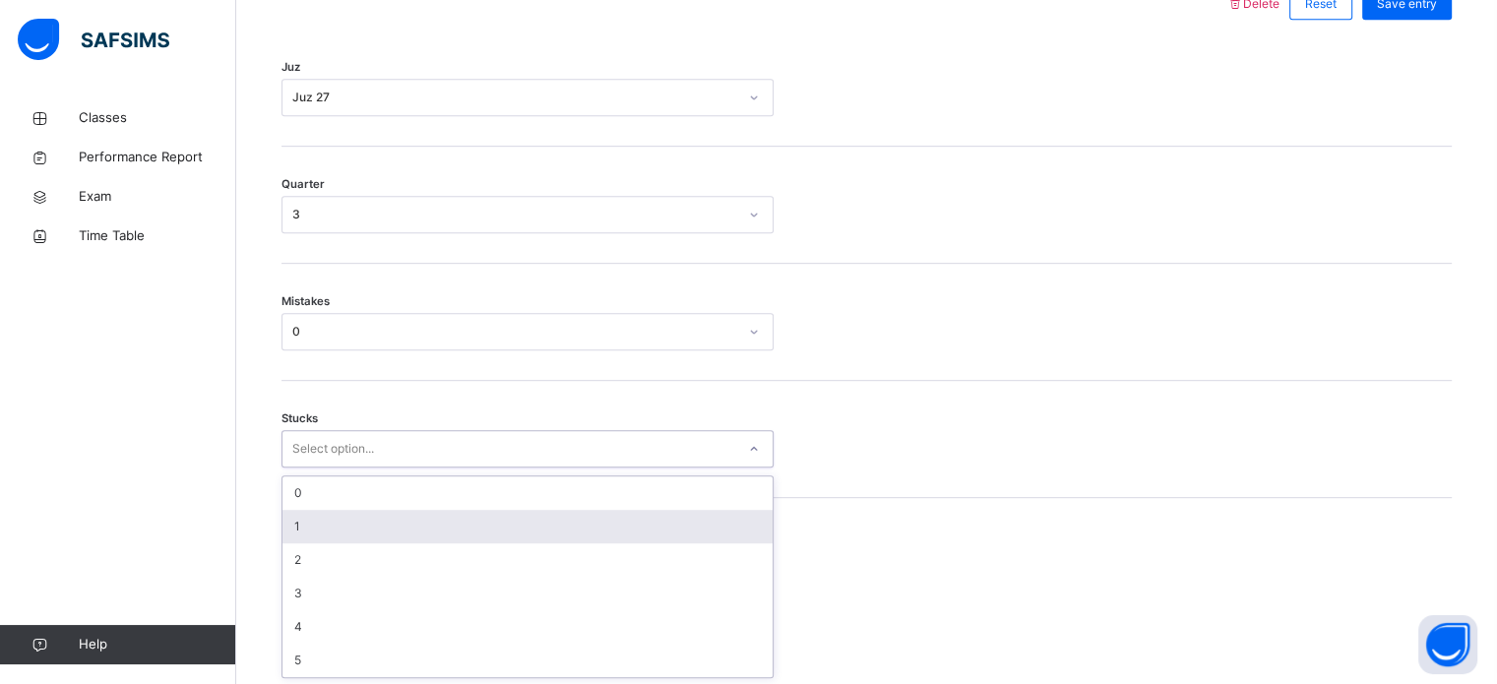
click at [329, 467] on div "option 1 focused, 2 of 6. 6 results available. Use Up and Down to choose option…" at bounding box center [527, 448] width 492 height 37
click at [329, 520] on div "1" at bounding box center [527, 526] width 490 height 33
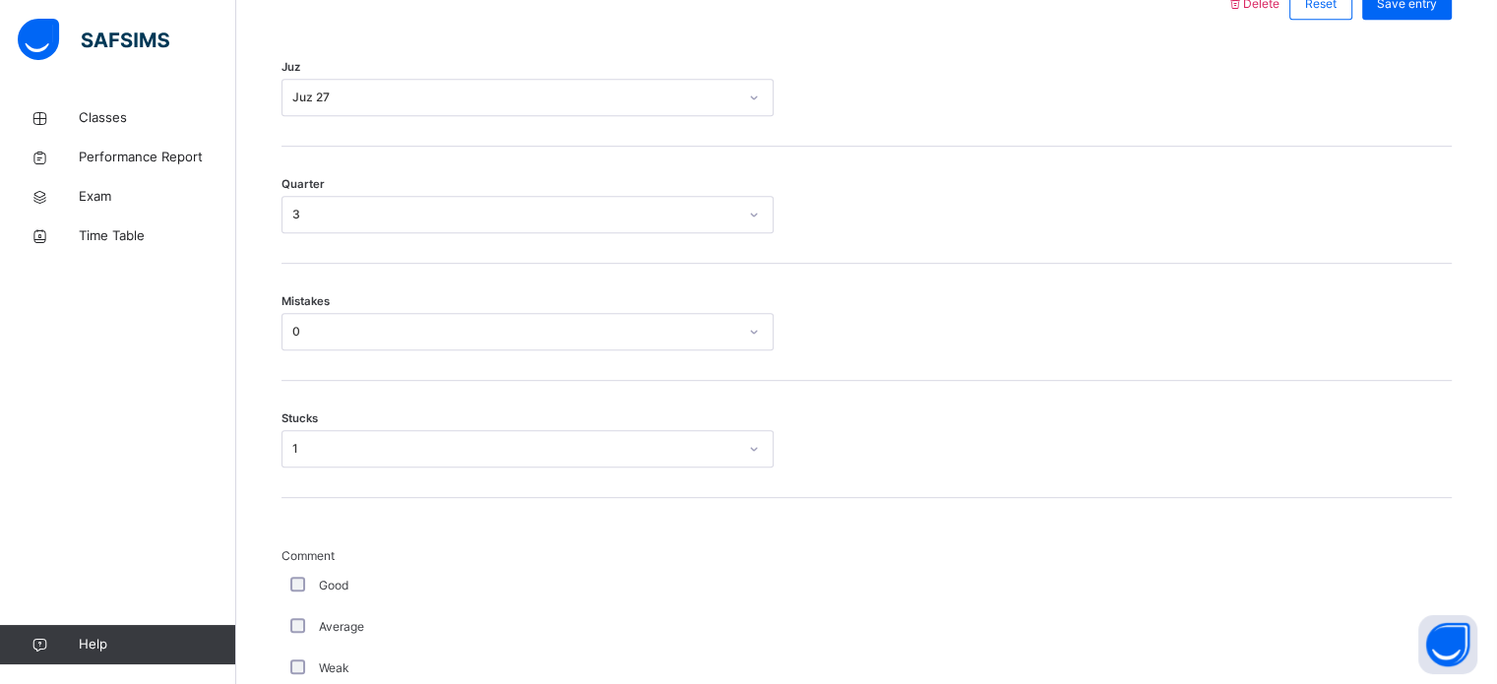
click at [294, 596] on div "Good" at bounding box center [527, 585] width 492 height 41
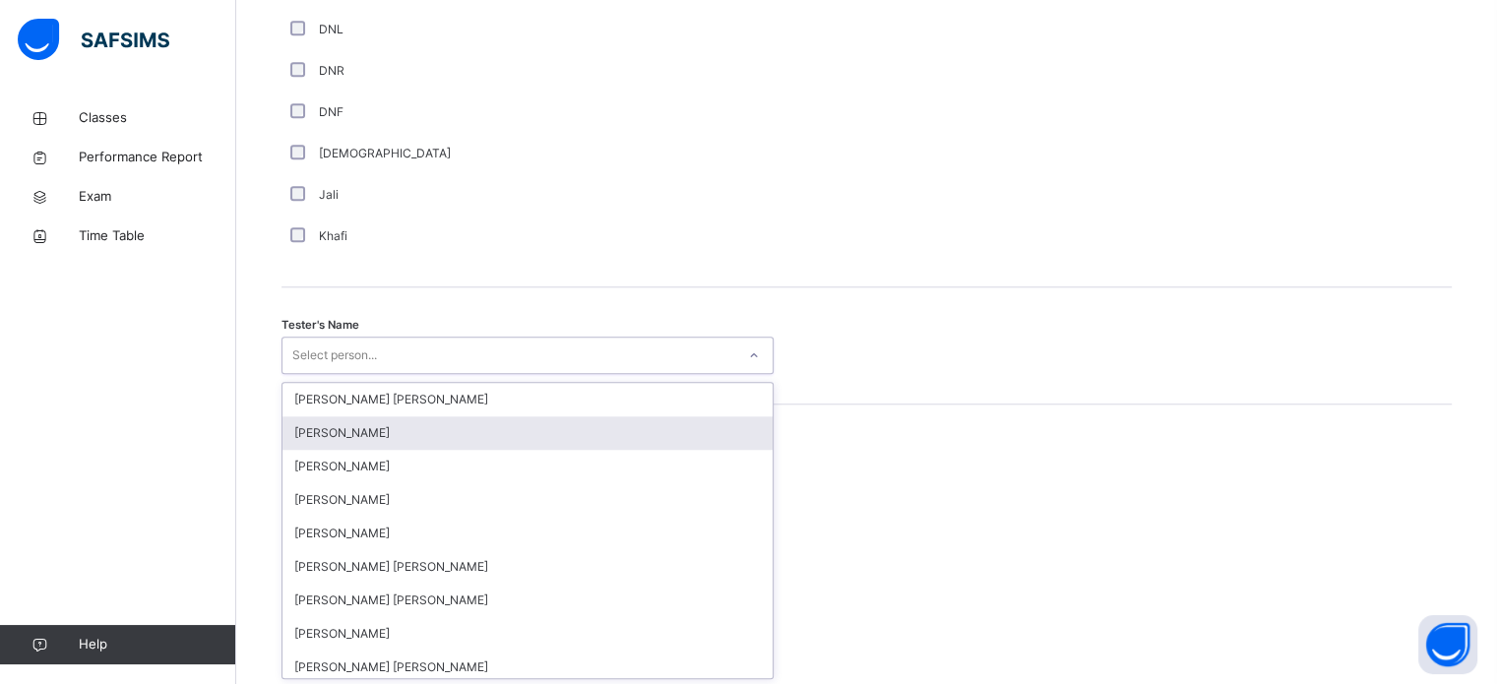
scroll to position [1803, 0]
click at [363, 373] on div "option [PERSON_NAME] focused, 2 of 90. 90 results available. Use Up and Down to…" at bounding box center [527, 354] width 492 height 37
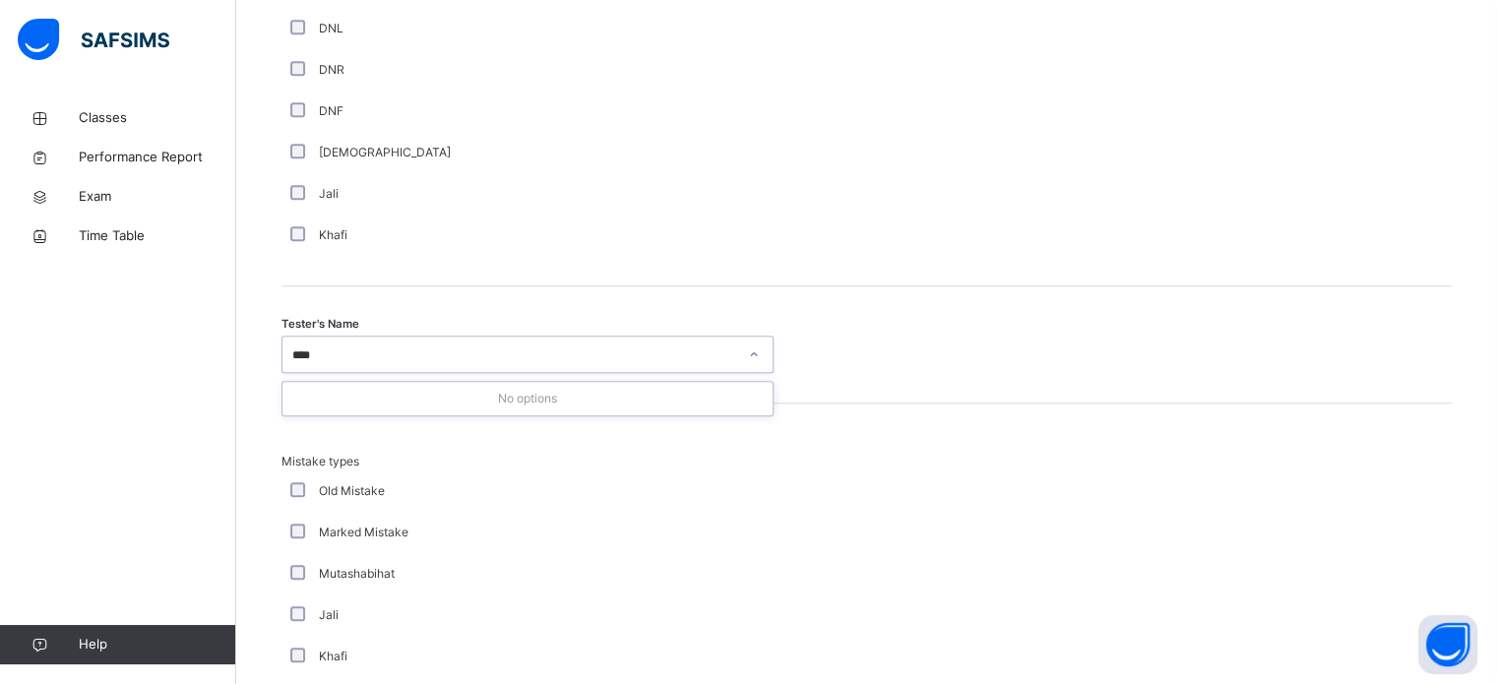
type input "***"
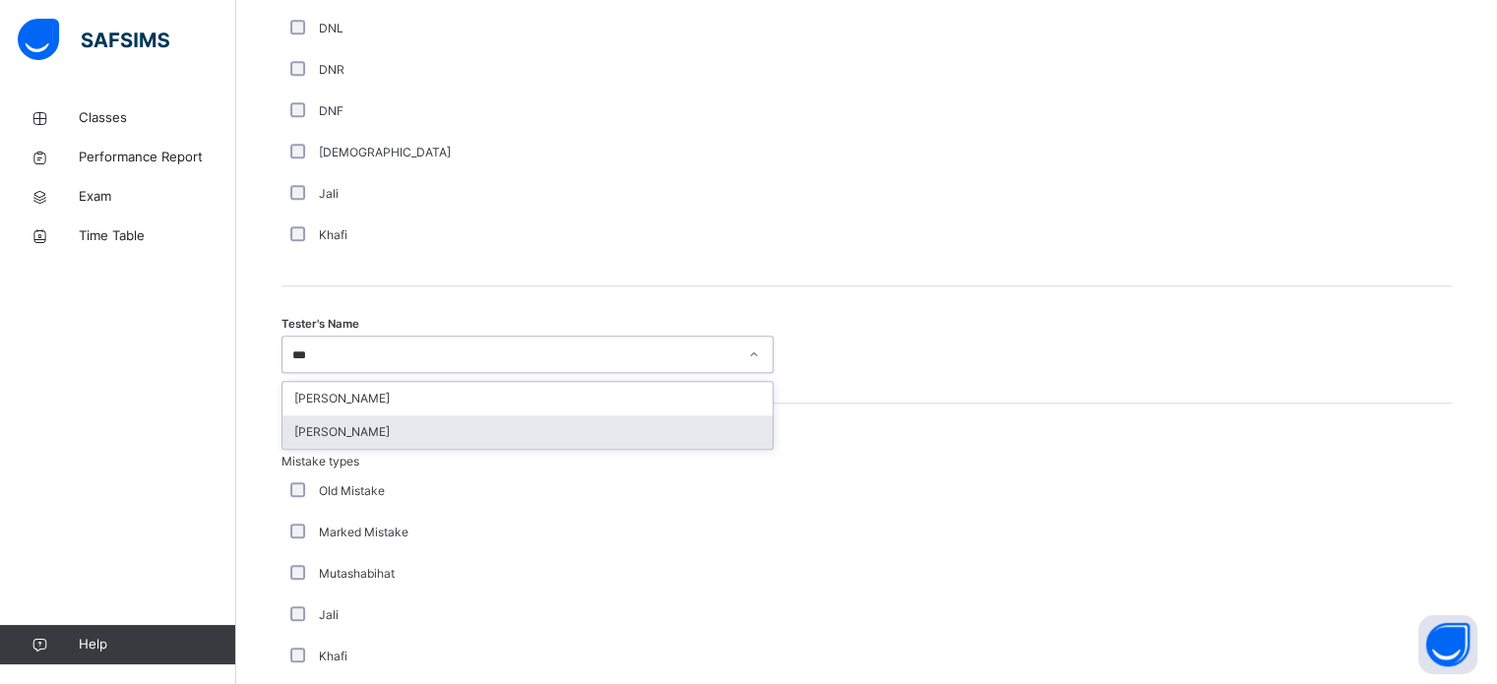
click at [379, 424] on div "[PERSON_NAME]" at bounding box center [527, 431] width 490 height 33
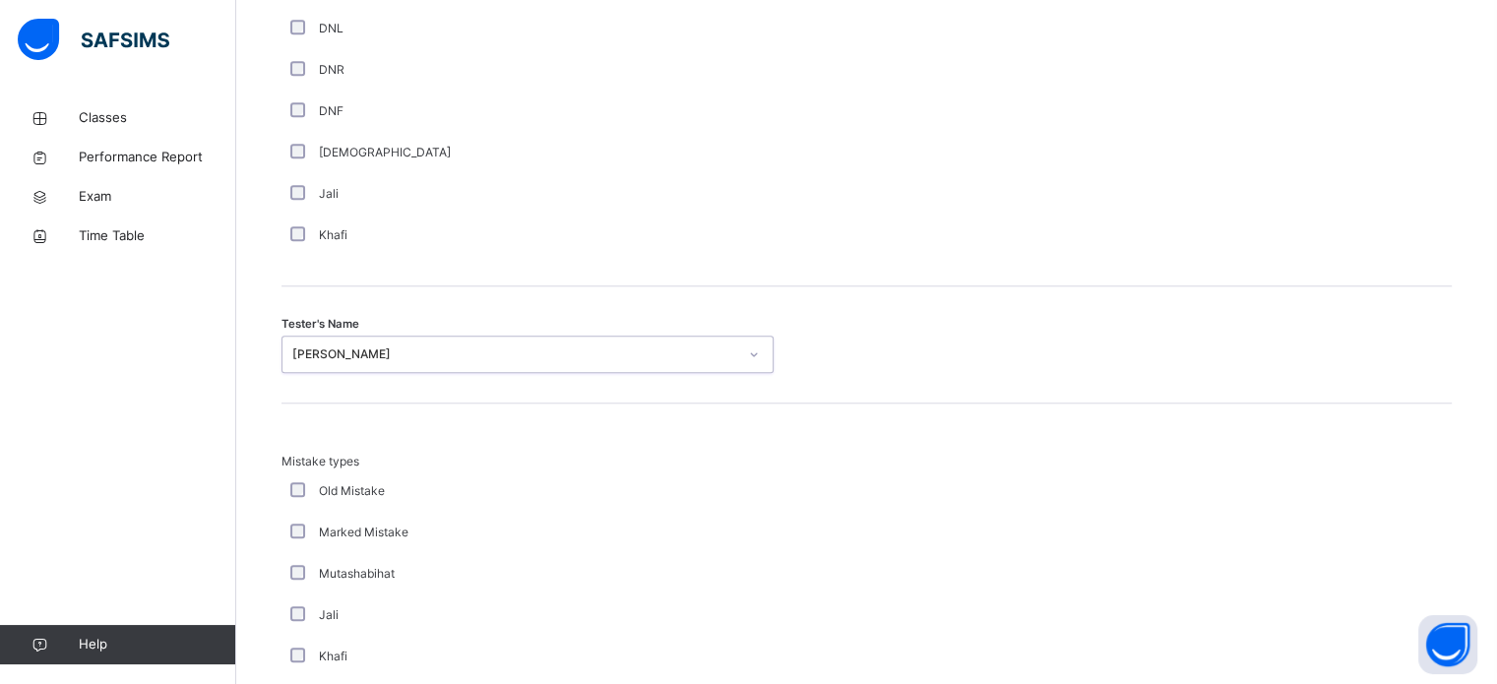
scroll to position [2164, 0]
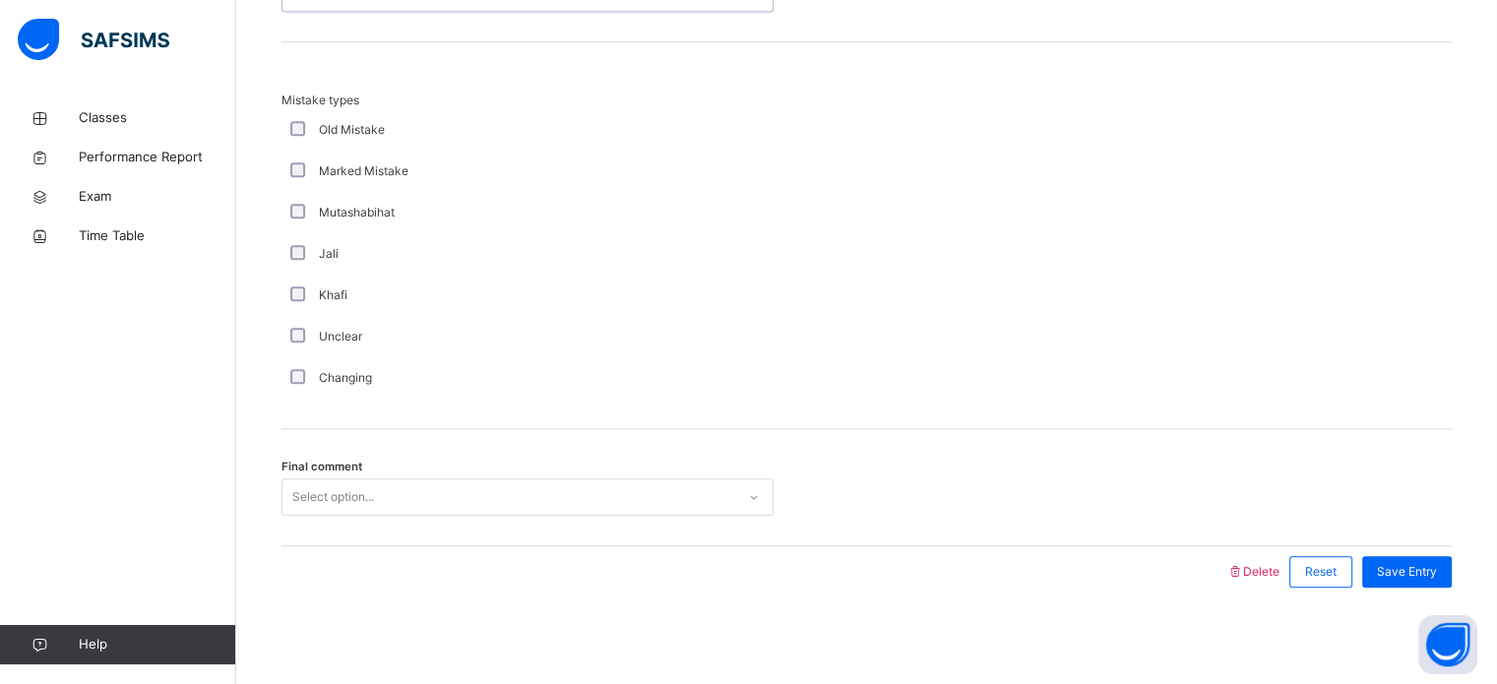
click at [329, 500] on div "Select option..." at bounding box center [333, 496] width 82 height 37
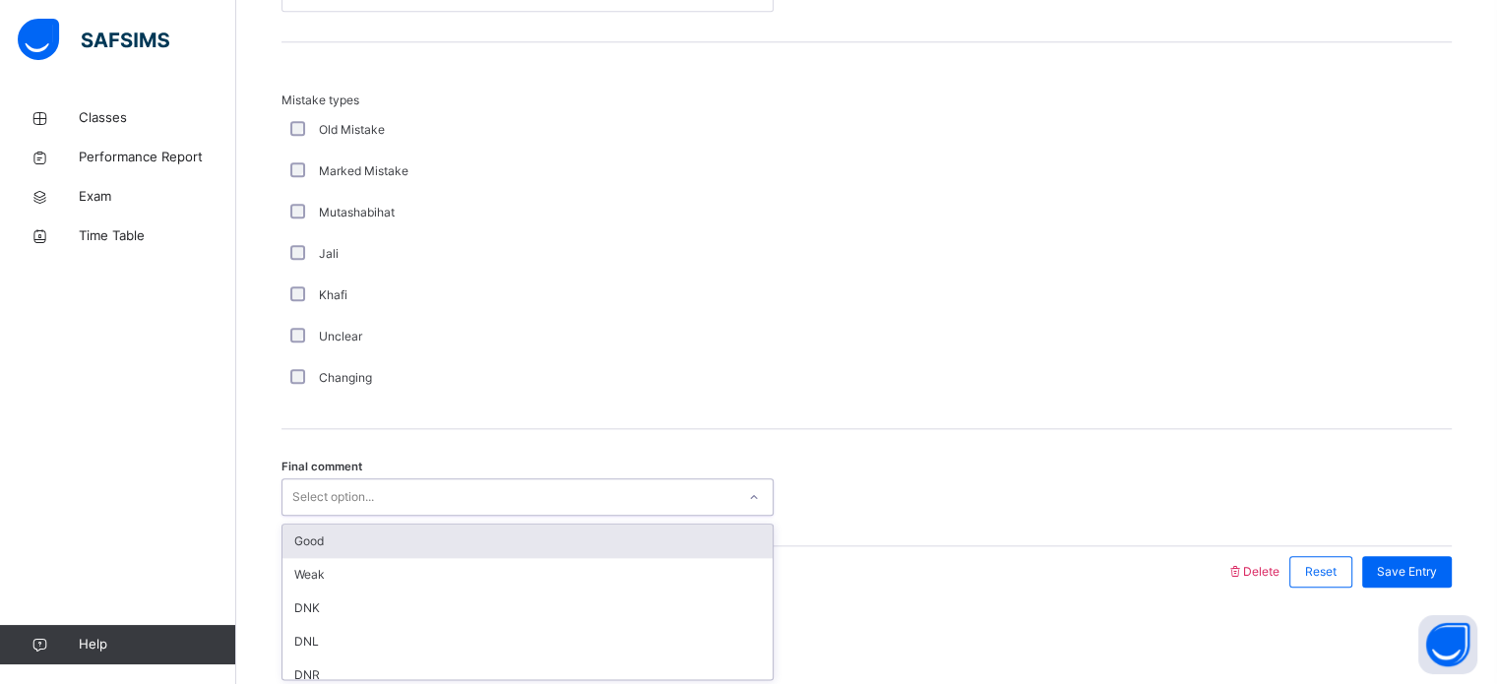
click at [329, 525] on div "Good" at bounding box center [527, 541] width 490 height 33
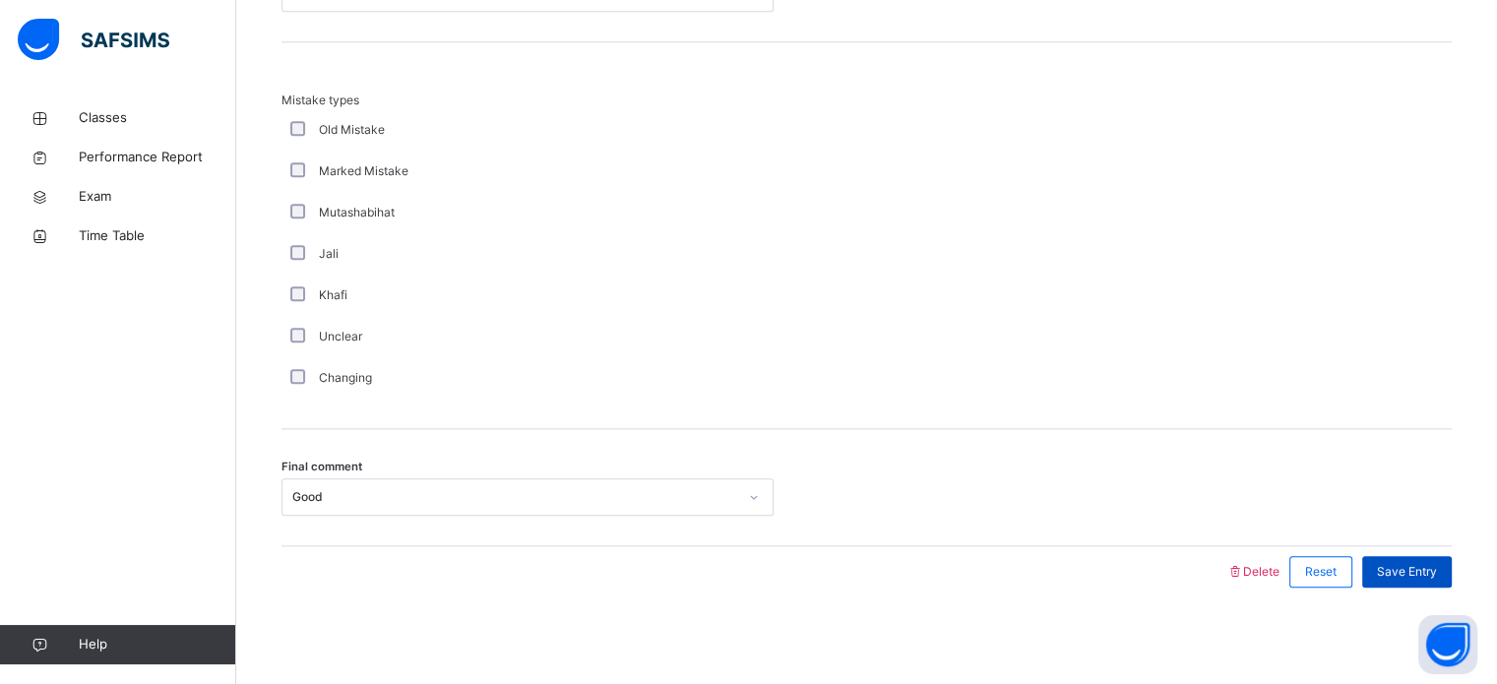
click at [1437, 574] on span "Save Entry" at bounding box center [1407, 572] width 60 height 18
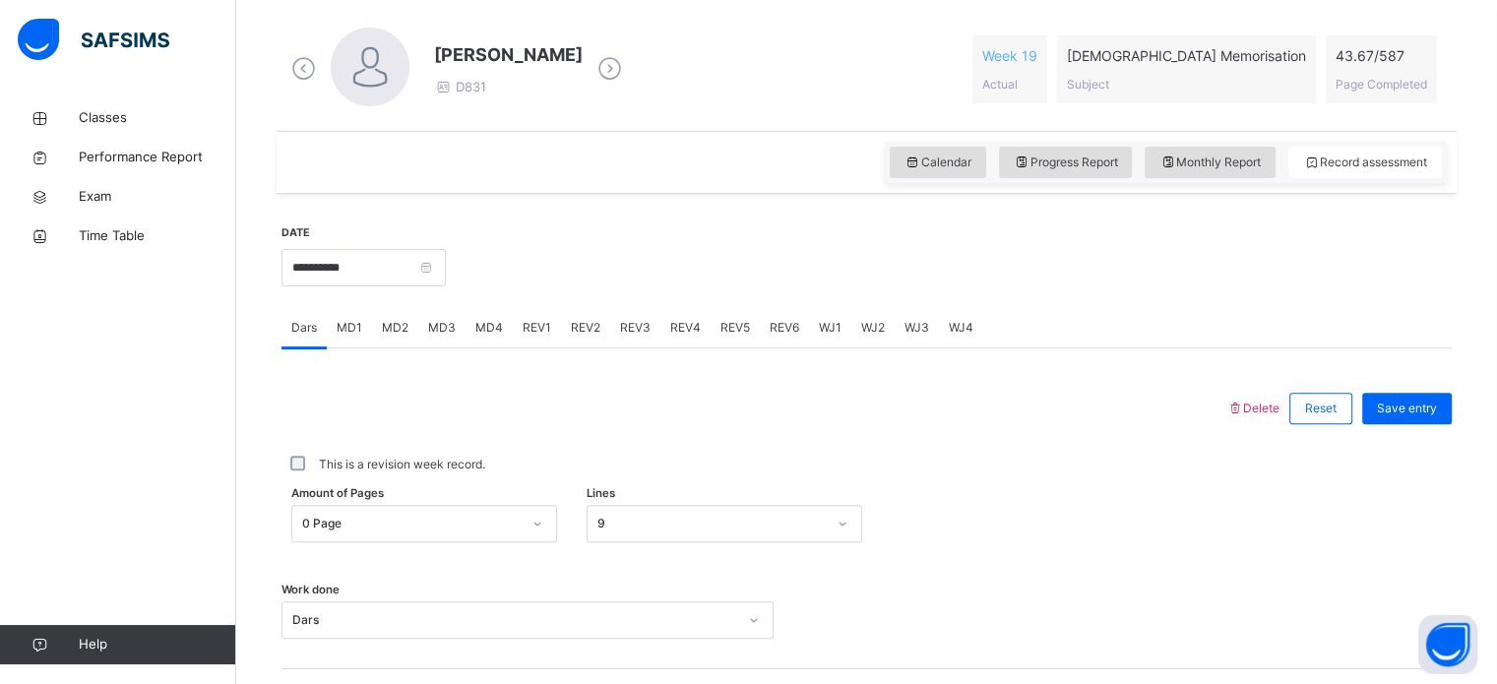
scroll to position [529, 0]
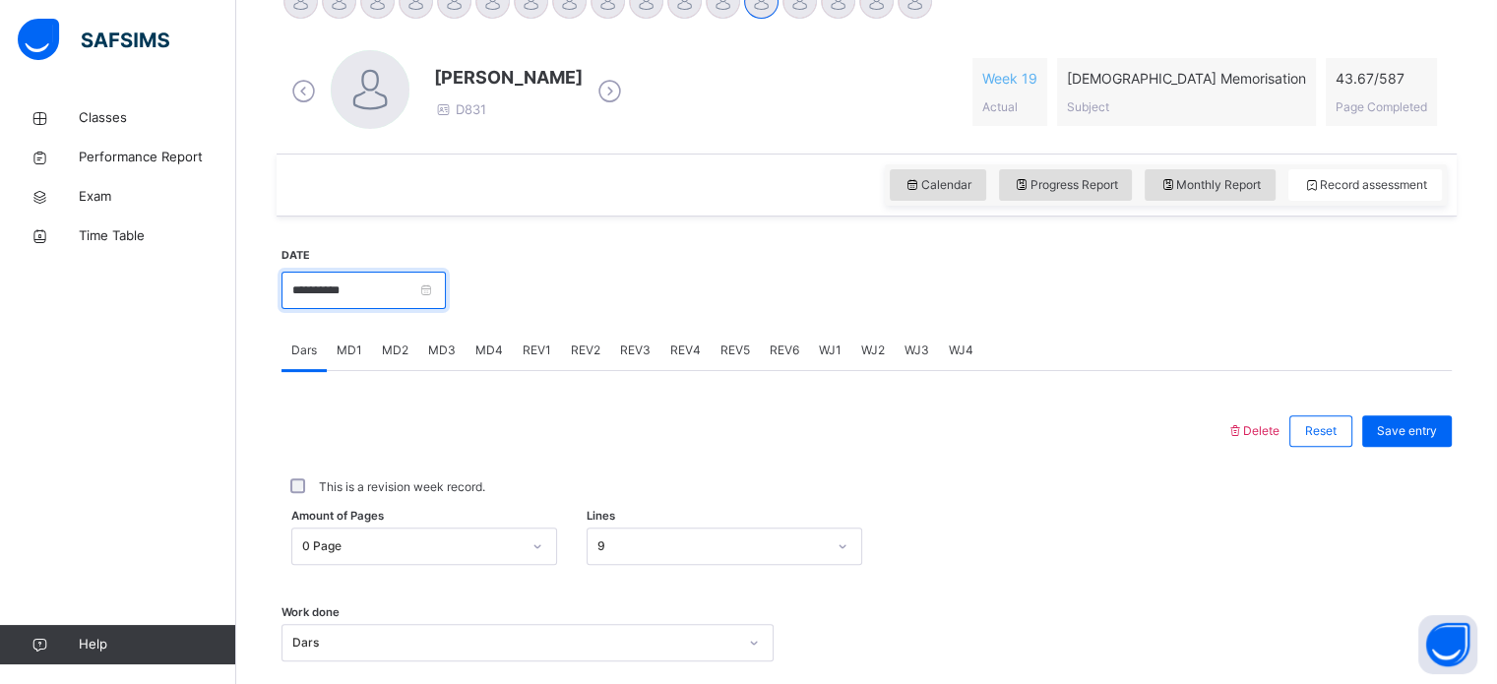
click at [295, 293] on input "**********" at bounding box center [363, 290] width 164 height 37
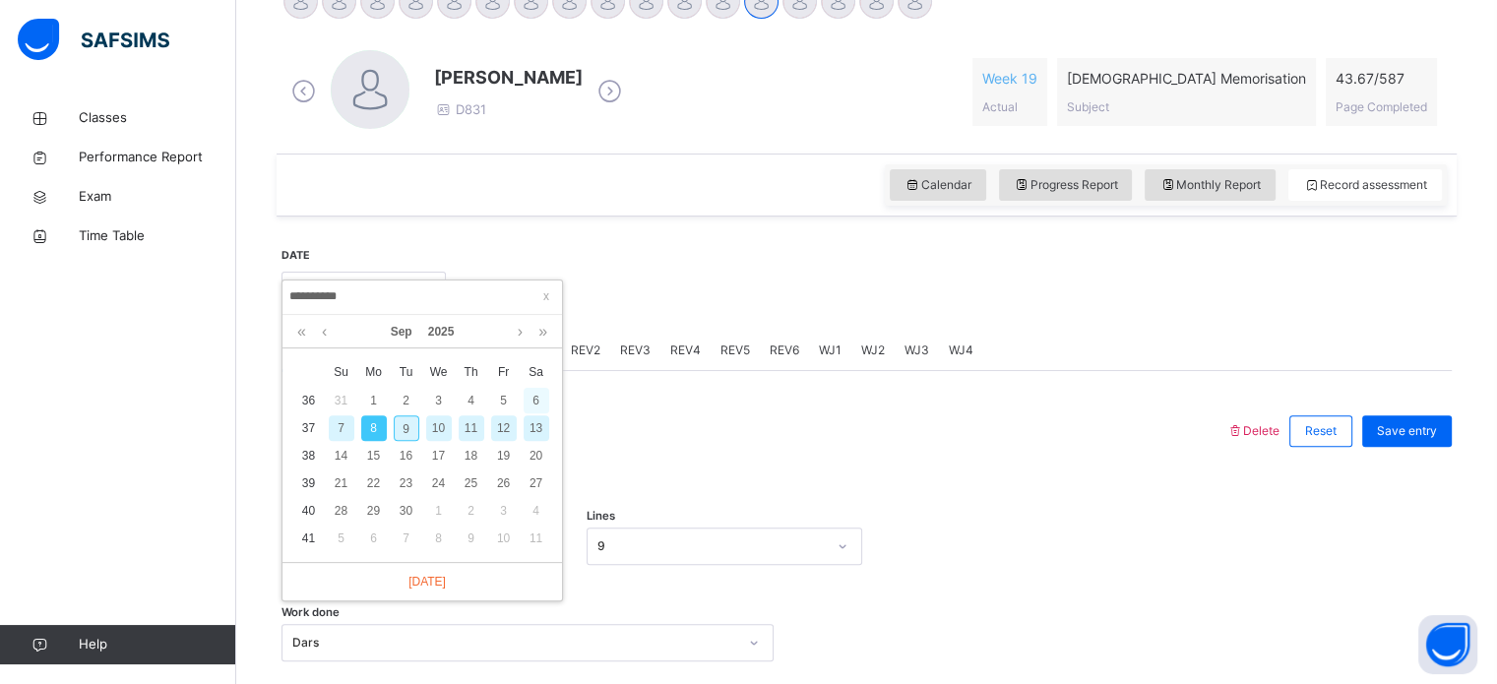
click at [539, 397] on div "6" at bounding box center [537, 401] width 26 height 26
type input "**********"
